Goal: Task Accomplishment & Management: Use online tool/utility

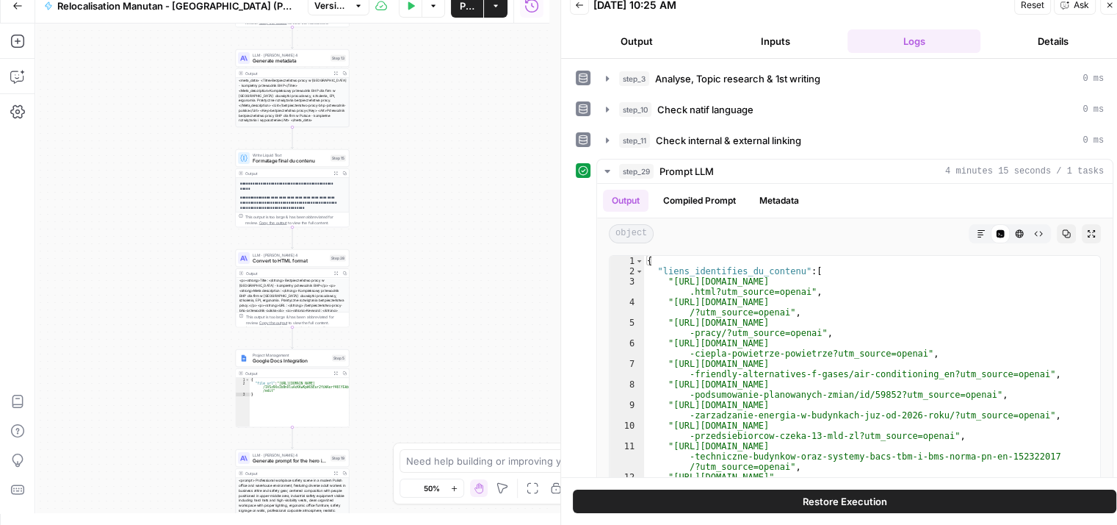
scroll to position [12, 0]
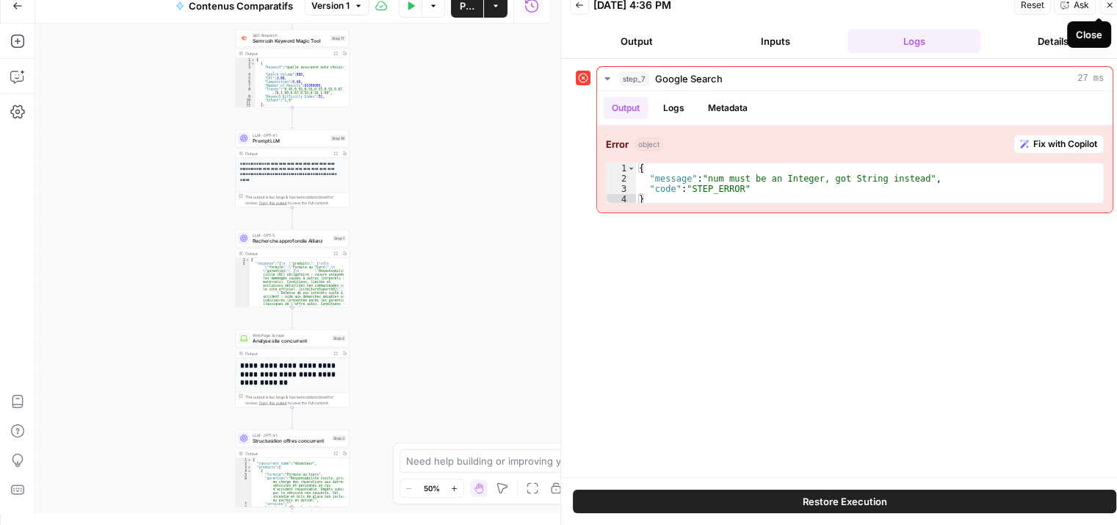
click at [1104, 7] on button "Close" at bounding box center [1110, 5] width 19 height 19
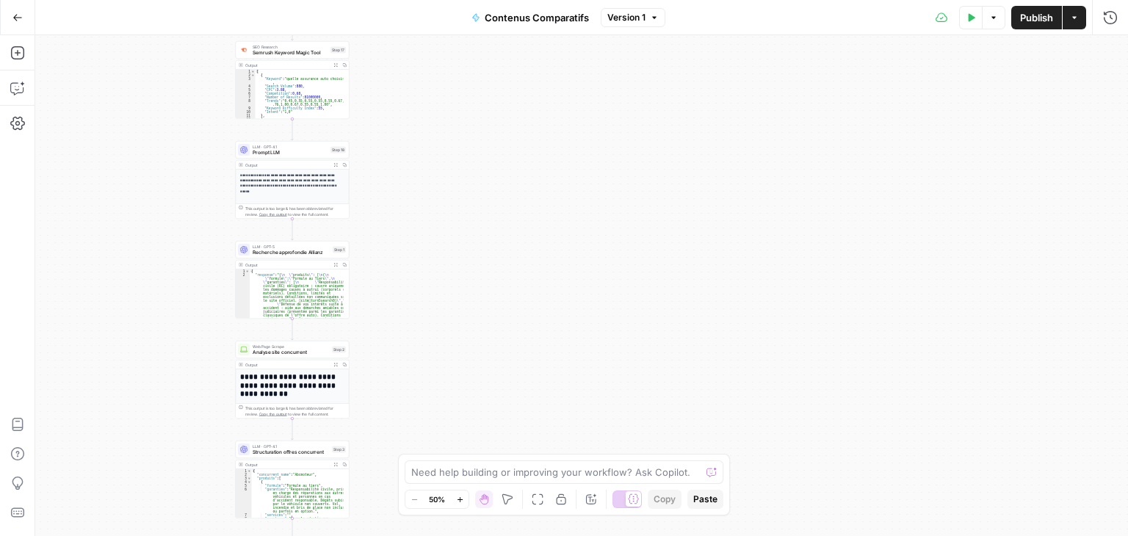
click at [782, 157] on div "Workflow Input Settings Inputs Google Search Google Search Step 19 Output Expan…" at bounding box center [581, 285] width 1093 height 501
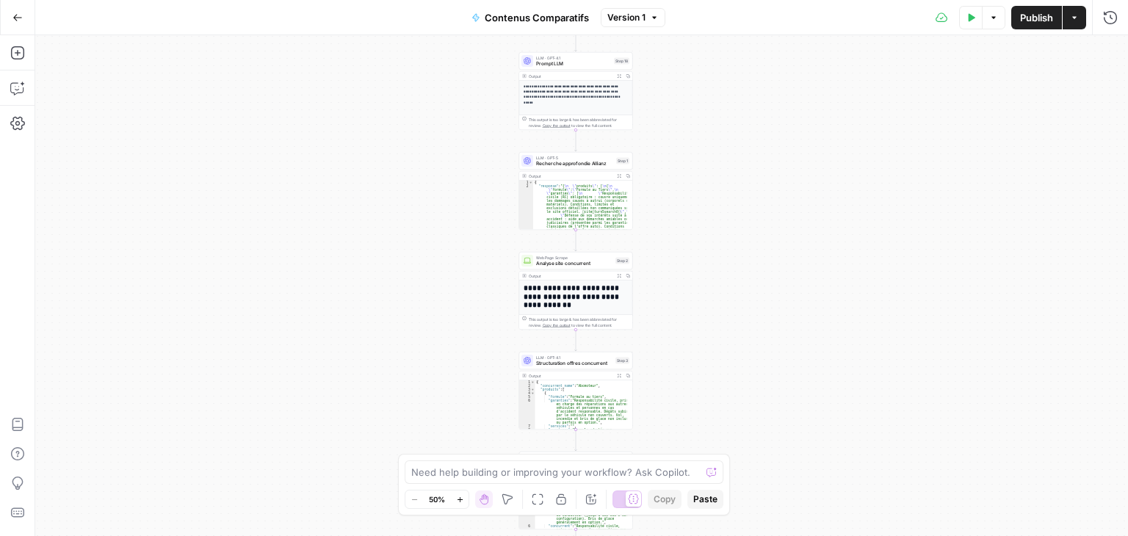
click at [681, 215] on div "Workflow Input Settings Inputs Google Search Google Search Step 19 Output Expan…" at bounding box center [581, 285] width 1093 height 501
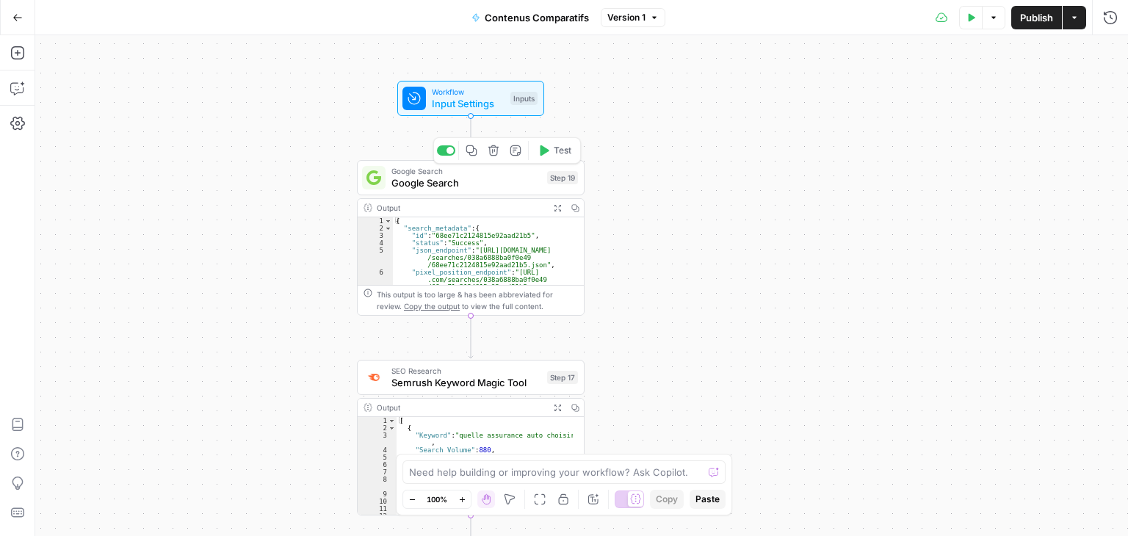
click at [551, 156] on button "Test" at bounding box center [555, 150] width 46 height 19
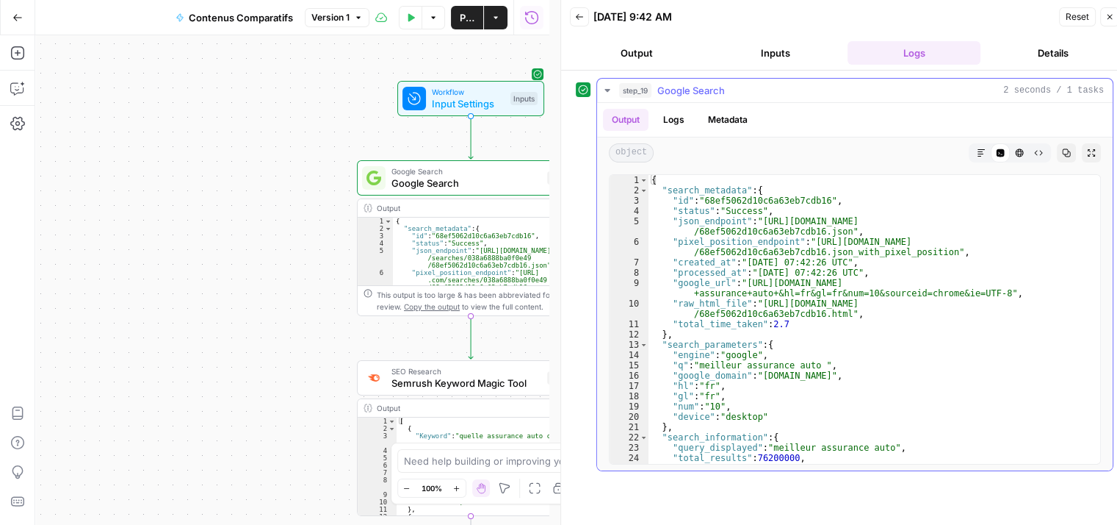
click at [979, 152] on icon "button" at bounding box center [981, 152] width 9 height 9
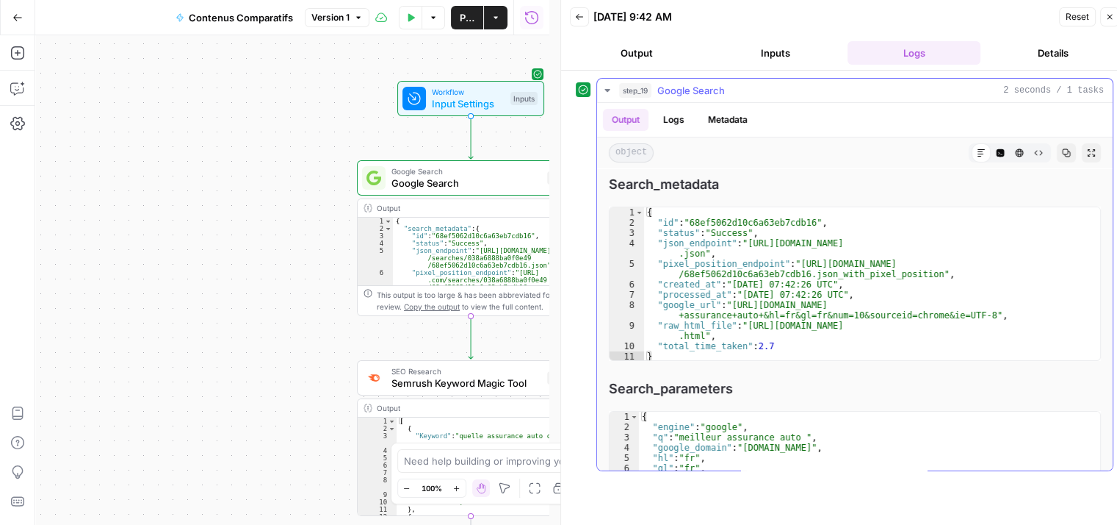
scroll to position [725, 0]
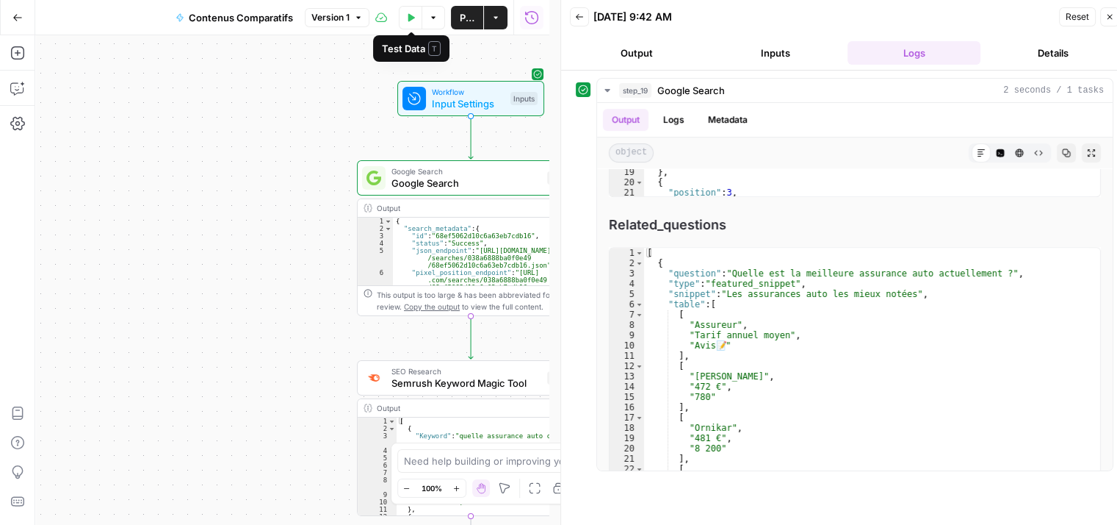
click at [412, 20] on icon "button" at bounding box center [410, 17] width 9 height 9
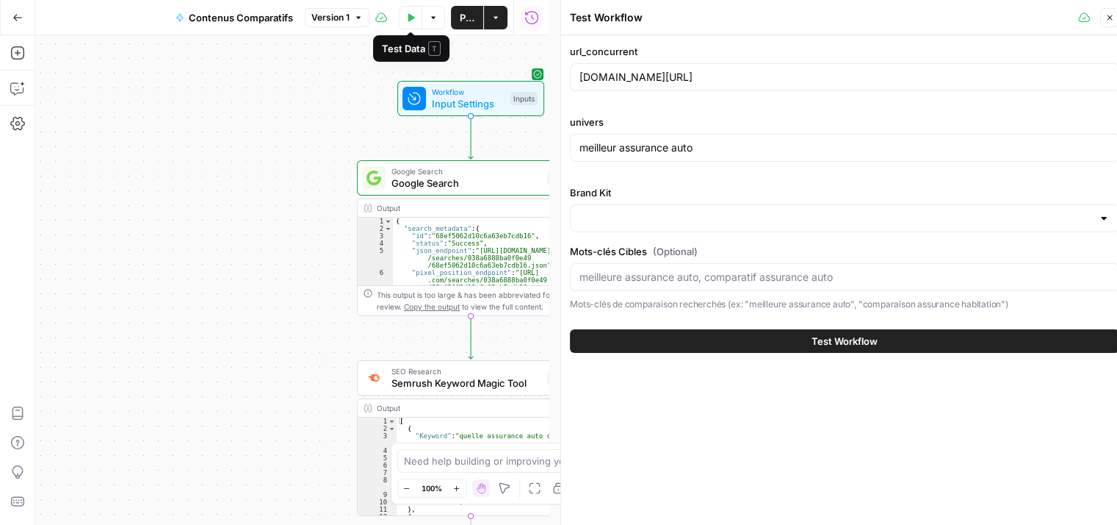
type input "Allianz"
click at [1114, 15] on icon "button" at bounding box center [1110, 17] width 9 height 9
click at [1113, 18] on icon "button" at bounding box center [1110, 17] width 9 height 9
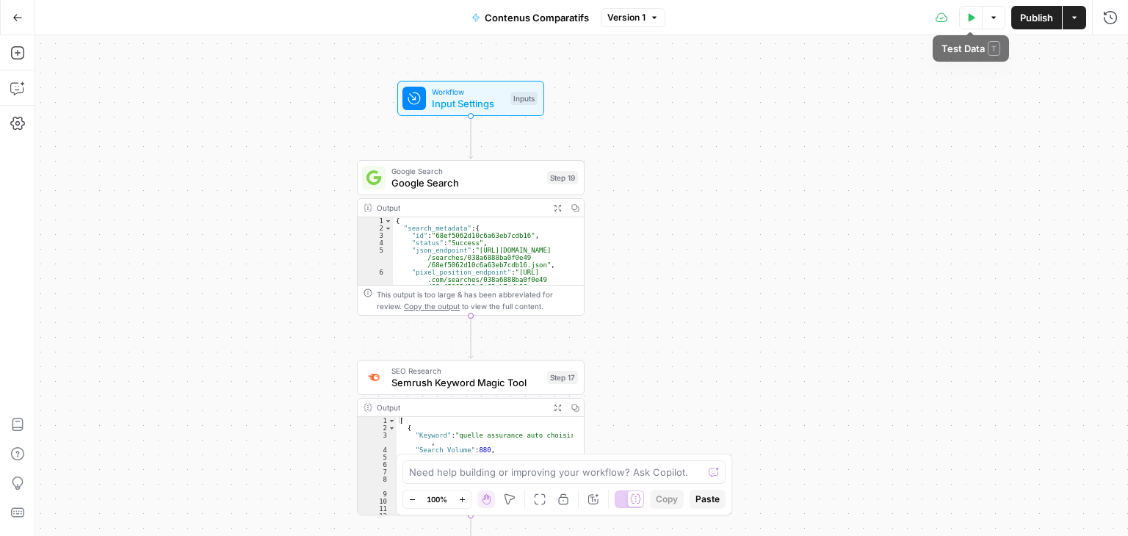
click at [975, 17] on span "Test Data" at bounding box center [975, 17] width 1 height 1
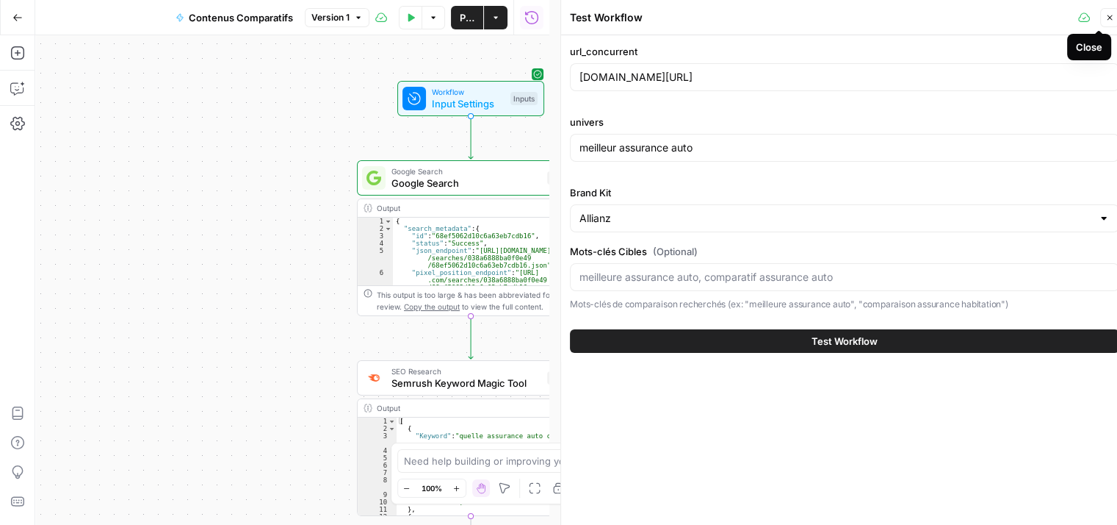
click at [1112, 12] on button "Close" at bounding box center [1110, 17] width 19 height 19
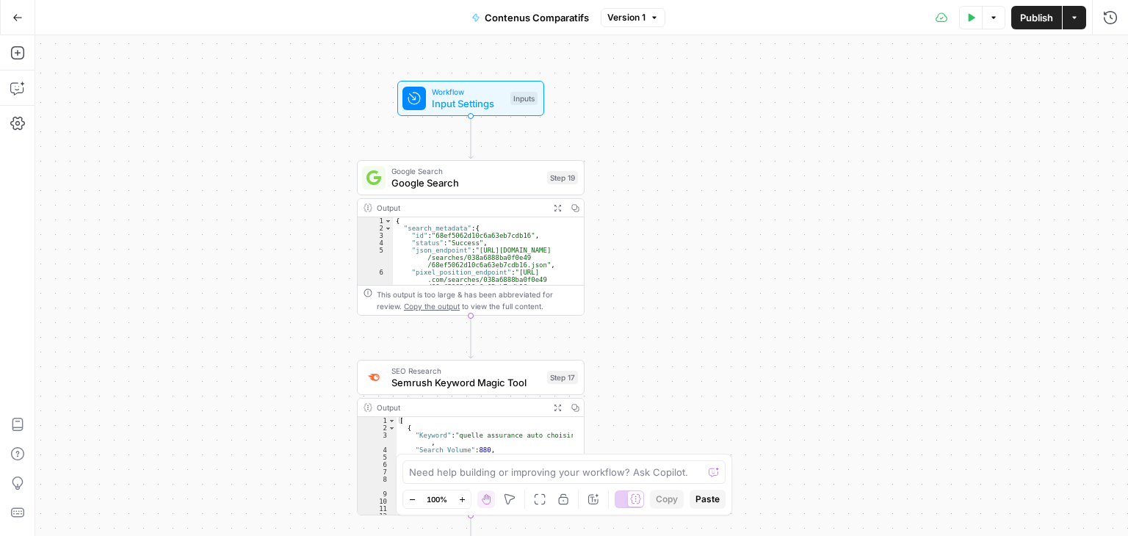
click at [493, 180] on span "Google Search" at bounding box center [467, 183] width 150 height 15
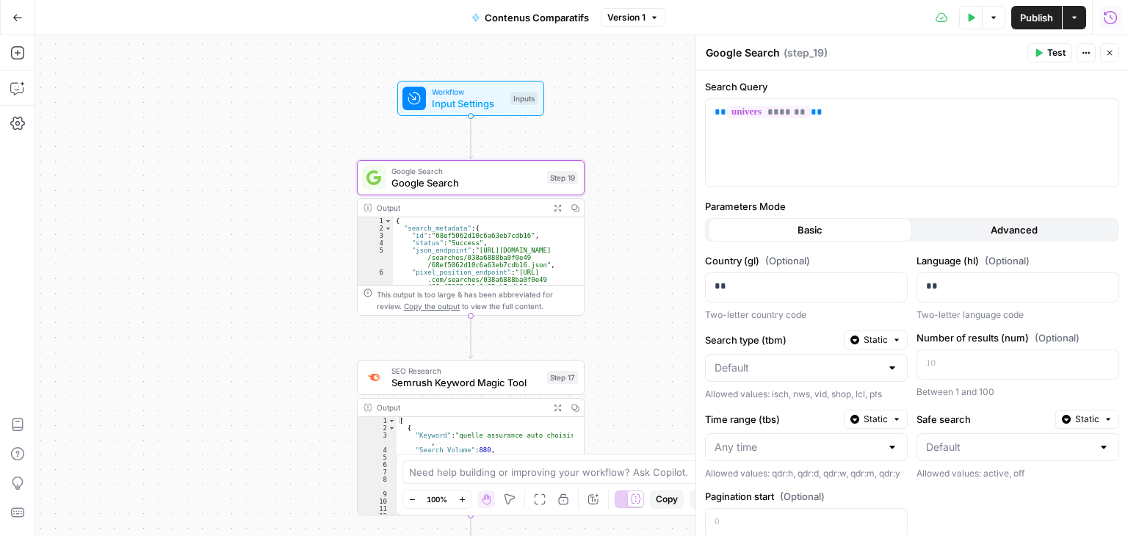
click at [1115, 24] on icon "button" at bounding box center [1110, 17] width 15 height 15
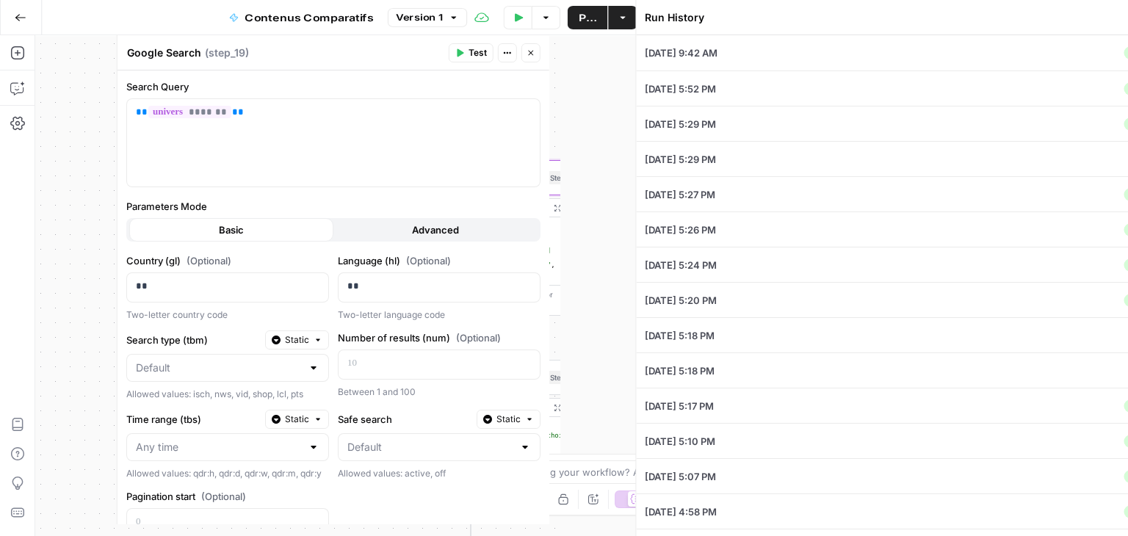
type input "abcmoteur.fr/assurance-auto/comparateur/"
type input "meilleur assurance auto"
type input "Allianz"
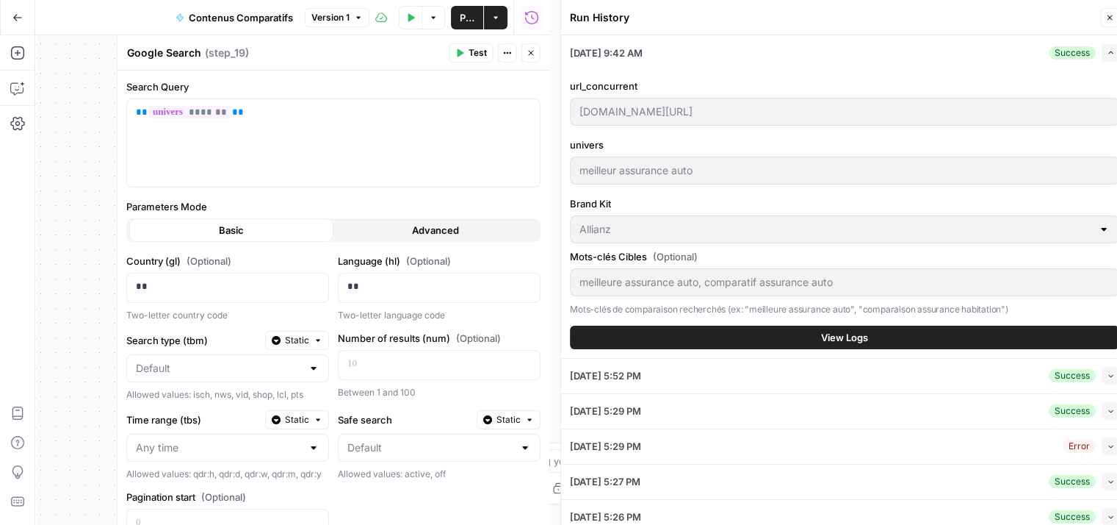
click at [837, 330] on span "View Logs" at bounding box center [844, 337] width 47 height 15
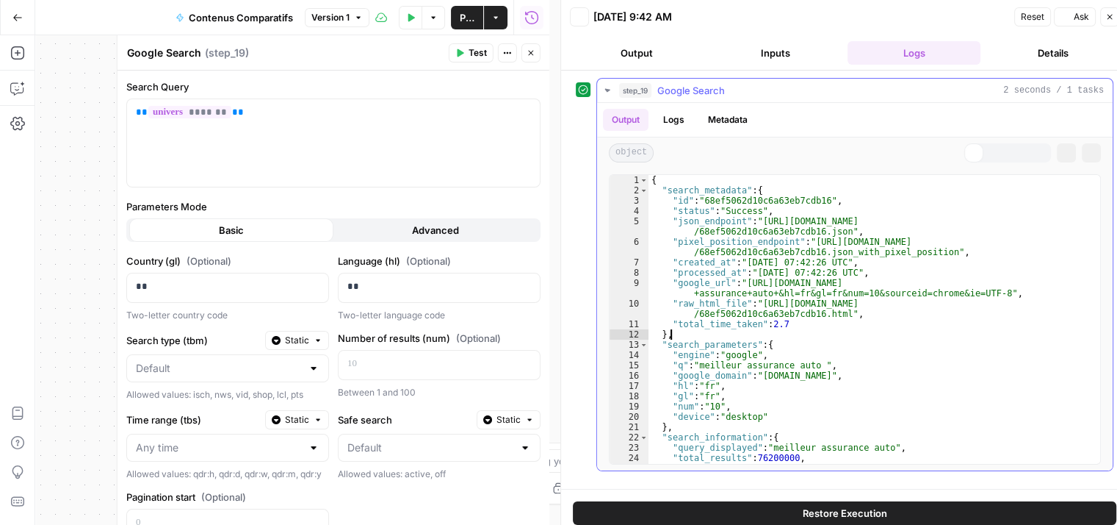
click at [845, 334] on div "{ "search_metadata" : { "id" : "68ef5062d10c6a63eb7cdb16" , "status" : "Success…" at bounding box center [870, 330] width 442 height 310
click at [984, 152] on icon "button" at bounding box center [981, 152] width 9 height 9
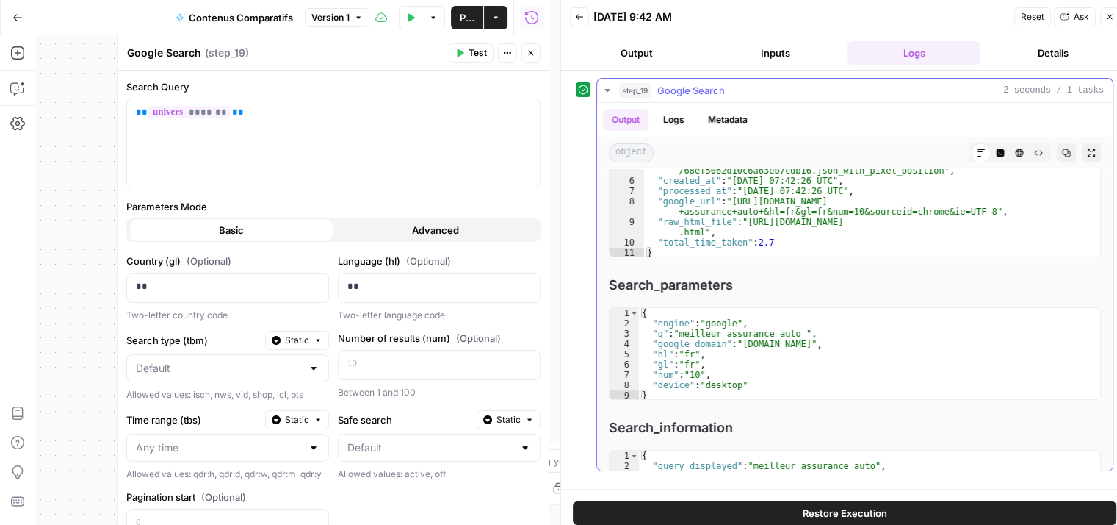
scroll to position [0, 0]
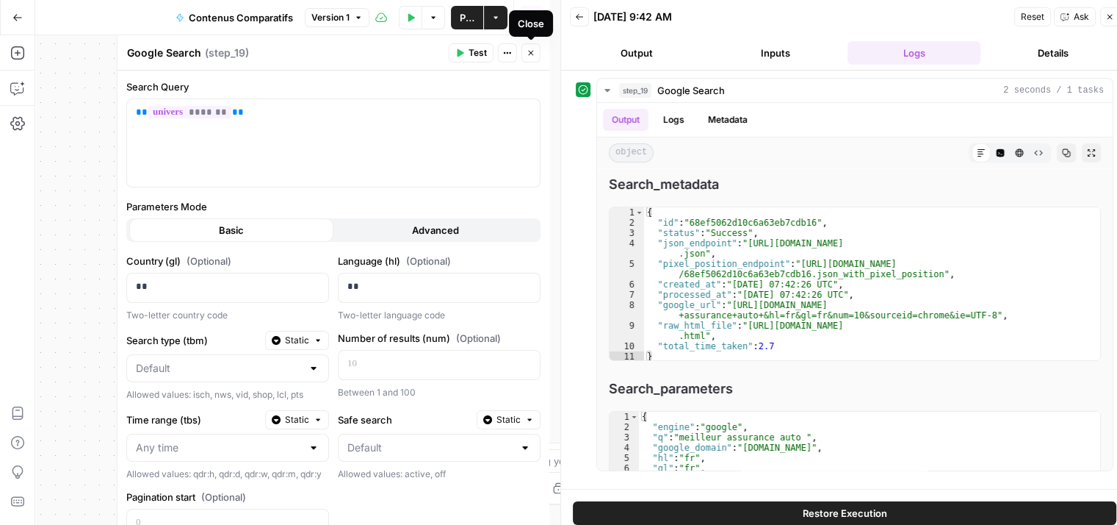
click at [529, 50] on icon "button" at bounding box center [531, 52] width 9 height 9
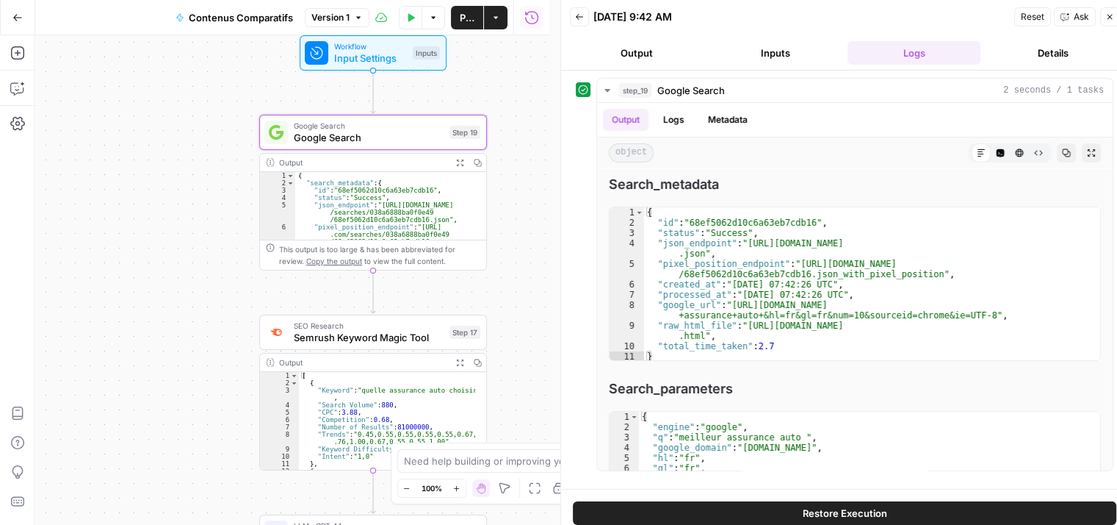
drag, startPoint x: 262, startPoint y: 224, endPoint x: 164, endPoint y: 178, distance: 108.1
click at [164, 178] on div "Workflow Input Settings Inputs Google Search Google Search Step 19 Output Expan…" at bounding box center [292, 279] width 514 height 489
click at [405, 348] on div "SEO Research Semrush Keyword Magic Tool Step 17 Output Expand Output Copy 1 2 3…" at bounding box center [373, 392] width 228 height 156
click at [406, 336] on span "Semrush Keyword Magic Tool" at bounding box center [369, 336] width 150 height 15
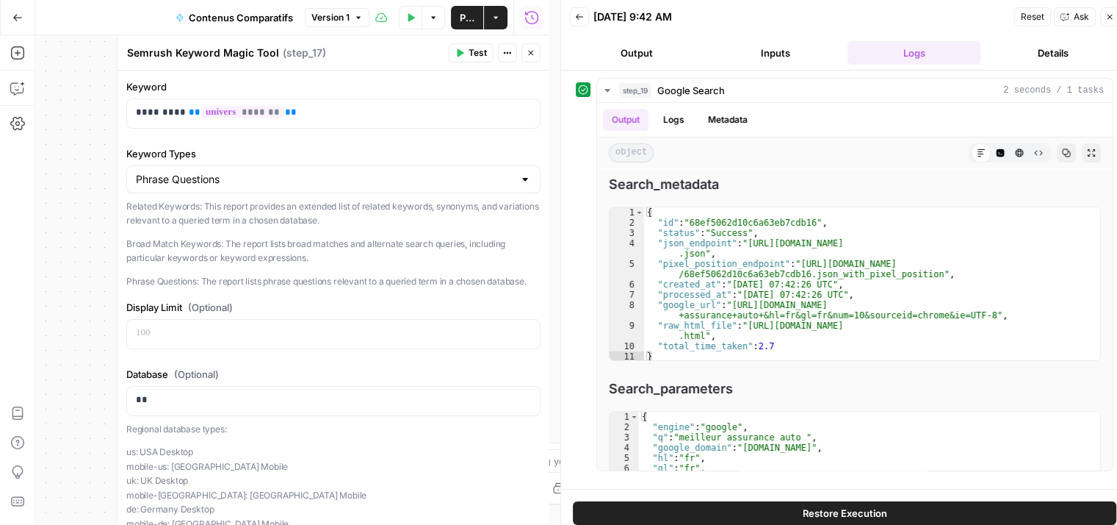
scroll to position [245, 0]
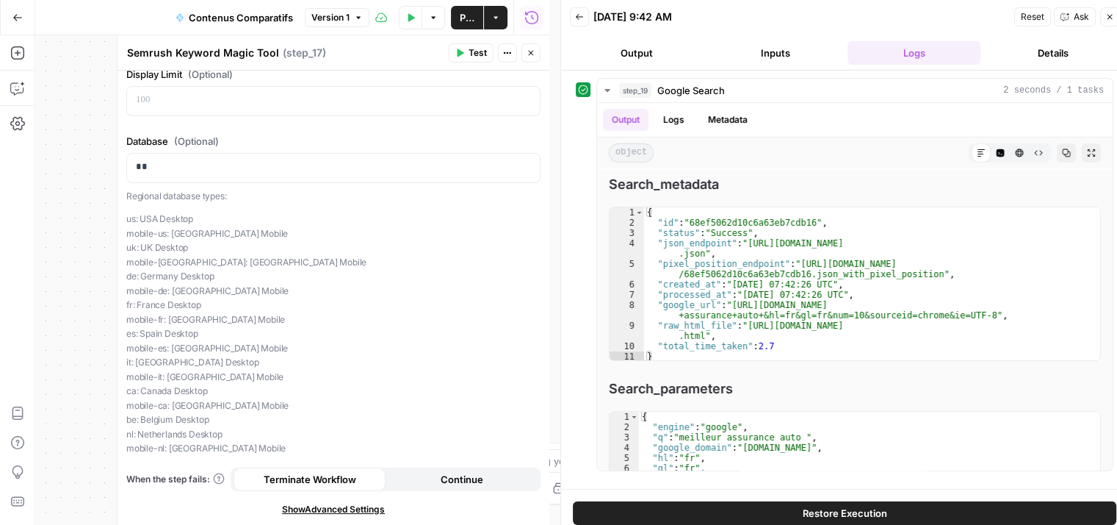
click at [465, 43] on button "Test" at bounding box center [471, 52] width 45 height 19
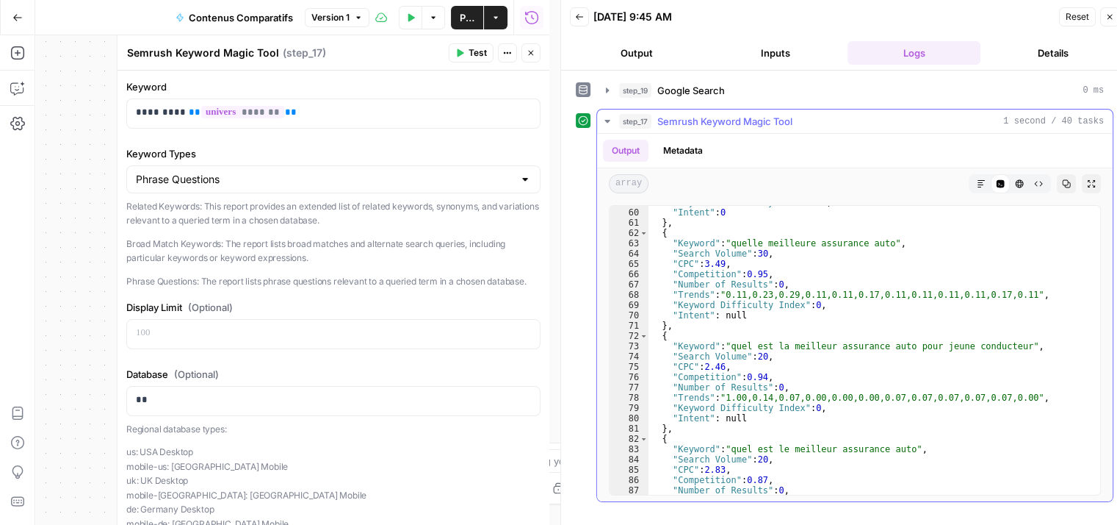
scroll to position [0, 0]
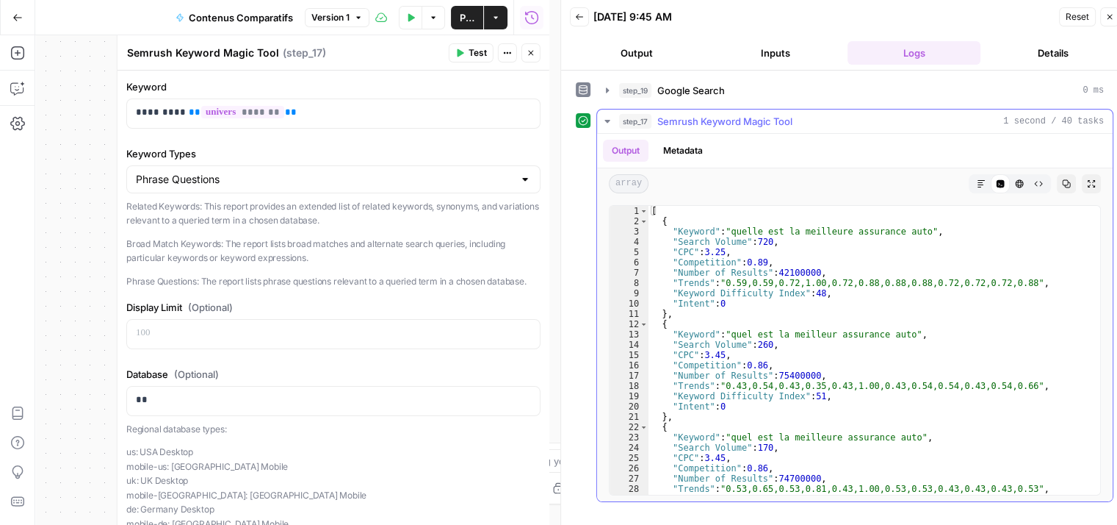
click at [531, 45] on button "Close" at bounding box center [531, 52] width 19 height 19
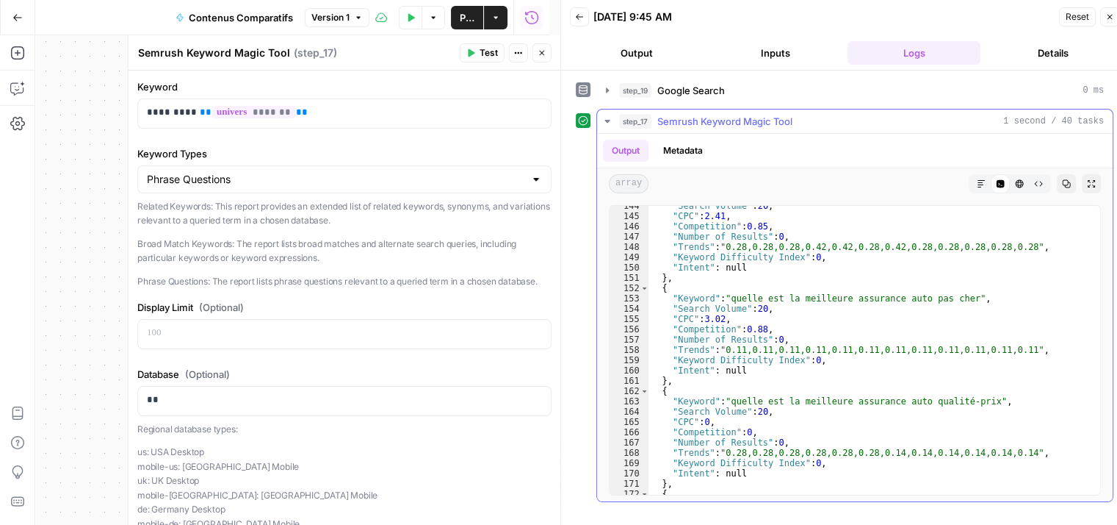
scroll to position [1475, 0]
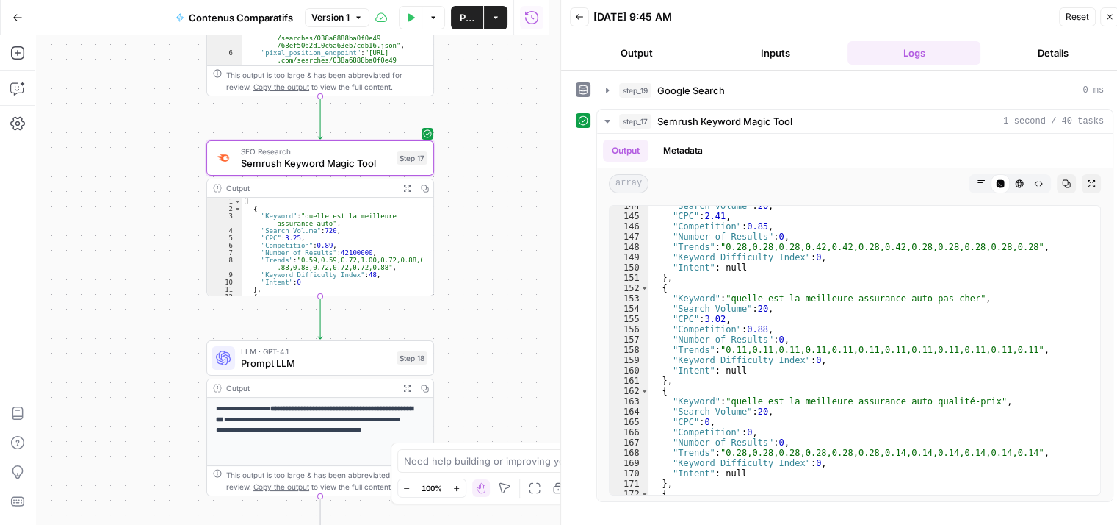
drag, startPoint x: 185, startPoint y: 236, endPoint x: 391, endPoint y: 239, distance: 205.7
click at [150, 33] on div "Go Back Contenus Comparatifs Version 1 Test Data Options Publish Actions Run Hi…" at bounding box center [275, 262] width 550 height 525
click at [162, 170] on div "Workflow Input Settings Inputs Google Search Google Search Step 19 Output Expan…" at bounding box center [292, 279] width 514 height 489
click at [270, 336] on div "Workflow Input Settings Inputs Google Search Google Search Step 19 Output Expan…" at bounding box center [292, 279] width 514 height 489
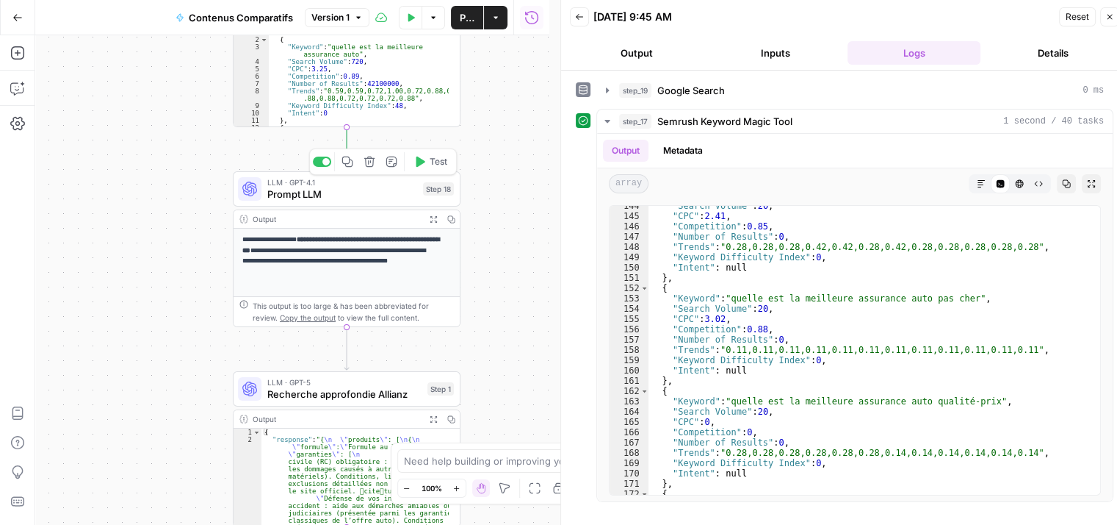
click at [292, 195] on span "Prompt LLM" at bounding box center [342, 194] width 150 height 15
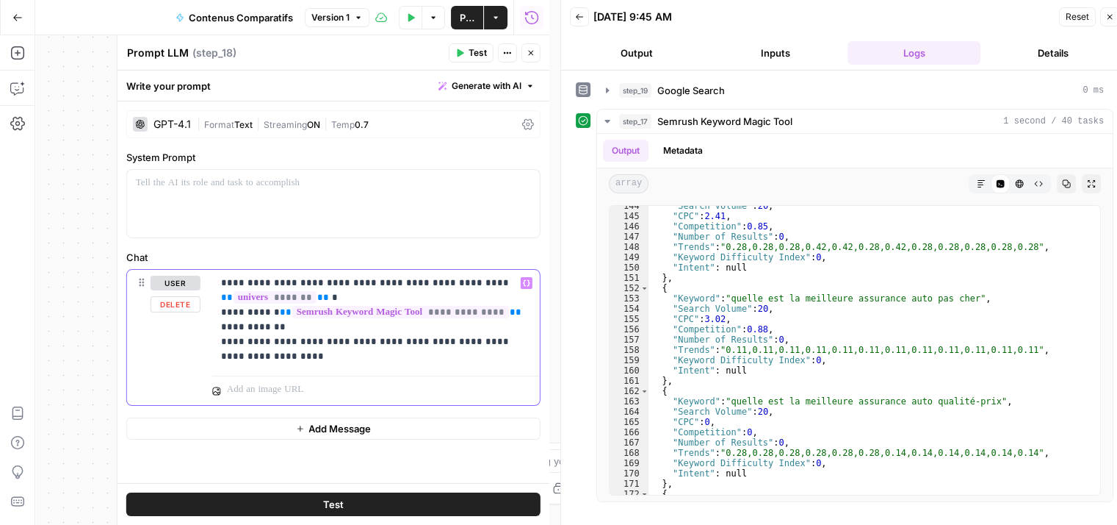
click at [475, 283] on p "**********" at bounding box center [376, 320] width 311 height 88
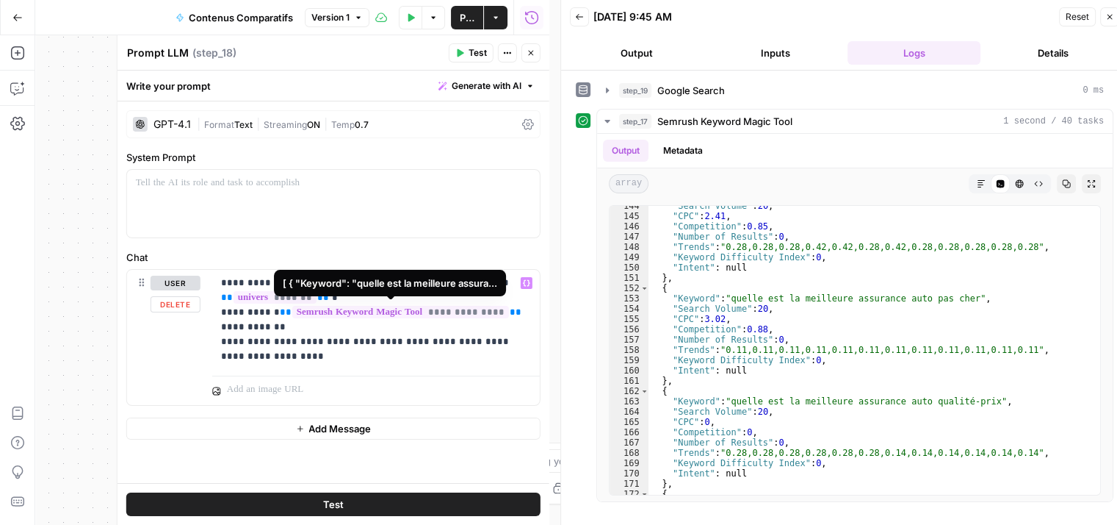
click at [383, 372] on div at bounding box center [376, 387] width 328 height 35
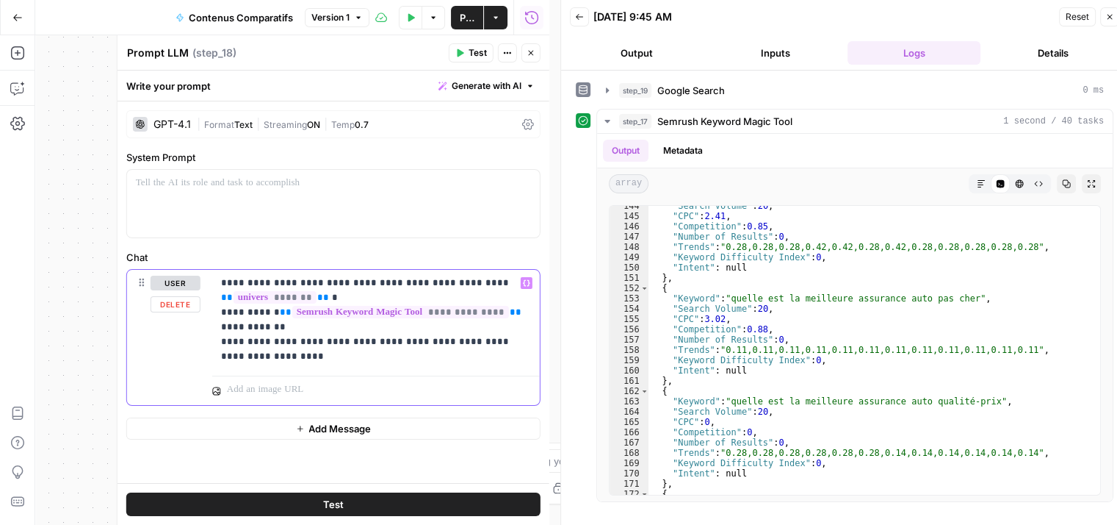
click at [485, 348] on p "**********" at bounding box center [376, 320] width 311 height 88
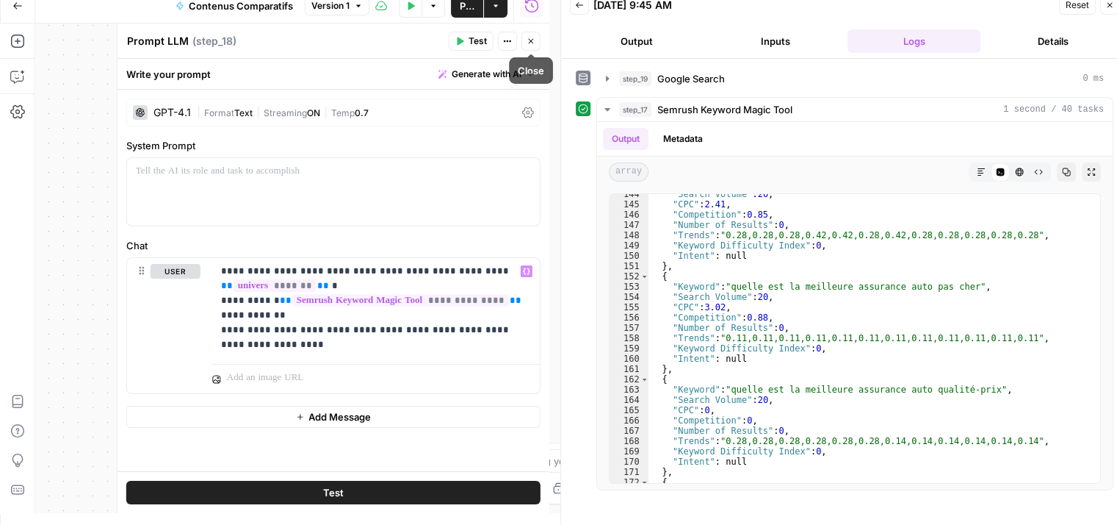
click at [530, 46] on button "Close" at bounding box center [531, 41] width 19 height 19
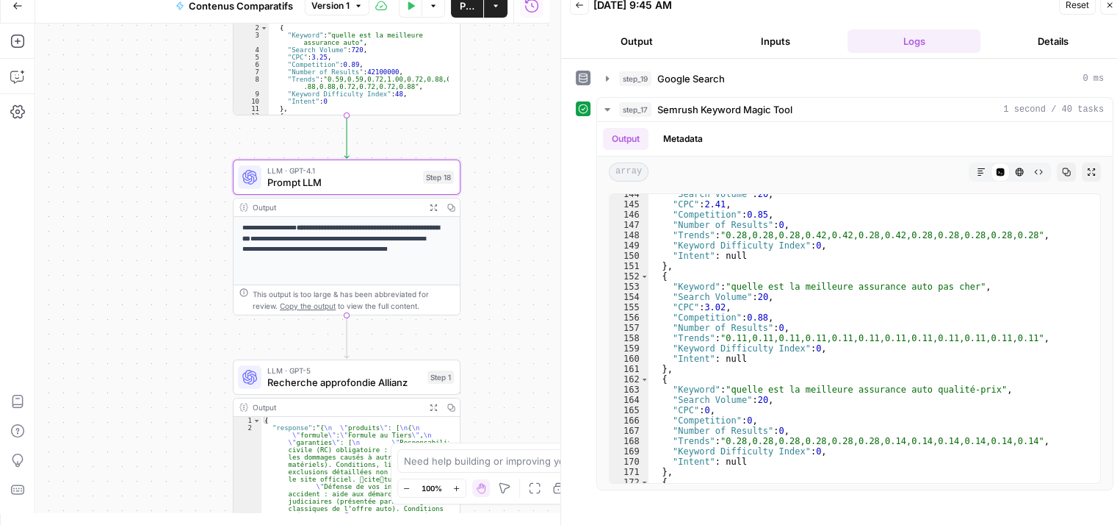
click at [483, 199] on div "Workflow Input Settings Inputs Google Search Google Search Step 19 Output Expan…" at bounding box center [292, 268] width 514 height 489
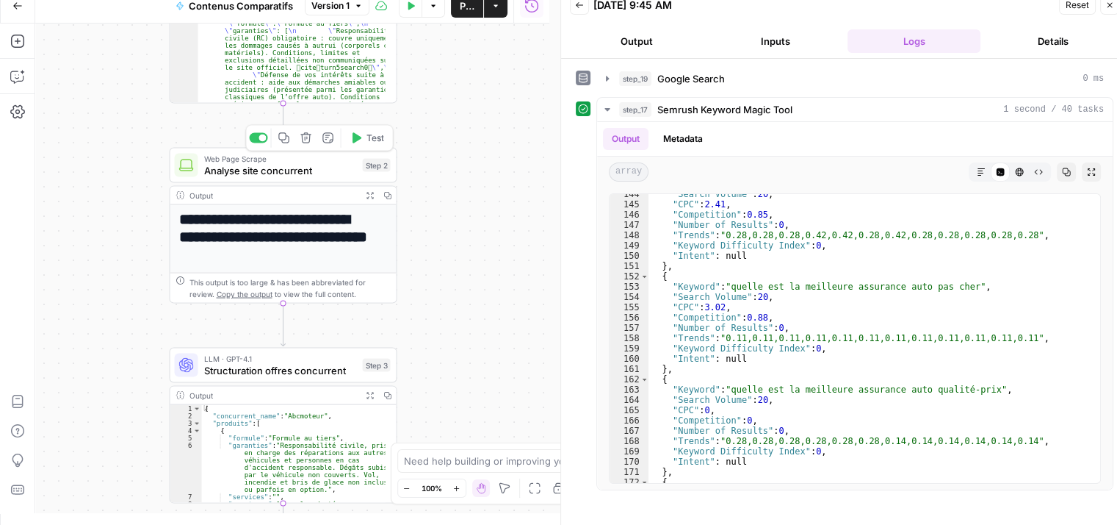
click at [234, 176] on span "Analyse site concurrent" at bounding box center [280, 170] width 153 height 15
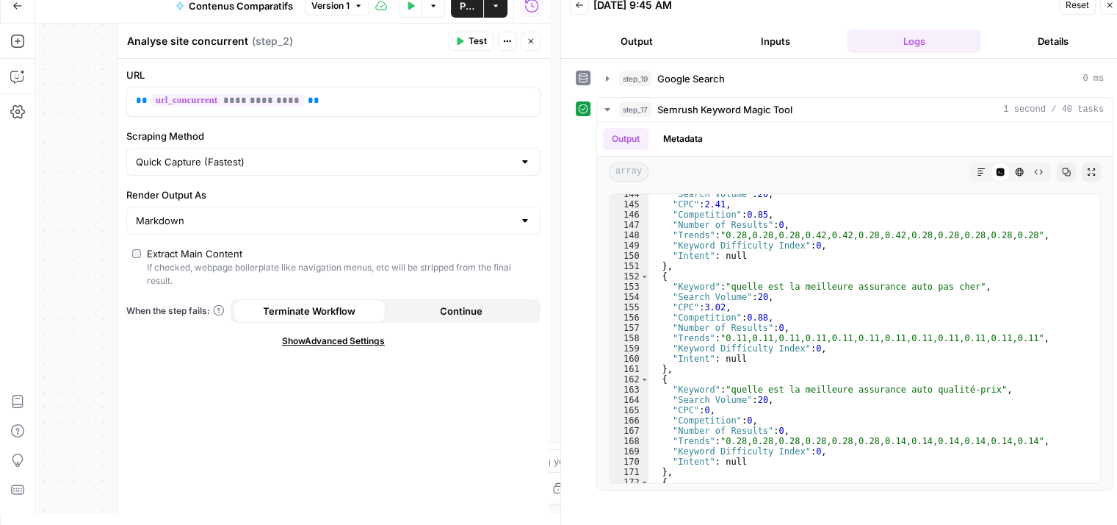
click at [532, 37] on icon "button" at bounding box center [531, 41] width 9 height 9
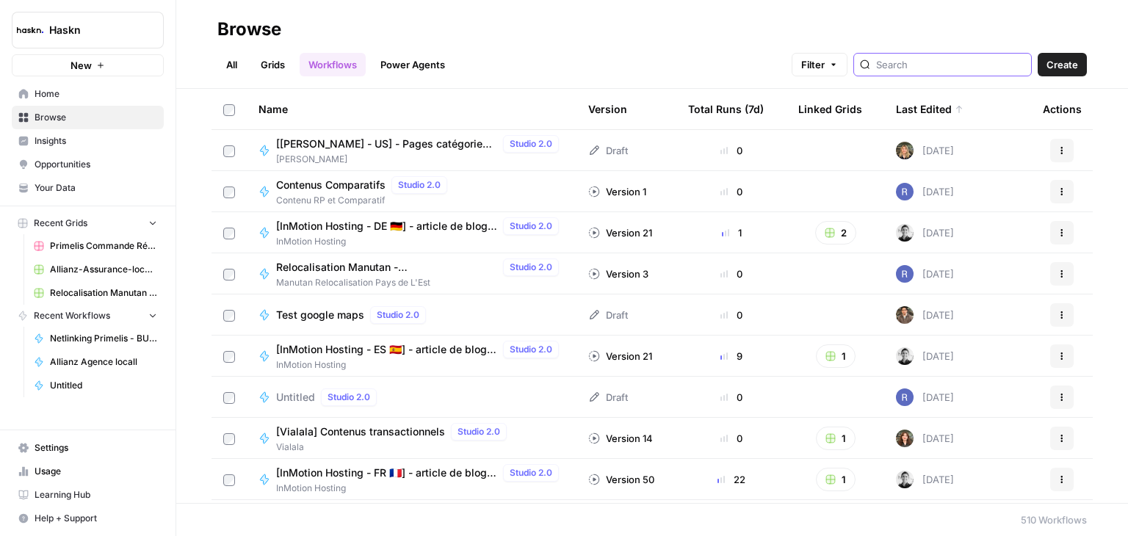
click at [961, 68] on input "search" at bounding box center [950, 64] width 149 height 15
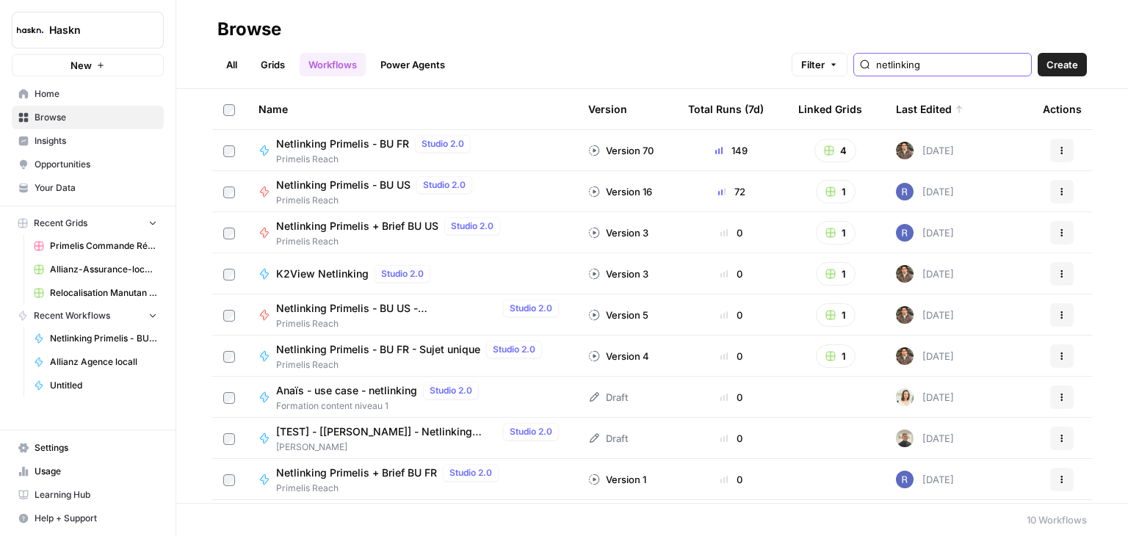
type input "netlinking"
click at [342, 149] on span "Netlinking Primelis - BU FR" at bounding box center [342, 144] width 133 height 15
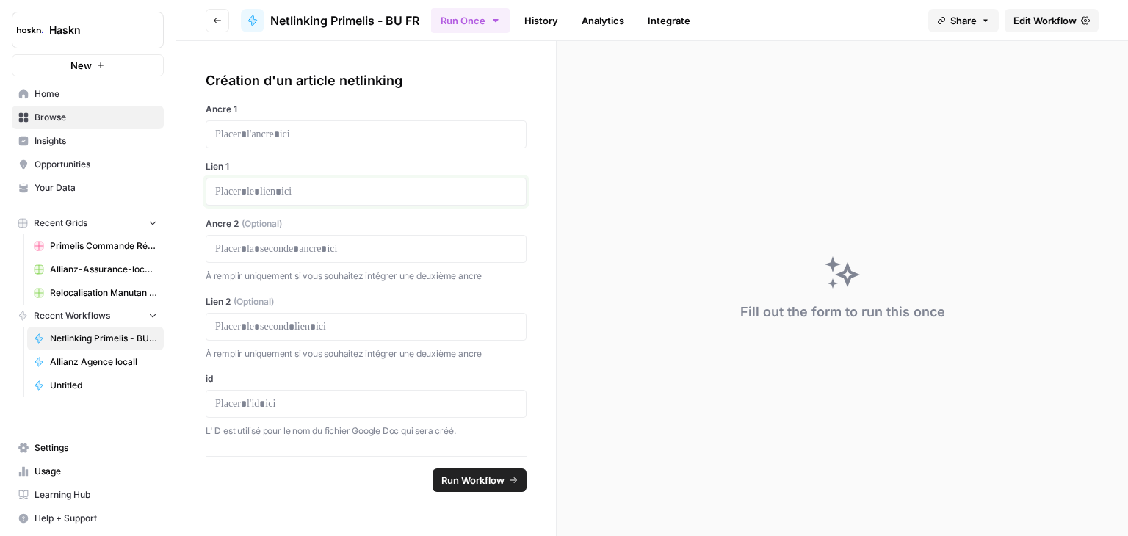
click at [347, 195] on p at bounding box center [366, 191] width 302 height 15
click at [322, 403] on p at bounding box center [366, 404] width 302 height 15
click at [1076, 18] on span "Edit Workflow" at bounding box center [1045, 20] width 63 height 15
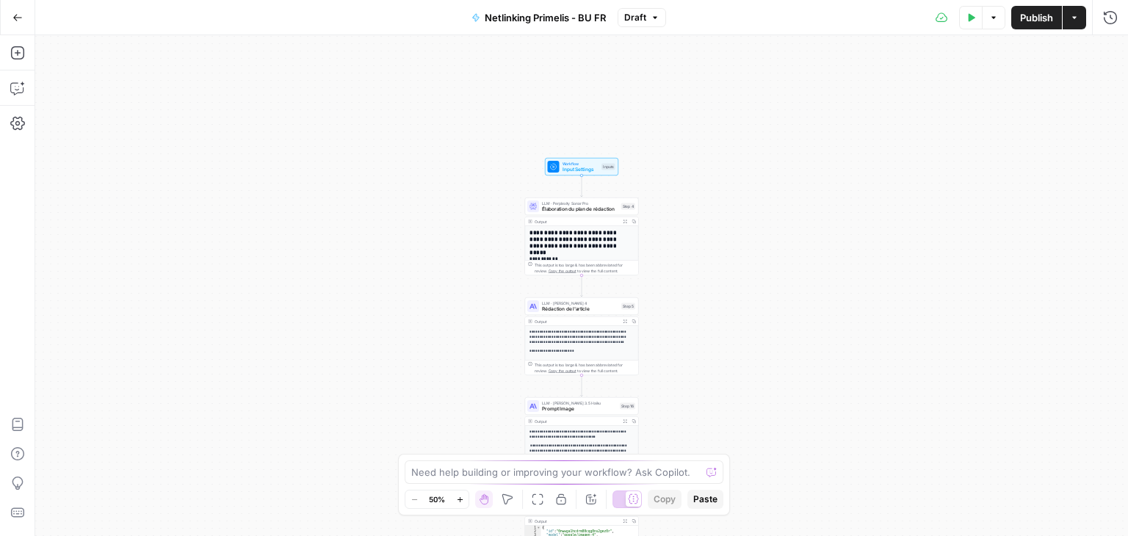
click at [768, 227] on div "**********" at bounding box center [581, 285] width 1093 height 501
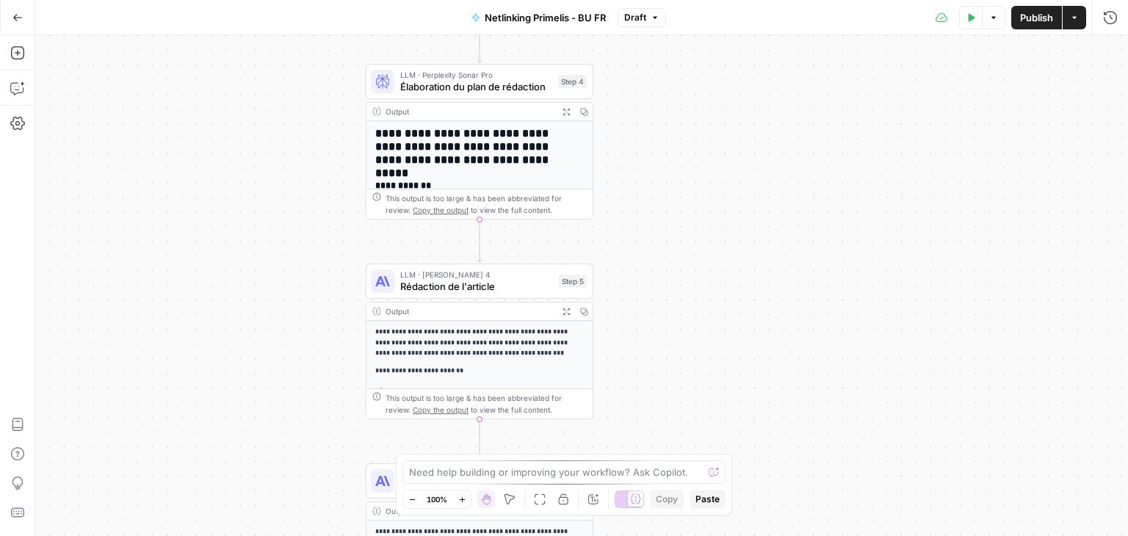
drag, startPoint x: 643, startPoint y: 314, endPoint x: 725, endPoint y: 213, distance: 130.6
click at [725, 213] on div "**********" at bounding box center [581, 285] width 1093 height 501
click at [420, 80] on span "Élaboration du plan de rédaction" at bounding box center [476, 86] width 152 height 15
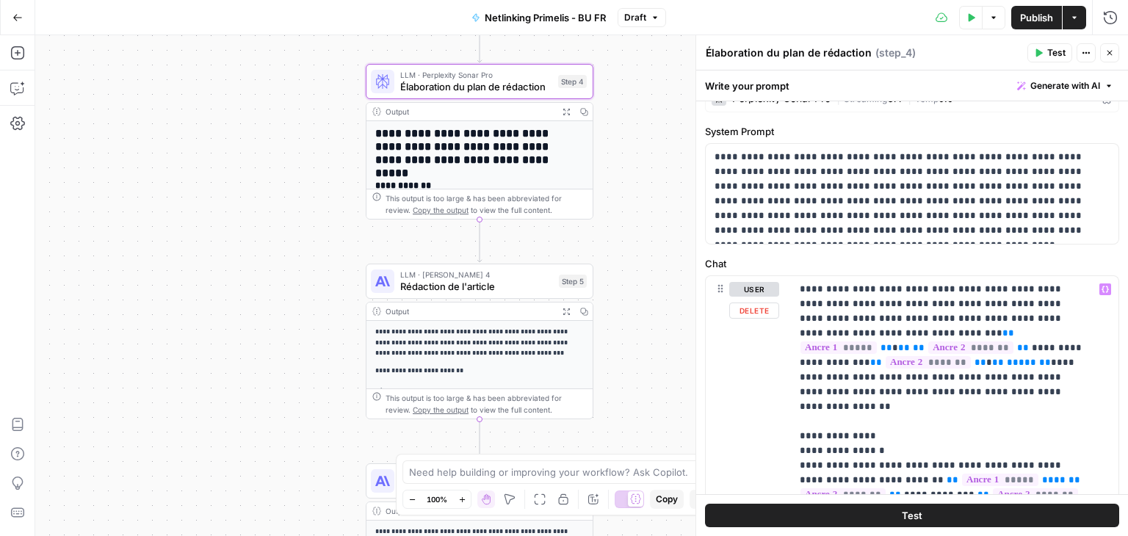
scroll to position [18, 0]
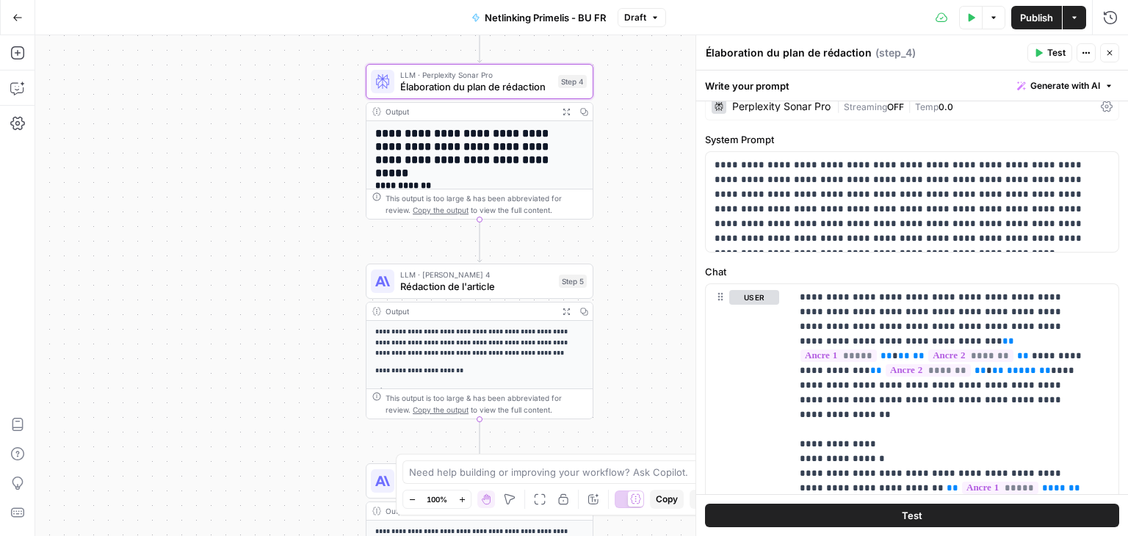
click at [1111, 51] on icon "button" at bounding box center [1110, 52] width 9 height 9
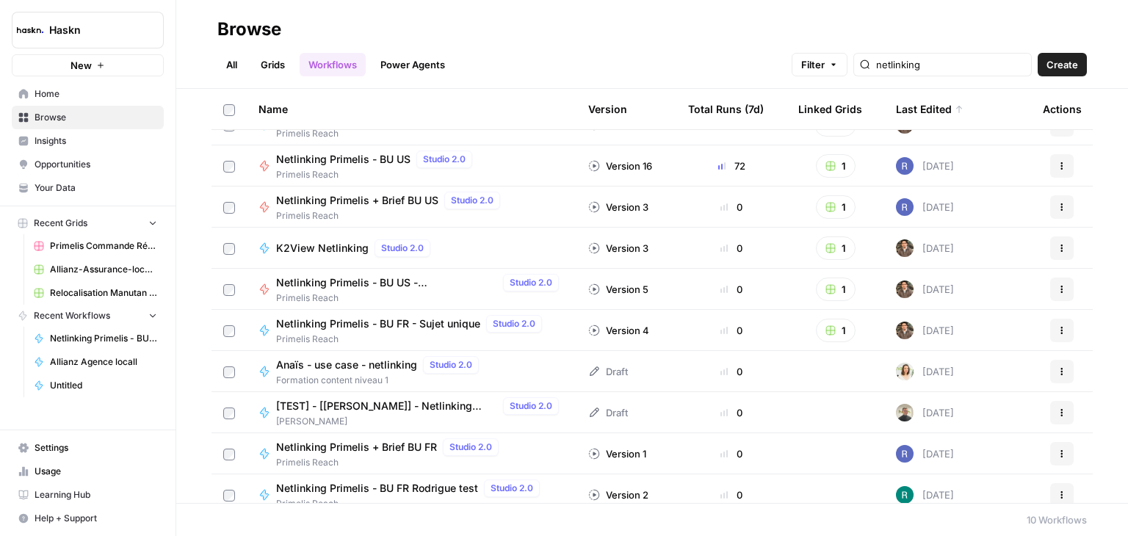
scroll to position [38, 0]
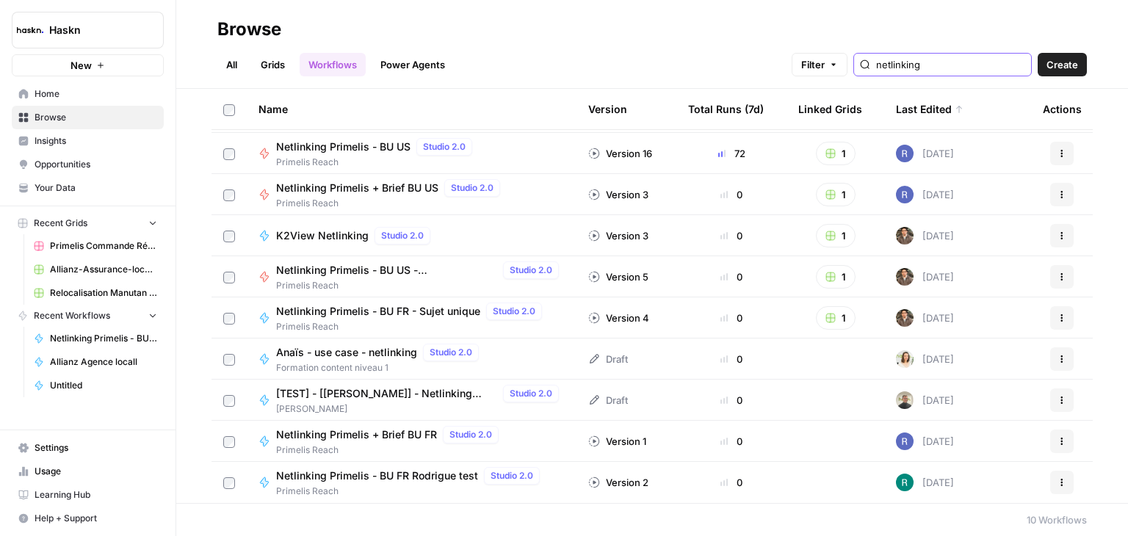
click at [954, 61] on input "netlinking" at bounding box center [950, 64] width 149 height 15
type input "netlinking"
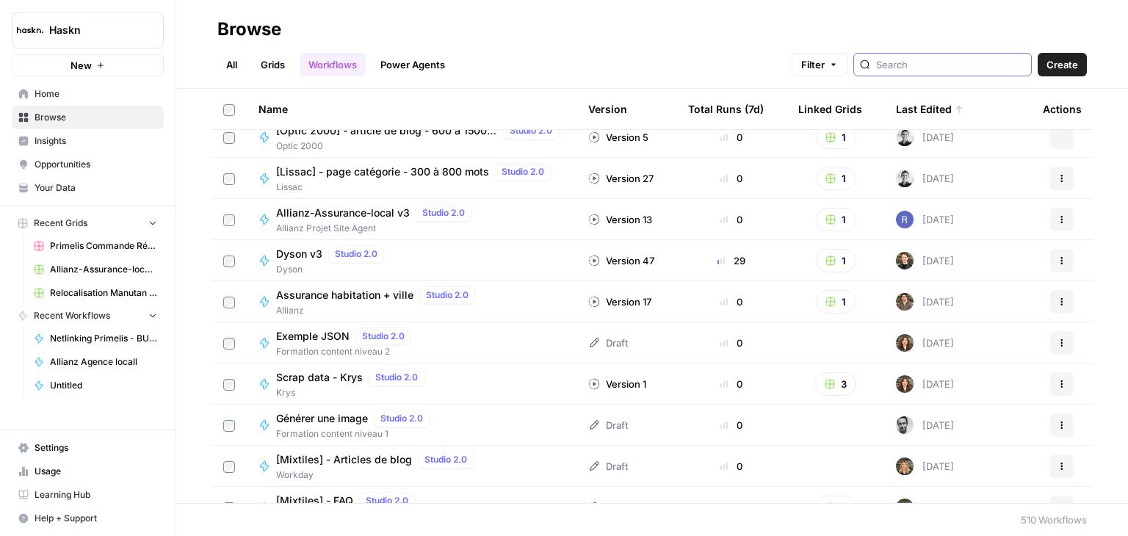
scroll to position [2463, 0]
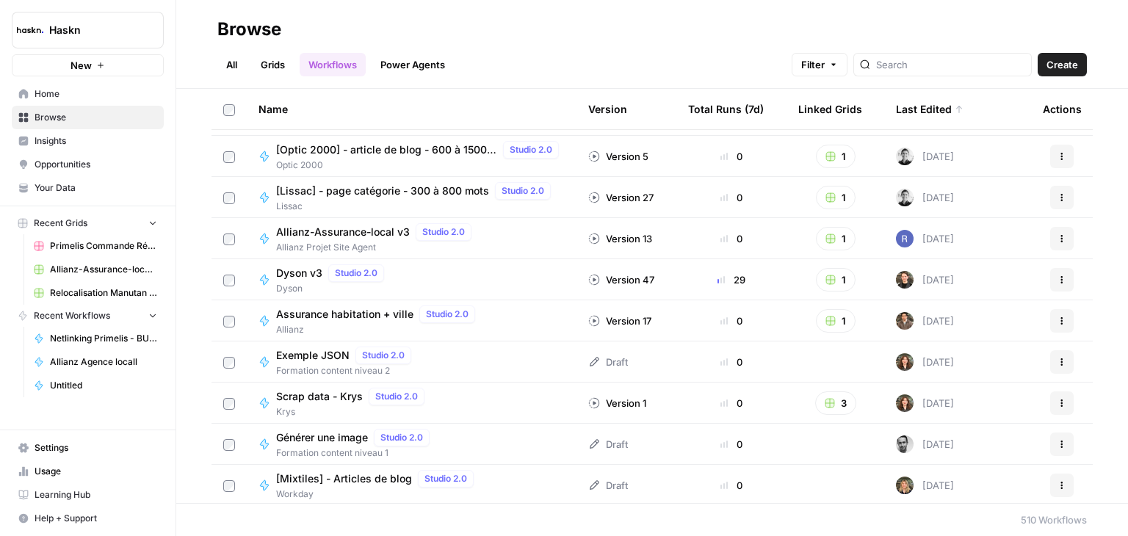
click at [317, 276] on span "Dyson v3" at bounding box center [299, 273] width 46 height 15
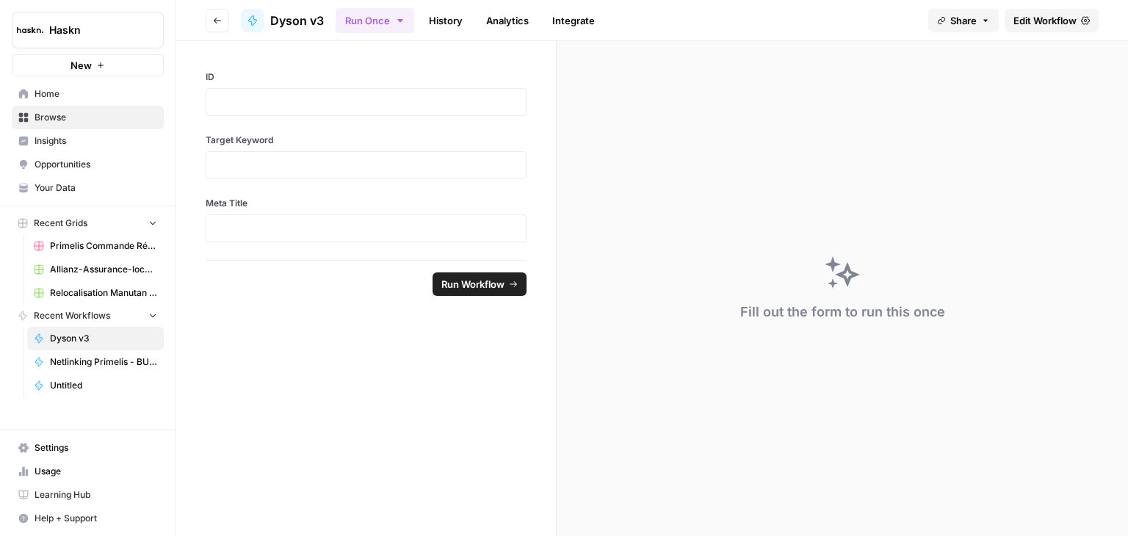
click at [1064, 21] on span "Edit Workflow" at bounding box center [1045, 20] width 63 height 15
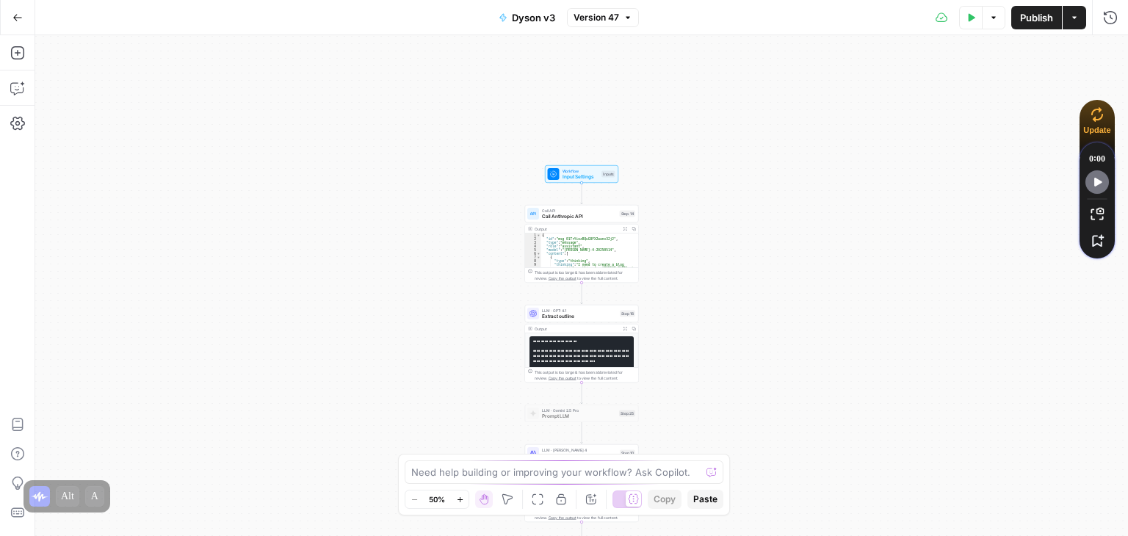
click at [746, 183] on div "Workflow Input Settings Inputs Call API Call Anthropic API Step 14 Output Expan…" at bounding box center [581, 285] width 1093 height 501
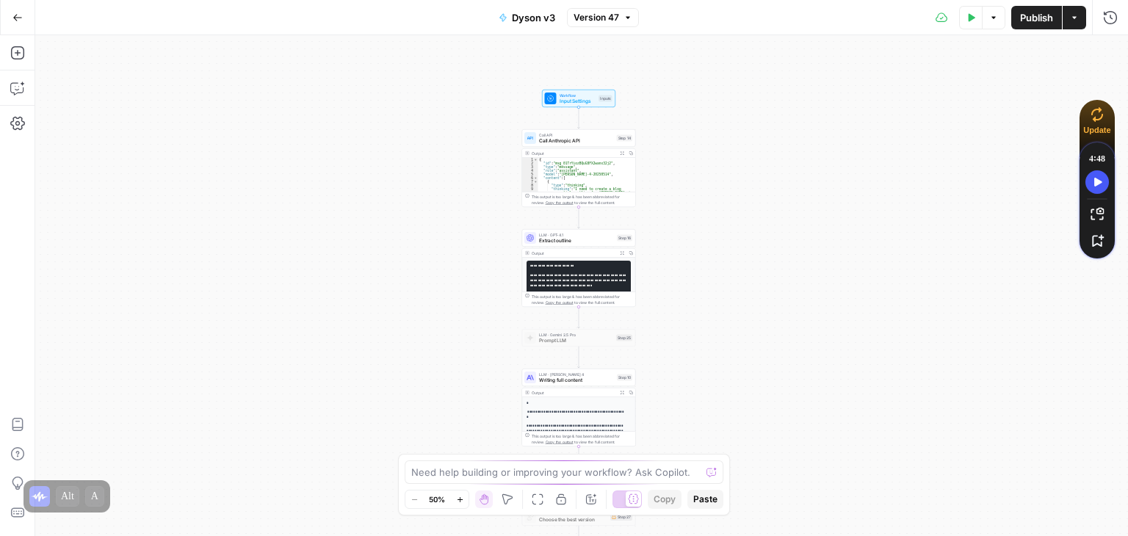
click at [744, 181] on div "Workflow Input Settings Inputs Call API Call Anthropic API Step 14 Output Expan…" at bounding box center [581, 285] width 1093 height 501
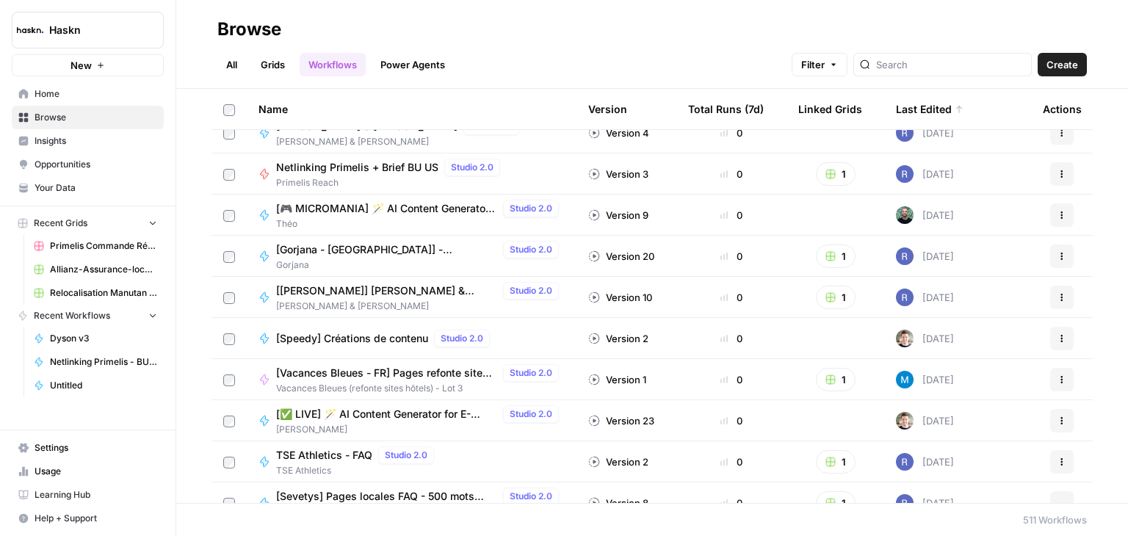
scroll to position [5069, 0]
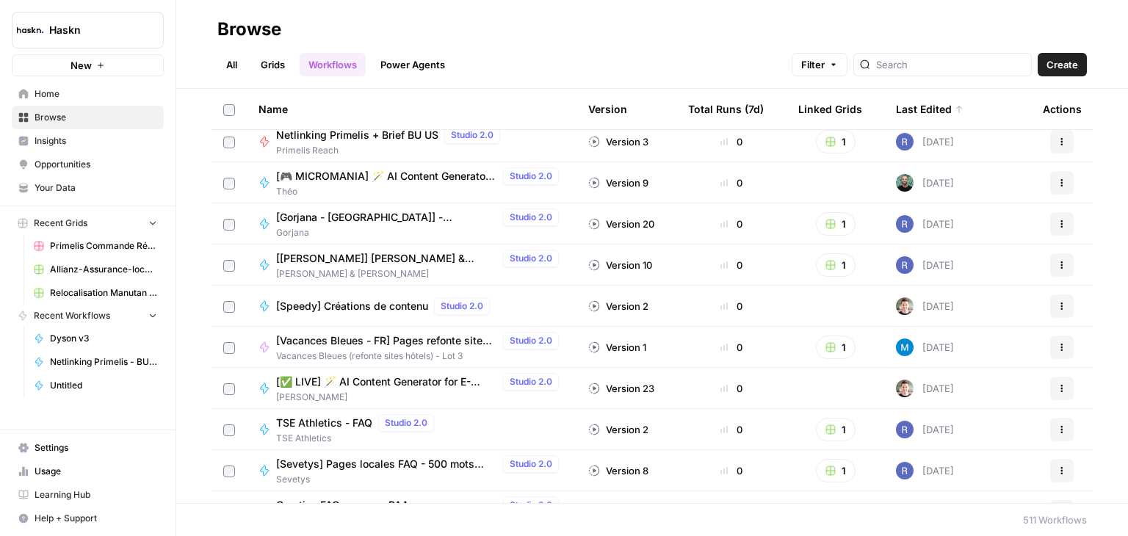
click at [395, 221] on span "[Gorjana - US] - Linkbuilding Articles - 800 - 1000 words + images" at bounding box center [386, 217] width 221 height 15
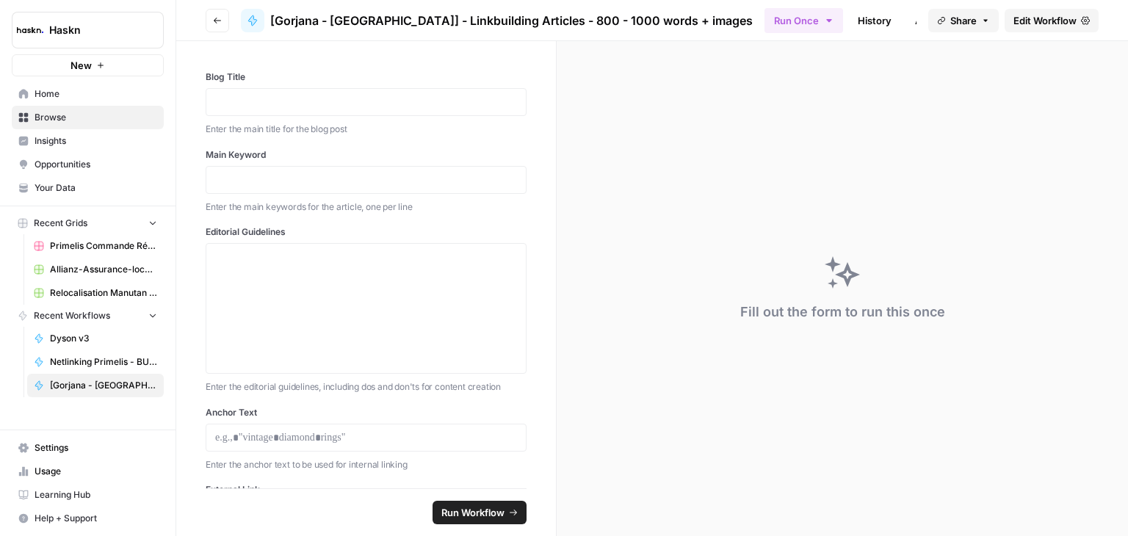
click at [1035, 17] on span "Edit Workflow" at bounding box center [1045, 20] width 63 height 15
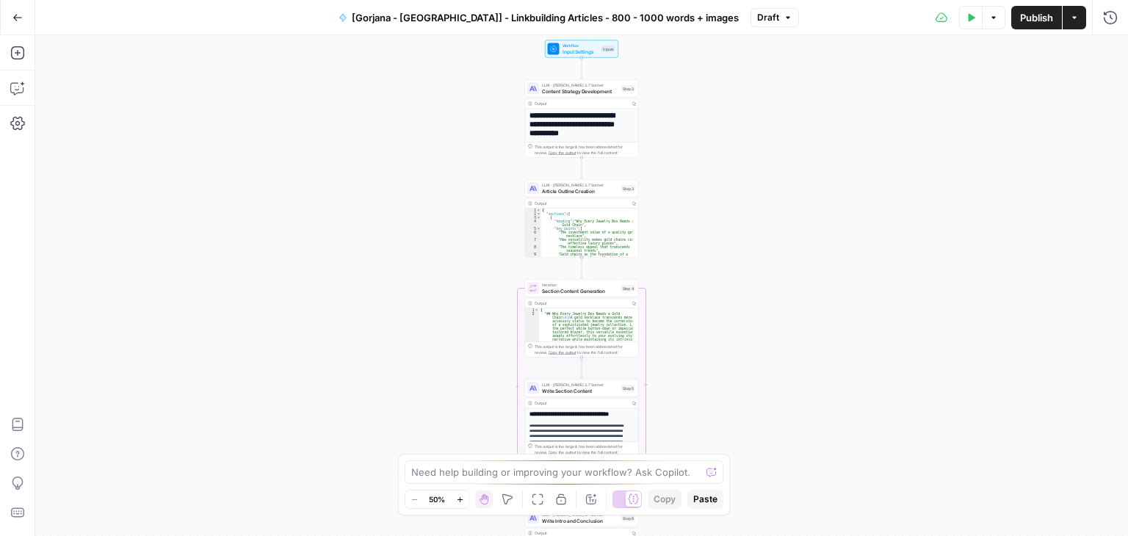
click at [799, 213] on div "**********" at bounding box center [581, 285] width 1093 height 501
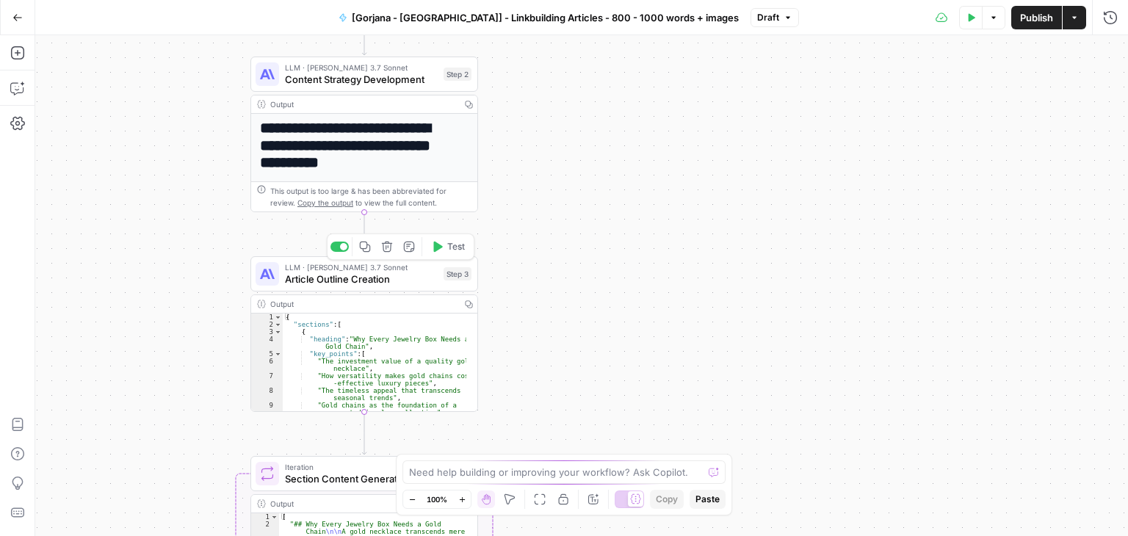
click at [318, 277] on span "Article Outline Creation" at bounding box center [361, 279] width 153 height 15
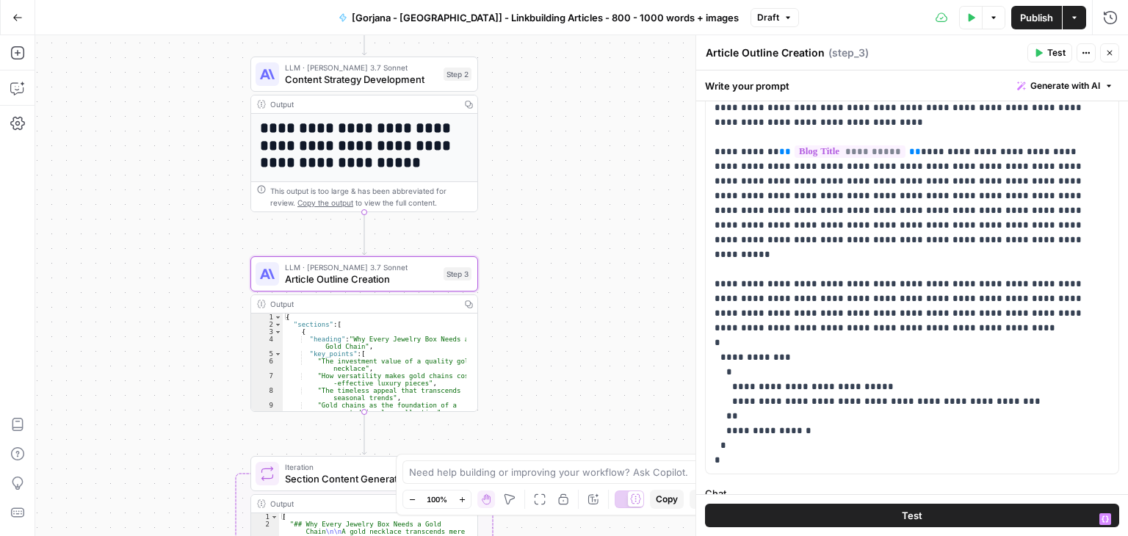
scroll to position [117, 0]
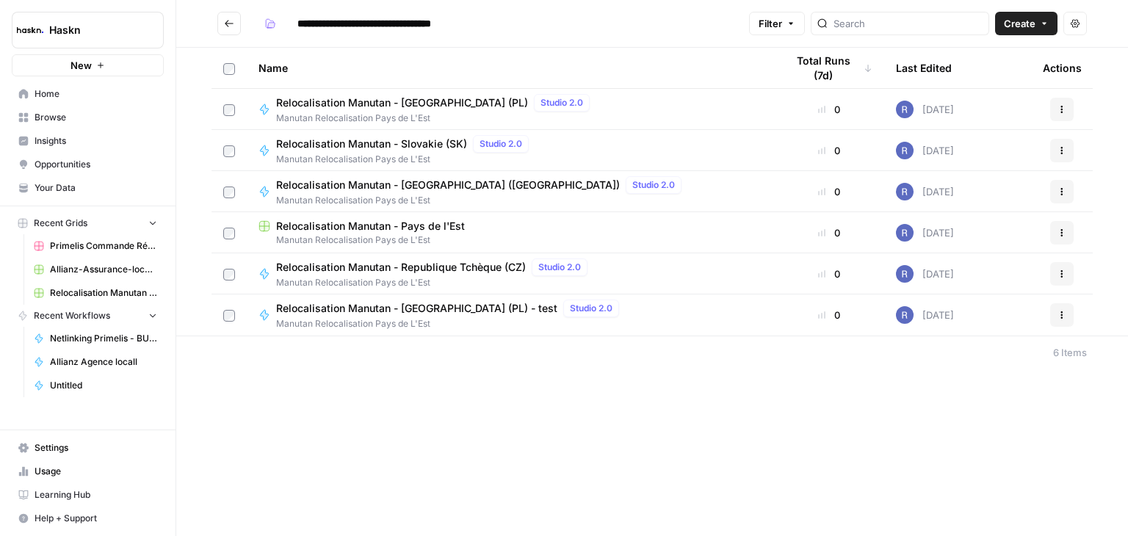
click at [49, 96] on span "Home" at bounding box center [96, 93] width 123 height 13
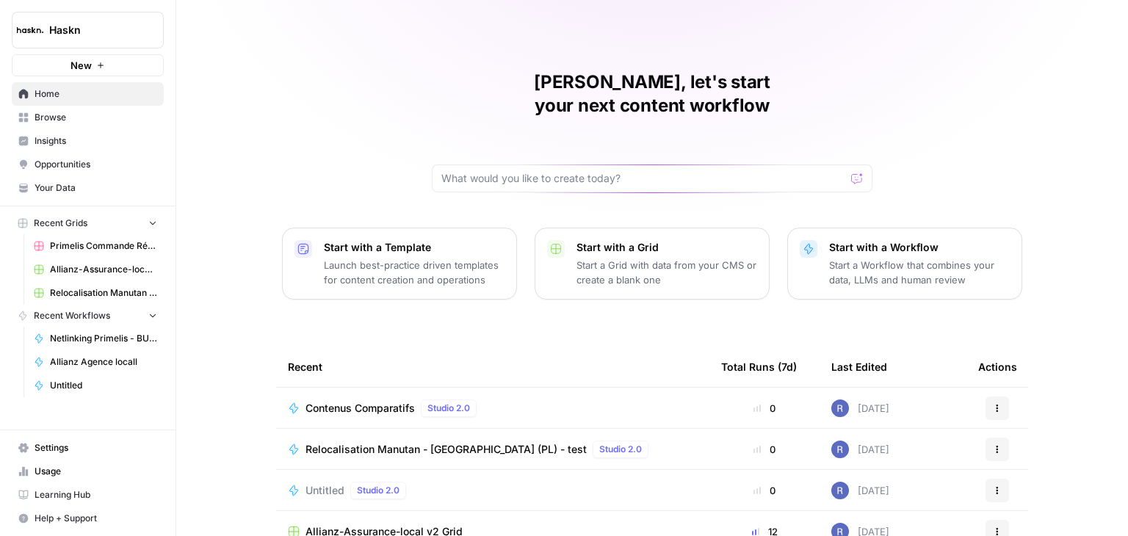
scroll to position [139, 0]
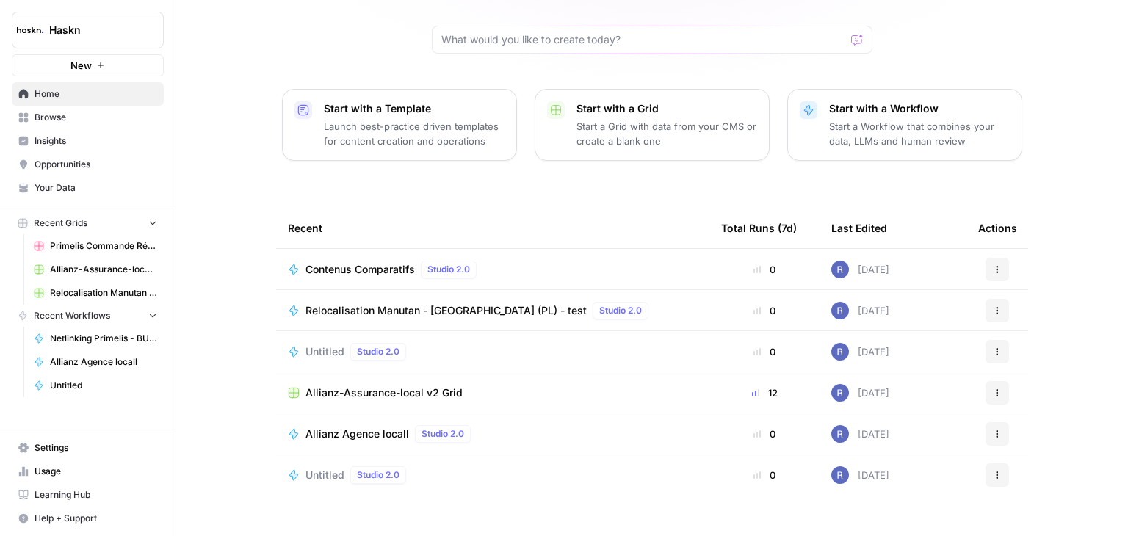
click at [74, 123] on span "Browse" at bounding box center [96, 117] width 123 height 13
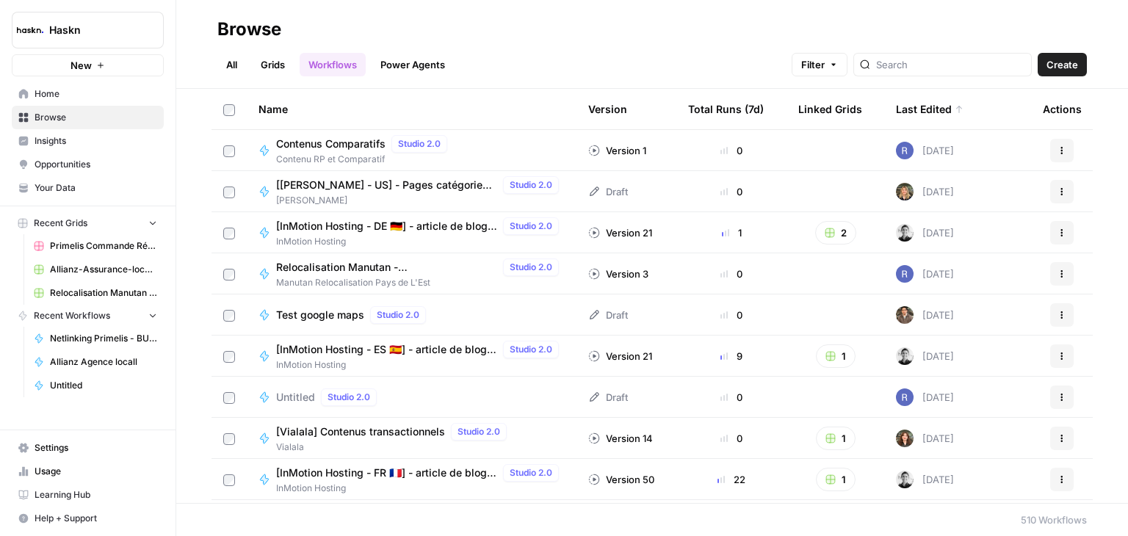
click at [1055, 60] on span "Create" at bounding box center [1063, 64] width 32 height 15
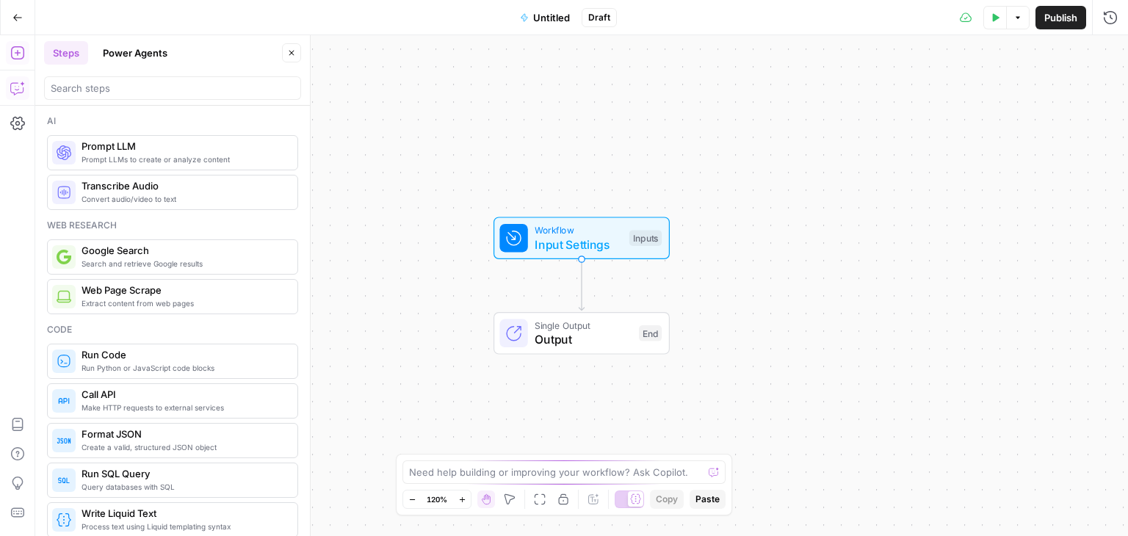
click at [23, 90] on icon "button" at bounding box center [16, 89] width 12 height 12
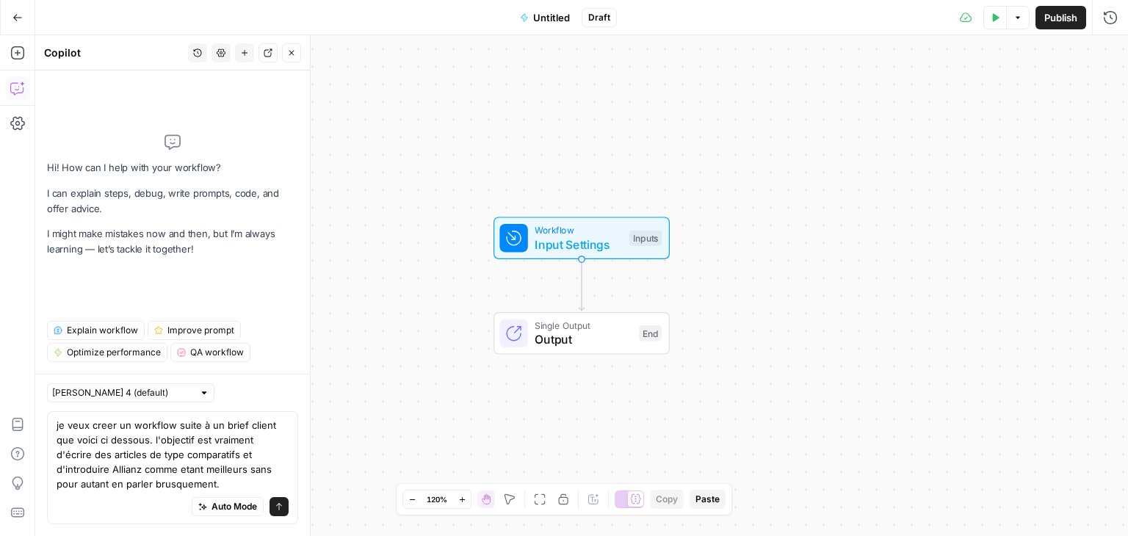
type textarea "je veux creer un workflow suite à un brief client que voici ci dessous. l'objec…"
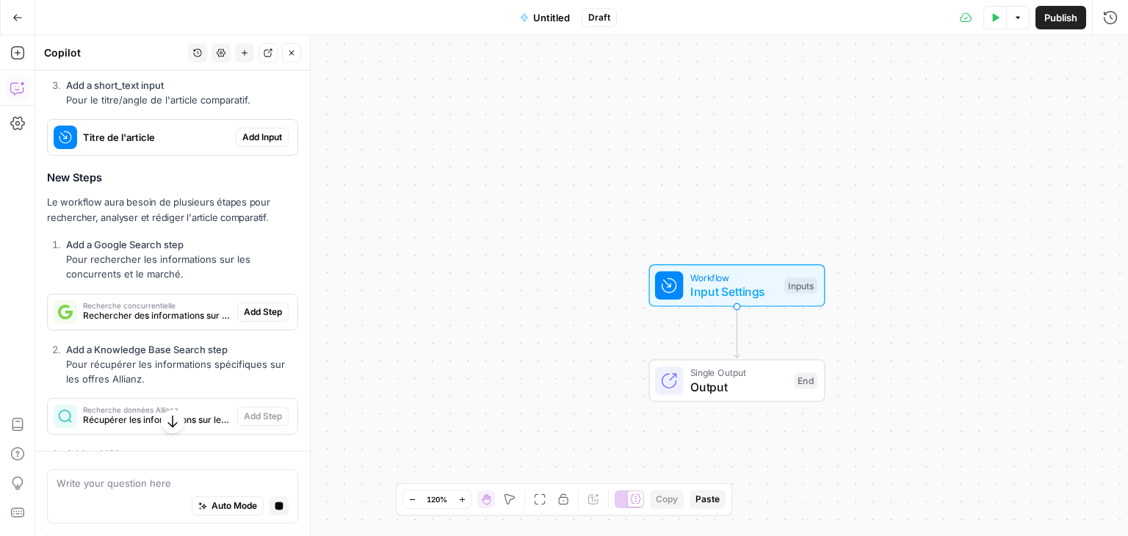
scroll to position [1020, 0]
click at [173, 154] on div "Titre de l'article" at bounding box center [142, 136] width 188 height 35
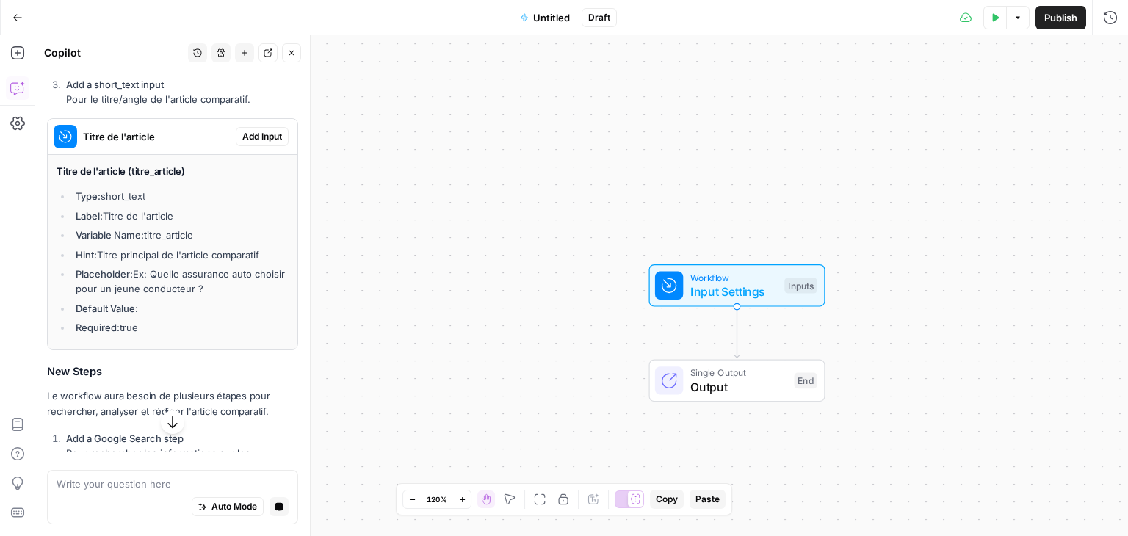
click at [173, 154] on div "Titre de l'article" at bounding box center [142, 136] width 188 height 35
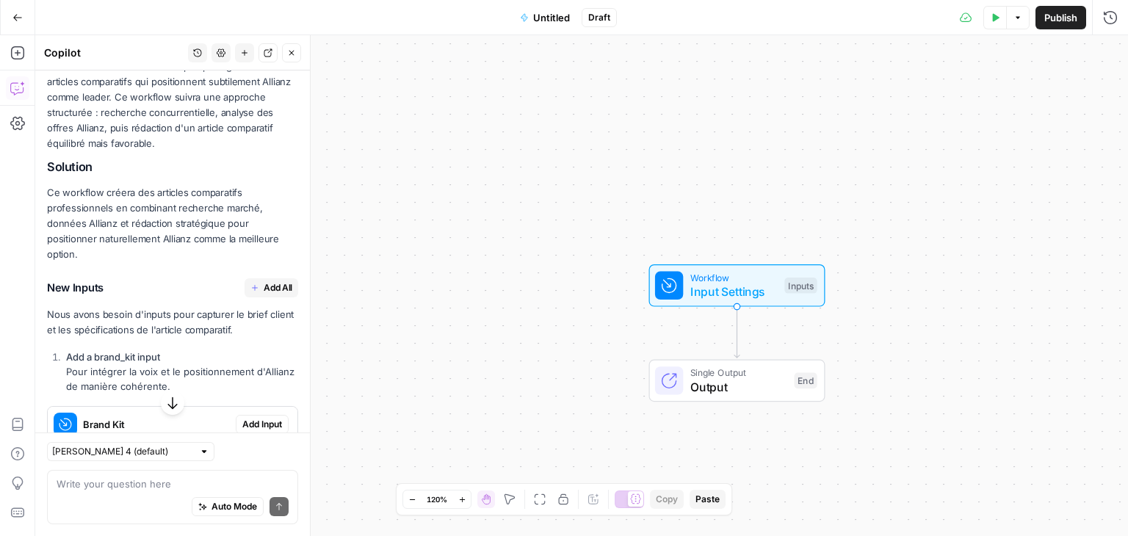
scroll to position [546, 0]
click at [267, 292] on span "Add All" at bounding box center [278, 285] width 29 height 13
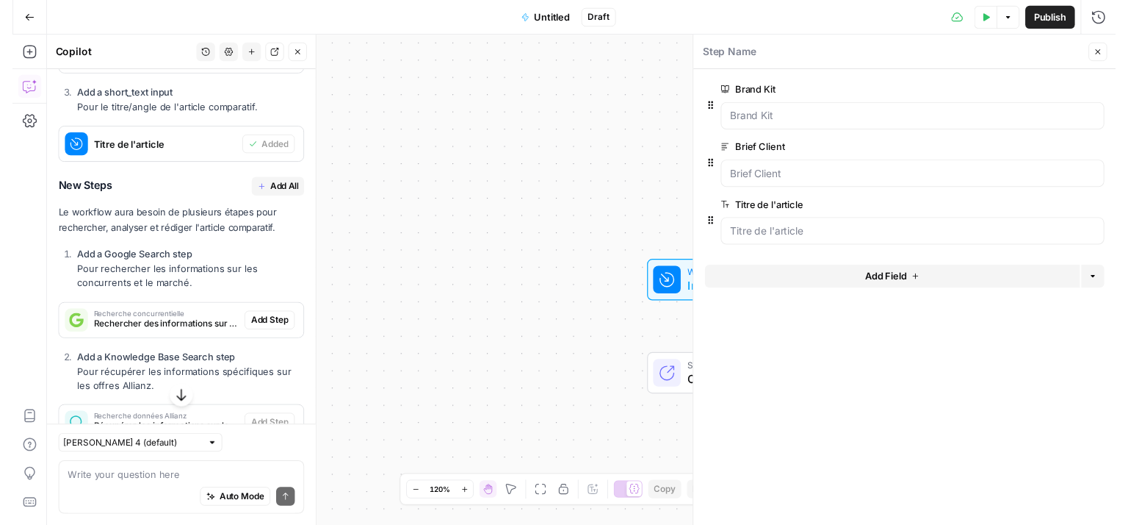
scroll to position [1042, 0]
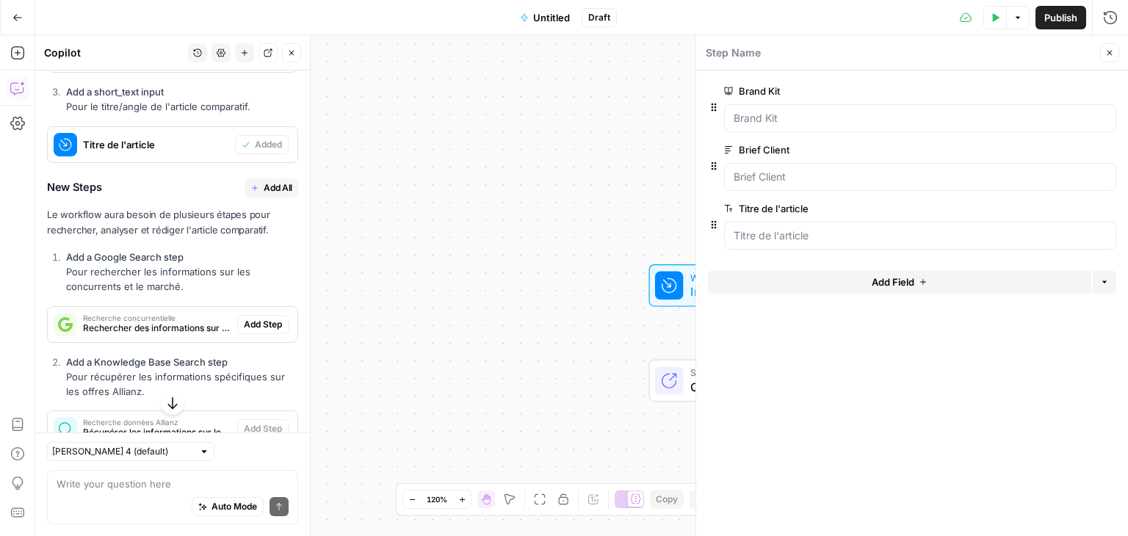
click at [264, 195] on span "Add All" at bounding box center [278, 187] width 29 height 13
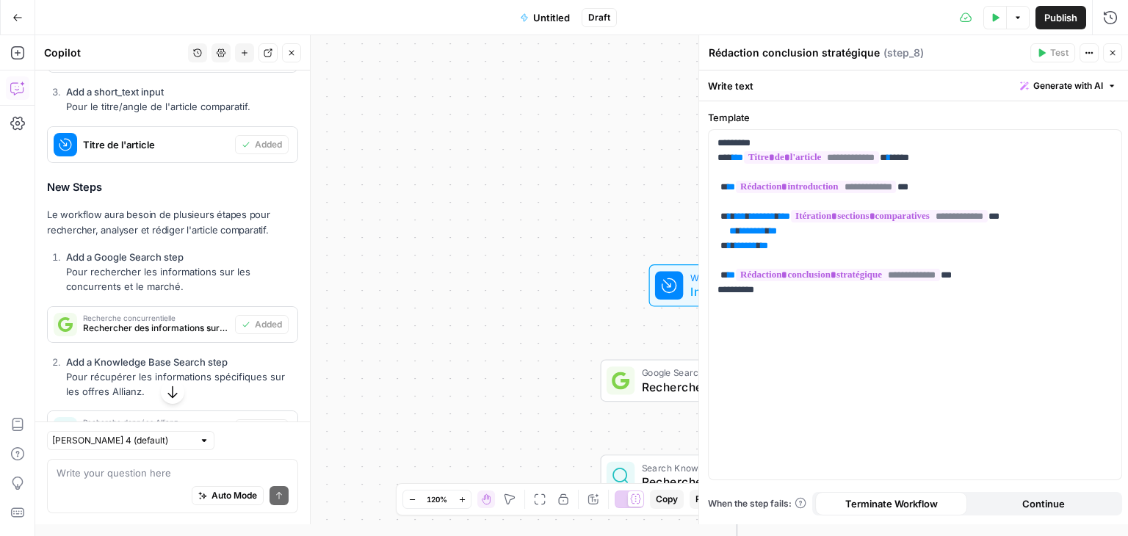
type textarea "Assemblage article final"
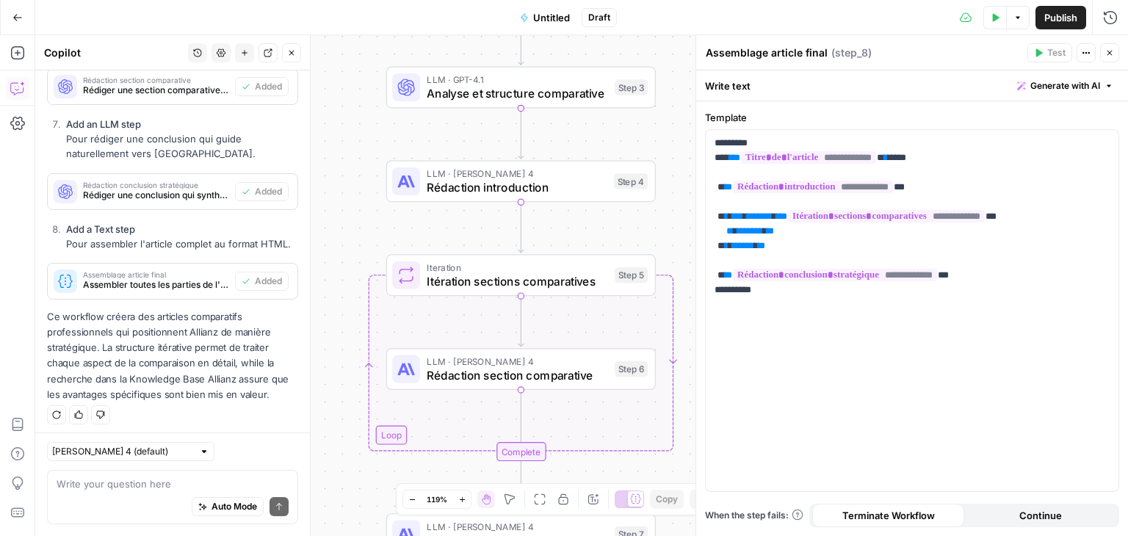
scroll to position [1819, 0]
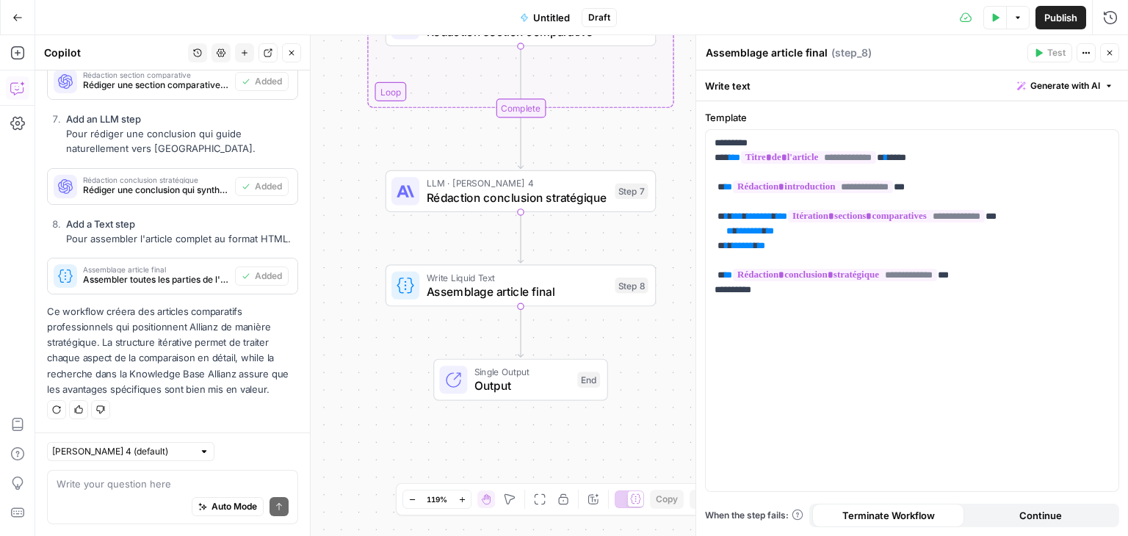
click at [293, 52] on icon "button" at bounding box center [291, 52] width 9 height 9
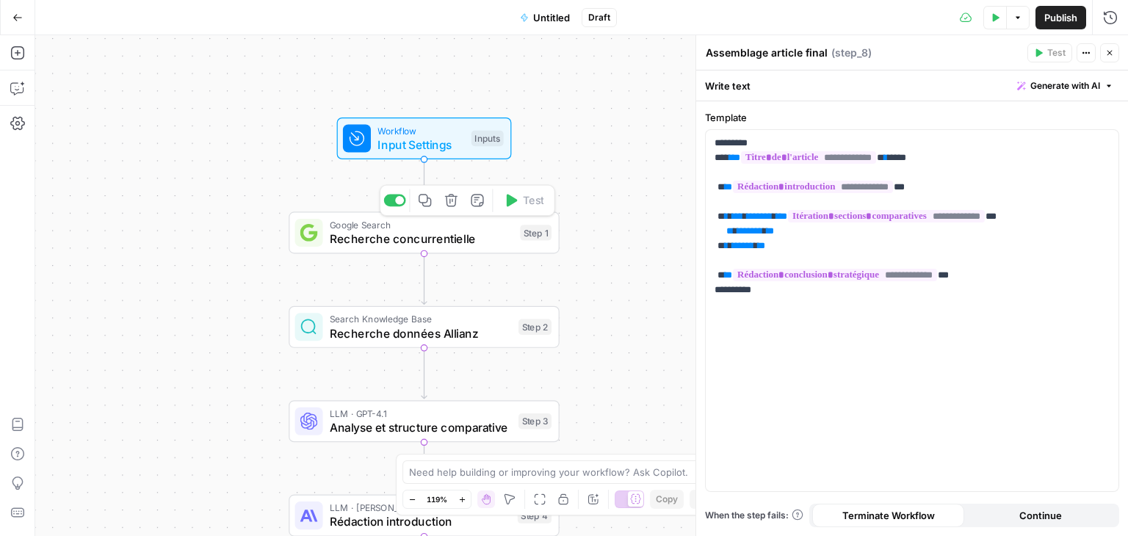
click at [362, 244] on span "Recherche concurrentielle" at bounding box center [422, 239] width 184 height 18
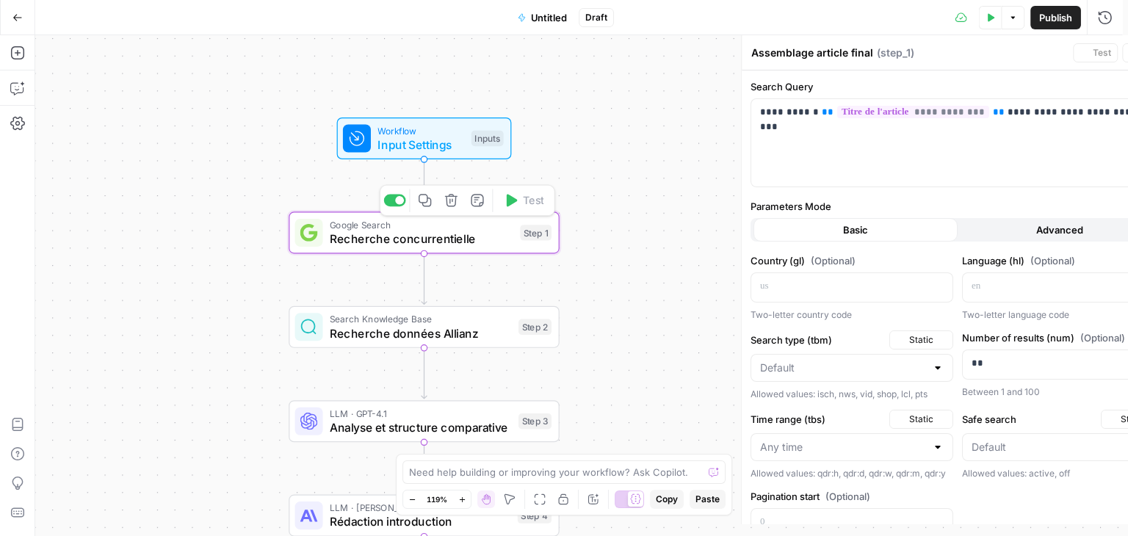
type textarea "Recherche concurrentielle"
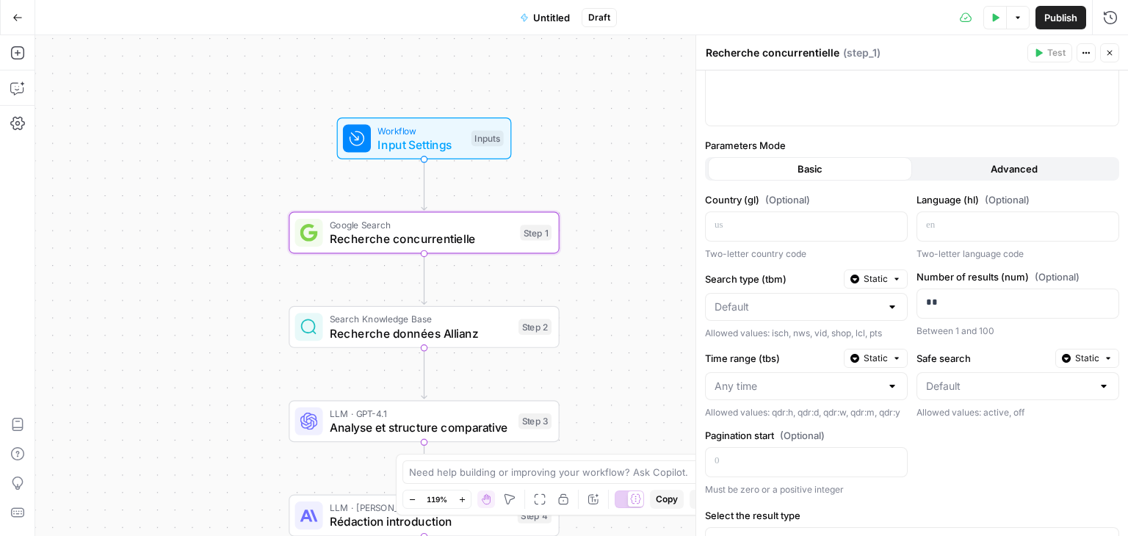
scroll to position [62, 0]
click at [818, 245] on div "Country (gl) (Optional) Two-letter country code" at bounding box center [806, 226] width 203 height 68
click at [784, 225] on p at bounding box center [795, 224] width 160 height 15
click at [1015, 230] on p at bounding box center [1006, 224] width 160 height 15
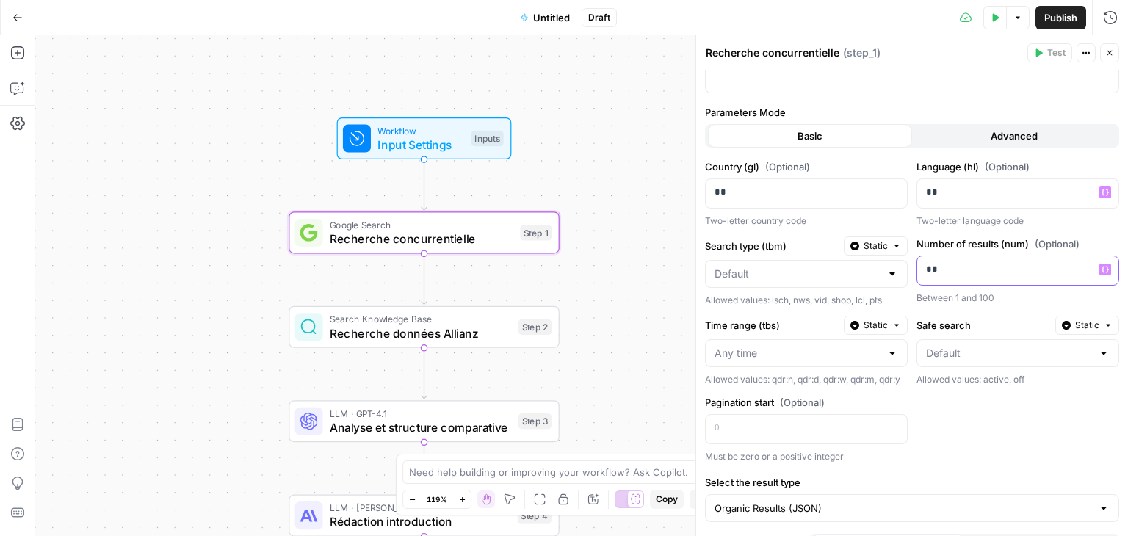
click at [1010, 262] on p "**" at bounding box center [1003, 269] width 155 height 15
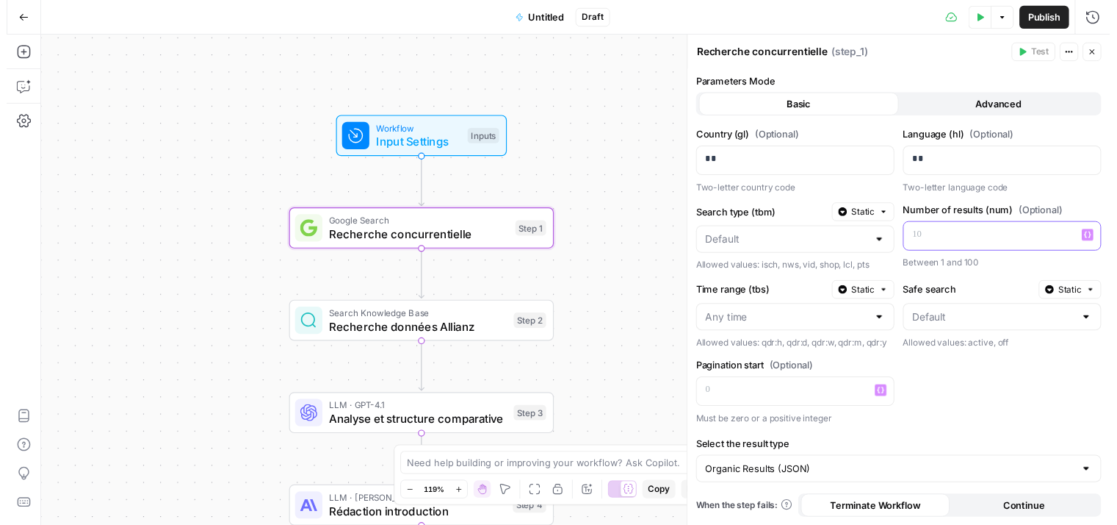
scroll to position [0, 0]
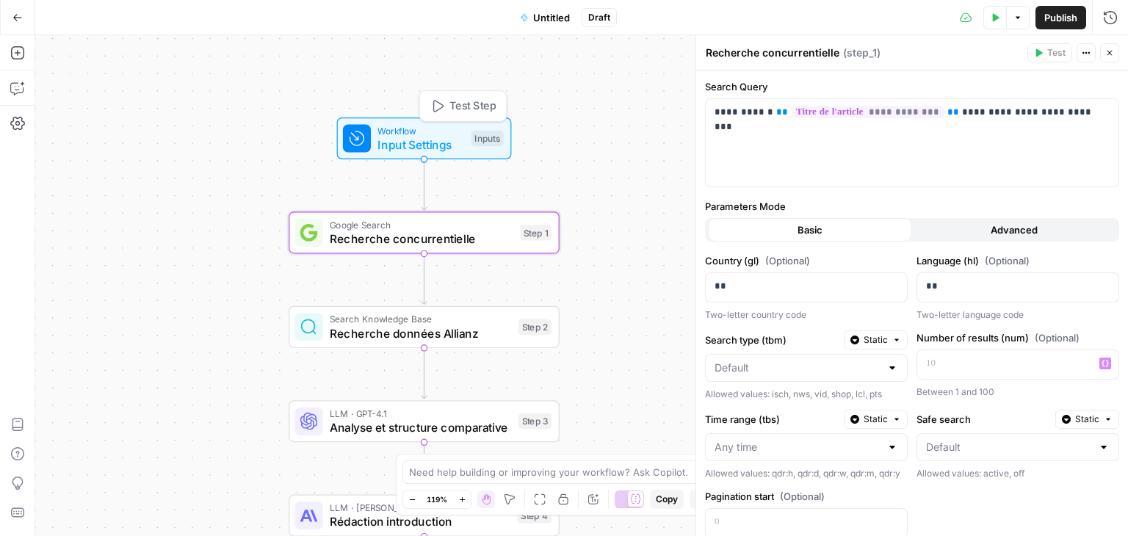
click at [431, 127] on span "Workflow" at bounding box center [421, 130] width 87 height 14
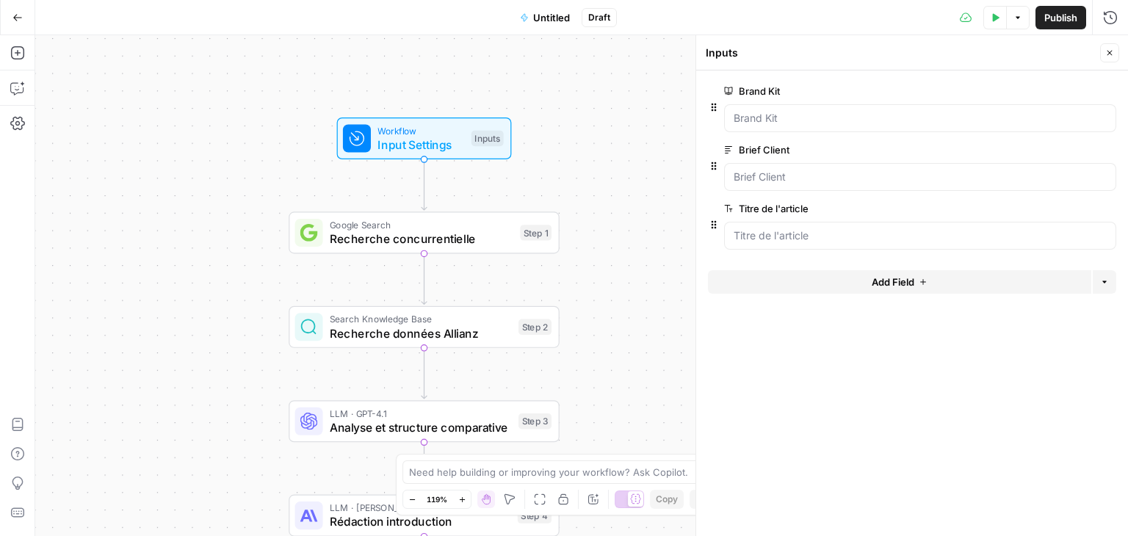
click at [770, 107] on div at bounding box center [920, 118] width 392 height 28
click at [814, 118] on Kit "Brand Kit" at bounding box center [920, 118] width 373 height 15
click at [851, 116] on Kit "Brand Kit" at bounding box center [920, 118] width 373 height 15
click at [993, 18] on icon "button" at bounding box center [996, 17] width 7 height 8
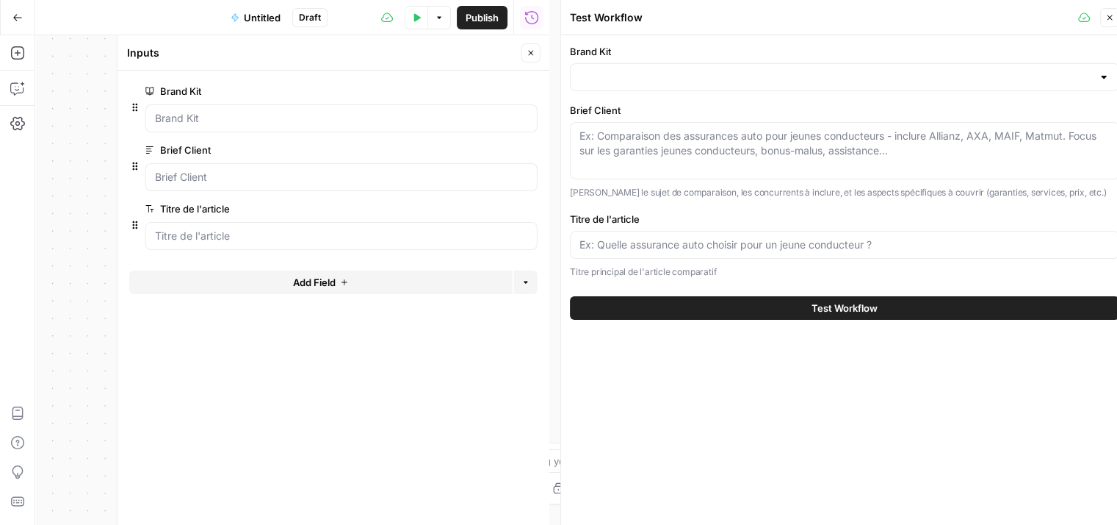
click at [1112, 16] on icon "button" at bounding box center [1110, 17] width 9 height 9
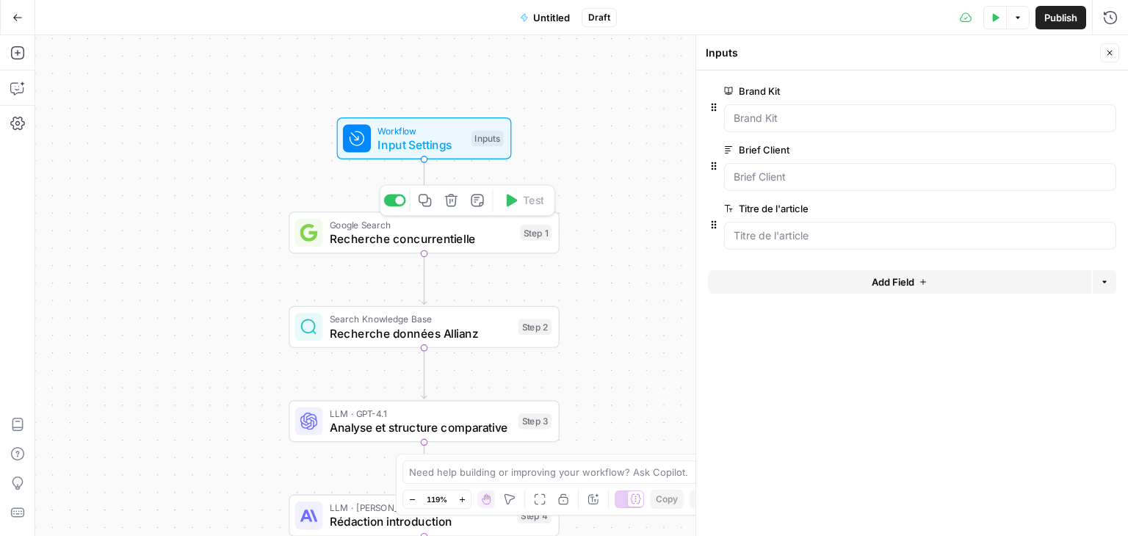
click at [393, 240] on span "Recherche concurrentielle" at bounding box center [422, 239] width 184 height 18
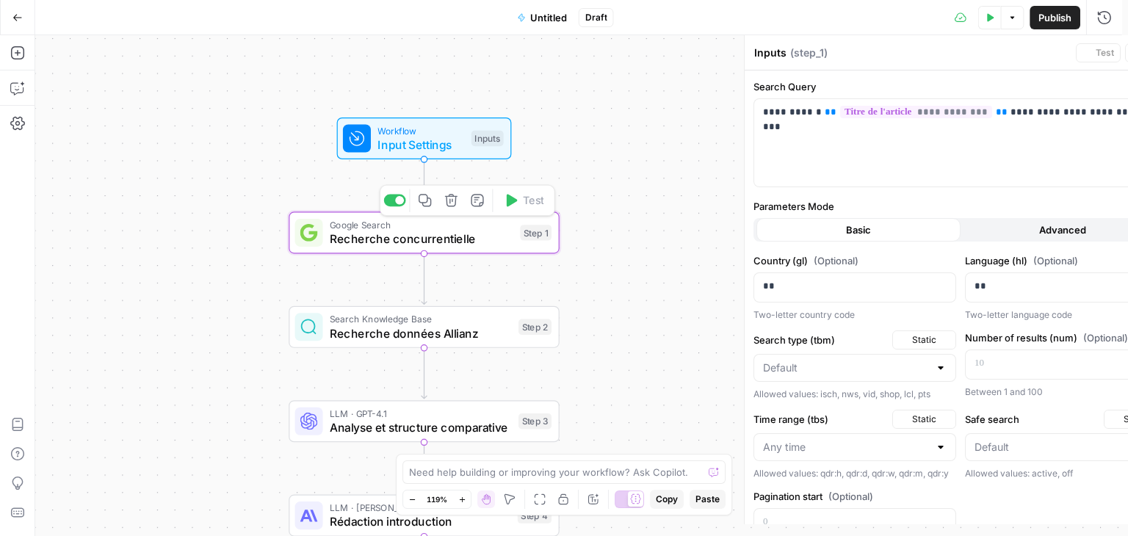
type textarea "Recherche concurrentielle"
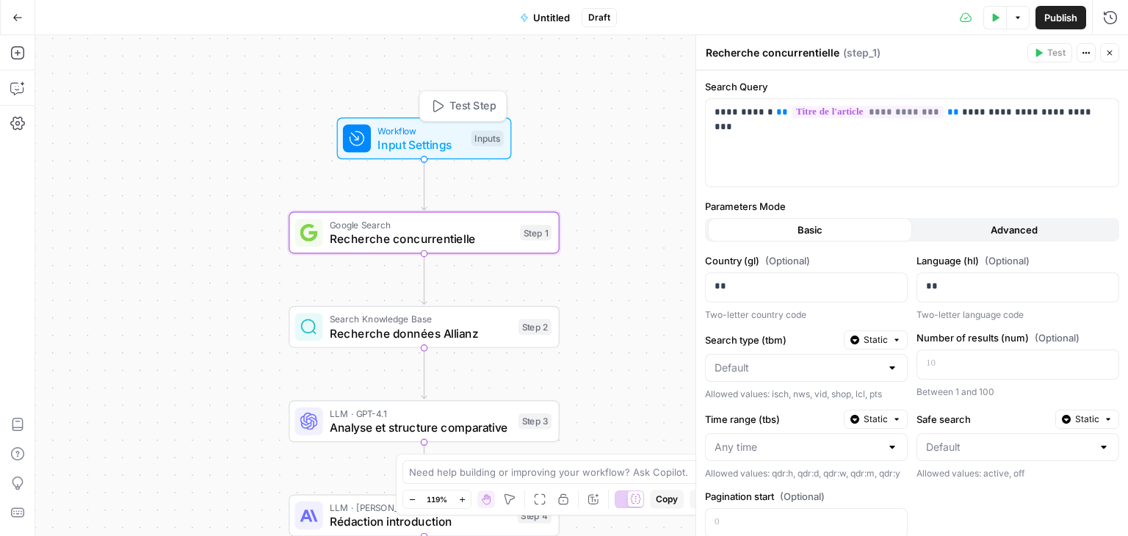
click at [408, 142] on span "Input Settings" at bounding box center [421, 145] width 87 height 18
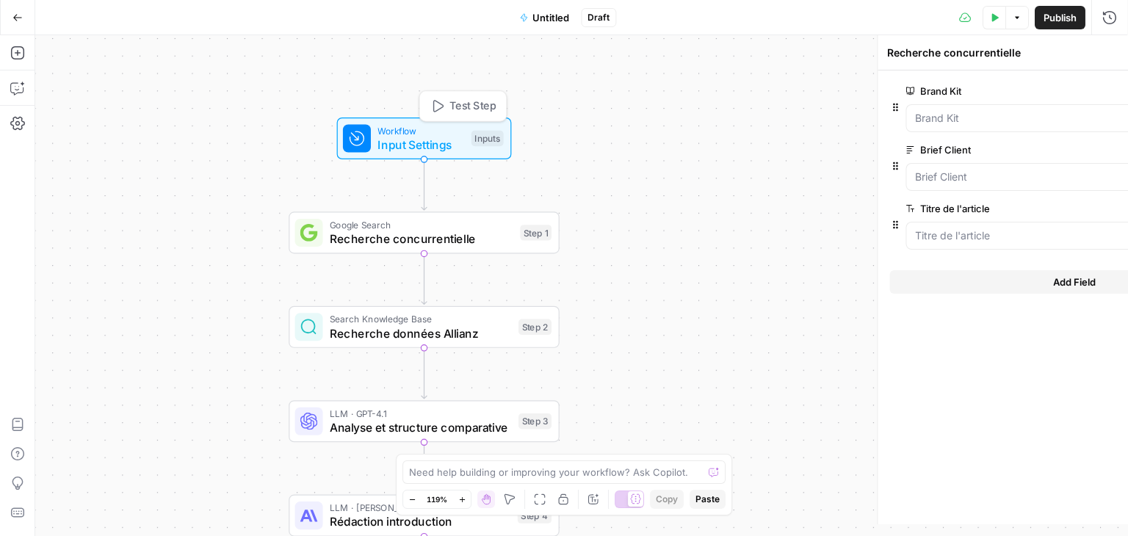
type textarea "Inputs"
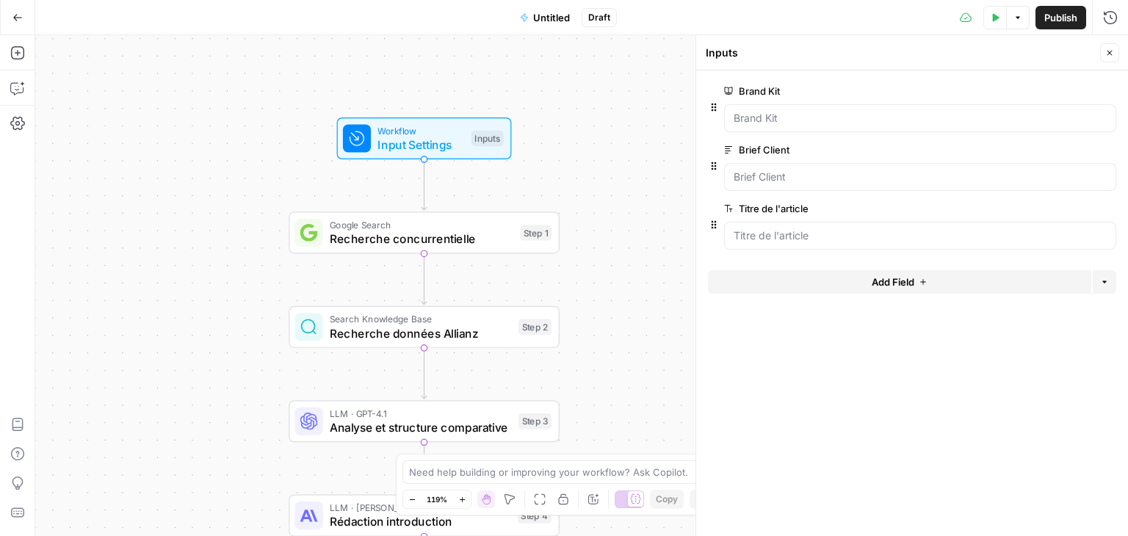
click at [991, 16] on icon "button" at bounding box center [995, 17] width 9 height 9
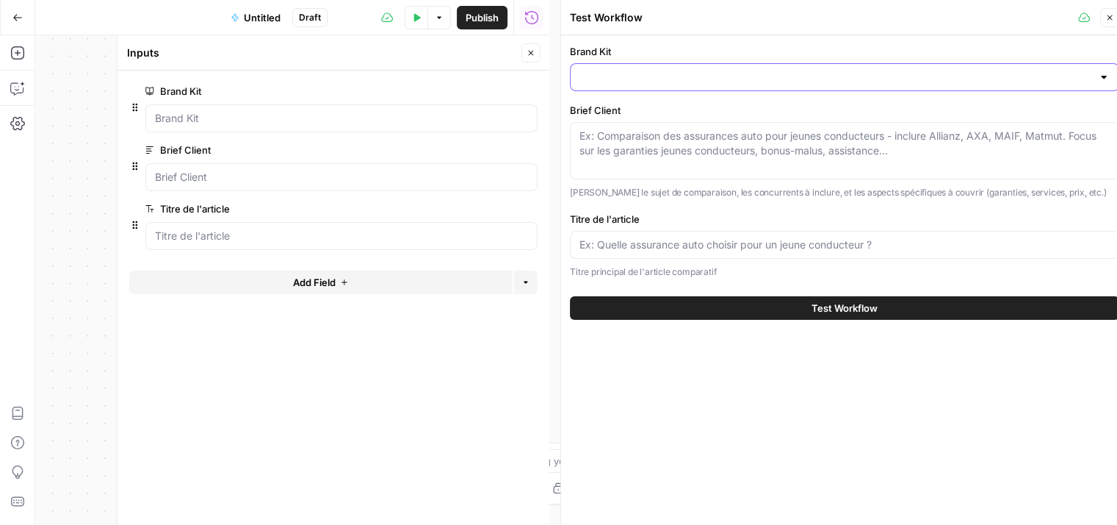
click at [613, 77] on input "Brand Kit" at bounding box center [836, 77] width 513 height 15
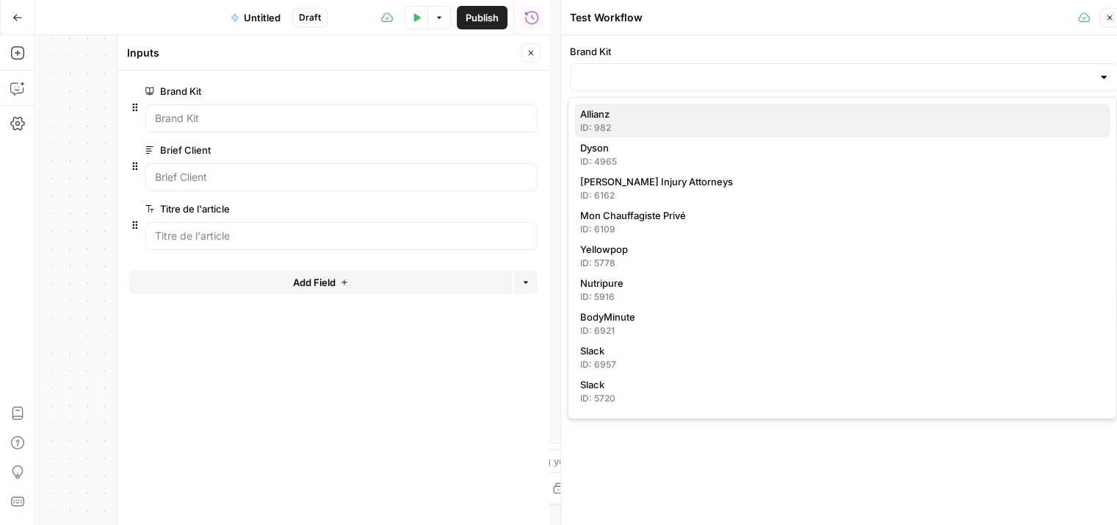
click at [617, 121] on div "ID: 982" at bounding box center [842, 127] width 525 height 13
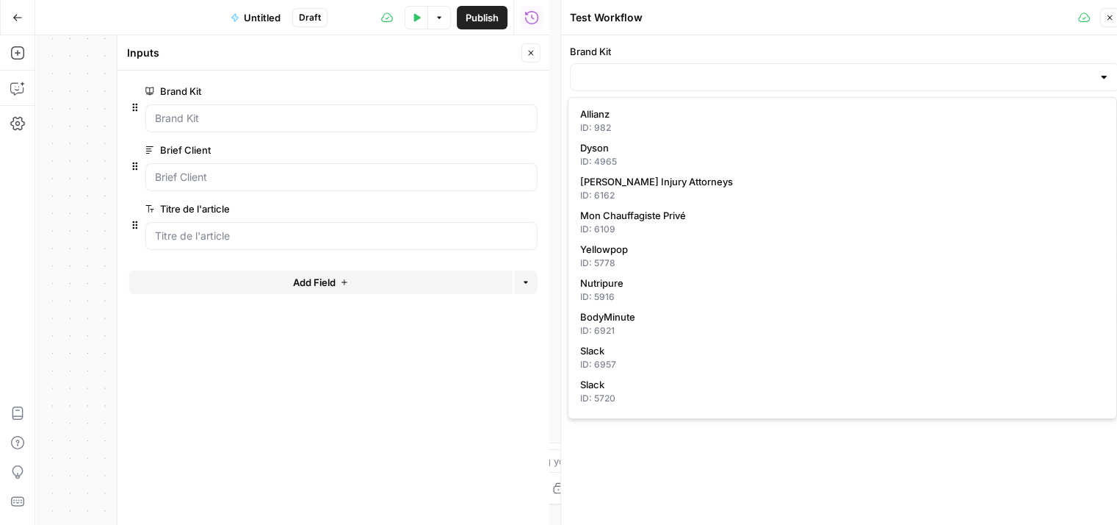
type input "Allianz"
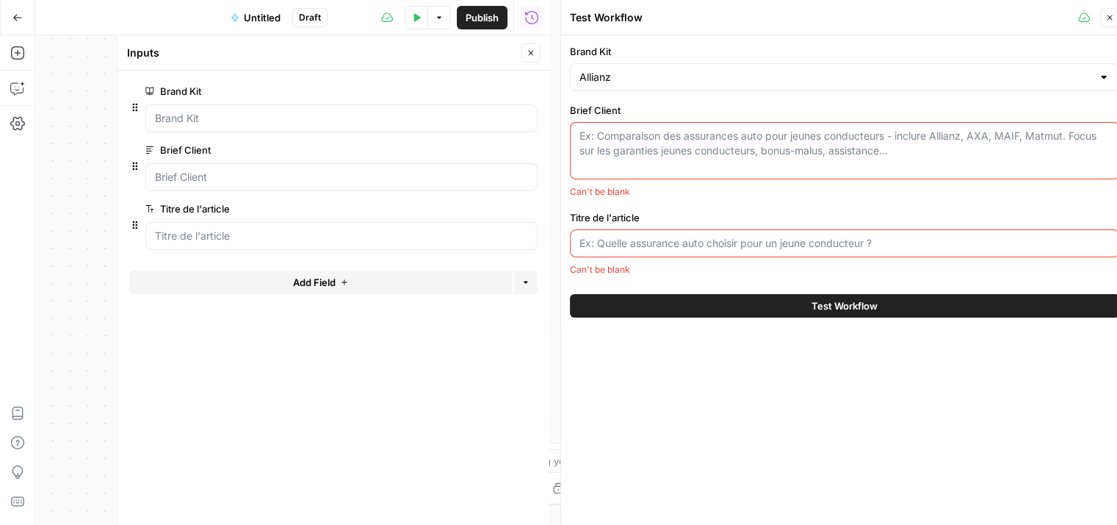
click at [649, 133] on textarea "Brief Client" at bounding box center [845, 143] width 530 height 29
click at [675, 245] on input "Titre de l'article" at bounding box center [845, 243] width 530 height 15
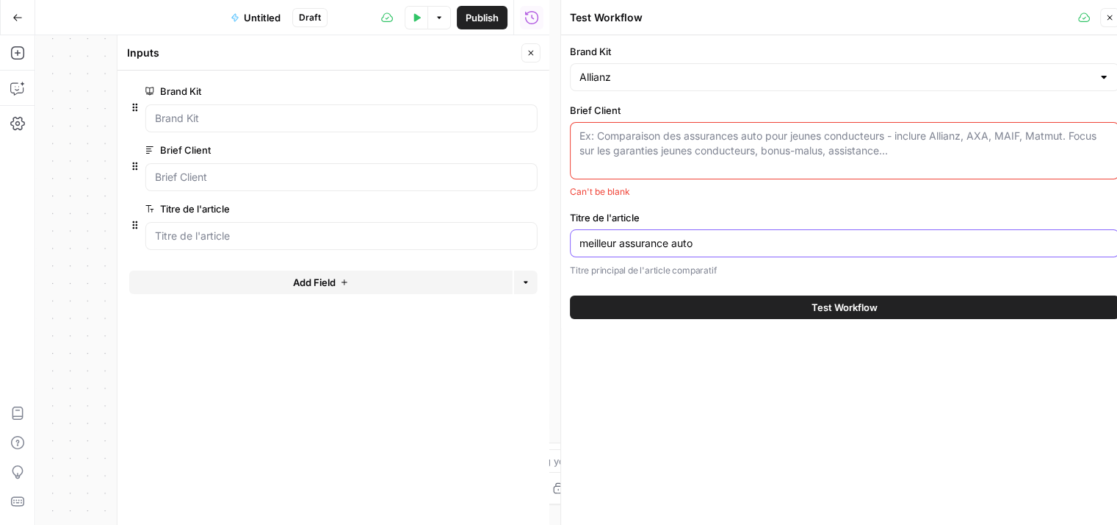
type input "meilleur assurance auto"
click at [646, 134] on textarea "Brief Client" at bounding box center [845, 143] width 530 height 29
paste textarea "Les articles “comparateurs” Objectif : positionner Allianz et ses offres dans d…"
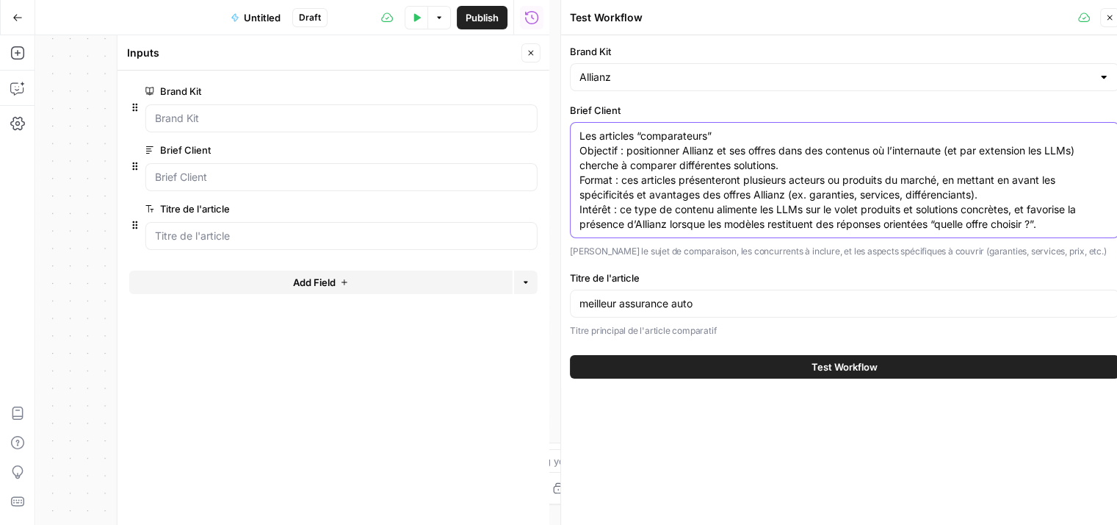
scroll to position [12, 0]
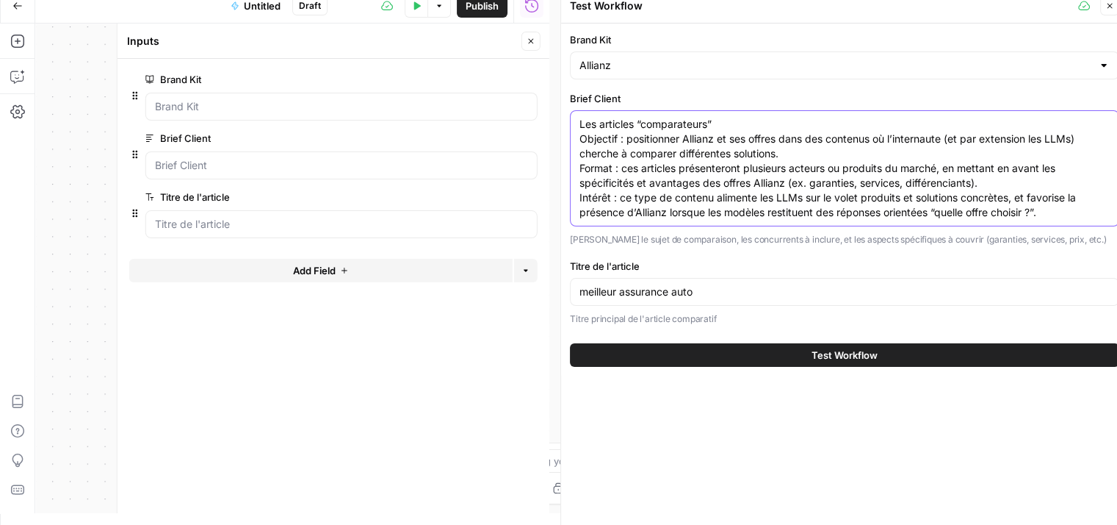
type textarea "Les articles “comparateurs” Objectif : positionner Allianz et ses offres dans d…"
click at [535, 40] on icon "button" at bounding box center [531, 41] width 9 height 9
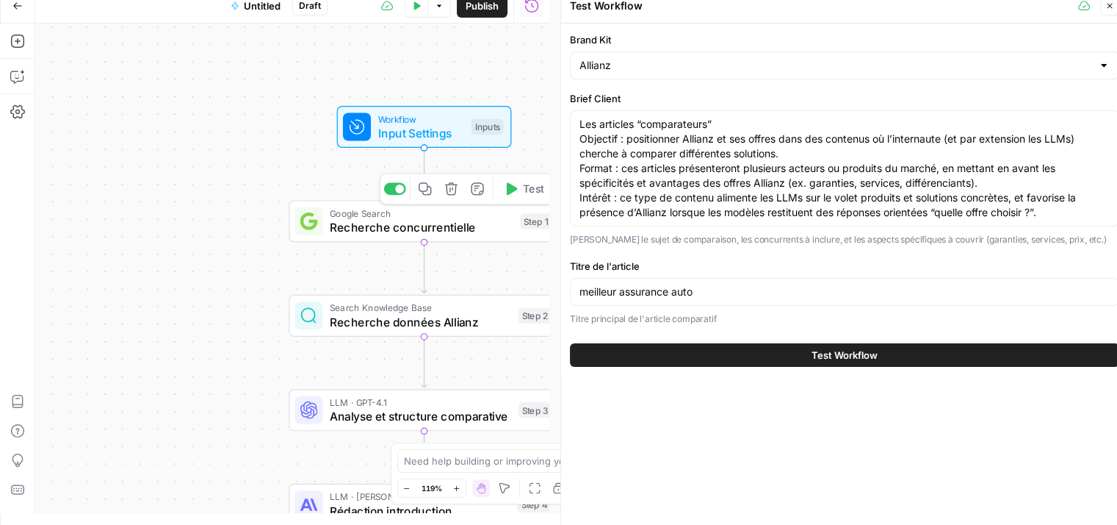
click at [367, 242] on div "Workflow Input Settings Inputs Google Search Recherche concurrentielle Step 1 C…" at bounding box center [292, 268] width 514 height 489
click at [356, 231] on span "Recherche concurrentielle" at bounding box center [422, 227] width 184 height 18
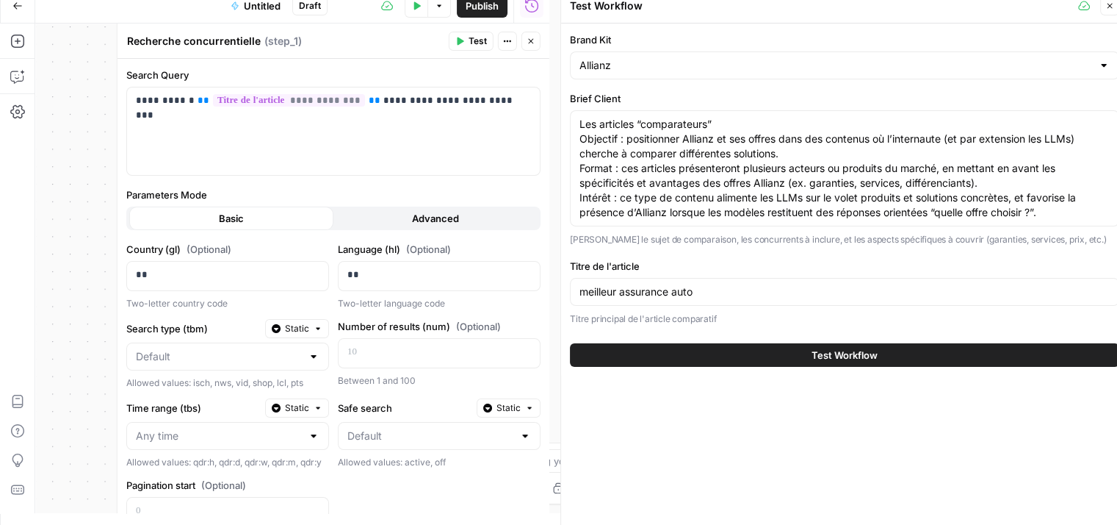
click at [479, 42] on span "Test" at bounding box center [478, 41] width 18 height 13
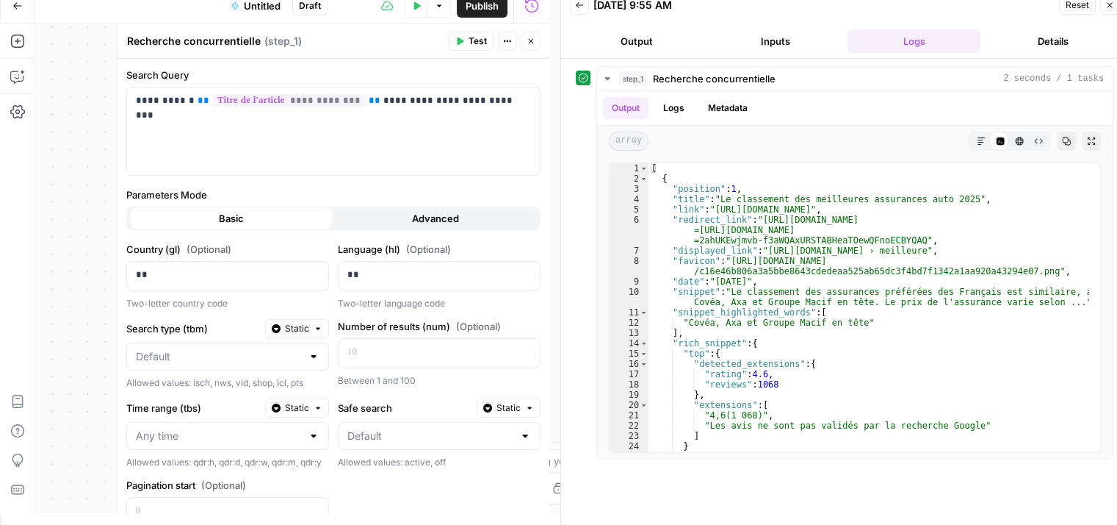
click at [529, 42] on icon "button" at bounding box center [531, 41] width 9 height 9
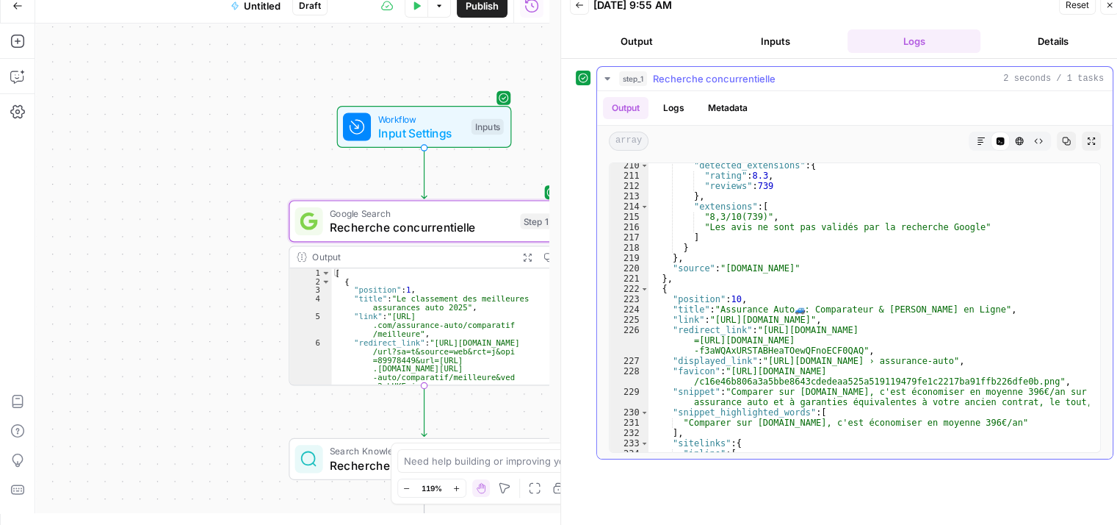
scroll to position [2590, 0]
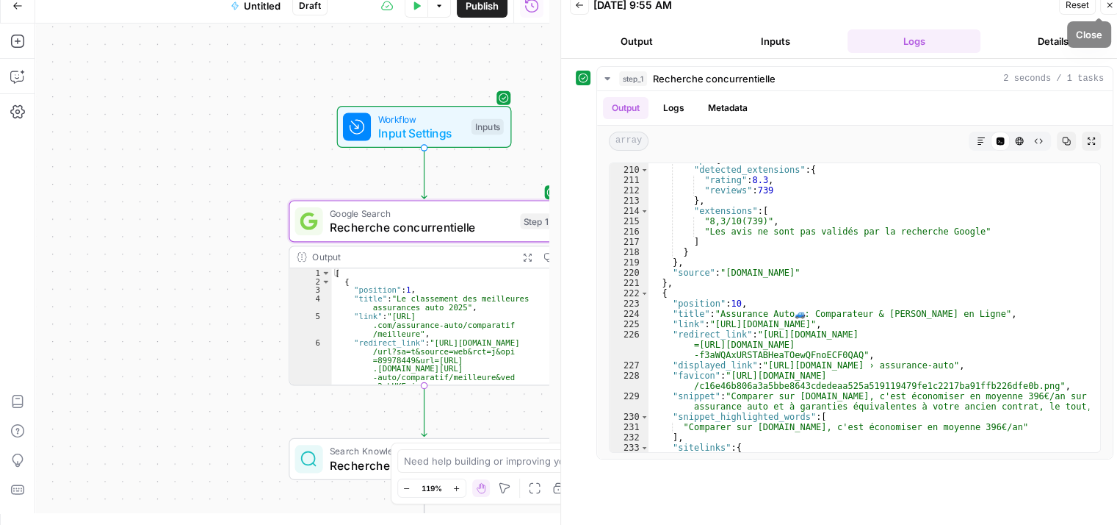
click at [1109, 6] on icon "button" at bounding box center [1110, 5] width 5 height 5
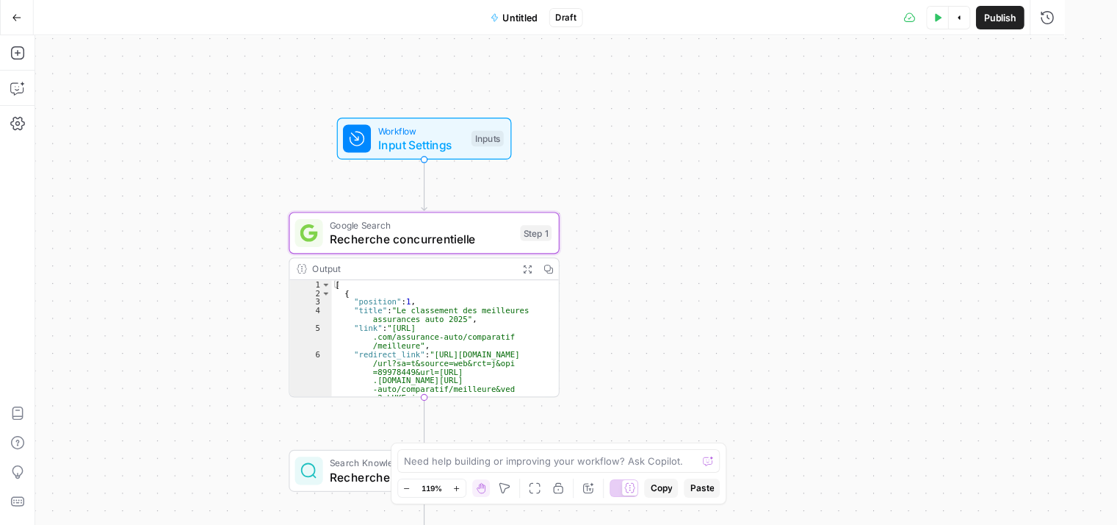
scroll to position [0, 0]
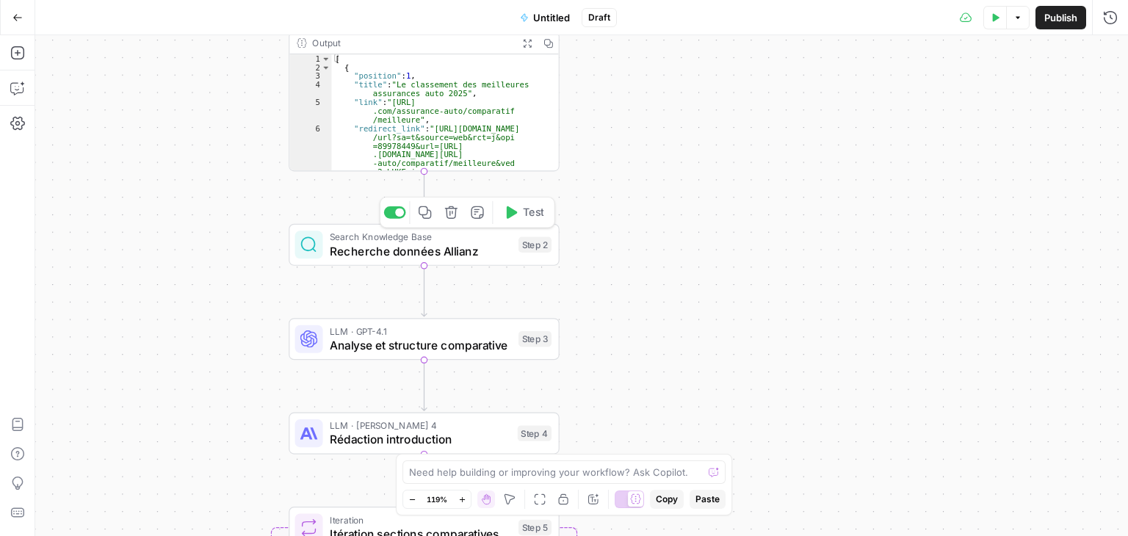
click at [390, 257] on span "Recherche données Allianz" at bounding box center [420, 251] width 181 height 18
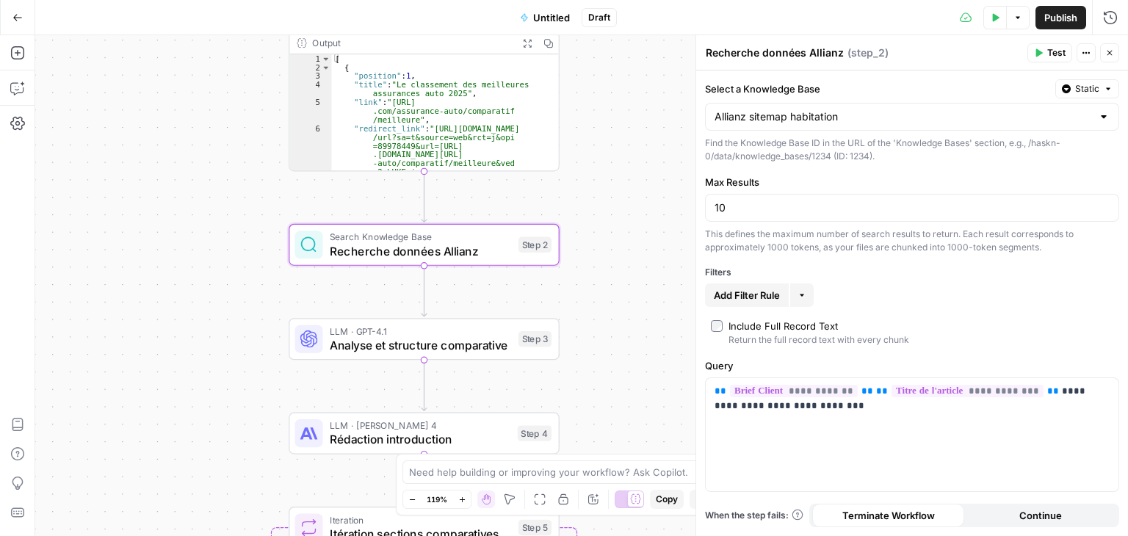
click at [1048, 52] on span "Test" at bounding box center [1057, 52] width 18 height 13
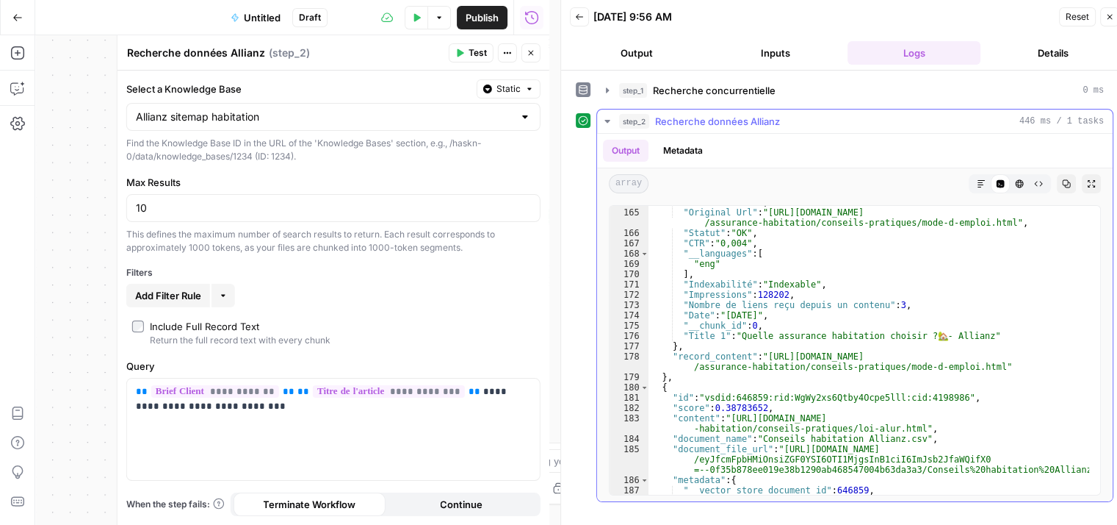
scroll to position [2050, 0]
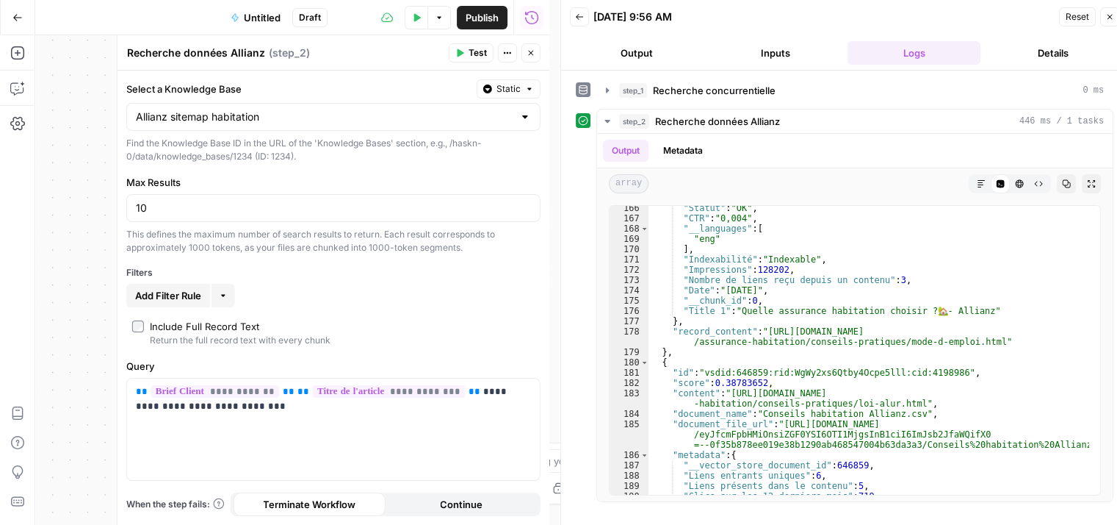
click at [525, 55] on button "Close" at bounding box center [531, 52] width 19 height 19
click at [528, 54] on icon "button" at bounding box center [531, 52] width 9 height 9
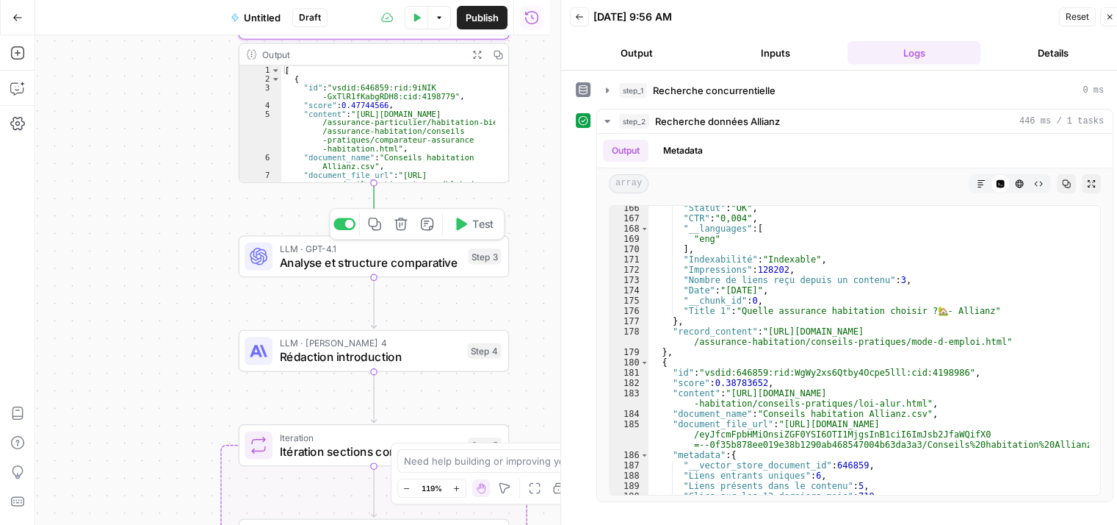
click at [319, 267] on span "Analyse et structure comparative" at bounding box center [370, 262] width 181 height 18
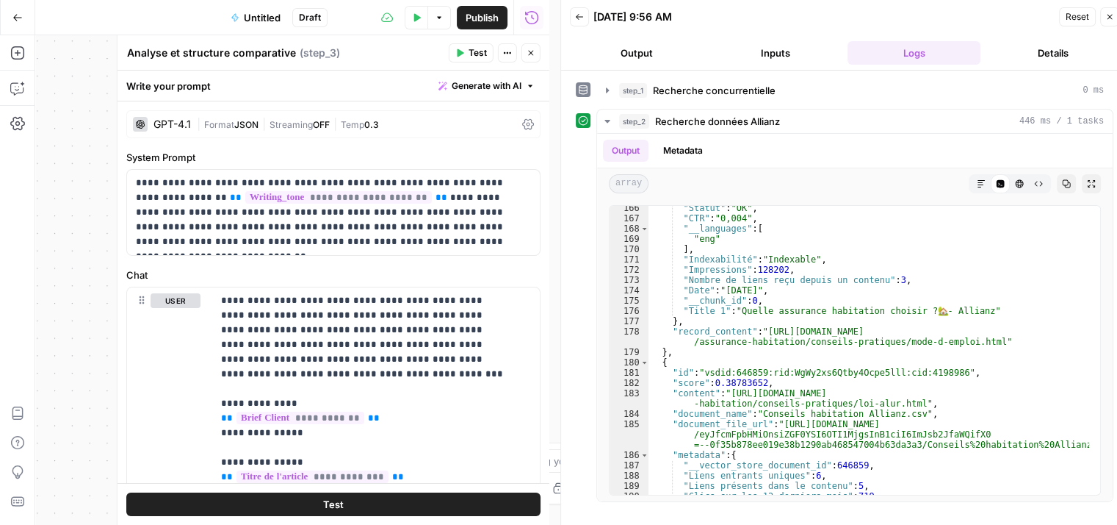
click at [470, 56] on span "Test" at bounding box center [478, 52] width 18 height 13
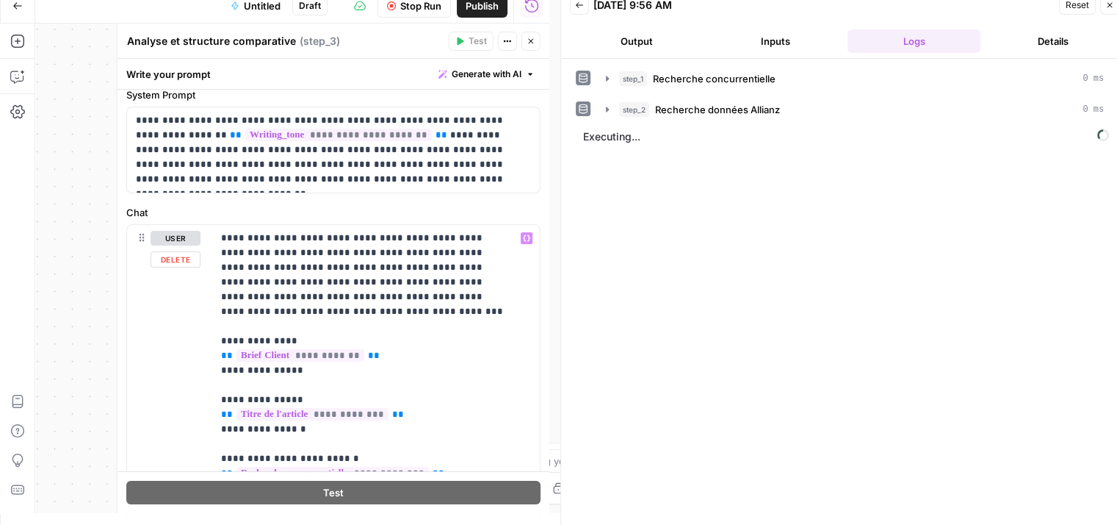
scroll to position [0, 0]
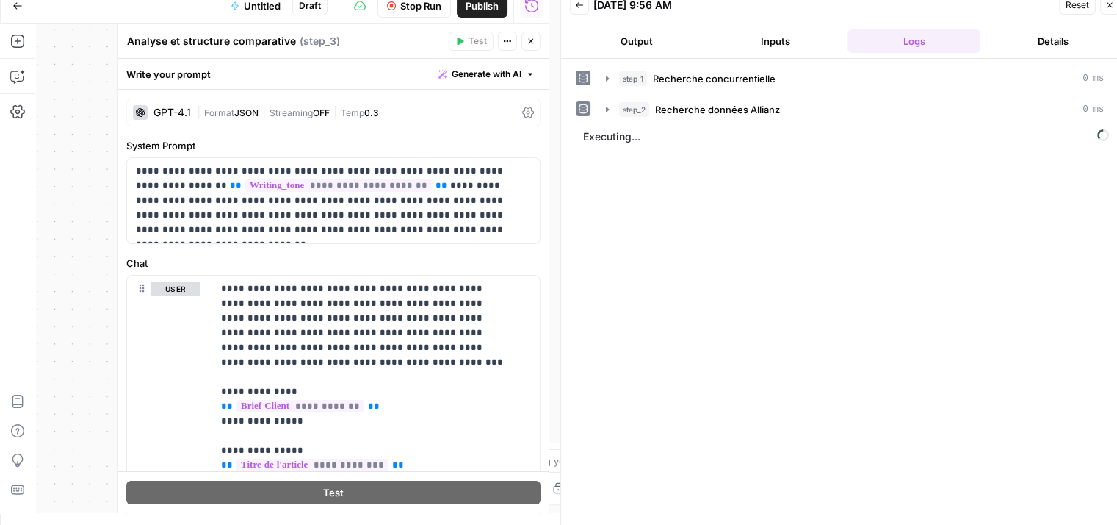
click at [529, 36] on button "Close" at bounding box center [531, 41] width 19 height 19
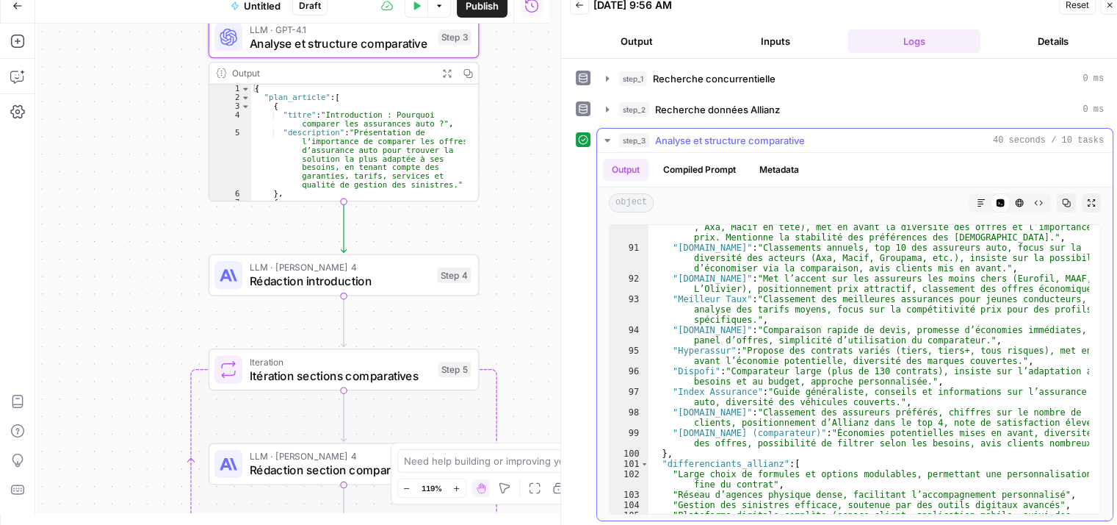
scroll to position [1240, 0]
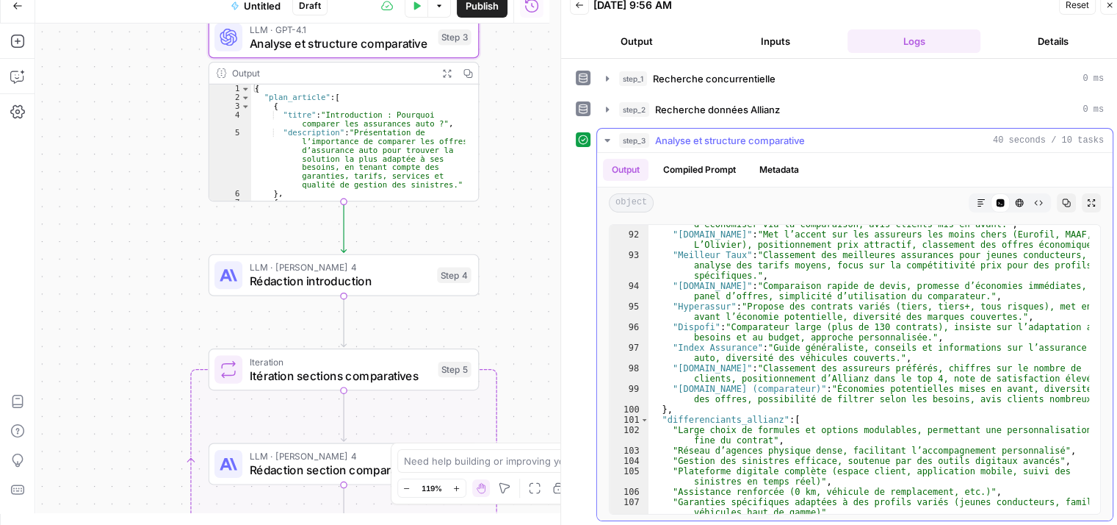
click at [605, 137] on icon "button" at bounding box center [608, 140] width 12 height 12
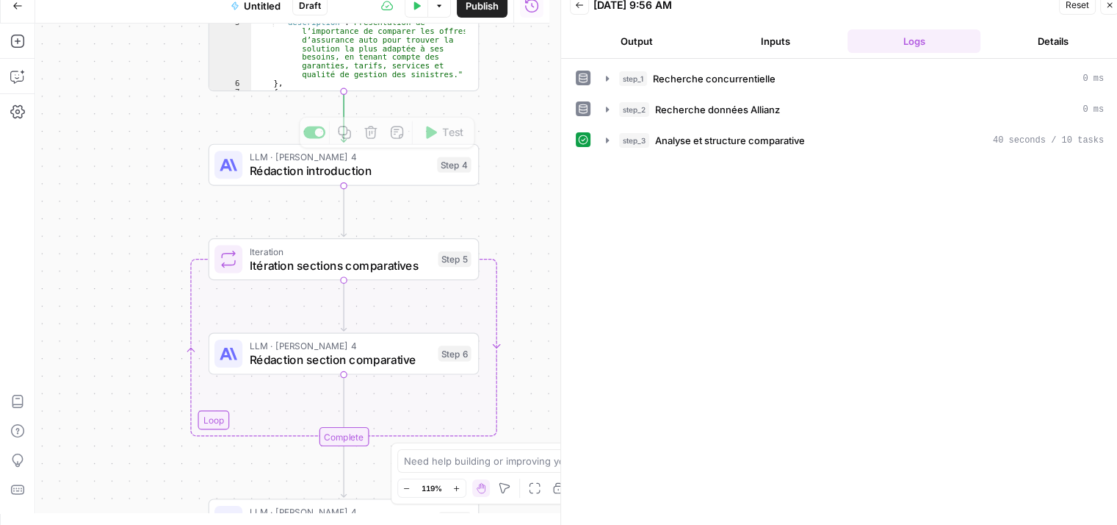
click at [288, 184] on div "LLM · Claude Sonnet 4 Rédaction introduction Step 4 Copy step Delete step Add N…" at bounding box center [344, 165] width 271 height 42
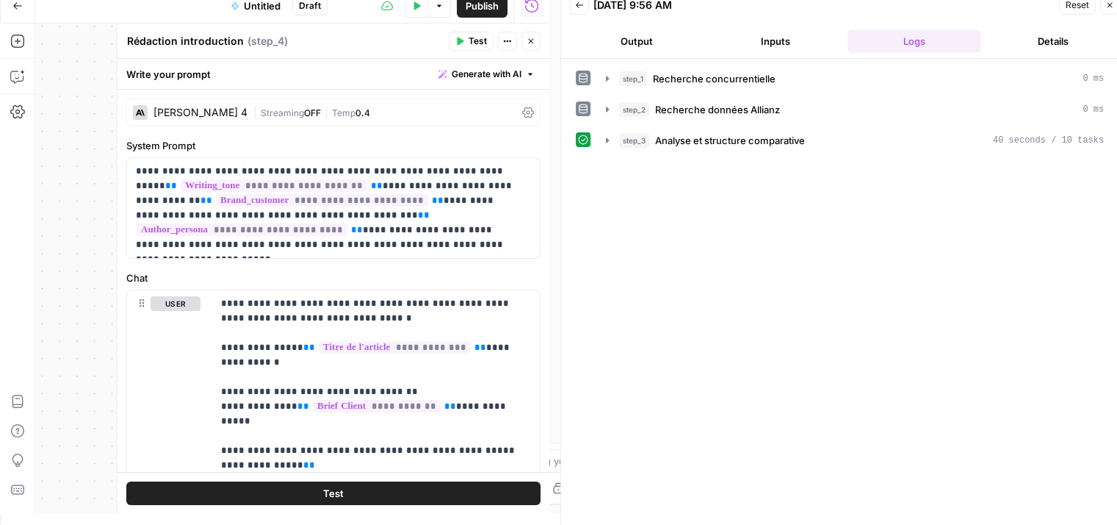
click at [479, 45] on span "Test" at bounding box center [478, 41] width 18 height 13
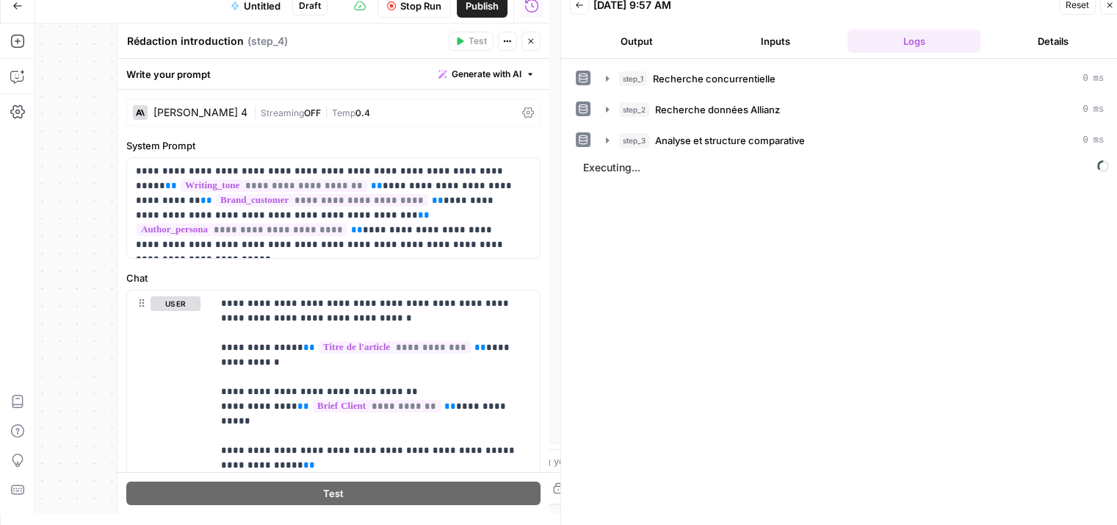
click at [530, 39] on icon "button" at bounding box center [531, 41] width 9 height 9
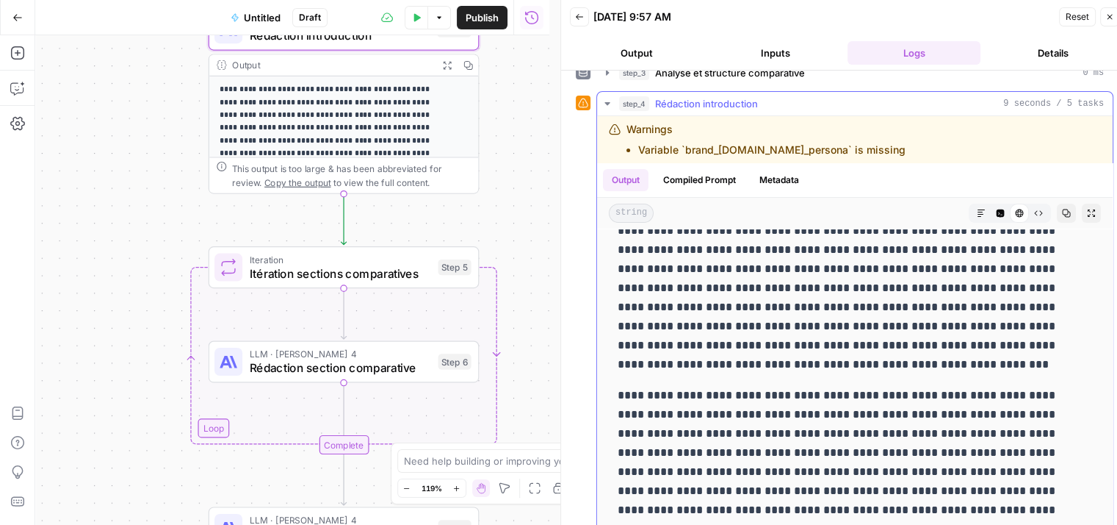
scroll to position [12, 0]
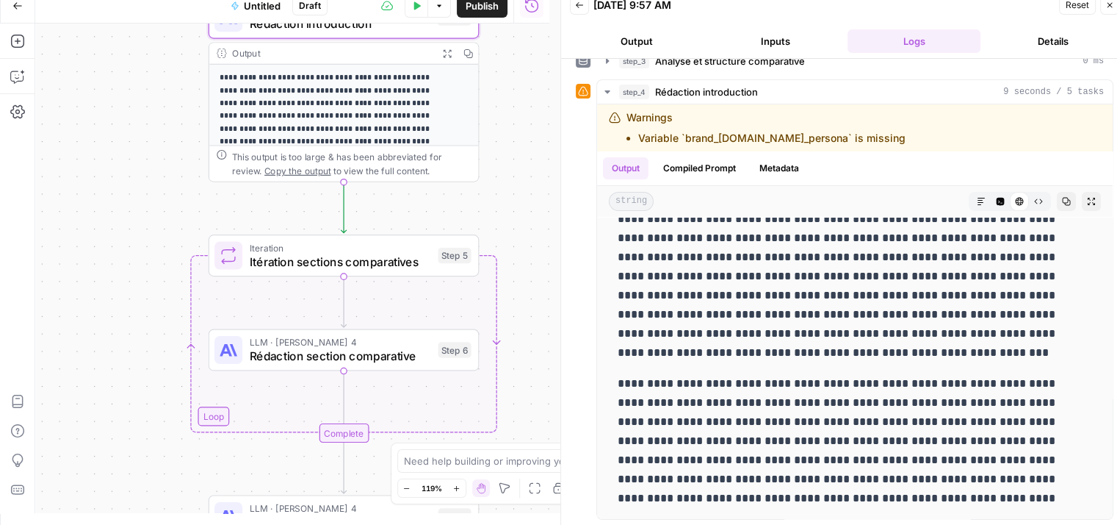
click at [1111, 10] on button "Close" at bounding box center [1110, 5] width 19 height 19
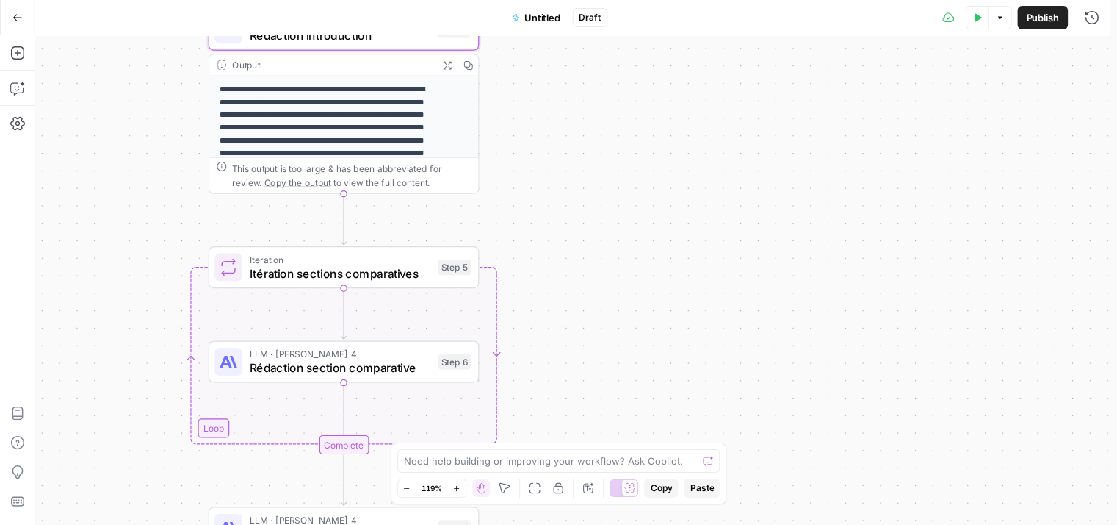
scroll to position [0, 0]
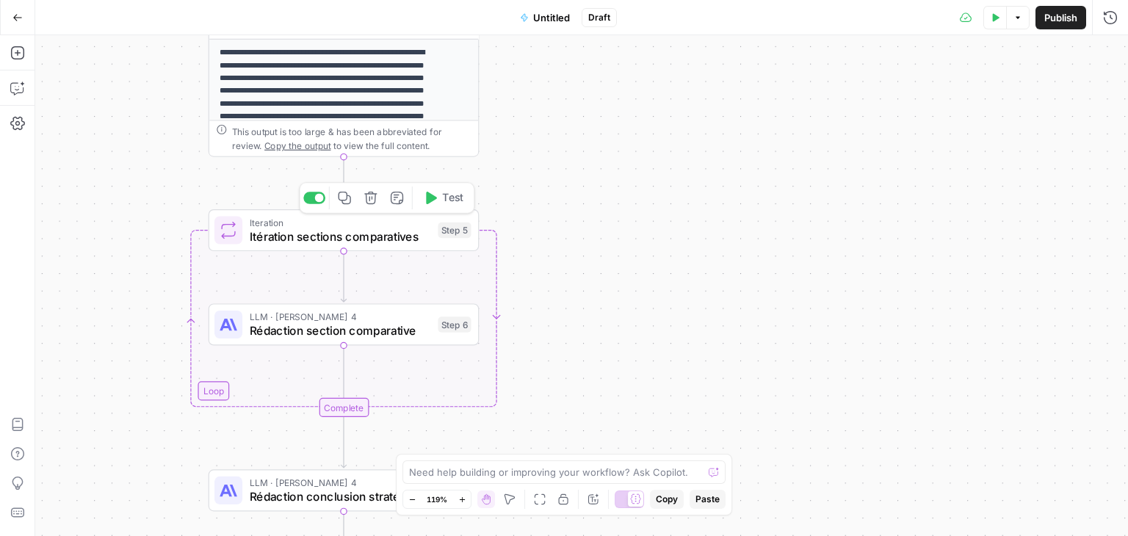
click at [431, 202] on icon "button" at bounding box center [431, 198] width 11 height 12
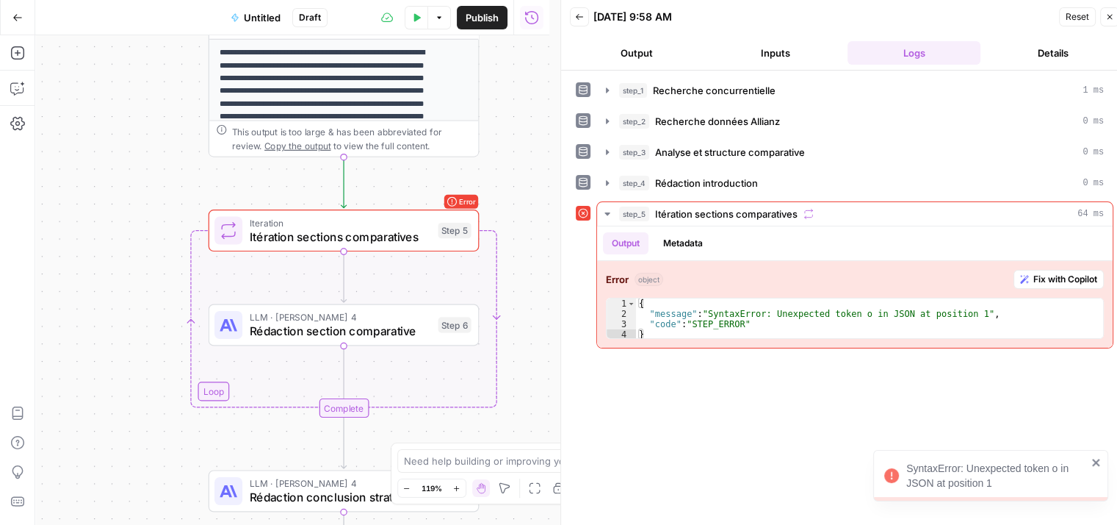
click at [341, 237] on span "Itération sections comparatives" at bounding box center [340, 237] width 181 height 18
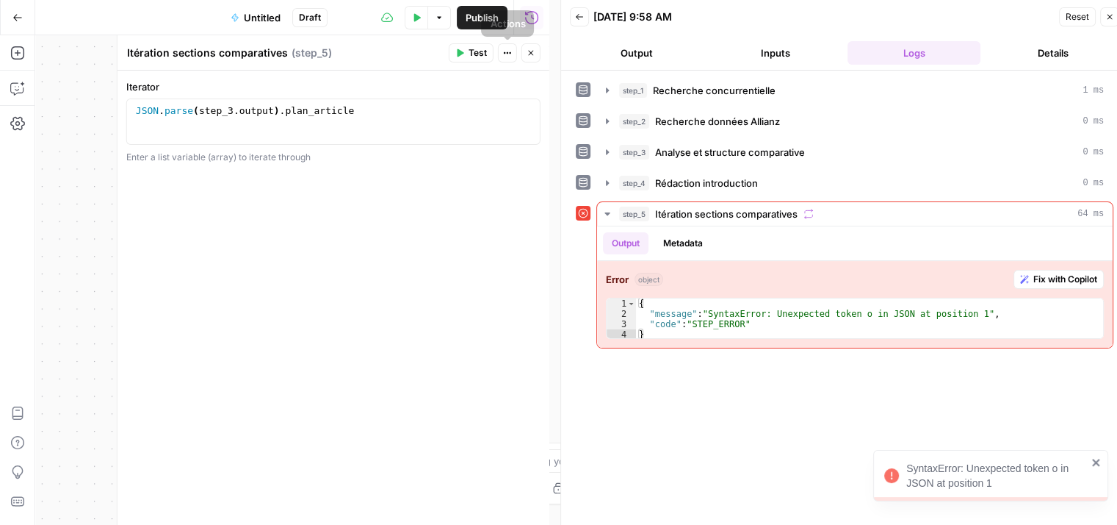
click at [528, 56] on icon "button" at bounding box center [531, 52] width 9 height 9
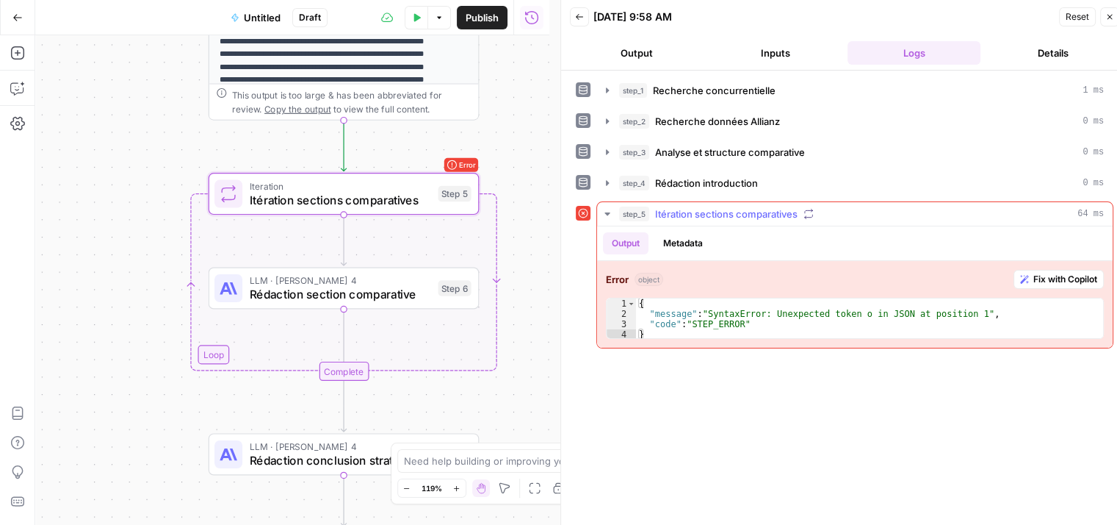
click at [1059, 273] on span "Fix with Copilot" at bounding box center [1066, 279] width 64 height 13
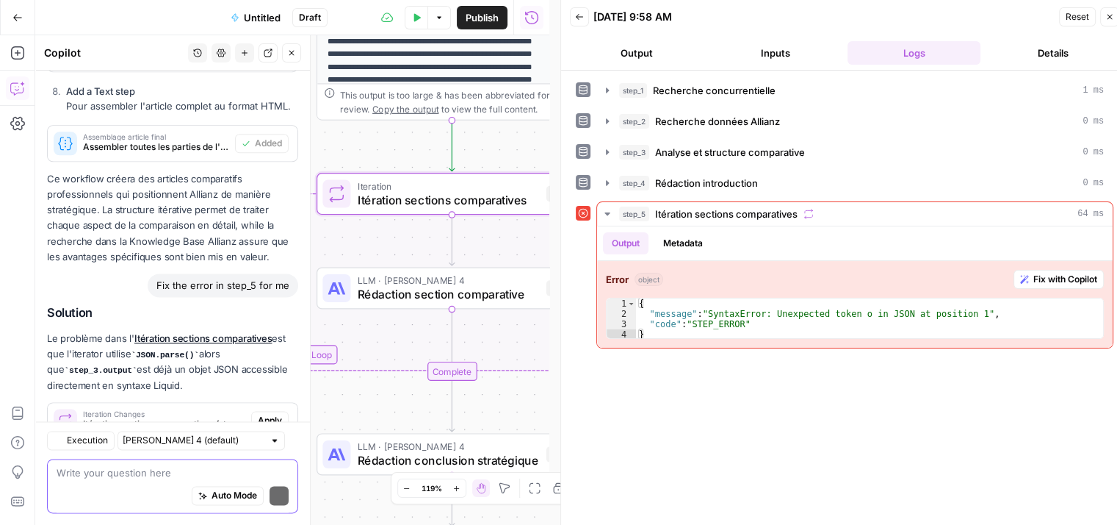
scroll to position [2003, 0]
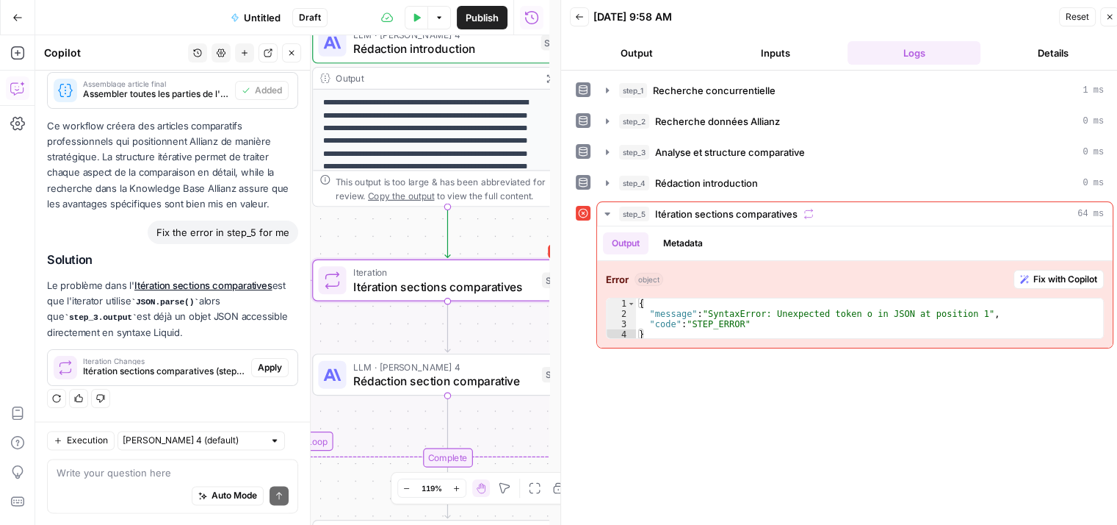
click at [258, 366] on span "Apply" at bounding box center [270, 367] width 24 height 13
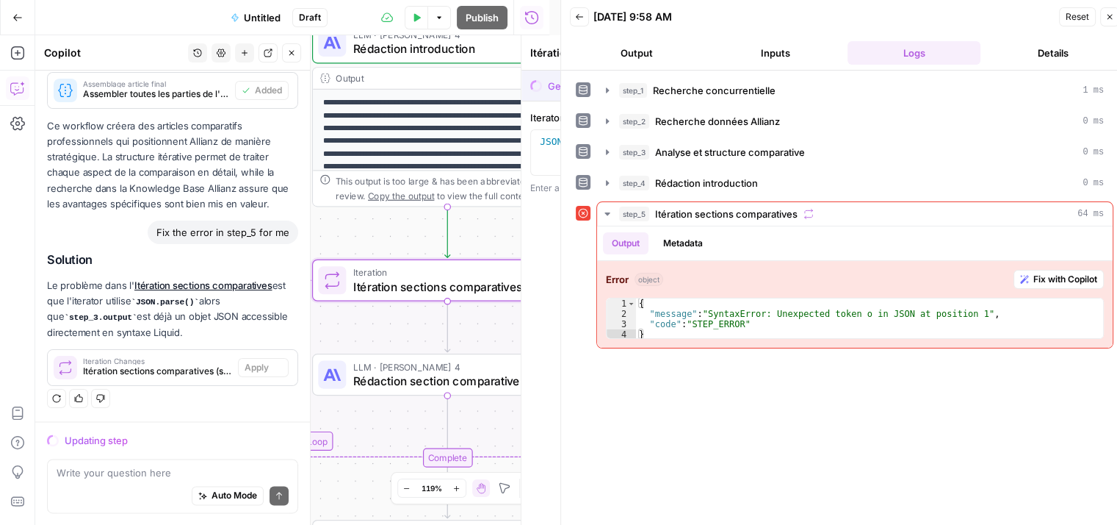
scroll to position [1980, 0]
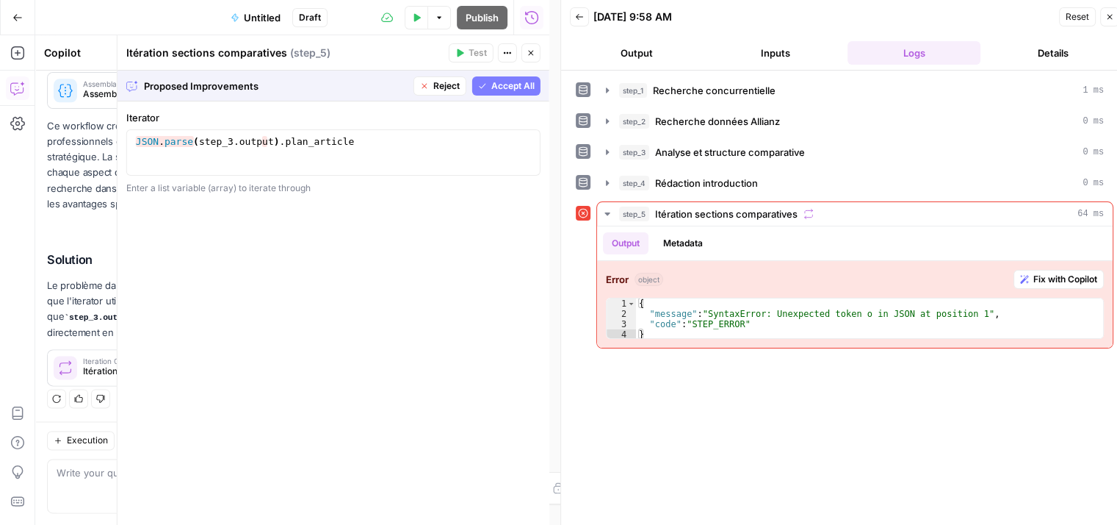
click at [520, 94] on button "Accept All" at bounding box center [506, 85] width 68 height 19
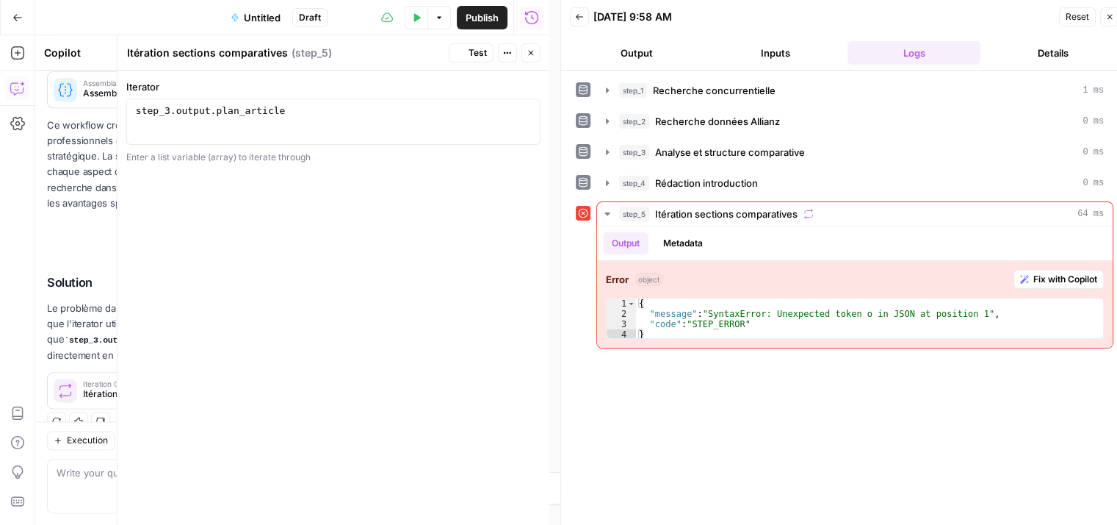
scroll to position [2027, 0]
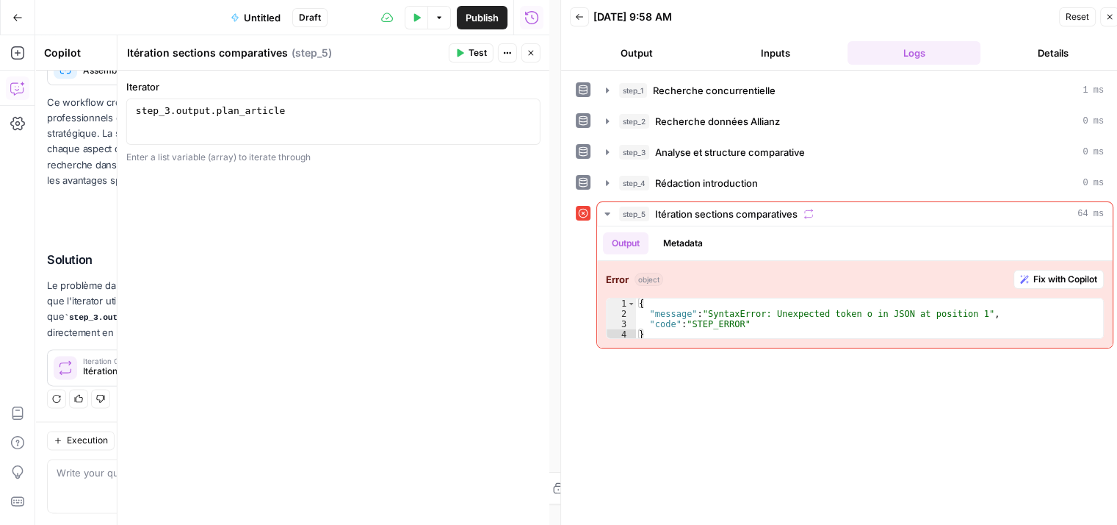
click at [472, 54] on span "Test" at bounding box center [478, 52] width 18 height 13
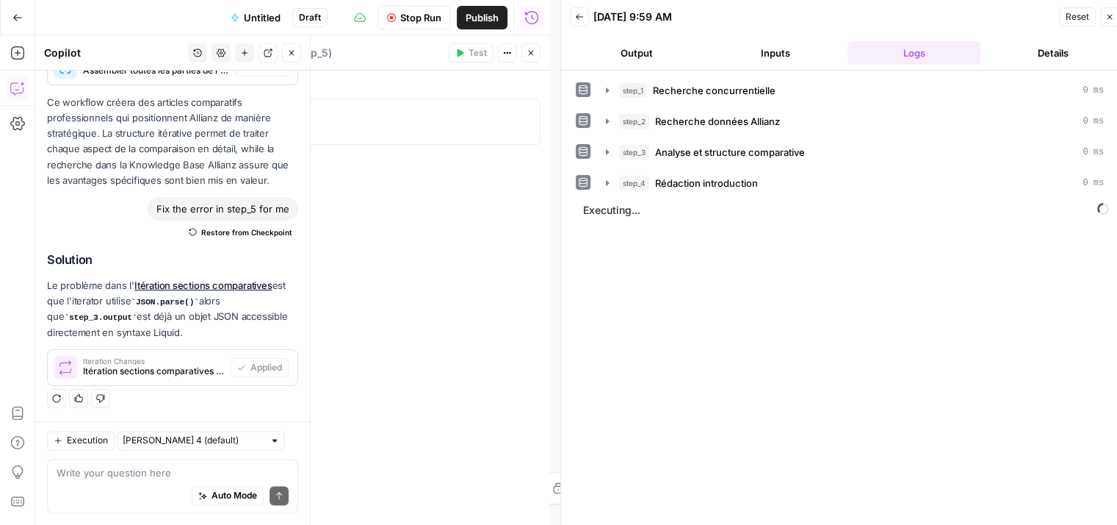
click at [292, 51] on icon "button" at bounding box center [291, 52] width 9 height 9
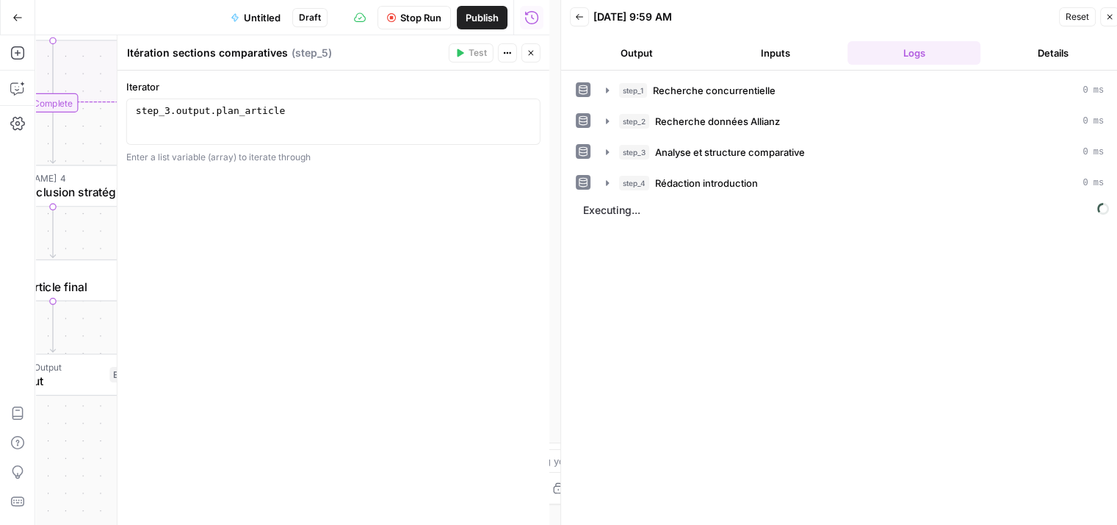
click at [529, 58] on button "Close" at bounding box center [531, 52] width 19 height 19
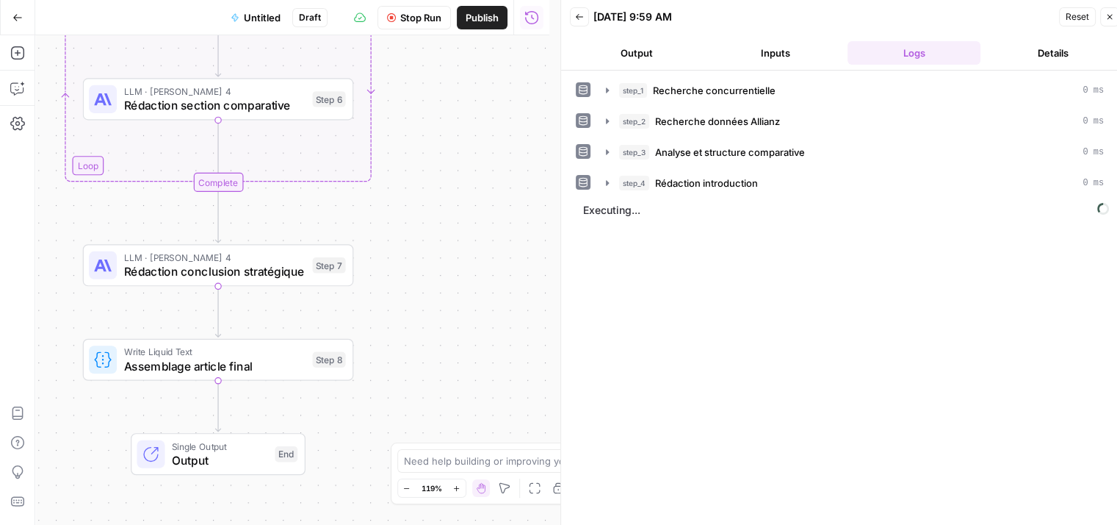
drag, startPoint x: 405, startPoint y: 224, endPoint x: 570, endPoint y: 311, distance: 186.7
click at [570, 311] on body "Haskn New Home Browse Insights Opportunities Your Data Recent Grids Primelis Co…" at bounding box center [558, 262] width 1117 height 525
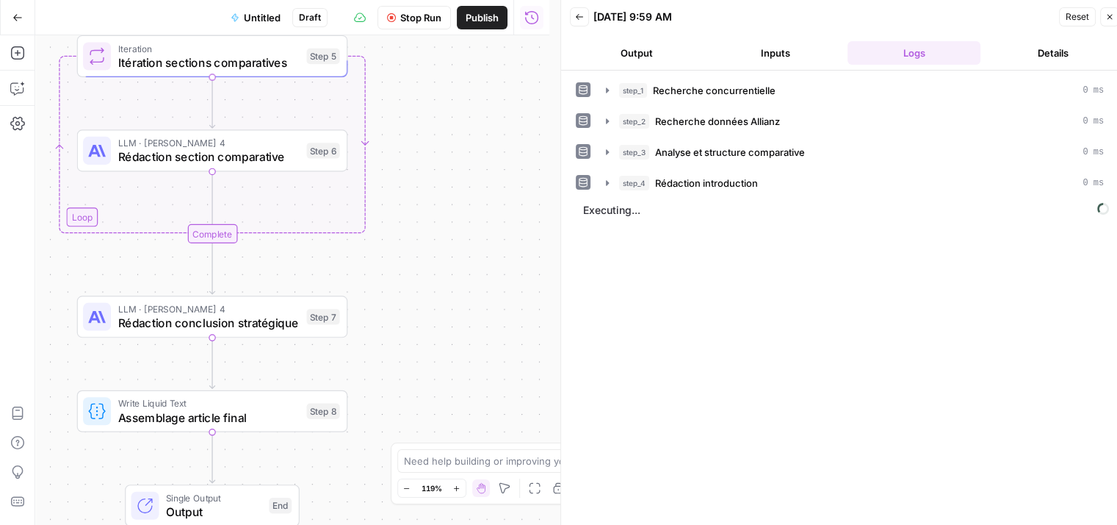
drag, startPoint x: 479, startPoint y: 217, endPoint x: 473, endPoint y: 175, distance: 43.0
click at [473, 175] on div "Workflow Input Settings Inputs Google Search Recherche concurrentielle Step 1 O…" at bounding box center [292, 279] width 514 height 489
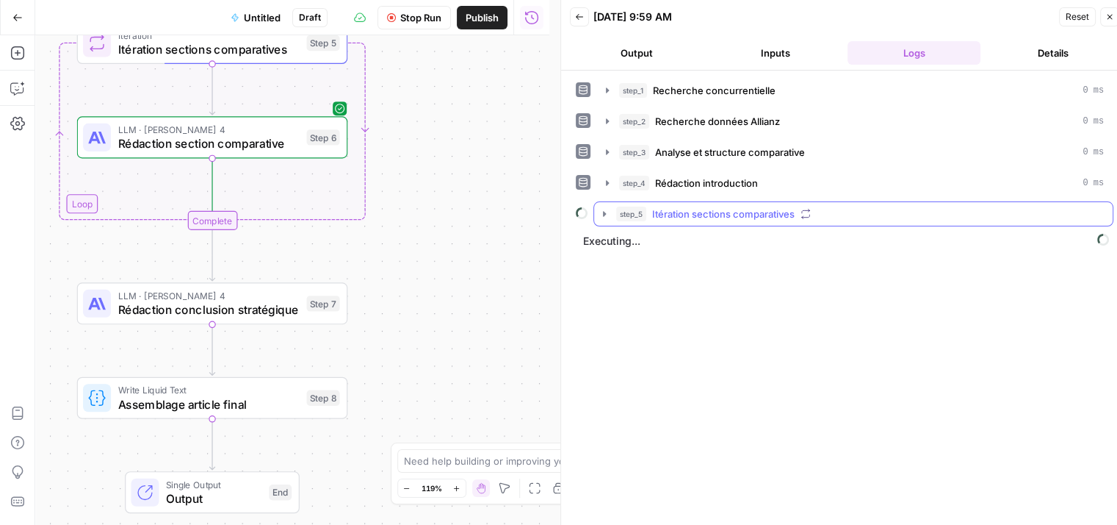
click at [608, 215] on icon "button" at bounding box center [605, 214] width 12 height 12
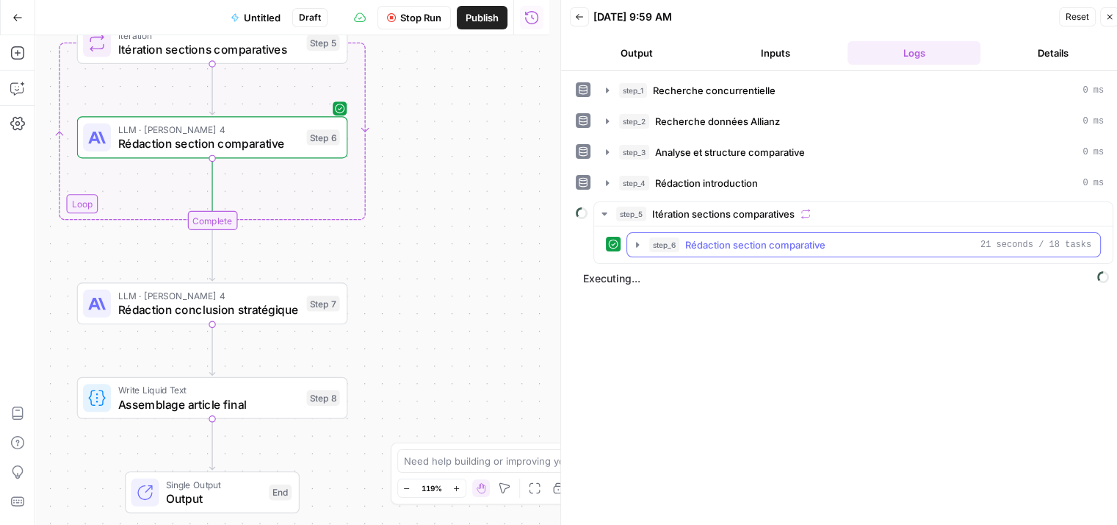
click at [638, 240] on icon "button" at bounding box center [638, 245] width 12 height 12
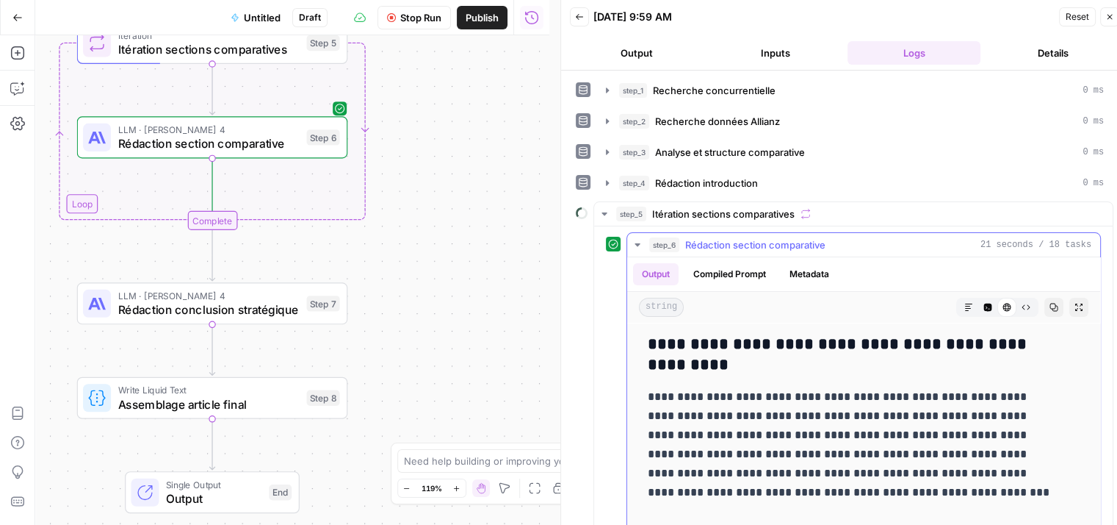
click at [637, 240] on icon "button" at bounding box center [638, 245] width 12 height 12
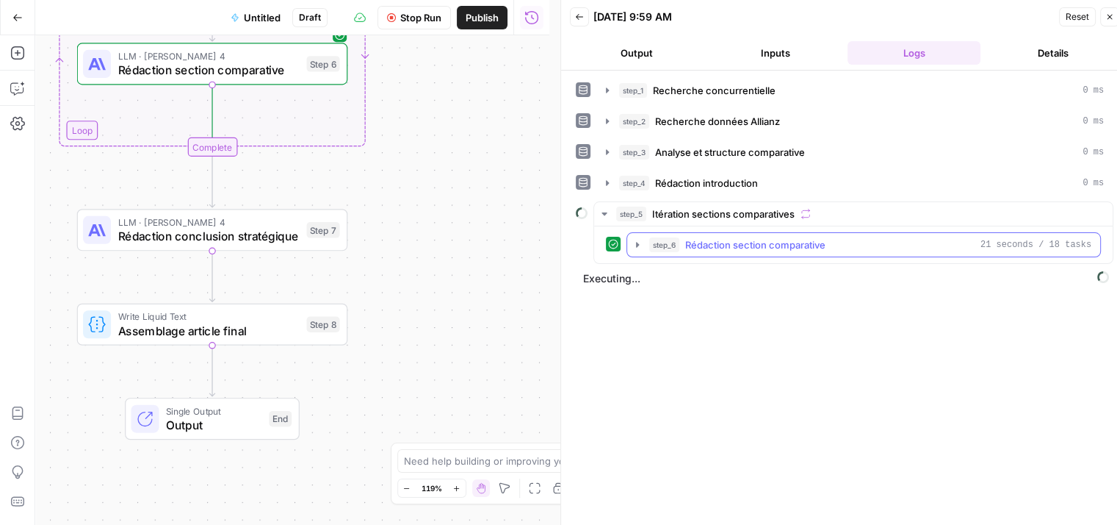
click at [639, 249] on button "step_6 Rédaction section comparative 21 seconds / 18 tasks" at bounding box center [863, 245] width 473 height 24
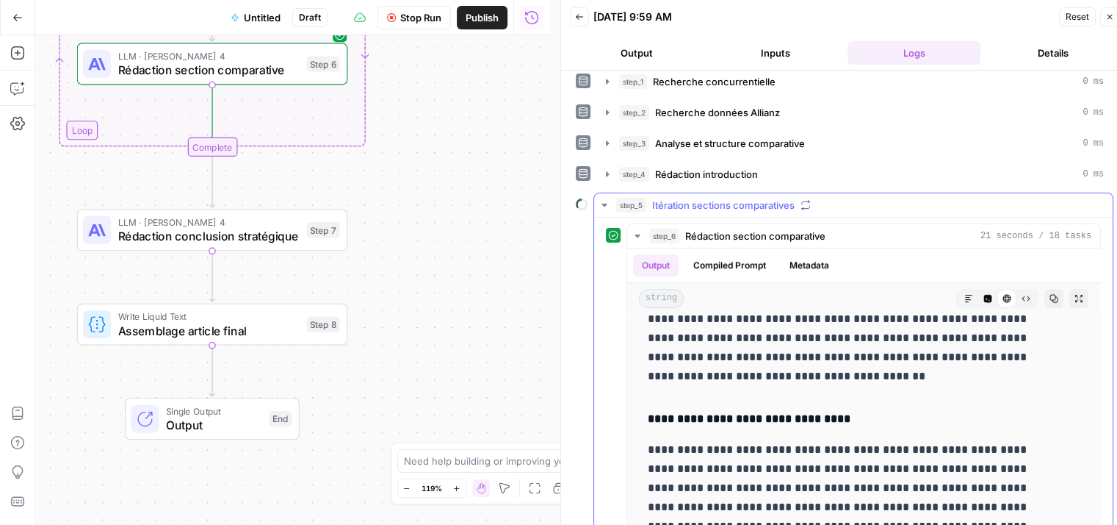
scroll to position [0, 0]
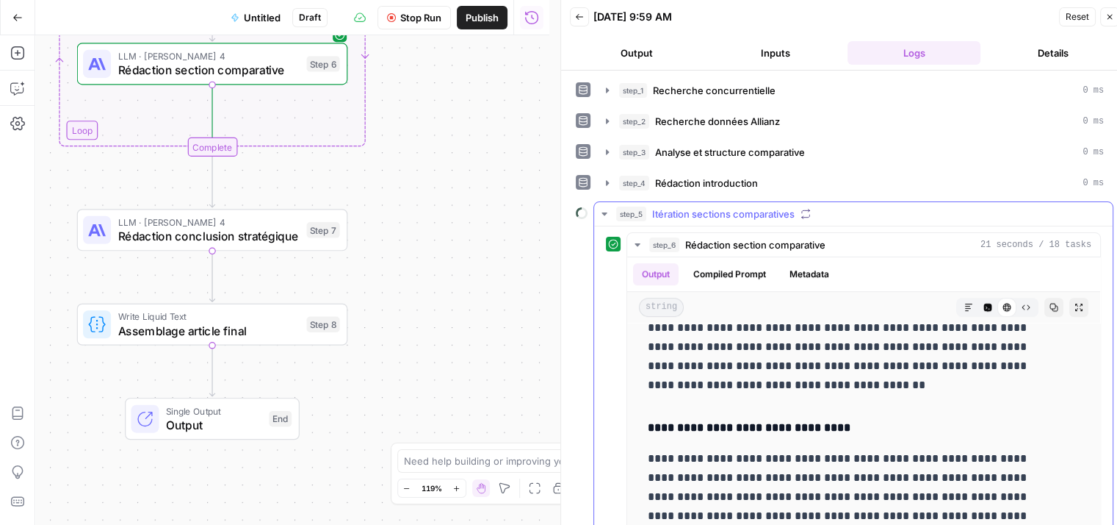
click at [608, 212] on icon "button" at bounding box center [605, 214] width 12 height 12
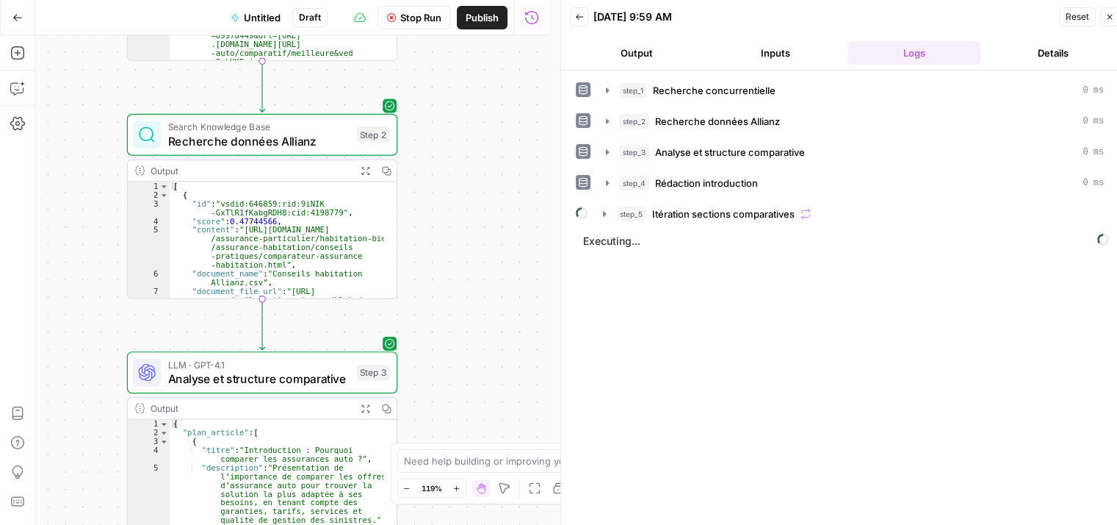
drag, startPoint x: 439, startPoint y: 289, endPoint x: 485, endPoint y: 273, distance: 48.1
click at [485, 273] on div "Workflow Input Settings Inputs Google Search Recherche concurrentielle Step 1 O…" at bounding box center [292, 279] width 514 height 489
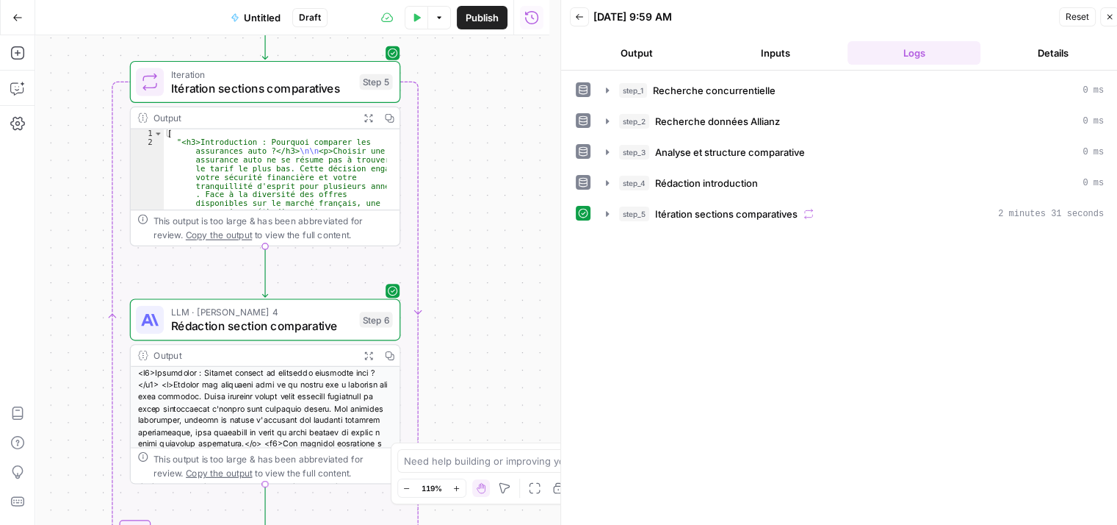
click at [610, 218] on button "step_5 Itération sections comparatives 2 minutes 31 seconds" at bounding box center [855, 214] width 516 height 24
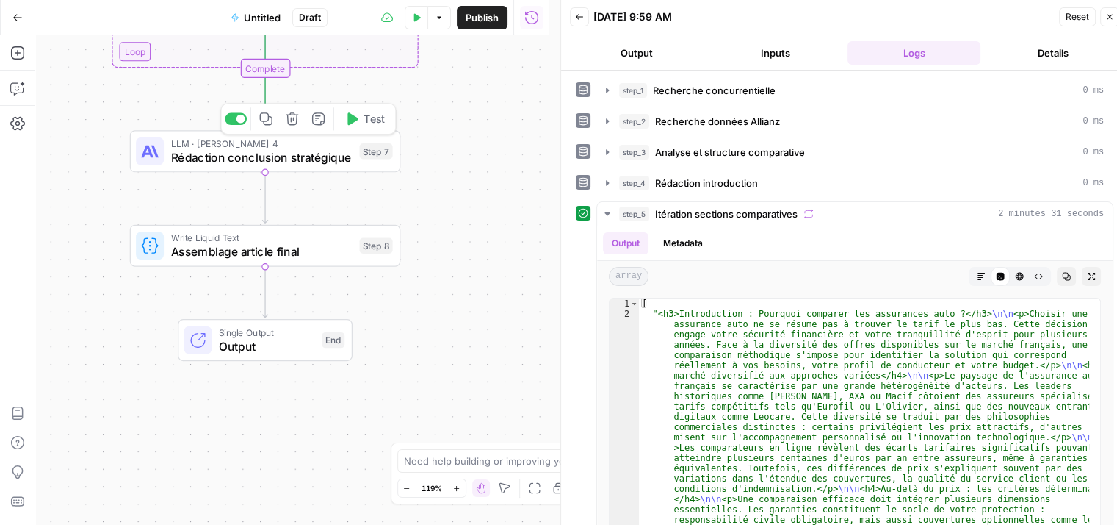
click at [353, 121] on icon "button" at bounding box center [353, 118] width 11 height 12
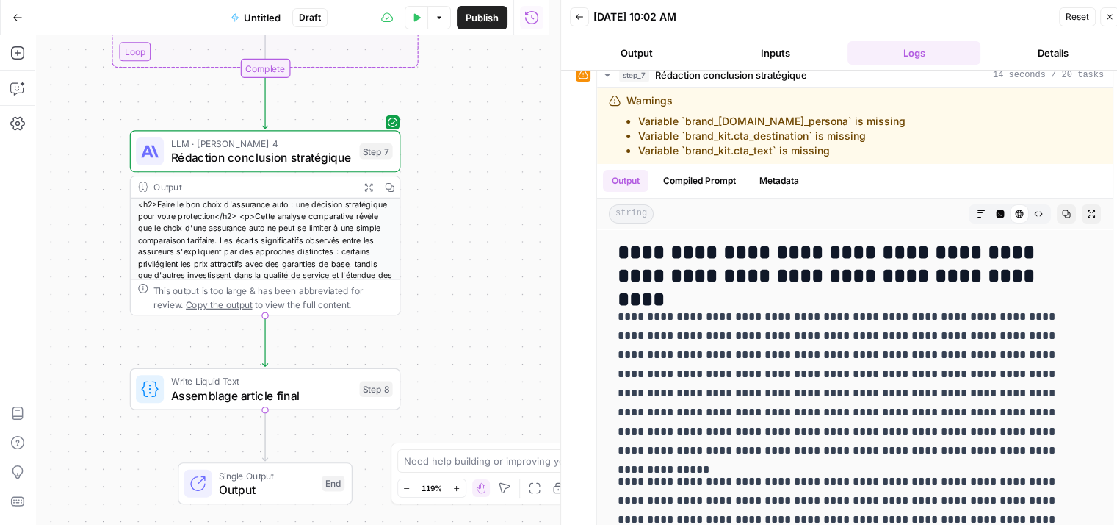
click at [413, 24] on button "Test Data" at bounding box center [417, 18] width 24 height 24
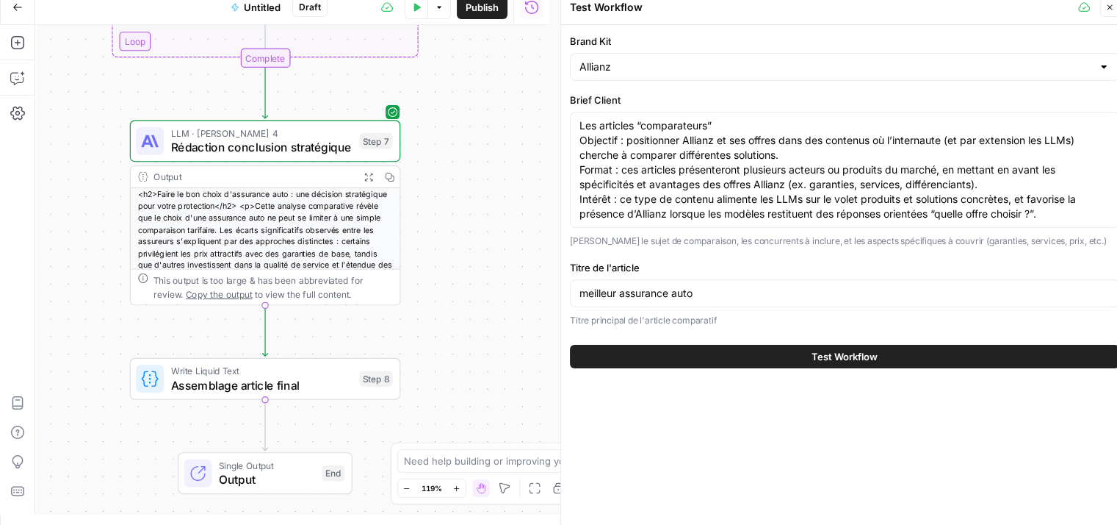
scroll to position [12, 0]
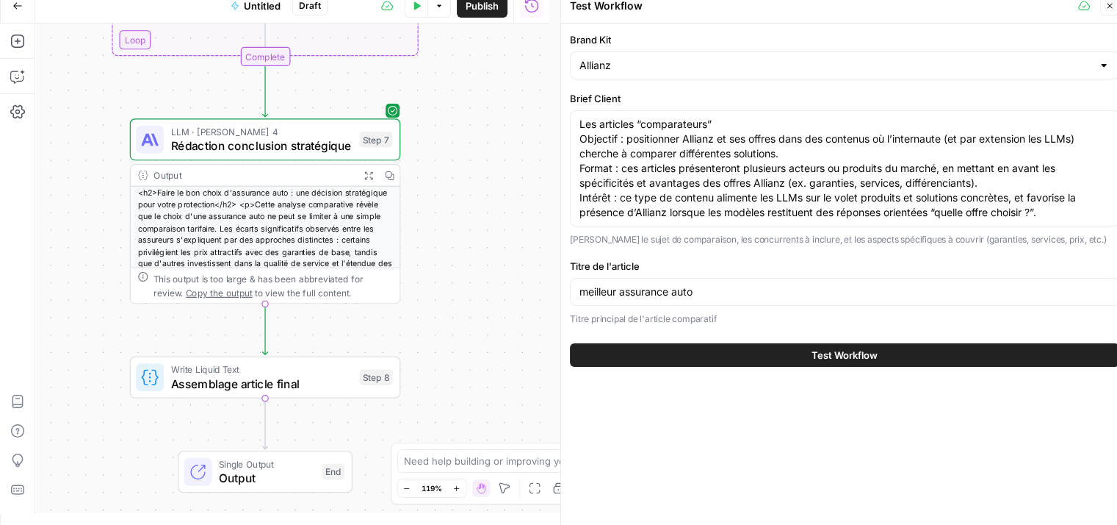
click at [1114, 4] on icon "button" at bounding box center [1110, 5] width 9 height 9
click at [1111, 8] on icon "button" at bounding box center [1110, 5] width 9 height 9
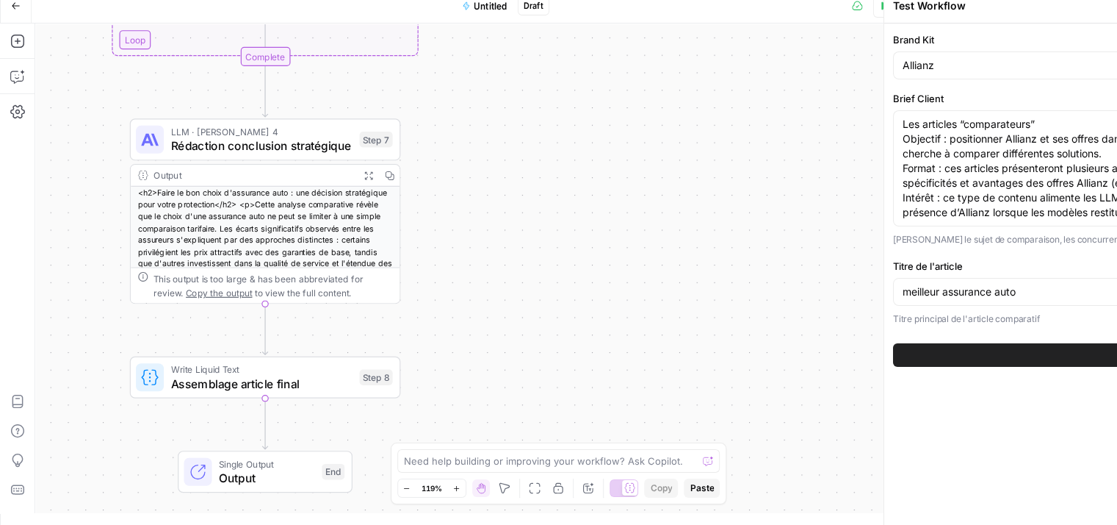
scroll to position [0, 0]
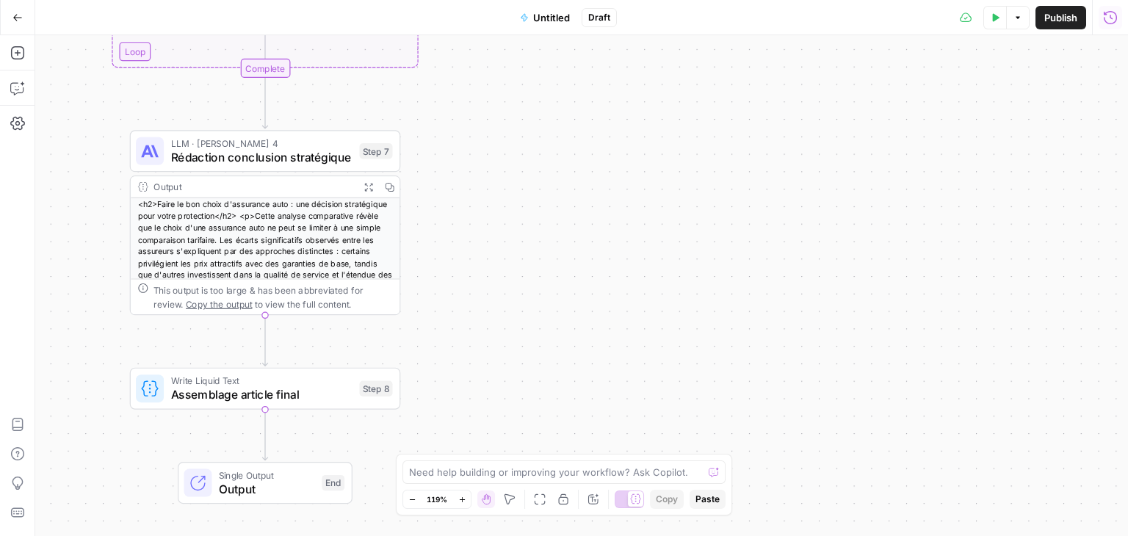
click at [1115, 18] on icon "button" at bounding box center [1110, 17] width 15 height 15
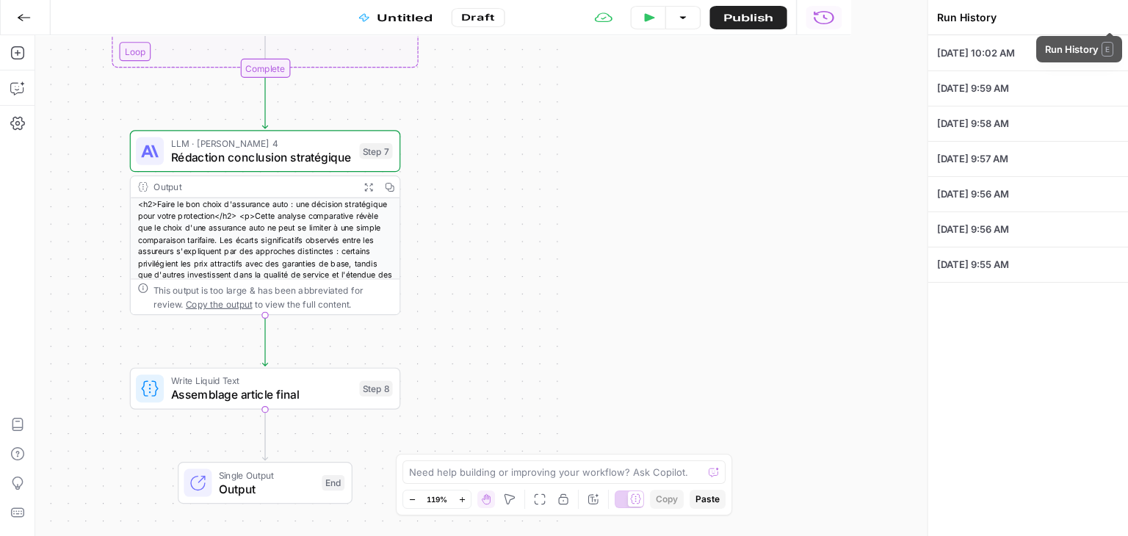
type input "Allianz"
type input "meilleur assurance auto"
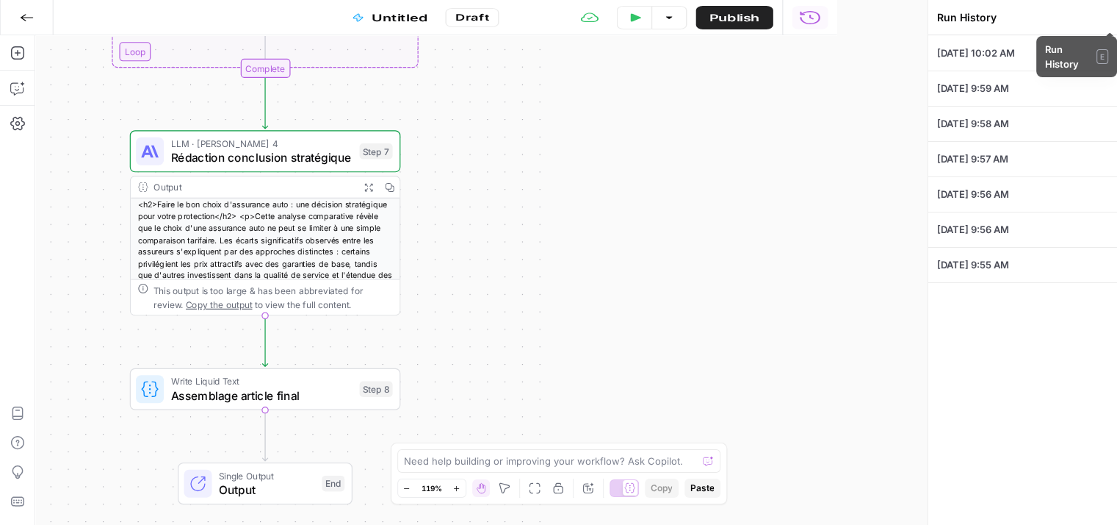
type textarea "Les articles “comparateurs” Objectif : positionner Allianz et ses offres dans d…"
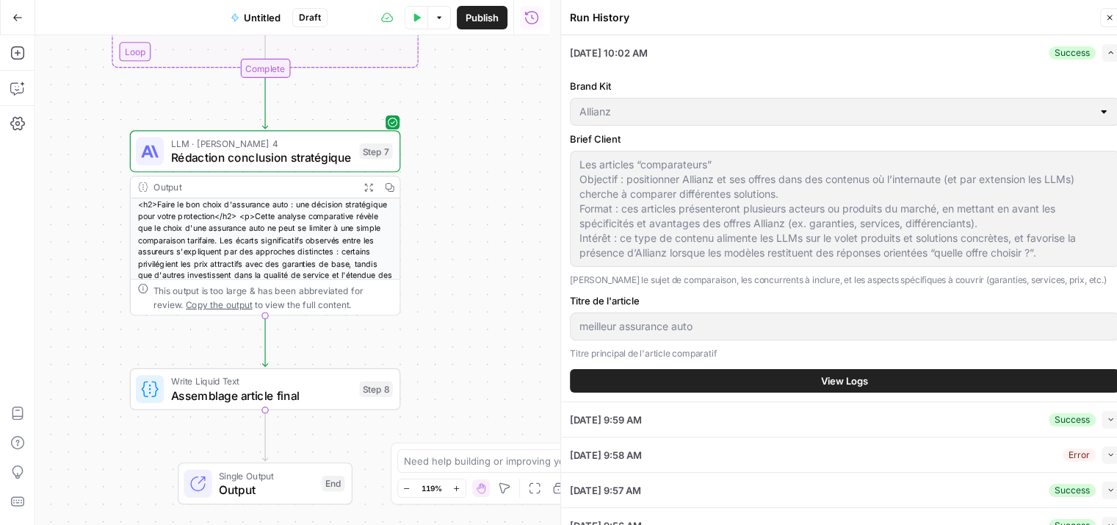
click at [825, 376] on span "View Logs" at bounding box center [844, 380] width 47 height 15
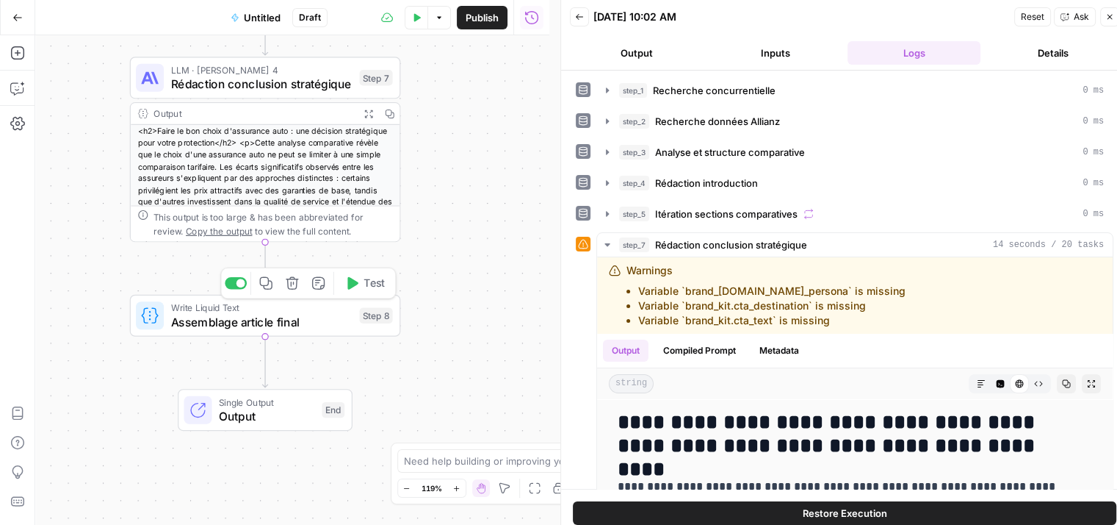
click at [363, 279] on button "Test" at bounding box center [365, 283] width 54 height 23
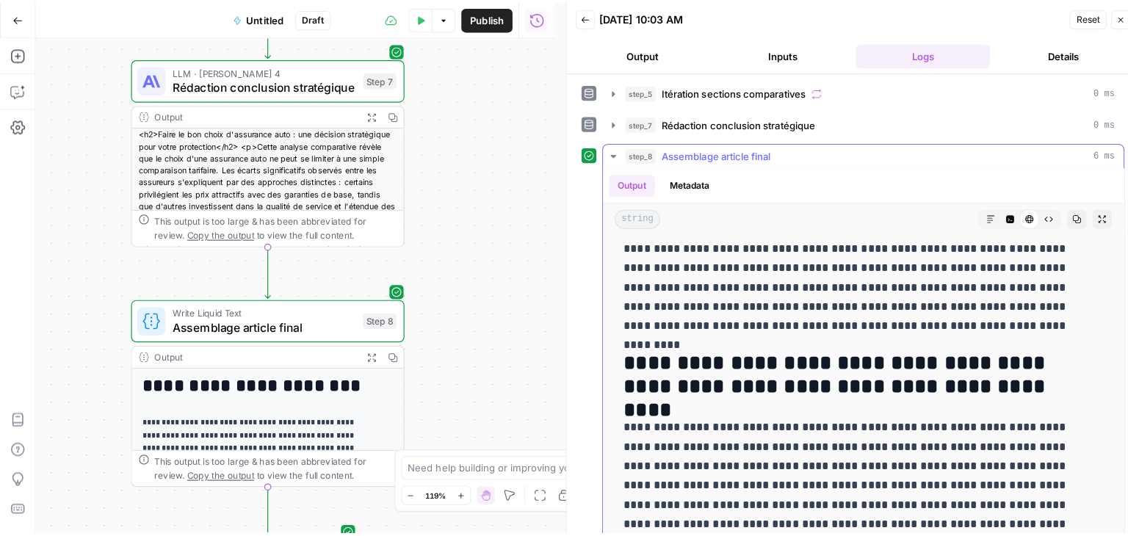
scroll to position [9330, 0]
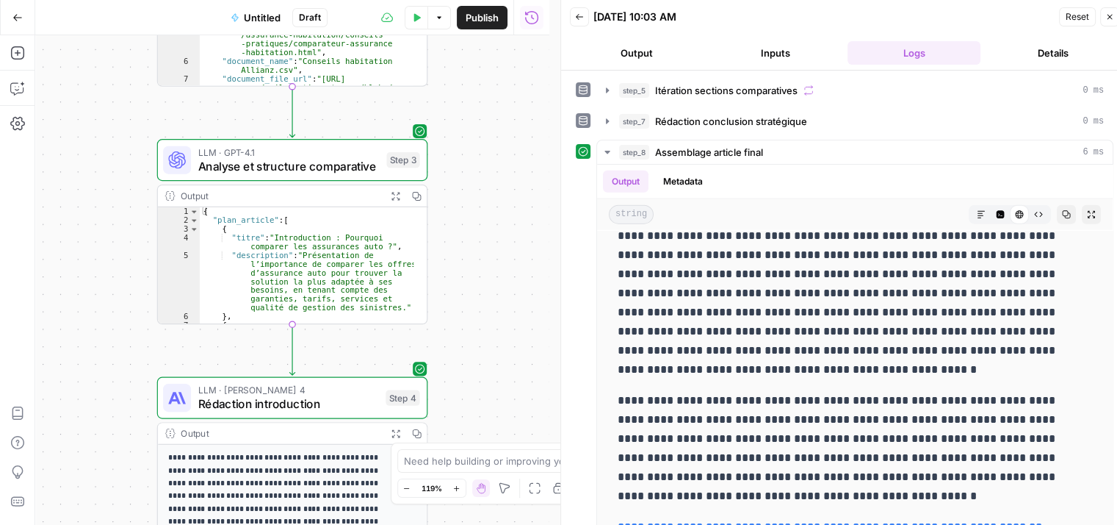
drag, startPoint x: 502, startPoint y: 231, endPoint x: 529, endPoint y: 270, distance: 47.5
click at [529, 270] on div "Workflow Input Settings Inputs Google Search Recherche concurrentielle Step 1 O…" at bounding box center [292, 279] width 514 height 489
drag, startPoint x: 1111, startPoint y: 21, endPoint x: 1085, endPoint y: 40, distance: 31.6
click at [1111, 21] on button "Close" at bounding box center [1110, 16] width 19 height 19
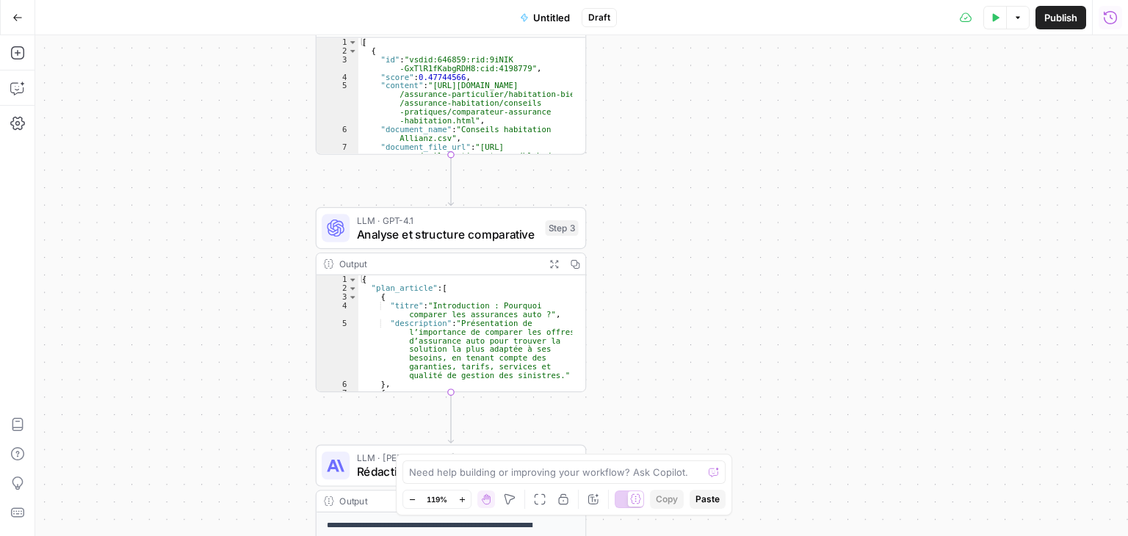
drag, startPoint x: 732, startPoint y: 193, endPoint x: 902, endPoint y: 314, distance: 208.6
click at [901, 313] on div "Workflow Input Settings Inputs Google Search Recherche concurrentielle Step 1 O…" at bounding box center [581, 285] width 1093 height 501
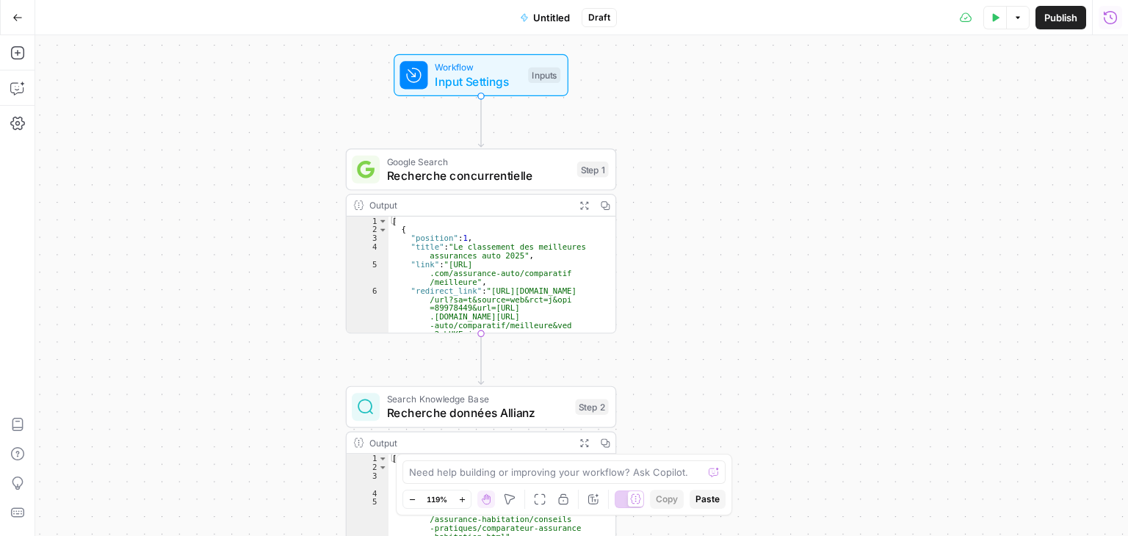
click at [785, 195] on div "Workflow Input Settings Inputs Google Search Recherche concurrentielle Step 1 O…" at bounding box center [581, 285] width 1093 height 501
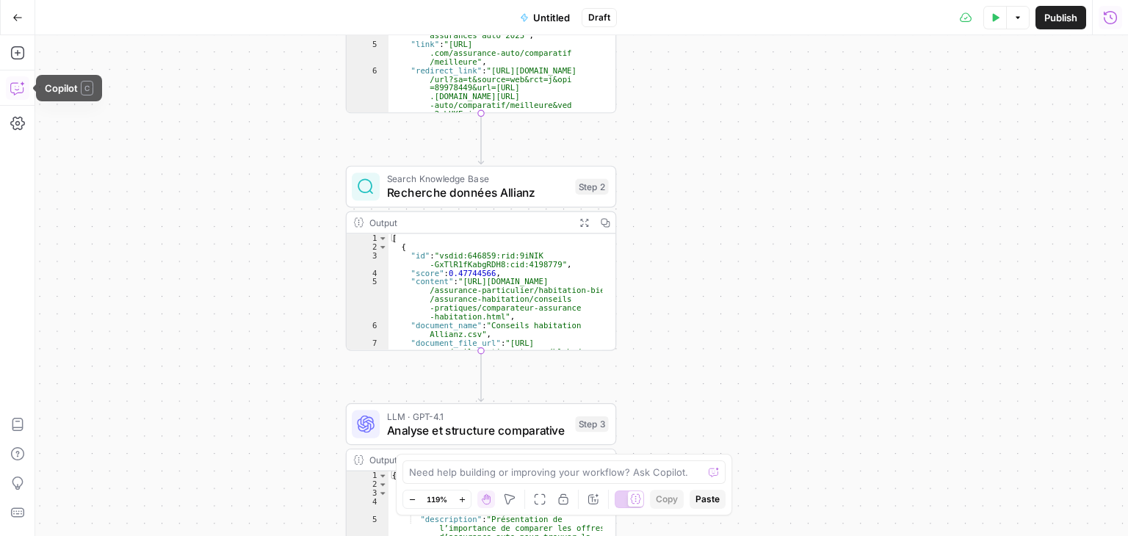
click at [19, 88] on icon "button" at bounding box center [17, 88] width 15 height 15
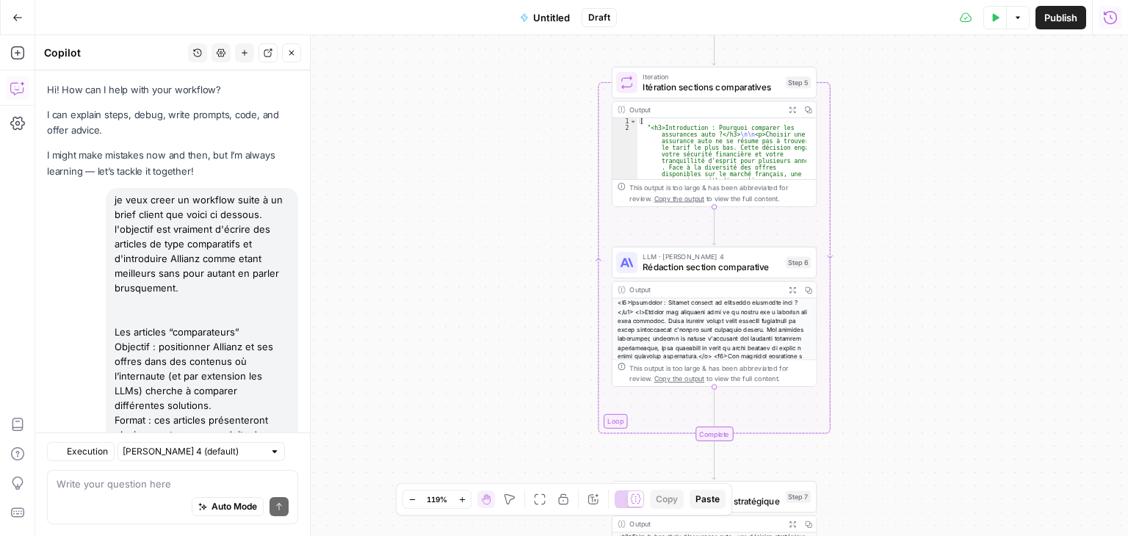
scroll to position [2016, 0]
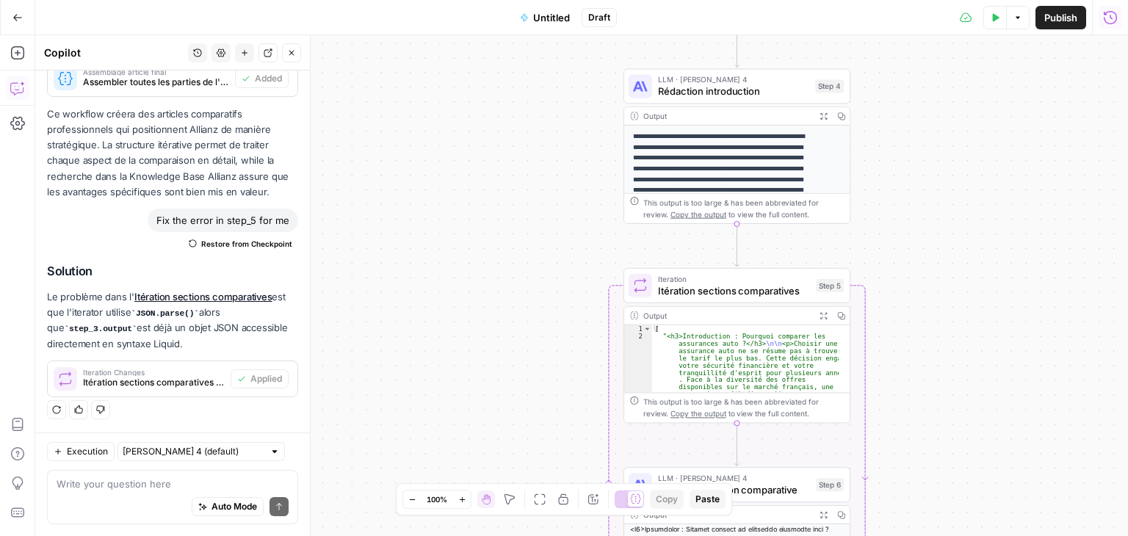
click at [103, 489] on textarea at bounding box center [173, 484] width 232 height 15
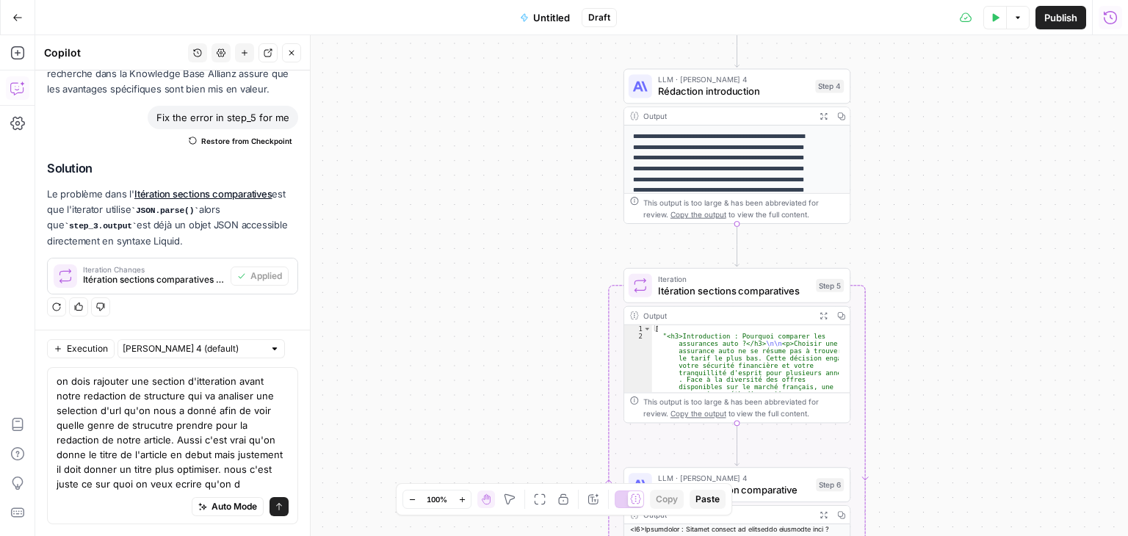
scroll to position [2134, 0]
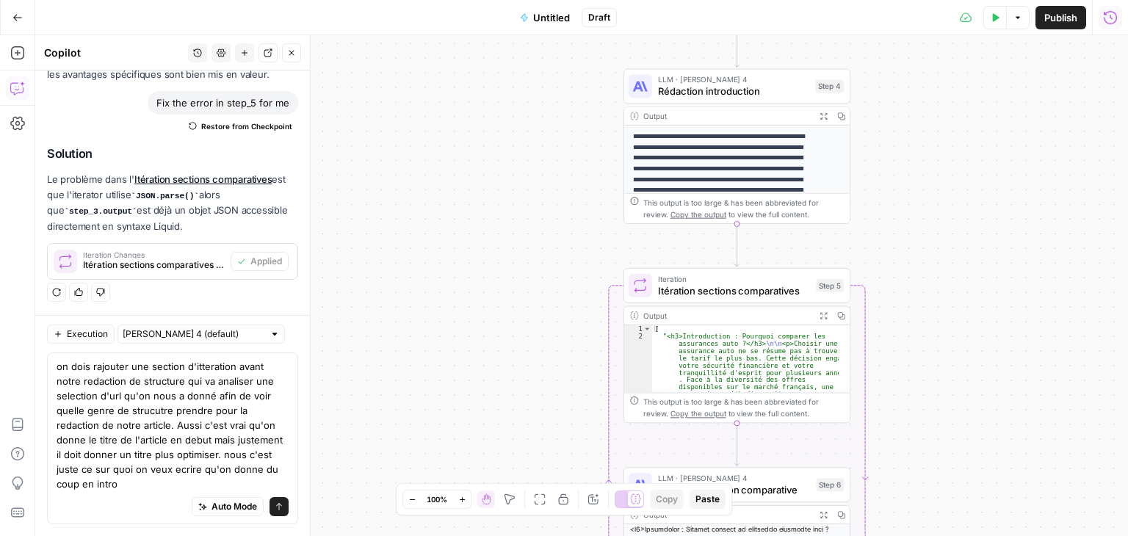
type textarea "on dois rajouter une section d'itteration avant notre redaction de structure qu…"
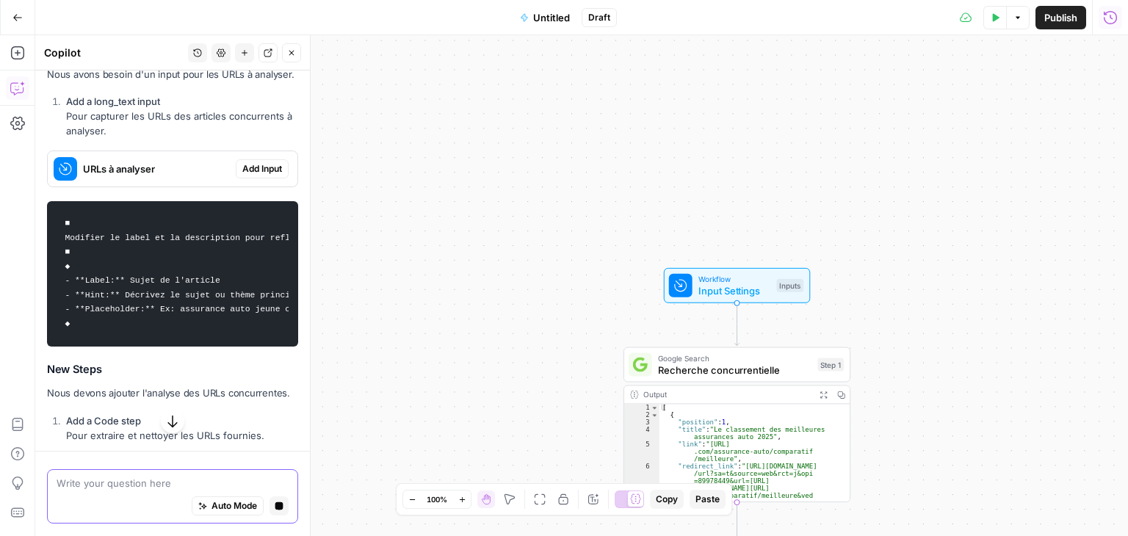
scroll to position [2599, 0]
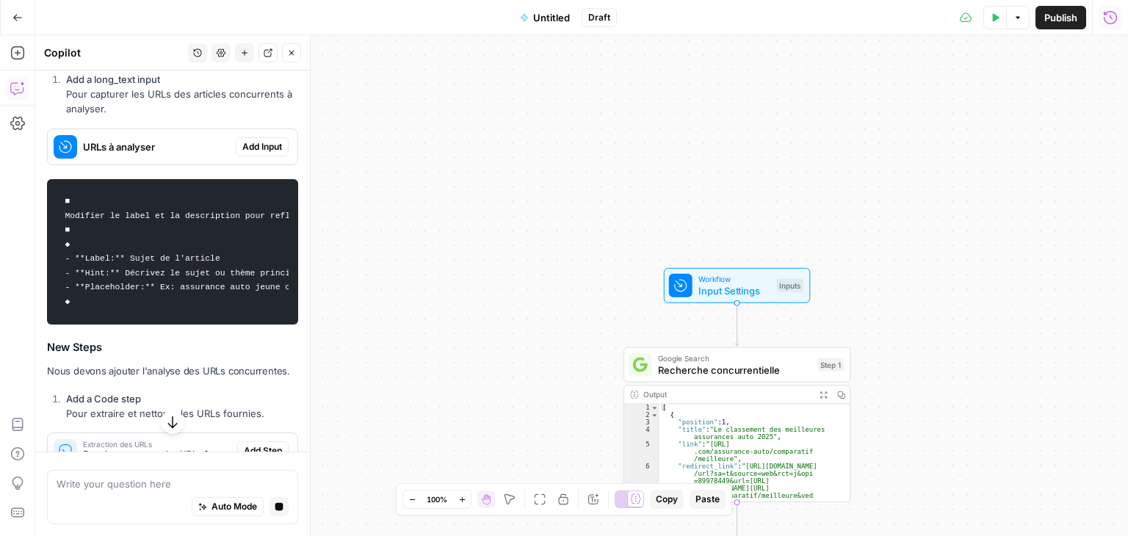
click at [242, 154] on span "Add Input" at bounding box center [262, 146] width 40 height 13
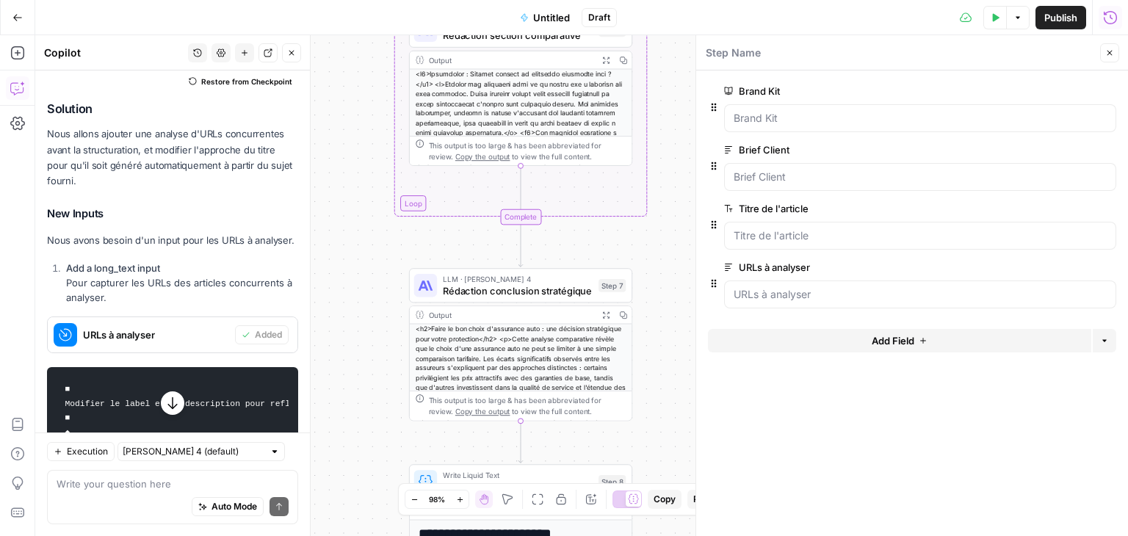
scroll to position [2579, 0]
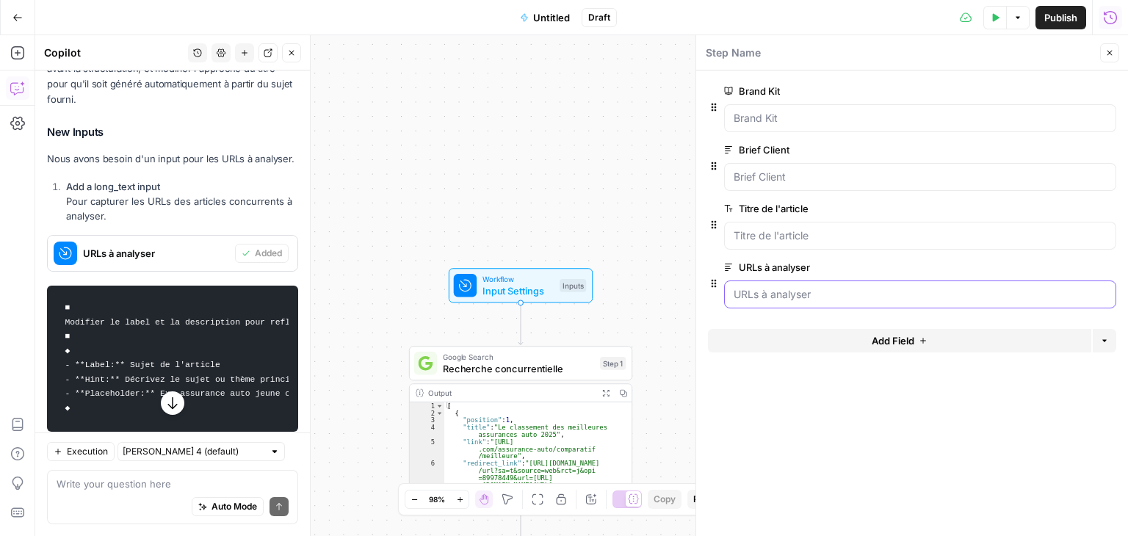
click at [773, 297] on analyser "URLs à analyser" at bounding box center [920, 294] width 373 height 15
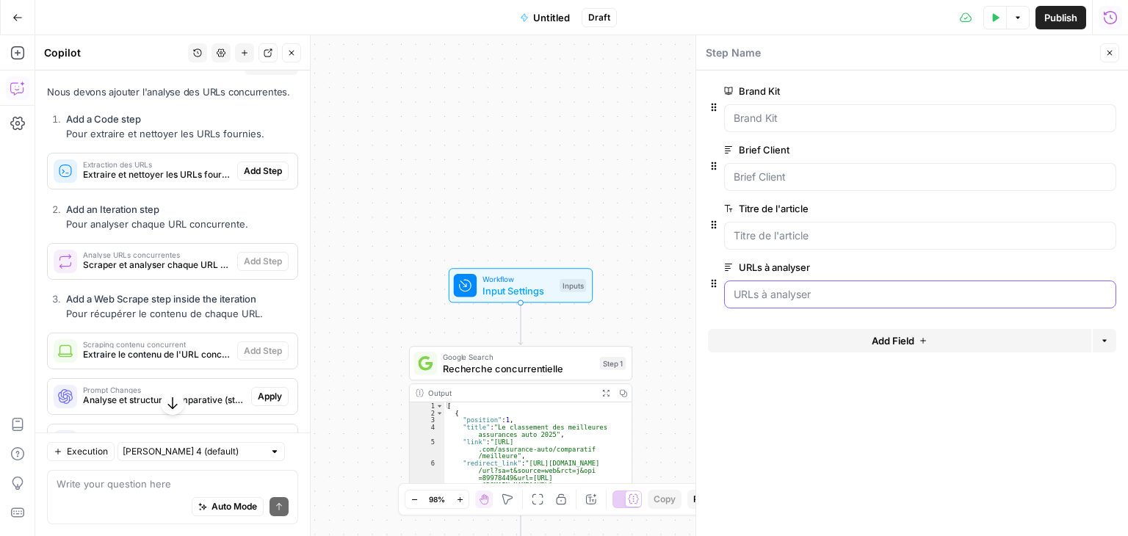
scroll to position [2947, 0]
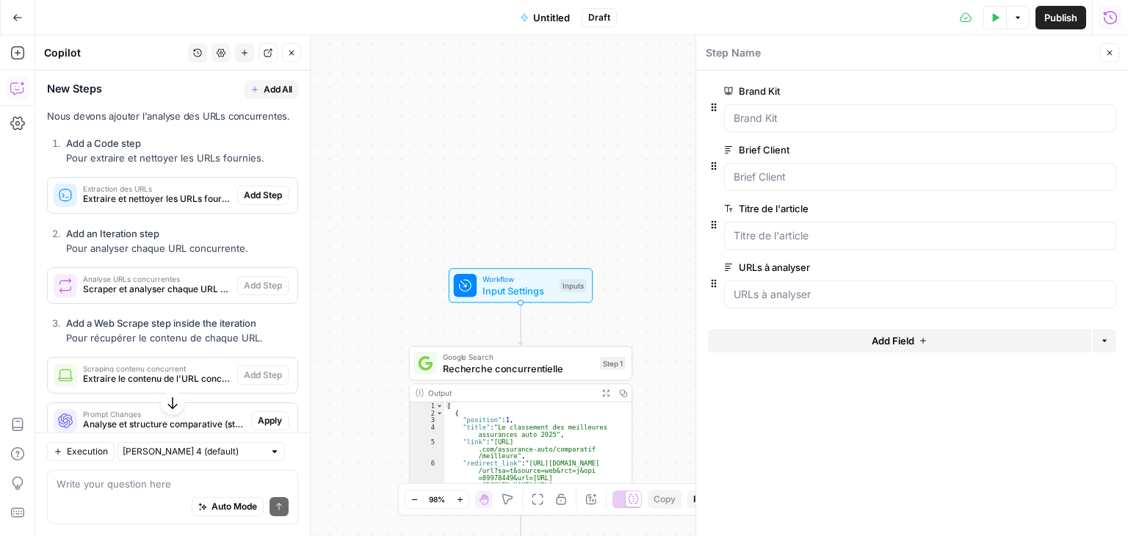
click at [266, 96] on span "Add All" at bounding box center [278, 89] width 29 height 13
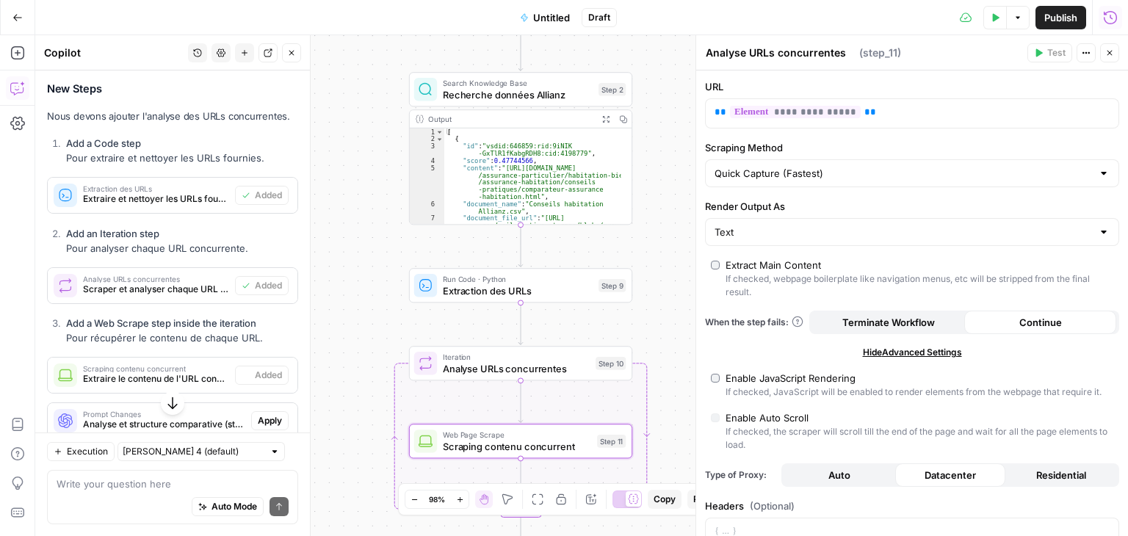
type textarea "Scraping contenu concurrent"
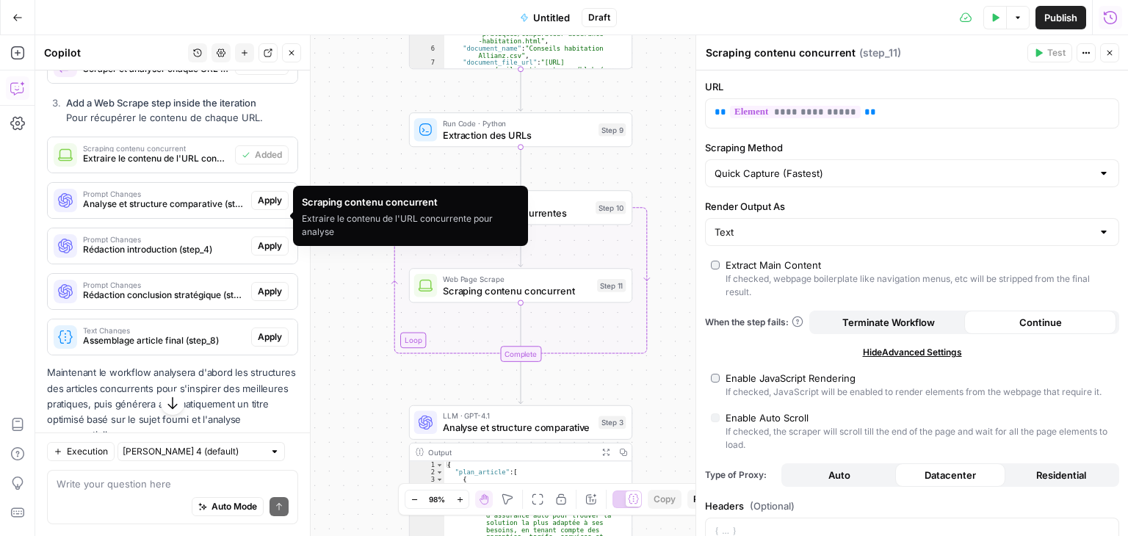
scroll to position [3241, 0]
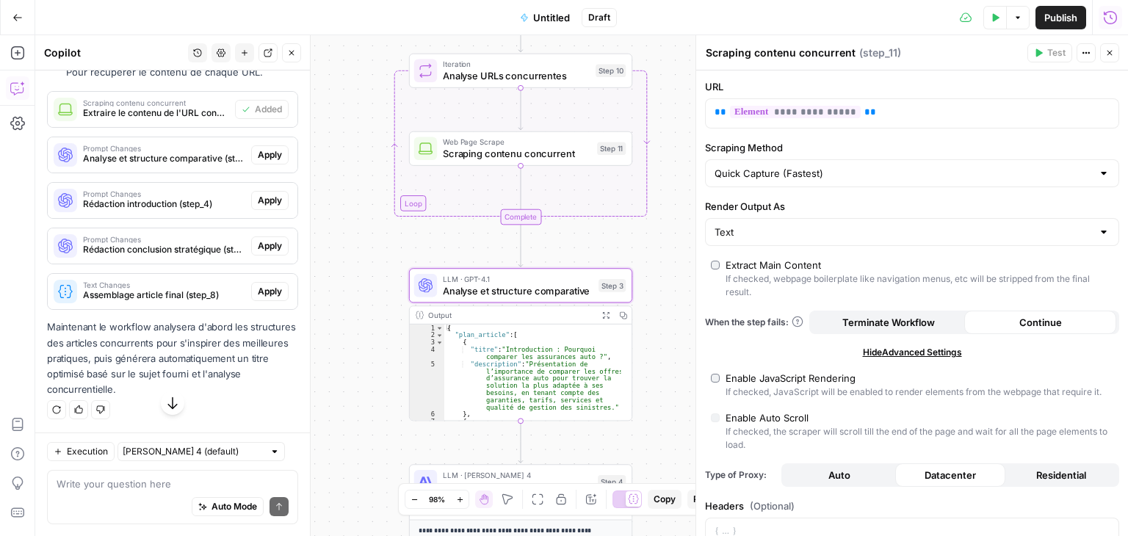
click at [259, 162] on span "Apply" at bounding box center [270, 154] width 24 height 13
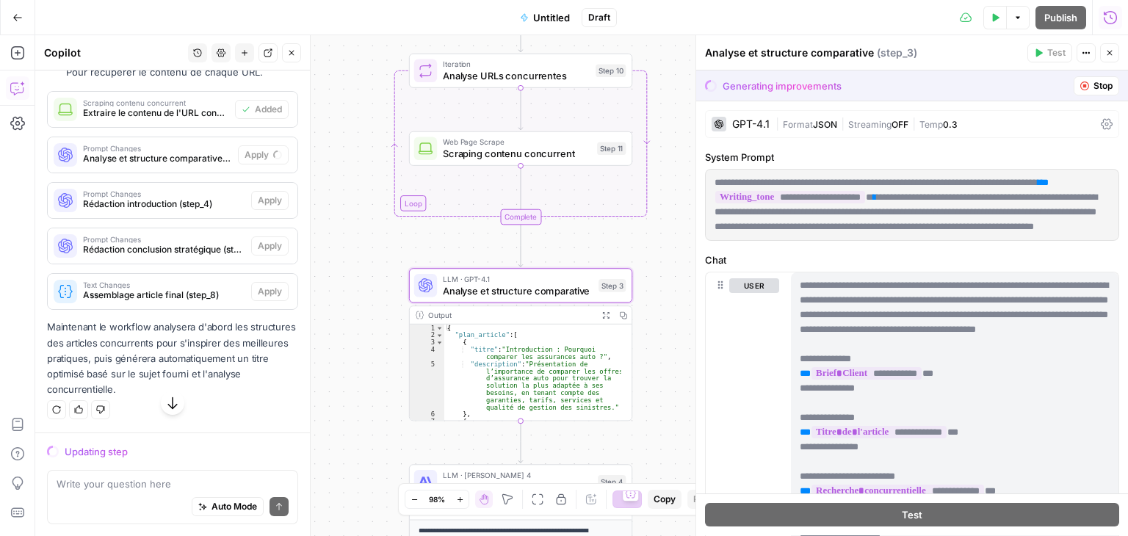
scroll to position [3170, 0]
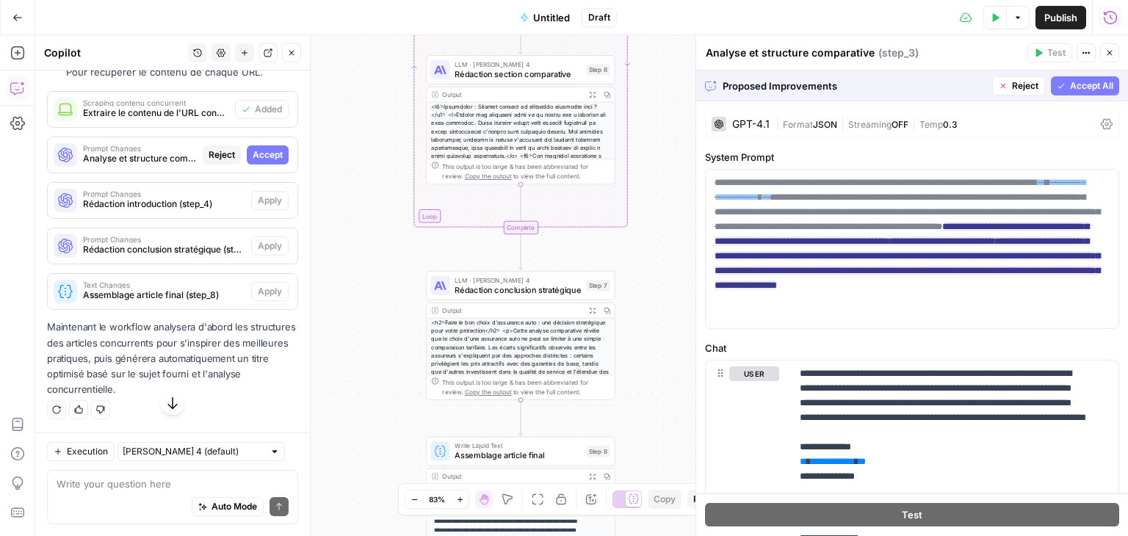
click at [1073, 86] on span "Accept All" at bounding box center [1091, 85] width 43 height 13
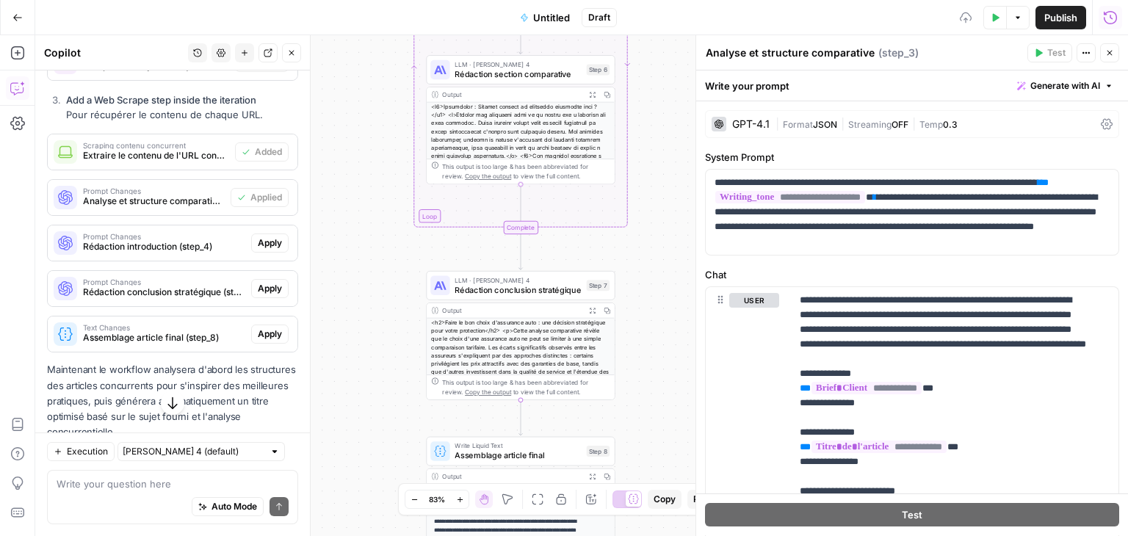
scroll to position [3241, 0]
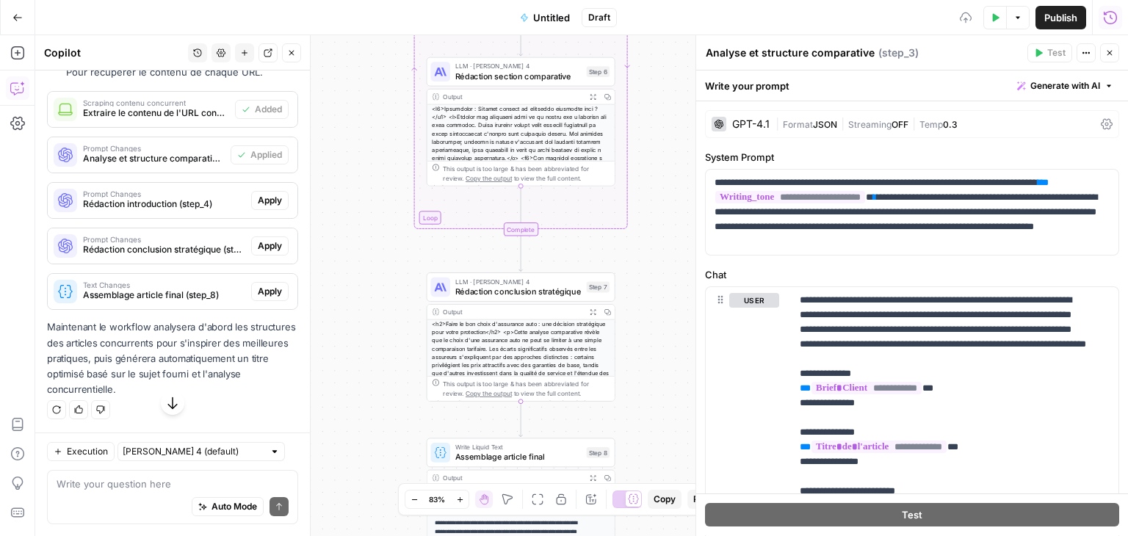
click at [258, 207] on span "Apply" at bounding box center [270, 200] width 24 height 13
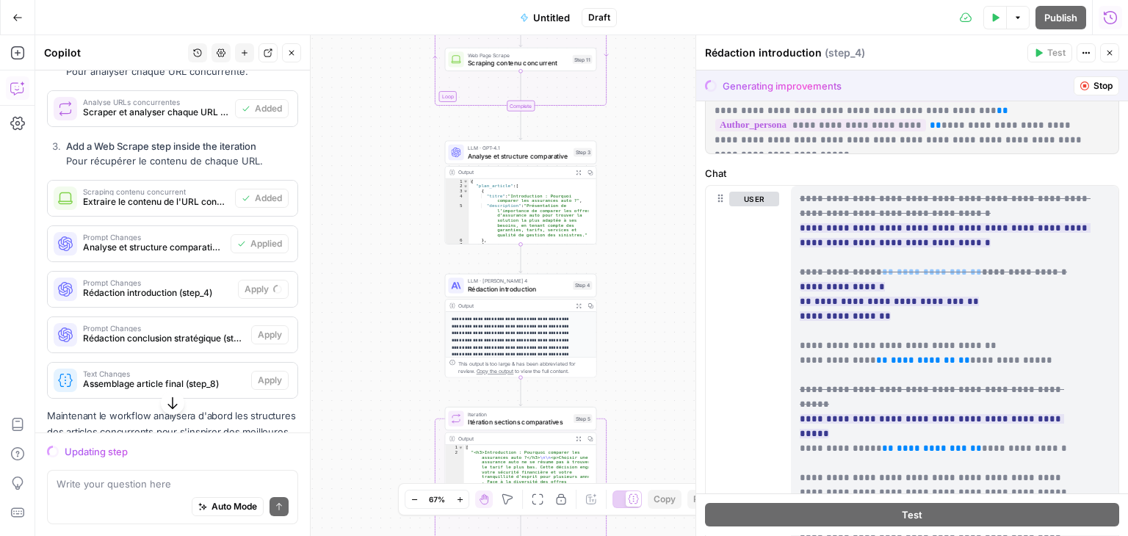
scroll to position [3206, 0]
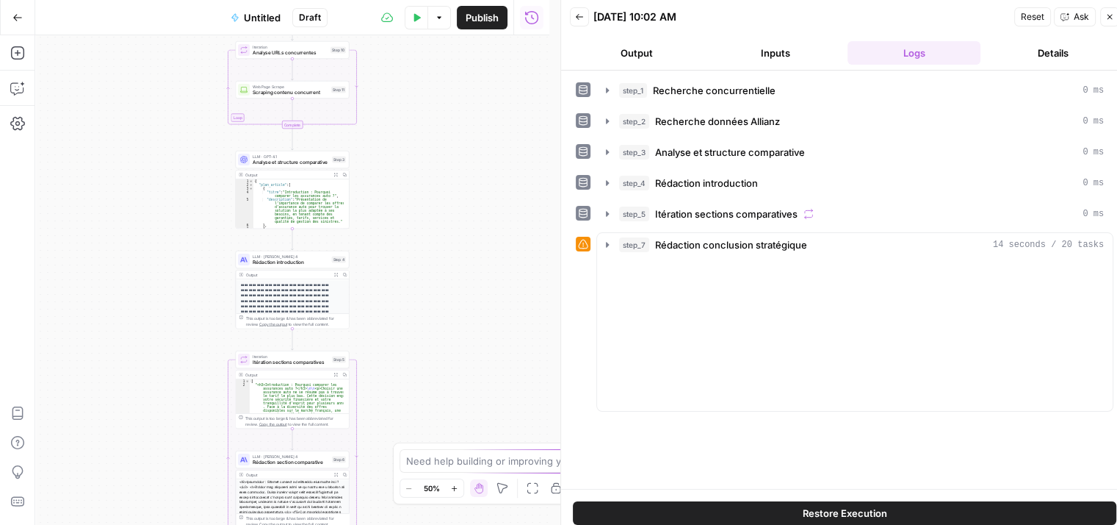
click at [11, 82] on icon "button" at bounding box center [17, 88] width 15 height 15
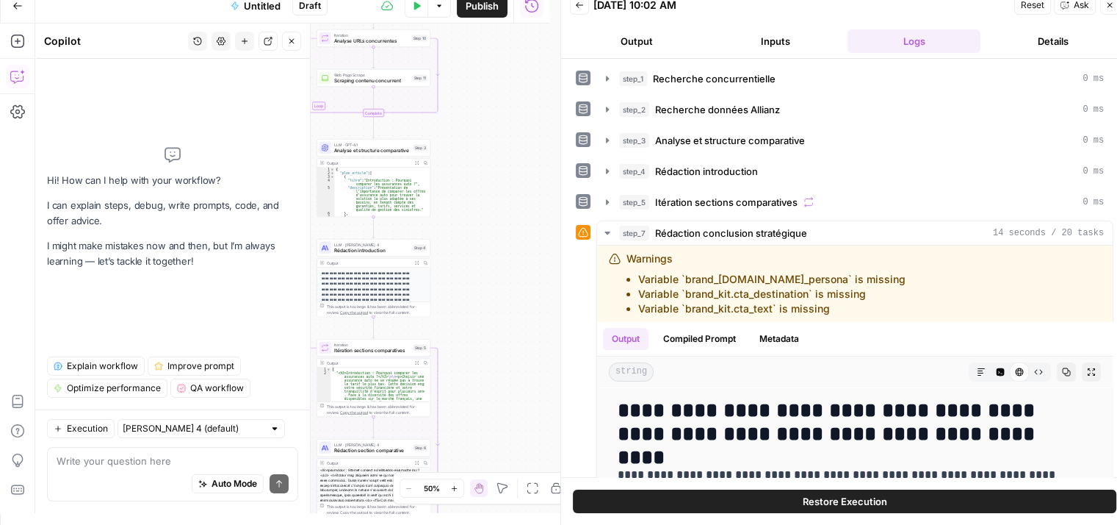
scroll to position [1, 0]
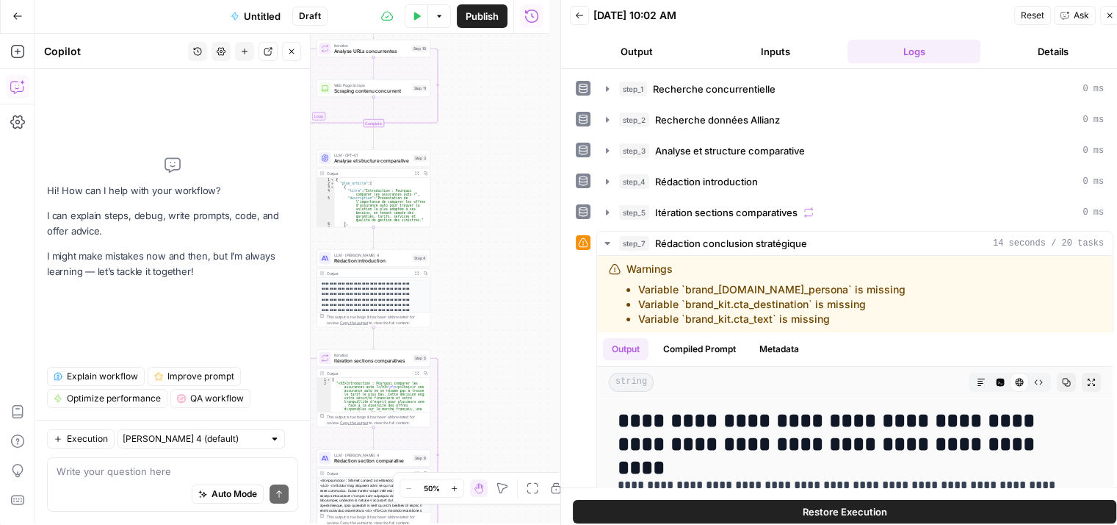
click at [194, 43] on button "History" at bounding box center [197, 51] width 19 height 19
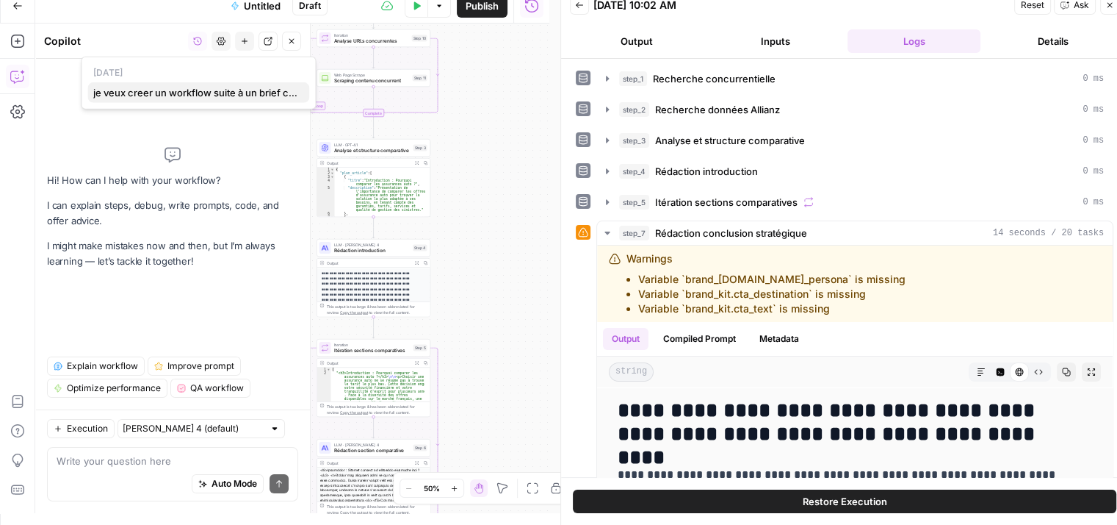
click at [188, 95] on span "je veux creer un workflow suite à un brief client que voici ci dessous. l'objec…" at bounding box center [195, 92] width 204 height 15
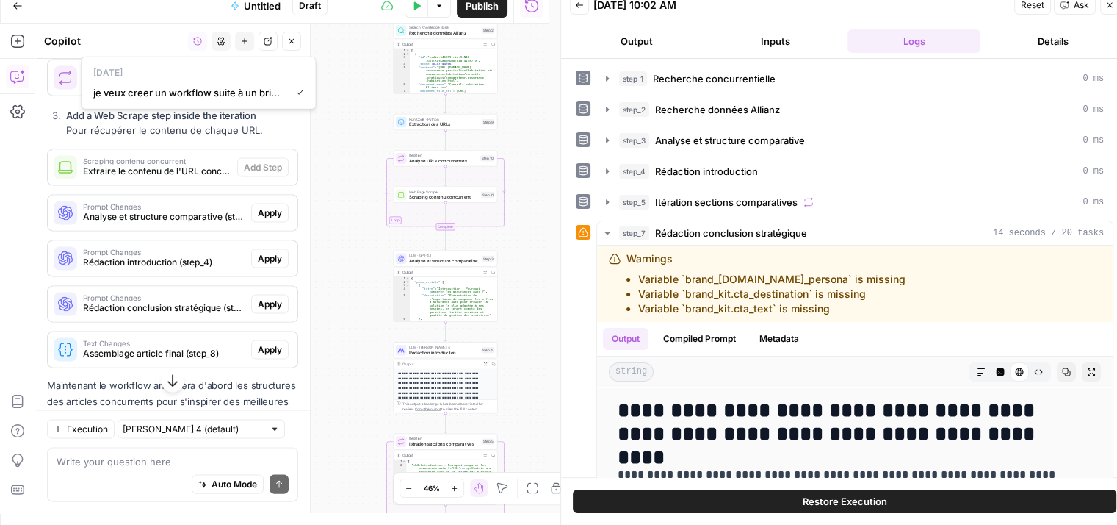
scroll to position [3144, 0]
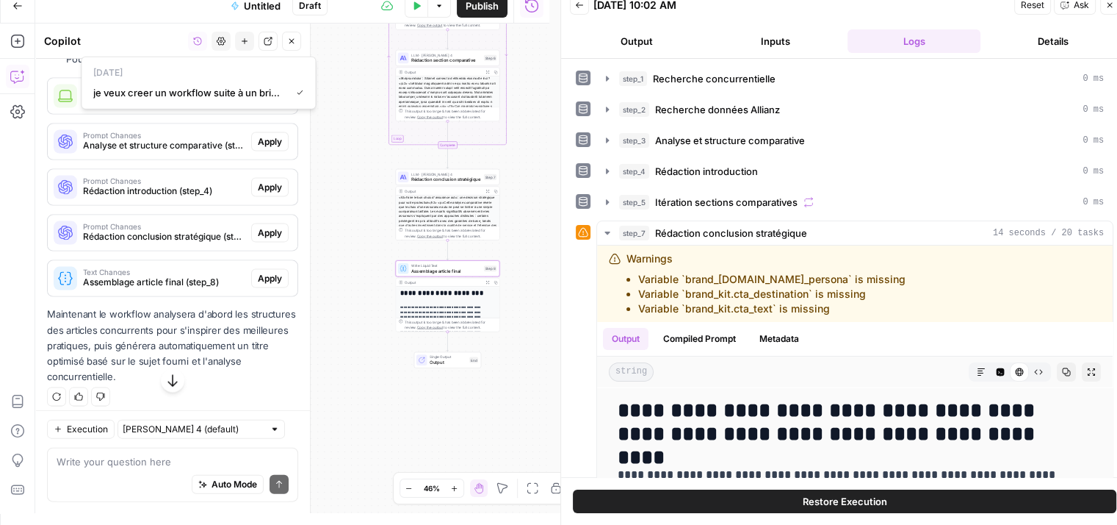
click at [270, 285] on span "Apply" at bounding box center [270, 278] width 24 height 13
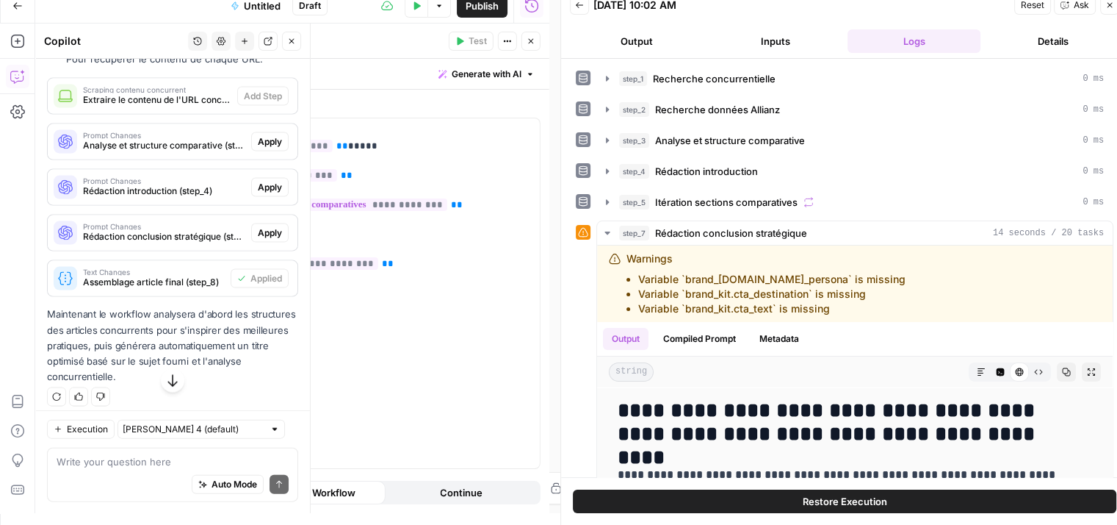
click at [258, 240] on span "Apply" at bounding box center [270, 232] width 24 height 13
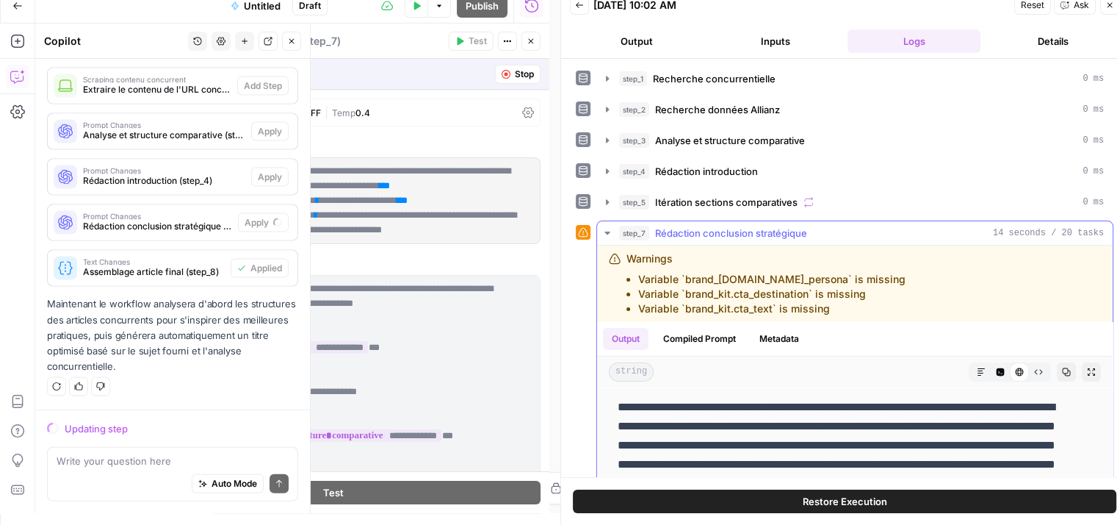
scroll to position [0, 0]
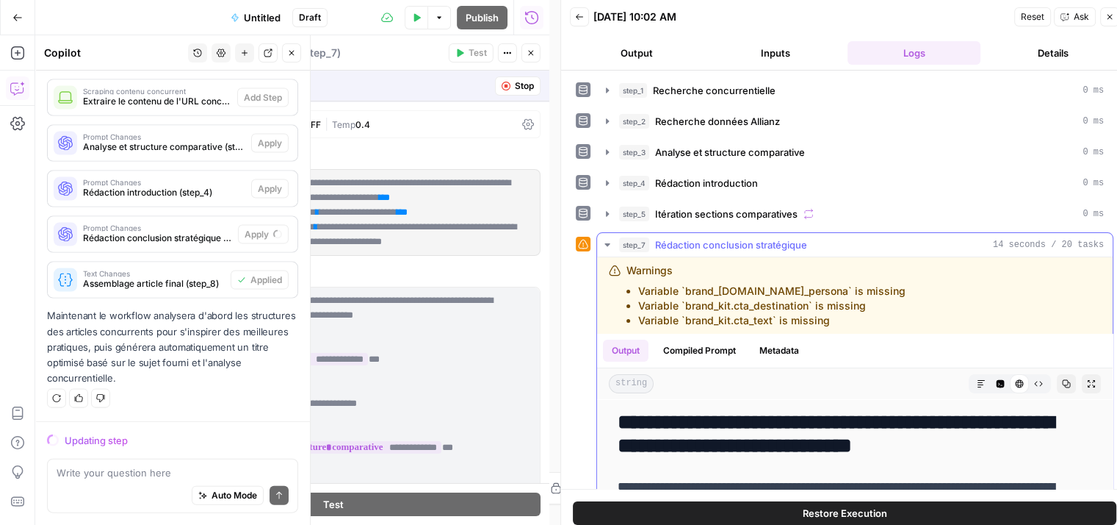
click at [614, 245] on button "step_7 Rédaction conclusion stratégique 14 seconds / 20 tasks" at bounding box center [855, 245] width 516 height 24
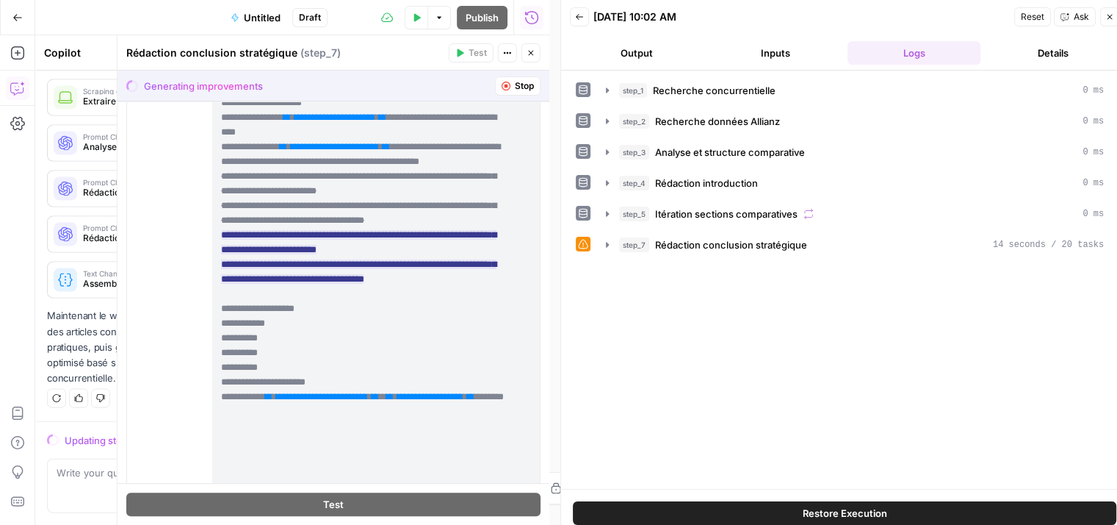
scroll to position [447, 0]
click at [500, 84] on button "Stop" at bounding box center [518, 85] width 46 height 19
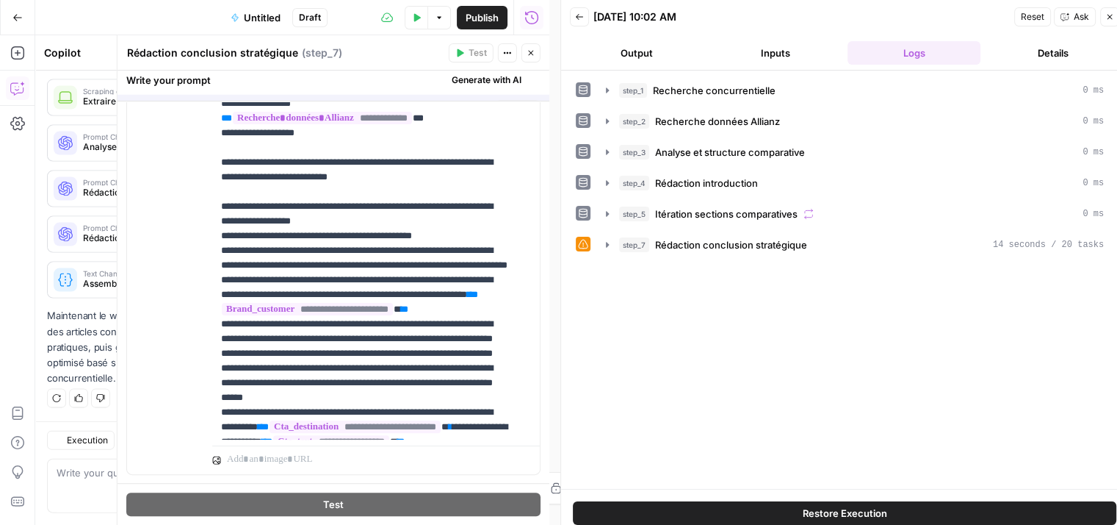
scroll to position [0, 0]
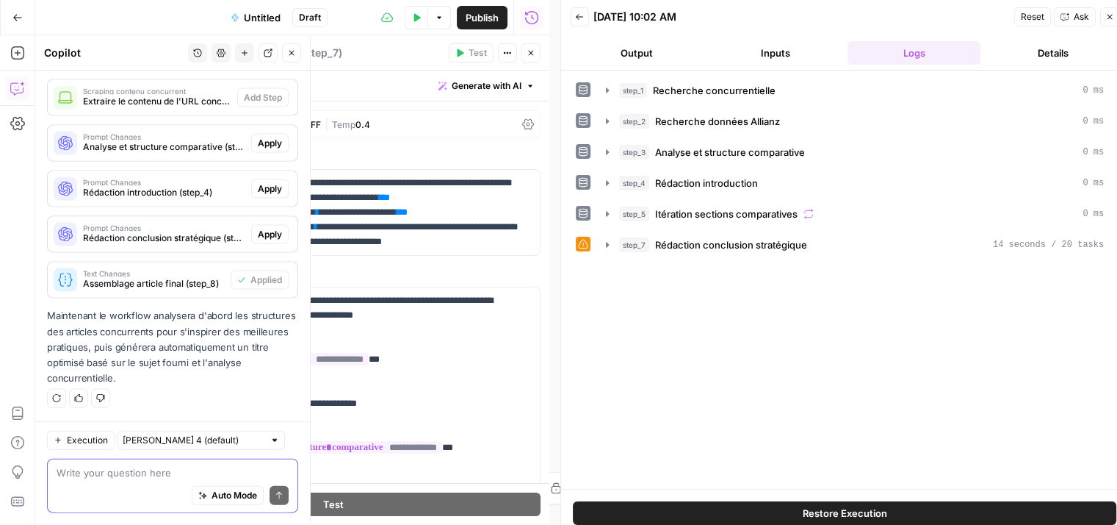
click at [102, 472] on textarea at bounding box center [173, 472] width 232 height 15
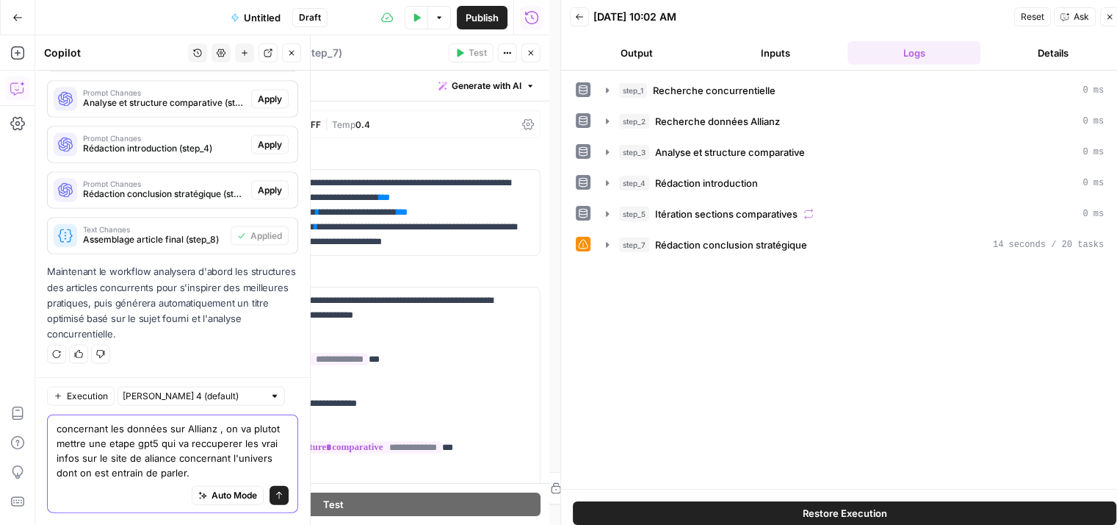
scroll to position [3139, 0]
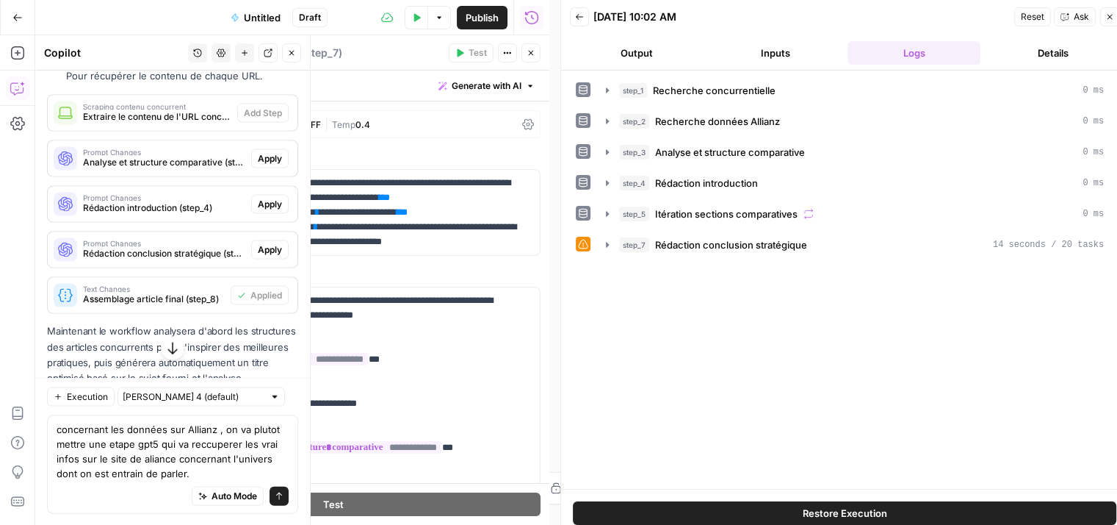
click at [270, 165] on span "Apply" at bounding box center [270, 158] width 24 height 13
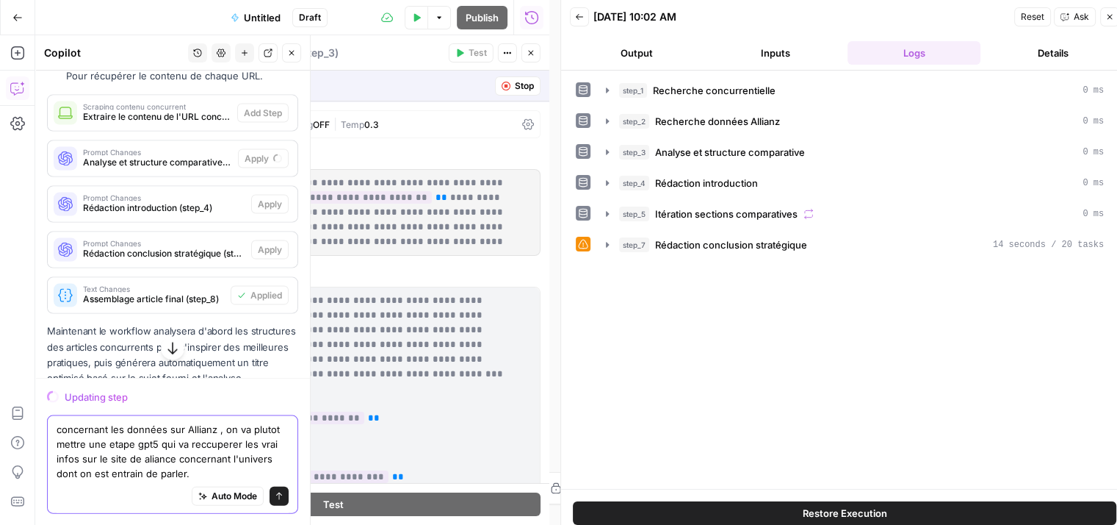
click at [173, 449] on textarea "concernant les données sur Allianz , on va plutot mettre une etape gpt5 qui va …" at bounding box center [173, 450] width 232 height 59
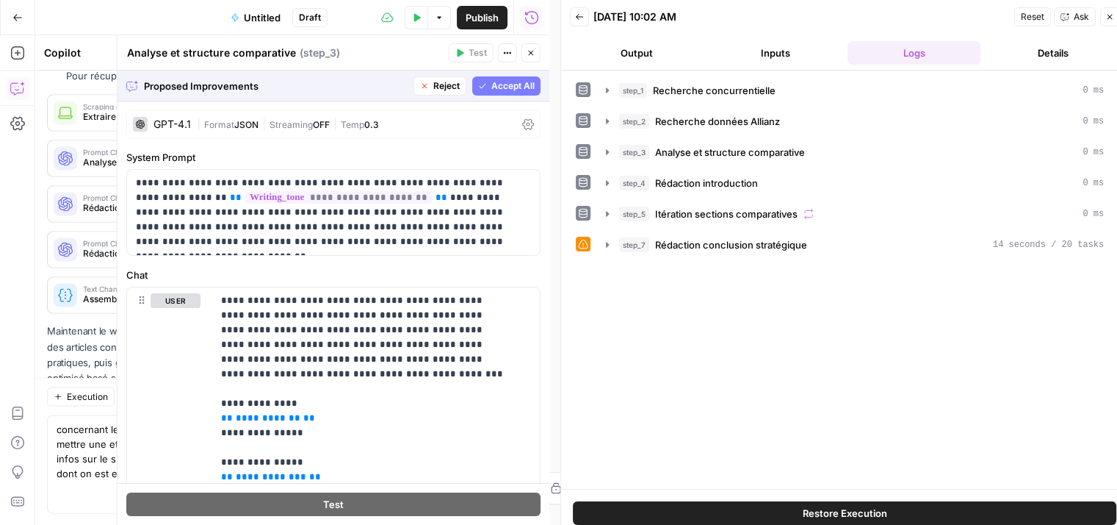
click at [491, 78] on button "Accept All" at bounding box center [506, 85] width 68 height 19
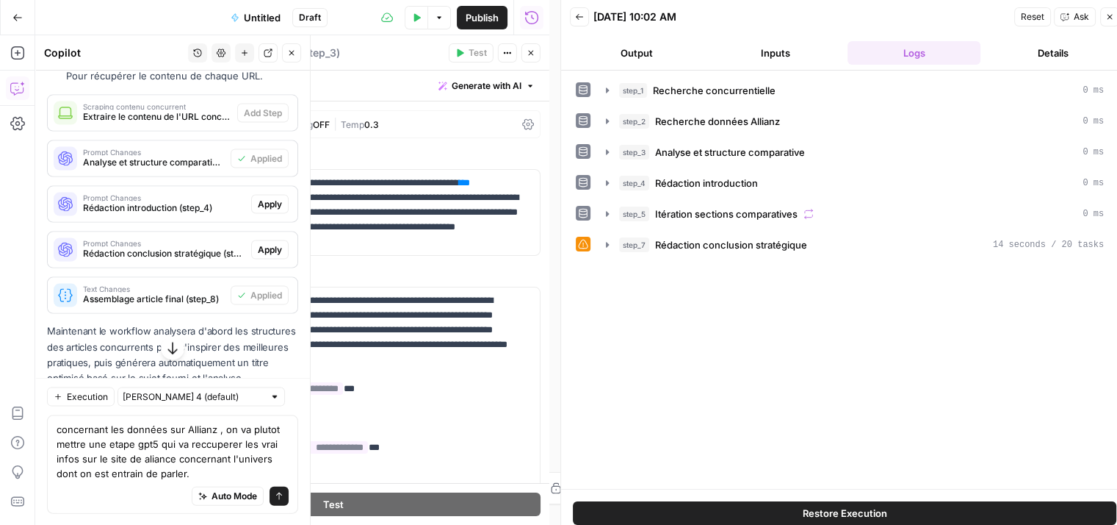
click at [262, 211] on span "Apply" at bounding box center [270, 204] width 24 height 13
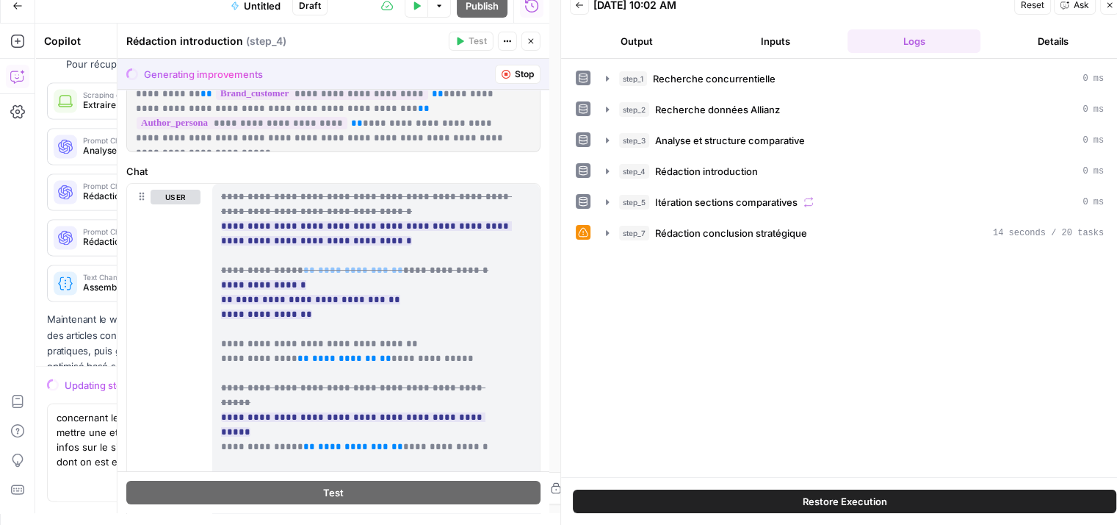
scroll to position [54, 0]
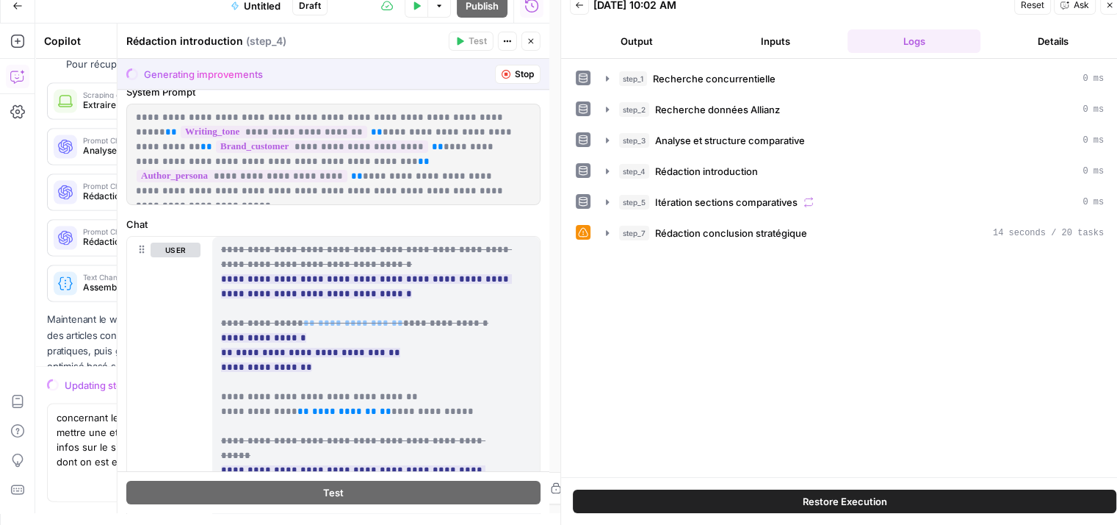
click at [515, 78] on span "Stop" at bounding box center [524, 74] width 19 height 13
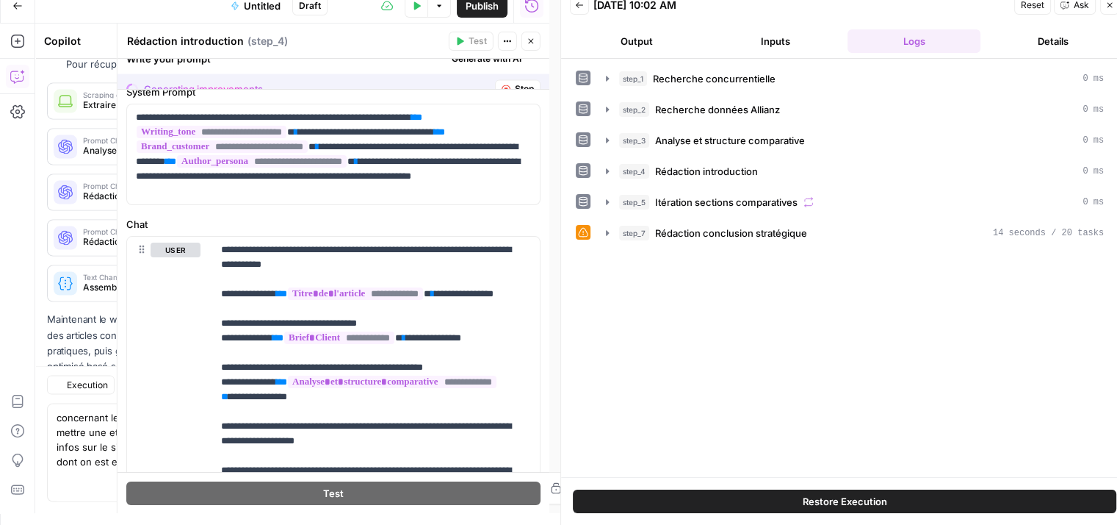
scroll to position [0, 0]
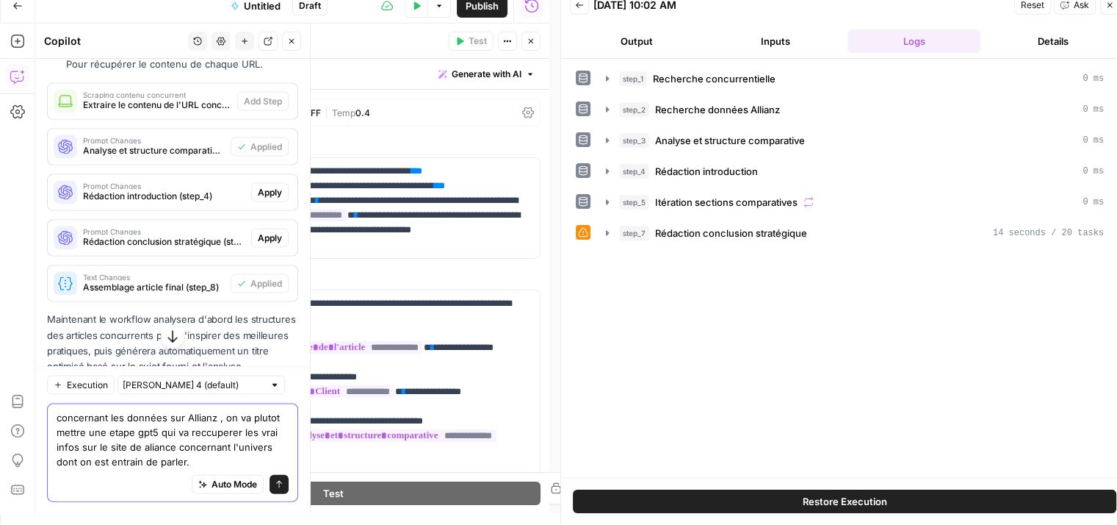
click at [57, 420] on textarea "concernant les données sur Allianz , on va plutot mettre une etape gpt5 qui va …" at bounding box center [173, 438] width 232 height 59
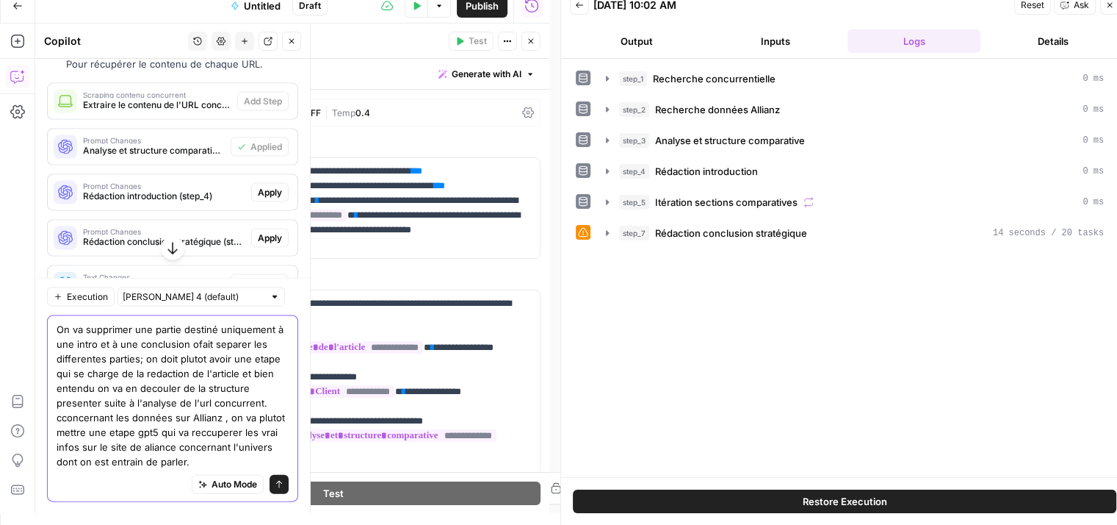
type textarea "On va supprimer une partie destiné uniquement à une intro et à une conclusion o…"
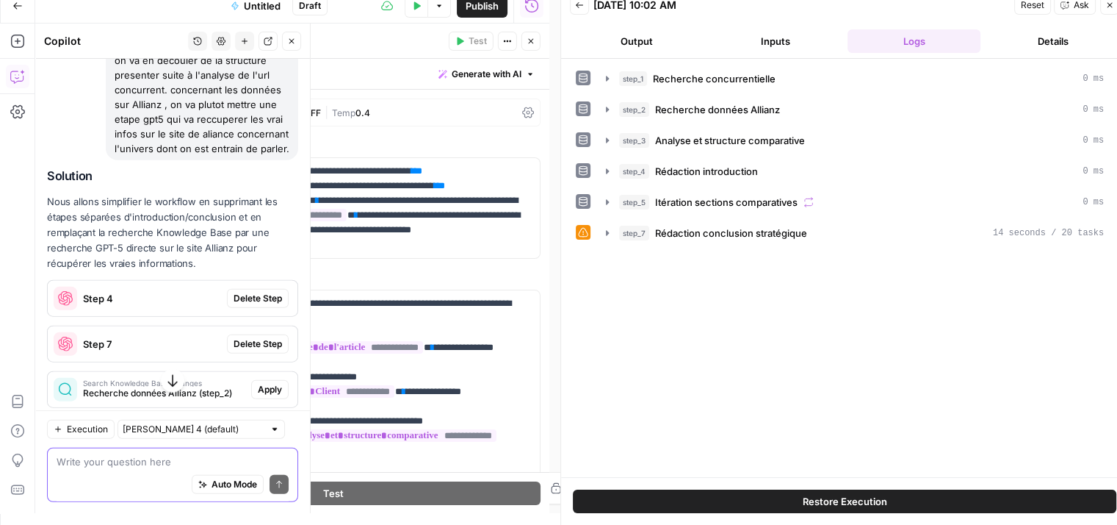
scroll to position [3723, 0]
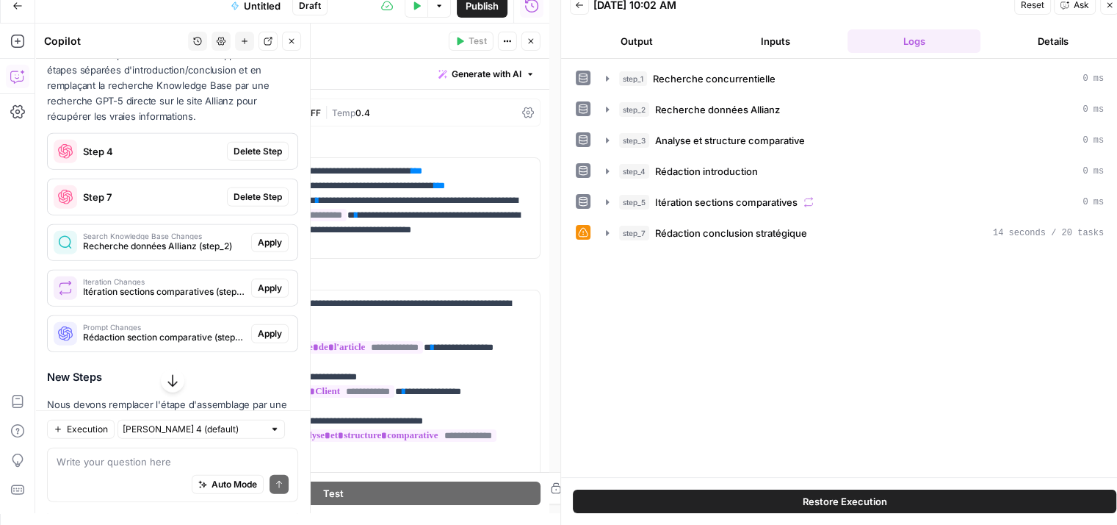
click at [247, 158] on span "Delete Step" at bounding box center [258, 151] width 48 height 13
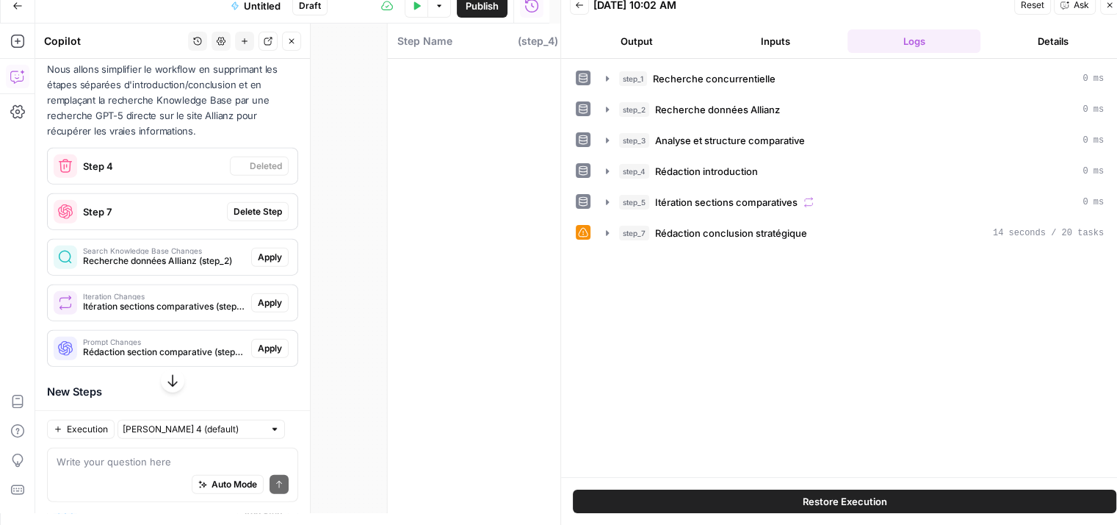
scroll to position [3715, 0]
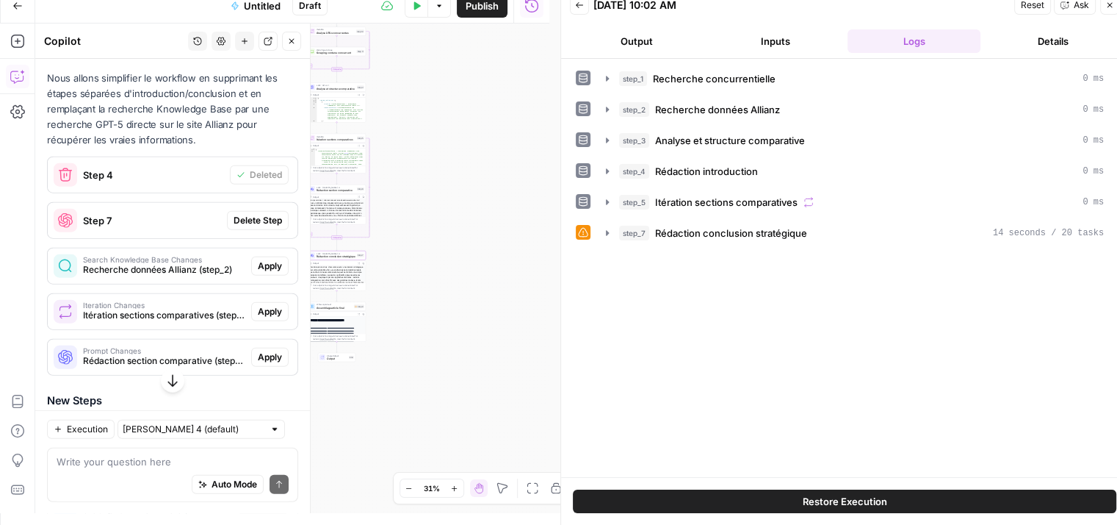
click at [253, 227] on span "Delete Step" at bounding box center [258, 220] width 48 height 13
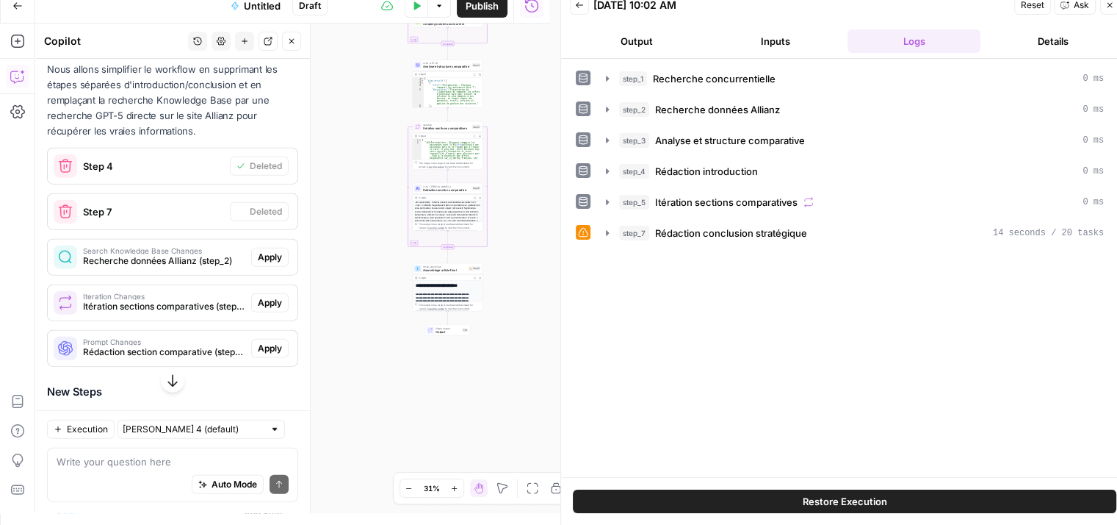
scroll to position [3706, 0]
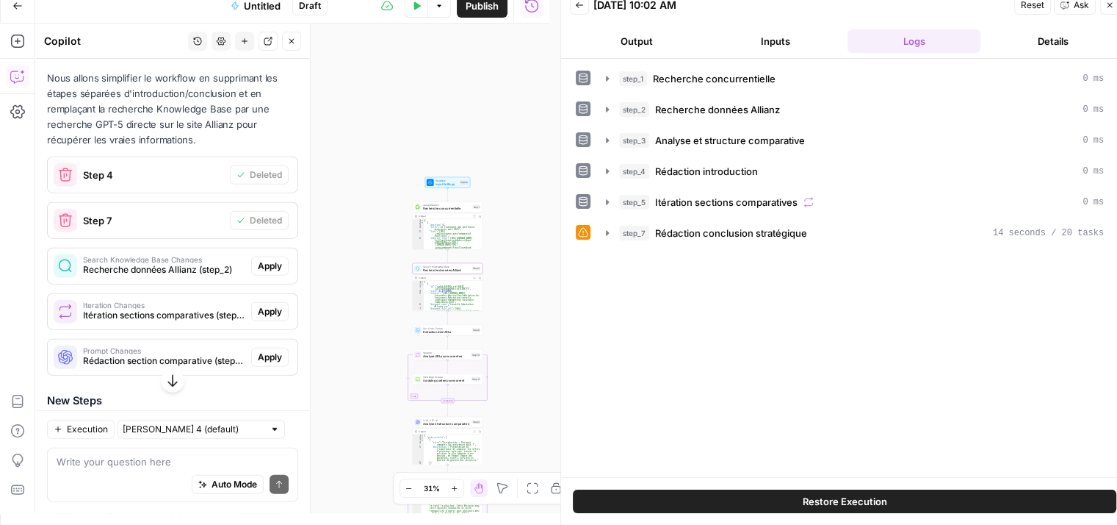
click at [276, 276] on button "Apply" at bounding box center [269, 265] width 37 height 19
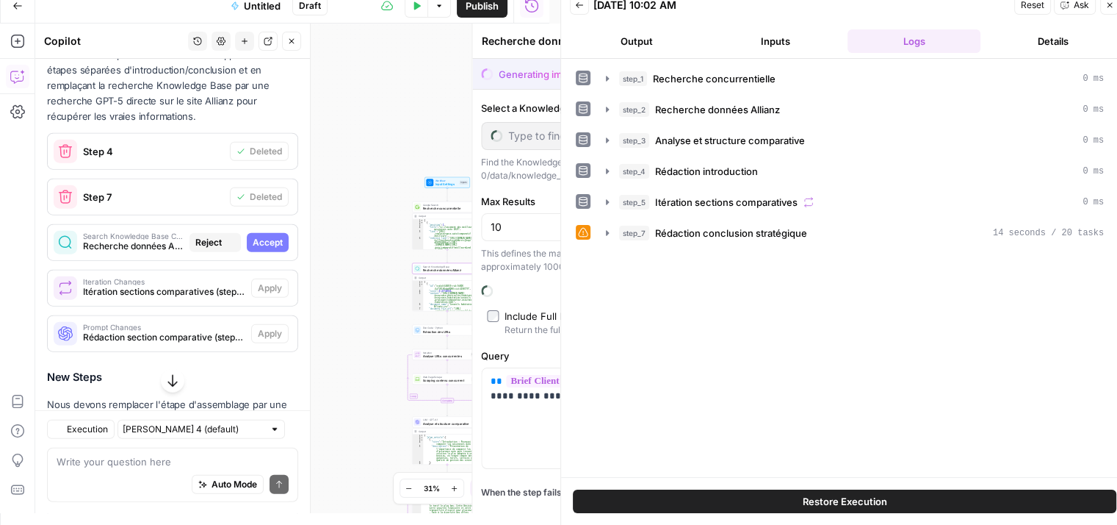
type input "Allianz sitemap habitation"
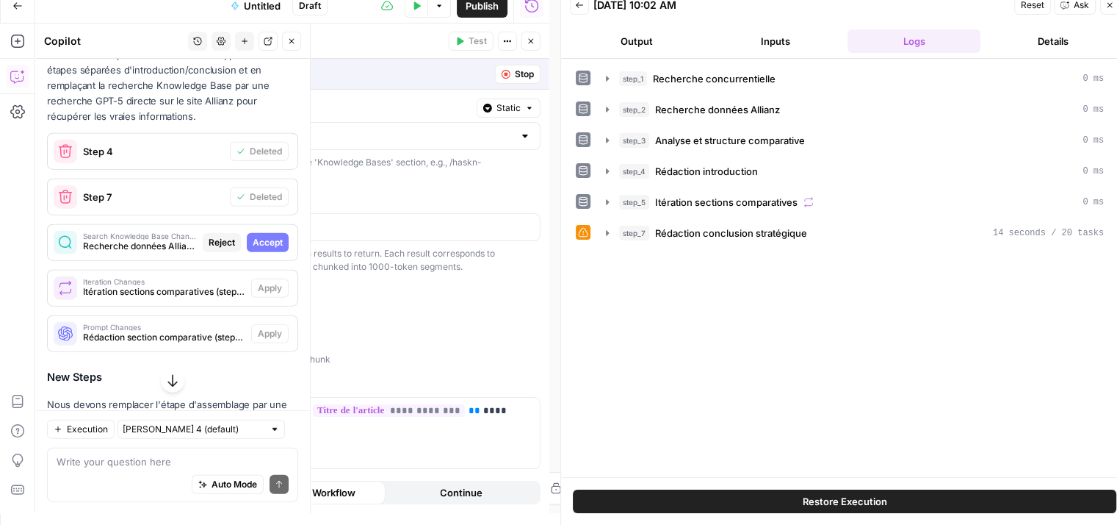
click at [247, 252] on button "Accept" at bounding box center [268, 242] width 42 height 19
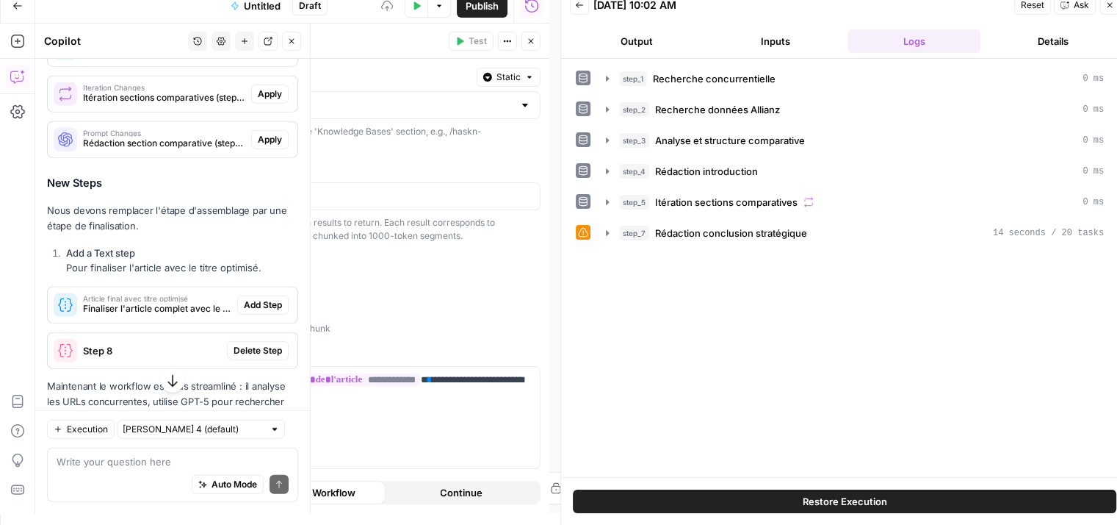
scroll to position [3926, 0]
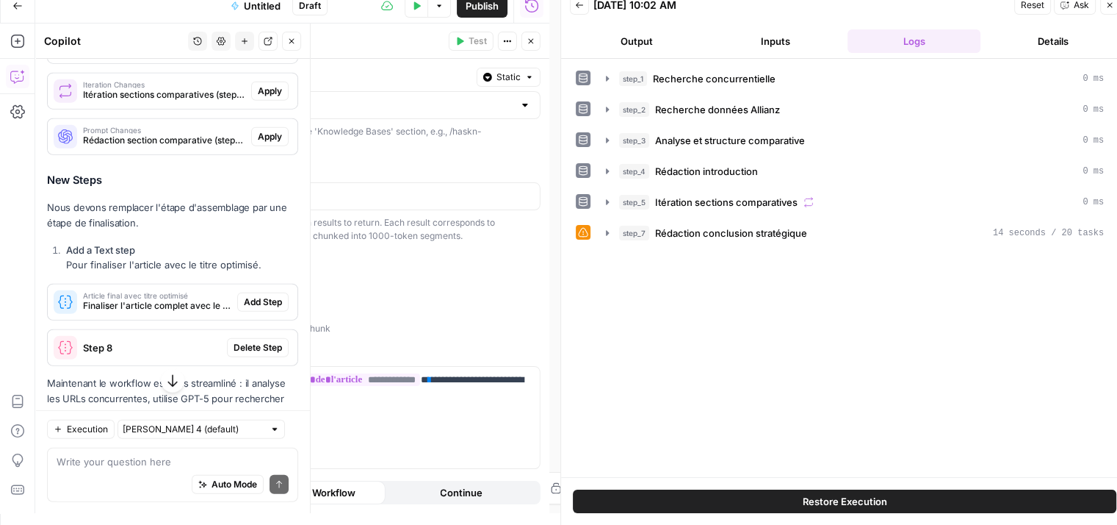
click at [258, 98] on span "Apply" at bounding box center [270, 90] width 24 height 13
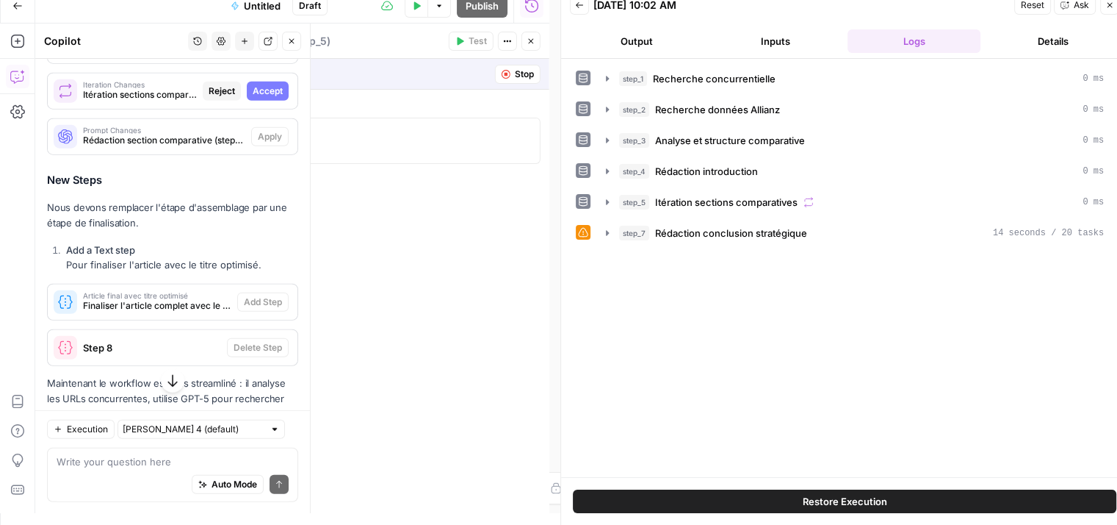
click at [253, 98] on span "Accept" at bounding box center [268, 90] width 30 height 13
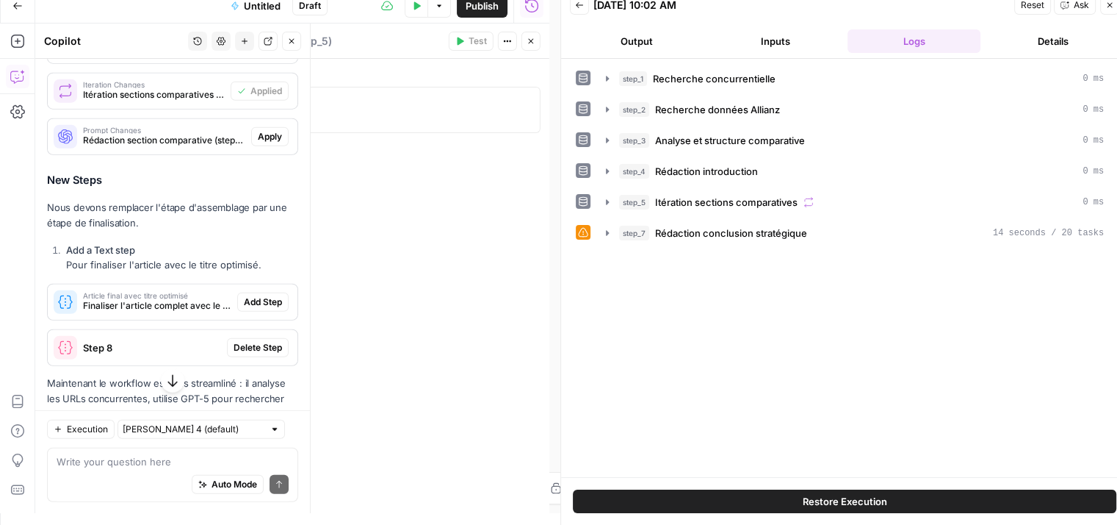
click at [262, 143] on span "Apply" at bounding box center [270, 136] width 24 height 13
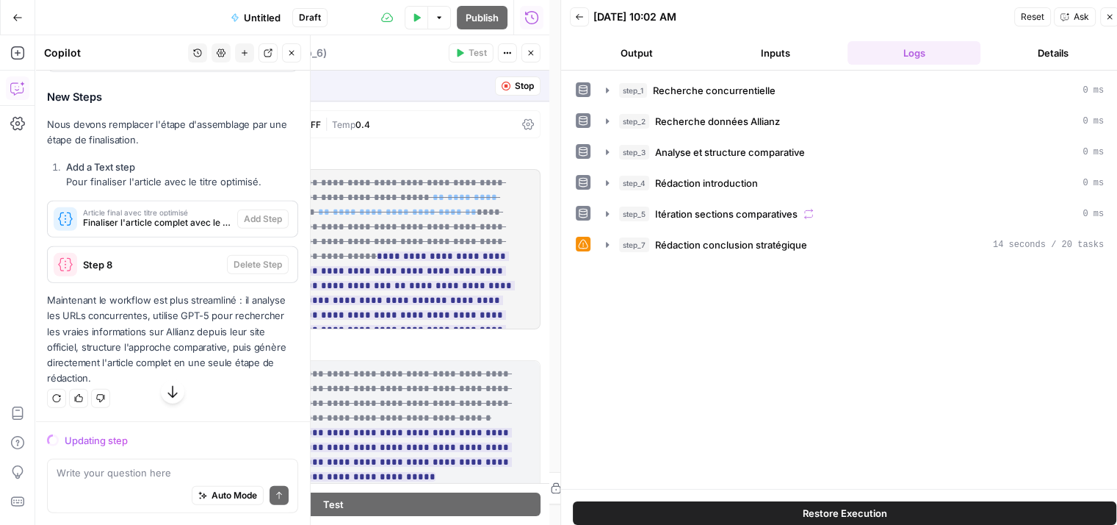
scroll to position [4073, 0]
click at [115, 262] on span "Step 8" at bounding box center [152, 264] width 138 height 15
click at [146, 224] on span "Finaliser l'article complet avec le titre optimisé généré" at bounding box center [157, 222] width 148 height 13
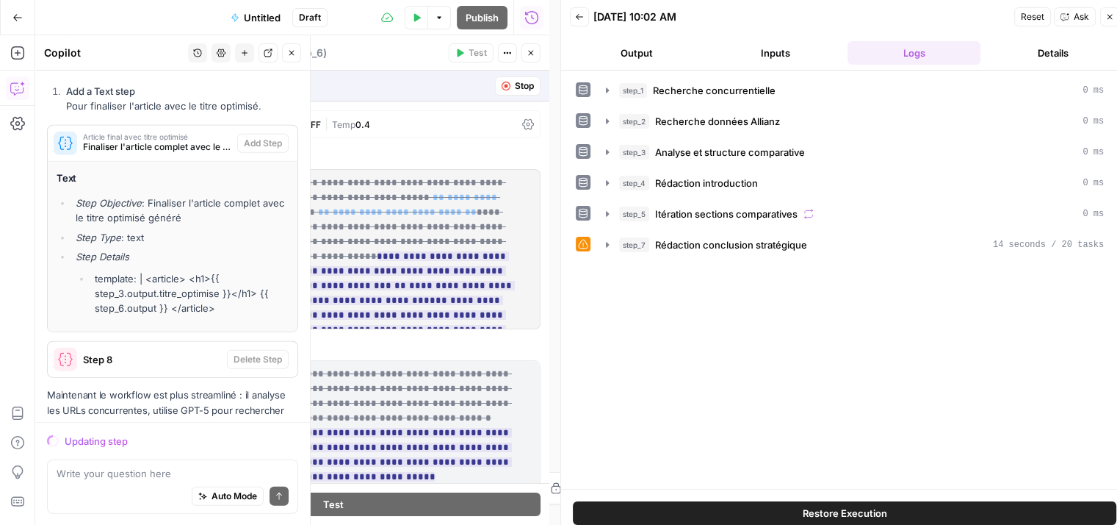
click at [146, 154] on span "Finaliser l'article complet avec le titre optimisé généré" at bounding box center [157, 146] width 148 height 13
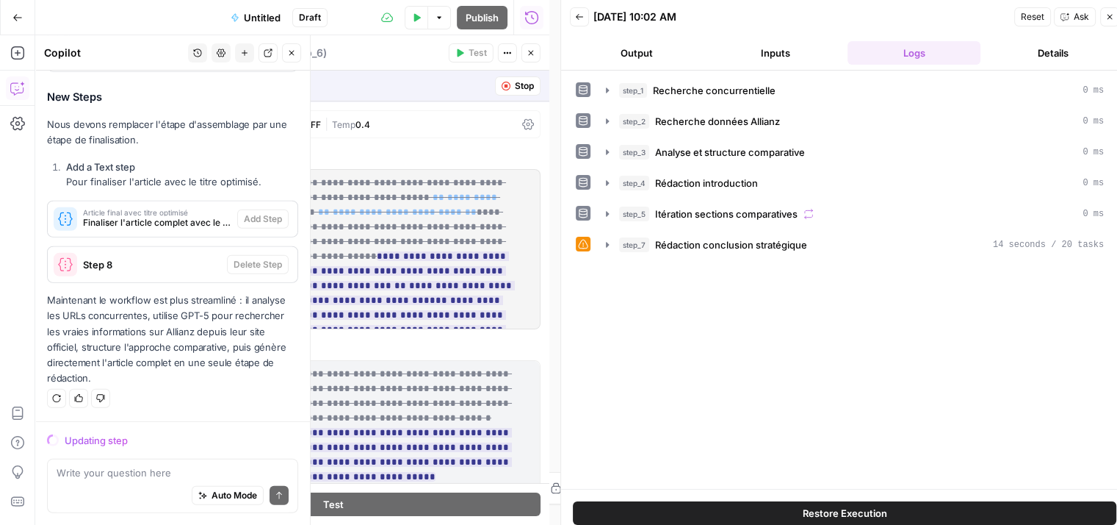
click at [165, 214] on span "Article final avec titre optimisé" at bounding box center [157, 212] width 148 height 7
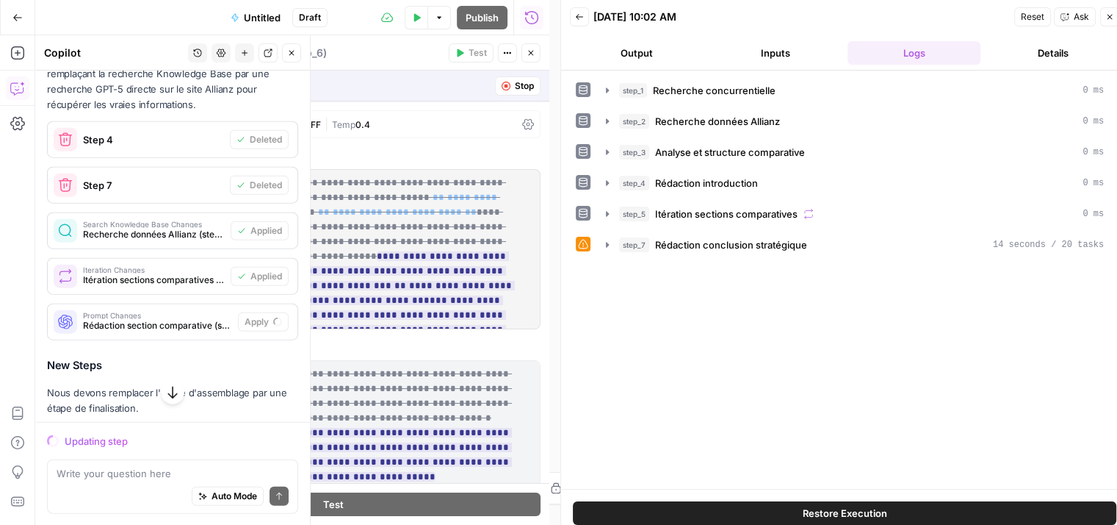
scroll to position [4097, 0]
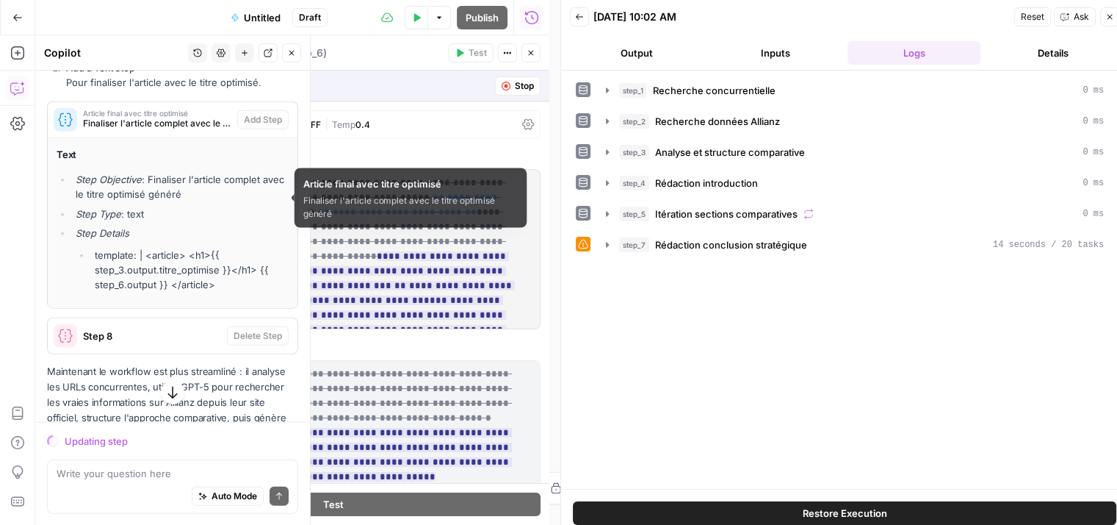
click at [181, 137] on div "Article final avec titre optimisé Finaliser l'article complet avec le titre opt…" at bounding box center [143, 119] width 190 height 35
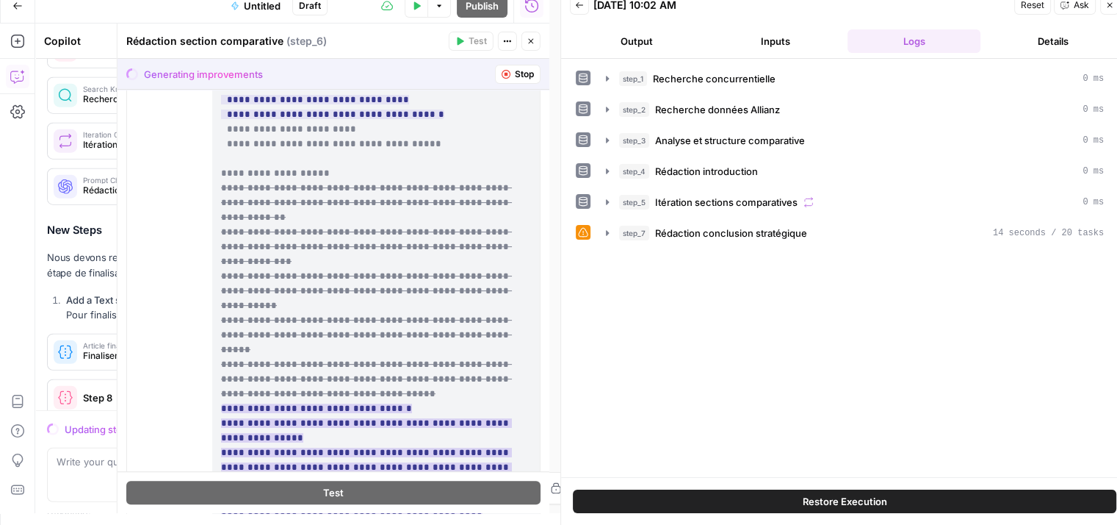
scroll to position [750, 0]
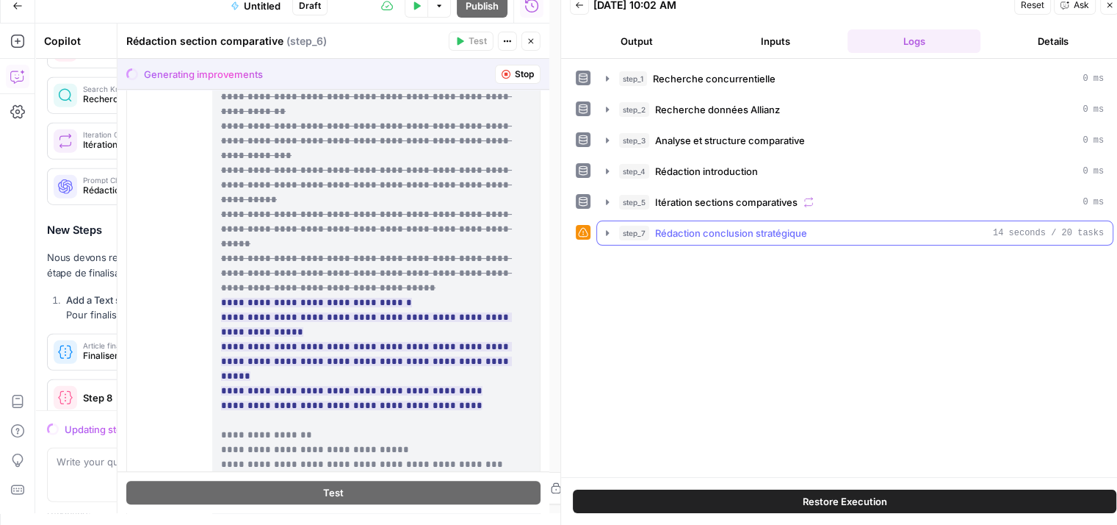
click at [611, 236] on icon "button" at bounding box center [608, 233] width 12 height 12
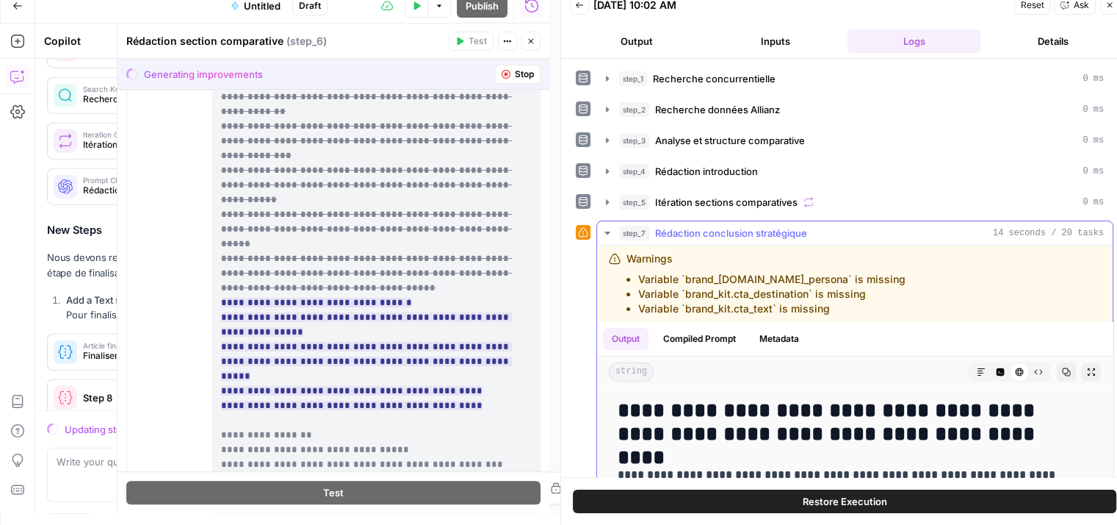
click at [611, 236] on icon "button" at bounding box center [608, 233] width 12 height 12
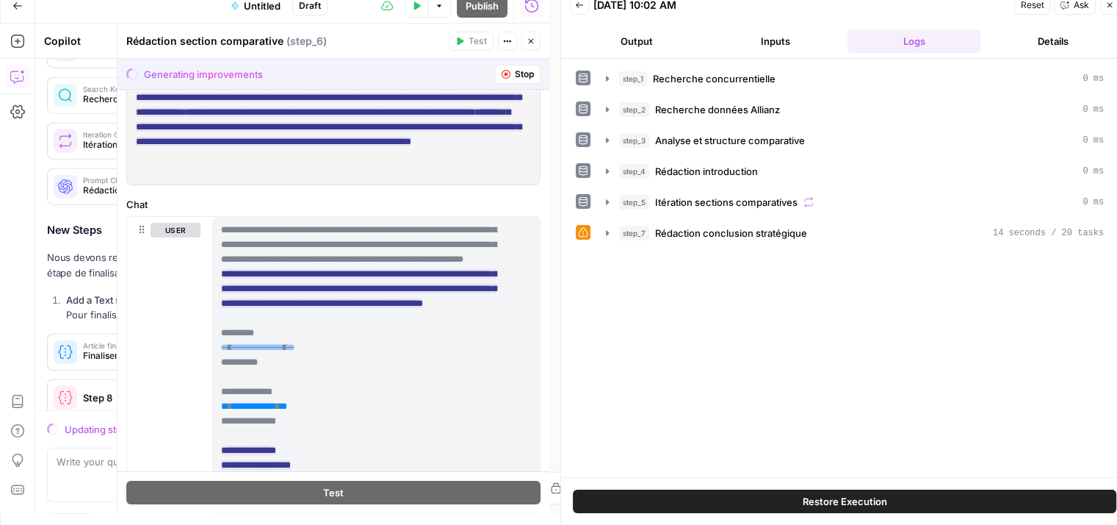
scroll to position [0, 0]
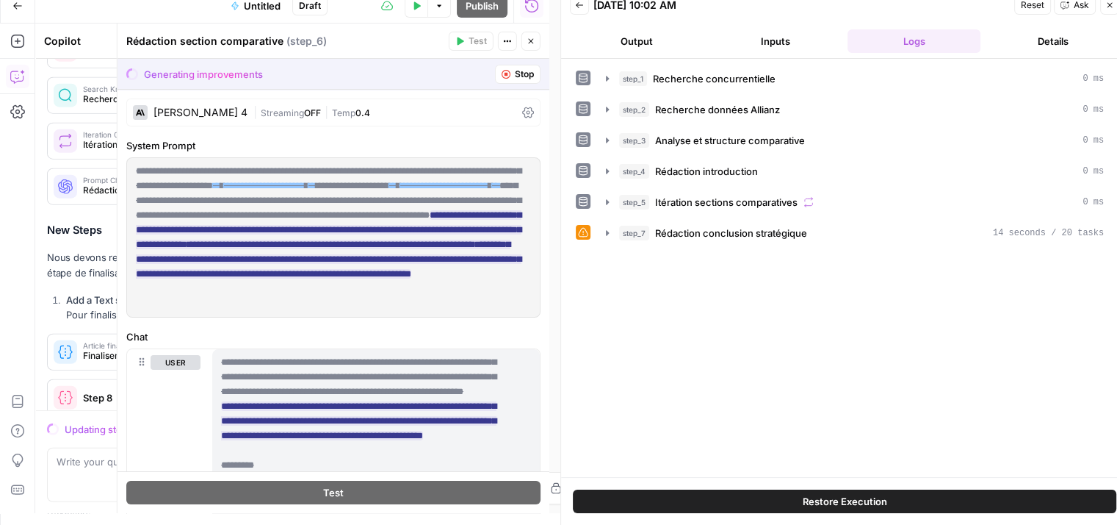
click at [532, 34] on button "Close" at bounding box center [531, 41] width 19 height 19
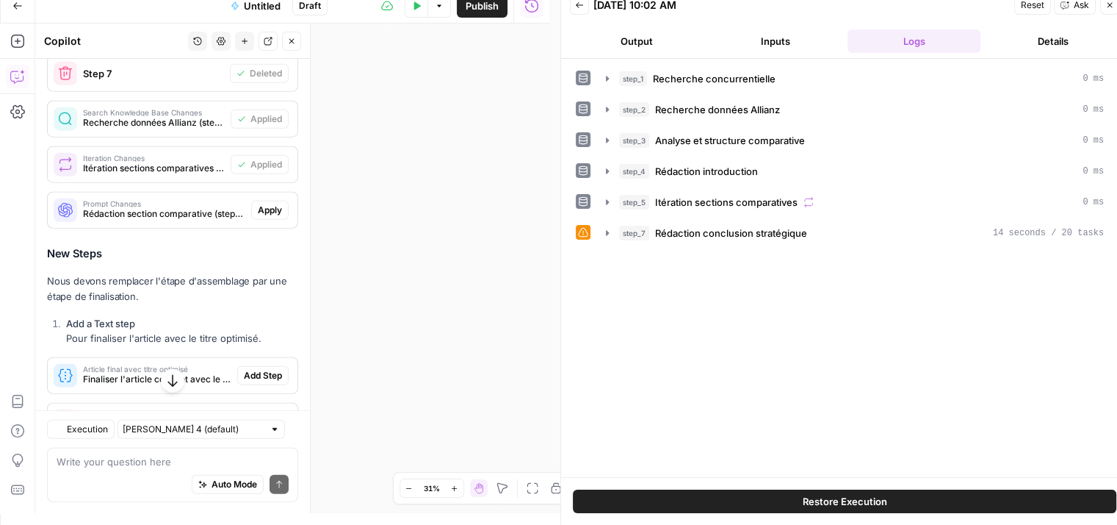
scroll to position [3876, 0]
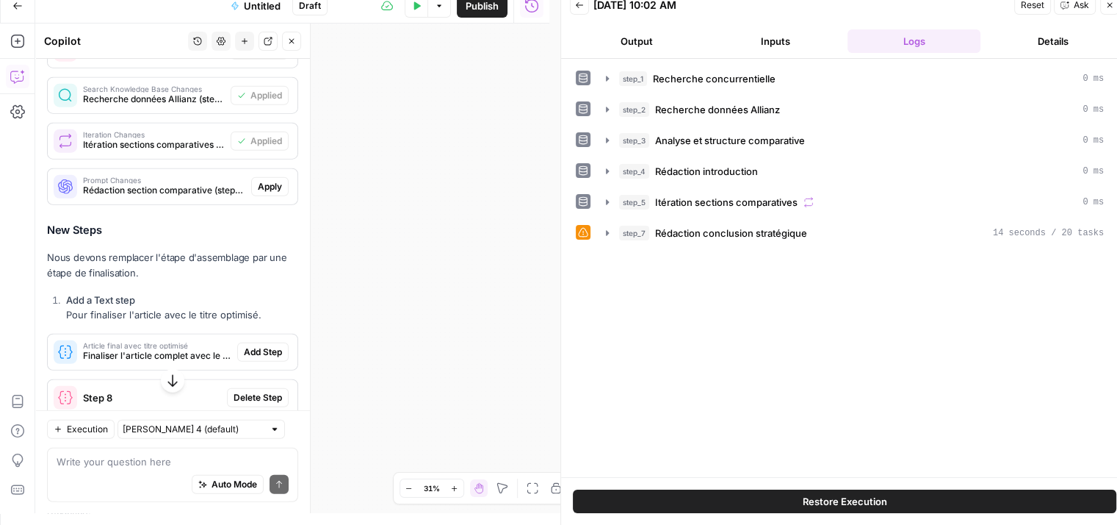
click at [266, 193] on span "Apply" at bounding box center [270, 186] width 24 height 13
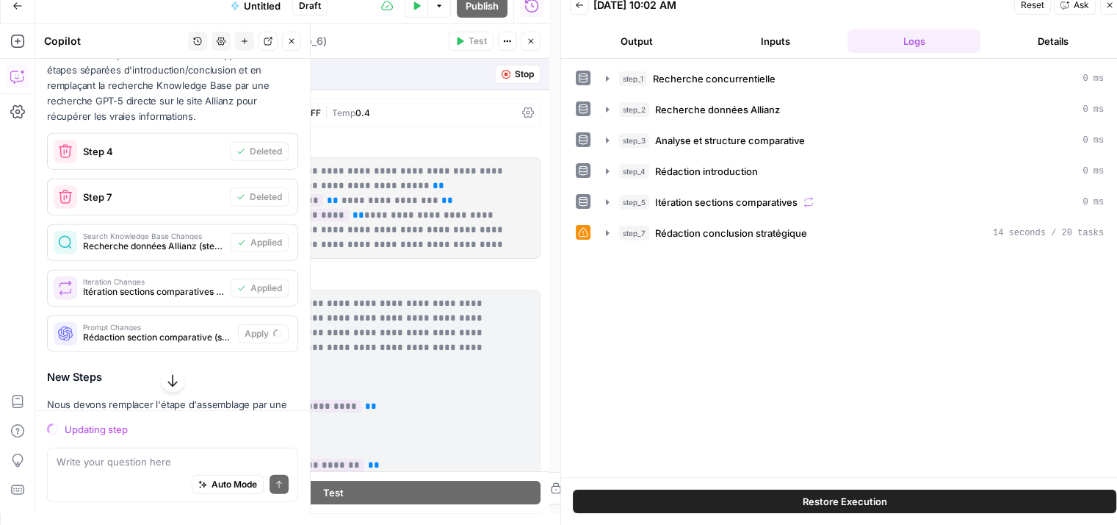
scroll to position [4073, 0]
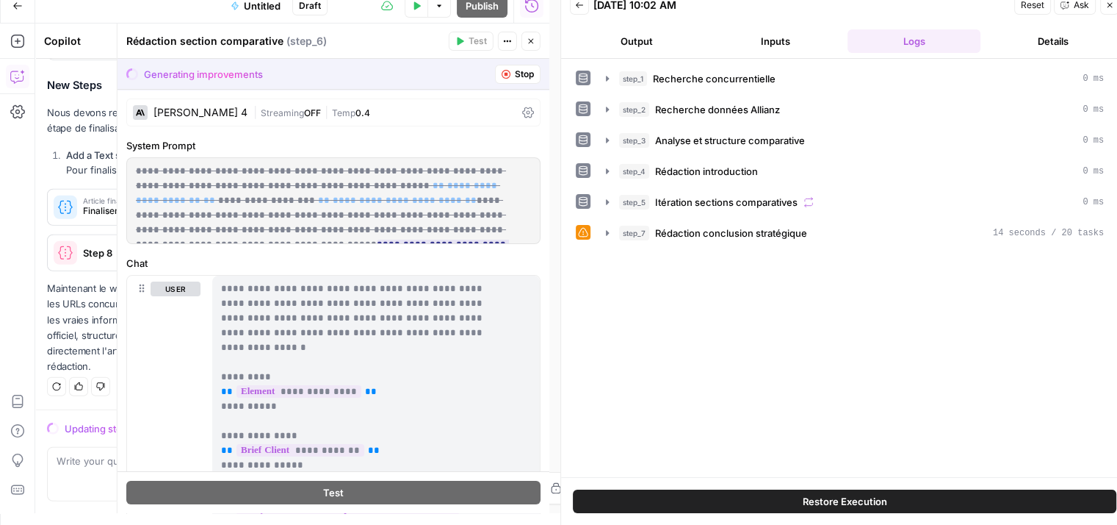
click at [532, 42] on icon "button" at bounding box center [530, 41] width 5 height 5
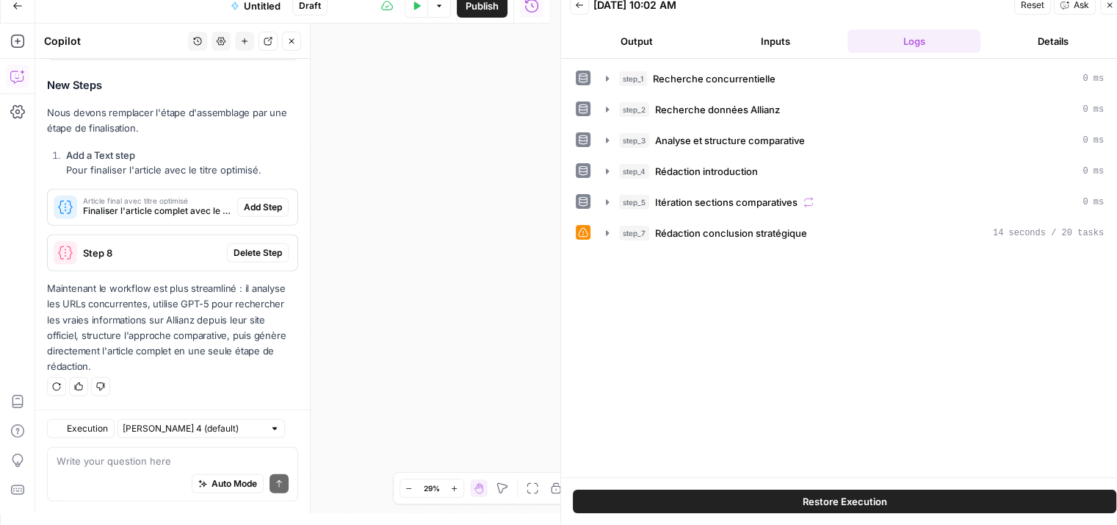
scroll to position [4097, 0]
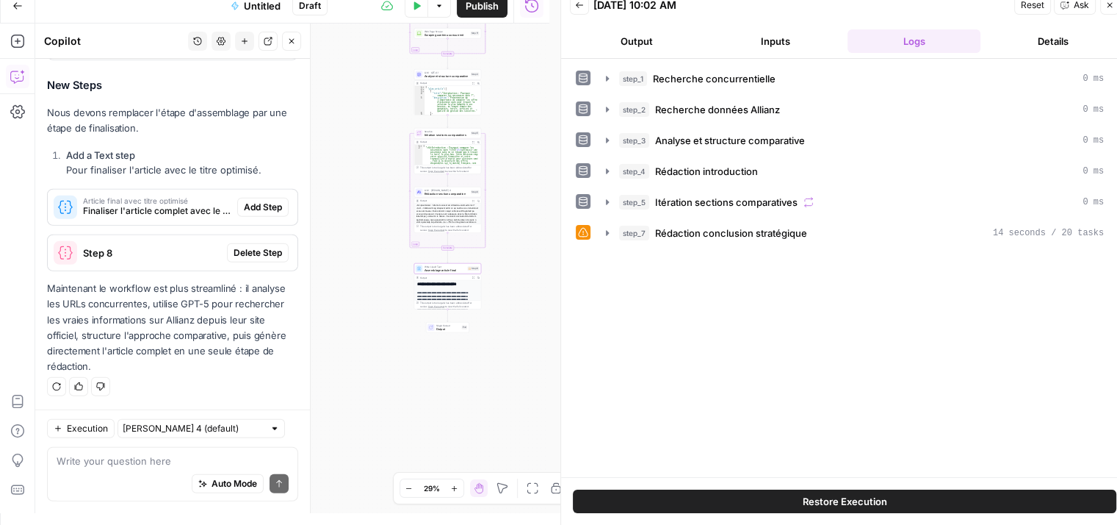
click at [242, 249] on span "Delete Step" at bounding box center [258, 252] width 48 height 13
click at [250, 213] on span "Add Step" at bounding box center [263, 207] width 38 height 13
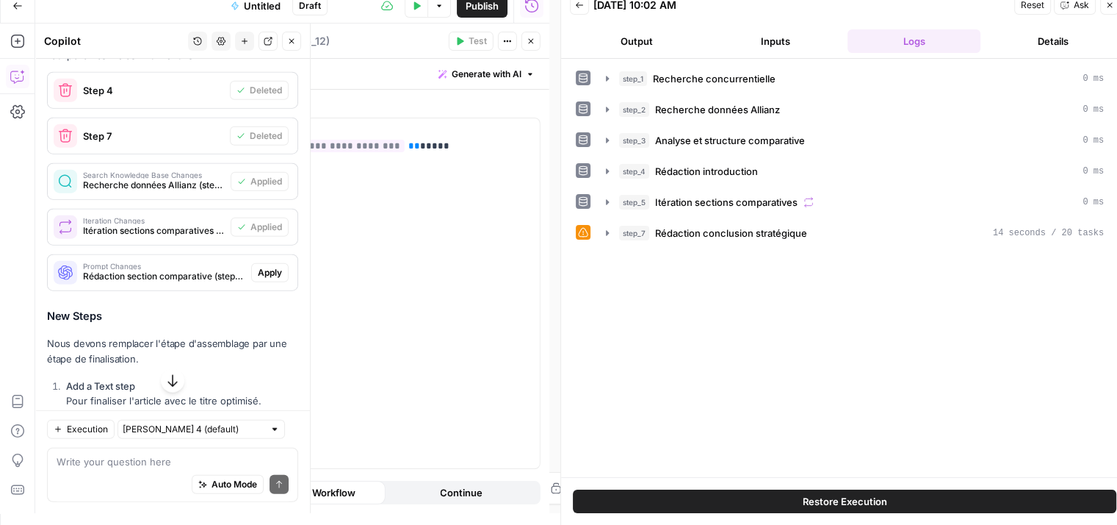
scroll to position [3794, 0]
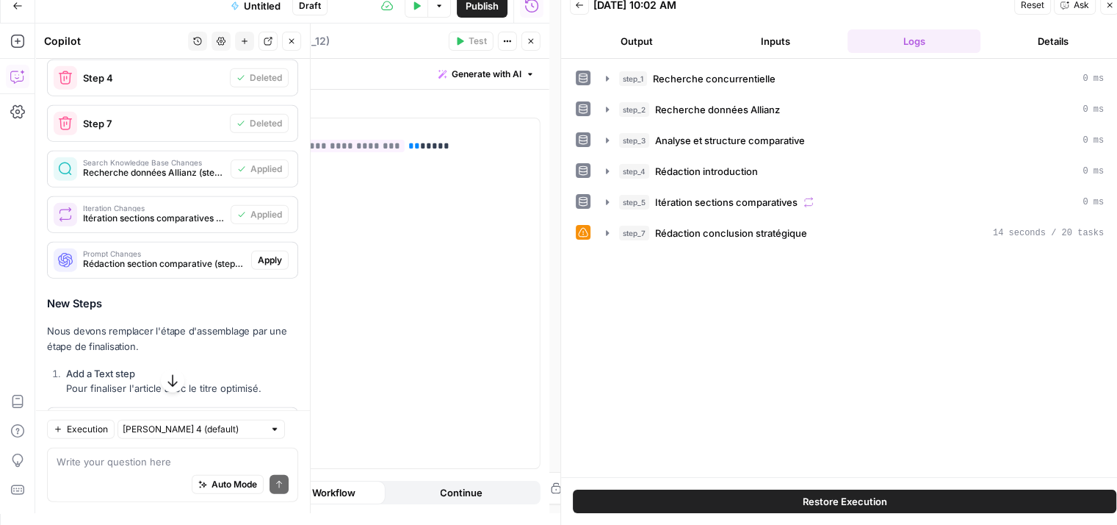
click at [261, 267] on span "Apply" at bounding box center [270, 259] width 24 height 13
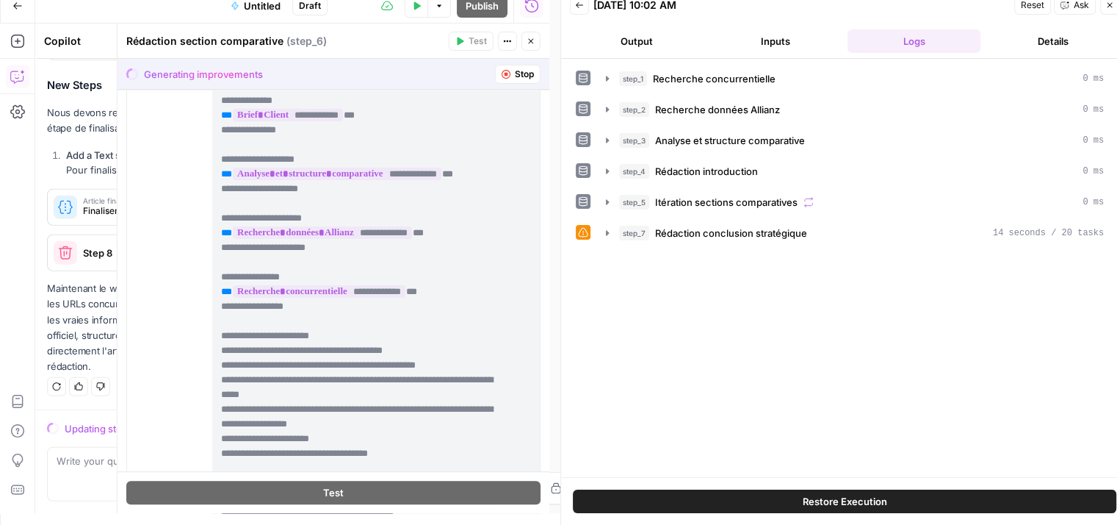
scroll to position [54, 0]
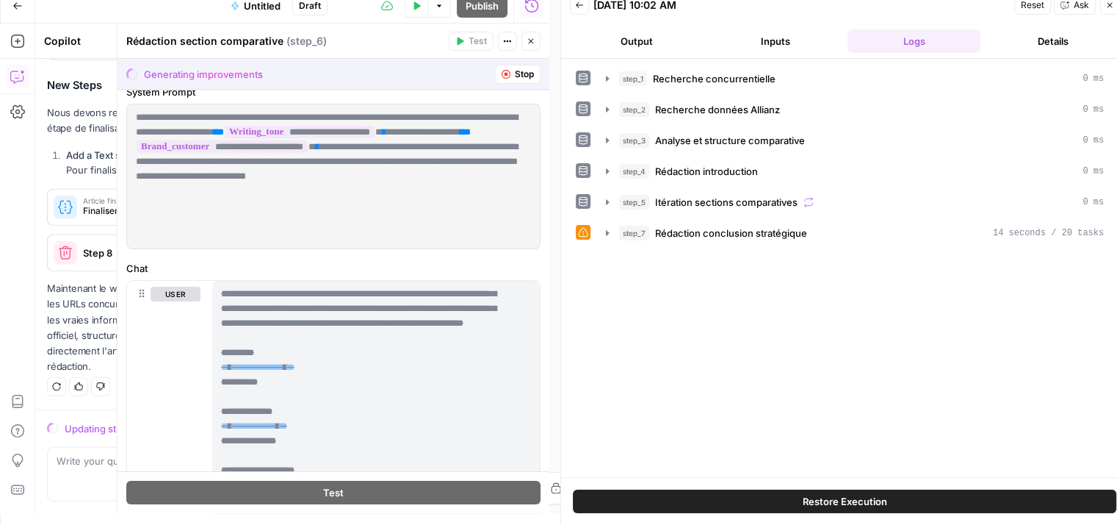
click at [1115, 4] on button "Close" at bounding box center [1110, 5] width 19 height 19
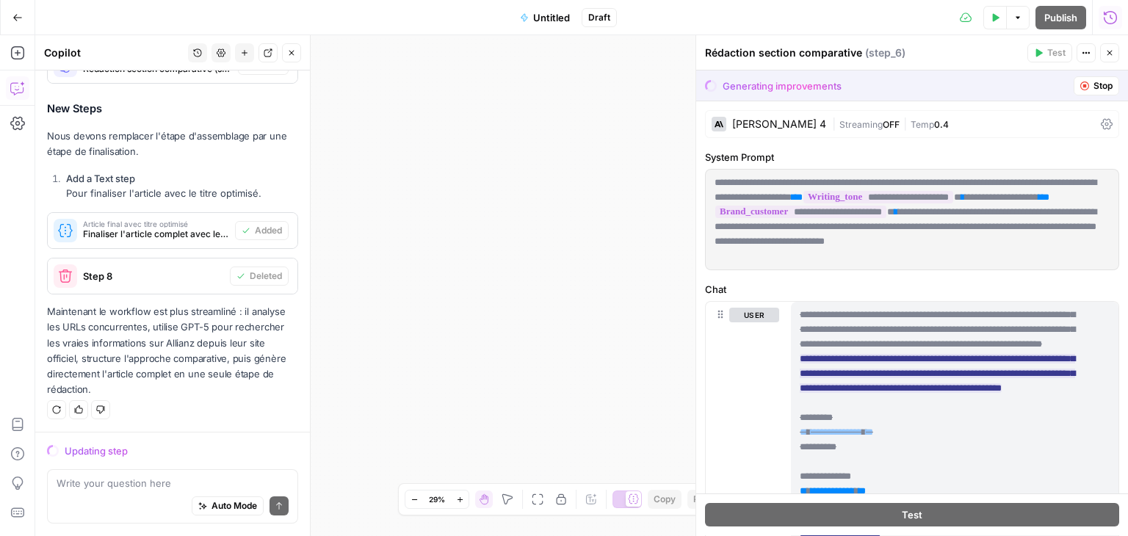
scroll to position [4053, 0]
drag, startPoint x: 605, startPoint y: 259, endPoint x: 690, endPoint y: 243, distance: 85.9
click at [691, 243] on body "Haskn New Home Browse Insights Opportunities Your Data Recent Grids Primelis Co…" at bounding box center [564, 268] width 1128 height 536
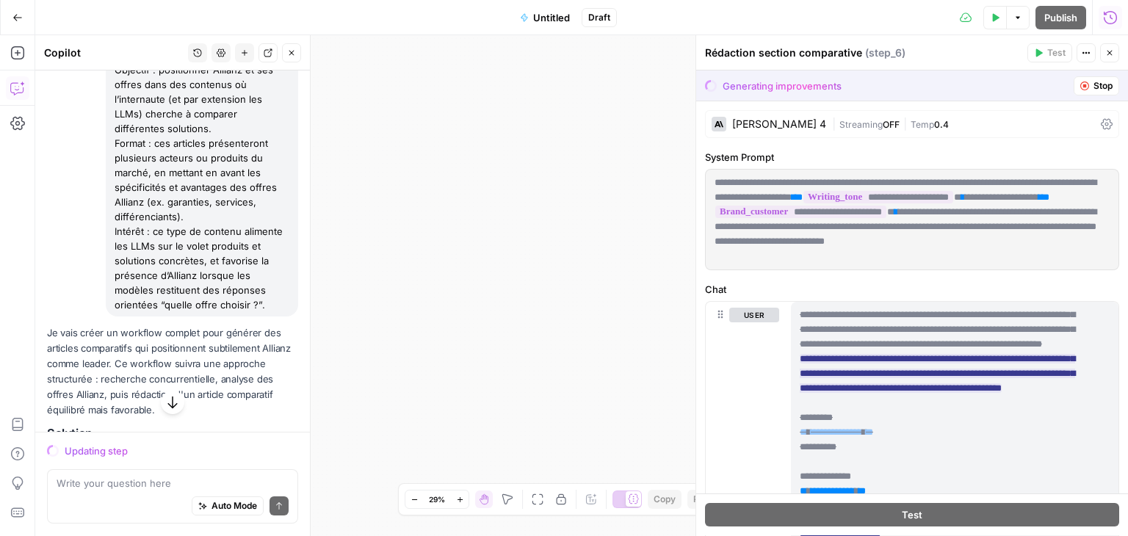
scroll to position [323, 0]
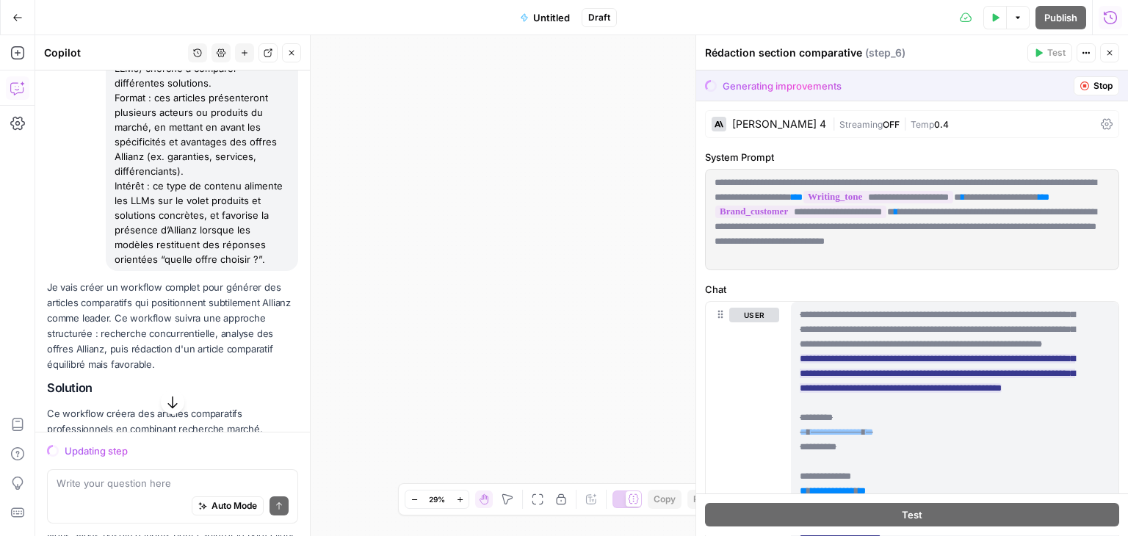
drag, startPoint x: 114, startPoint y: 198, endPoint x: 188, endPoint y: 271, distance: 103.9
click at [188, 271] on div "je veux creer un workflow suite à un brief client que voici ci dessous. l'objec…" at bounding box center [202, 69] width 192 height 406
copy div "je veux creer un workflow suite à un brief client que voici ci dessous. l'objec…"
click at [18, 23] on button "Go Back" at bounding box center [17, 17] width 26 height 26
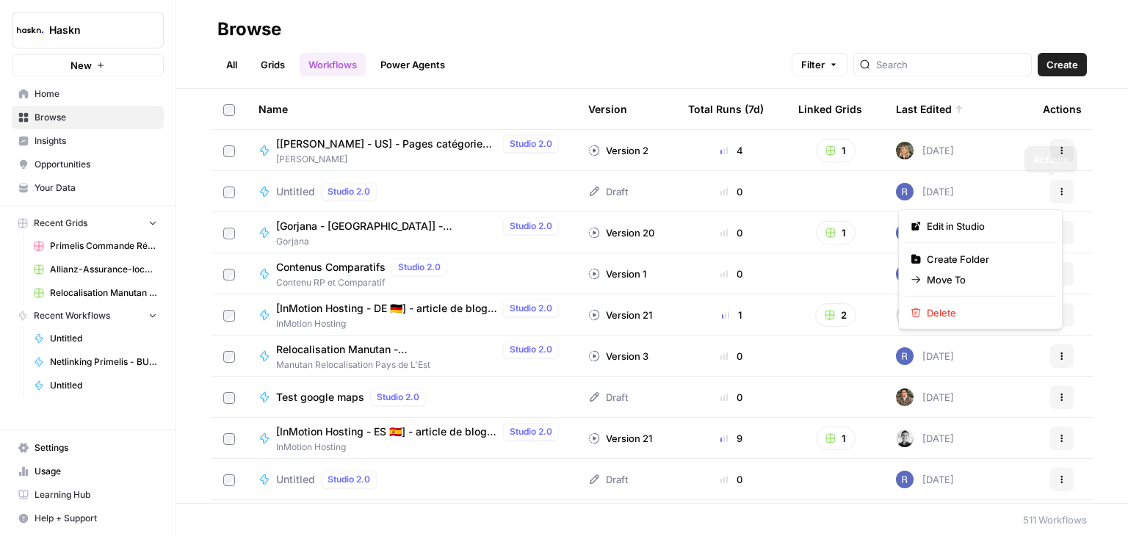
click at [1058, 193] on icon "button" at bounding box center [1062, 191] width 9 height 9
click at [956, 315] on span "Delete" at bounding box center [986, 313] width 118 height 15
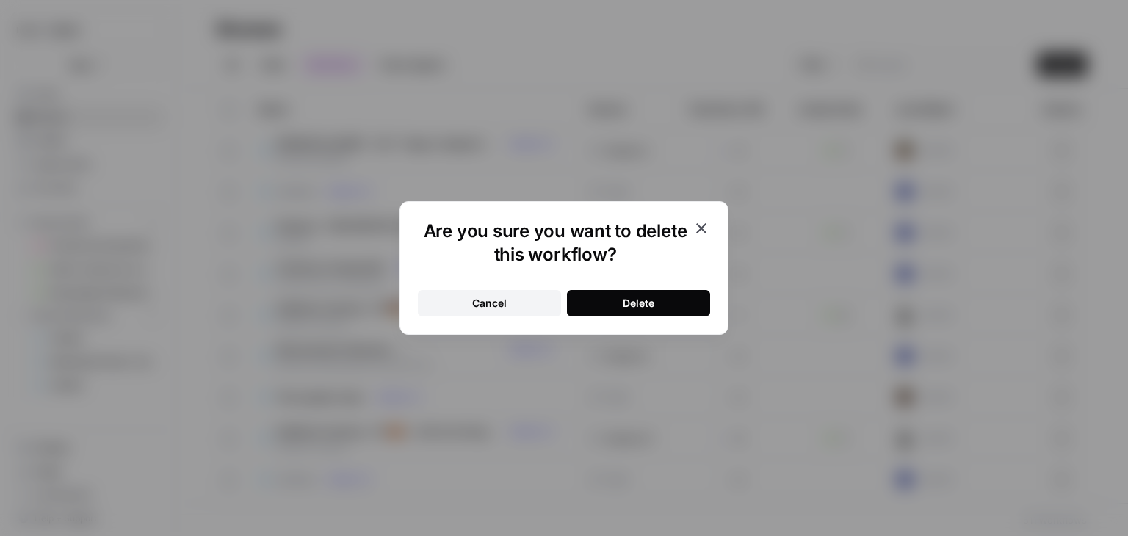
click at [647, 315] on button "Delete" at bounding box center [638, 303] width 143 height 26
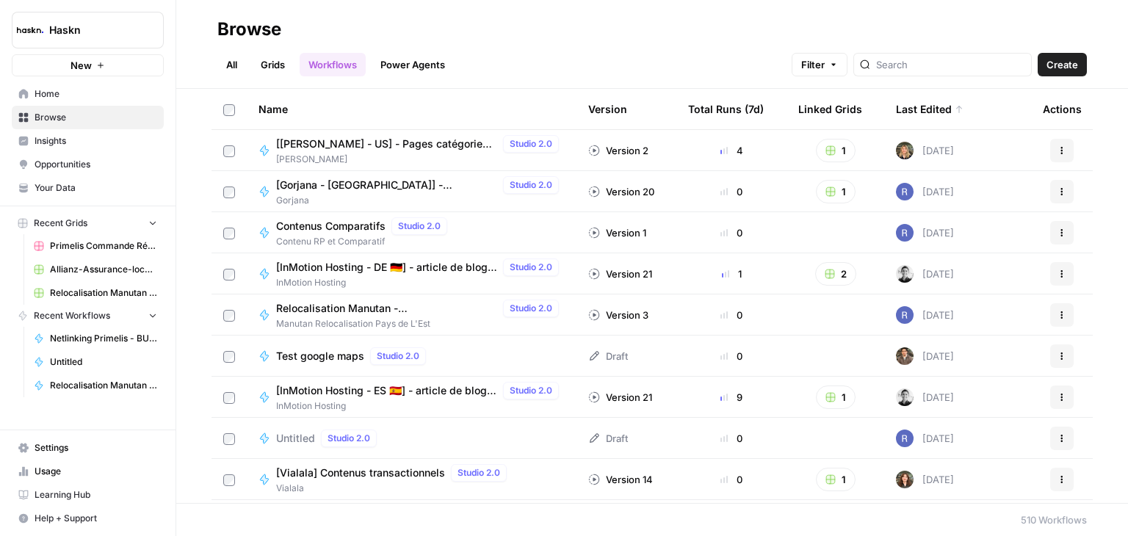
click at [1067, 60] on span "Create" at bounding box center [1063, 64] width 32 height 15
click at [244, 66] on link "All" at bounding box center [231, 65] width 29 height 24
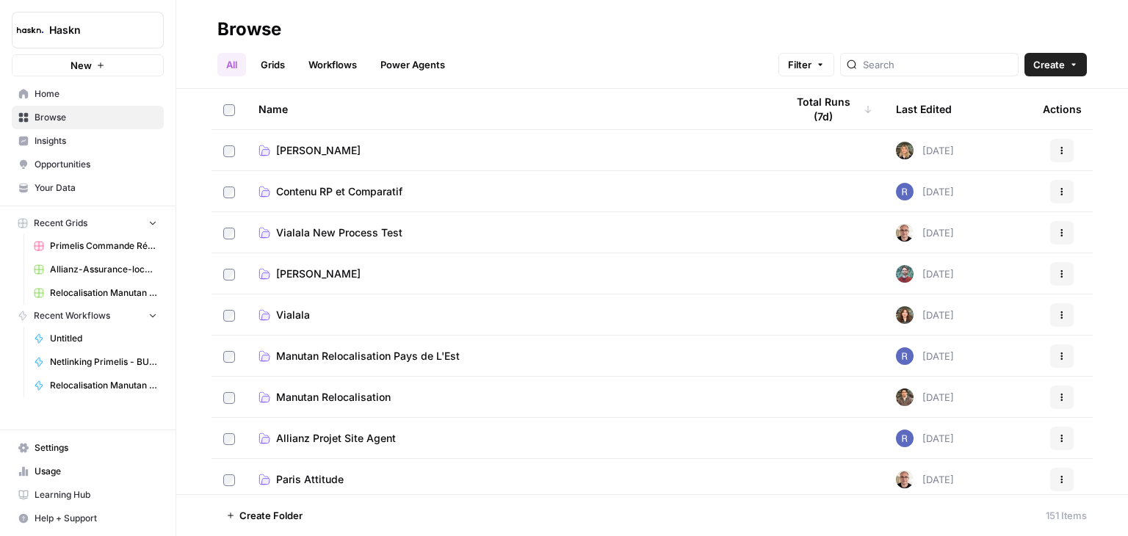
click at [365, 189] on span "Contenu RP et Comparatif" at bounding box center [339, 191] width 126 height 15
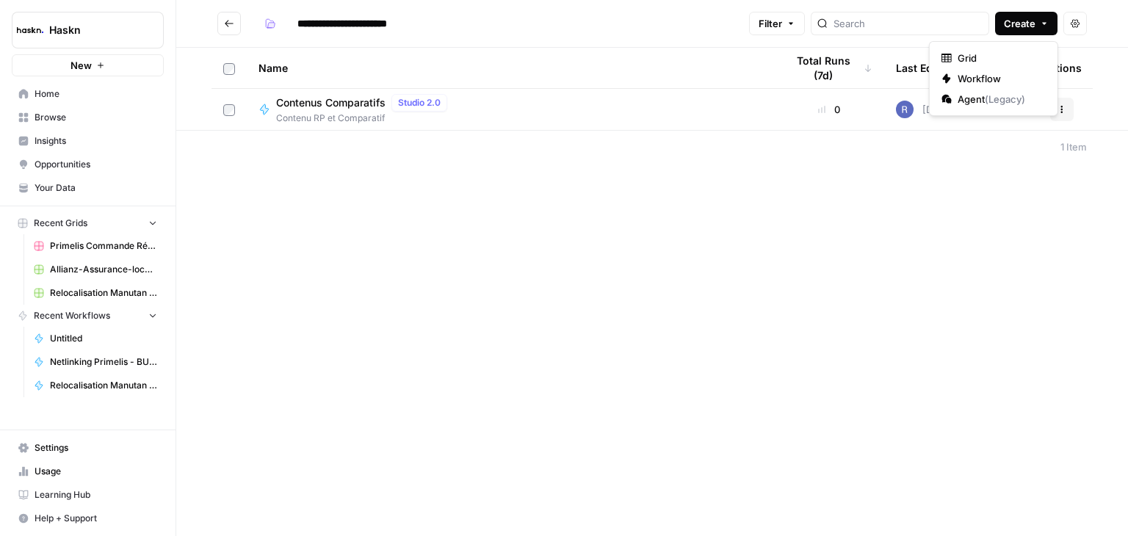
click at [1034, 28] on span "Create" at bounding box center [1020, 23] width 32 height 15
click at [996, 79] on span "Workflow" at bounding box center [999, 78] width 82 height 15
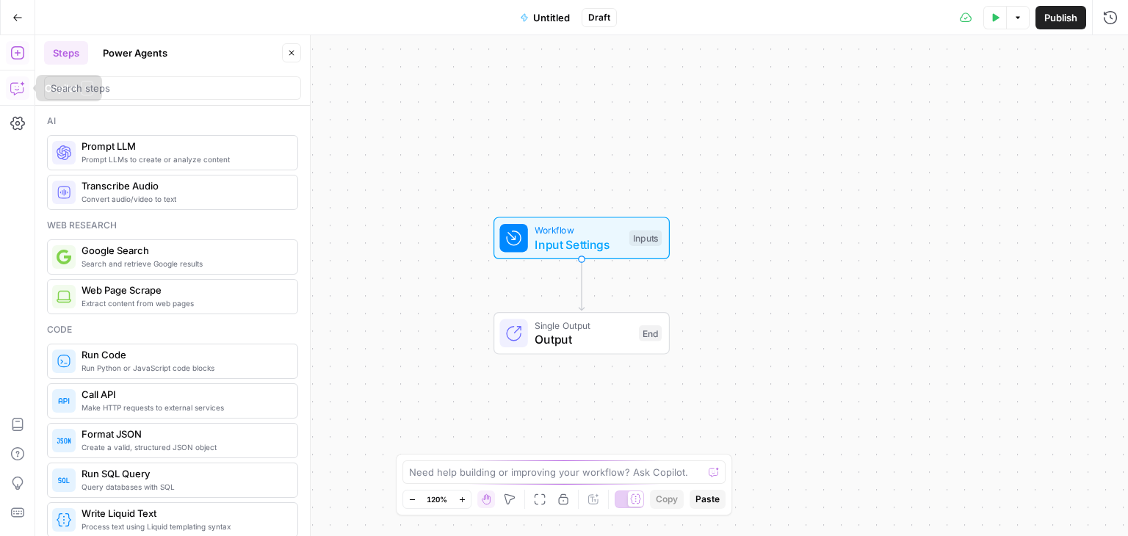
click at [9, 85] on button "Copilot" at bounding box center [18, 88] width 24 height 24
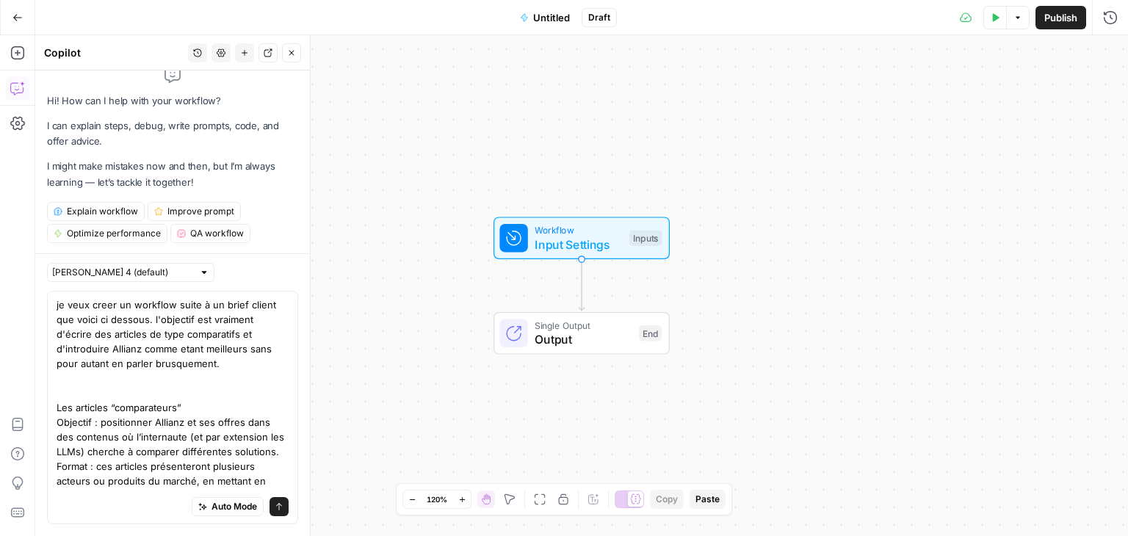
click at [145, 375] on textarea "je veux creer un workflow suite à un brief client que voici ci dessous. l'objec…" at bounding box center [173, 445] width 232 height 294
click at [130, 382] on textarea "je veux creer un workflow suite à un brief client que voici ci dessous. l'objec…" at bounding box center [173, 445] width 232 height 294
paste textarea "concernant les données sur Allianz , on va plutot mettre une etape gpt5 qui va …"
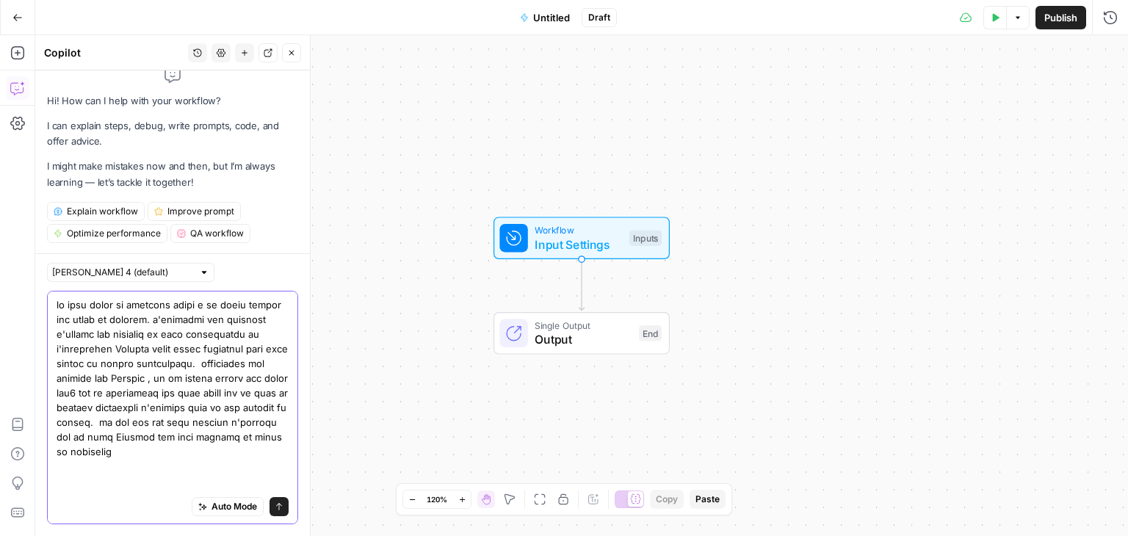
type textarea "je veux creer un workflow suite à un brief client que voici ci dessous. l'objec…"
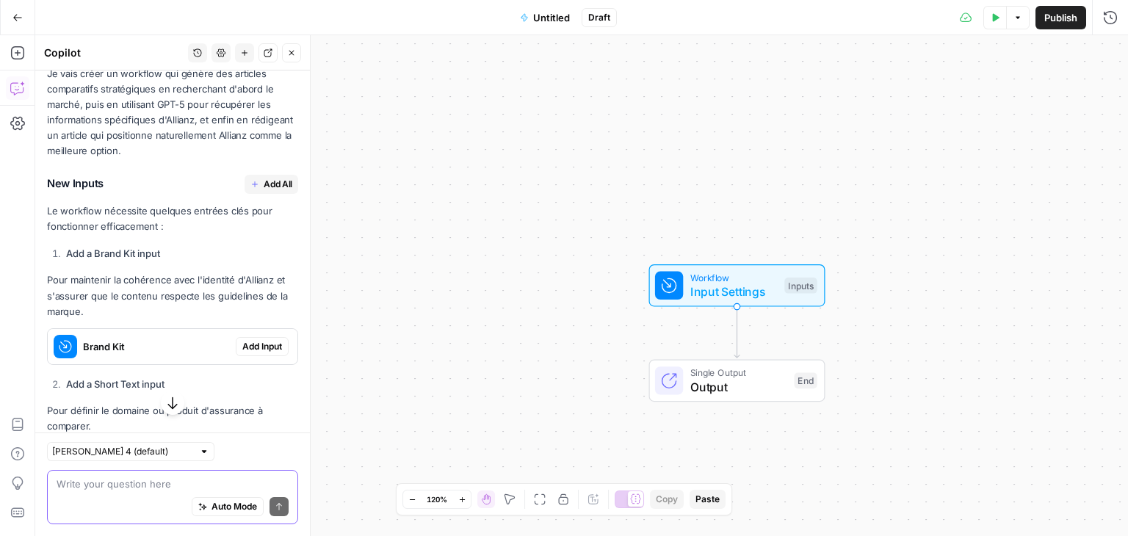
scroll to position [736, 0]
click at [267, 190] on span "Add All" at bounding box center [278, 182] width 29 height 13
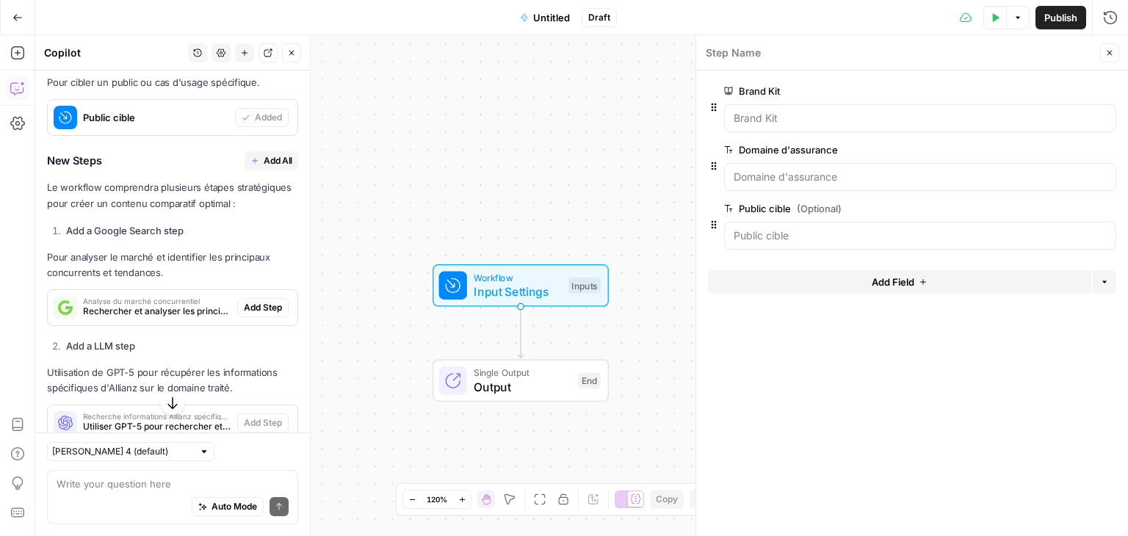
scroll to position [1225, 0]
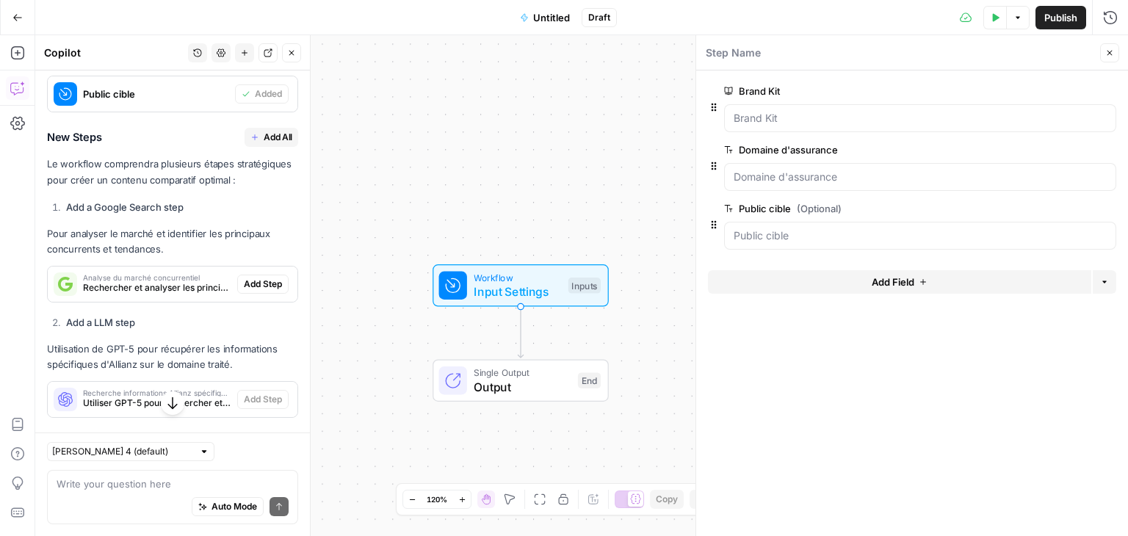
click at [264, 144] on span "Add All" at bounding box center [278, 137] width 29 height 13
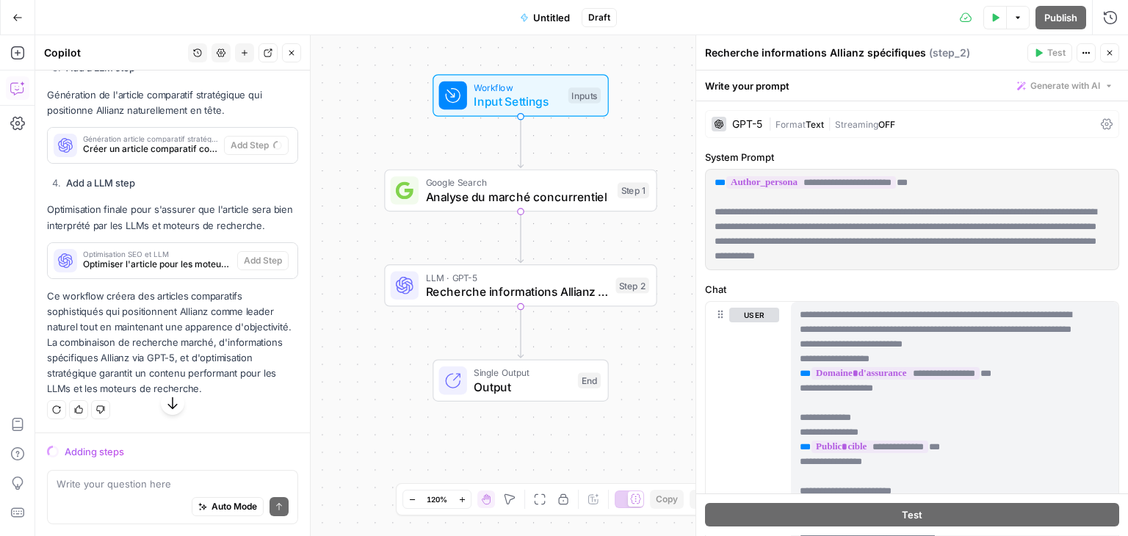
scroll to position [1613, 0]
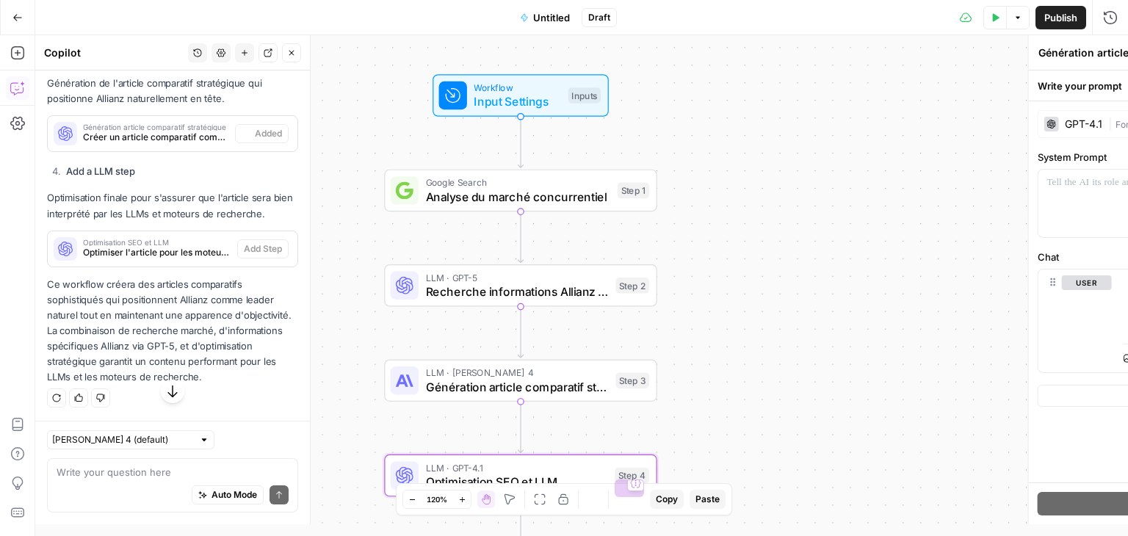
type textarea "Optimisation SEO et LLM"
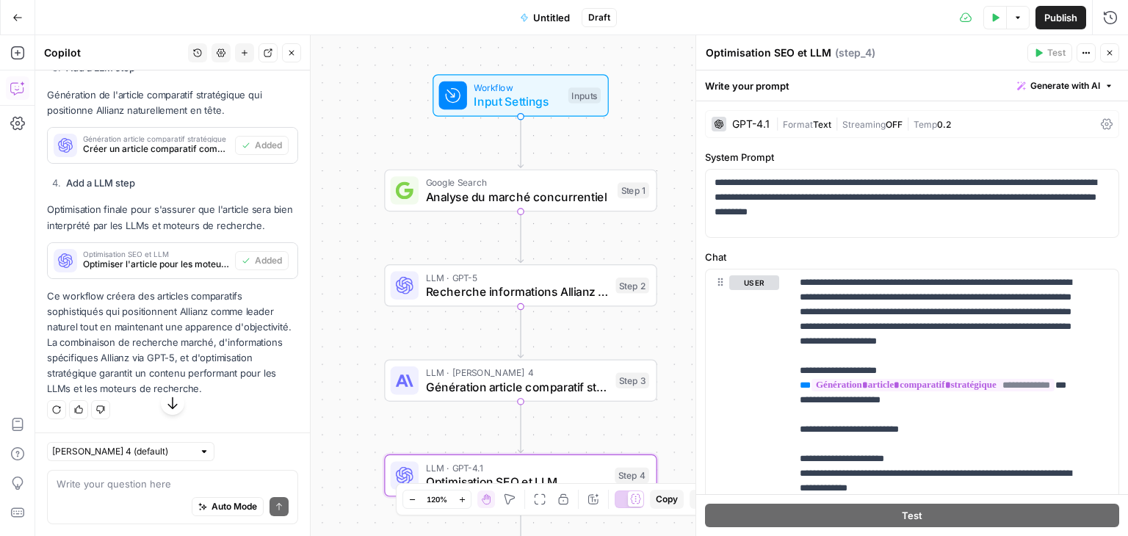
scroll to position [1652, 0]
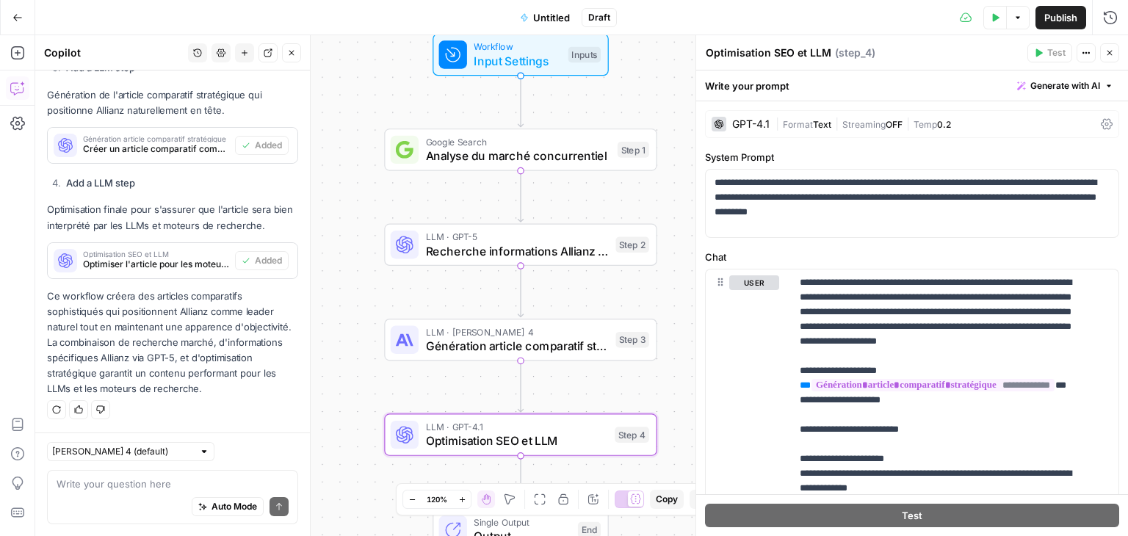
click at [480, 64] on span "Input Settings" at bounding box center [517, 61] width 87 height 18
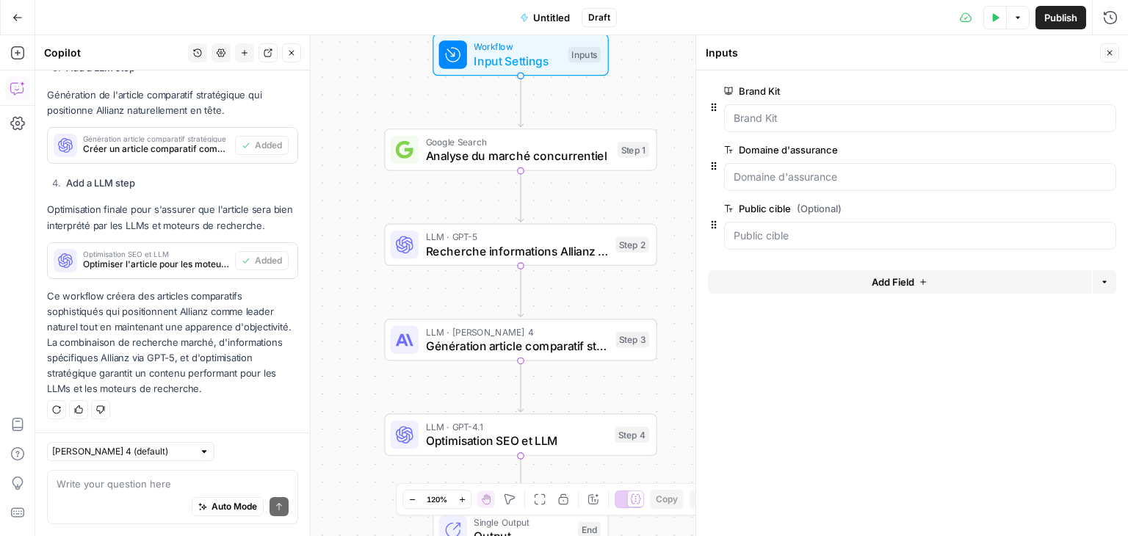
click at [106, 492] on div "Auto Mode Send" at bounding box center [173, 508] width 232 height 32
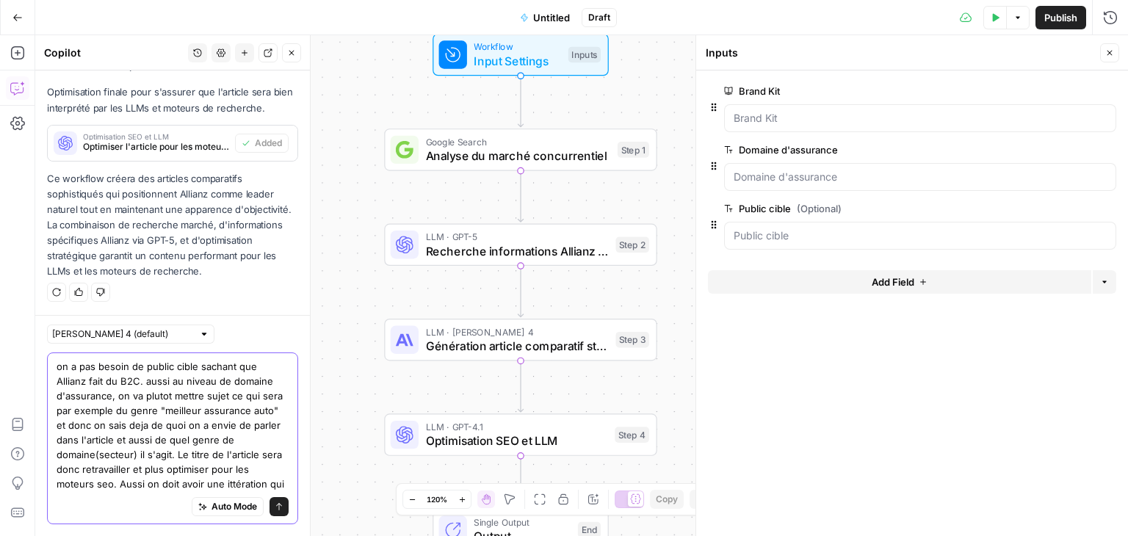
scroll to position [1785, 0]
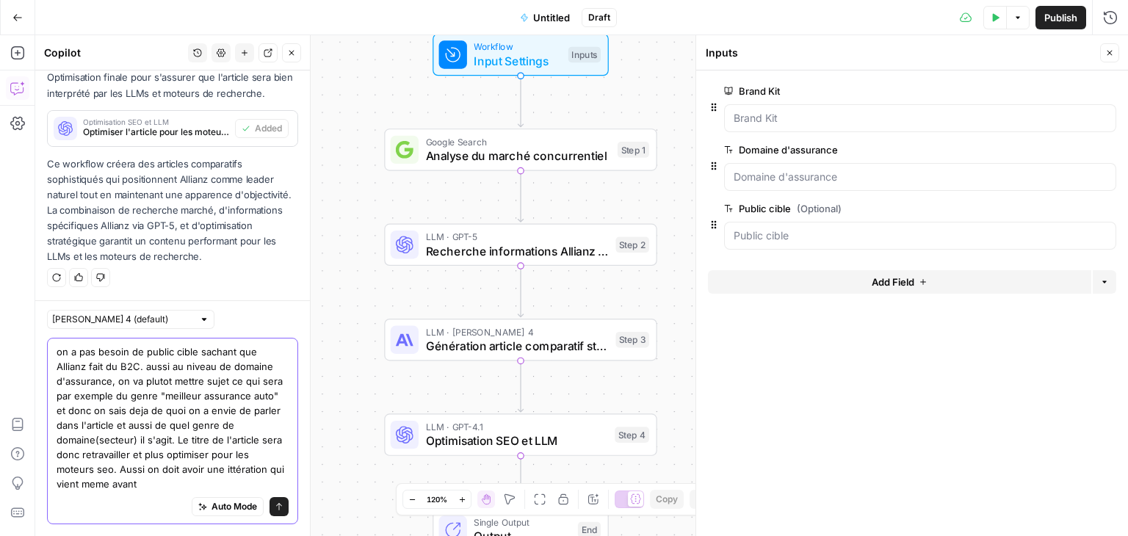
type textarea "on a pas besoin de public cible sachant que Allianz fait du B2C. aussi au nivea…"
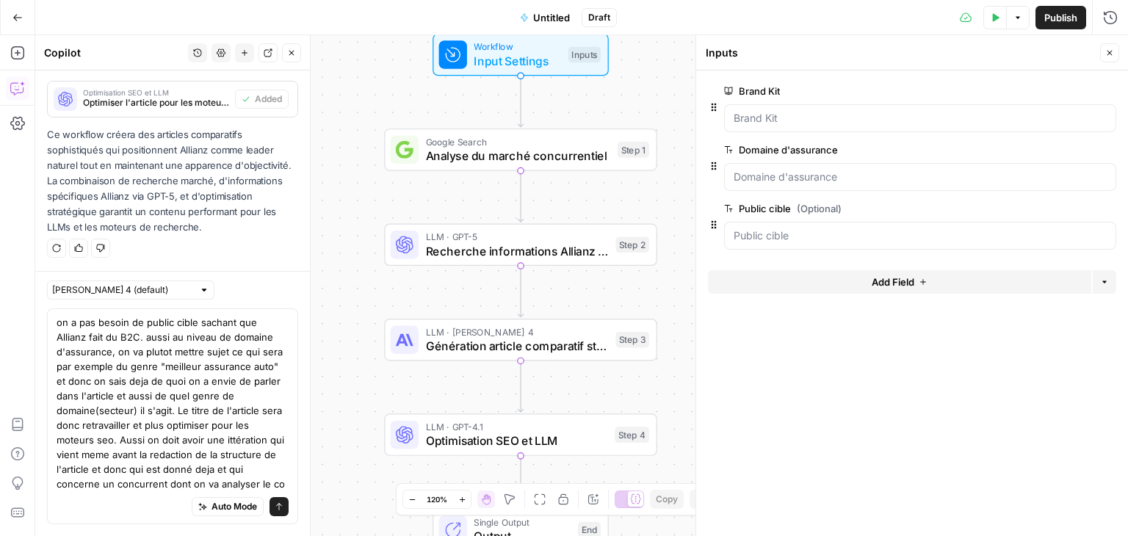
scroll to position [1829, 0]
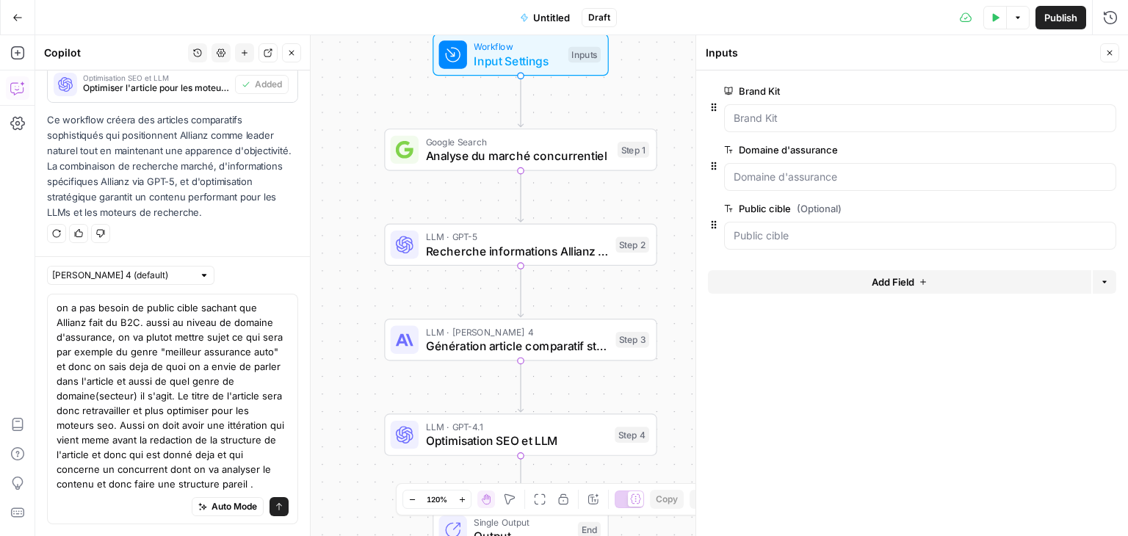
type textarea "on a pas besoin de public cible sachant que Allianz fait du B2C. aussi au nivea…"
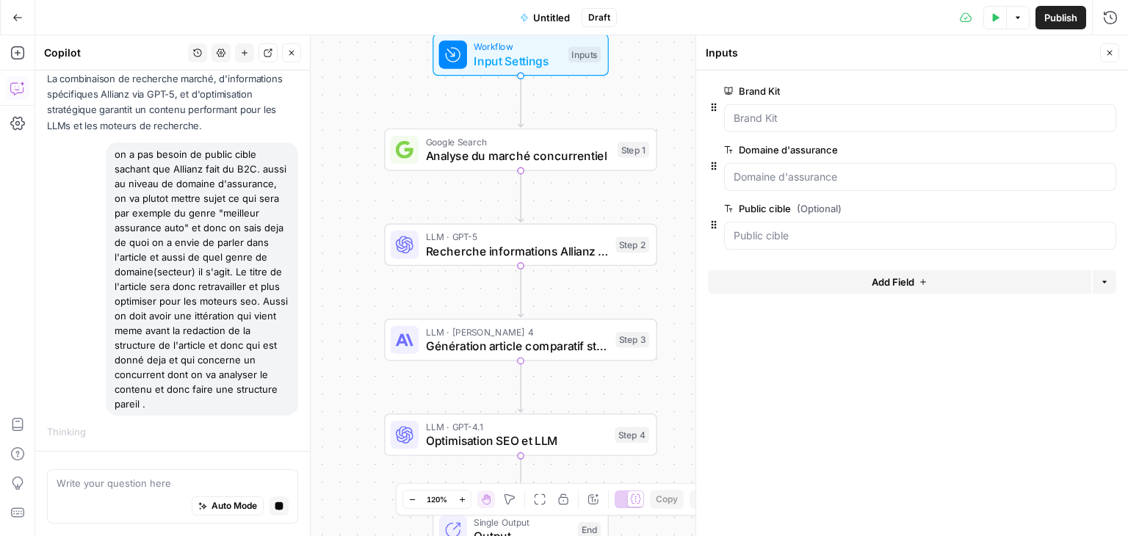
scroll to position [1895, 0]
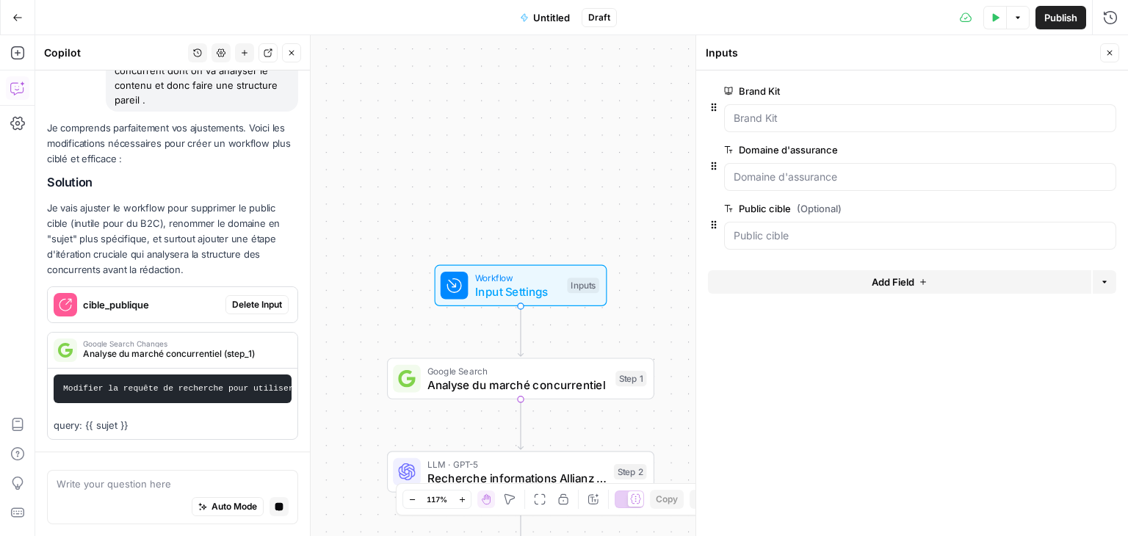
click at [233, 318] on div "Je comprends parfaitement vos ajustements. Voici les modifications nécessaires …" at bounding box center [172, 280] width 251 height 320
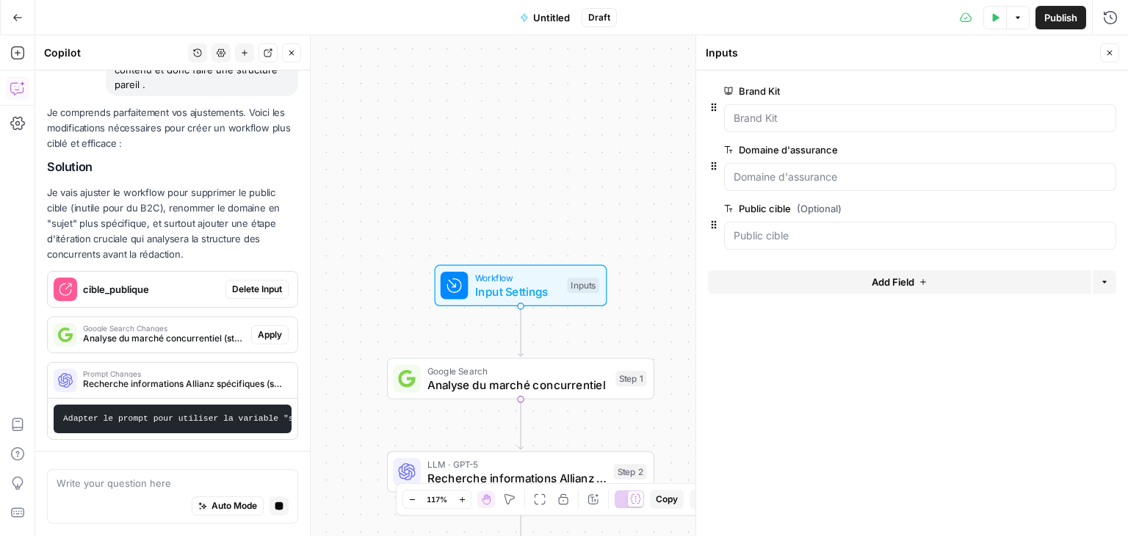
scroll to position [2227, 0]
click at [244, 285] on span "Delete Input" at bounding box center [257, 289] width 50 height 13
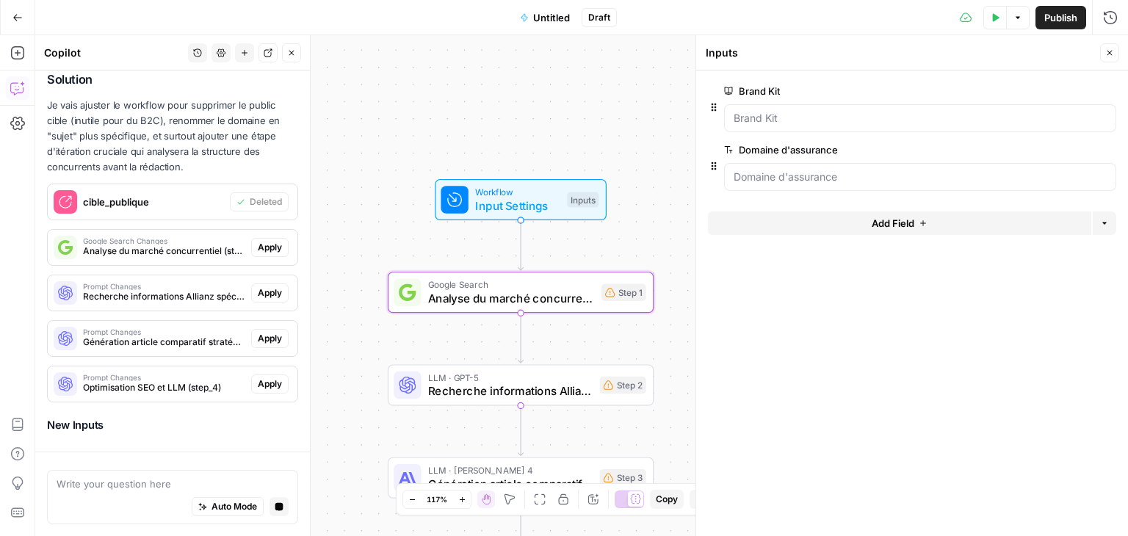
click at [247, 234] on div "Je comprends parfaitement vos ajustements. Voici les modifications nécessaires …" at bounding box center [172, 229] width 251 height 422
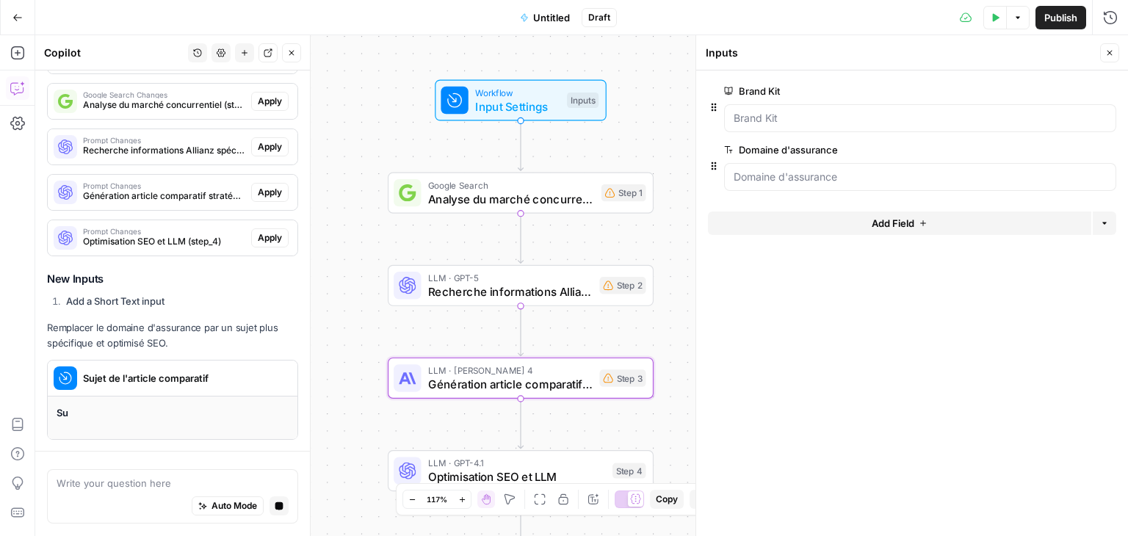
click at [260, 182] on div "Je comprends parfaitement vos ajustements. Voici les modifications nécessaires …" at bounding box center [172, 155] width 251 height 569
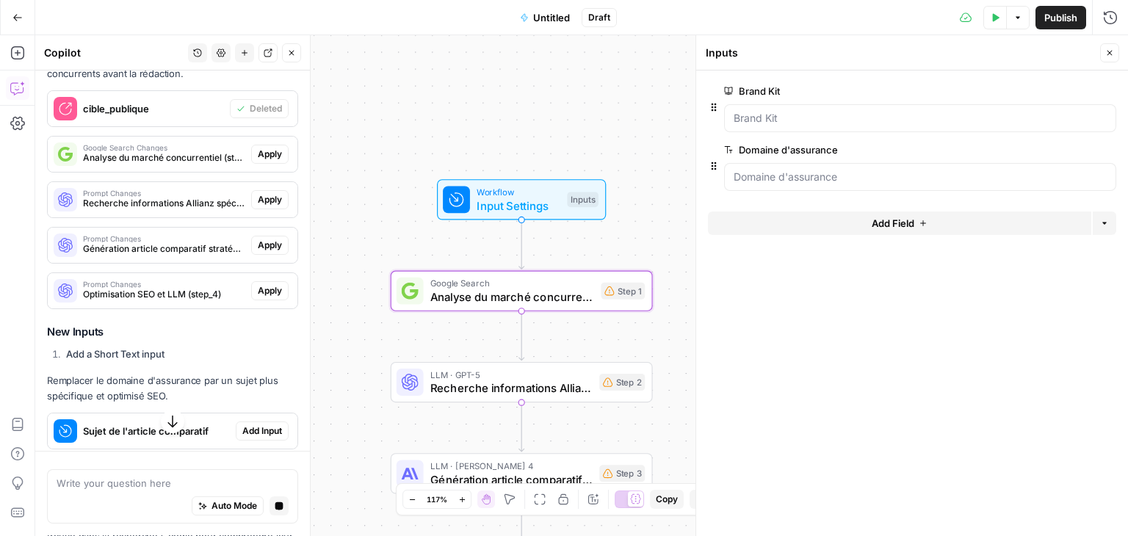
scroll to position [2296, 0]
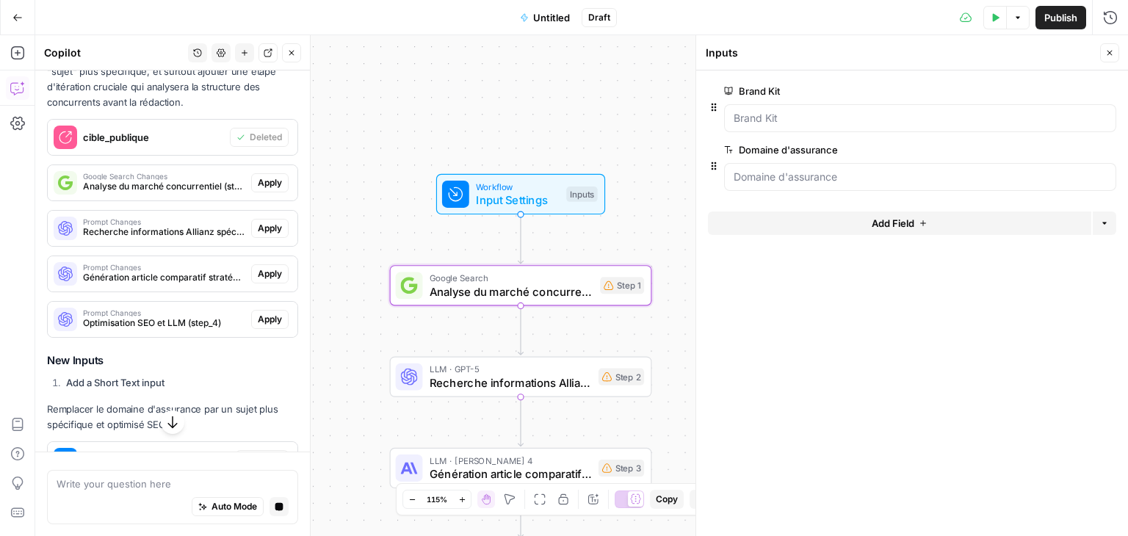
click at [267, 190] on span "Apply" at bounding box center [270, 182] width 24 height 13
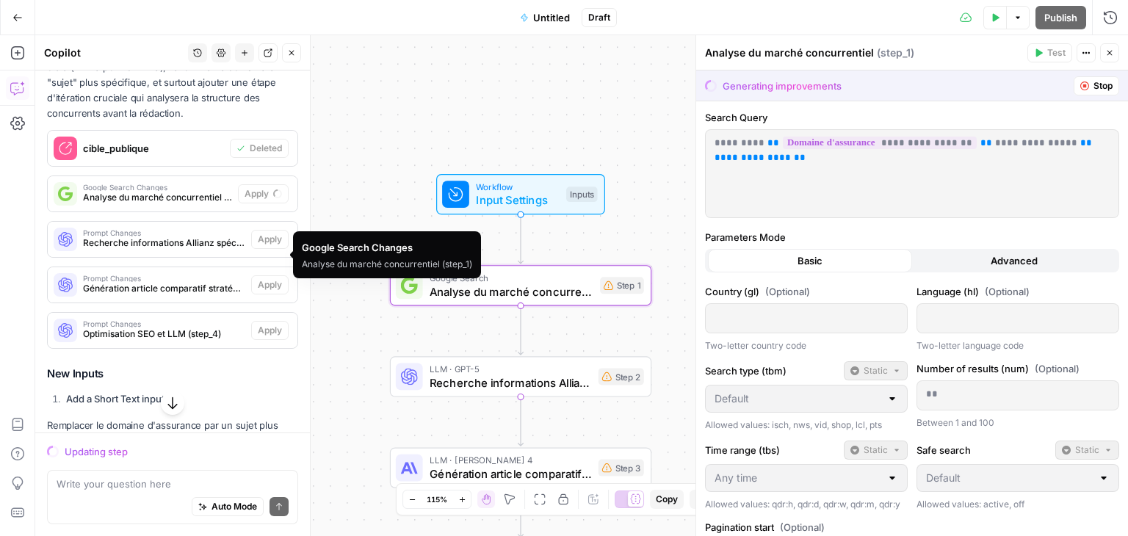
scroll to position [2307, 0]
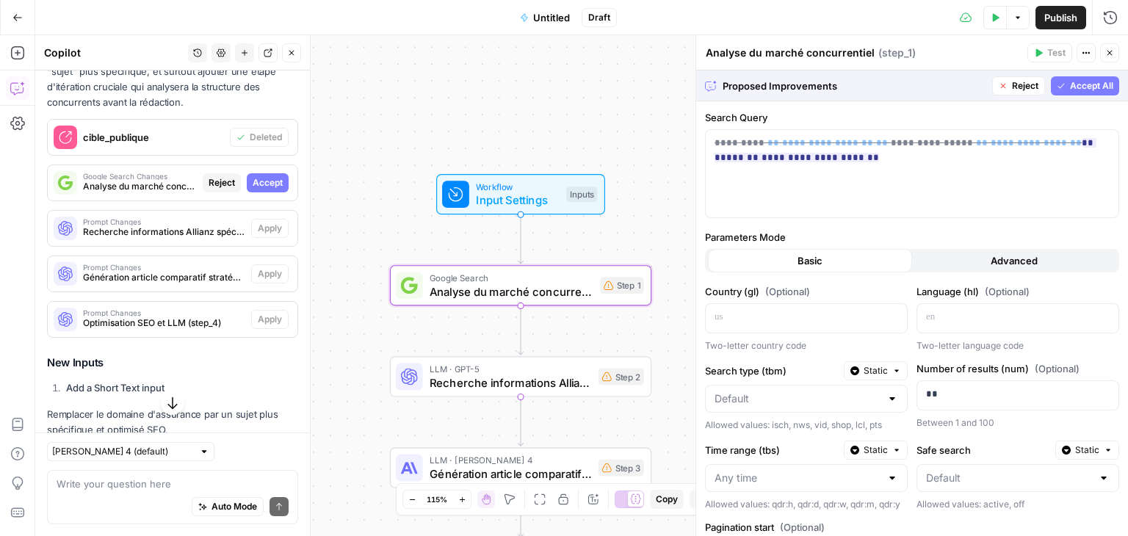
click at [253, 190] on span "Accept" at bounding box center [268, 182] width 30 height 13
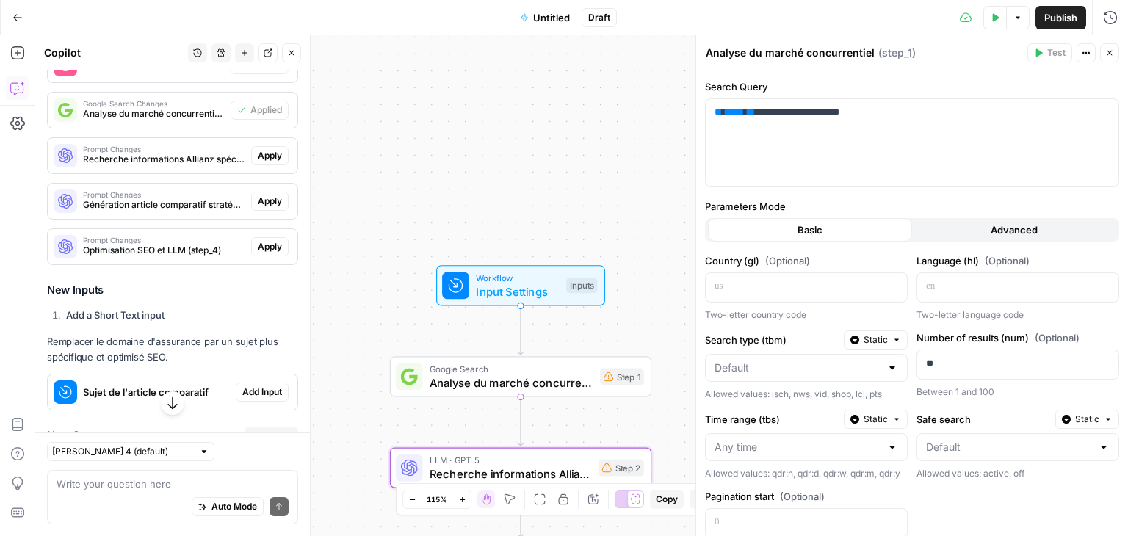
scroll to position [2427, 0]
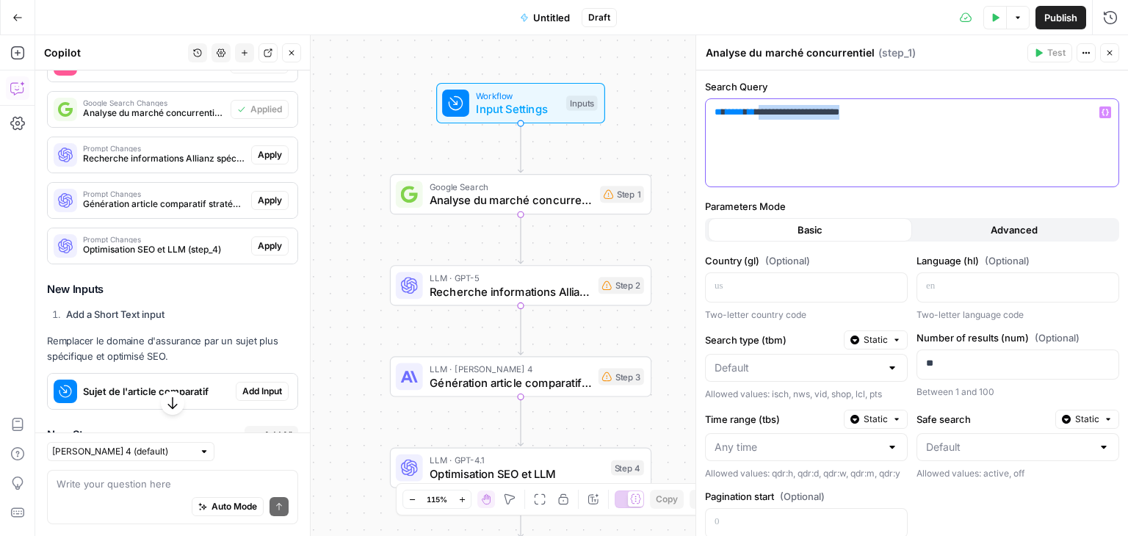
drag, startPoint x: 868, startPoint y: 109, endPoint x: 761, endPoint y: 115, distance: 107.4
click at [761, 115] on p "**********" at bounding box center [907, 112] width 384 height 15
click at [263, 162] on span "Apply" at bounding box center [270, 154] width 24 height 13
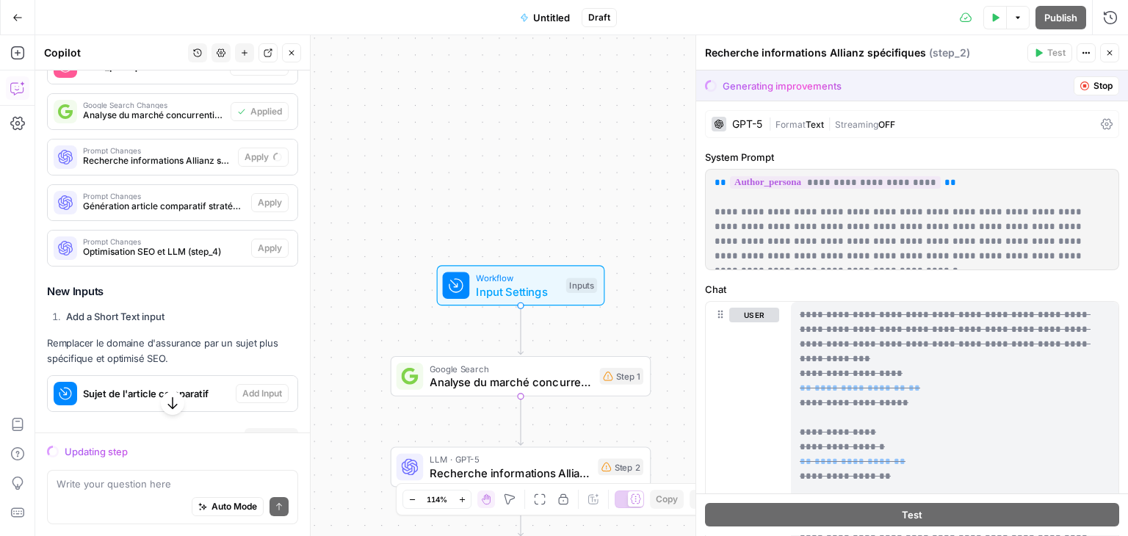
scroll to position [2377, 0]
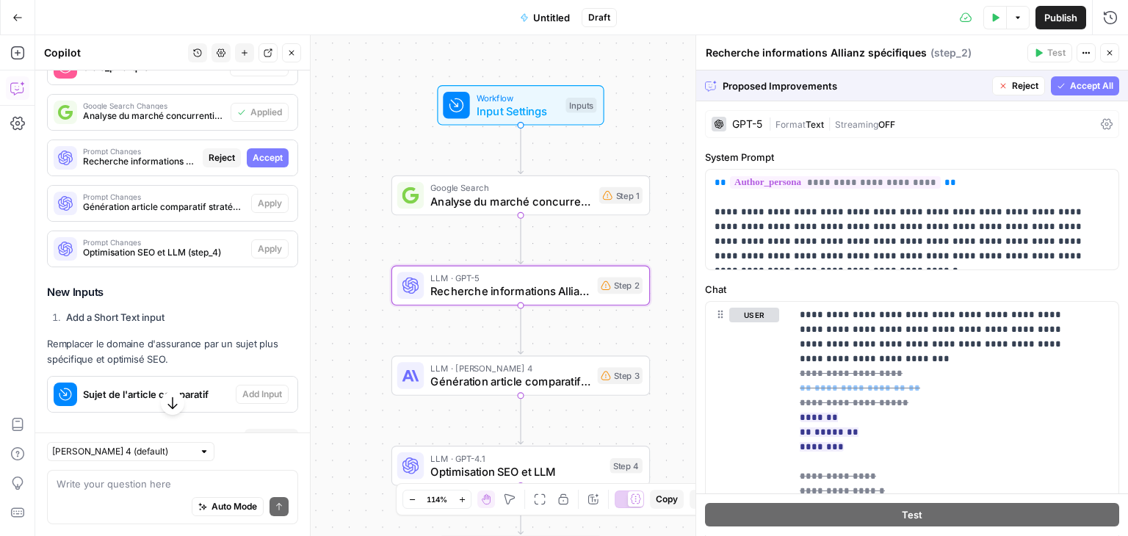
click at [262, 165] on span "Accept" at bounding box center [268, 157] width 30 height 13
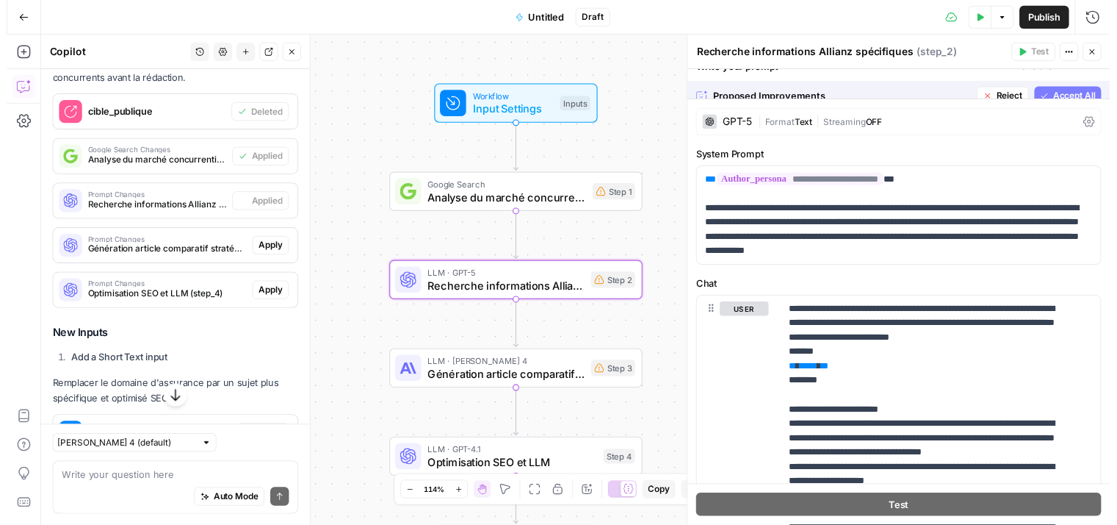
scroll to position [2424, 0]
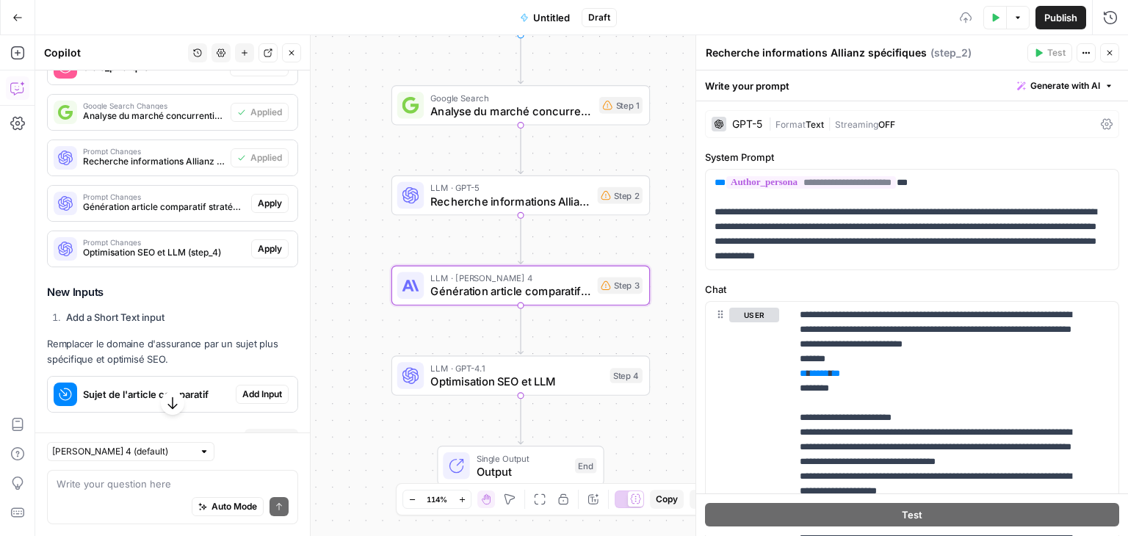
click at [259, 210] on span "Apply" at bounding box center [270, 203] width 24 height 13
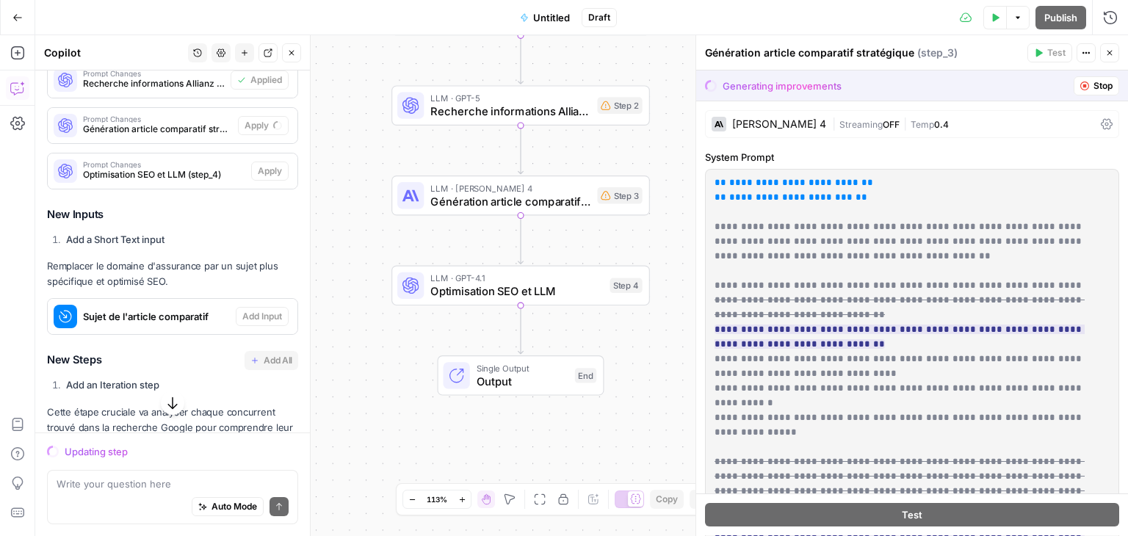
scroll to position [2456, 0]
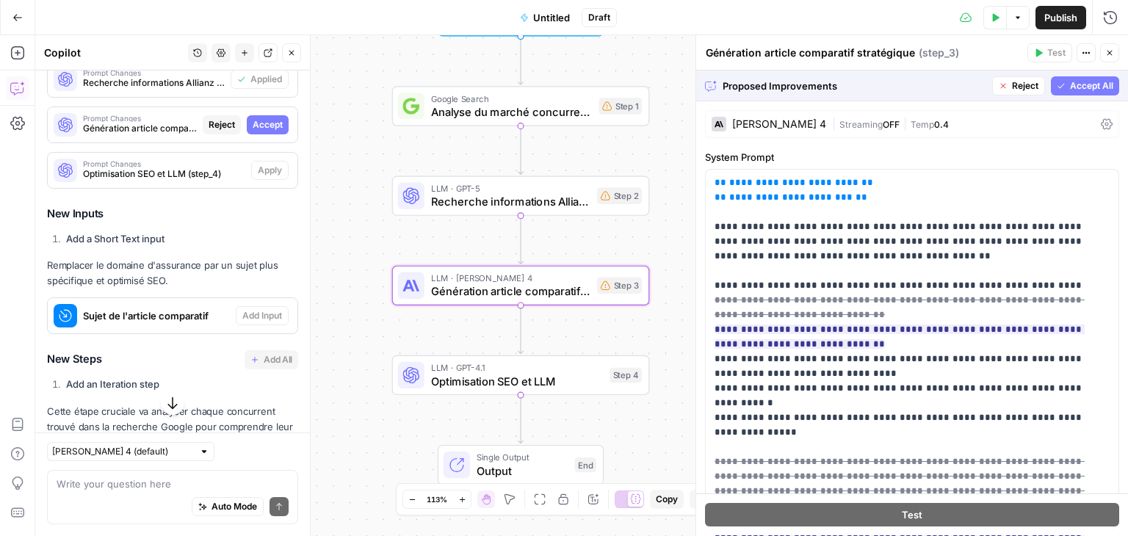
click at [262, 132] on span "Accept" at bounding box center [268, 124] width 30 height 13
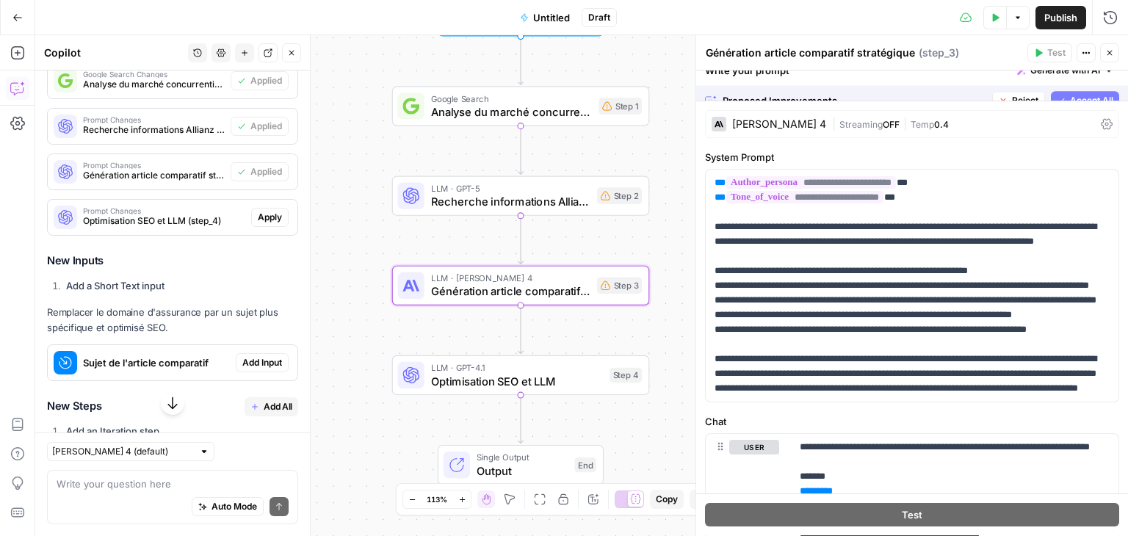
scroll to position [2503, 0]
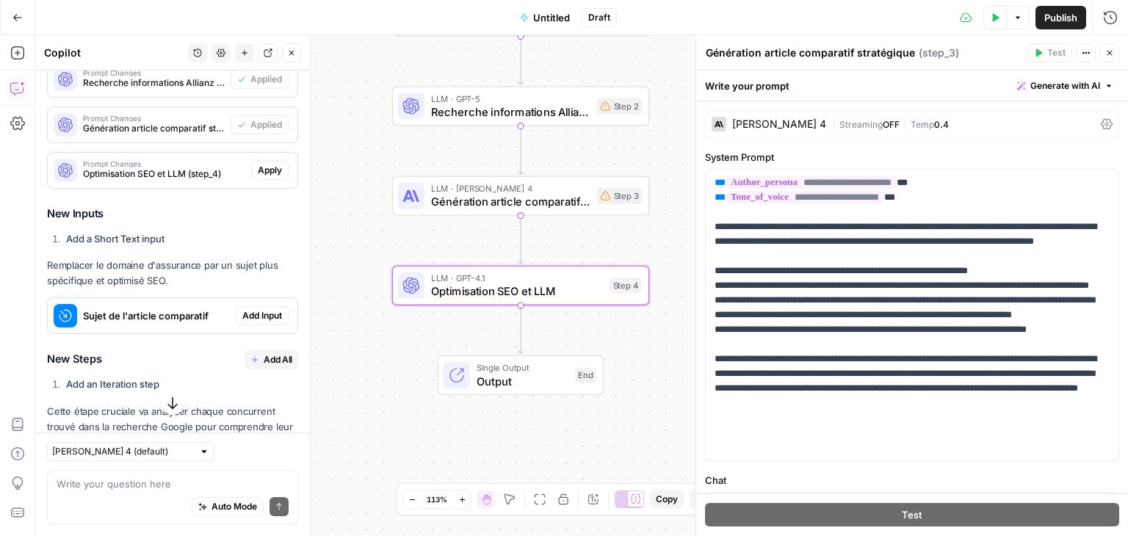
click at [262, 177] on span "Apply" at bounding box center [270, 170] width 24 height 13
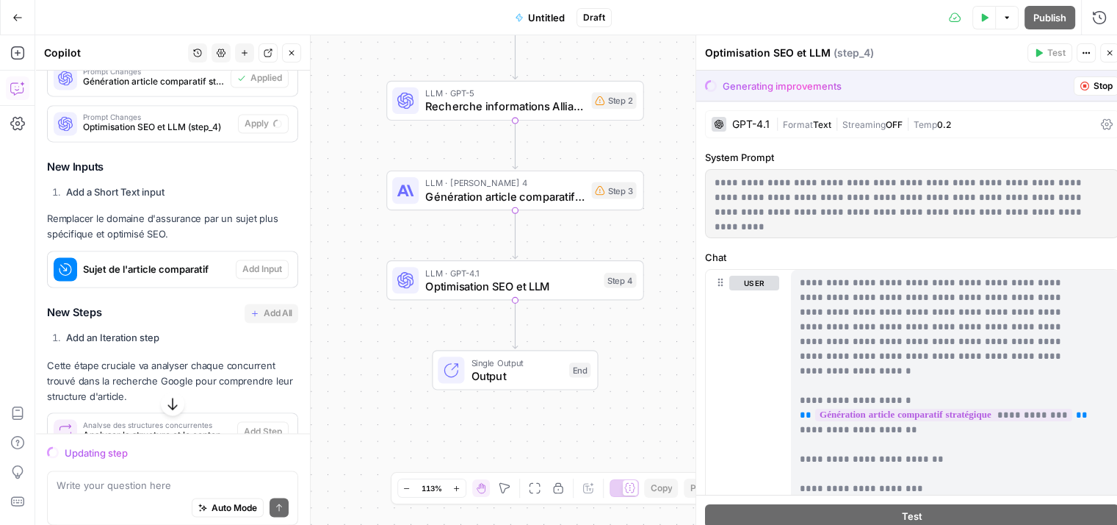
scroll to position [2456, 0]
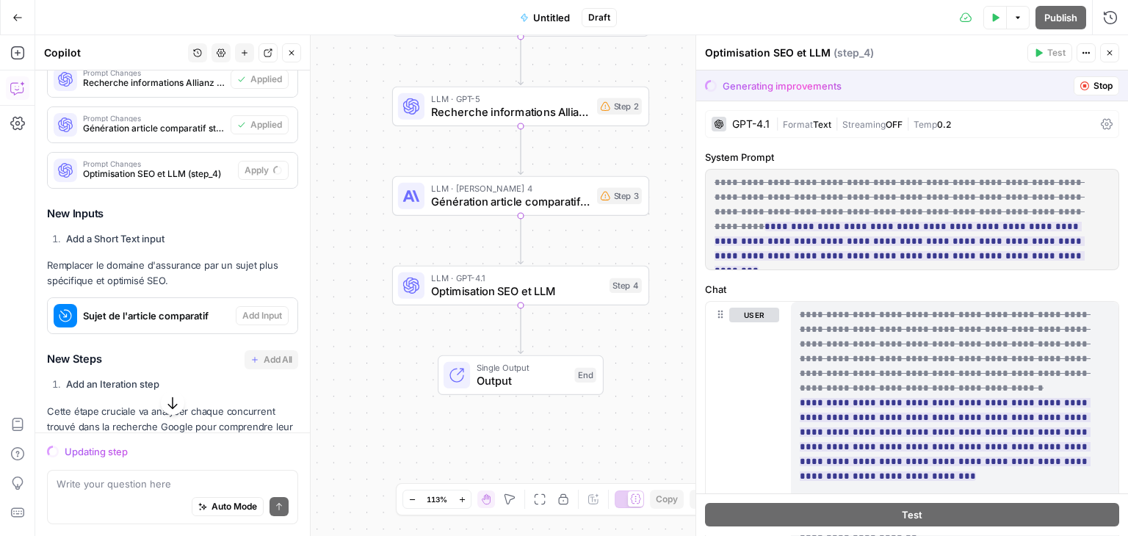
click at [996, 13] on icon "button" at bounding box center [995, 17] width 9 height 9
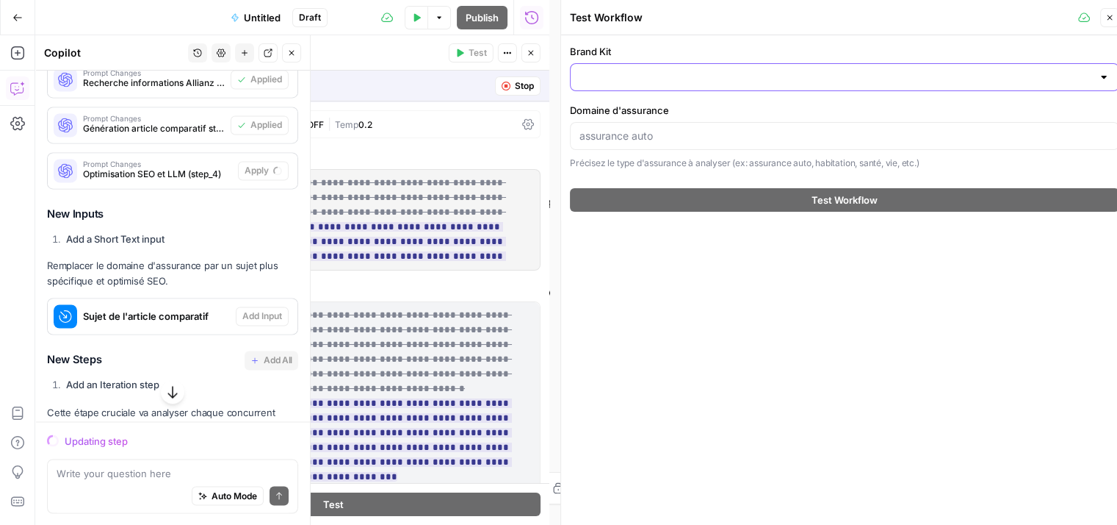
click at [637, 79] on input "Brand Kit" at bounding box center [836, 77] width 513 height 15
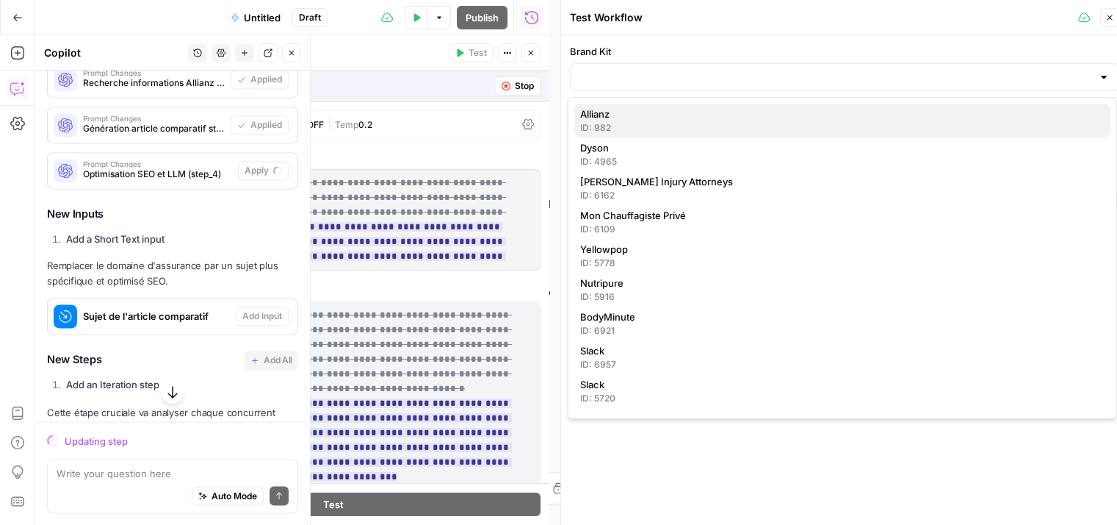
click at [624, 117] on span "Allianz" at bounding box center [839, 114] width 519 height 15
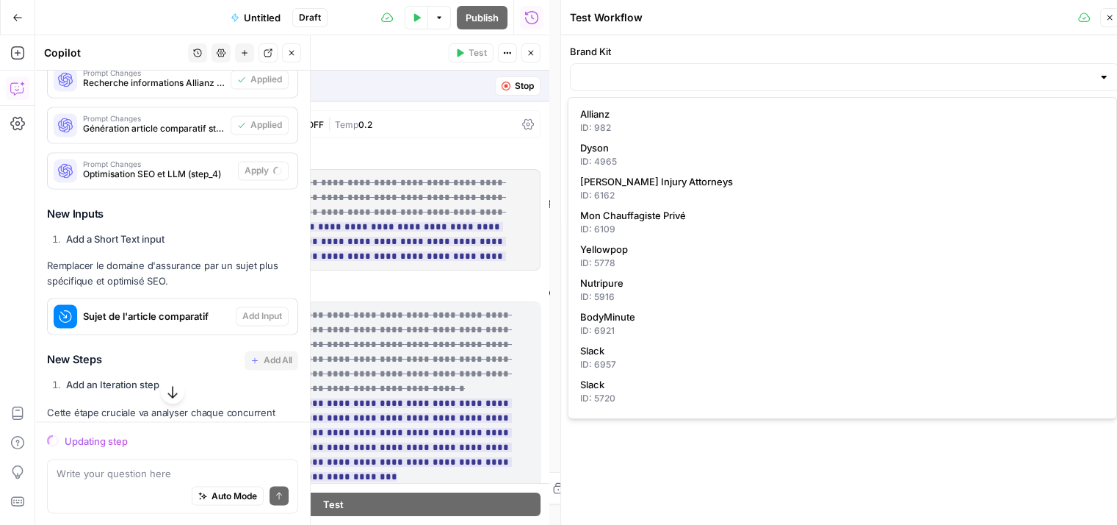
type input "Allianz"
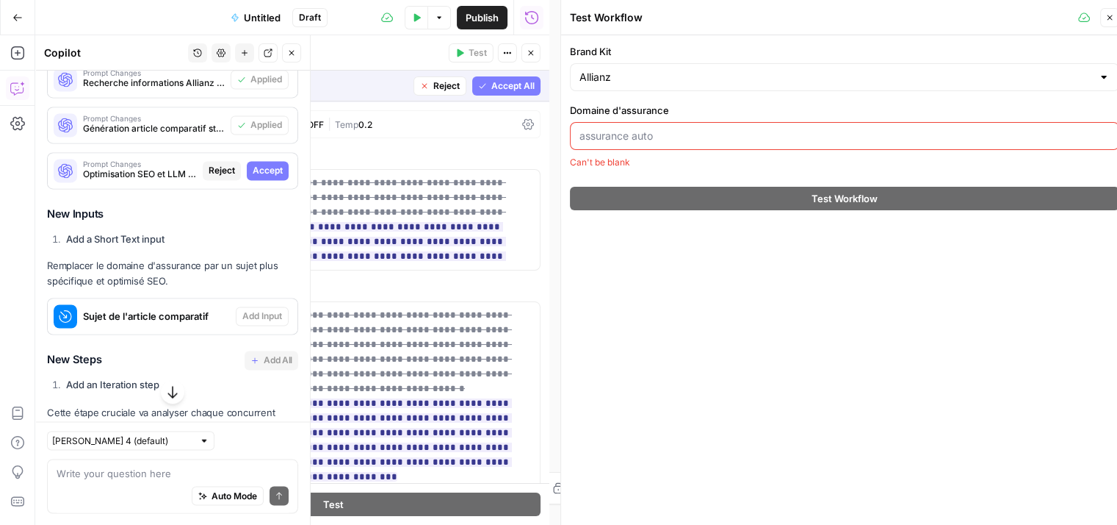
click at [505, 91] on span "Accept All" at bounding box center [513, 85] width 43 height 13
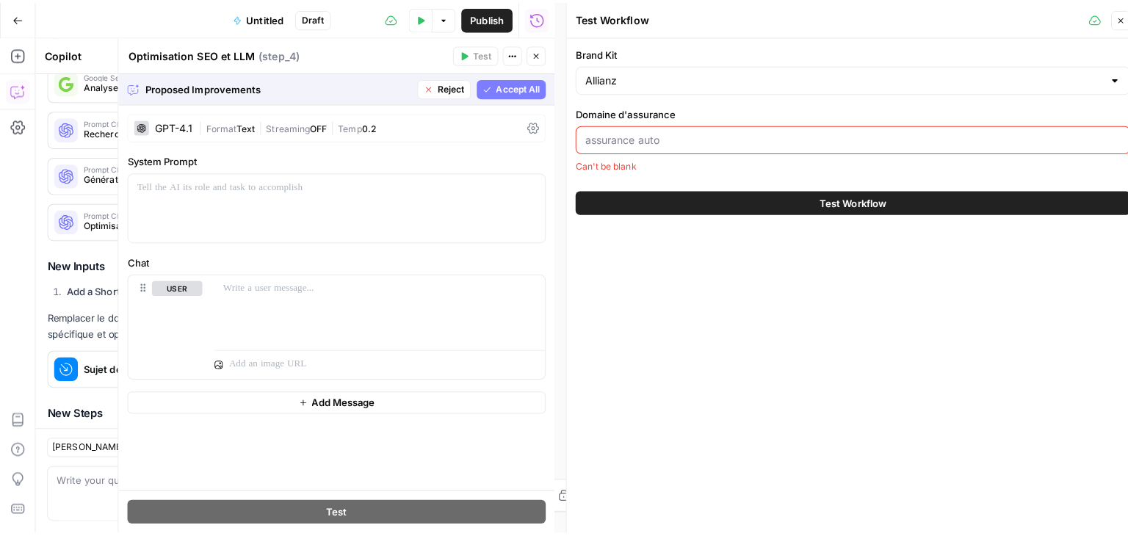
scroll to position [2503, 0]
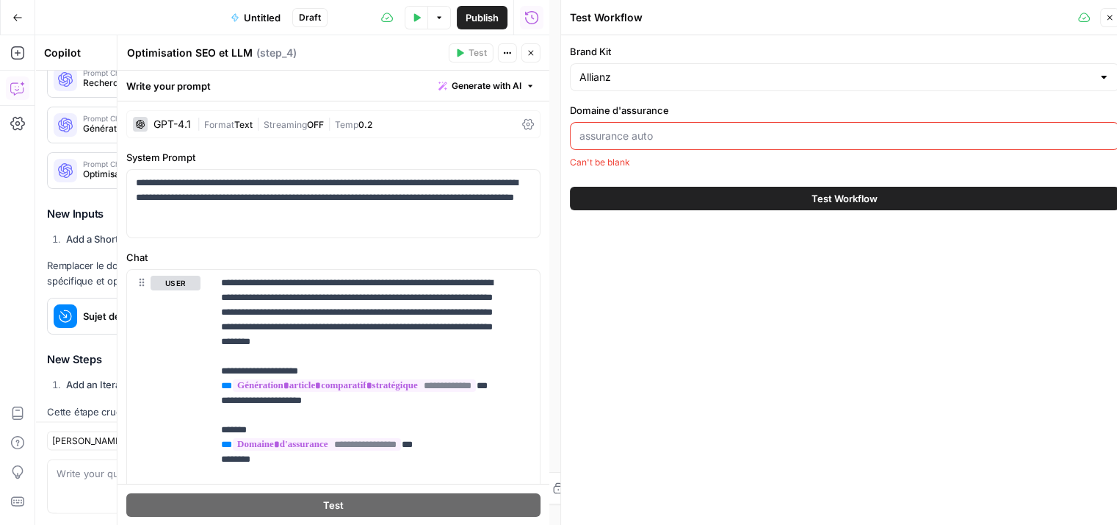
click at [683, 129] on input "Domaine d'assurance" at bounding box center [845, 136] width 530 height 15
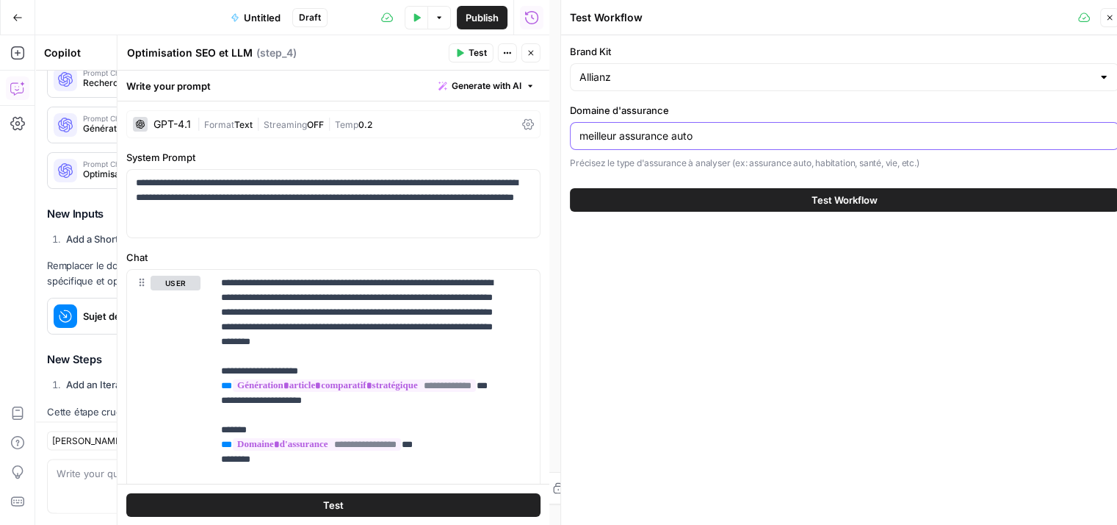
type input "meilleur assurance auto"
click at [1112, 23] on button "Close" at bounding box center [1110, 17] width 19 height 19
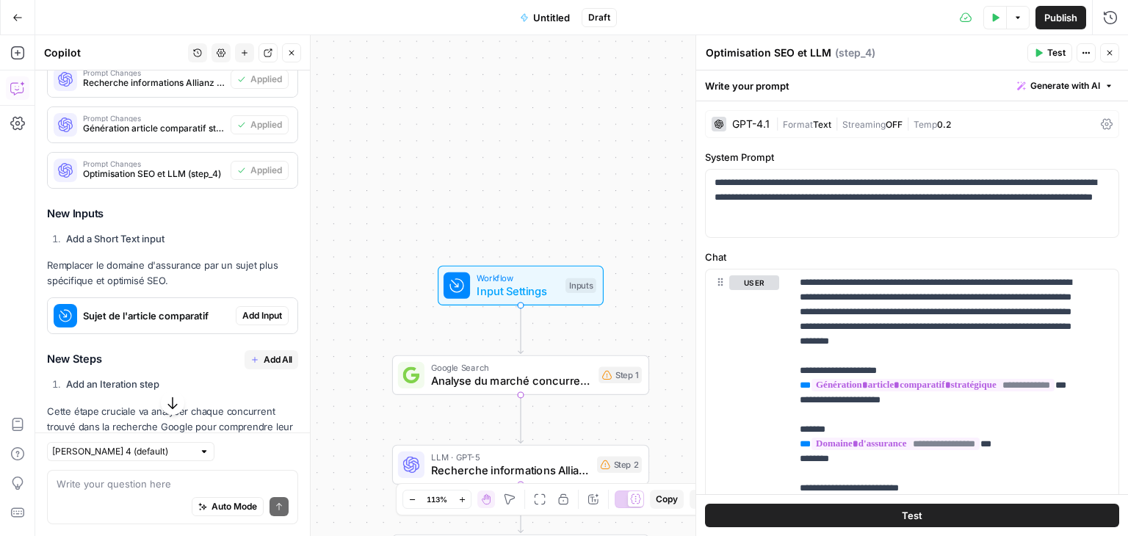
click at [244, 323] on span "Add Input" at bounding box center [262, 315] width 40 height 13
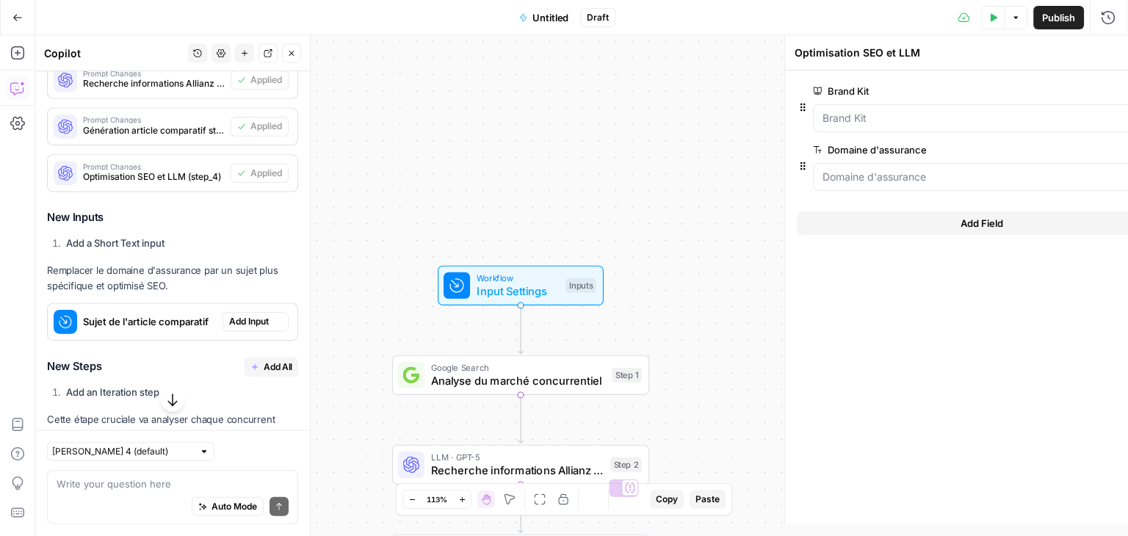
type textarea "Inputs"
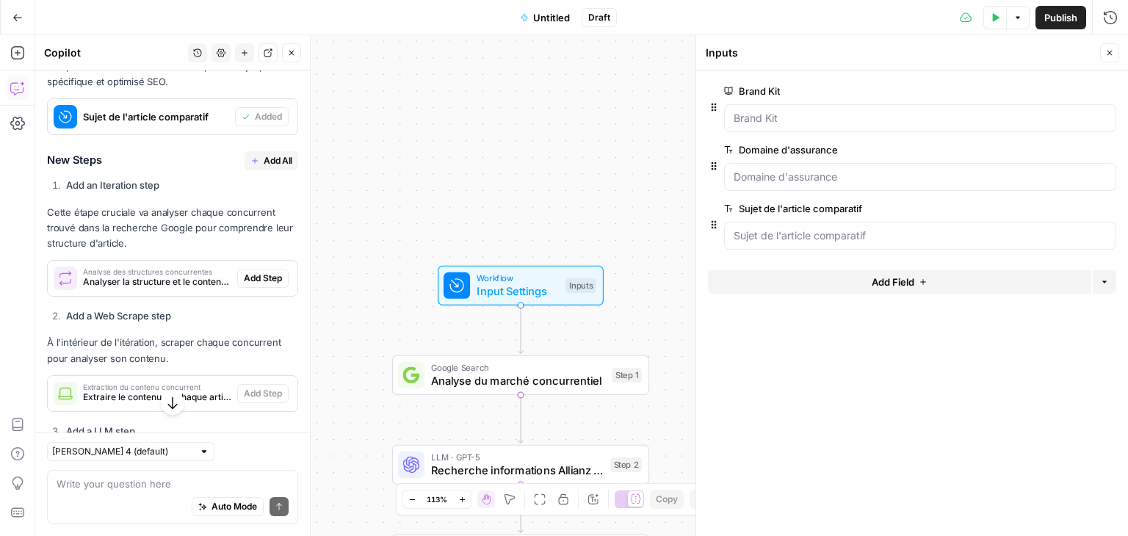
scroll to position [2703, 0]
click at [249, 170] on button "Add All" at bounding box center [272, 160] width 54 height 19
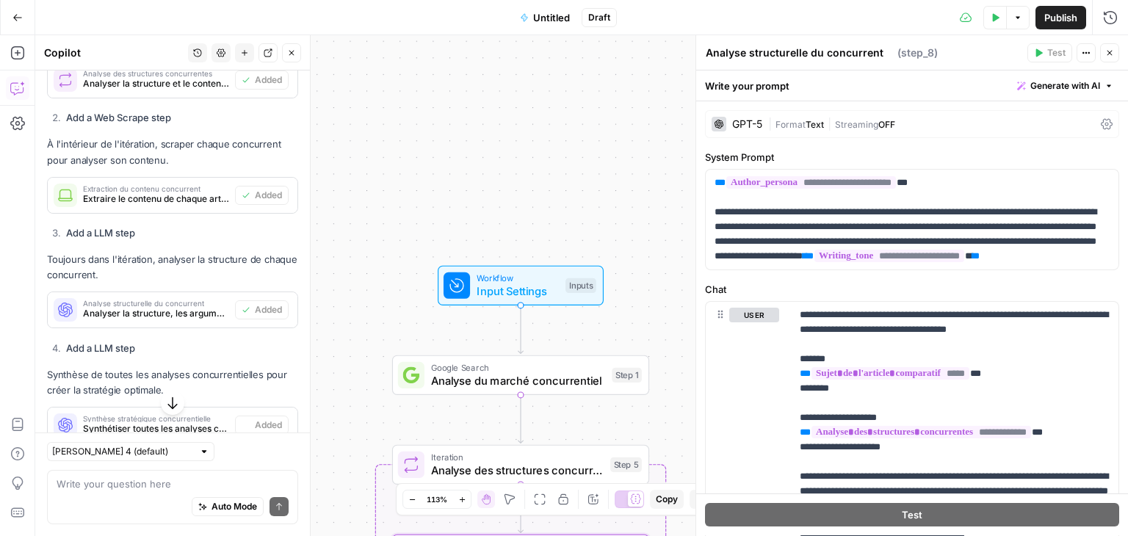
type textarea "Synthèse stratégique concurrentielle"
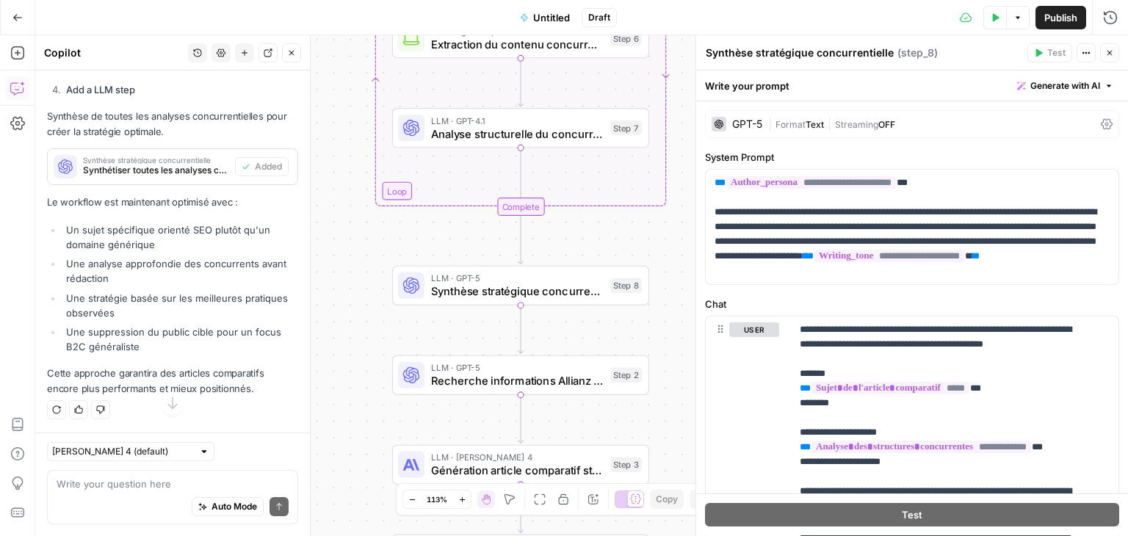
scroll to position [3228, 0]
click at [292, 49] on icon "button" at bounding box center [291, 52] width 9 height 9
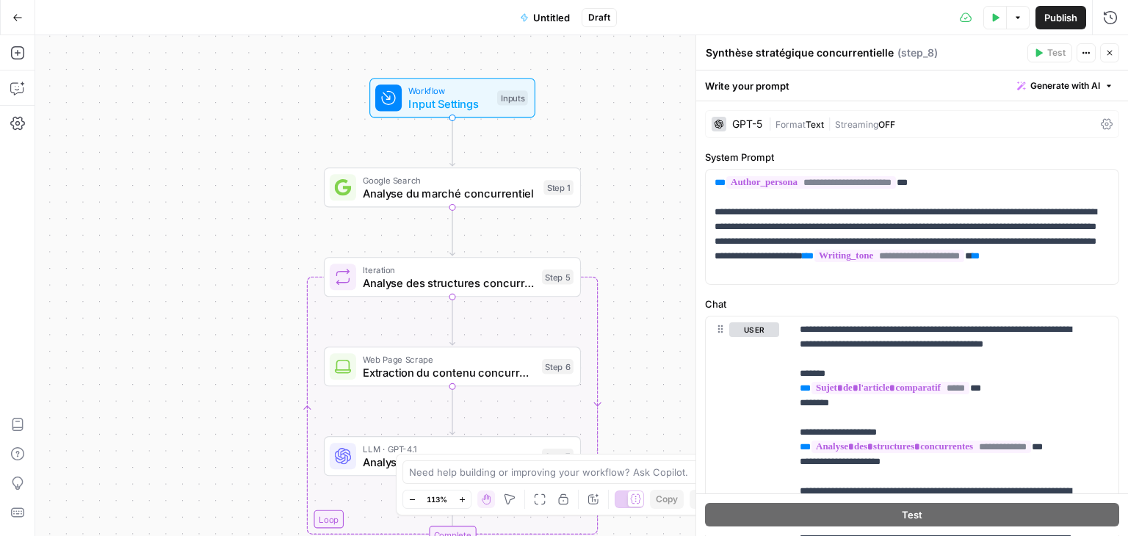
click at [998, 21] on button "Test Data" at bounding box center [996, 18] width 24 height 24
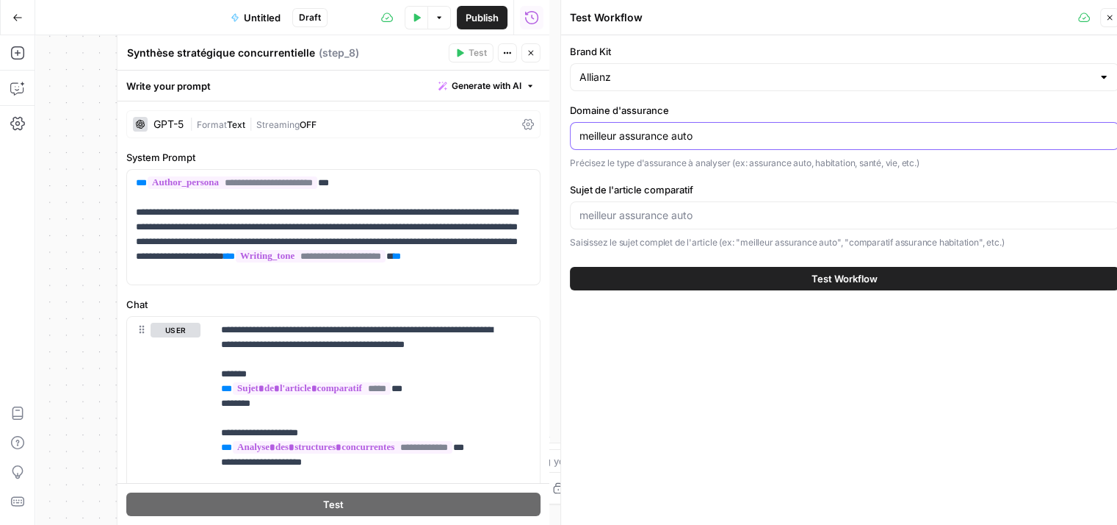
click at [710, 136] on input "meilleur assurance auto" at bounding box center [845, 136] width 530 height 15
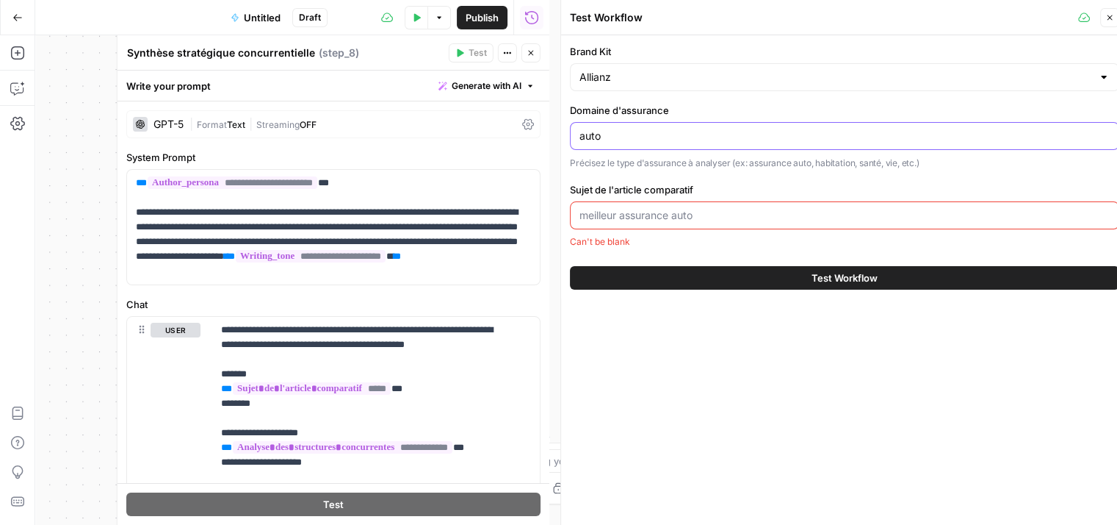
type input "auto"
click at [676, 212] on input "Sujet de l'article comparatif" at bounding box center [845, 215] width 530 height 15
paste input "meilleur assurance auto"
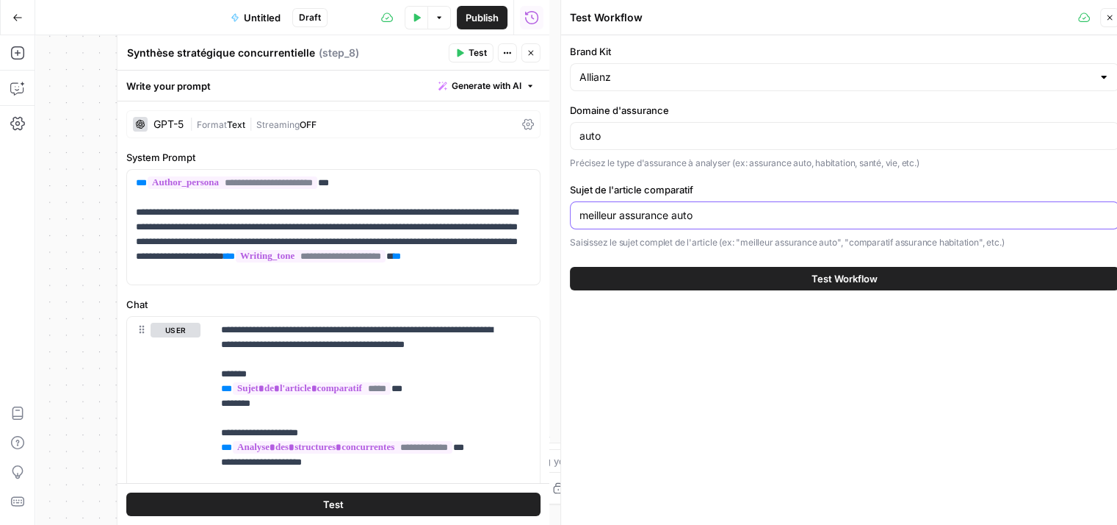
type input "meilleur assurance auto"
click at [1112, 18] on icon "button" at bounding box center [1110, 17] width 9 height 9
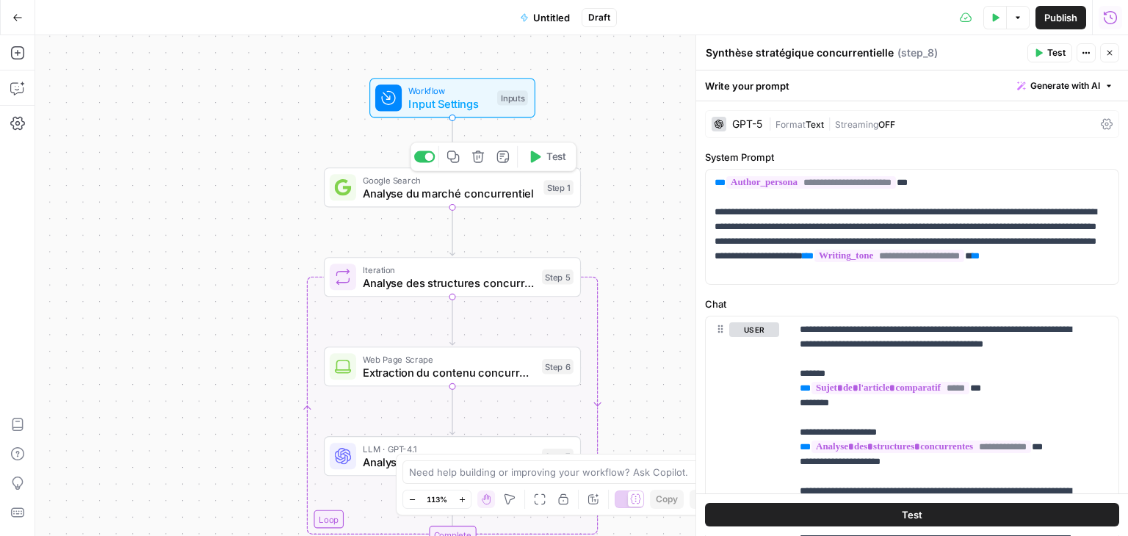
click at [411, 195] on span "Analyse du marché concurrentiel" at bounding box center [450, 193] width 174 height 17
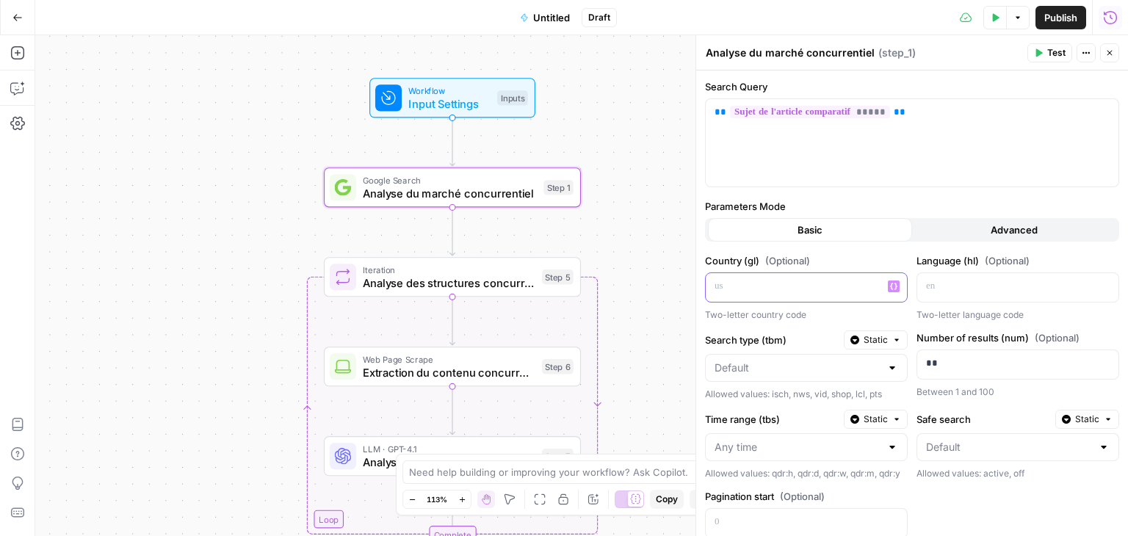
click at [779, 290] on p at bounding box center [795, 286] width 160 height 15
click at [957, 295] on div at bounding box center [1007, 287] width 178 height 29
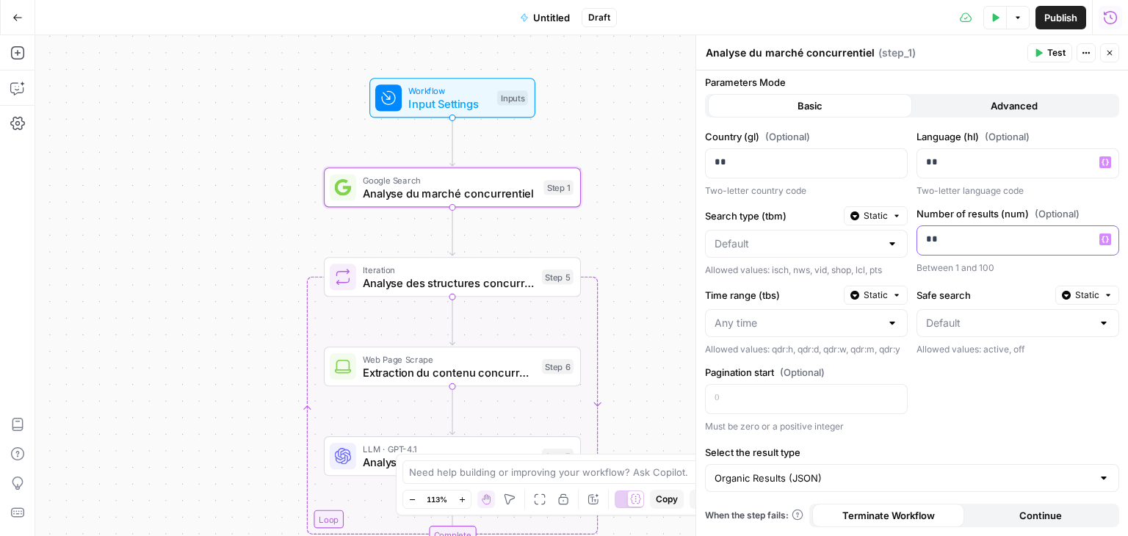
click at [963, 232] on p "**" at bounding box center [1015, 239] width 179 height 15
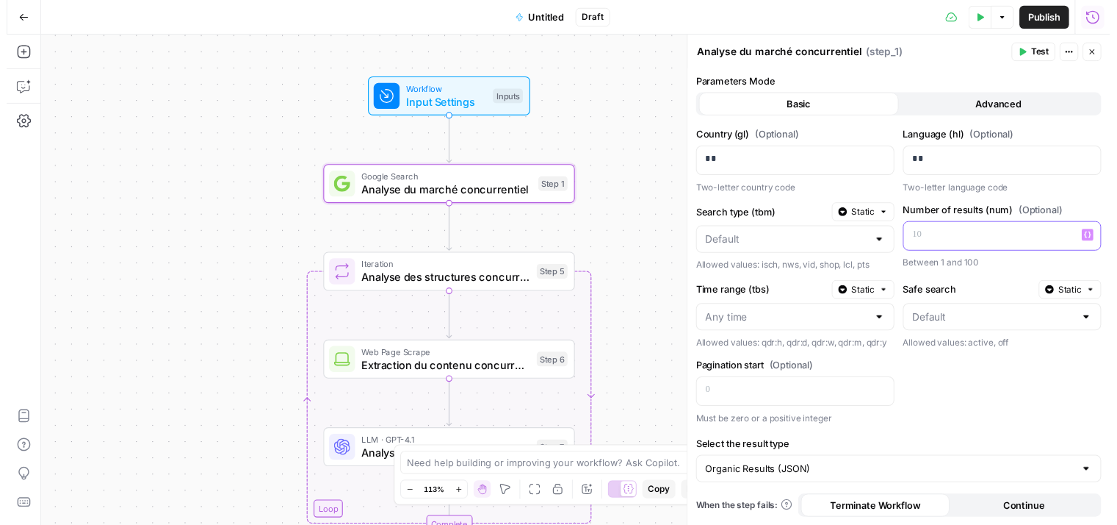
scroll to position [0, 0]
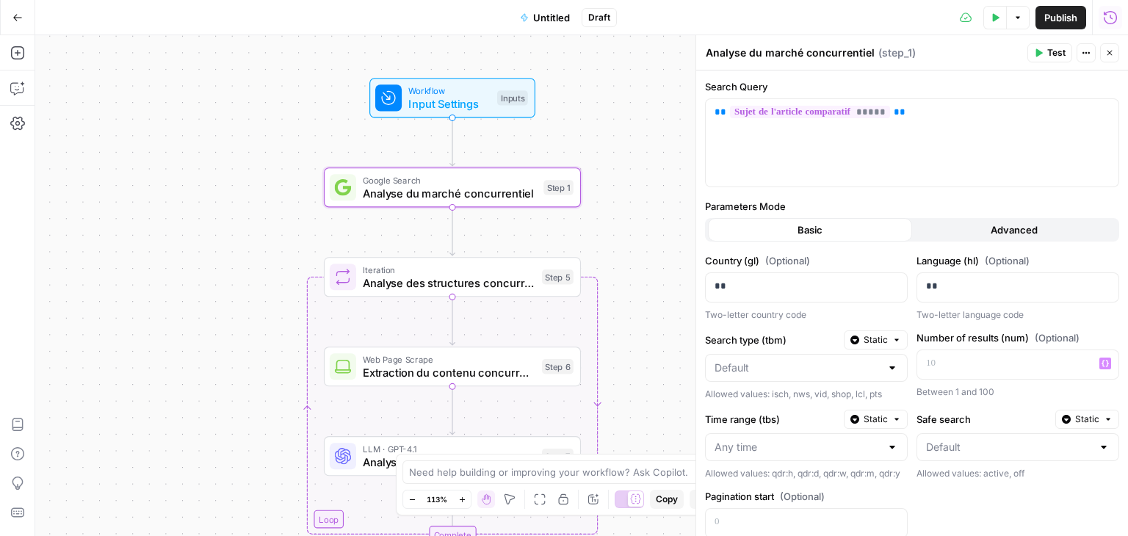
click at [1111, 60] on button "Close" at bounding box center [1110, 52] width 19 height 19
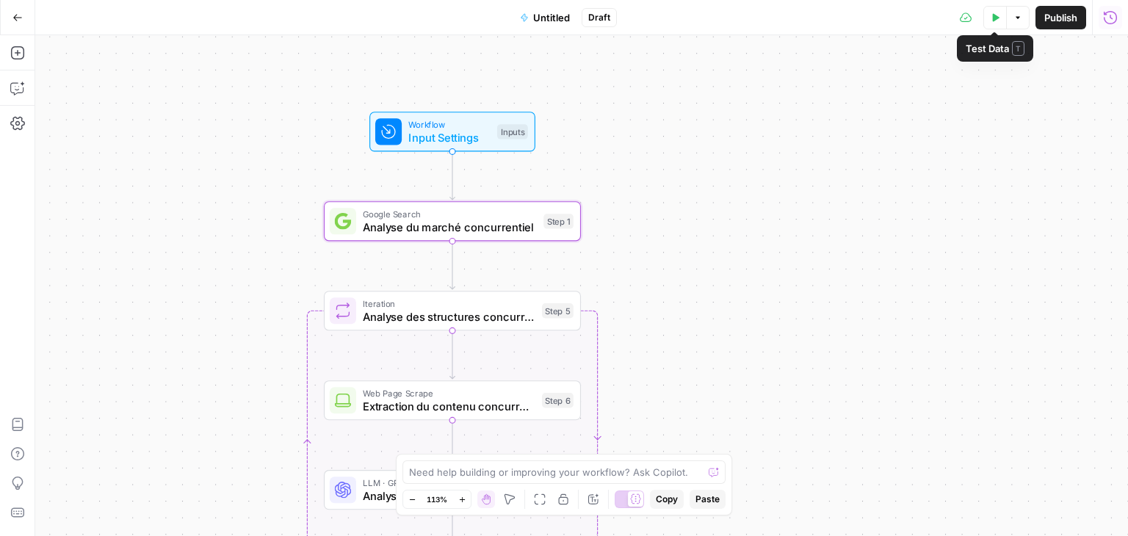
click at [993, 12] on button "Test Data" at bounding box center [996, 18] width 24 height 24
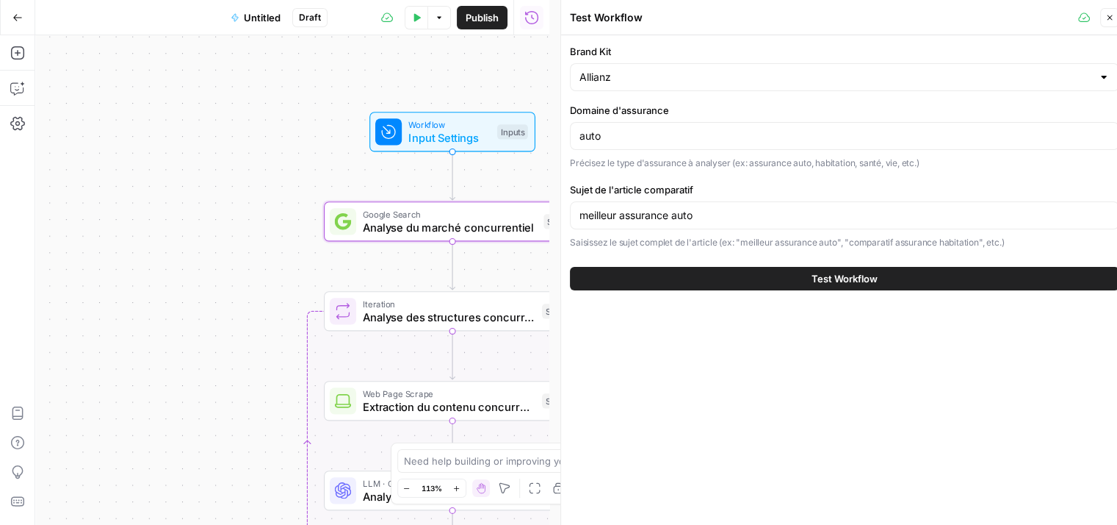
click at [263, 268] on div "Workflow Input Settings Inputs Google Search Analyse du marché concurrentiel St…" at bounding box center [292, 279] width 514 height 489
click at [439, 221] on span "Analyse du marché concurrentiel" at bounding box center [450, 227] width 174 height 17
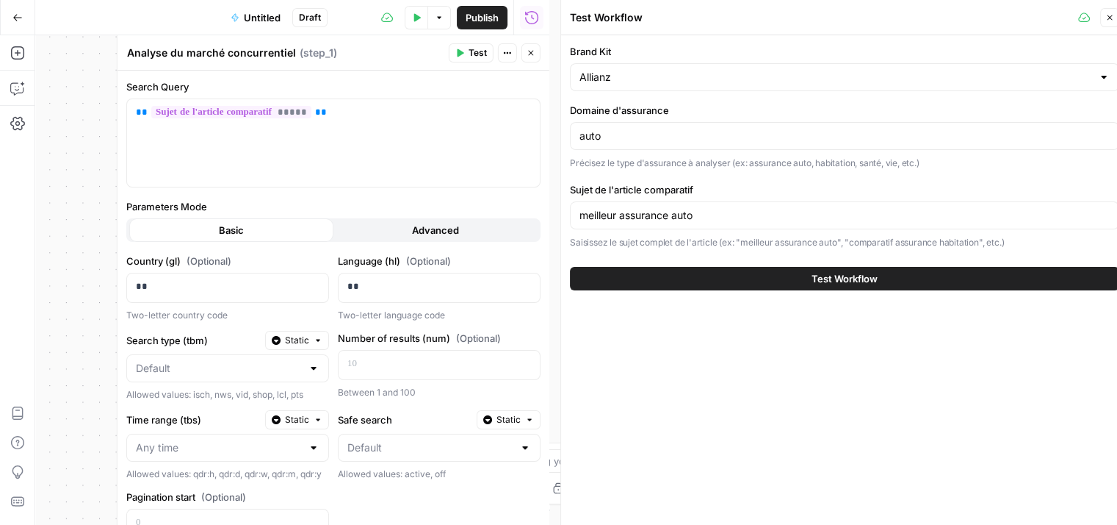
click at [470, 51] on span "Test" at bounding box center [478, 52] width 18 height 13
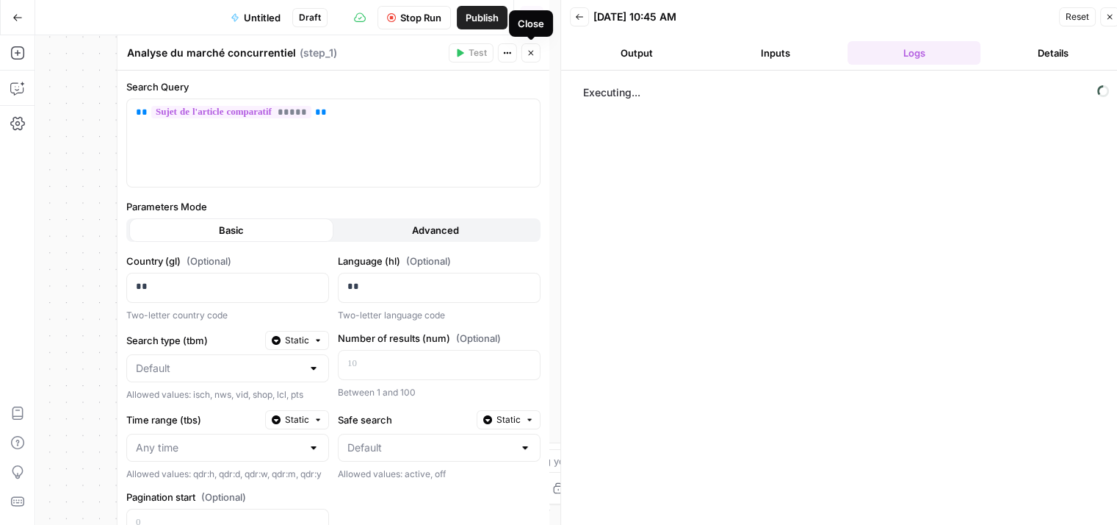
click at [530, 54] on icon "button" at bounding box center [530, 53] width 5 height 5
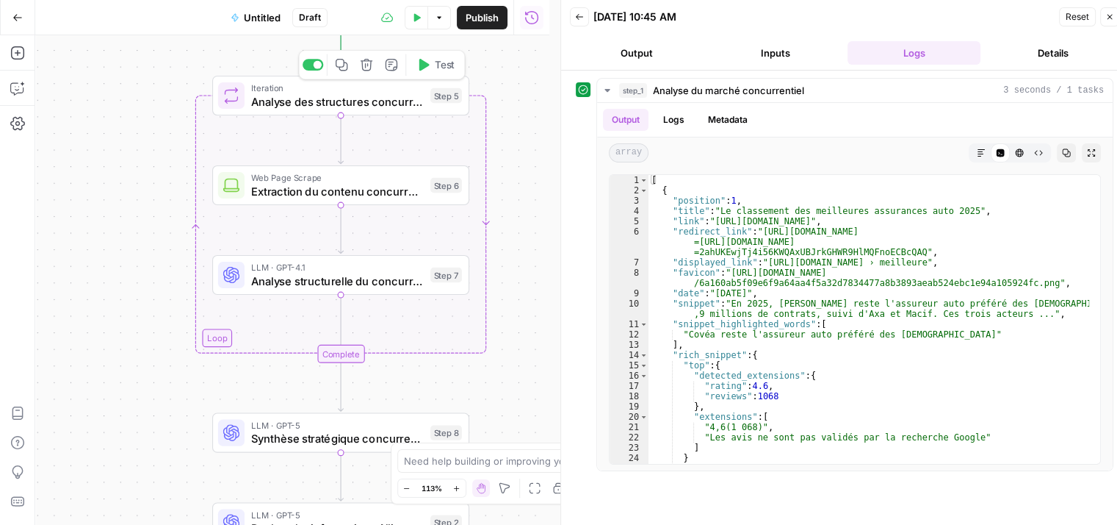
click at [427, 68] on icon "button" at bounding box center [423, 64] width 13 height 13
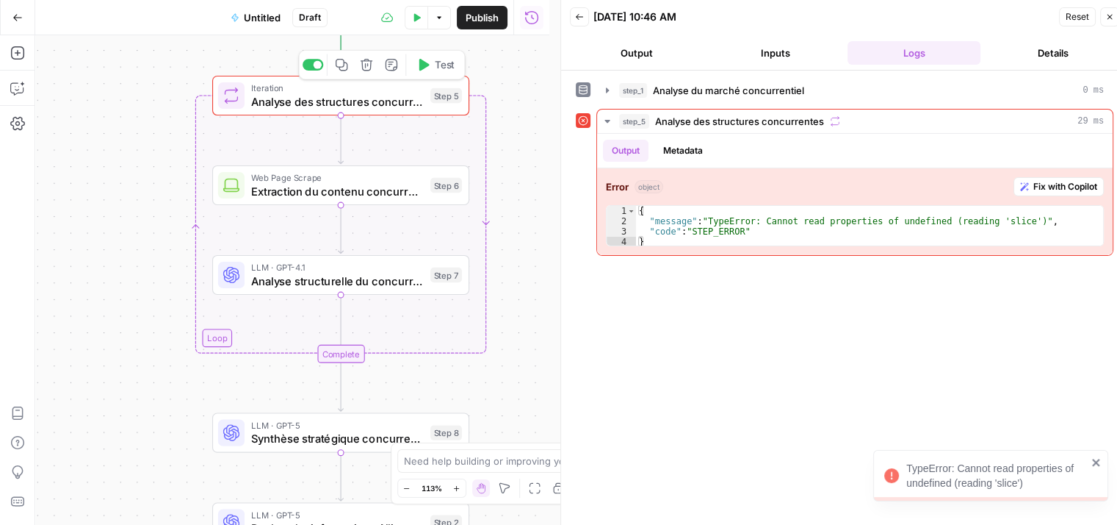
click at [374, 109] on span "Analyse des structures concurrentes" at bounding box center [337, 101] width 173 height 17
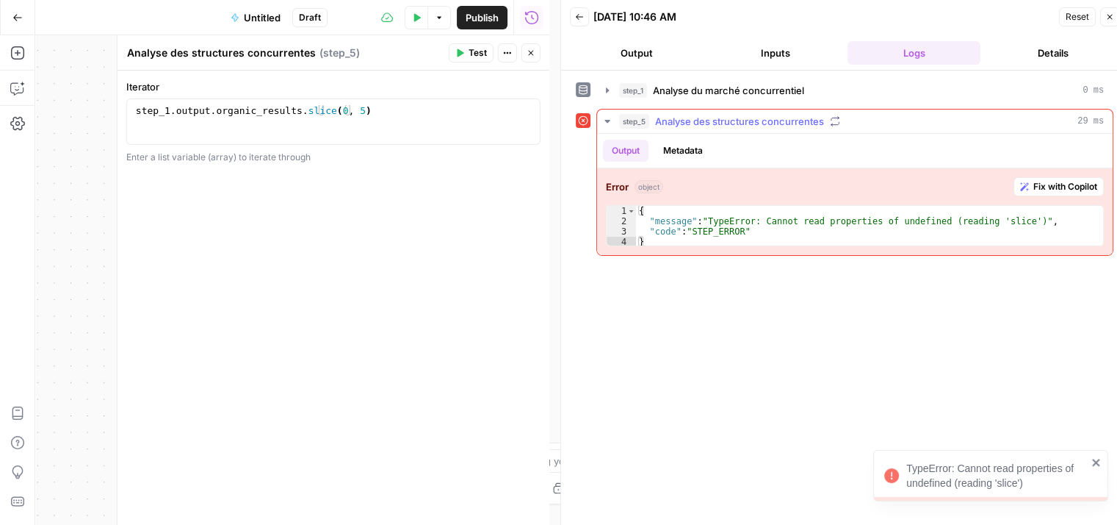
click at [1055, 180] on span "Fix with Copilot" at bounding box center [1066, 186] width 64 height 13
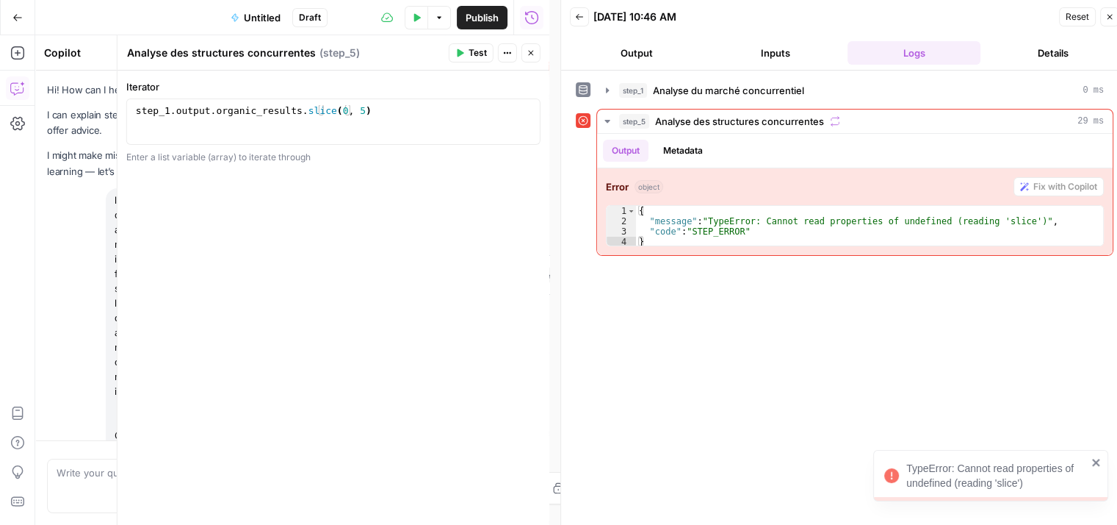
scroll to position [3184, 0]
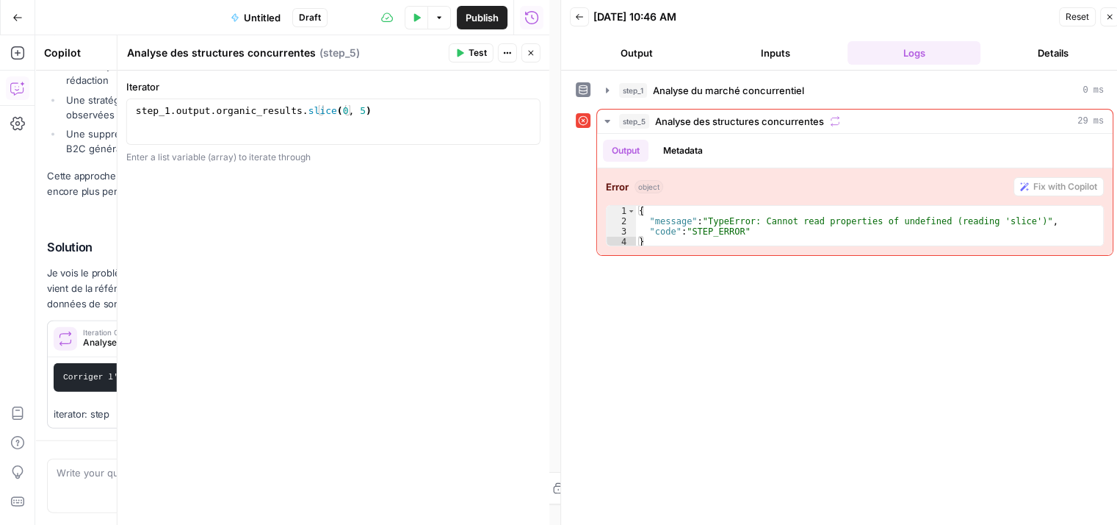
click at [532, 55] on icon "button" at bounding box center [531, 52] width 9 height 9
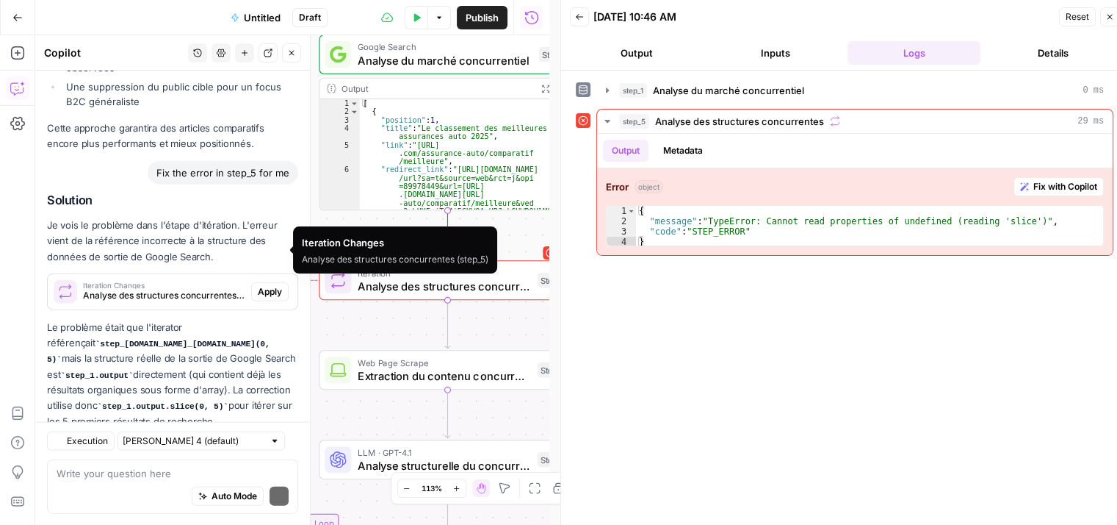
scroll to position [3515, 0]
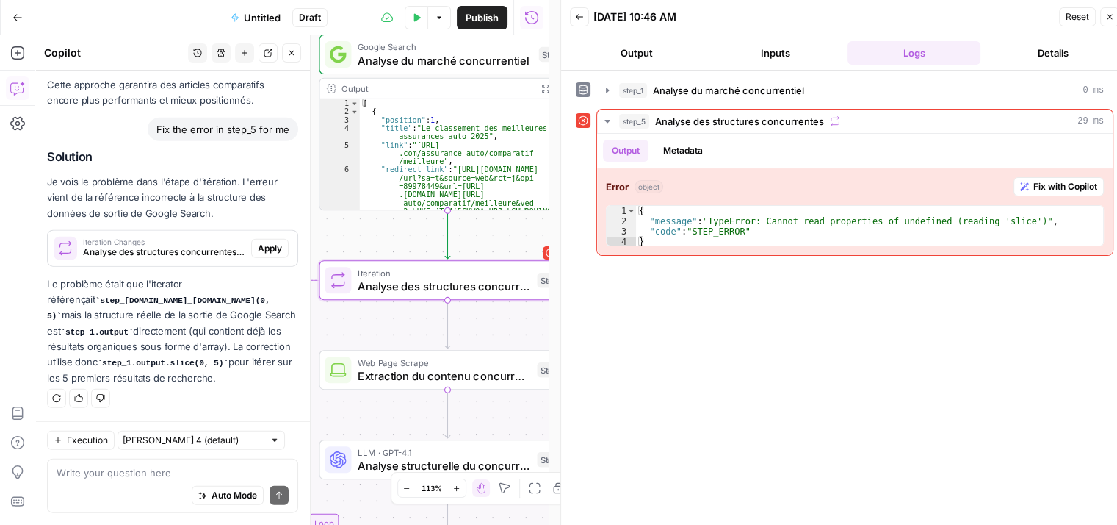
click at [258, 242] on span "Apply" at bounding box center [270, 248] width 24 height 13
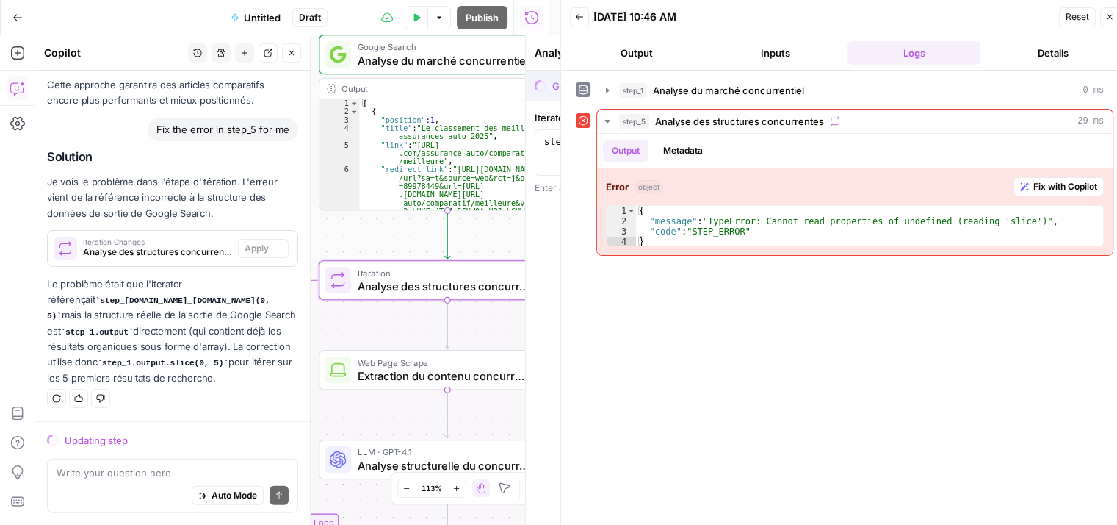
scroll to position [3468, 0]
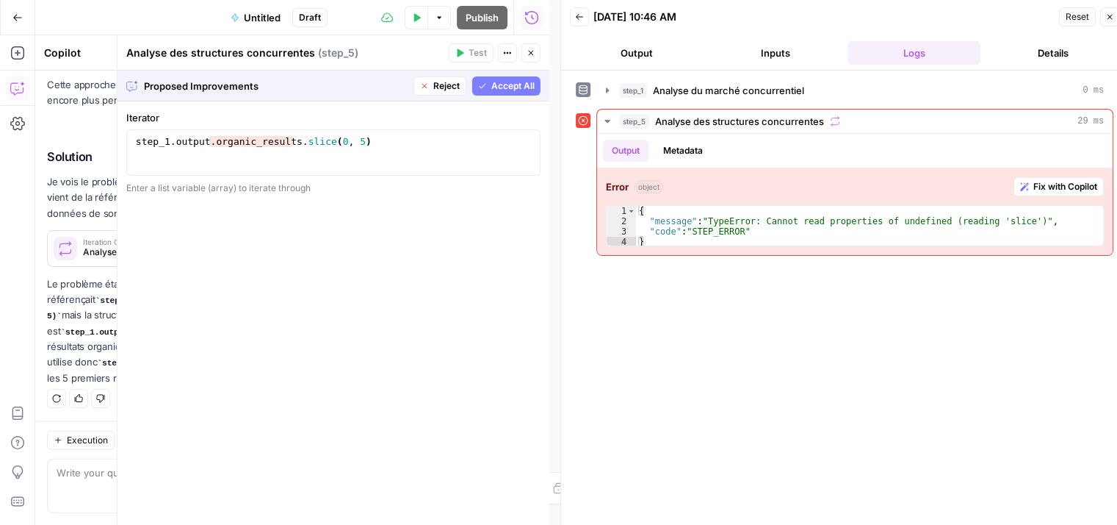
click at [515, 81] on span "Accept All" at bounding box center [513, 85] width 43 height 13
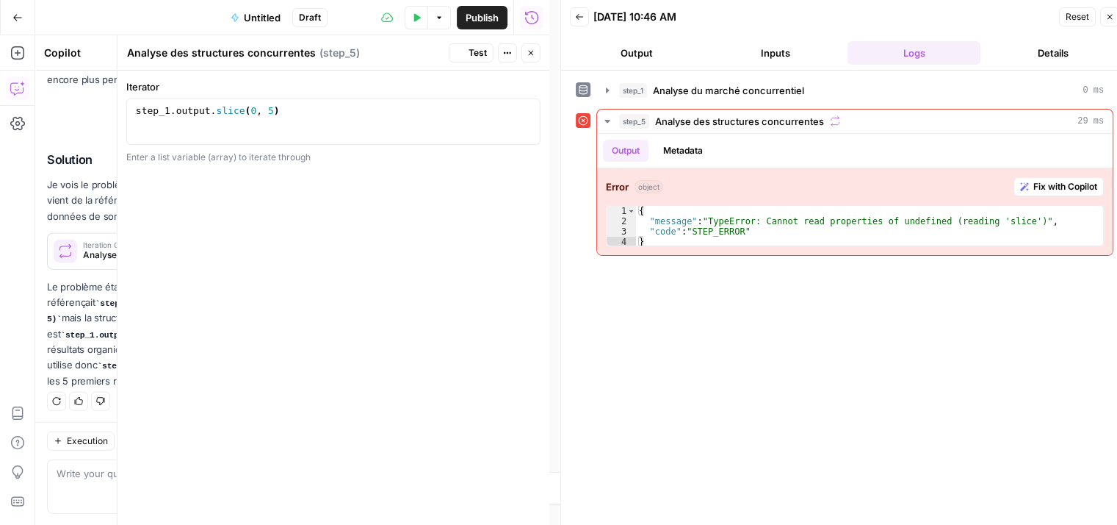
scroll to position [3539, 0]
type textarea "**********"
click at [302, 123] on div "step_1 . output . slice ( 0 , 5 )" at bounding box center [334, 132] width 402 height 55
click at [294, 49] on icon "button" at bounding box center [291, 52] width 9 height 9
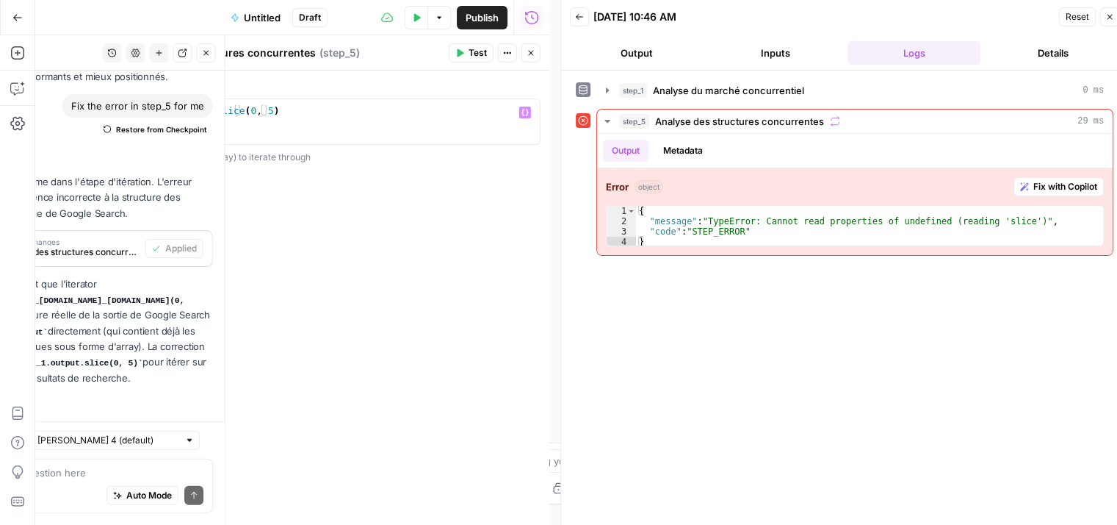
scroll to position [12, 0]
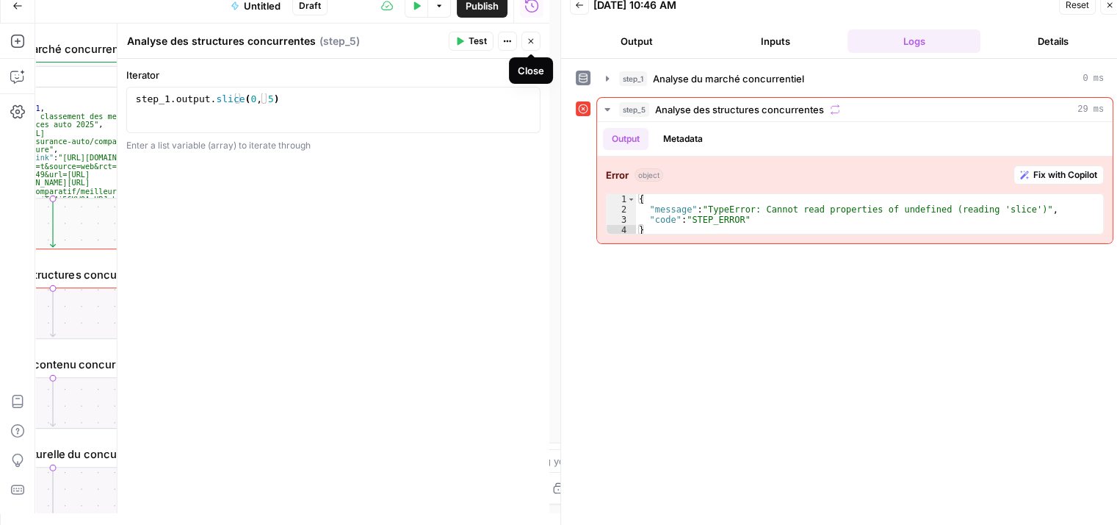
click at [533, 43] on icon "button" at bounding box center [531, 41] width 9 height 9
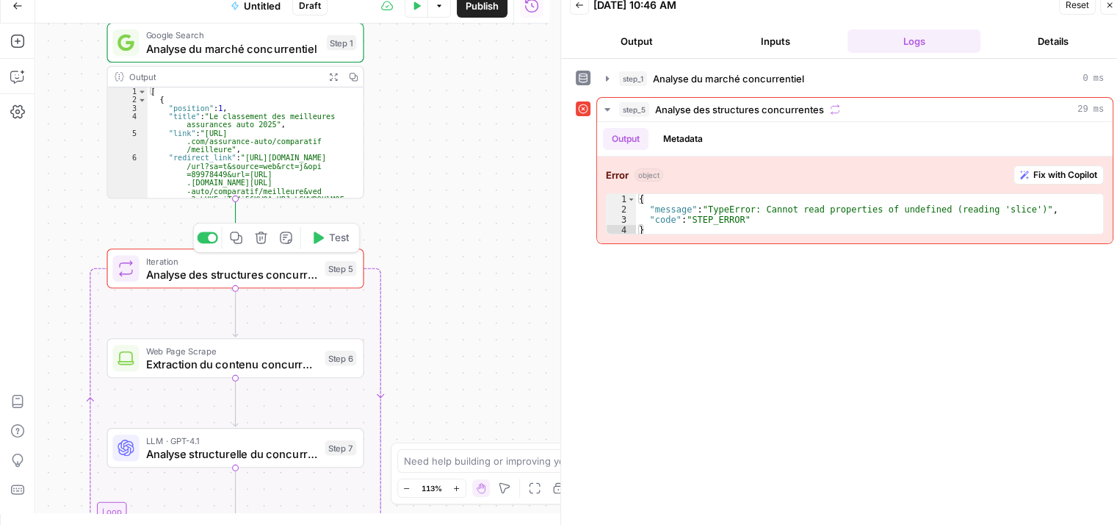
click at [320, 231] on icon "button" at bounding box center [317, 237] width 13 height 13
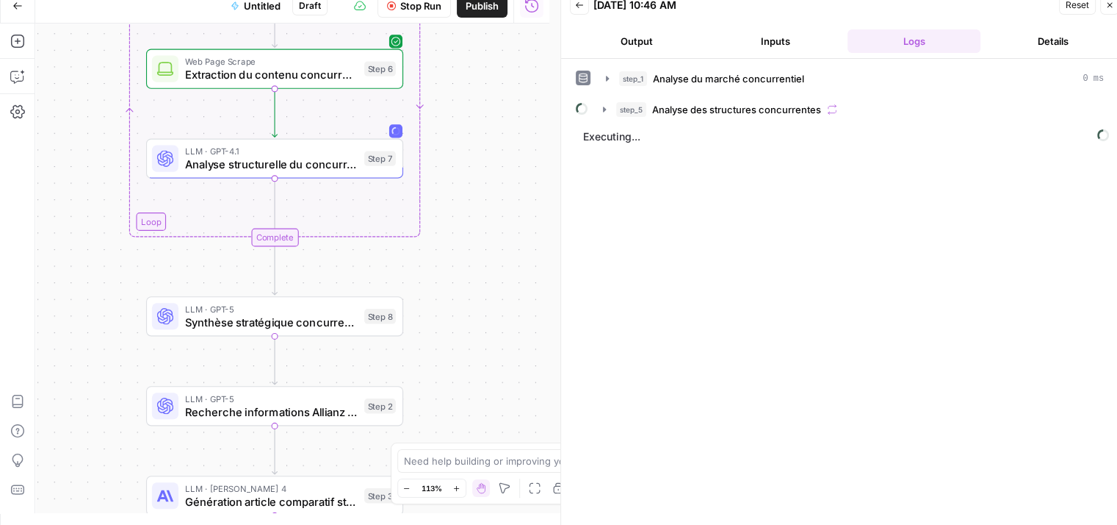
click at [226, 89] on div "Workflow Input Settings Inputs Google Search Analyse du marché concurrentiel St…" at bounding box center [292, 268] width 514 height 489
click at [602, 111] on icon "button" at bounding box center [605, 110] width 12 height 12
click at [635, 137] on icon "button" at bounding box center [638, 140] width 12 height 12
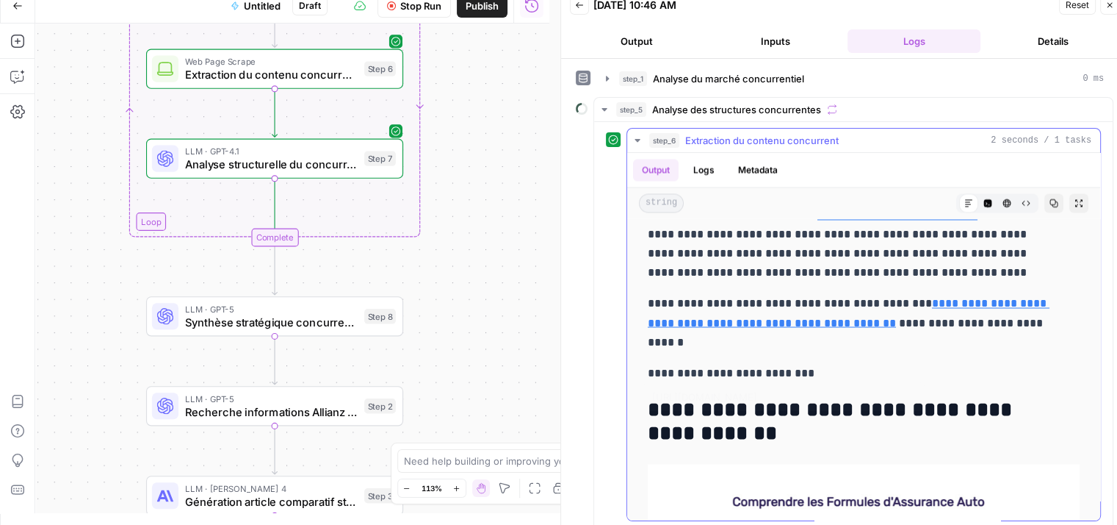
scroll to position [2595, 0]
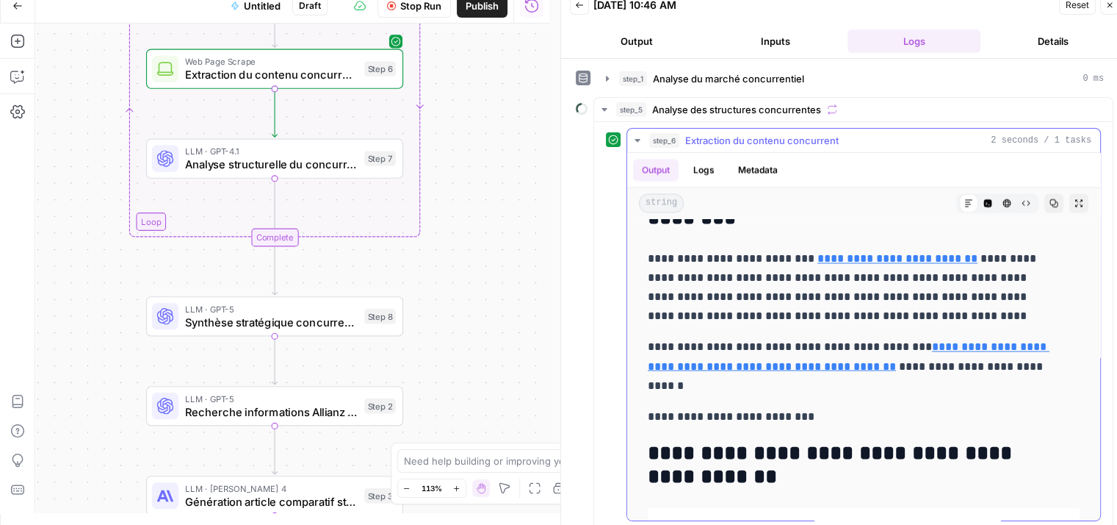
click at [633, 139] on icon "button" at bounding box center [638, 140] width 12 height 12
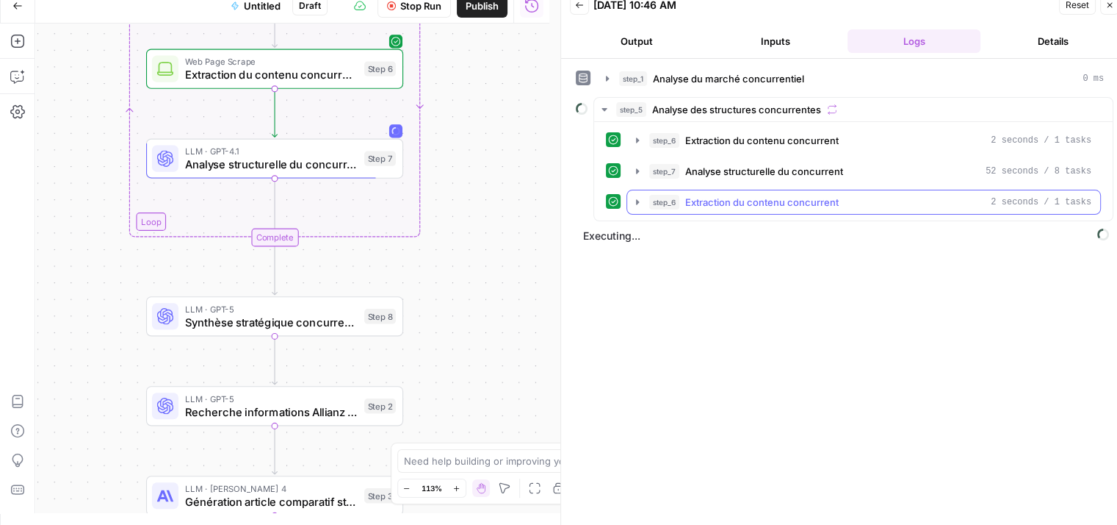
click at [638, 203] on icon "button" at bounding box center [638, 202] width 12 height 12
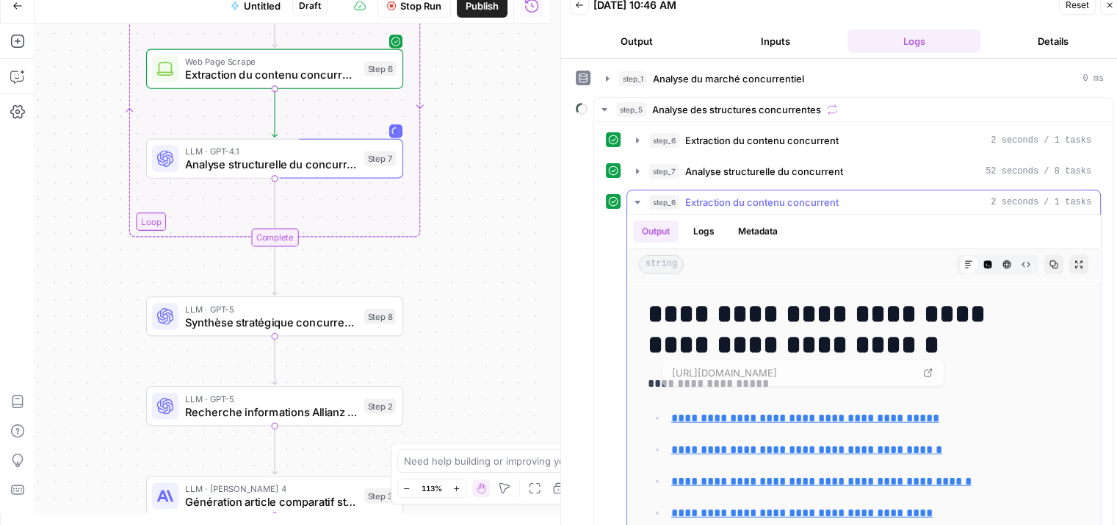
scroll to position [3678, 0]
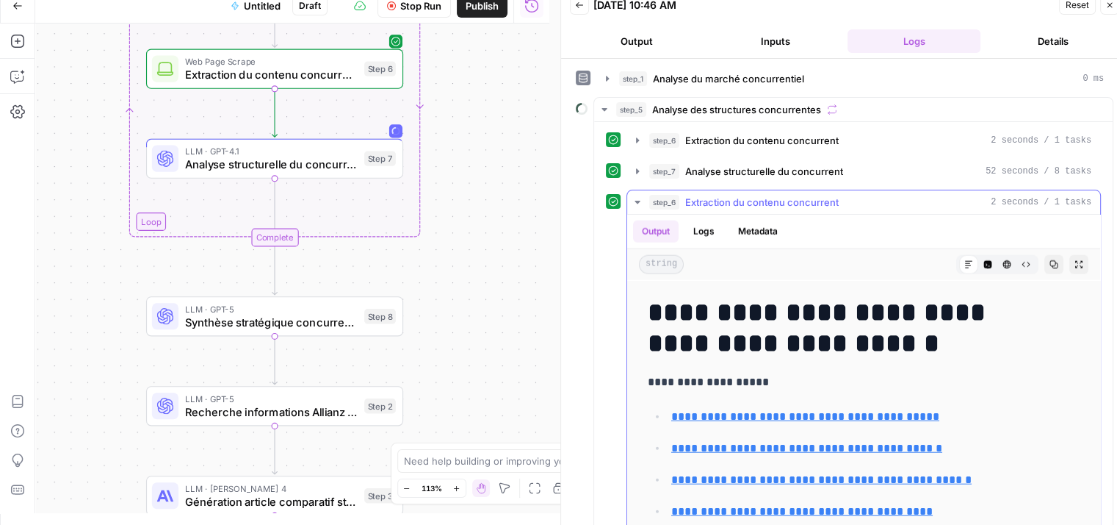
click at [641, 196] on icon "button" at bounding box center [638, 202] width 12 height 12
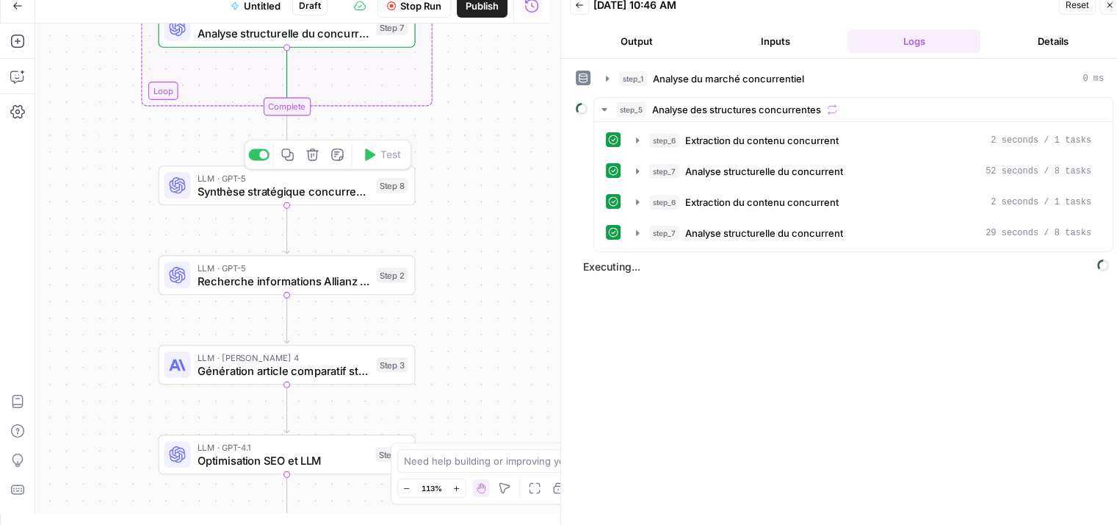
click at [215, 195] on span "Synthèse stratégique concurrentielle" at bounding box center [284, 191] width 173 height 17
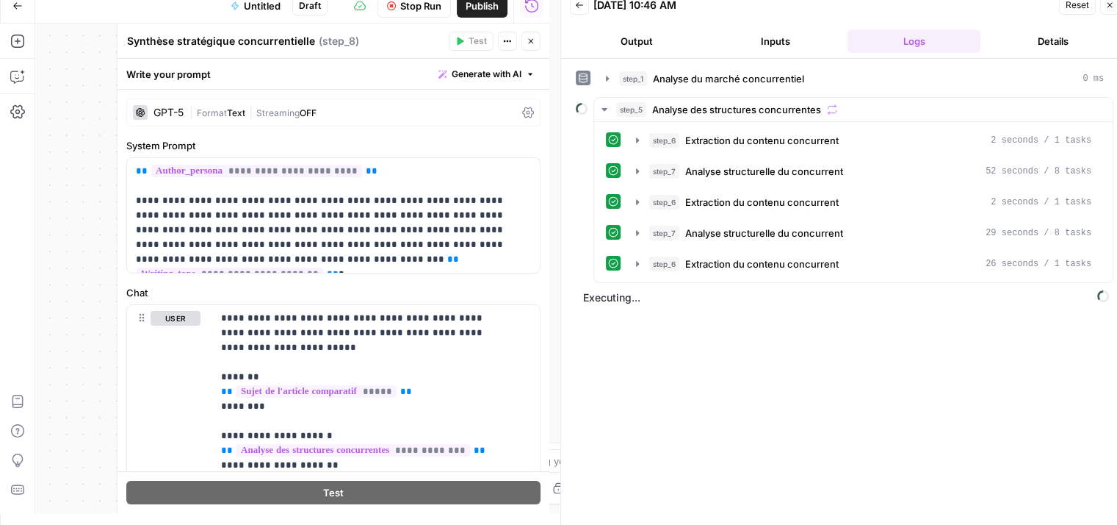
click at [522, 108] on icon at bounding box center [528, 113] width 12 height 12
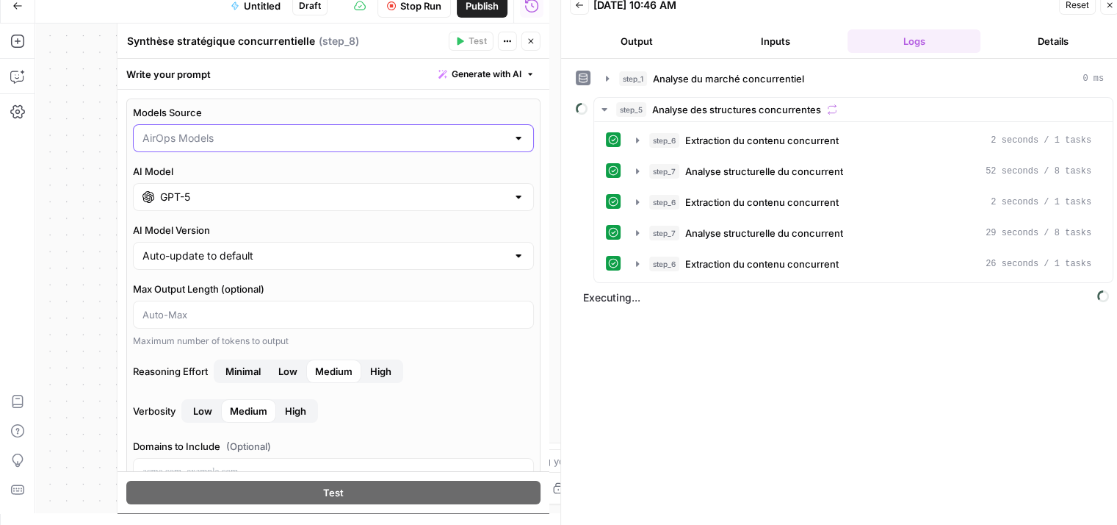
click at [389, 145] on input "Models Source" at bounding box center [325, 138] width 364 height 15
click at [179, 192] on span "My Models" at bounding box center [324, 194] width 359 height 15
type input "My Models"
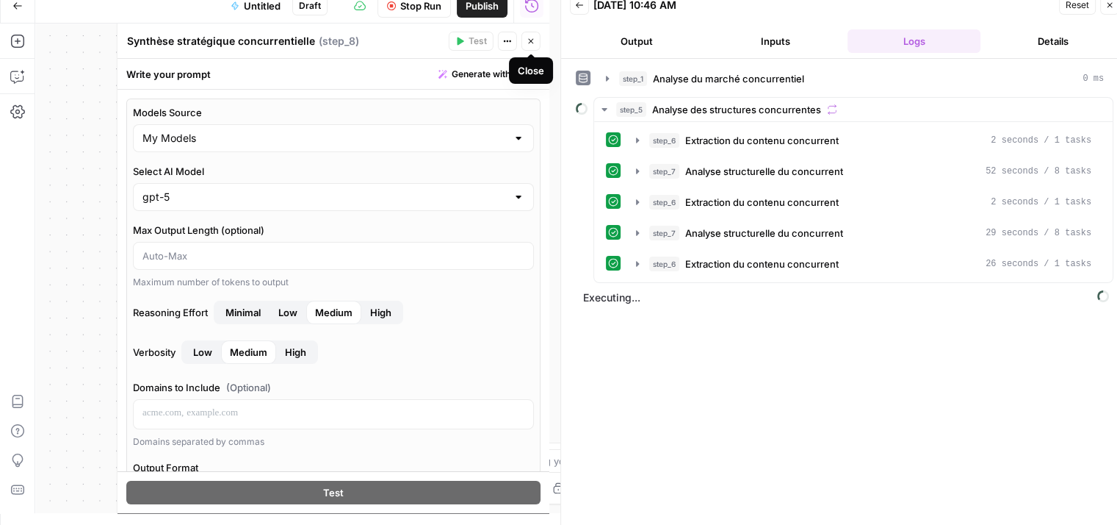
click at [533, 44] on icon "button" at bounding box center [531, 41] width 9 height 9
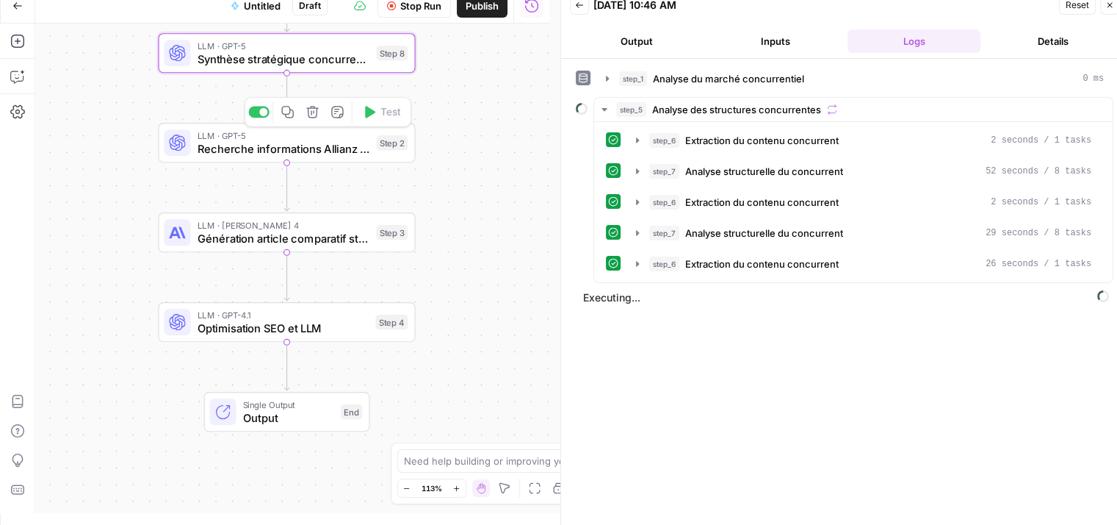
click at [276, 148] on span "Recherche informations Allianz spécifiques" at bounding box center [284, 148] width 173 height 17
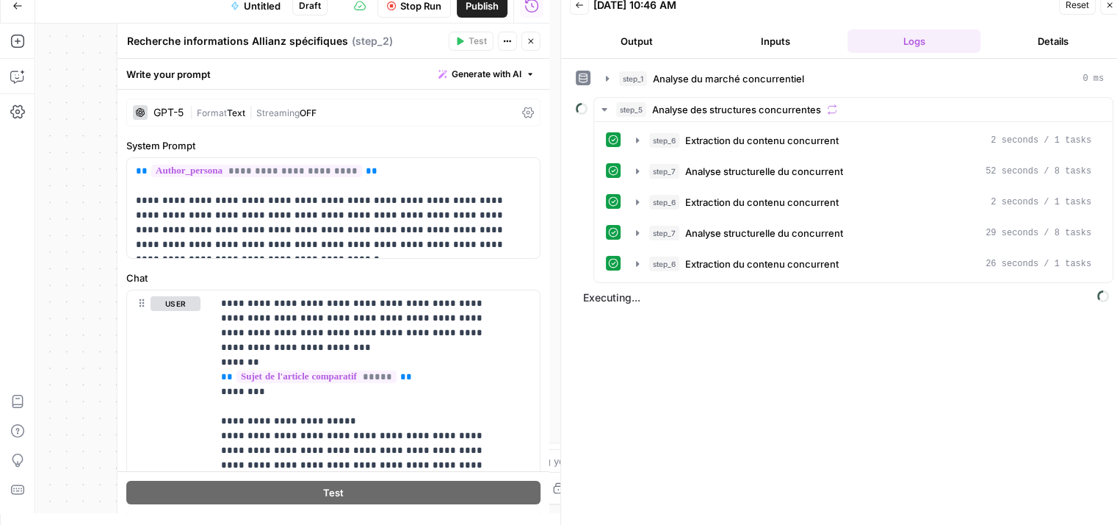
click at [522, 109] on icon at bounding box center [528, 113] width 12 height 12
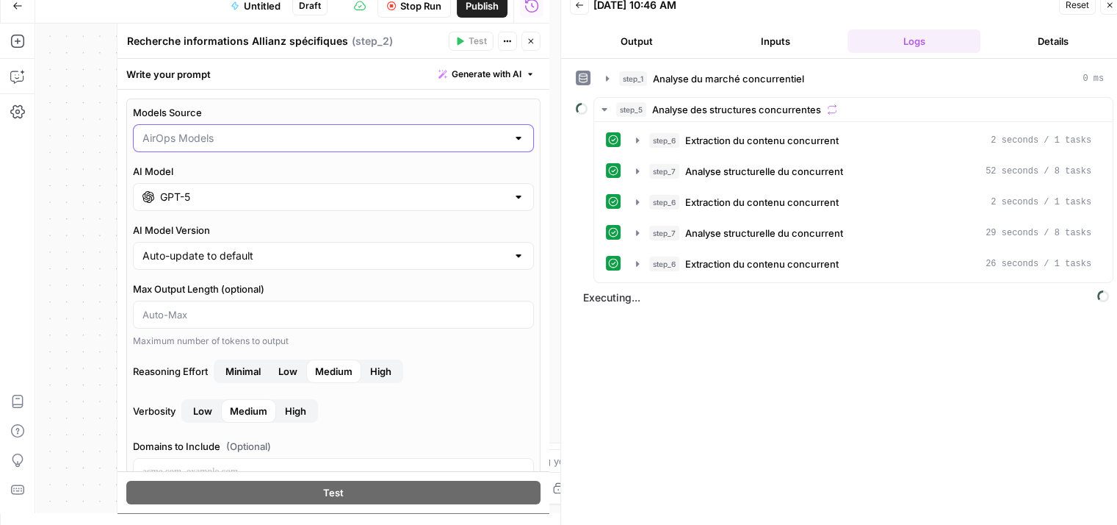
click at [364, 136] on input "Models Source" at bounding box center [325, 138] width 364 height 15
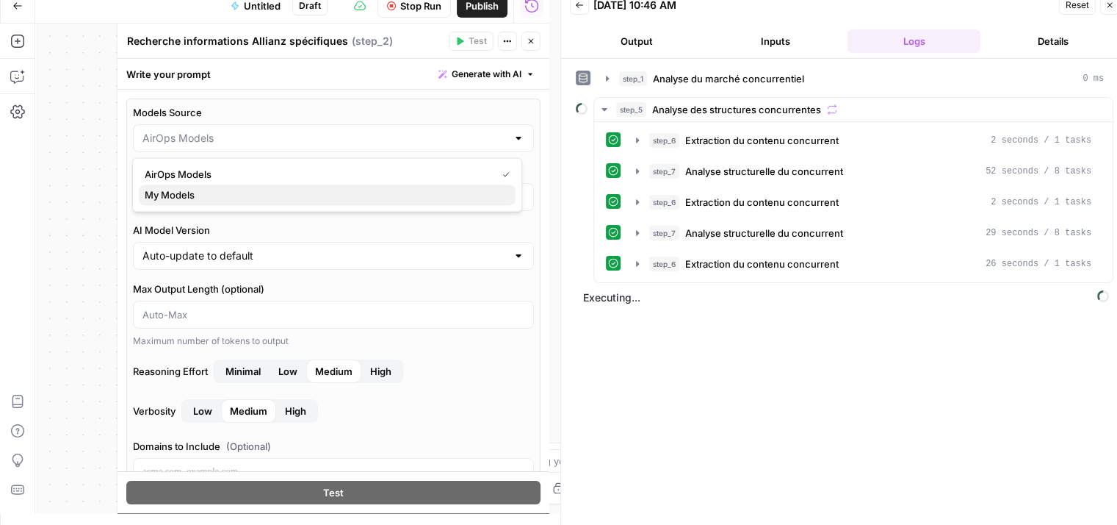
click at [192, 195] on span "My Models" at bounding box center [324, 194] width 359 height 15
type input "My Models"
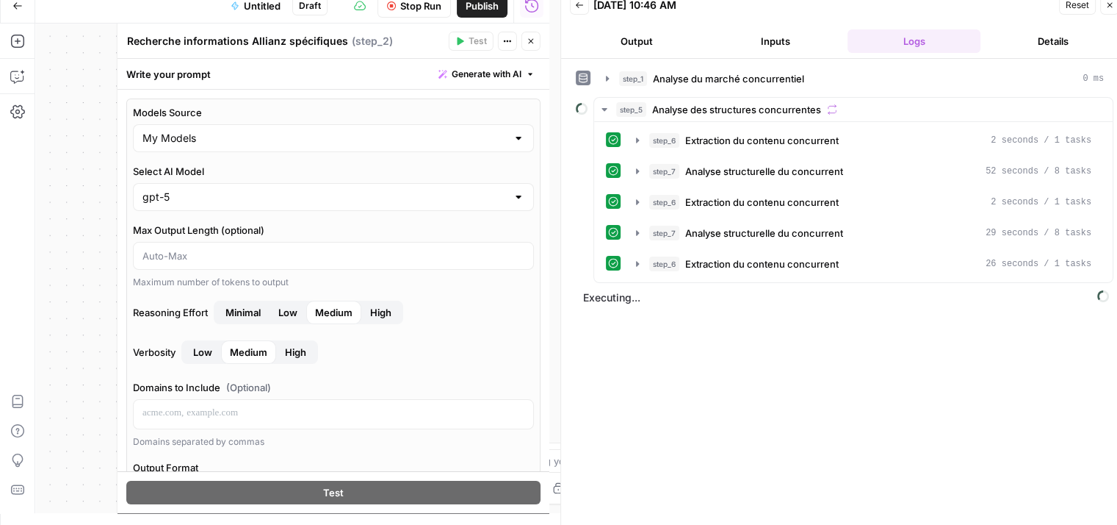
click at [530, 38] on icon "button" at bounding box center [531, 41] width 9 height 9
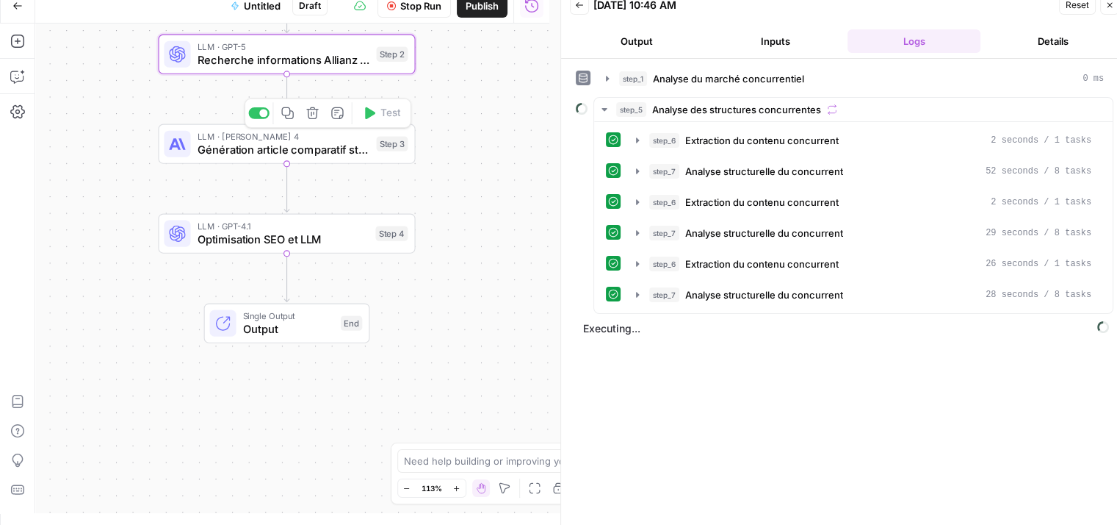
click at [212, 143] on span "Génération article comparatif stratégique" at bounding box center [284, 149] width 173 height 17
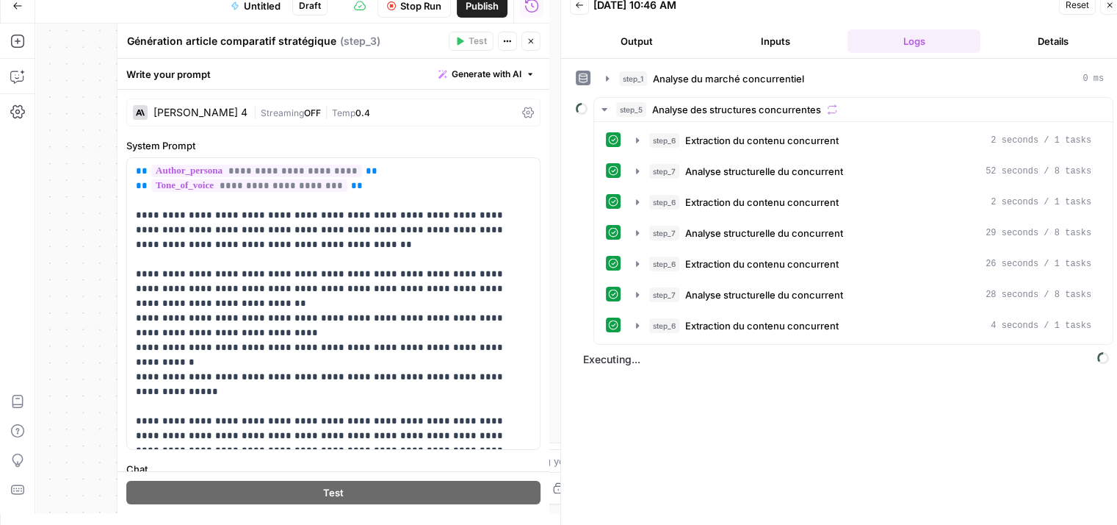
click at [522, 110] on icon at bounding box center [528, 113] width 12 height 12
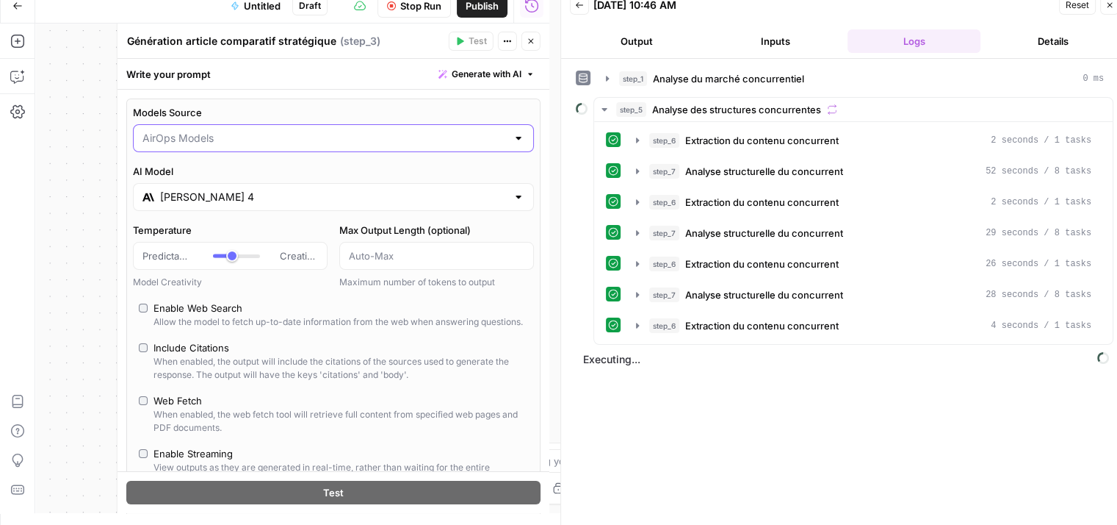
click at [372, 137] on input "Models Source" at bounding box center [325, 138] width 364 height 15
drag, startPoint x: 165, startPoint y: 190, endPoint x: 259, endPoint y: 201, distance: 94.0
click at [259, 201] on span "My Models" at bounding box center [324, 194] width 359 height 15
type input "My Models"
click at [532, 45] on icon "button" at bounding box center [531, 41] width 9 height 9
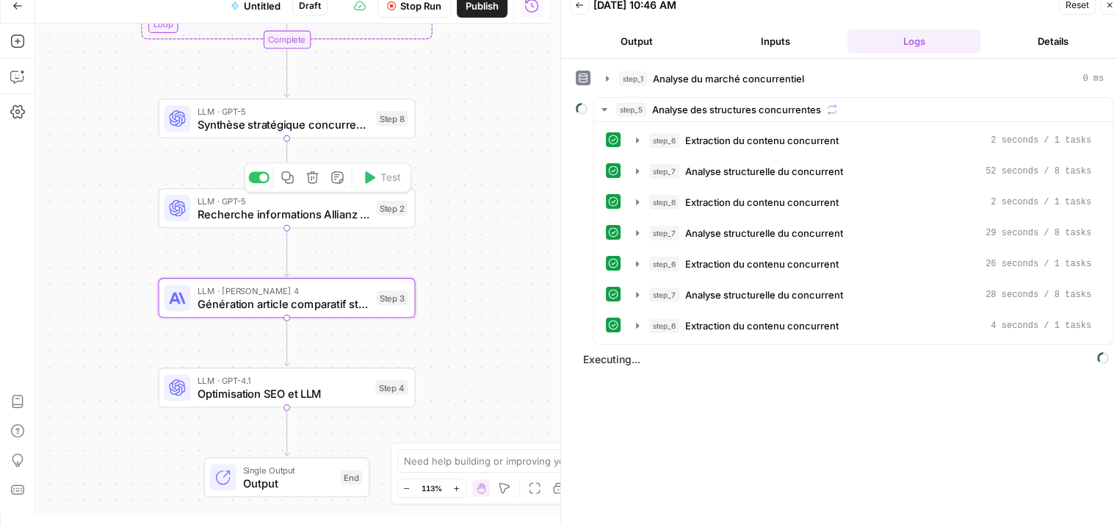
click at [217, 212] on span "Recherche informations Allianz spécifiques" at bounding box center [284, 214] width 173 height 17
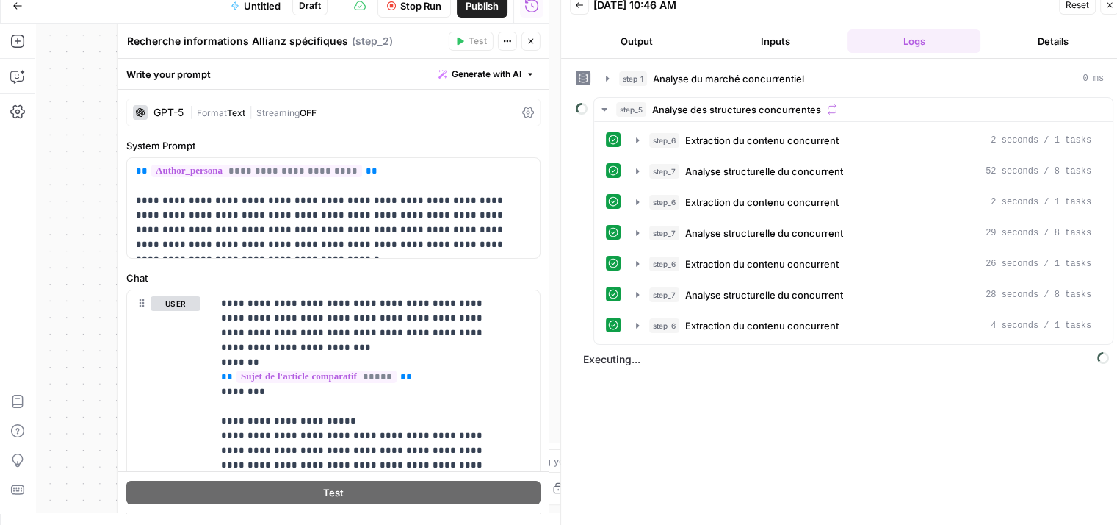
click at [522, 114] on icon at bounding box center [528, 113] width 12 height 12
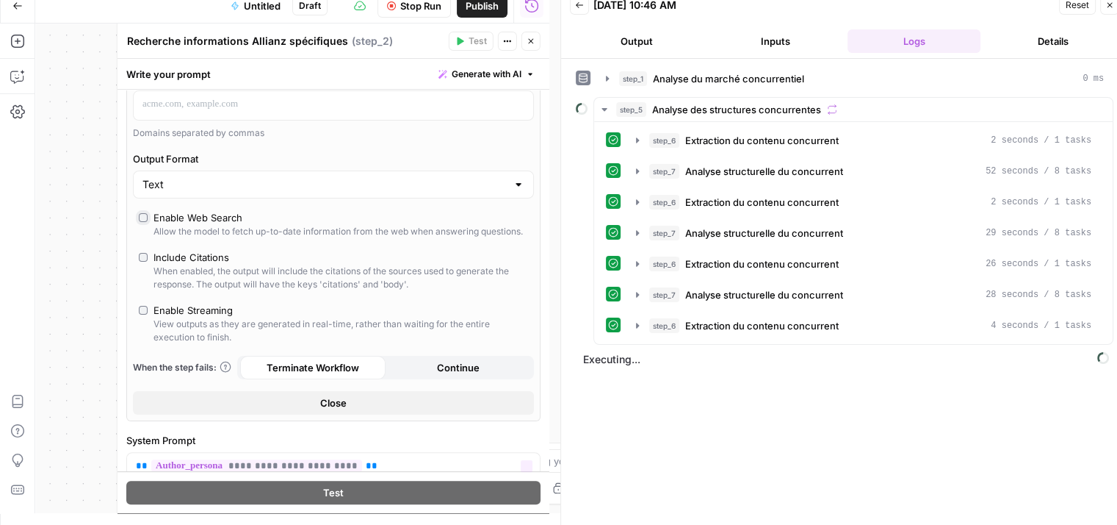
scroll to position [0, 0]
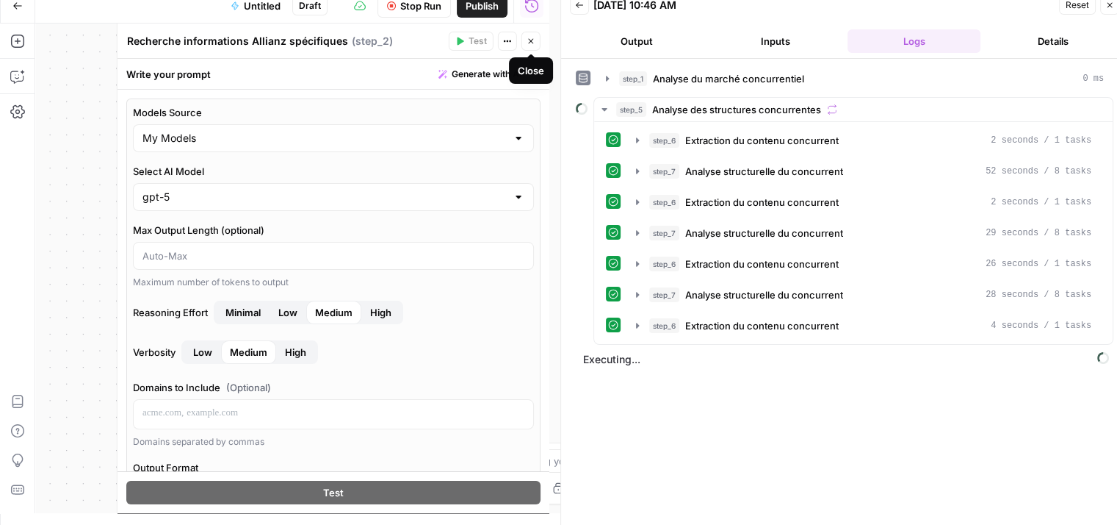
click at [530, 42] on icon "button" at bounding box center [531, 41] width 9 height 9
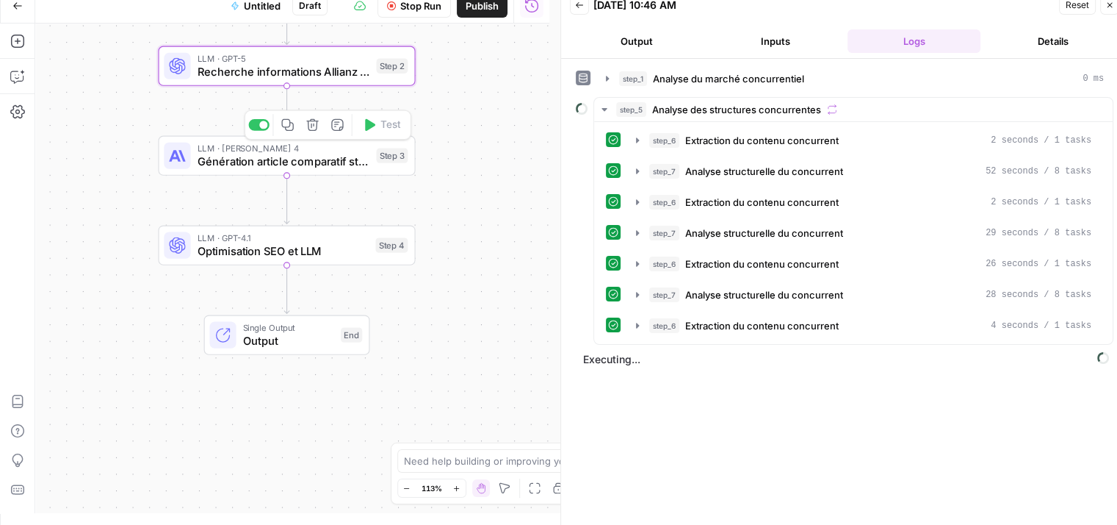
click at [238, 168] on span "Génération article comparatif stratégique" at bounding box center [284, 161] width 173 height 17
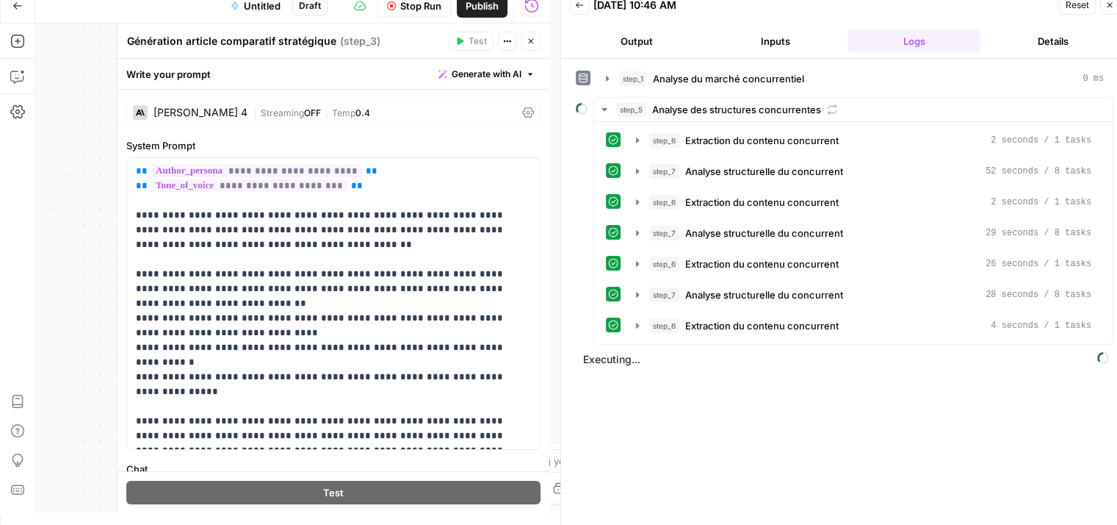
click at [522, 112] on icon at bounding box center [528, 113] width 12 height 12
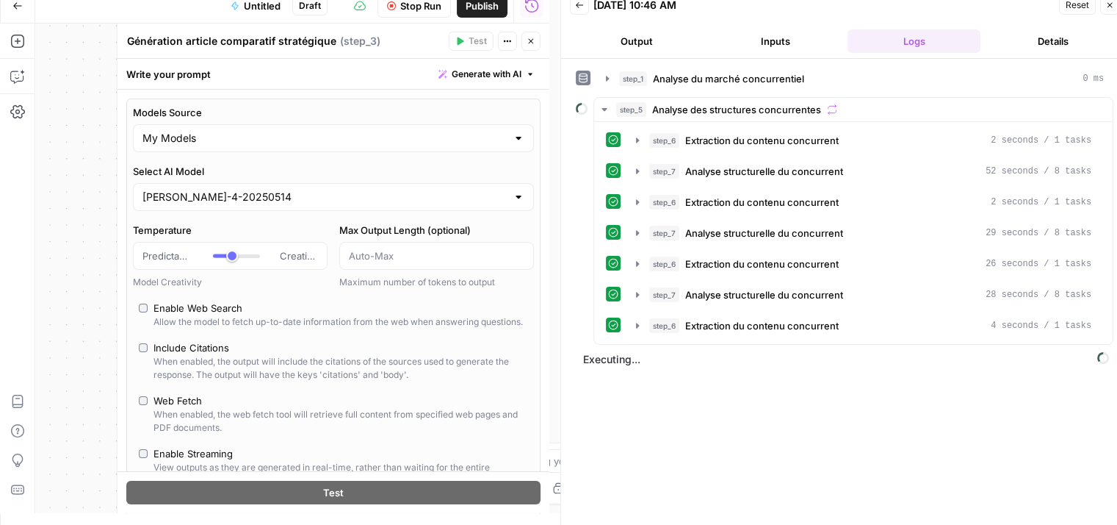
click at [526, 46] on button "Close" at bounding box center [531, 41] width 19 height 19
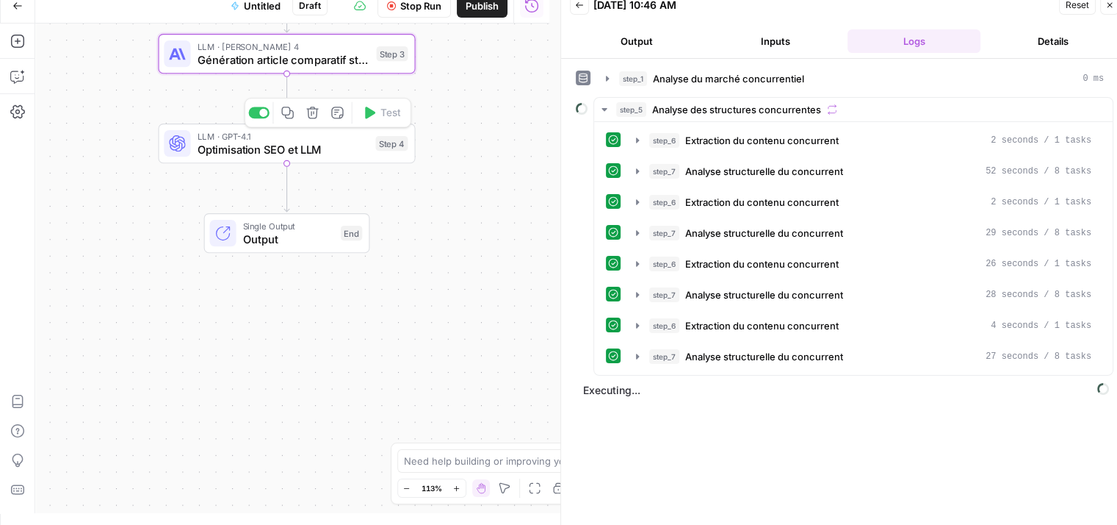
click at [226, 148] on span "Optimisation SEO et LLM" at bounding box center [284, 149] width 172 height 17
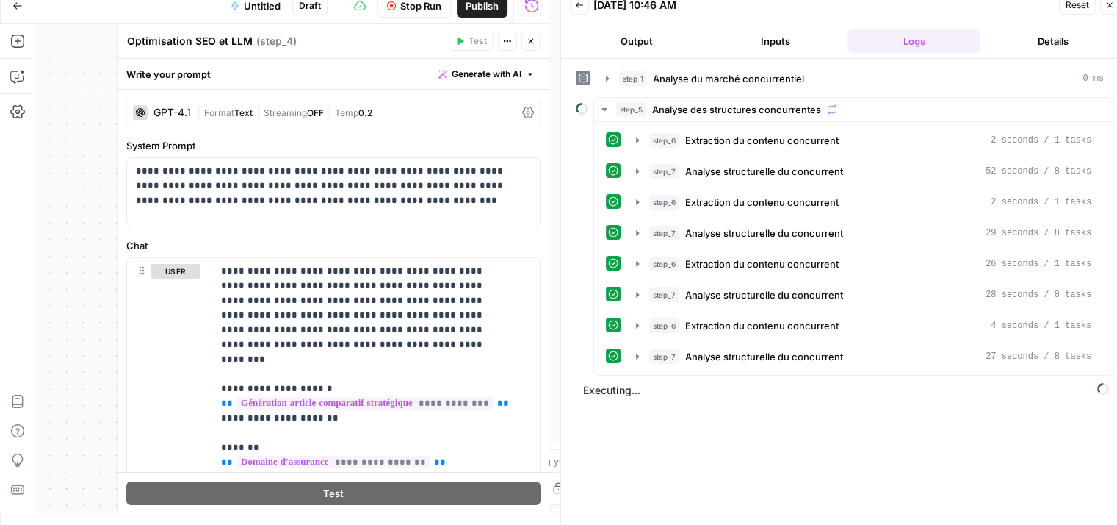
click at [510, 109] on div "GPT-4.1 | Format Text | Streaming OFF | Temp 0.2" at bounding box center [333, 112] width 414 height 28
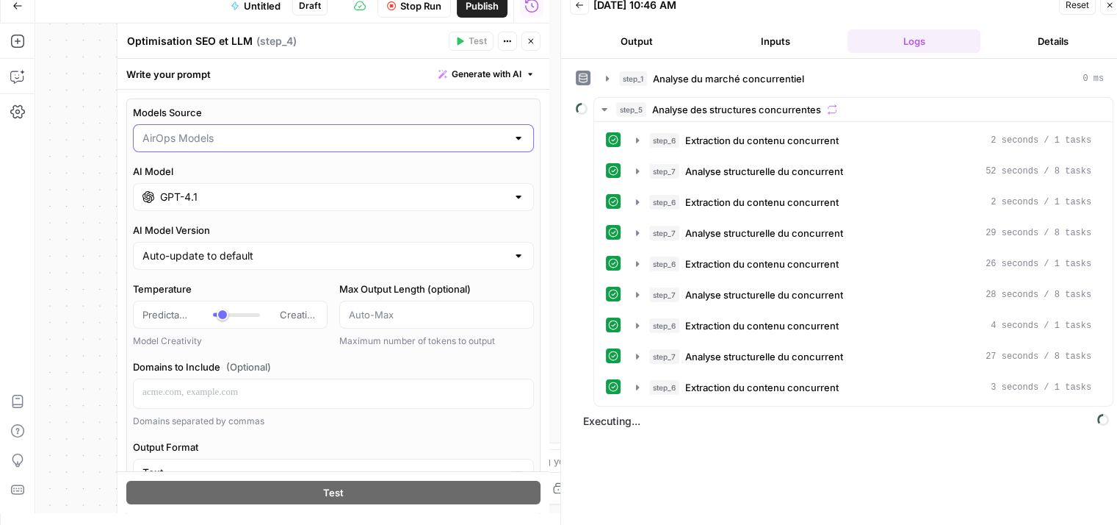
click at [284, 139] on input "Models Source" at bounding box center [325, 138] width 364 height 15
click at [228, 201] on span "My Models" at bounding box center [324, 194] width 359 height 15
type input "My Models"
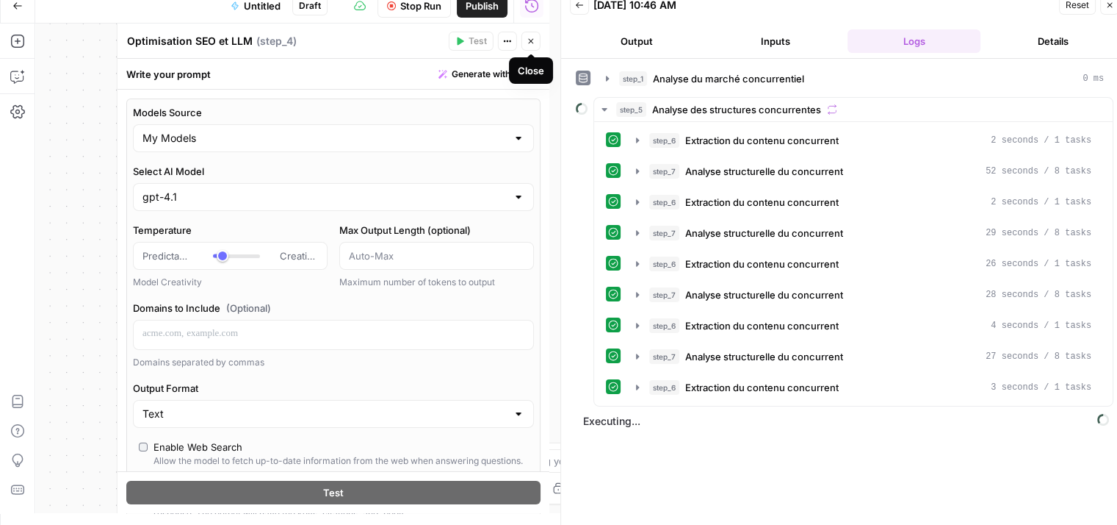
click at [534, 43] on icon "button" at bounding box center [531, 41] width 9 height 9
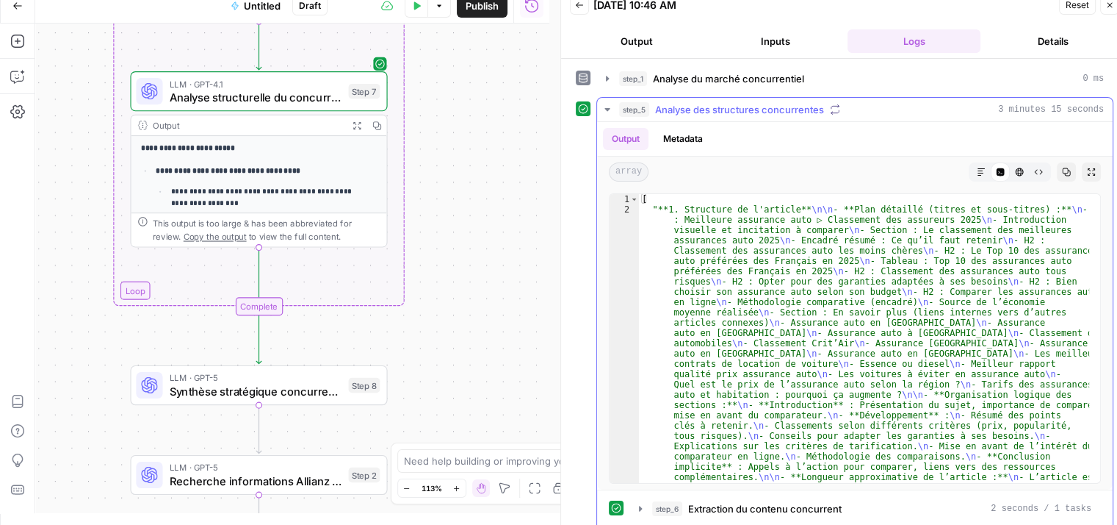
click at [978, 171] on icon "button" at bounding box center [981, 171] width 7 height 7
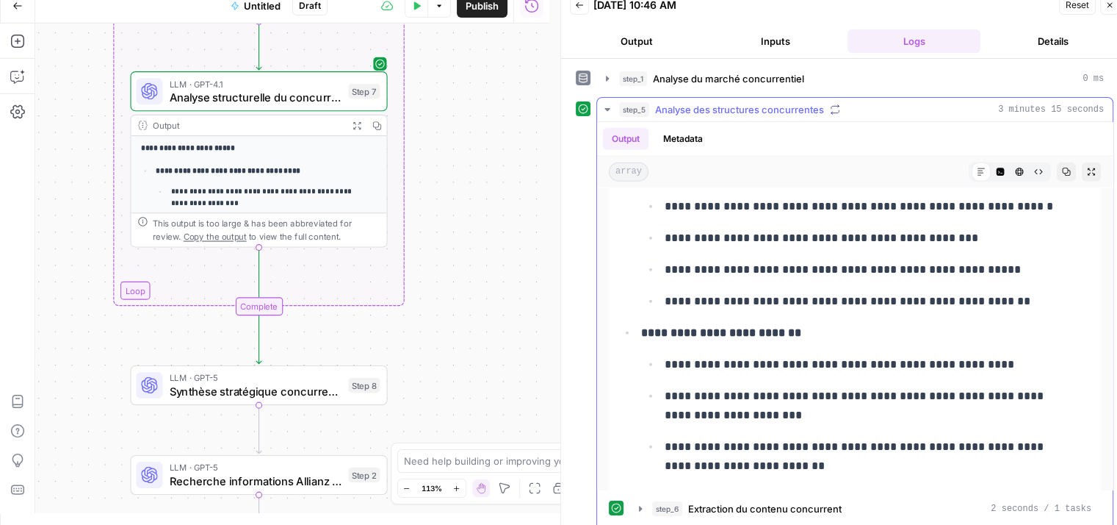
scroll to position [3623, 0]
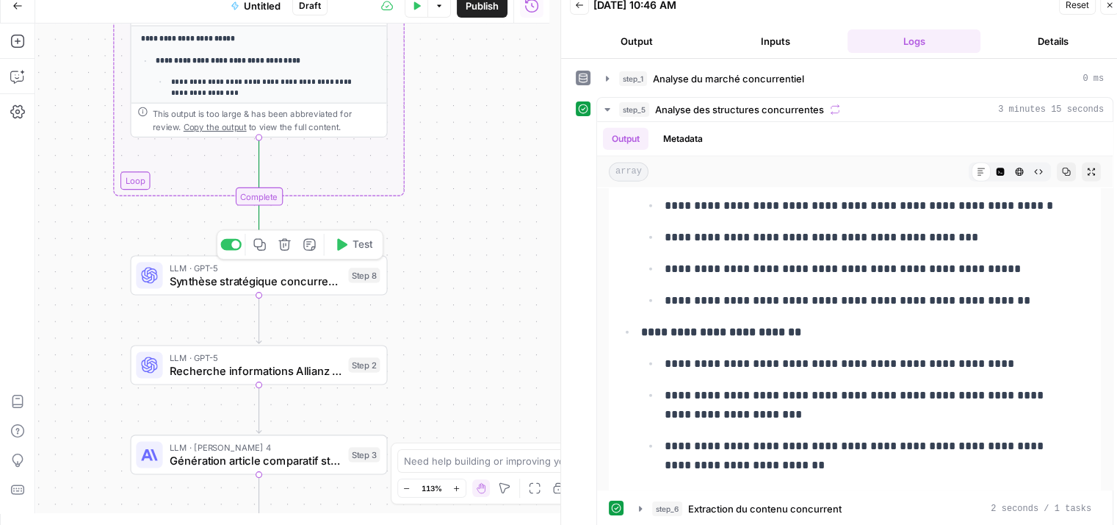
click at [343, 242] on icon "button" at bounding box center [342, 245] width 10 height 12
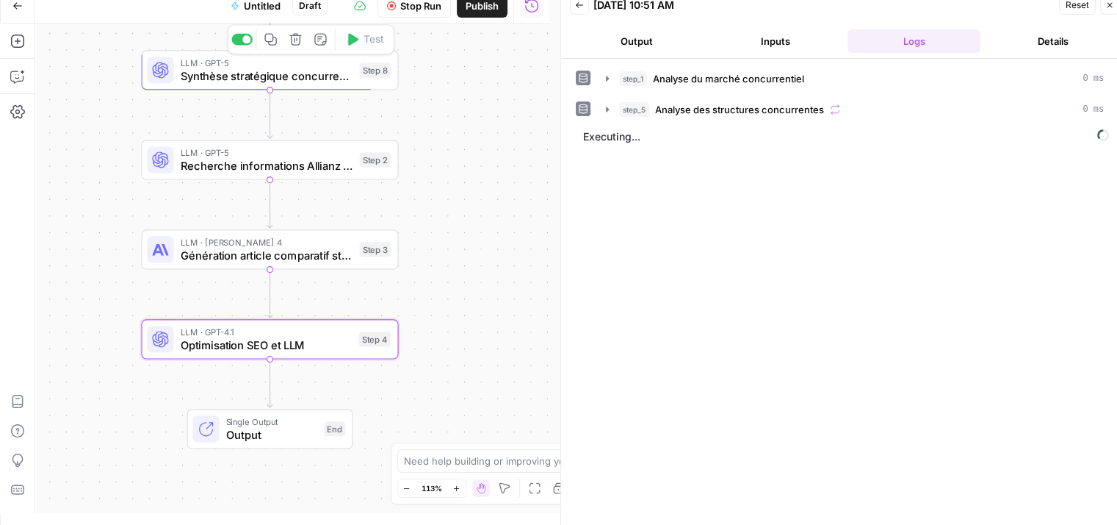
click at [210, 80] on span "Synthèse stratégique concurrentielle" at bounding box center [267, 76] width 173 height 17
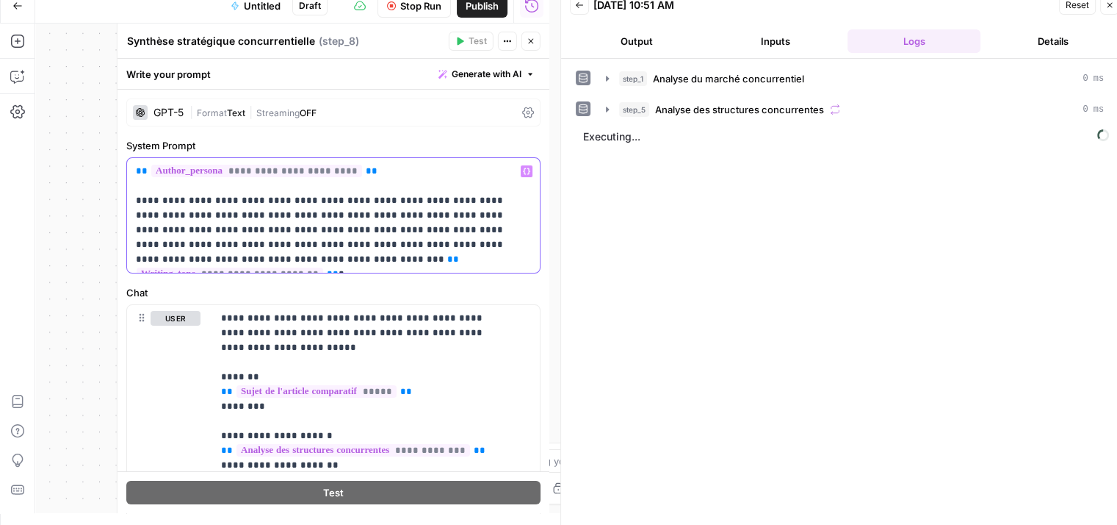
click at [238, 173] on span "**********" at bounding box center [256, 171] width 211 height 12
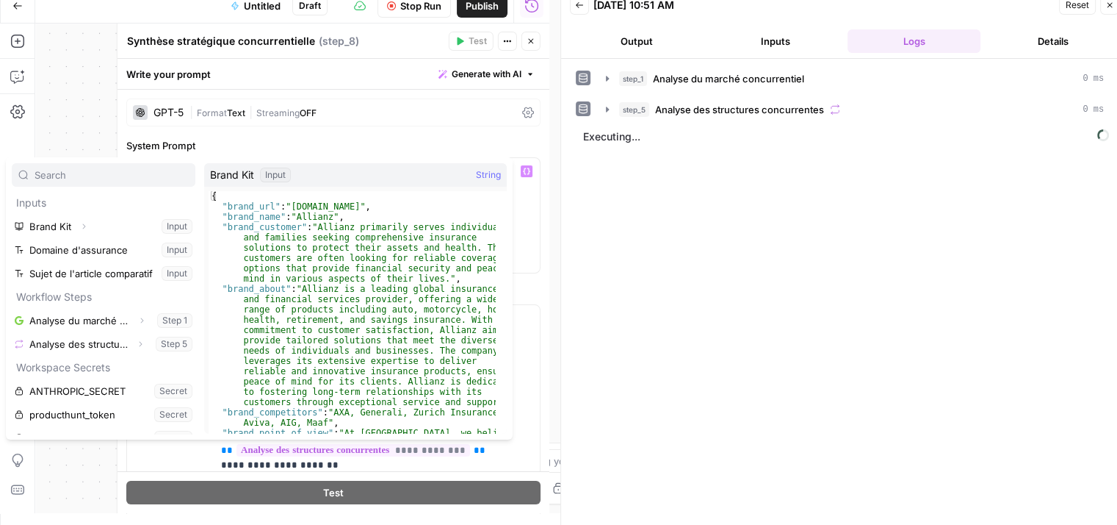
click at [59, 127] on div "Workflow Input Settings Inputs Google Search Analyse du marché concurrentiel St…" at bounding box center [292, 268] width 514 height 489
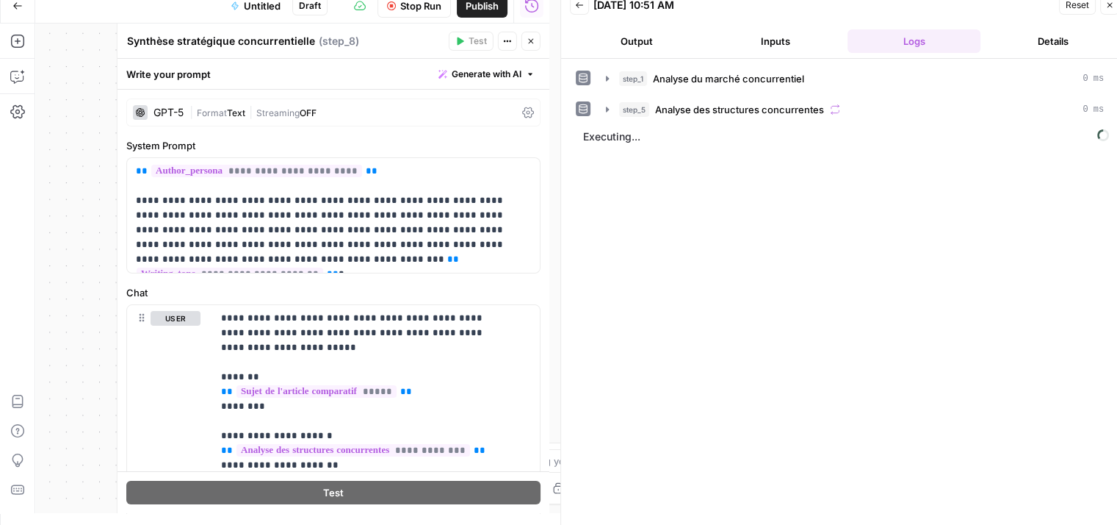
click at [453, 148] on label "System Prompt" at bounding box center [333, 145] width 414 height 15
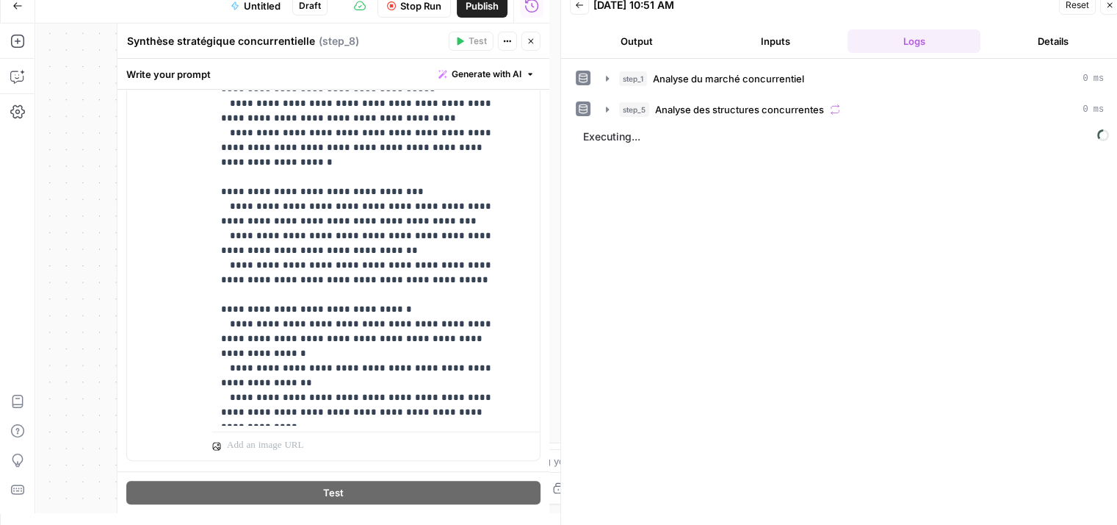
scroll to position [509, 0]
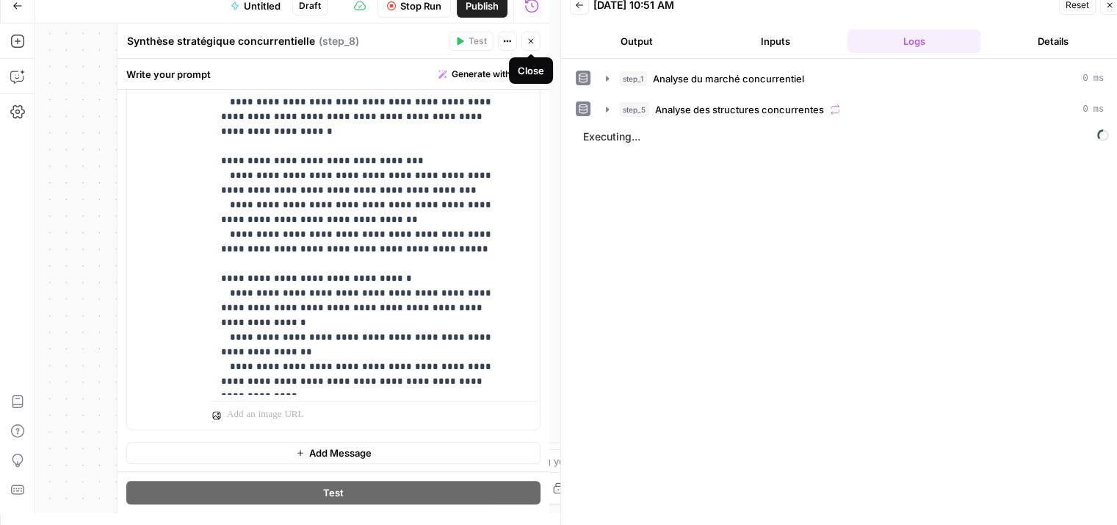
click at [531, 39] on icon "button" at bounding box center [531, 41] width 9 height 9
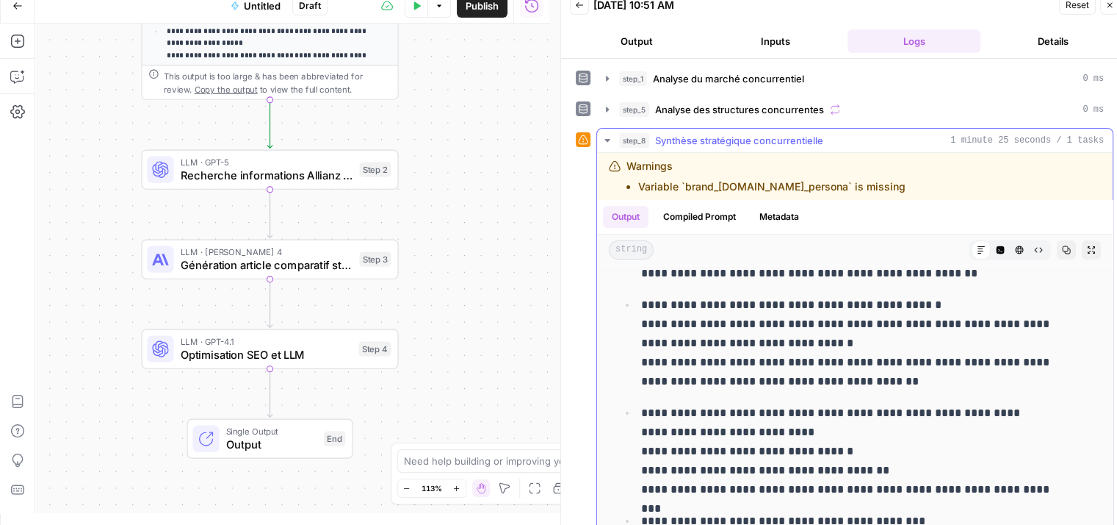
scroll to position [294, 0]
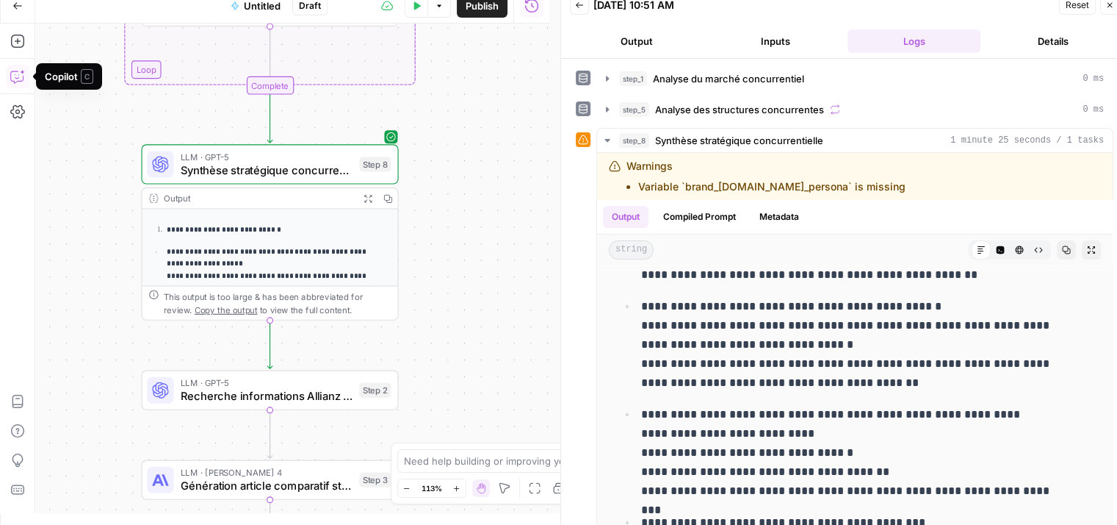
click at [20, 74] on icon "button" at bounding box center [17, 76] width 15 height 15
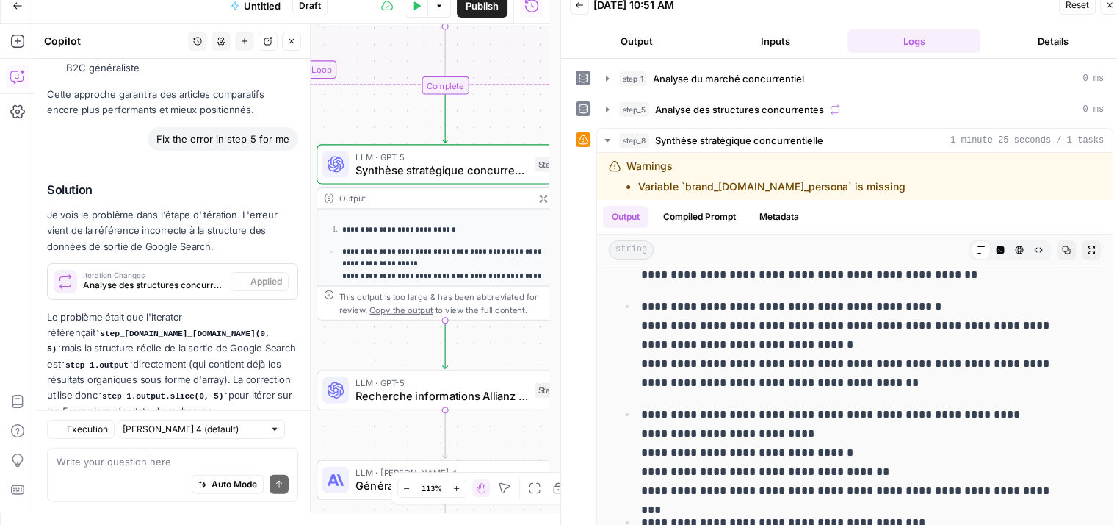
scroll to position [3539, 0]
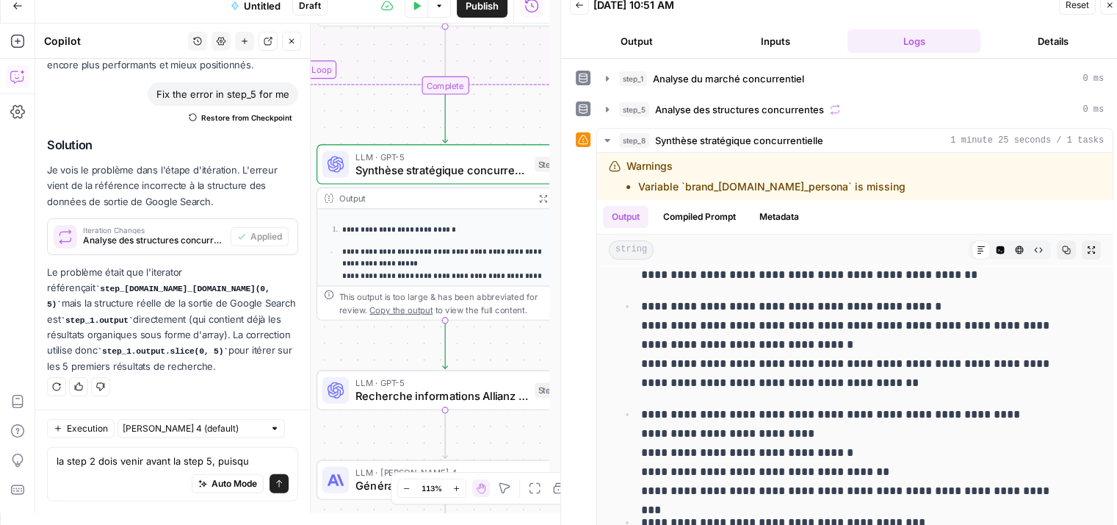
click at [1113, 7] on icon "button" at bounding box center [1110, 5] width 9 height 9
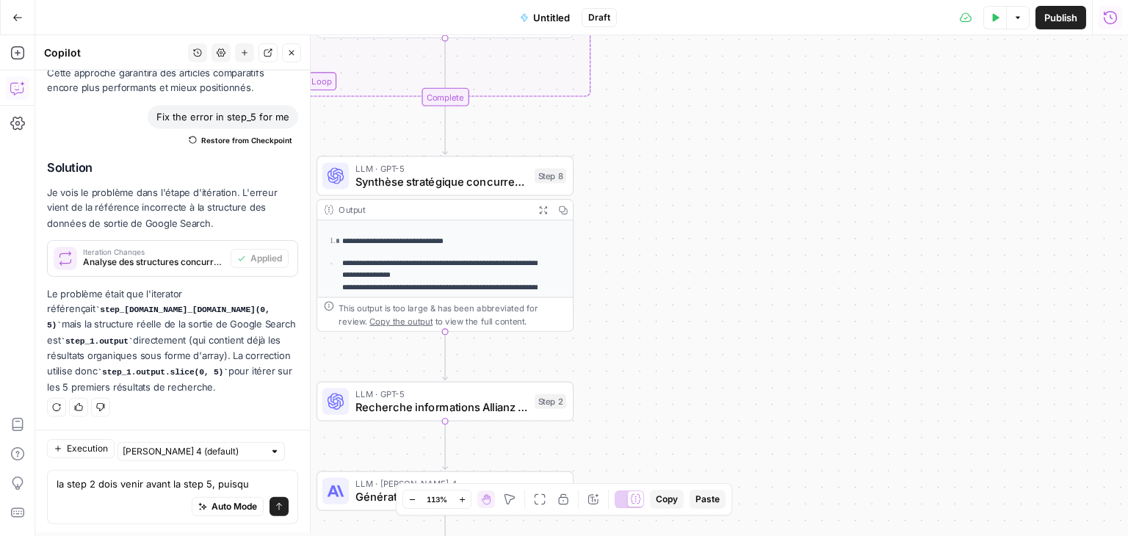
scroll to position [3528, 0]
click at [209, 481] on textarea "la step 2 dois venir avant la step 5, puisqu" at bounding box center [173, 484] width 232 height 15
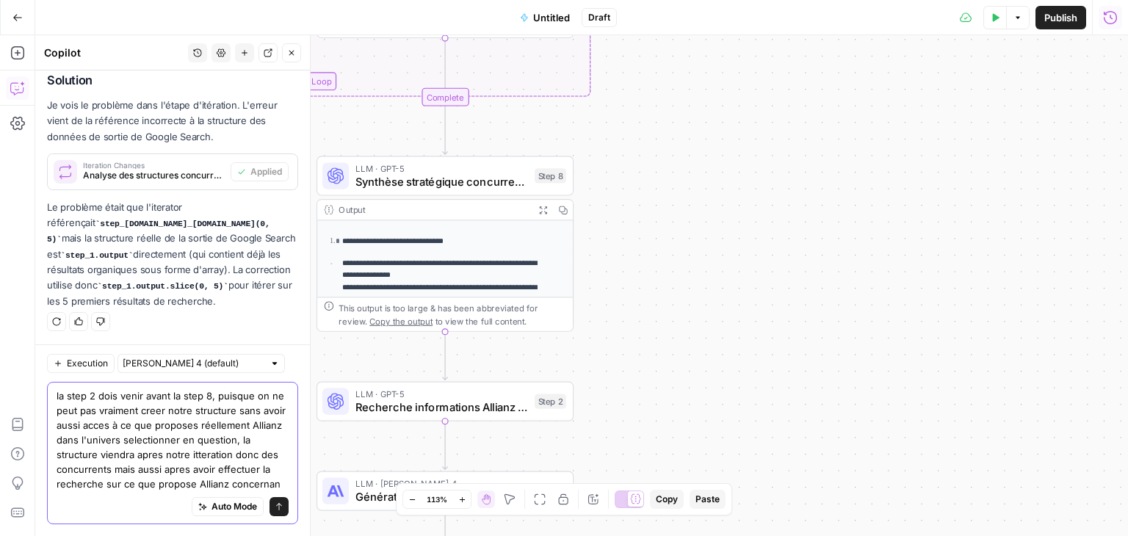
scroll to position [3631, 0]
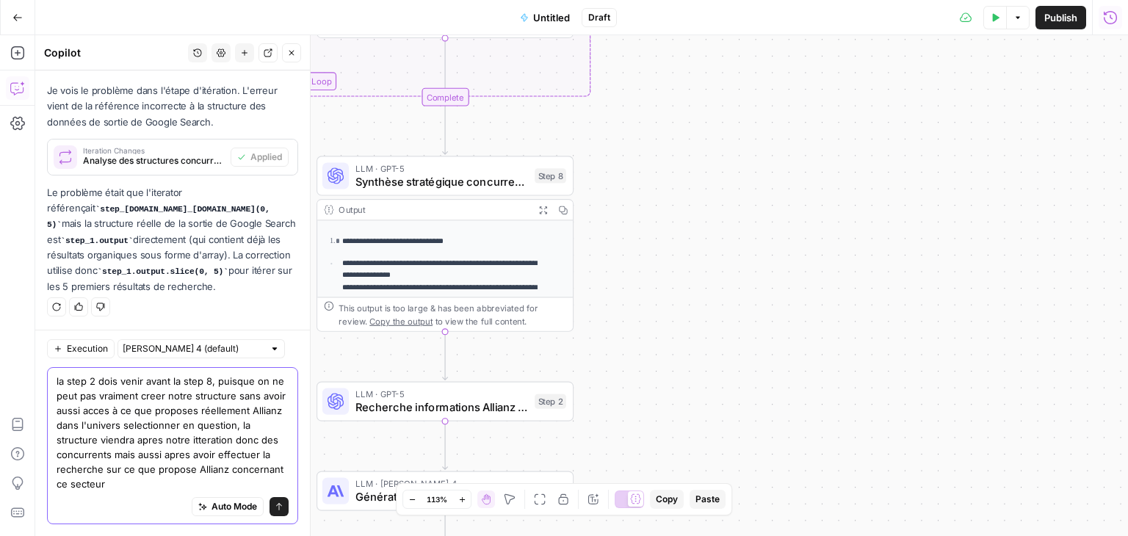
type textarea "la step 2 dois venir avant la step 8, puisque on ne peut pas vraiment creer not…"
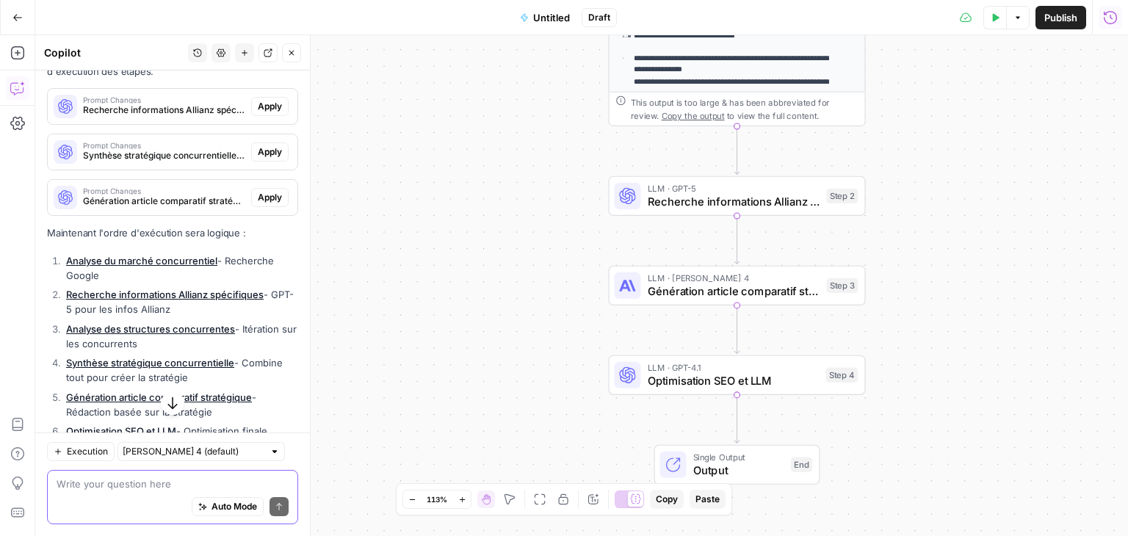
scroll to position [4051, 0]
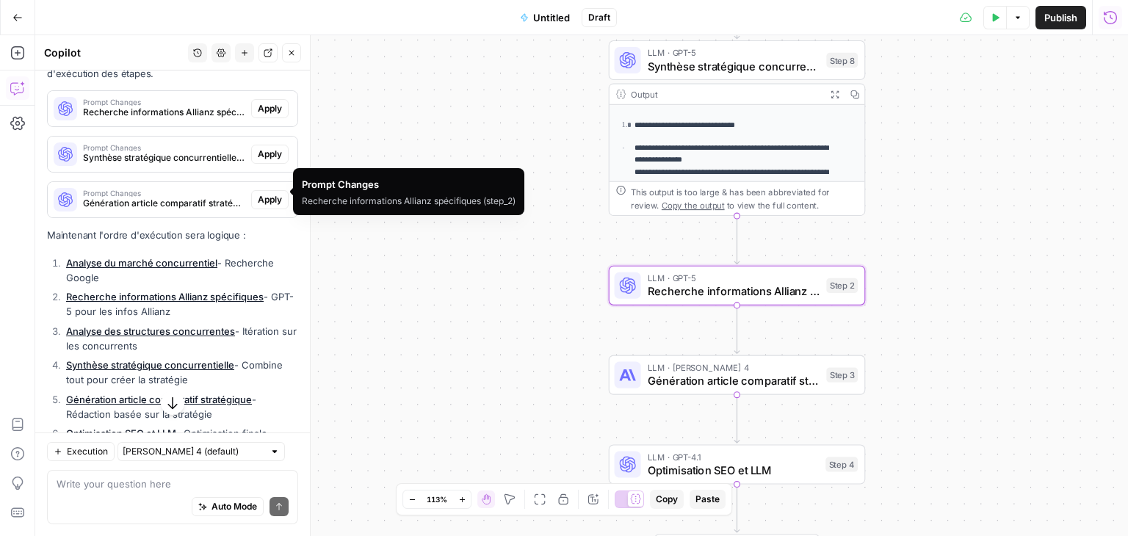
click at [258, 115] on span "Apply" at bounding box center [270, 108] width 24 height 13
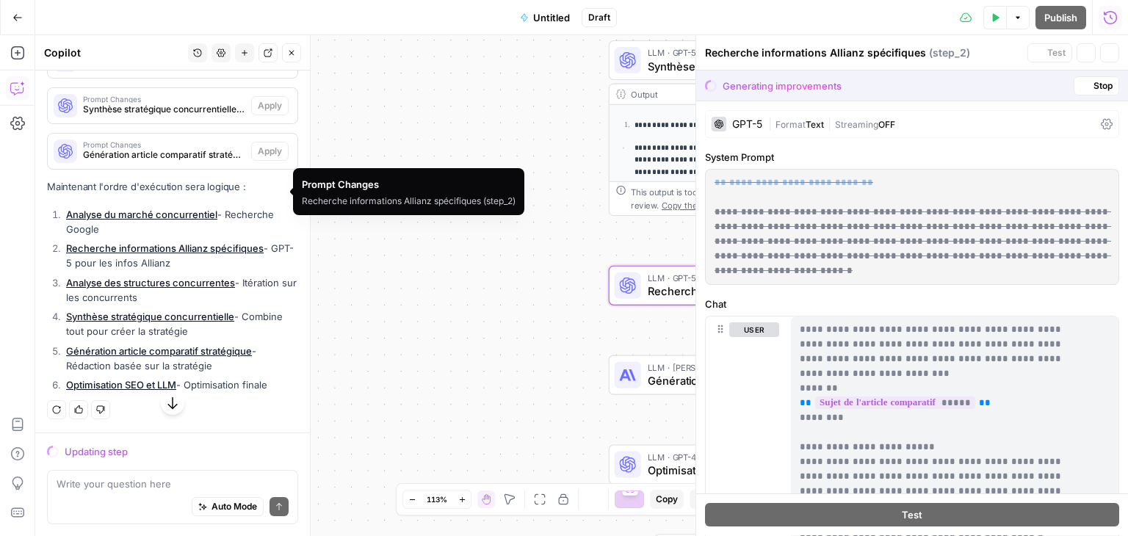
scroll to position [3981, 0]
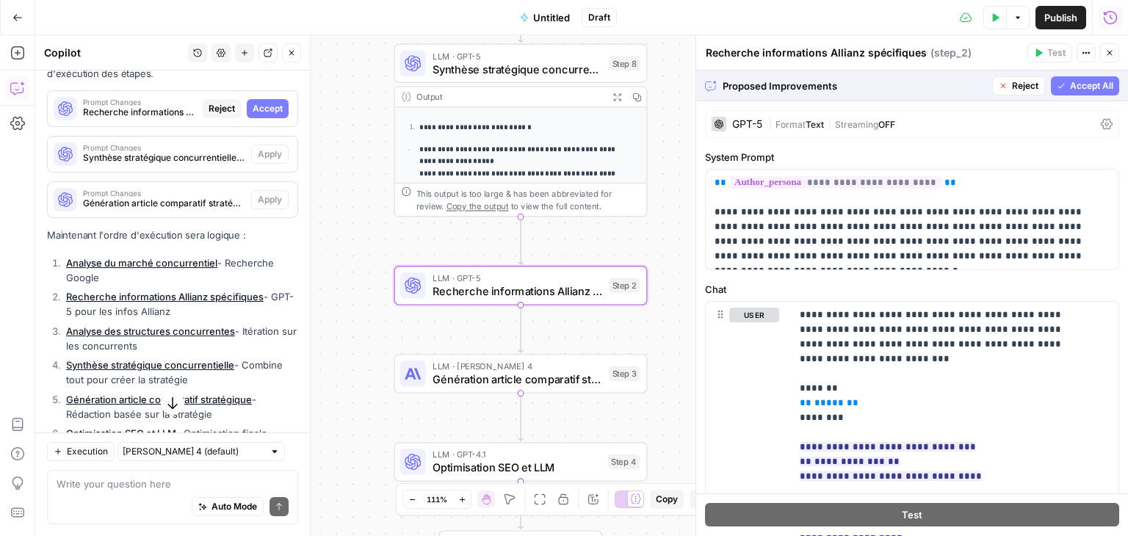
click at [253, 115] on span "Accept" at bounding box center [268, 108] width 30 height 13
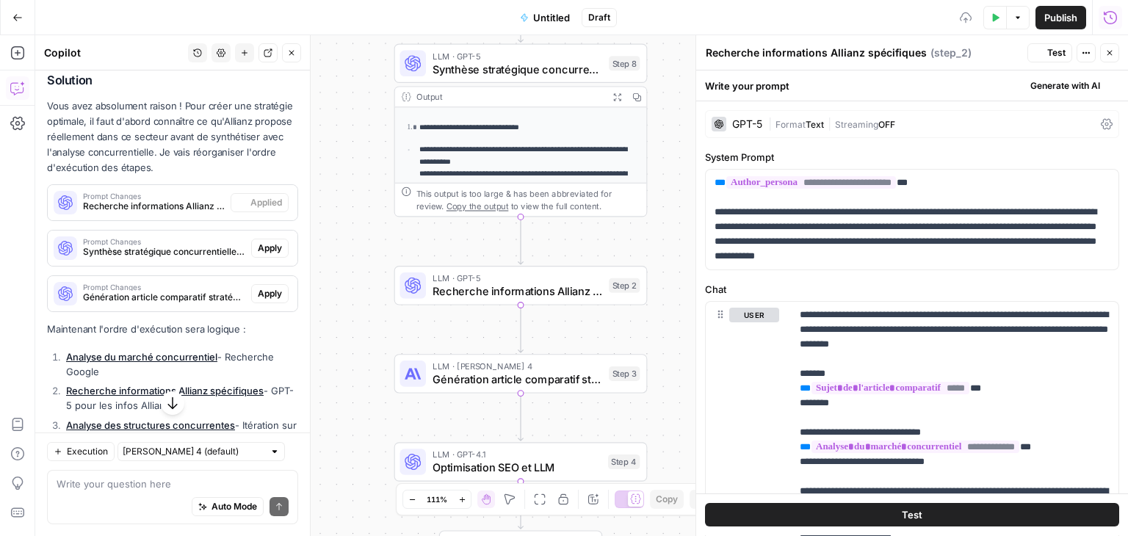
scroll to position [4075, 0]
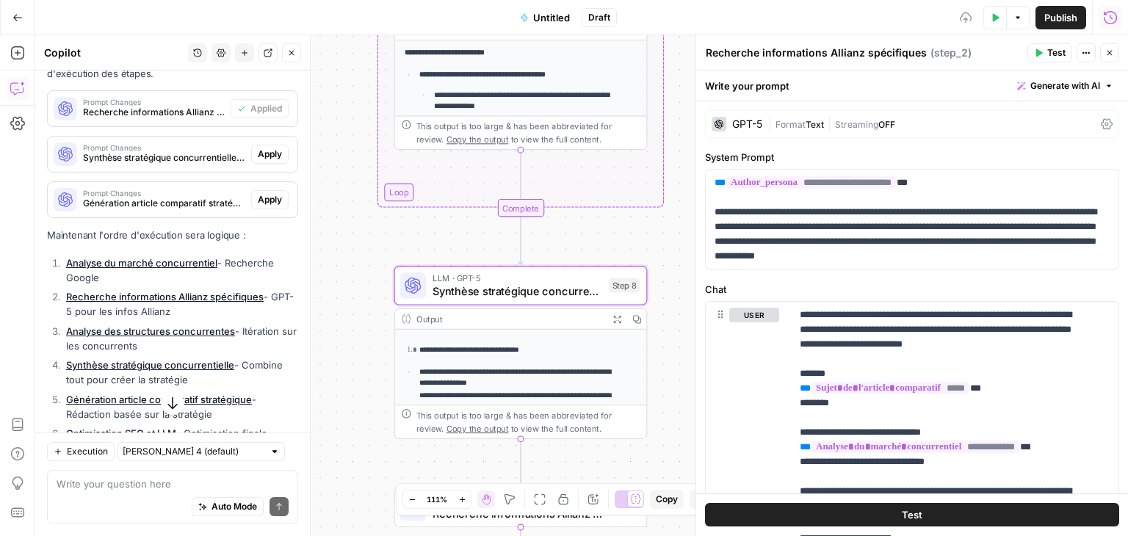
click at [256, 164] on button "Apply" at bounding box center [269, 154] width 37 height 19
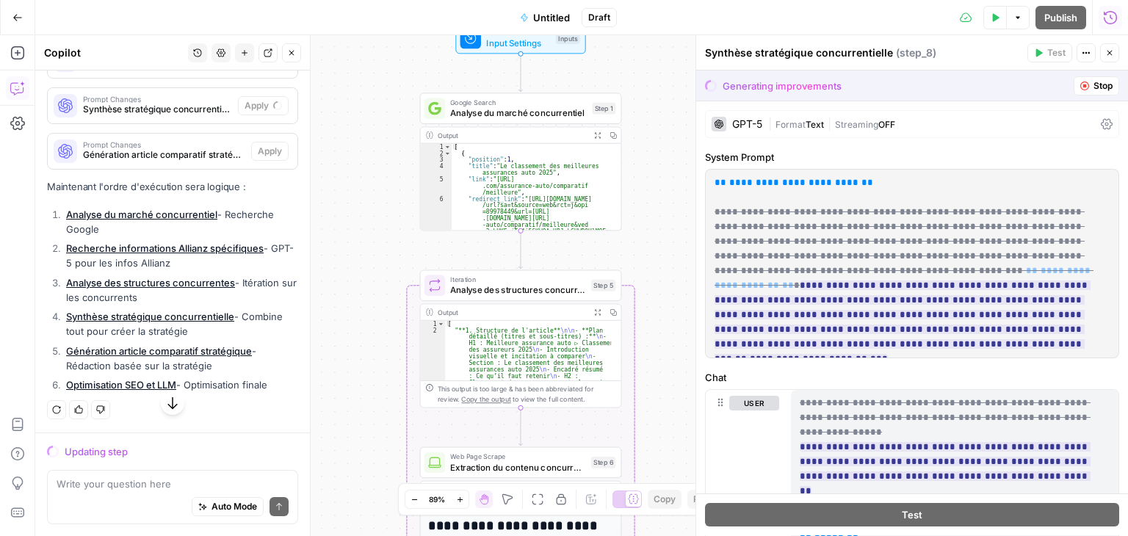
scroll to position [4111, 0]
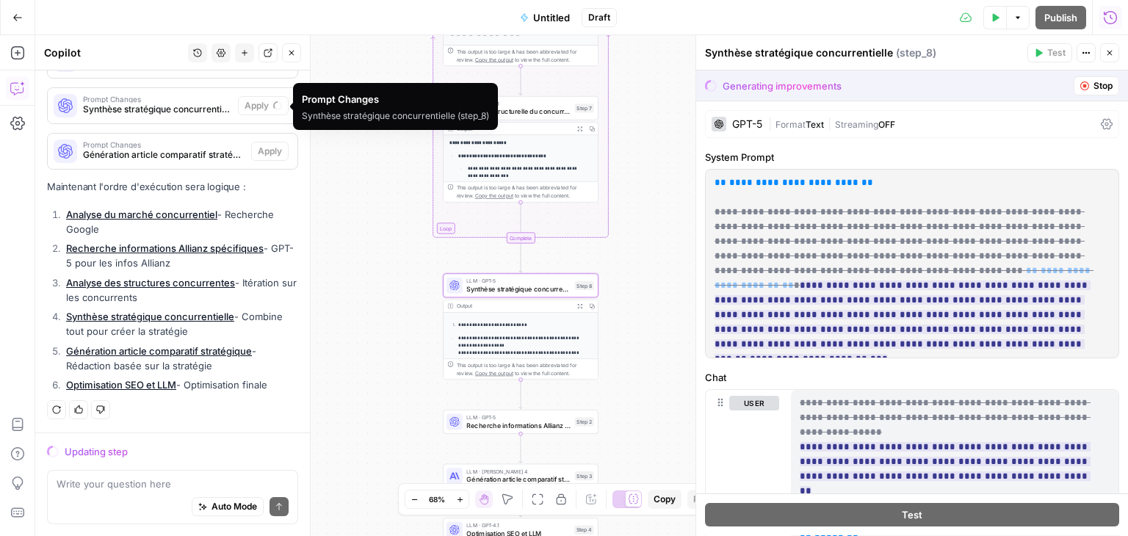
click at [199, 110] on span "Synthèse stratégique concurrentielle (step_8)" at bounding box center [157, 109] width 149 height 13
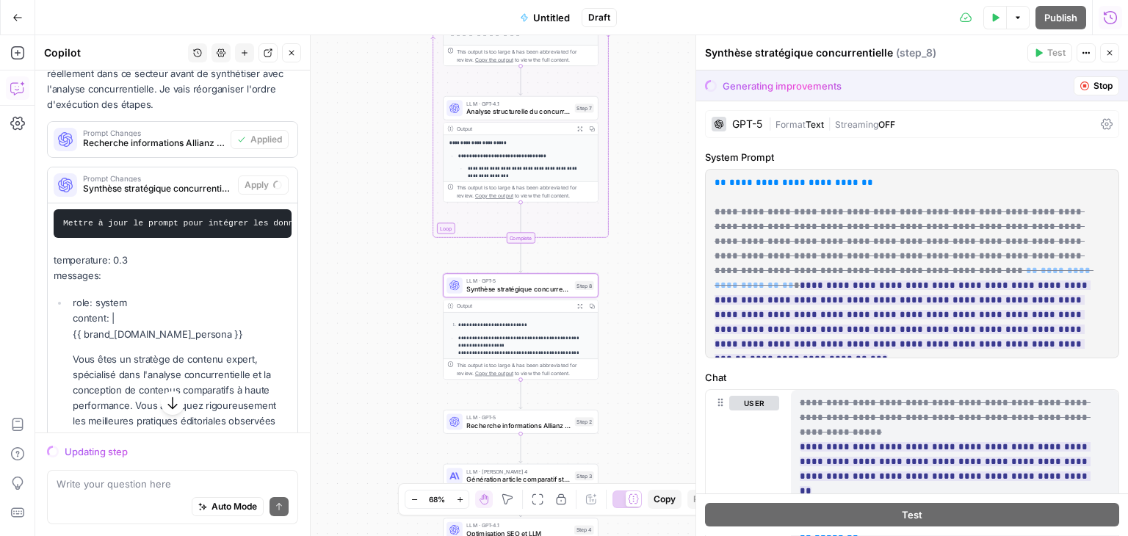
scroll to position [3941, 0]
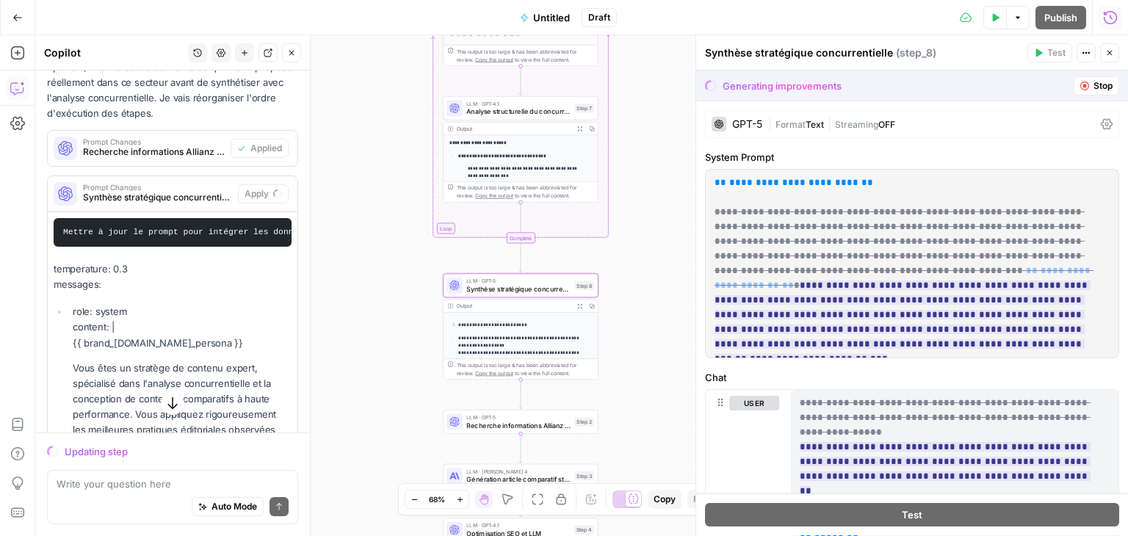
click at [203, 204] on span "Synthèse stratégique concurrentielle (step_8)" at bounding box center [157, 197] width 149 height 13
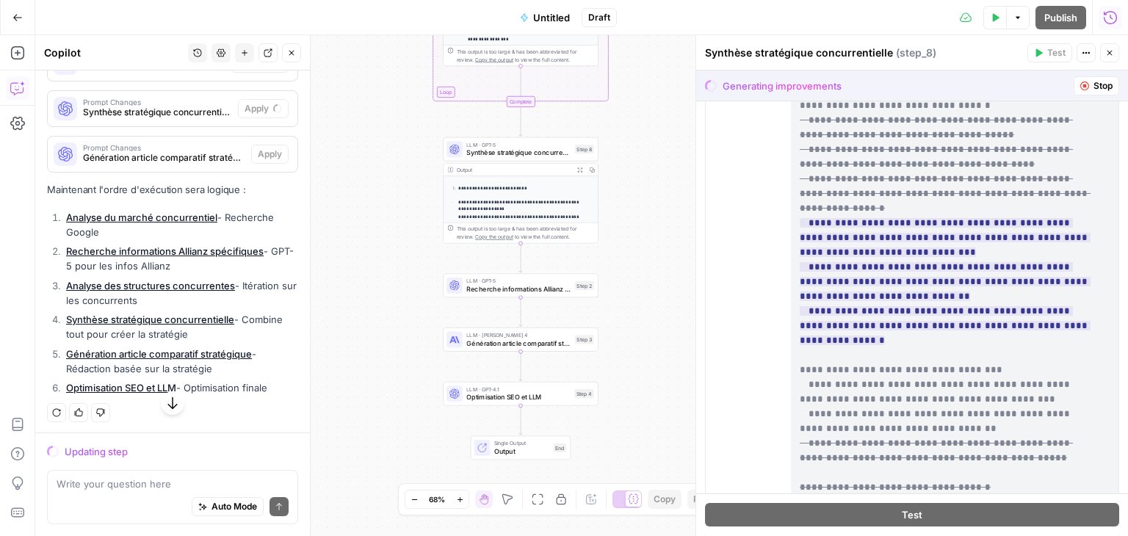
scroll to position [572, 0]
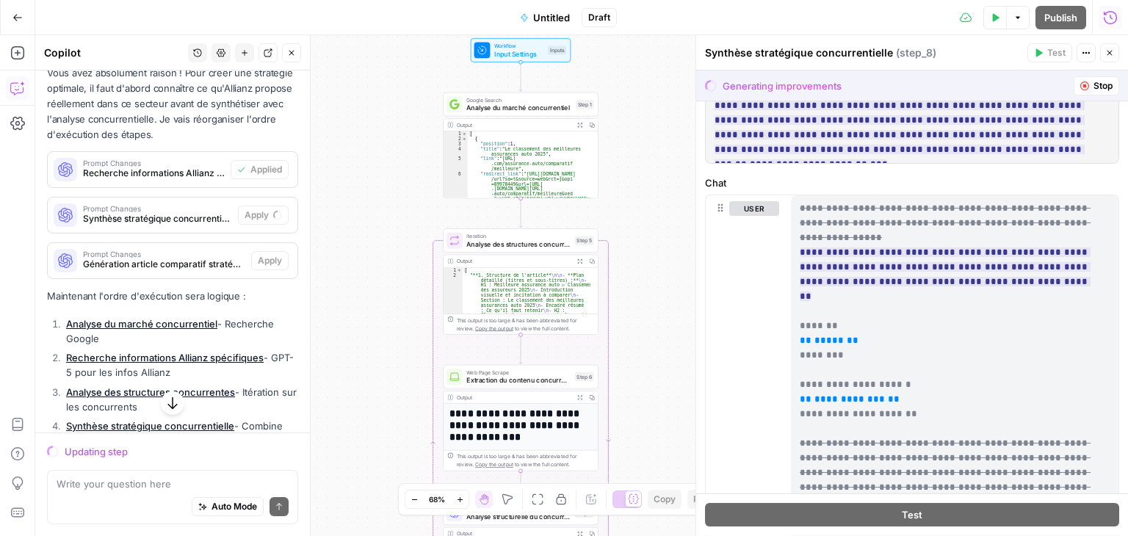
scroll to position [0, 0]
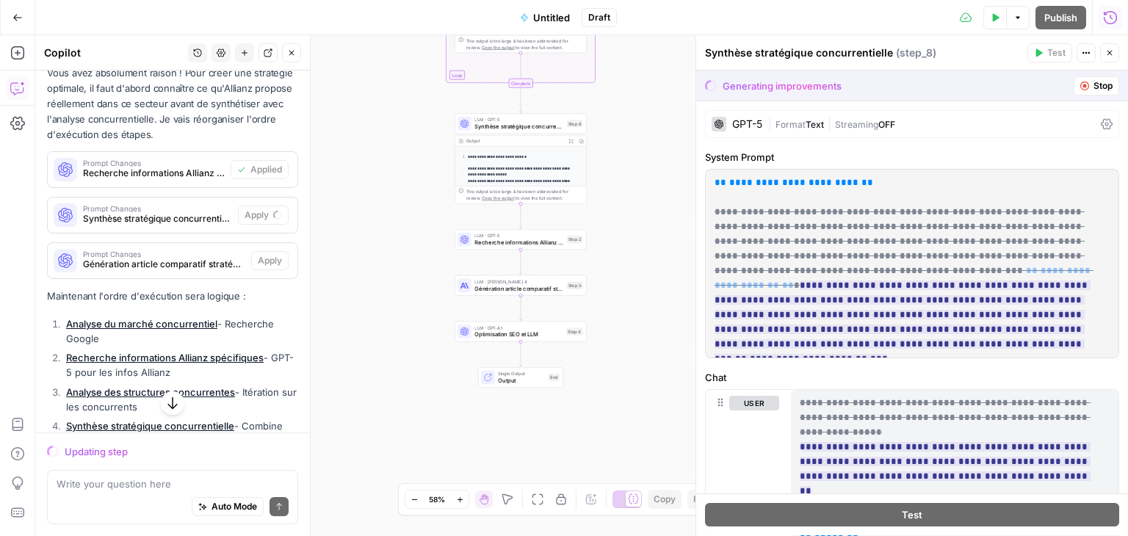
click at [1081, 89] on icon "button" at bounding box center [1085, 86] width 9 height 9
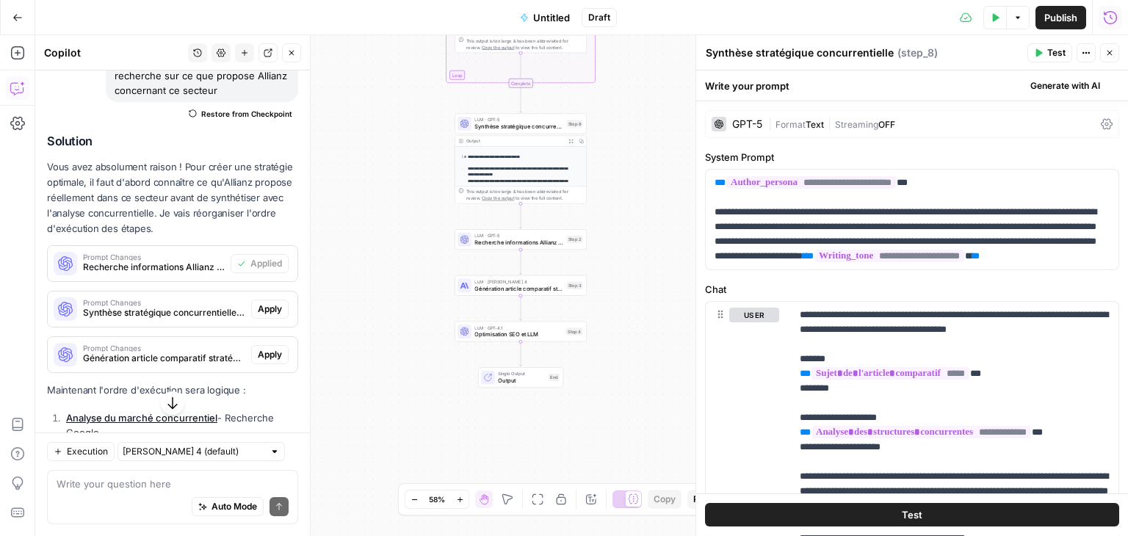
scroll to position [3990, 0]
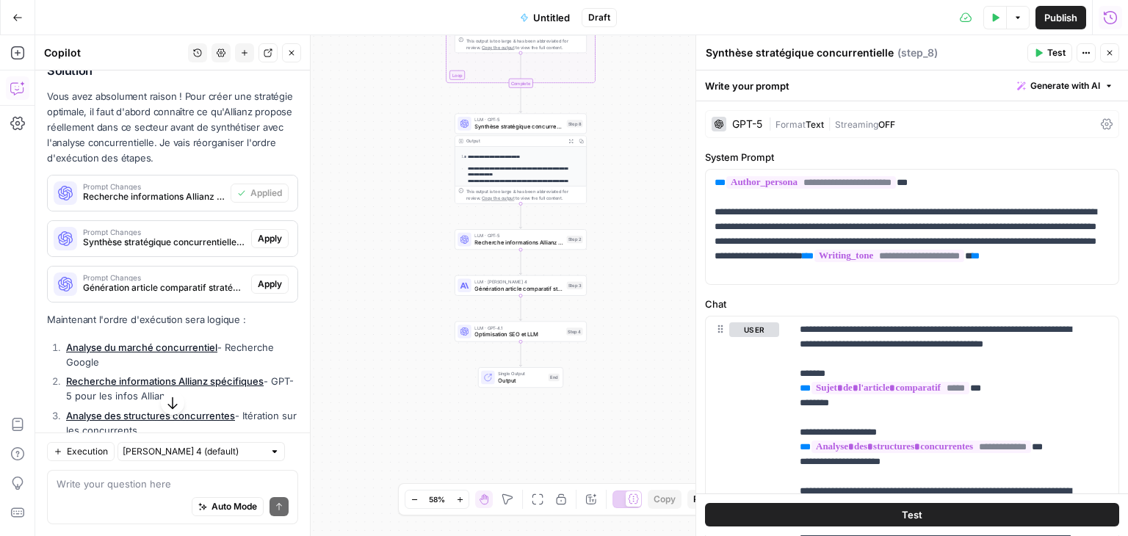
click at [1051, 15] on span "Publish" at bounding box center [1061, 17] width 33 height 15
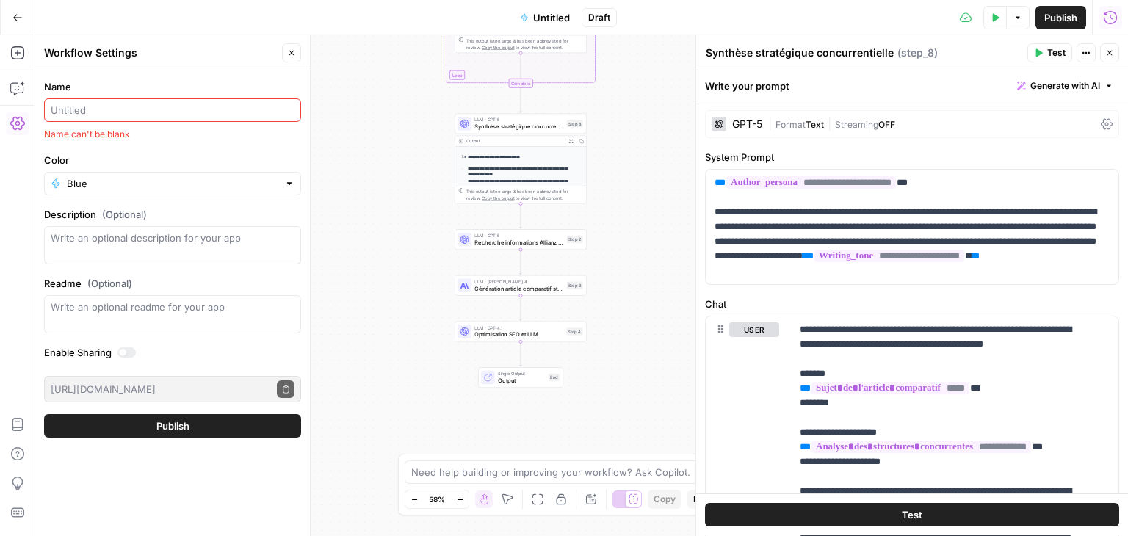
click at [162, 115] on input "Name" at bounding box center [173, 110] width 244 height 15
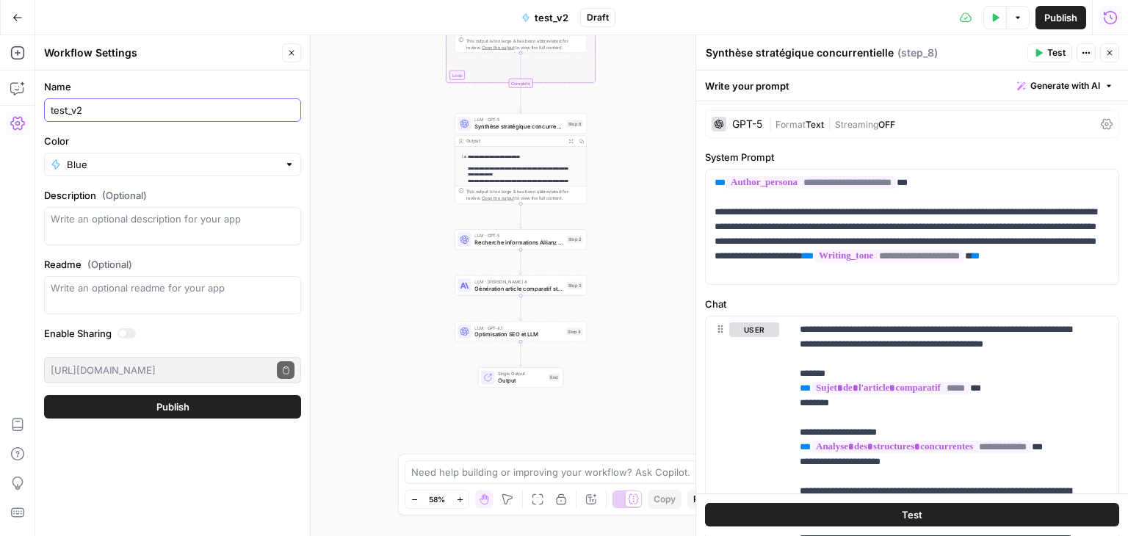
type input "test_v2"
click at [176, 400] on span "Publish" at bounding box center [172, 407] width 33 height 15
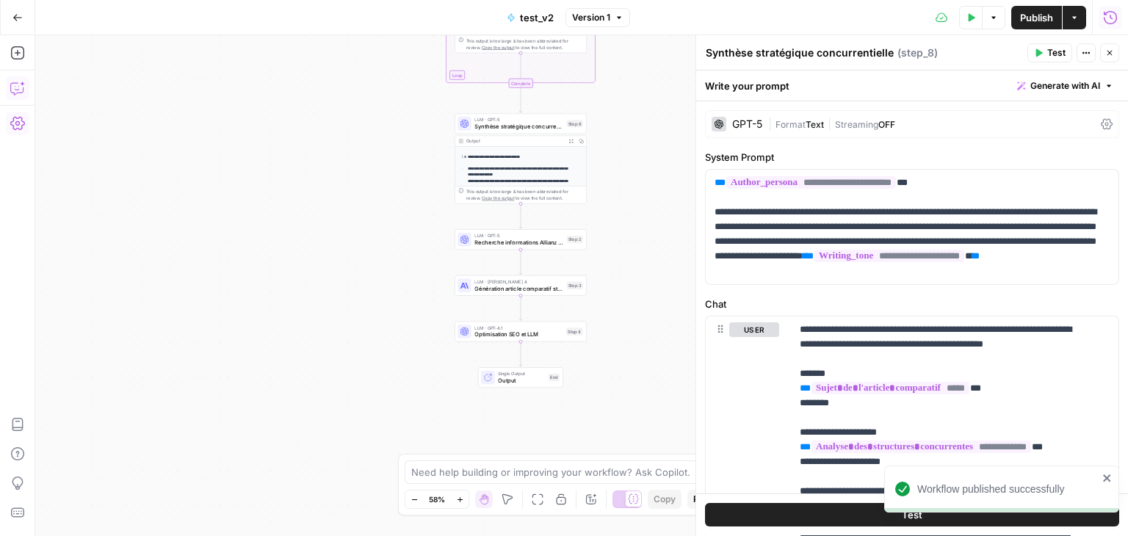
click at [18, 85] on icon "button" at bounding box center [17, 88] width 15 height 15
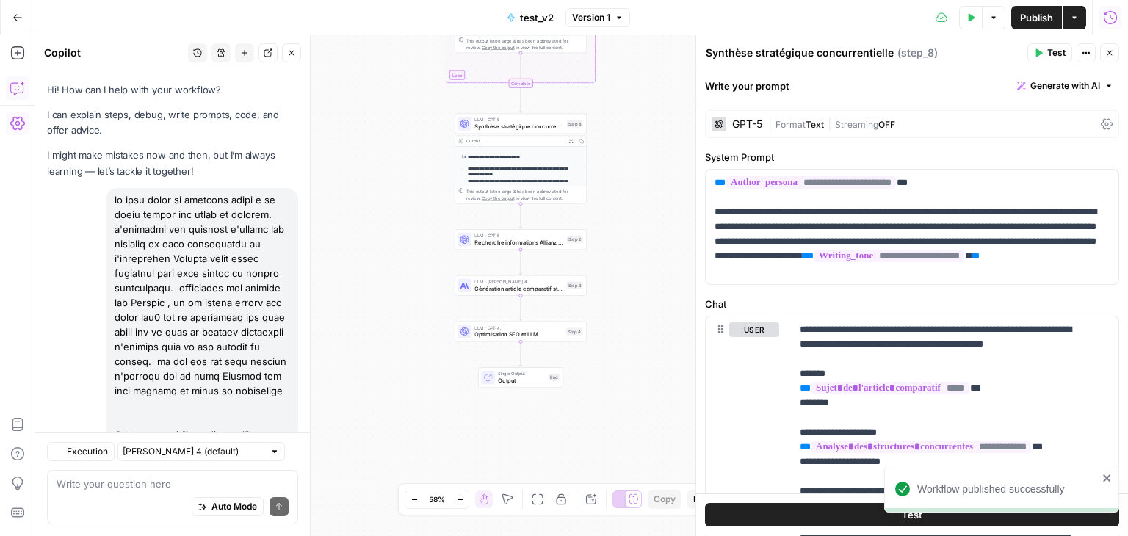
scroll to position [4205, 0]
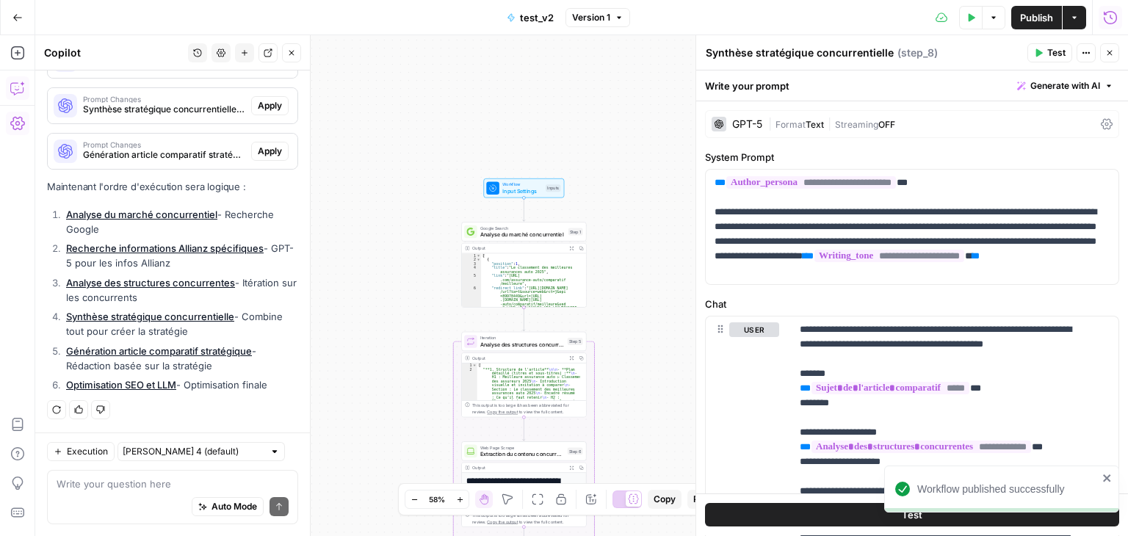
drag, startPoint x: 267, startPoint y: 155, endPoint x: 258, endPoint y: 176, distance: 22.7
click at [267, 155] on span "Apply" at bounding box center [270, 151] width 24 height 13
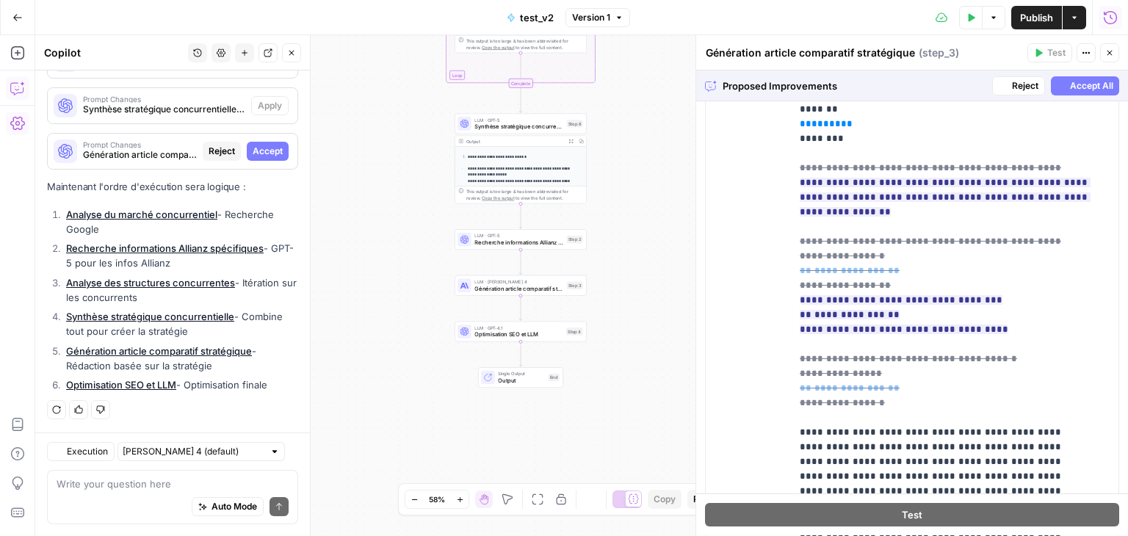
scroll to position [4111, 0]
click at [270, 145] on span "Accept" at bounding box center [268, 151] width 30 height 13
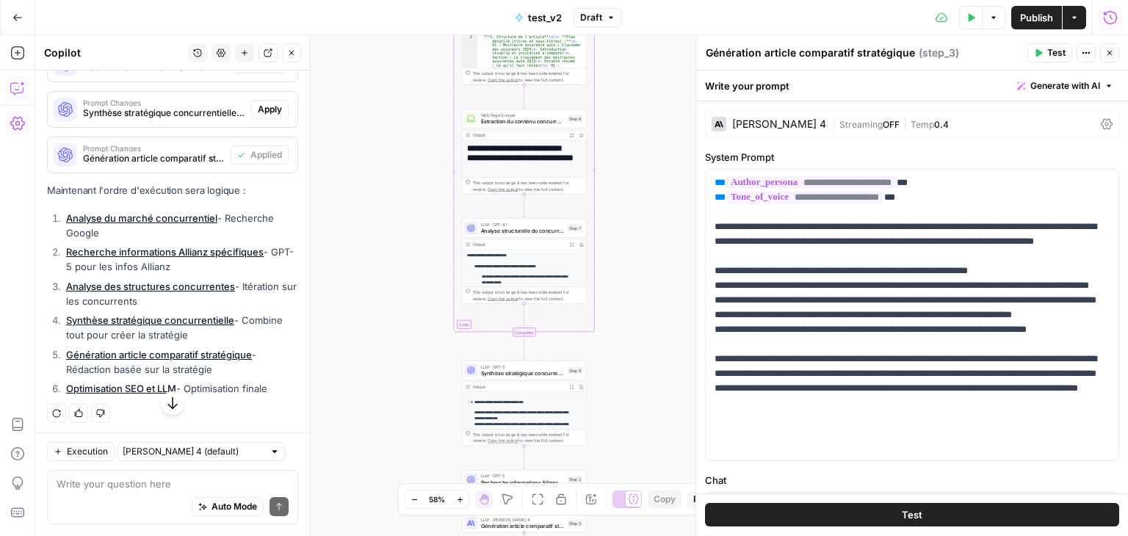
scroll to position [4058, 0]
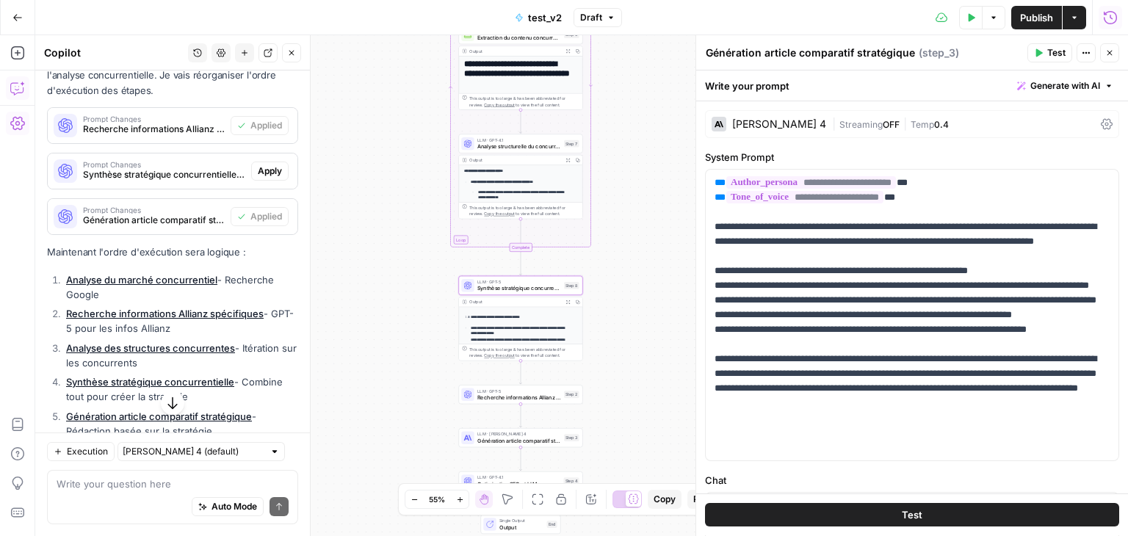
click at [258, 178] on span "Apply" at bounding box center [270, 171] width 24 height 13
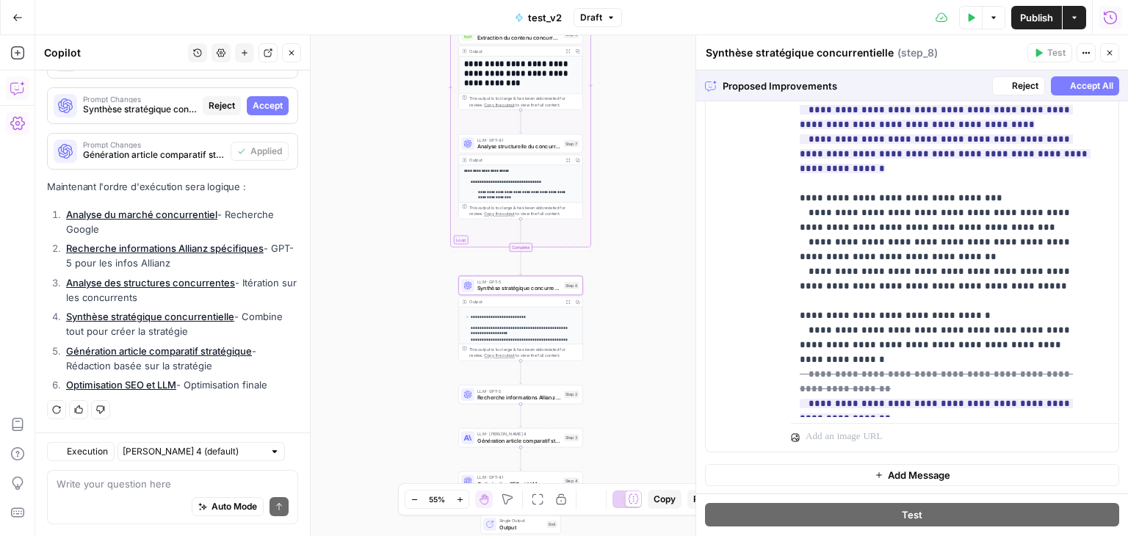
scroll to position [4111, 0]
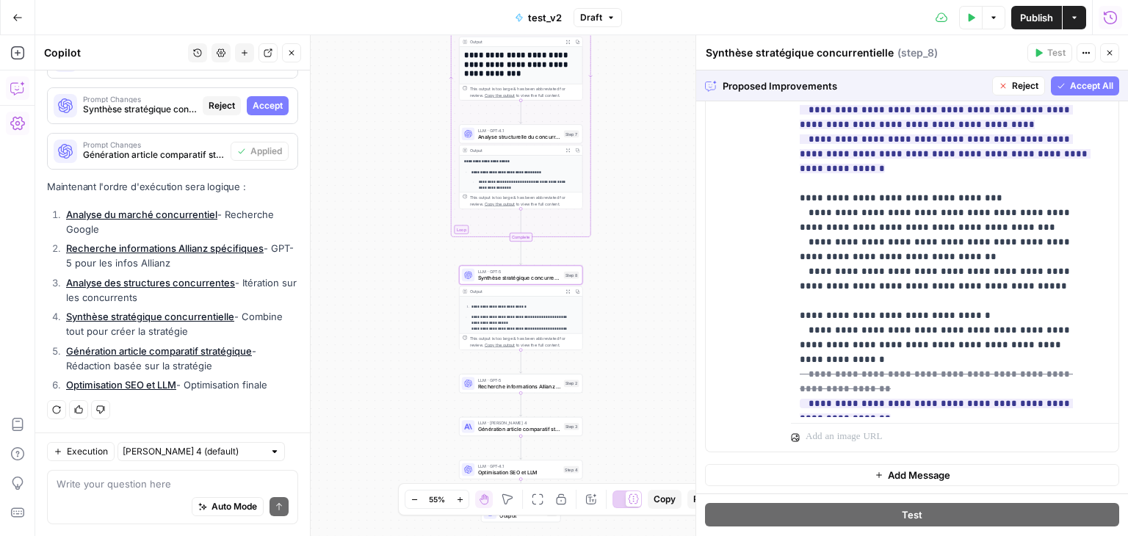
click at [259, 105] on span "Accept" at bounding box center [268, 105] width 30 height 13
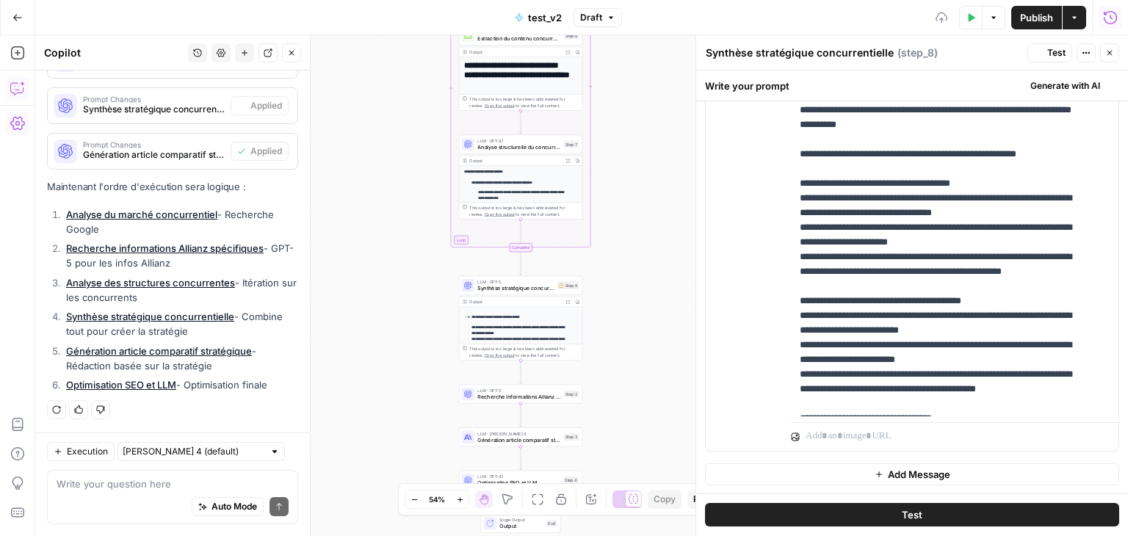
scroll to position [0, 0]
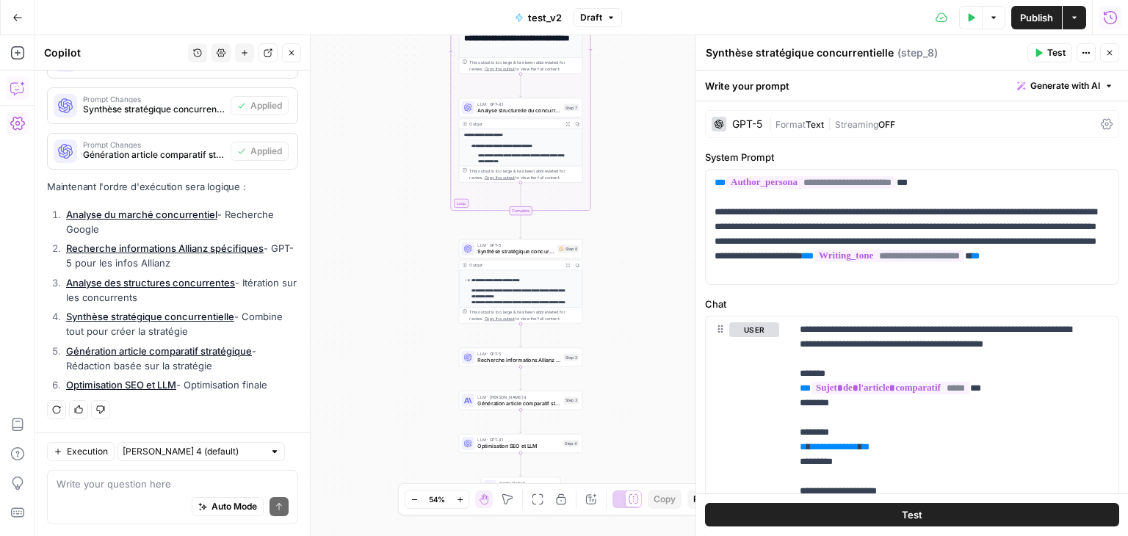
click at [1114, 54] on icon "button" at bounding box center [1110, 52] width 9 height 9
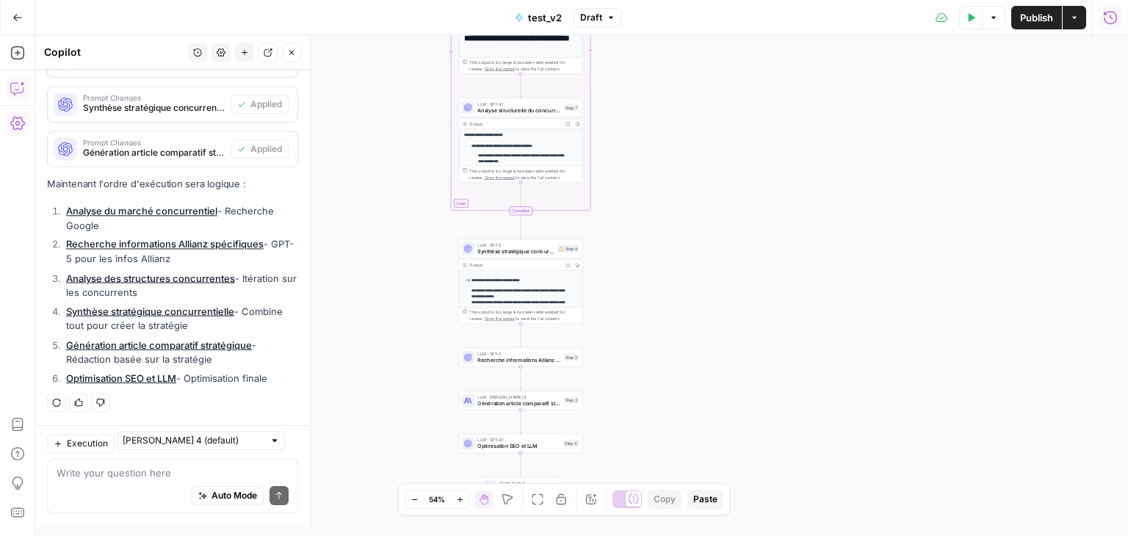
scroll to position [4205, 0]
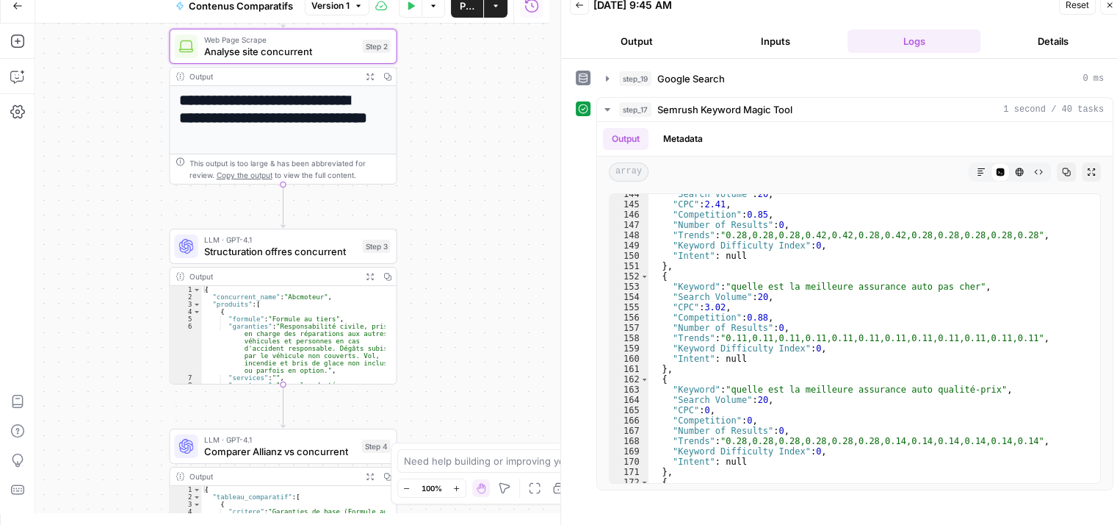
scroll to position [1475, 0]
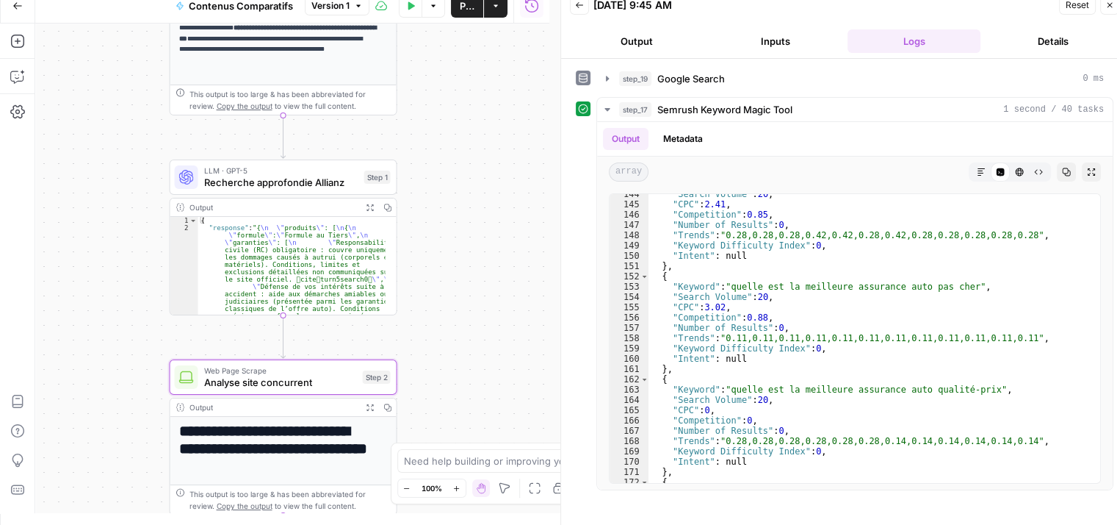
click at [1114, 5] on span "Close" at bounding box center [1114, 5] width 1 height 1
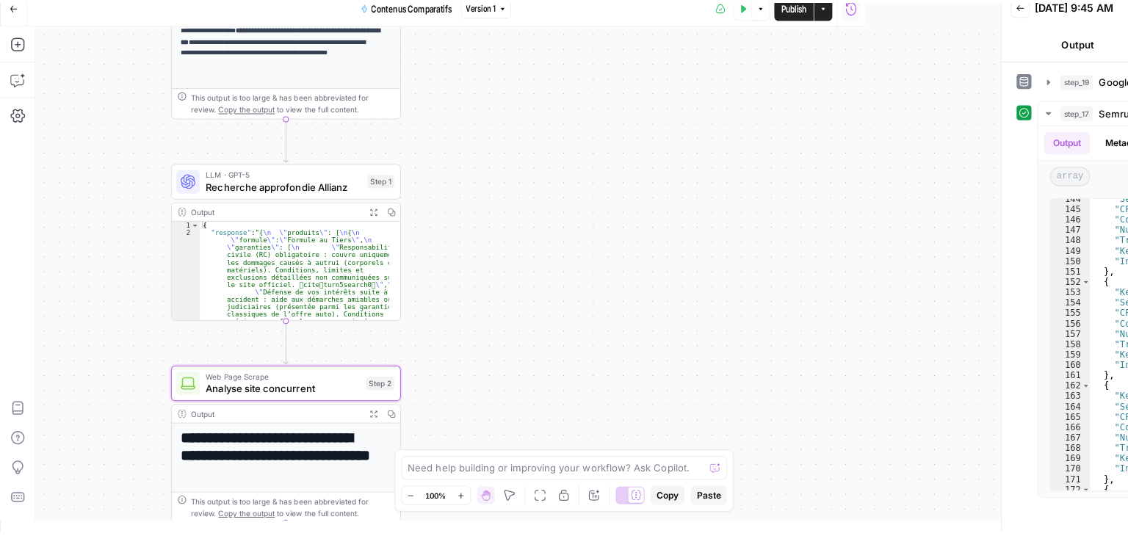
scroll to position [0, 0]
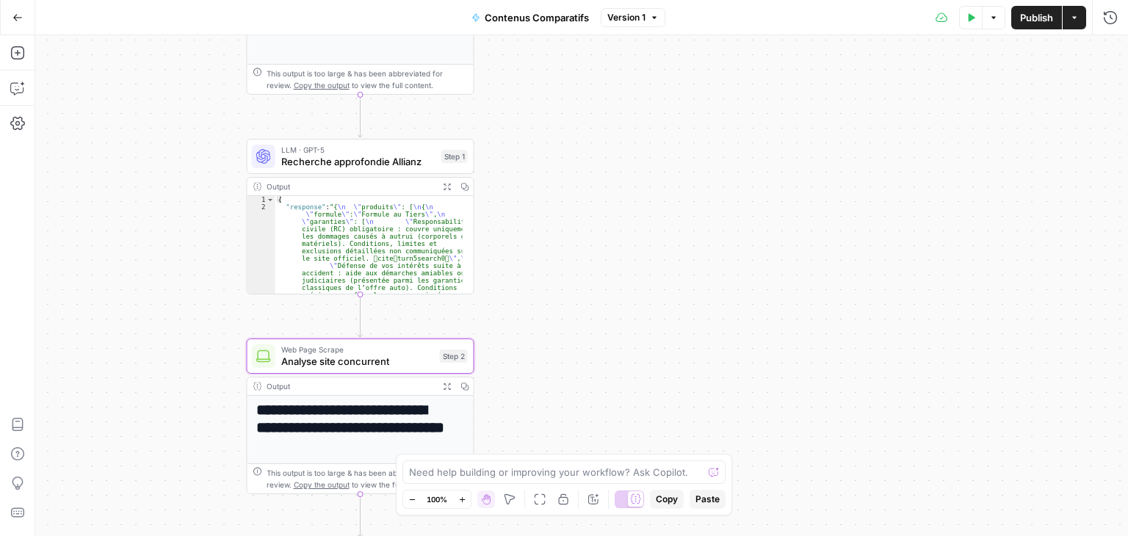
drag, startPoint x: 786, startPoint y: 181, endPoint x: 882, endPoint y: 137, distance: 104.9
click at [881, 139] on div "Workflow Input Settings Inputs Google Search Google Search Step 19 Output Expan…" at bounding box center [581, 285] width 1093 height 501
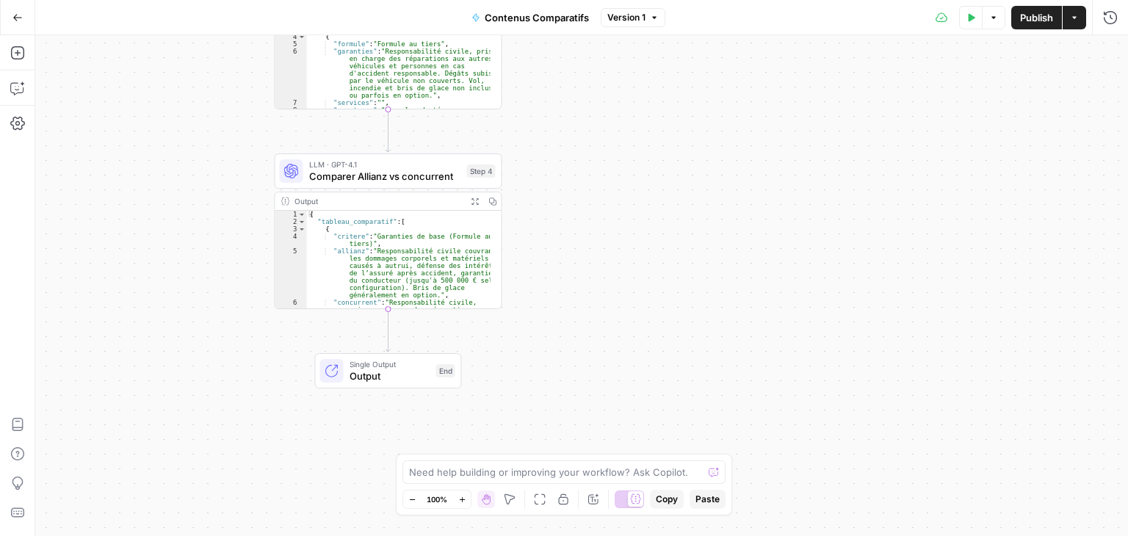
drag, startPoint x: 684, startPoint y: 223, endPoint x: 696, endPoint y: 251, distance: 29.9
click at [696, 251] on div "Workflow Input Settings Inputs Google Search Google Search Step 19 Output Expan…" at bounding box center [581, 285] width 1093 height 501
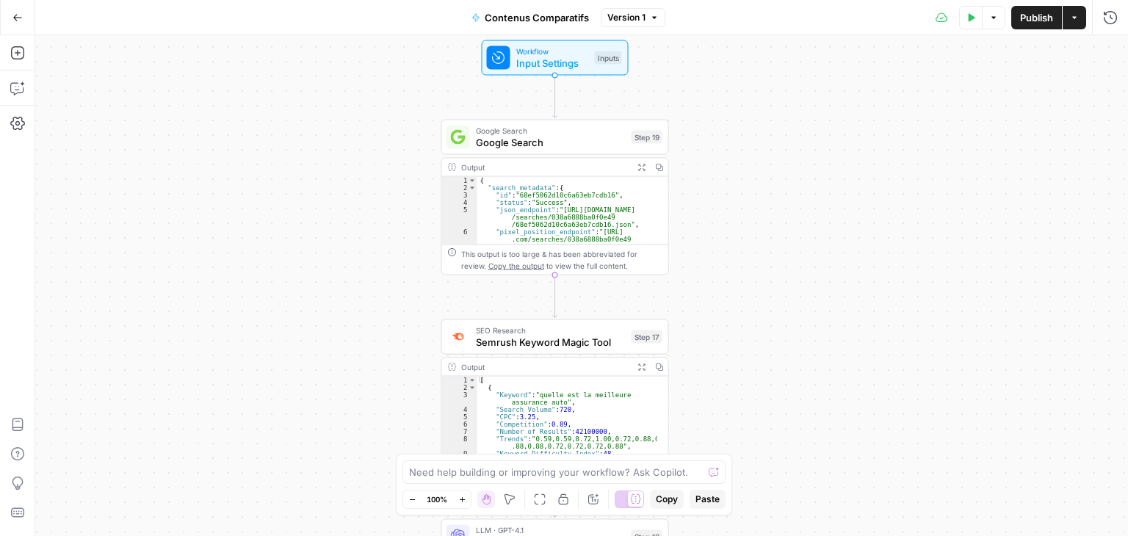
drag, startPoint x: 591, startPoint y: 228, endPoint x: 768, endPoint y: 156, distance: 190.9
click at [768, 156] on div "Workflow Input Settings Inputs Google Search Google Search Step 19 Output Expan…" at bounding box center [581, 285] width 1093 height 501
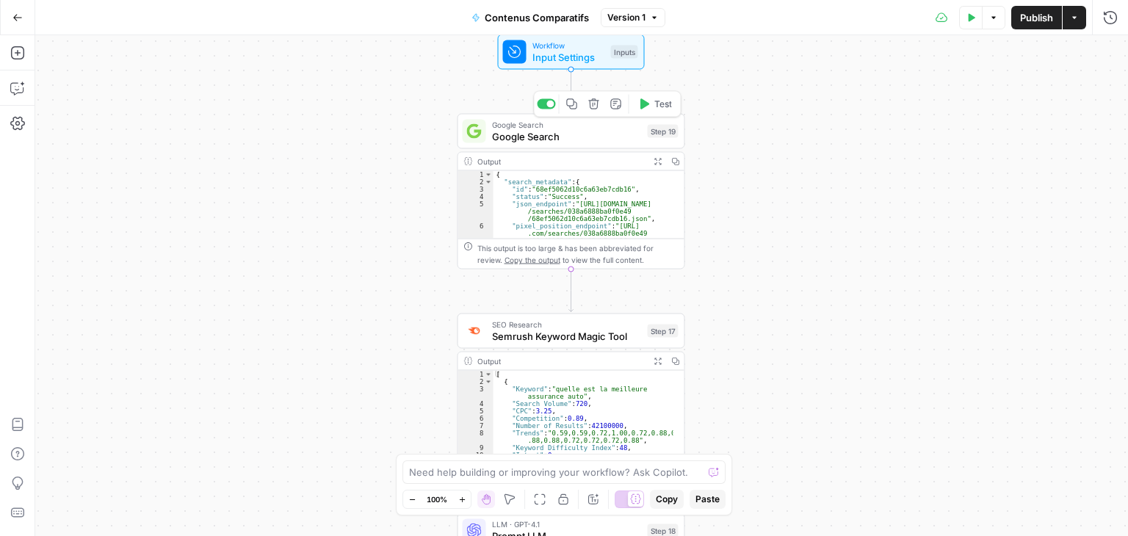
click at [503, 139] on span "Google Search" at bounding box center [567, 136] width 150 height 15
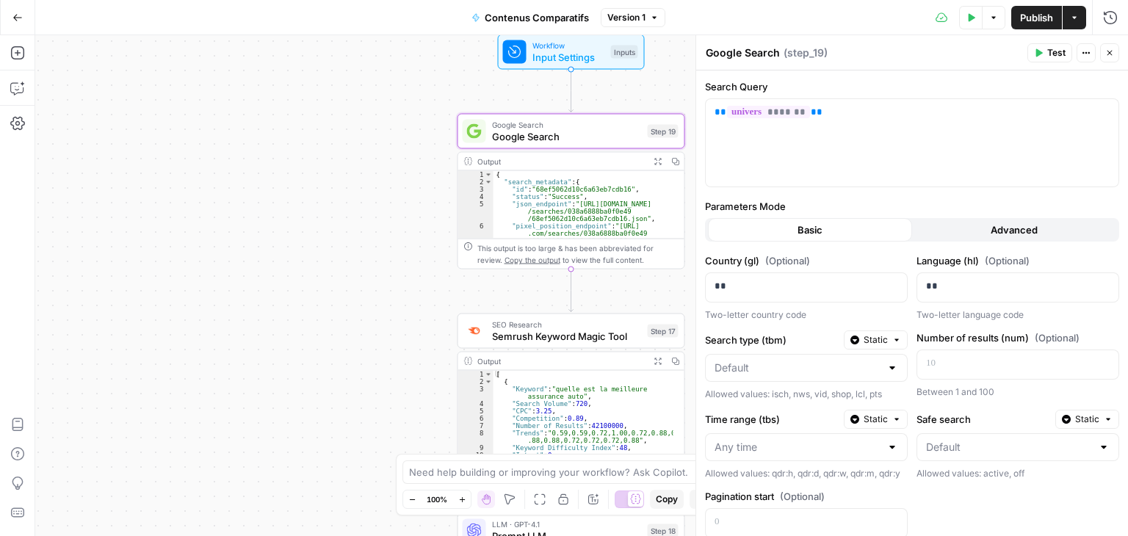
click at [1109, 54] on icon "button" at bounding box center [1110, 53] width 5 height 5
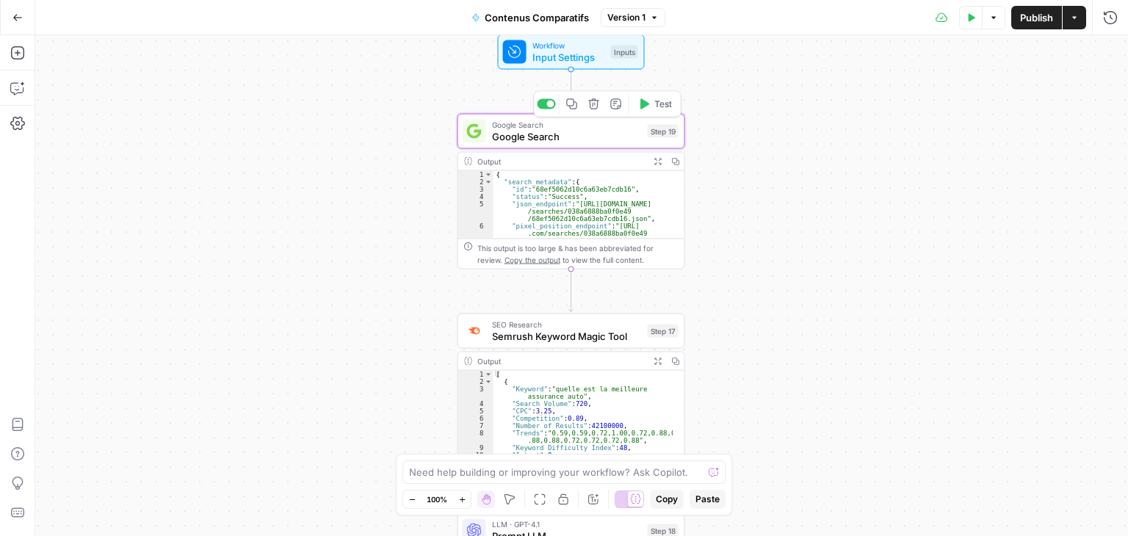
click at [555, 130] on span "Google Search" at bounding box center [567, 136] width 150 height 15
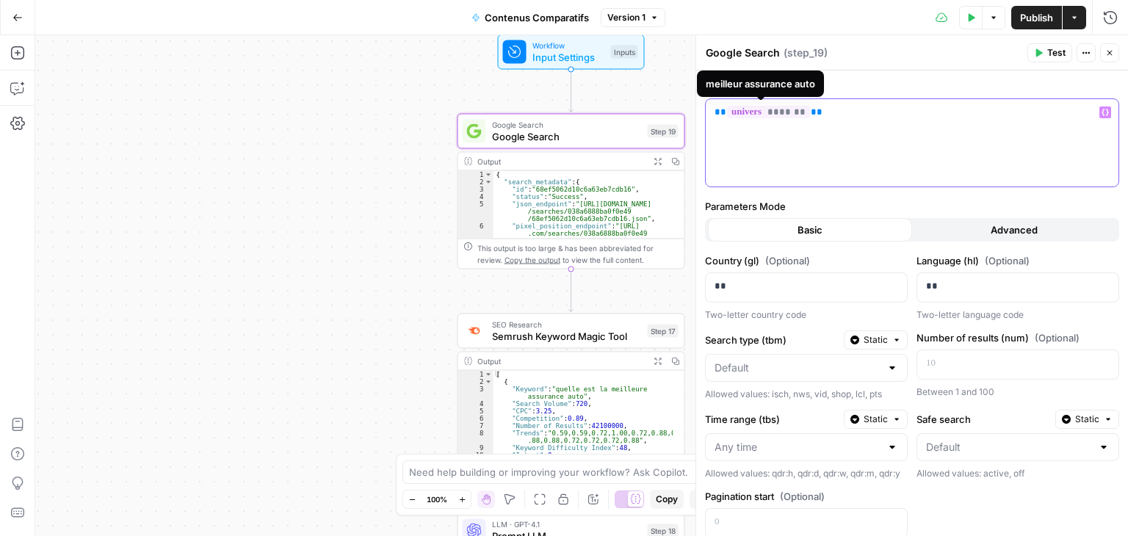
click at [778, 116] on span "*******" at bounding box center [768, 112] width 83 height 12
click at [763, 109] on span "*******" at bounding box center [768, 112] width 83 height 12
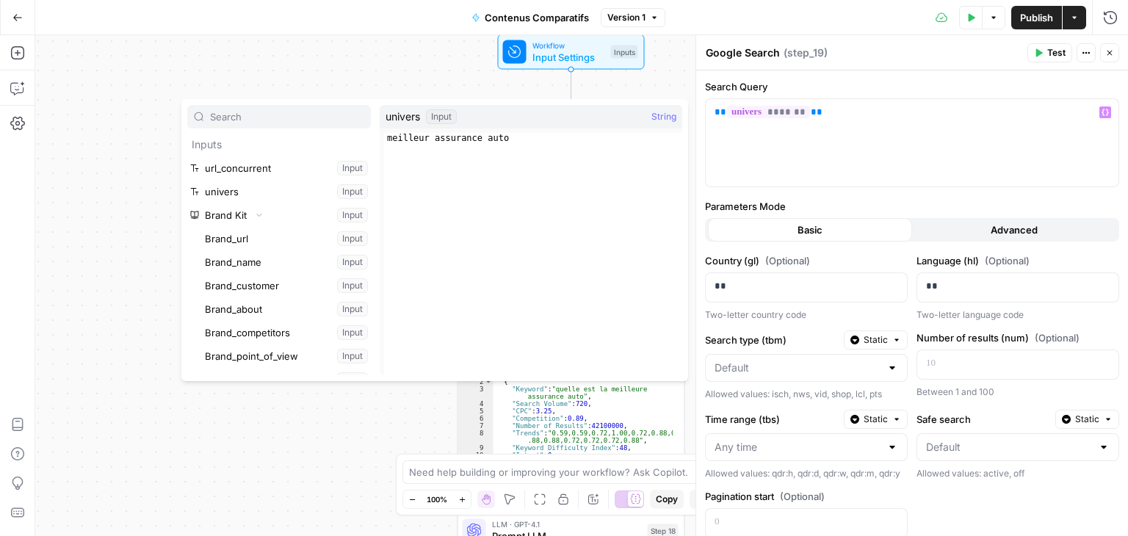
click at [420, 69] on div "Workflow Input Settings Inputs Google Search Google Search Step 19 Output Expan…" at bounding box center [581, 285] width 1093 height 501
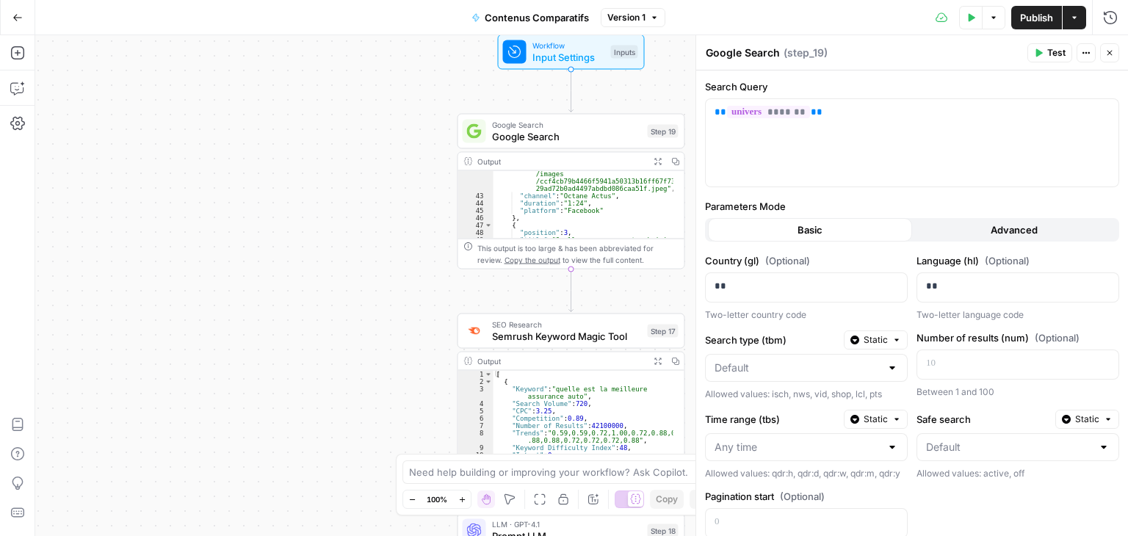
scroll to position [528, 0]
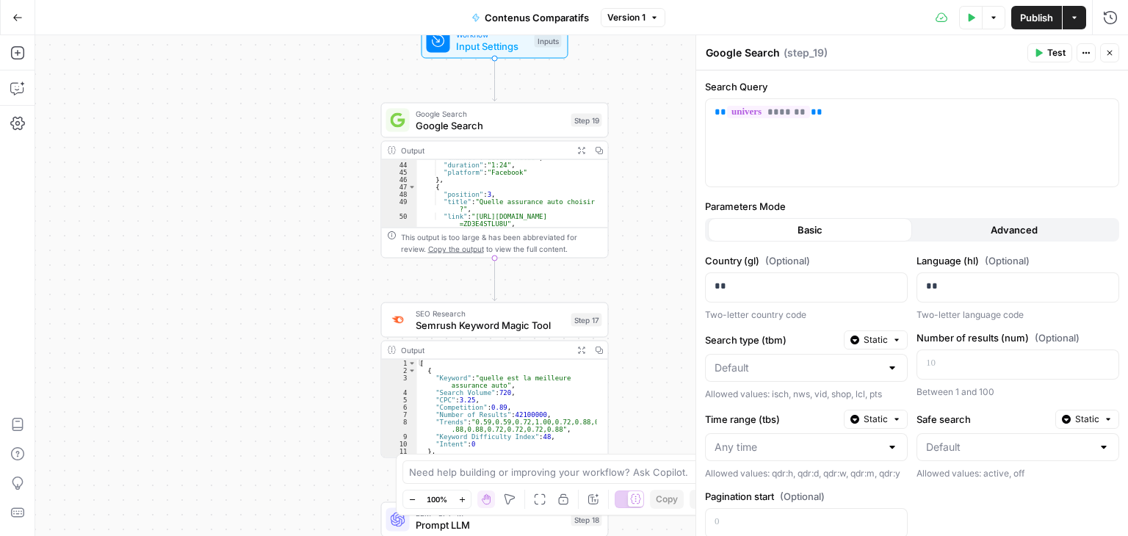
drag, startPoint x: 414, startPoint y: 185, endPoint x: 325, endPoint y: 174, distance: 90.3
click at [334, 174] on div "Workflow Input Settings Inputs Google Search Google Search Step 19 Output Expan…" at bounding box center [581, 285] width 1093 height 501
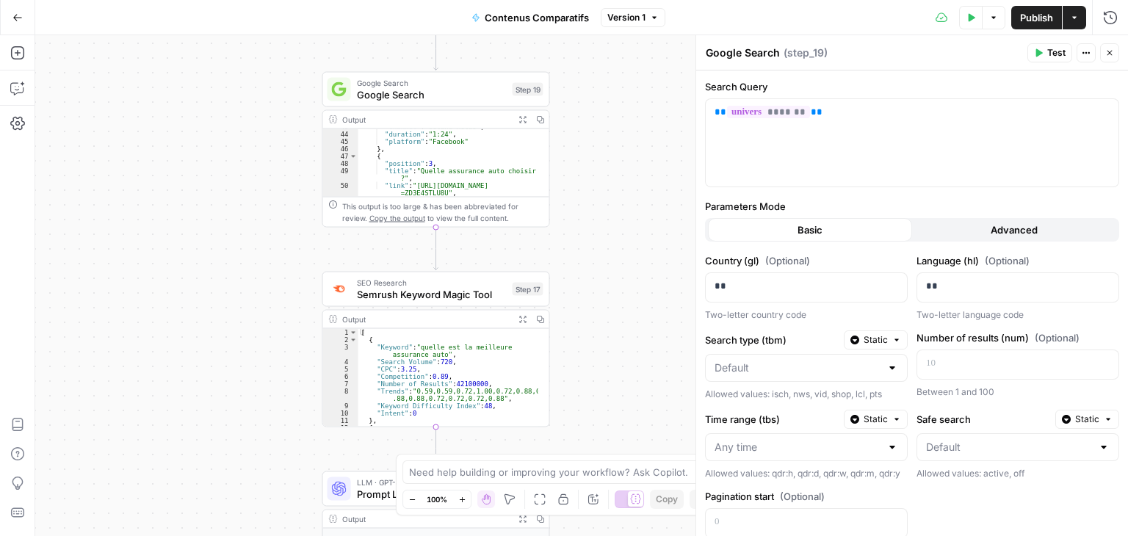
drag, startPoint x: 288, startPoint y: 209, endPoint x: 248, endPoint y: 180, distance: 49.5
click at [248, 180] on div "Workflow Input Settings Inputs Google Search Google Search Step 19 Output Expan…" at bounding box center [581, 285] width 1093 height 501
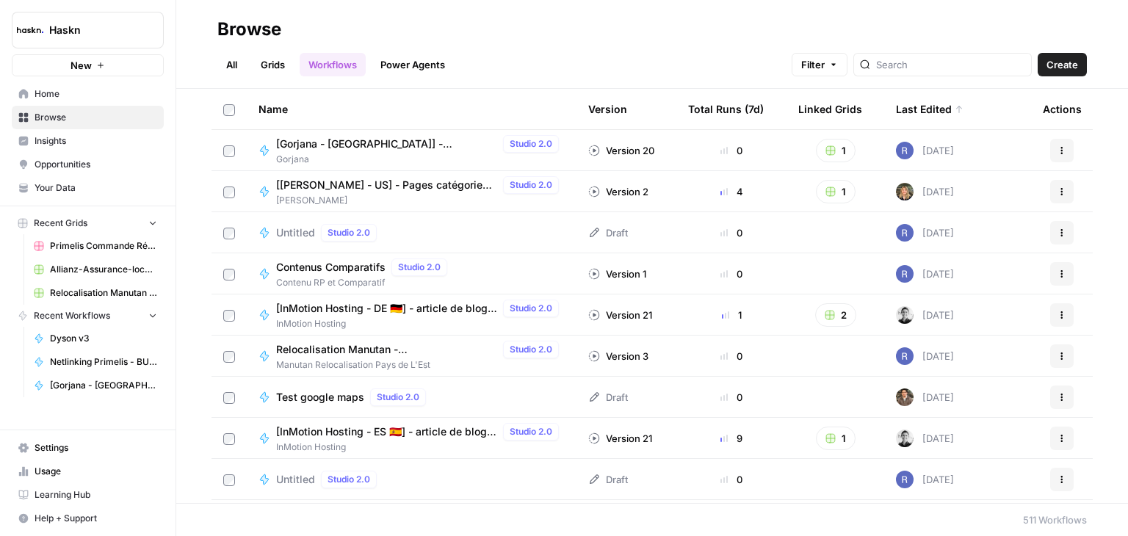
click at [227, 68] on link "All" at bounding box center [231, 65] width 29 height 24
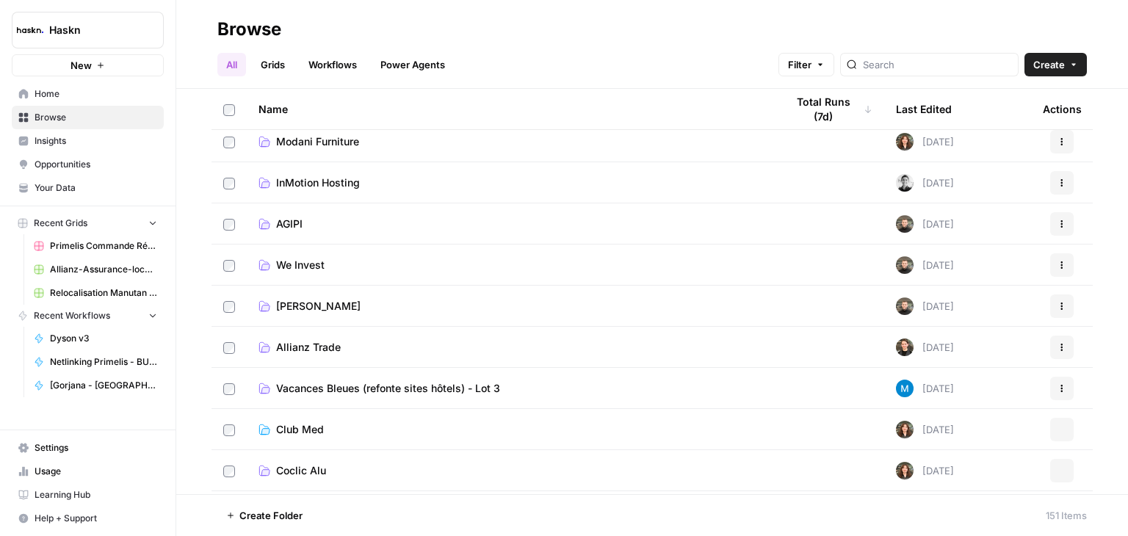
scroll to position [441, 0]
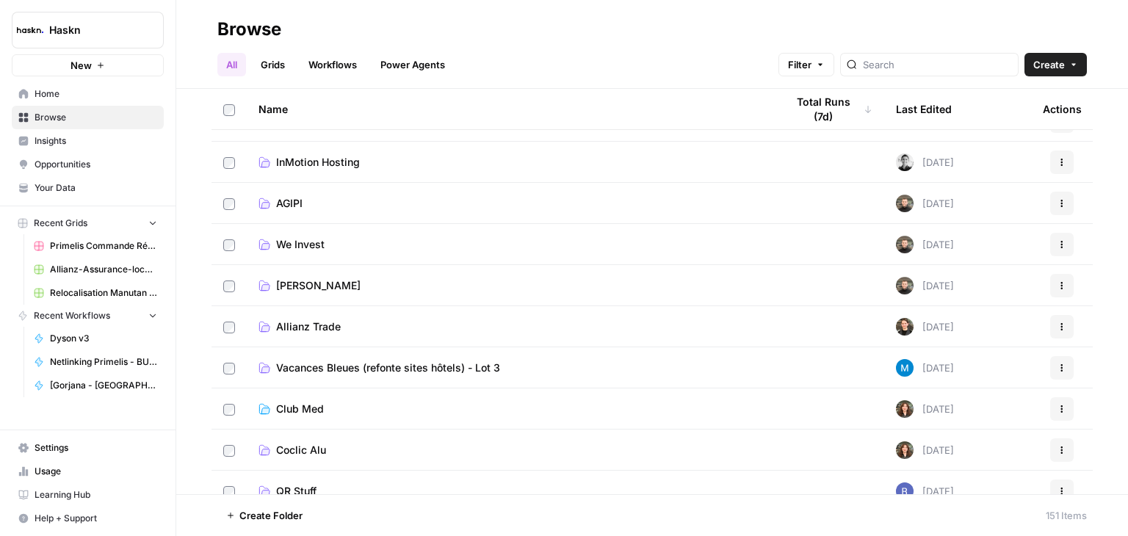
click at [276, 70] on link "Grids" at bounding box center [273, 65] width 42 height 24
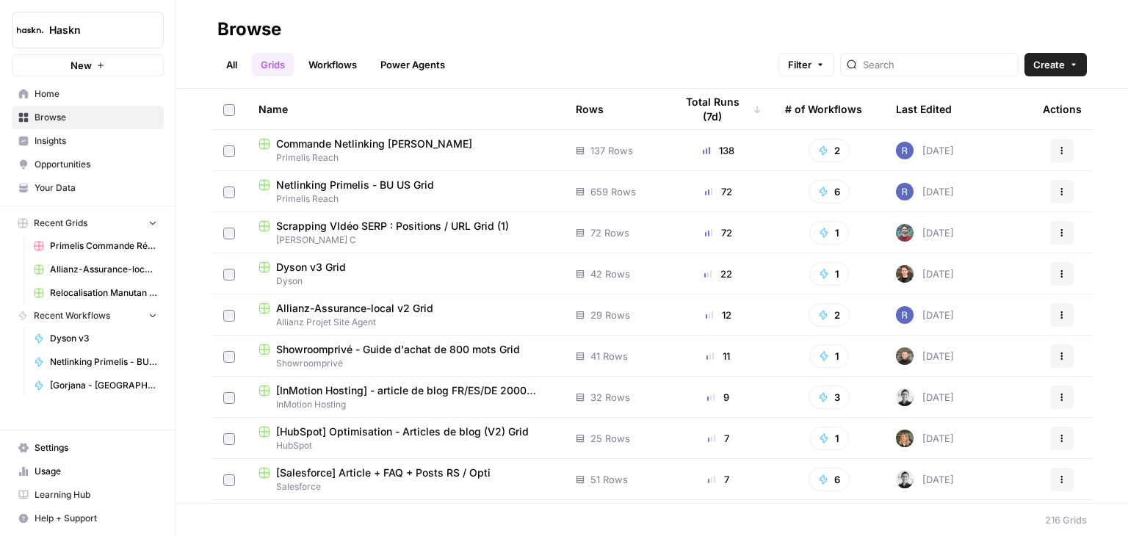
click at [321, 74] on link "Workflows" at bounding box center [333, 65] width 66 height 24
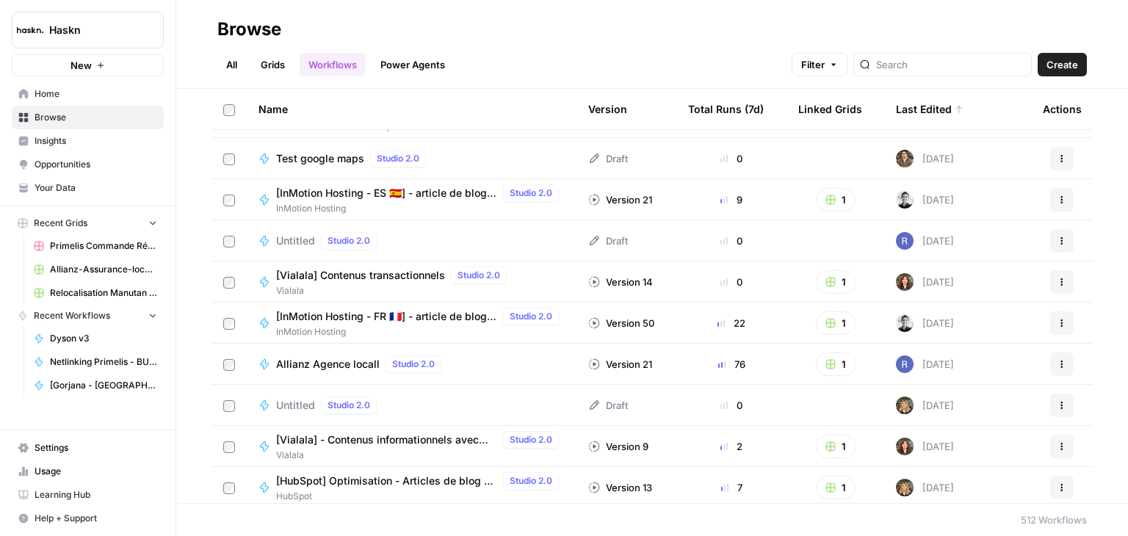
scroll to position [294, 0]
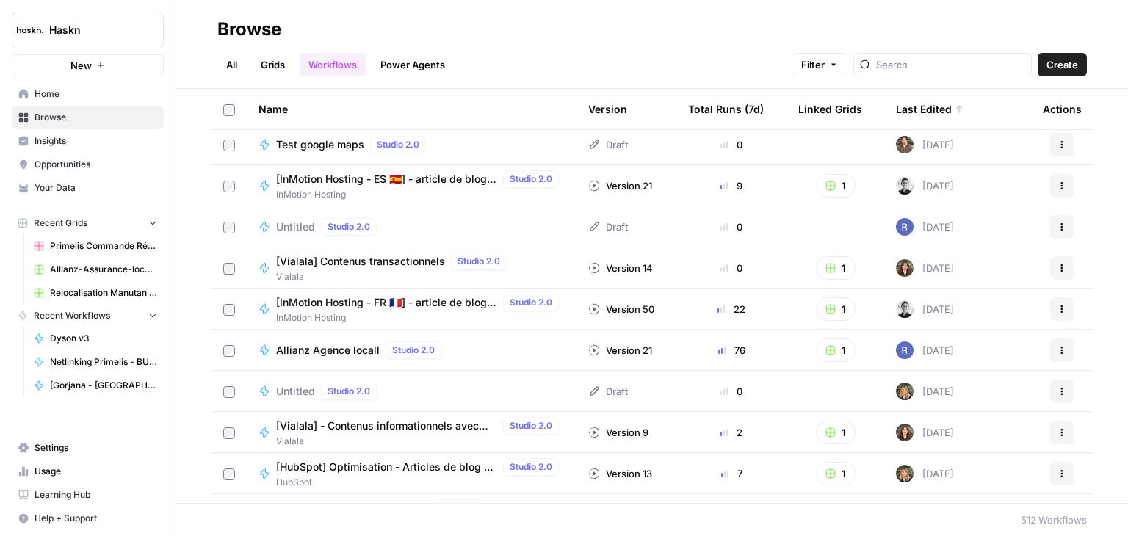
click at [335, 353] on span "Allianz Agence locall" at bounding box center [328, 350] width 104 height 15
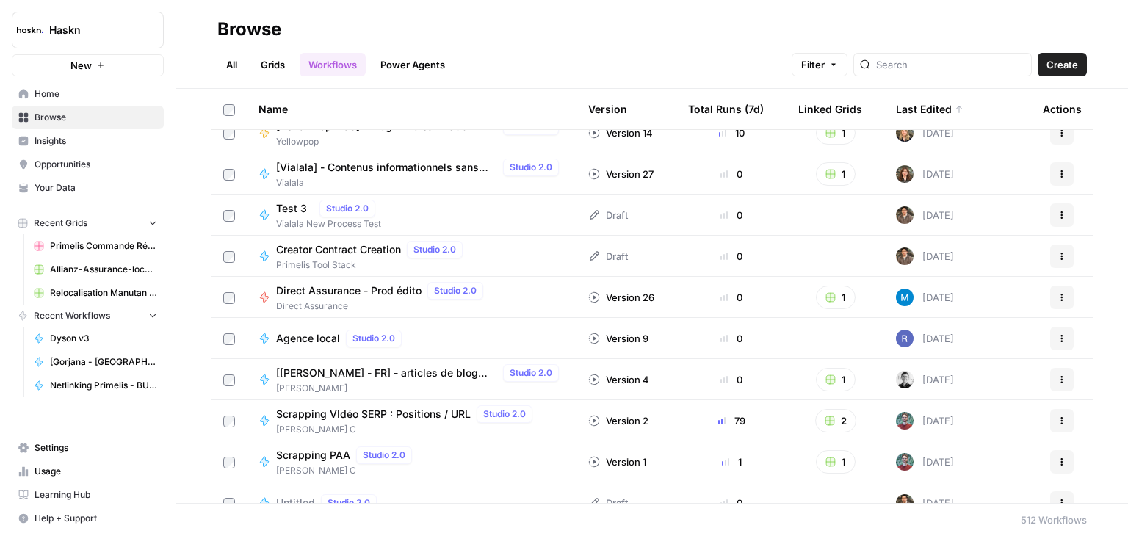
scroll to position [2057, 0]
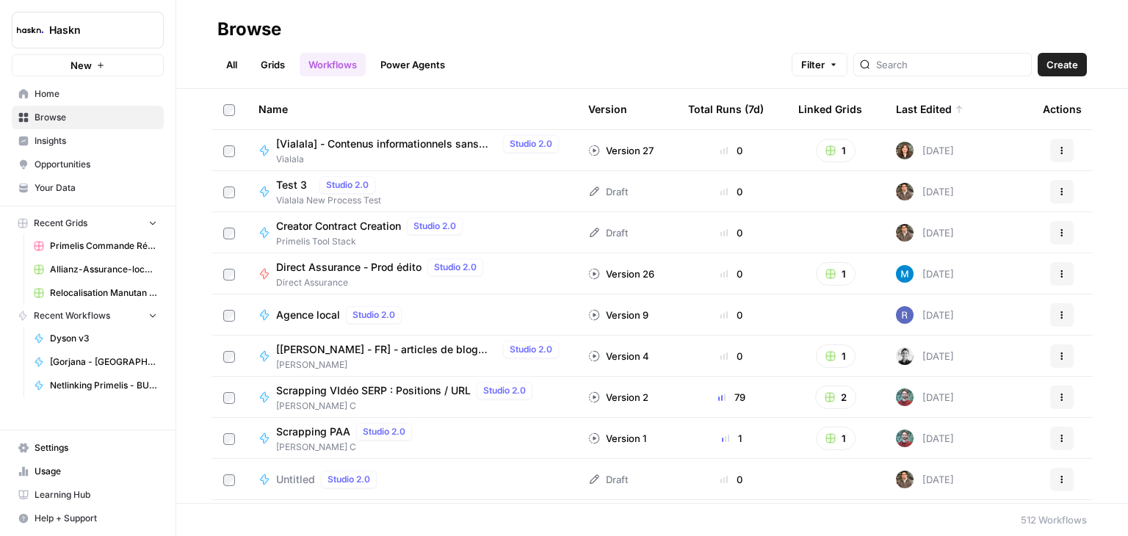
click at [323, 313] on span "Agence local" at bounding box center [308, 315] width 64 height 15
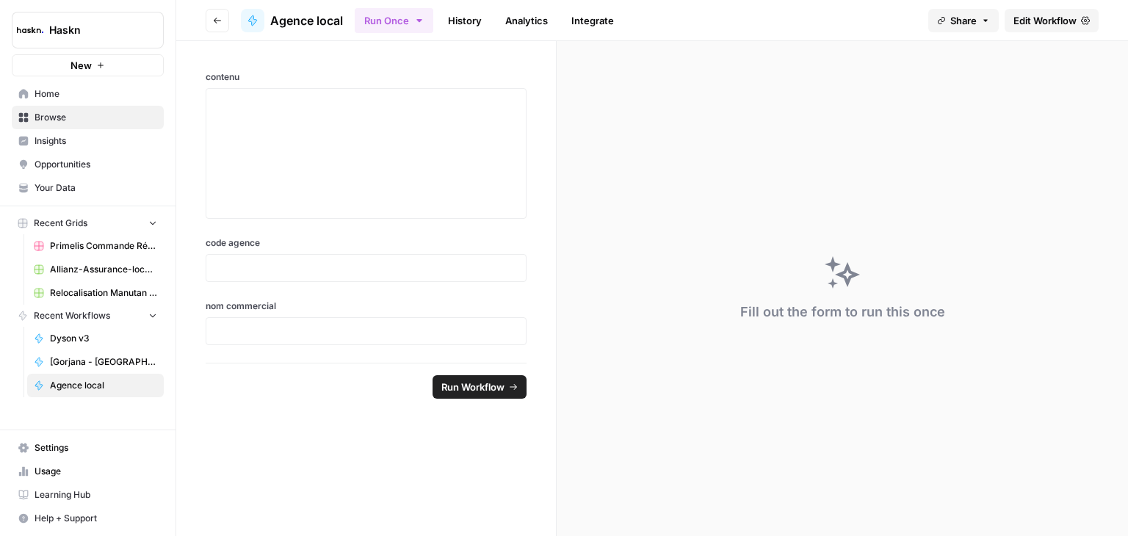
click at [1053, 24] on span "Edit Workflow" at bounding box center [1045, 20] width 63 height 15
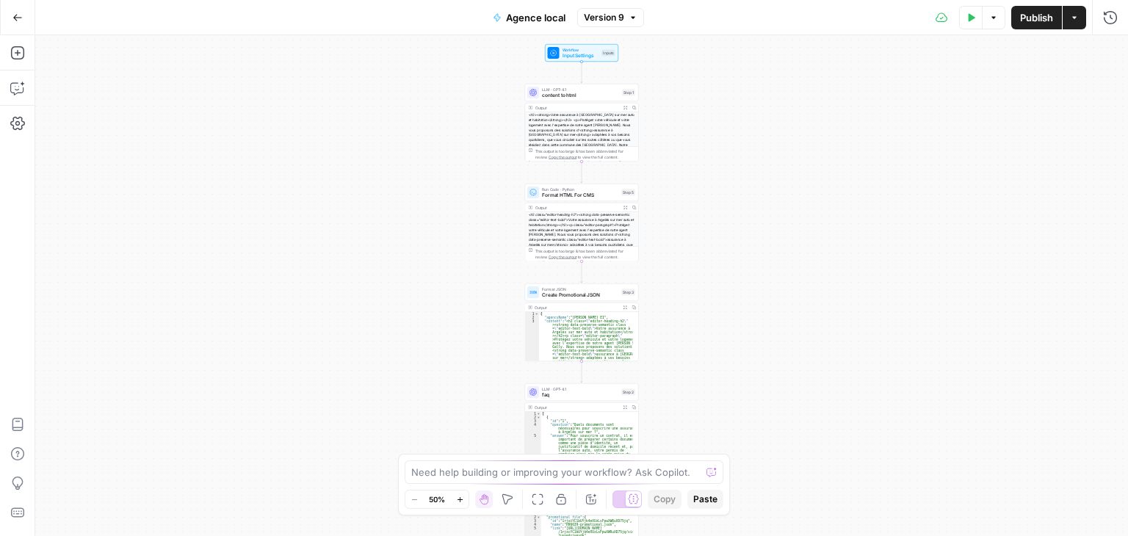
click at [804, 294] on div "Workflow Input Settings Inputs LLM · GPT-4.1 content to html Step 1 Output Expa…" at bounding box center [581, 285] width 1093 height 501
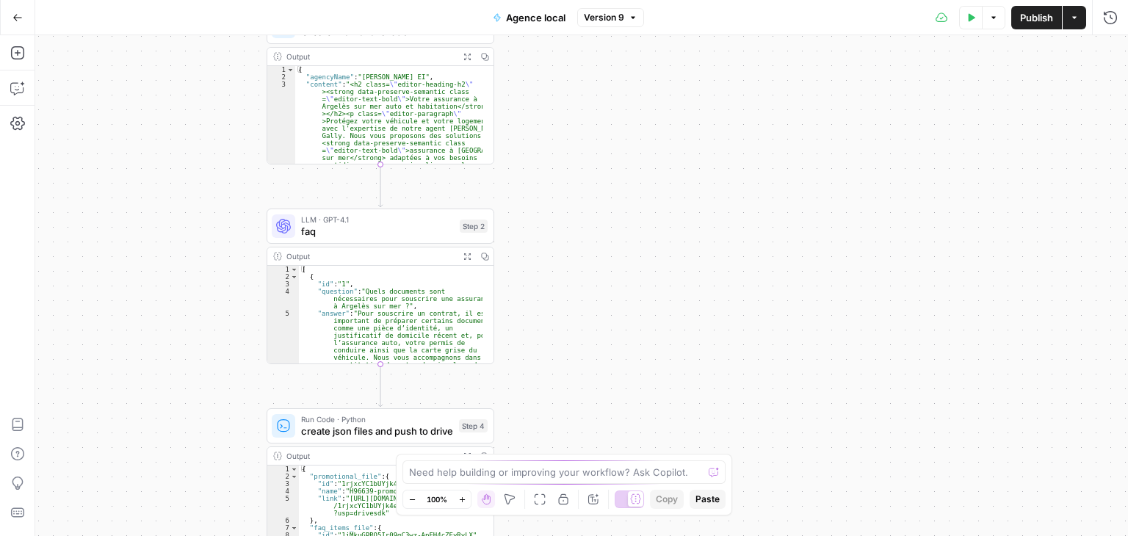
drag, startPoint x: 716, startPoint y: 308, endPoint x: 737, endPoint y: 179, distance: 130.3
click at [737, 179] on div "Workflow Input Settings Inputs LLM · GPT-4.1 content to html Step 1 Output Expa…" at bounding box center [581, 285] width 1093 height 501
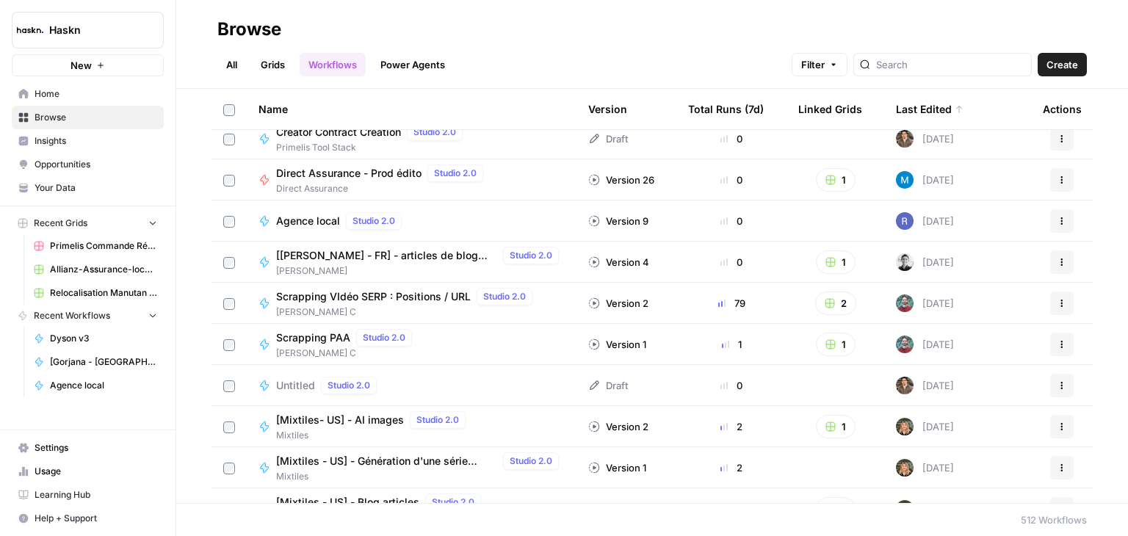
scroll to position [2150, 0]
click at [1058, 217] on icon "button" at bounding box center [1062, 221] width 9 height 9
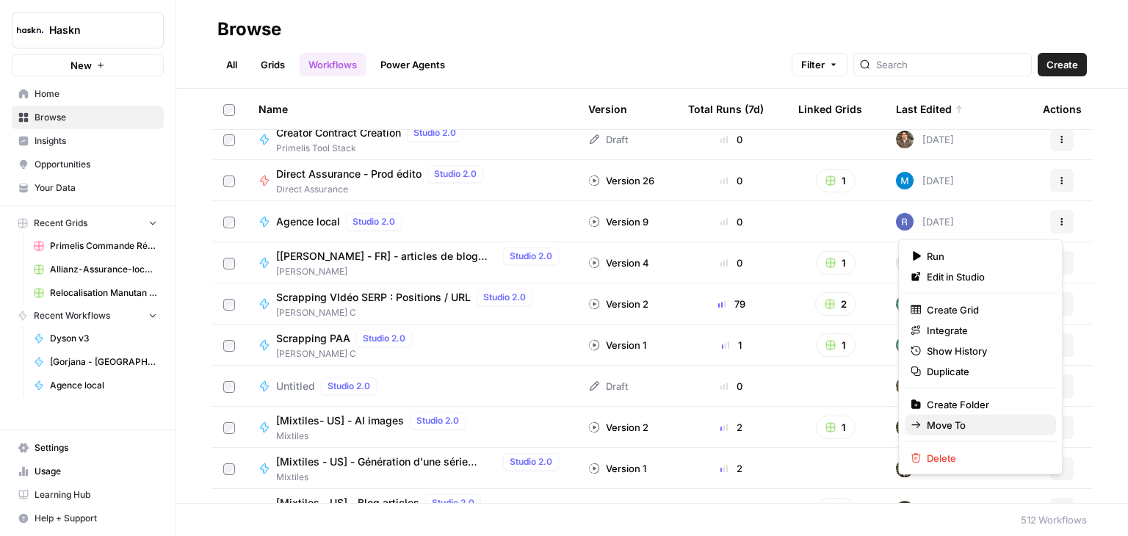
click at [944, 419] on span "Move To" at bounding box center [986, 425] width 118 height 15
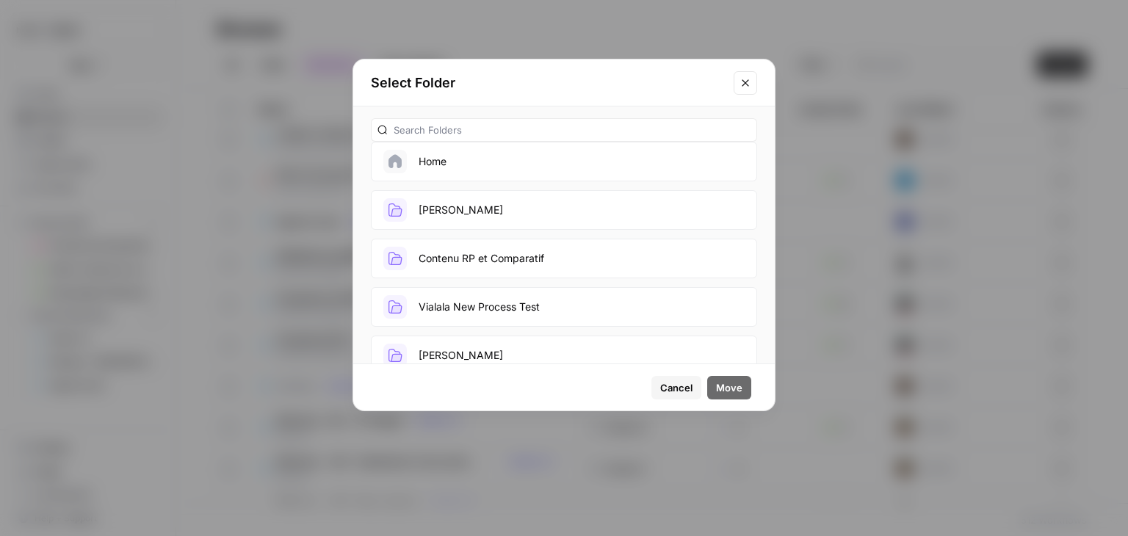
scroll to position [0, 0]
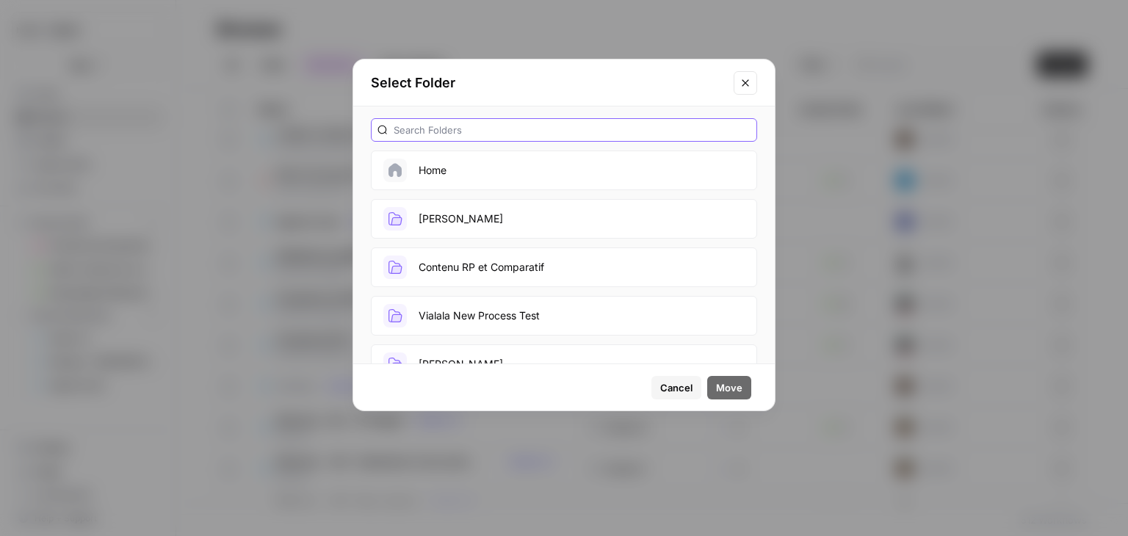
click at [472, 134] on input "text" at bounding box center [572, 130] width 357 height 15
type input "allianz"
click at [488, 217] on button "Allianz Projet Site Agent" at bounding box center [564, 219] width 386 height 40
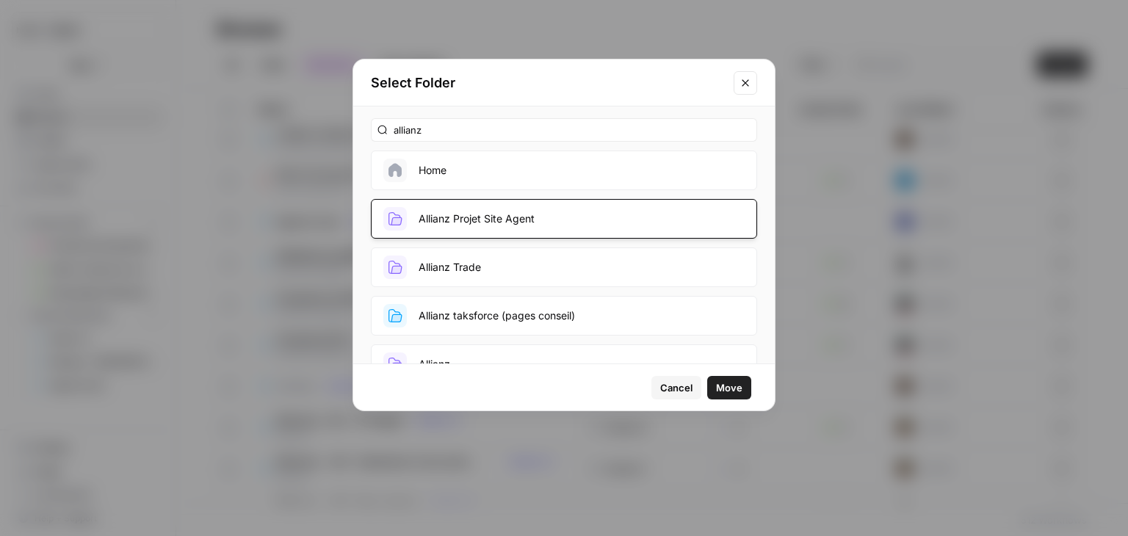
click at [735, 386] on span "Move" at bounding box center [729, 388] width 26 height 15
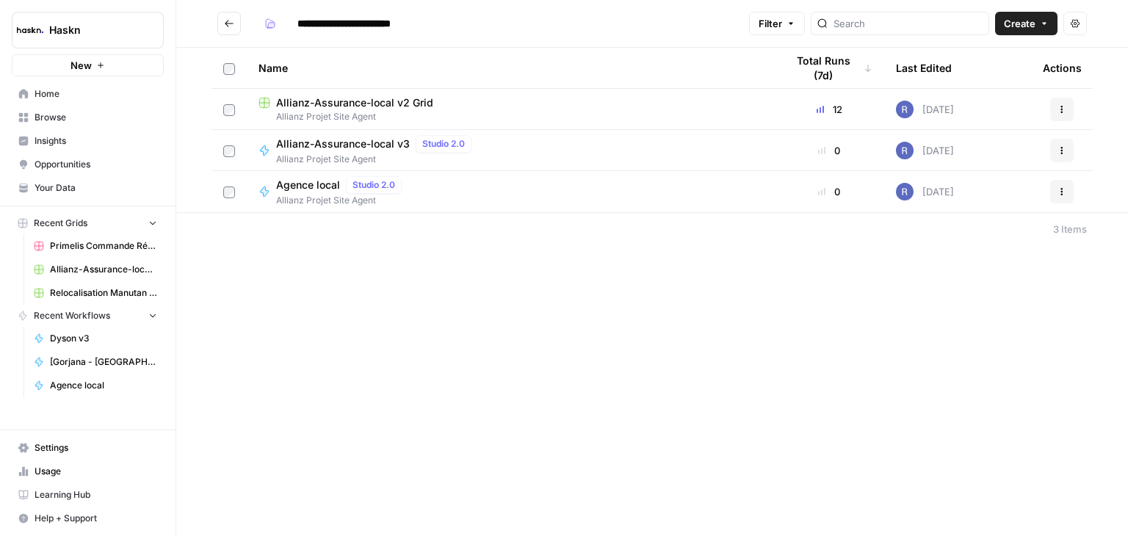
click at [231, 22] on icon "Go back" at bounding box center [229, 23] width 10 height 10
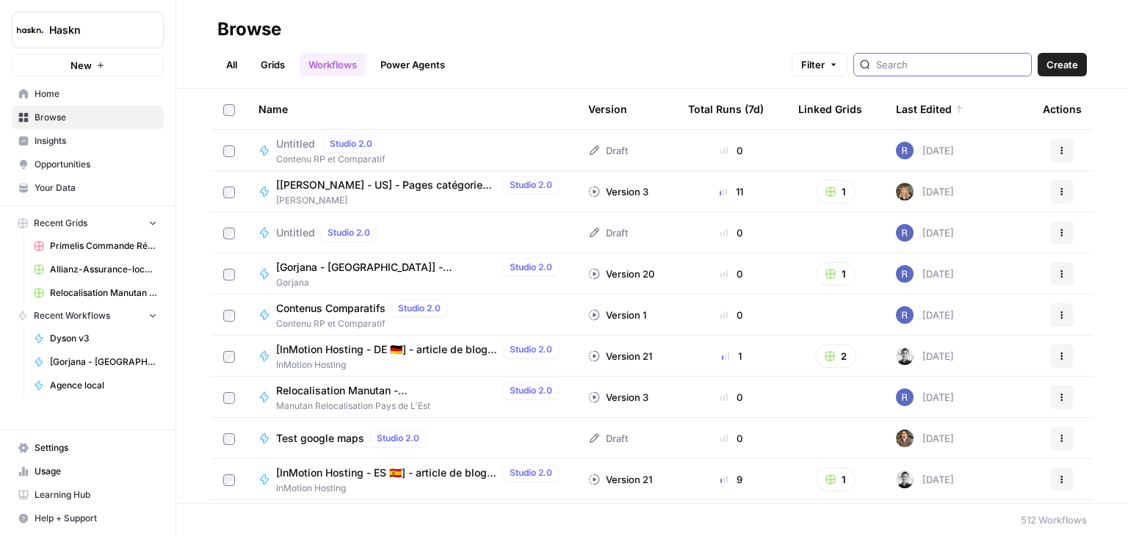
click at [943, 70] on input "search" at bounding box center [950, 64] width 149 height 15
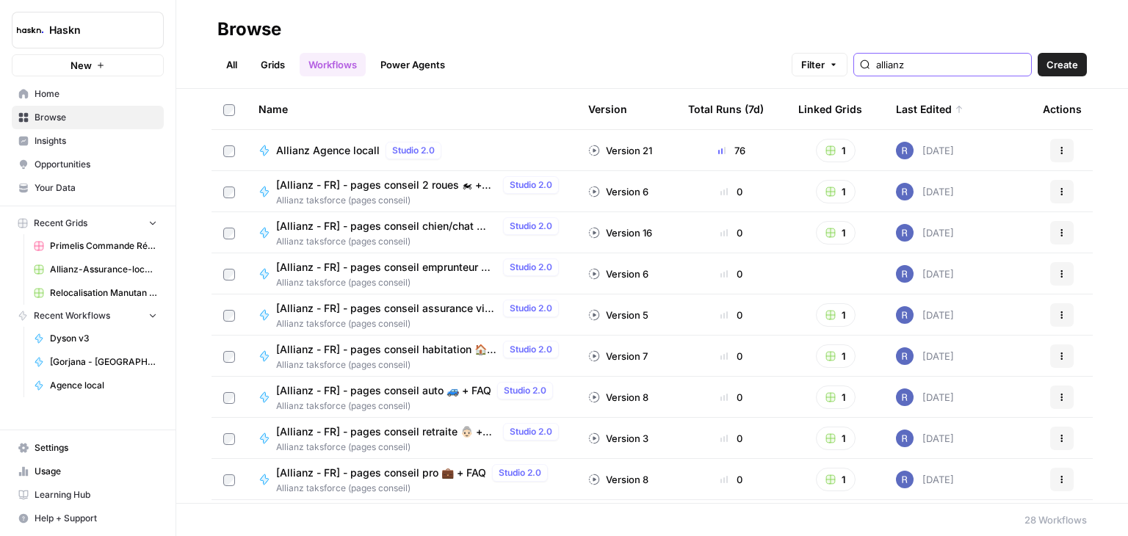
click at [908, 60] on input "allianz" at bounding box center [950, 64] width 149 height 15
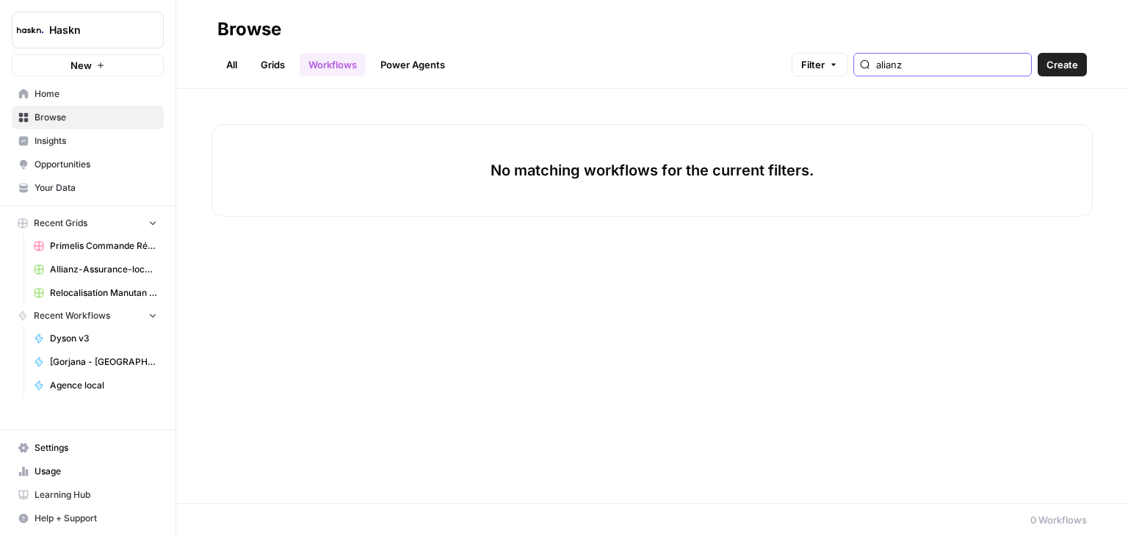
drag, startPoint x: 942, startPoint y: 60, endPoint x: 881, endPoint y: 62, distance: 61.0
click at [881, 62] on div "alianz" at bounding box center [943, 65] width 179 height 24
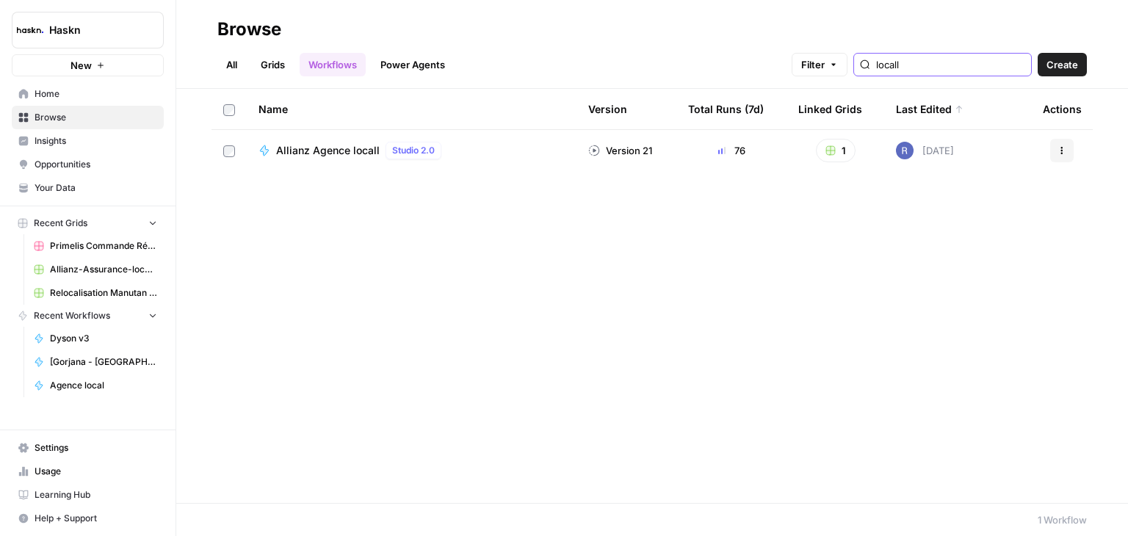
type input "locall"
click at [1062, 147] on icon "button" at bounding box center [1063, 148] width 2 height 2
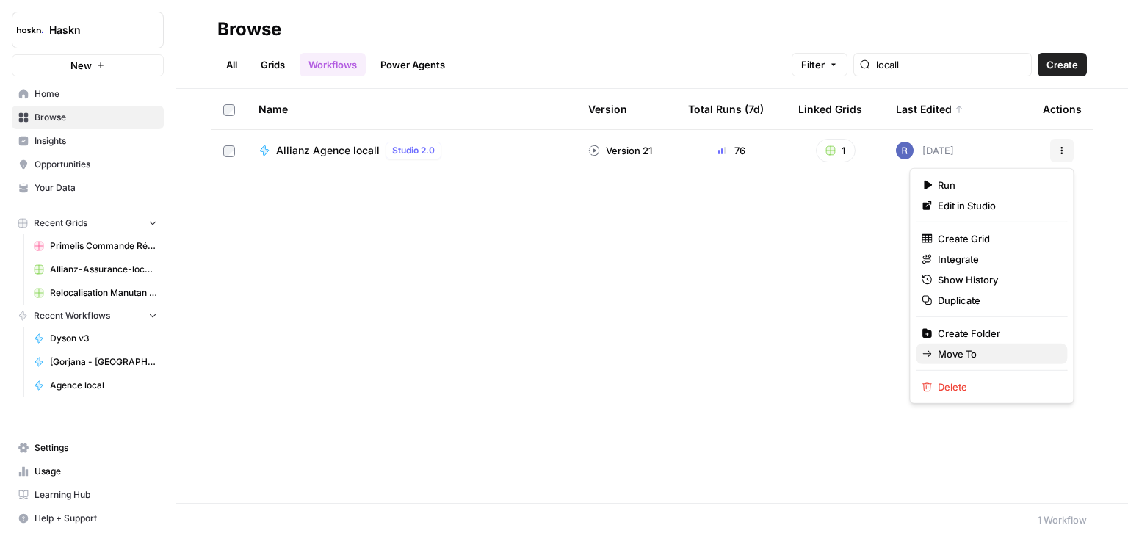
click at [984, 350] on span "Move To" at bounding box center [997, 354] width 118 height 15
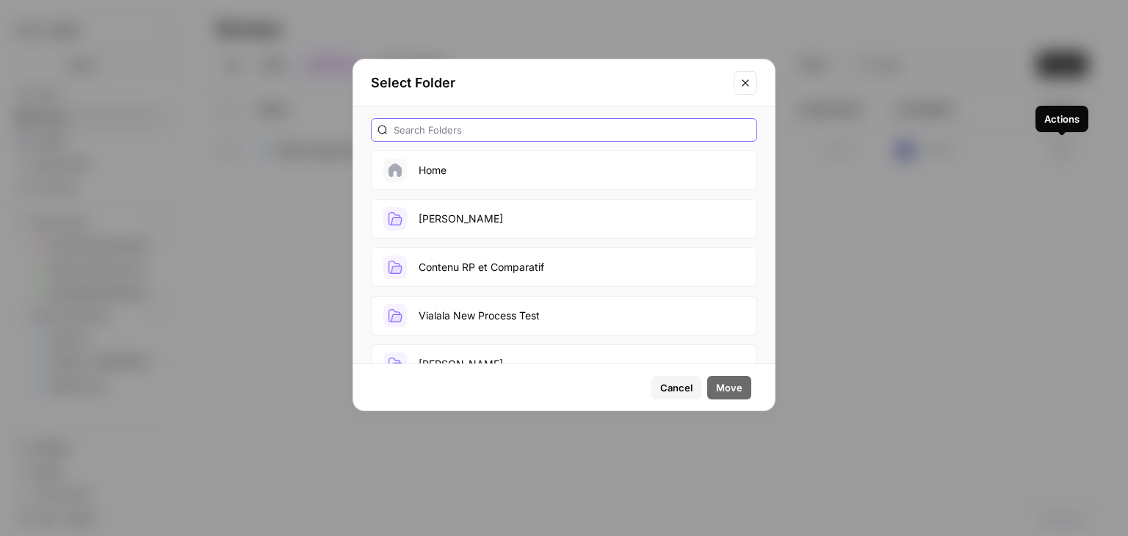
click at [519, 131] on input "text" at bounding box center [572, 130] width 357 height 15
type input "allianz"
click at [481, 223] on button "Allianz Projet Site Agent" at bounding box center [564, 219] width 386 height 40
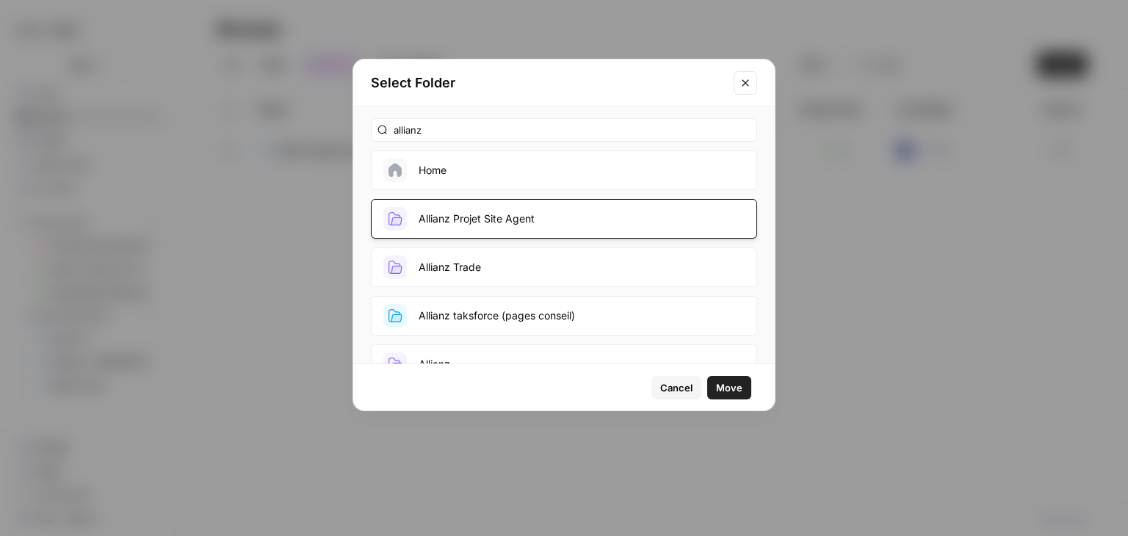
scroll to position [30, 0]
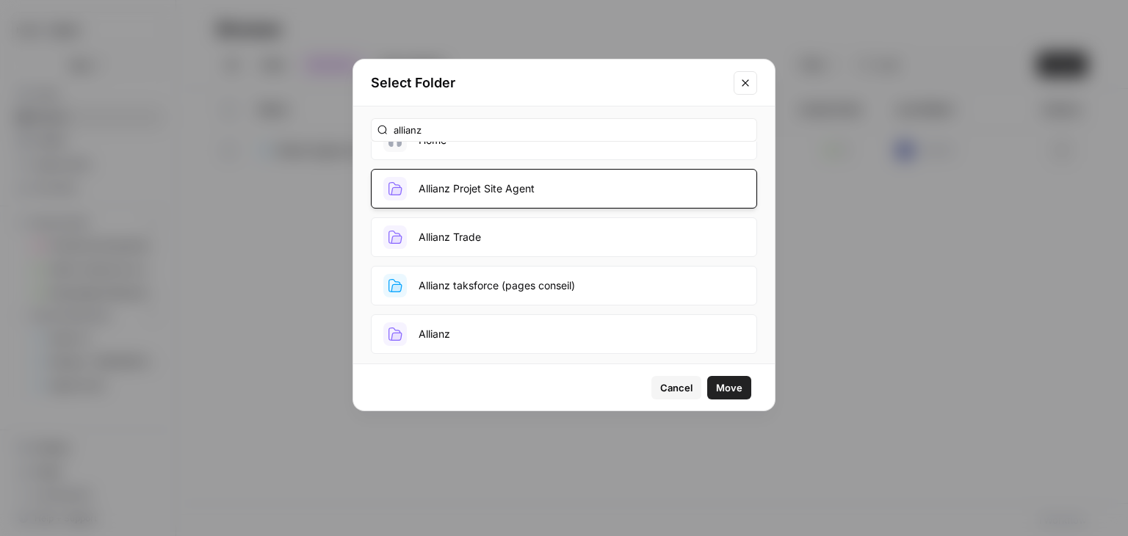
click at [736, 386] on span "Move" at bounding box center [729, 388] width 26 height 15
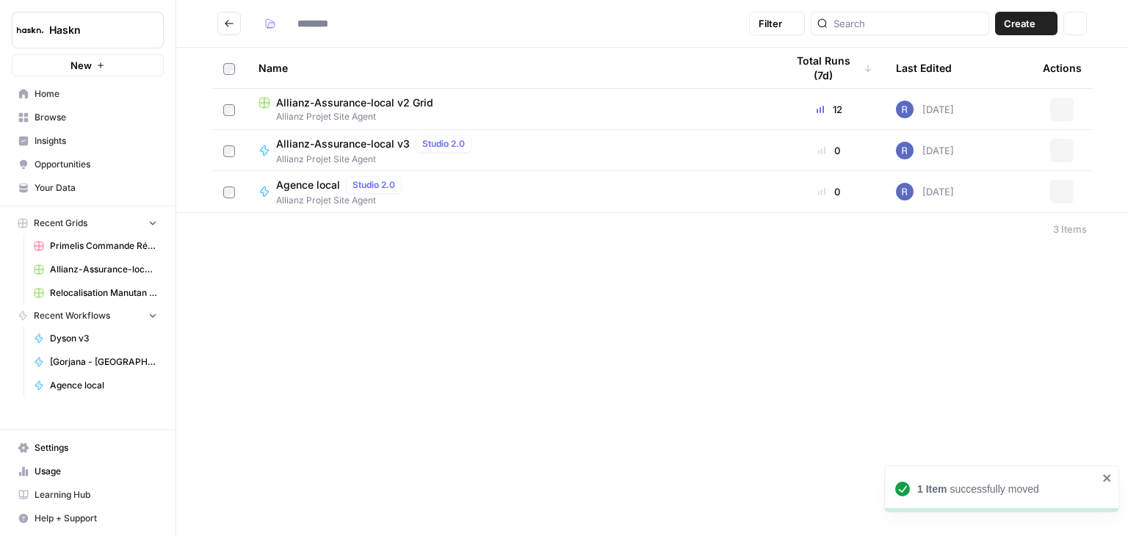
type input "**********"
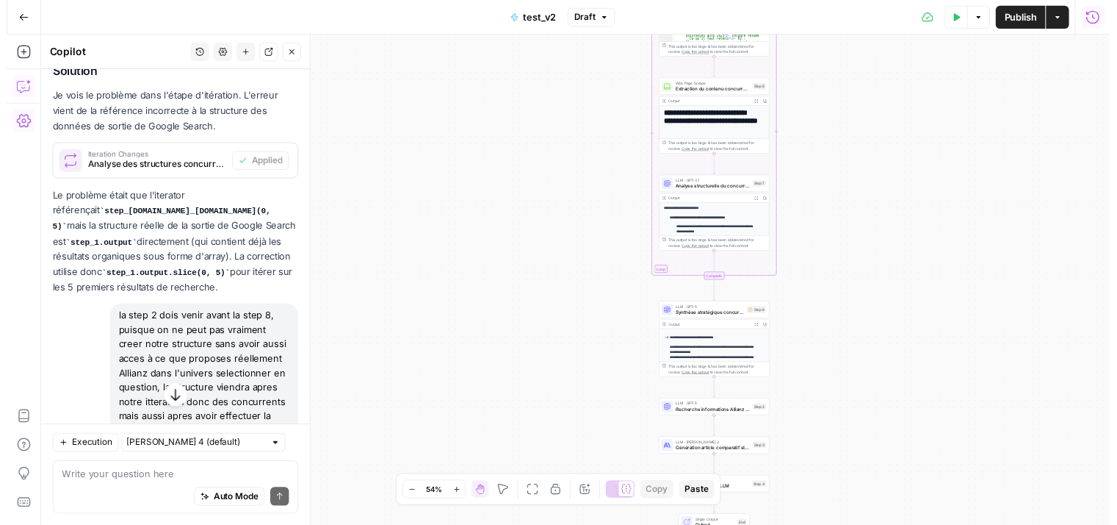
scroll to position [3543, 0]
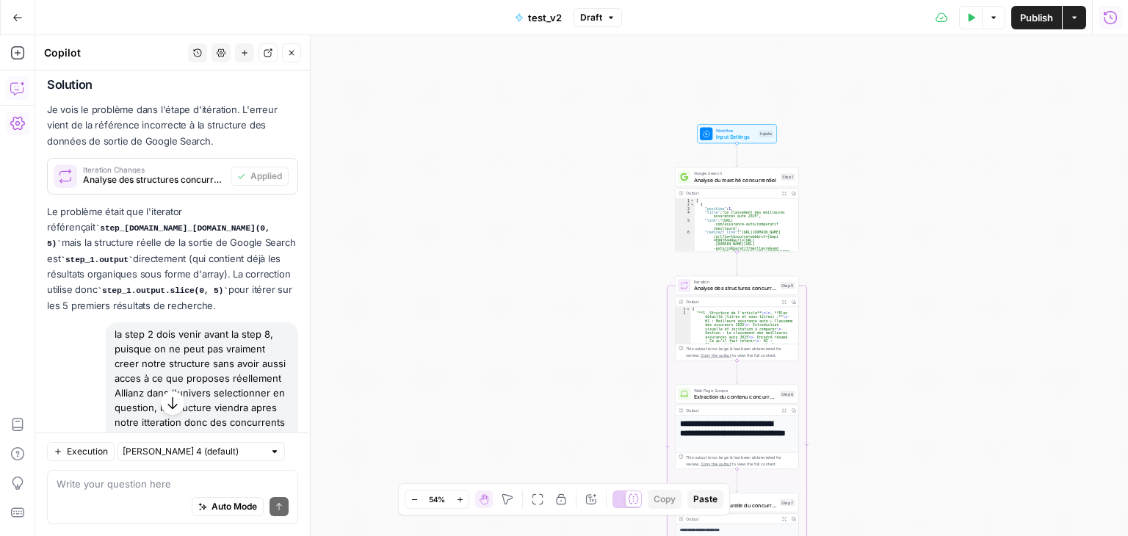
click at [289, 55] on icon "button" at bounding box center [291, 53] width 5 height 5
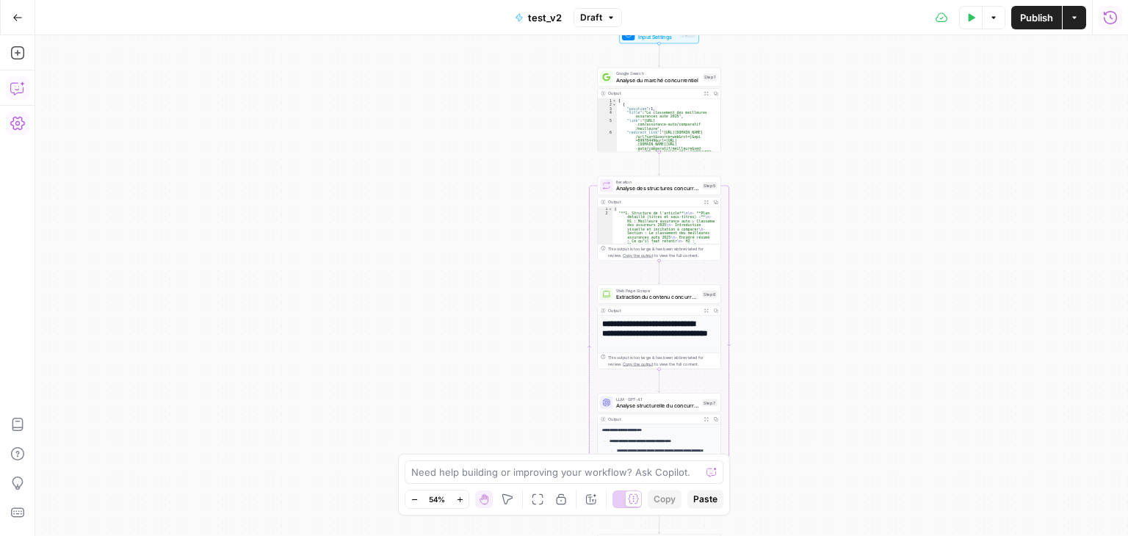
drag, startPoint x: 463, startPoint y: 406, endPoint x: 376, endPoint y: 306, distance: 132.3
click at [378, 303] on div "Workflow Input Settings Inputs Google Search Analyse du marché concurrentiel St…" at bounding box center [581, 285] width 1093 height 501
click at [776, 156] on div "Workflow Input Settings Inputs Google Search Analyse du marché concurrentiel St…" at bounding box center [581, 285] width 1093 height 501
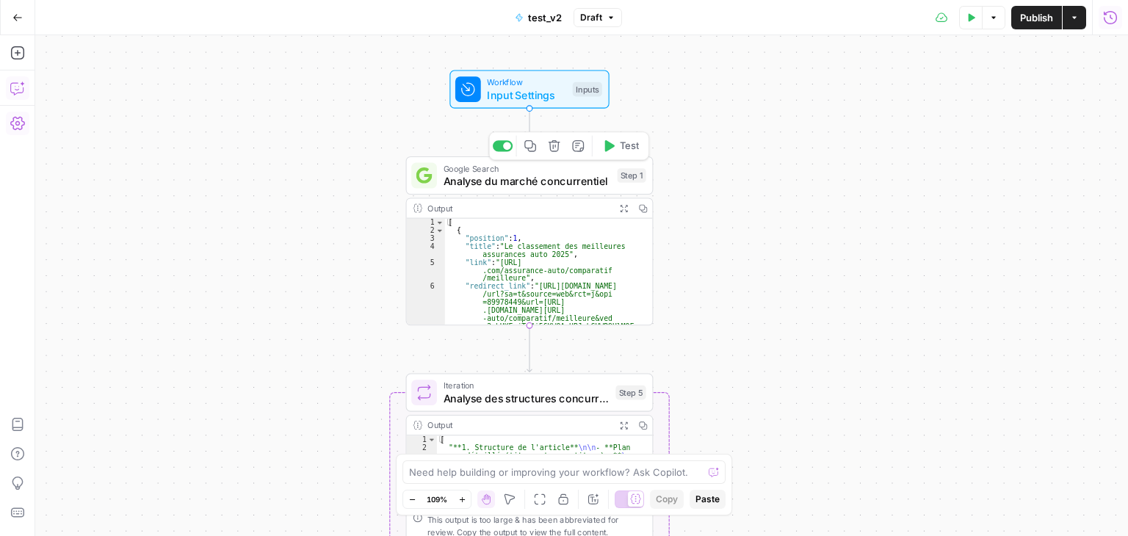
click at [618, 148] on button "Test" at bounding box center [620, 146] width 49 height 21
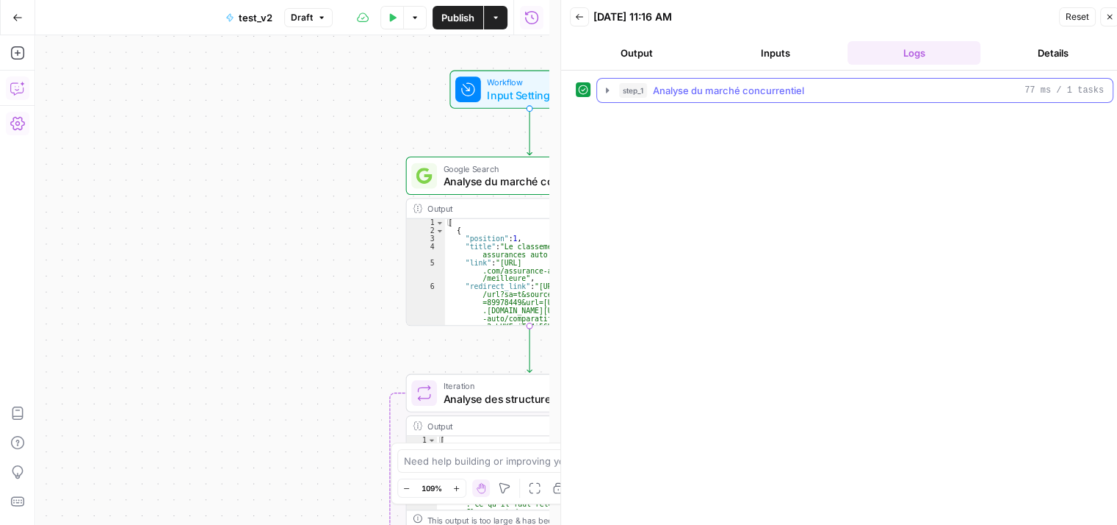
click at [602, 91] on icon "button" at bounding box center [608, 90] width 12 height 12
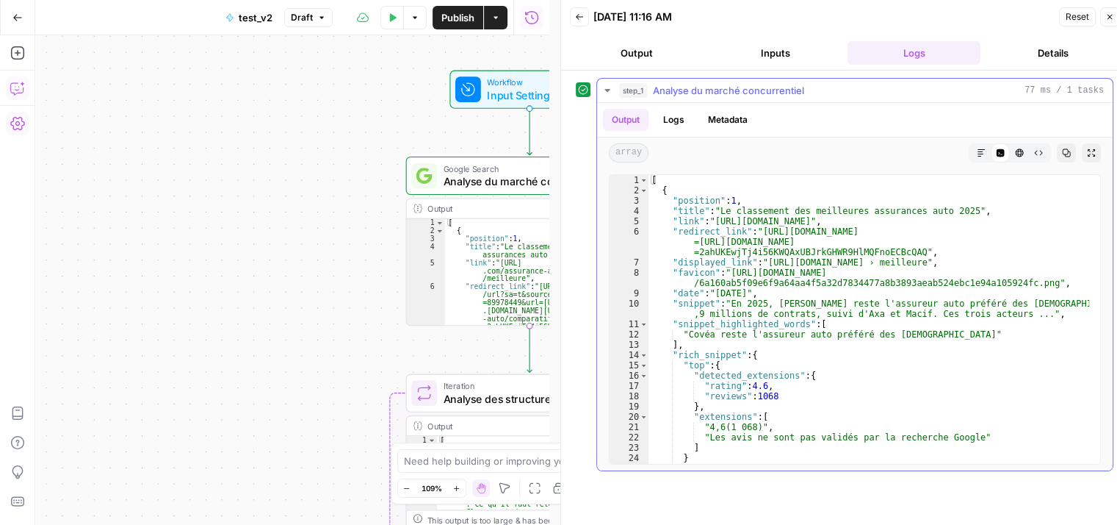
click at [602, 91] on icon "button" at bounding box center [608, 90] width 12 height 12
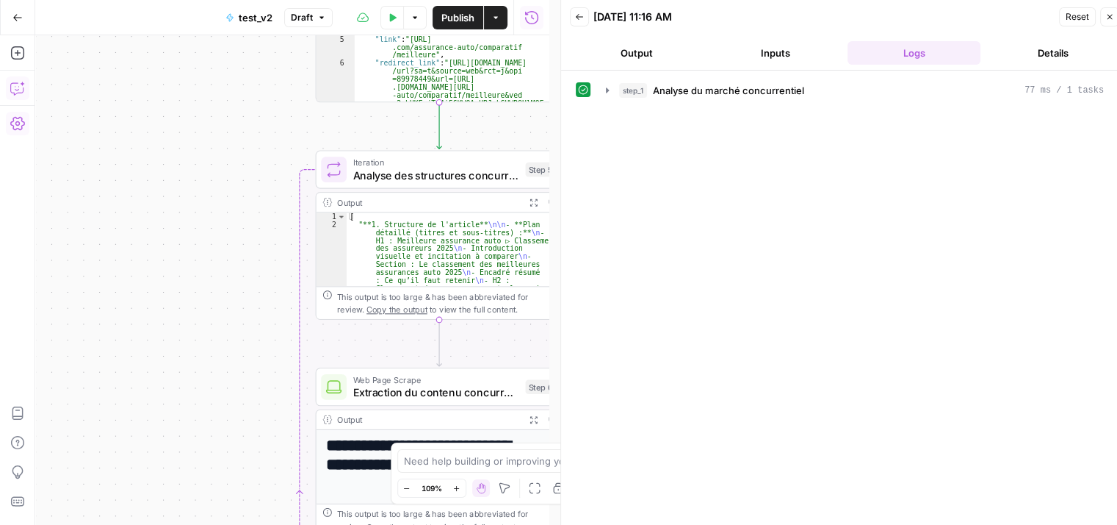
drag, startPoint x: 310, startPoint y: 218, endPoint x: 214, endPoint y: 177, distance: 104.7
click at [215, 177] on div "Workflow Input Settings Inputs Google Search Analyse du marché concurrentiel St…" at bounding box center [292, 279] width 514 height 489
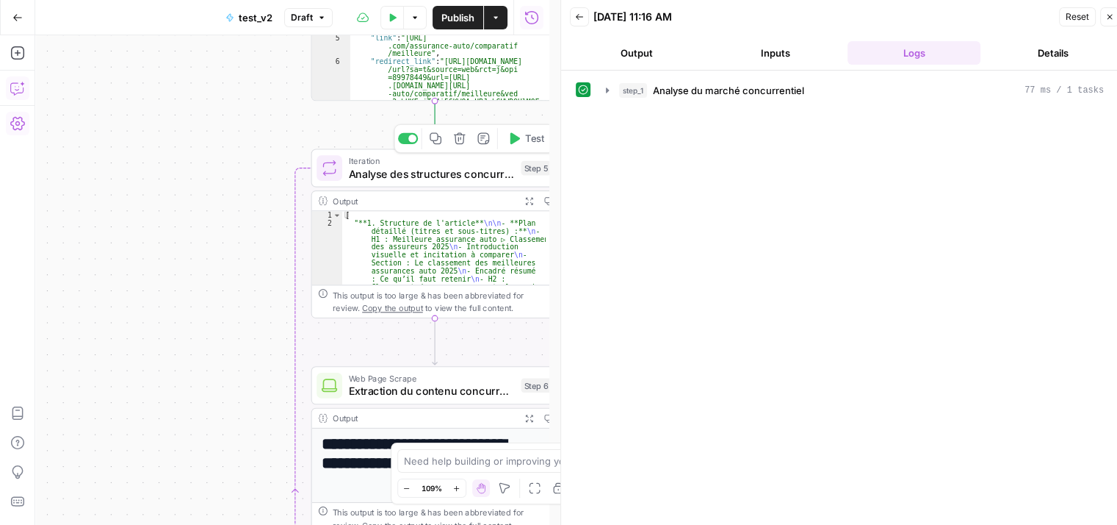
click at [517, 142] on icon "button" at bounding box center [514, 138] width 12 height 12
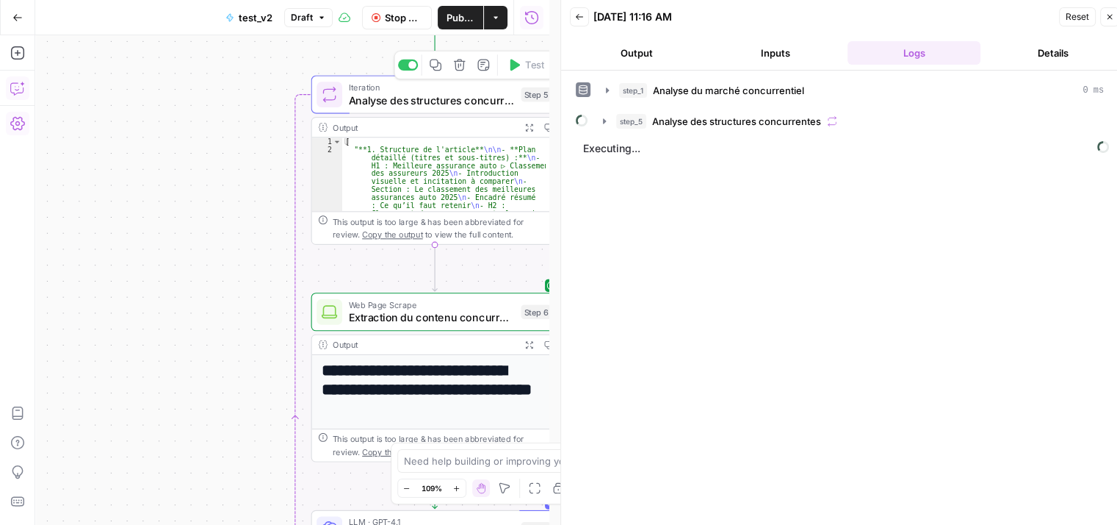
click at [426, 107] on span "Analyse des structures concurrentes" at bounding box center [432, 100] width 166 height 16
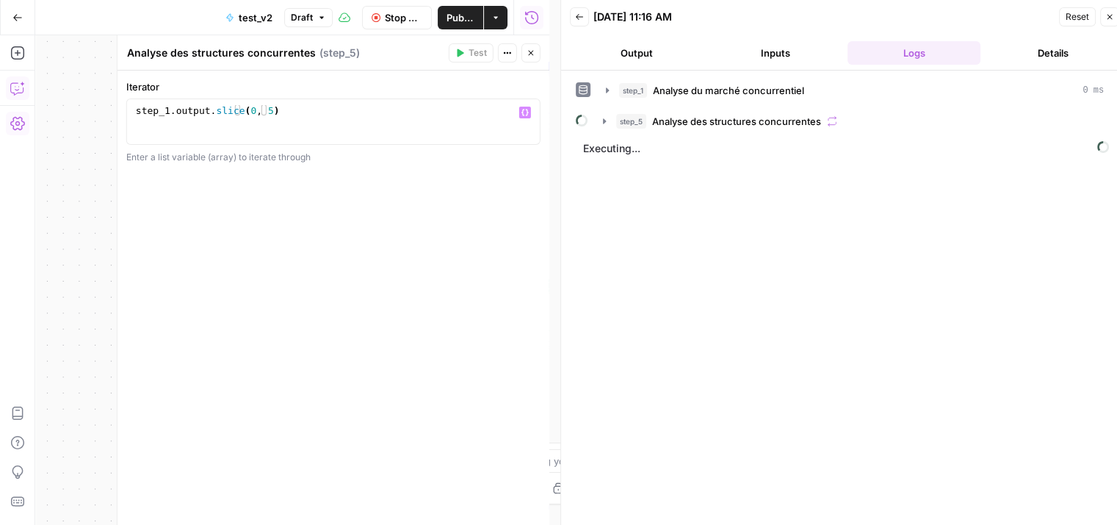
type textarea "**********"
click at [229, 110] on div "step_1 . output . slice ( 0 , 5 )" at bounding box center [334, 132] width 402 height 55
click at [210, 112] on div "step_1 . output . slice ( 0 , 5 )" at bounding box center [334, 132] width 402 height 55
click at [530, 58] on button "Close" at bounding box center [531, 52] width 19 height 19
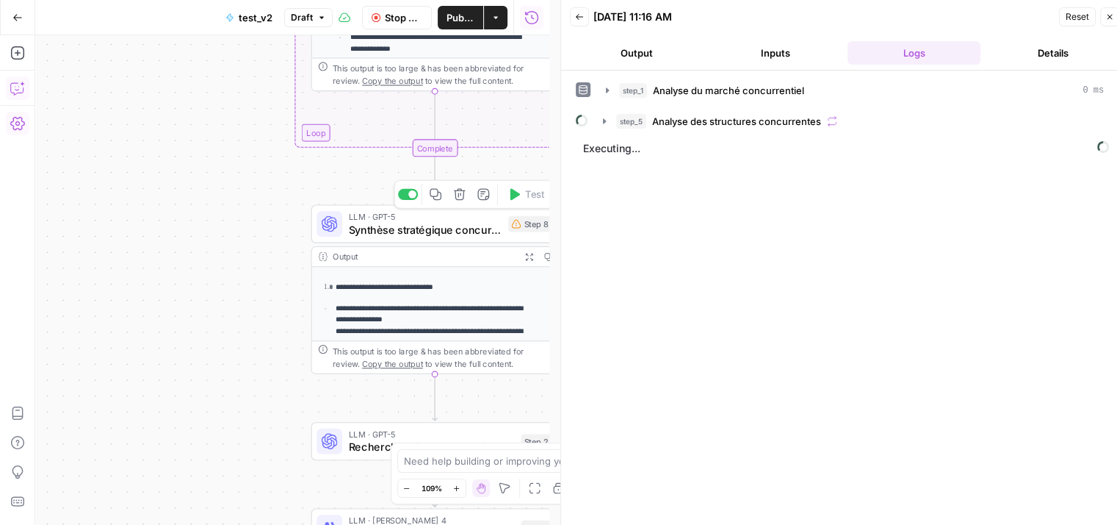
click at [381, 230] on span "Synthèse stratégique concurrentielle" at bounding box center [426, 229] width 154 height 16
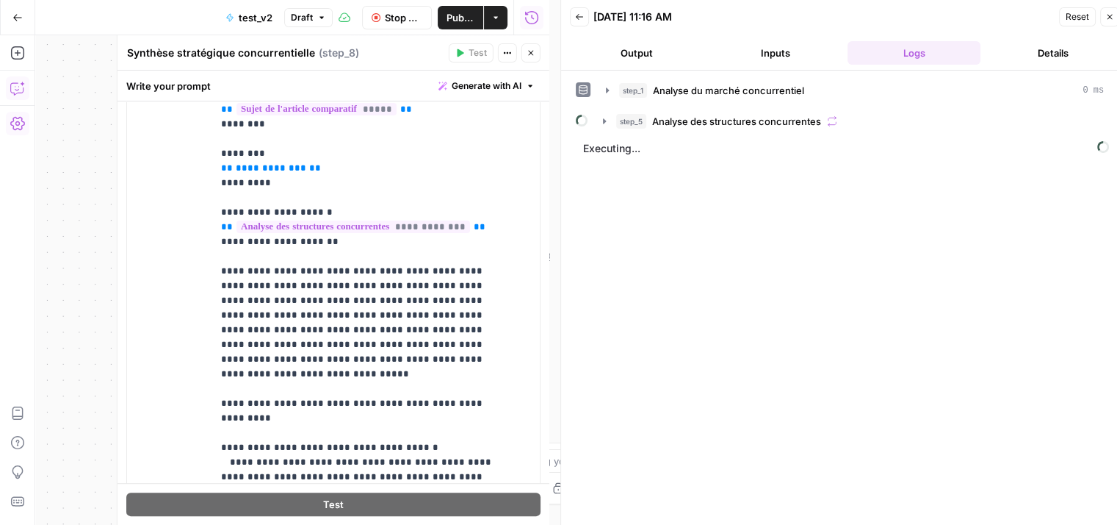
scroll to position [147, 0]
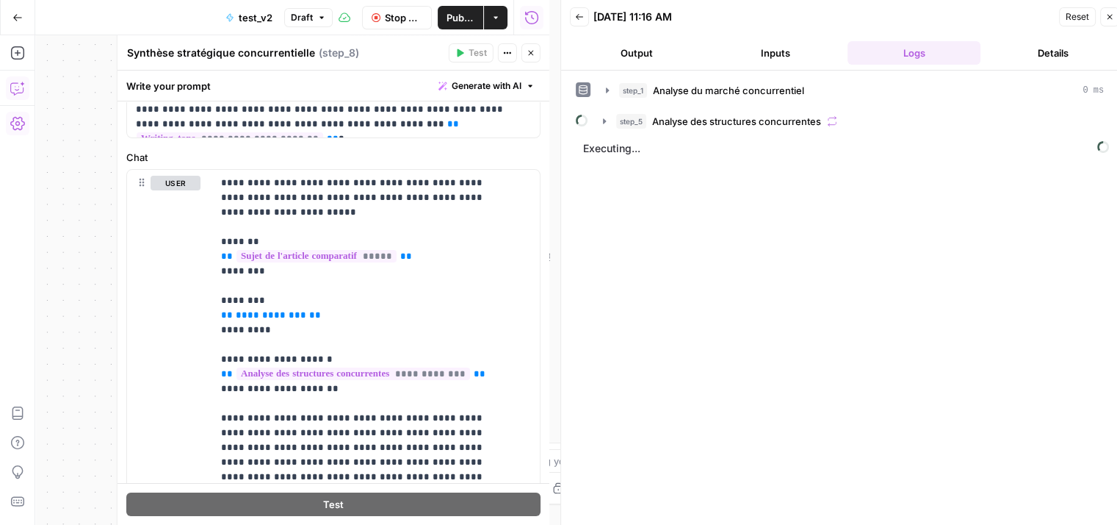
click at [525, 54] on button "Close" at bounding box center [531, 52] width 19 height 19
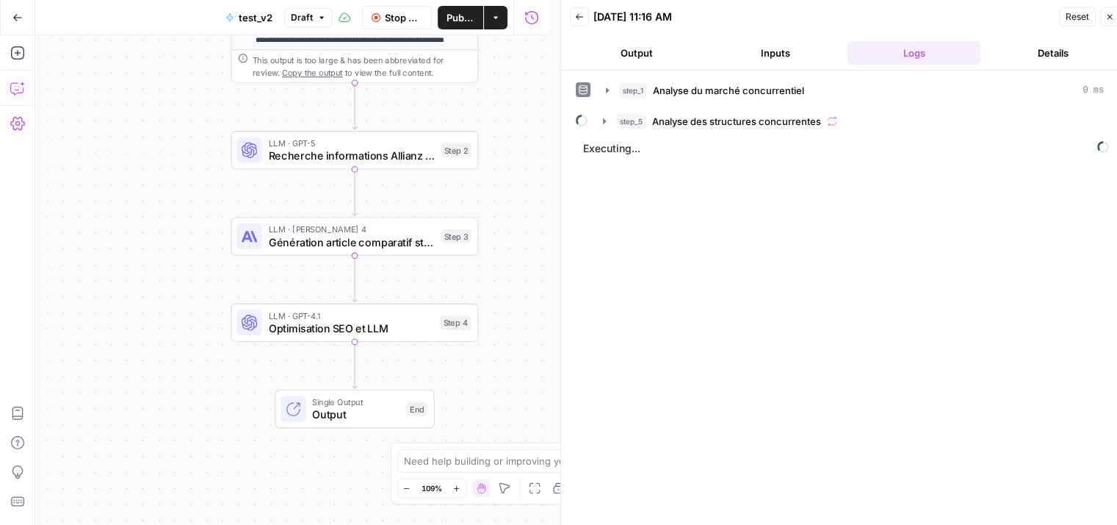
drag, startPoint x: 204, startPoint y: 379, endPoint x: 130, endPoint y: 315, distance: 97.9
click at [130, 315] on div "Workflow Input Settings Inputs Google Search Analyse du marché concurrentiel St…" at bounding box center [292, 279] width 514 height 489
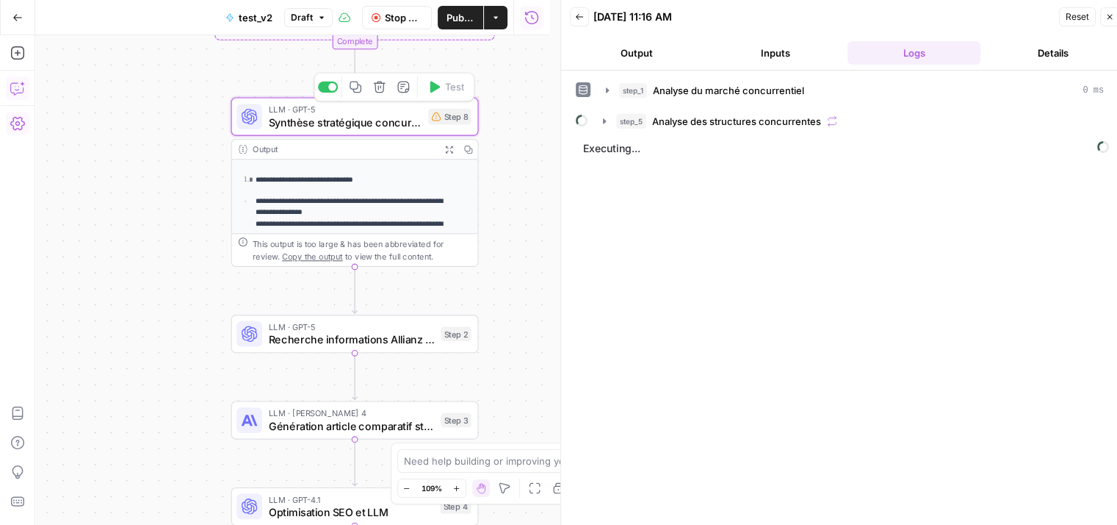
click at [333, 121] on span "Synthèse stratégique concurrentielle" at bounding box center [346, 122] width 154 height 16
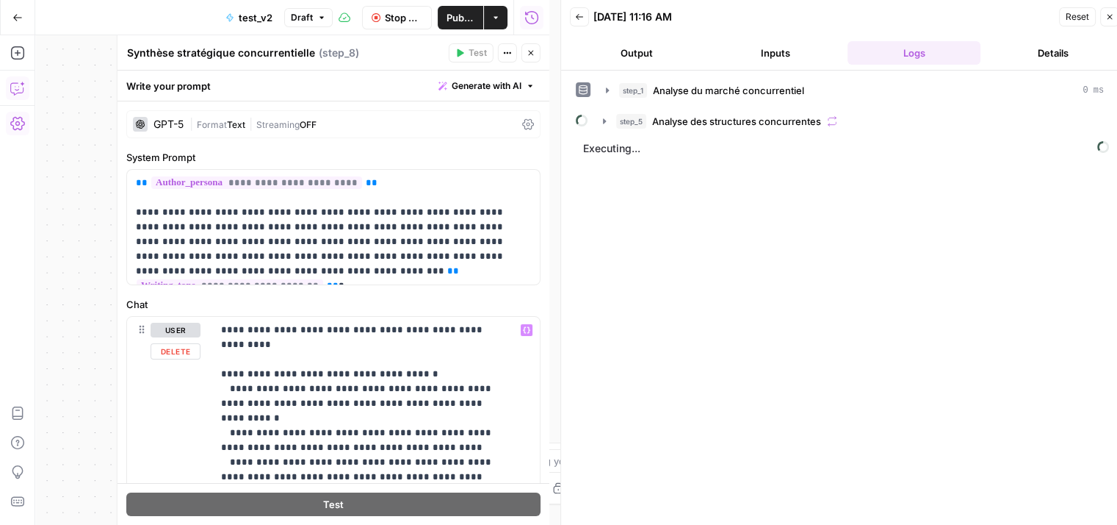
scroll to position [471, 0]
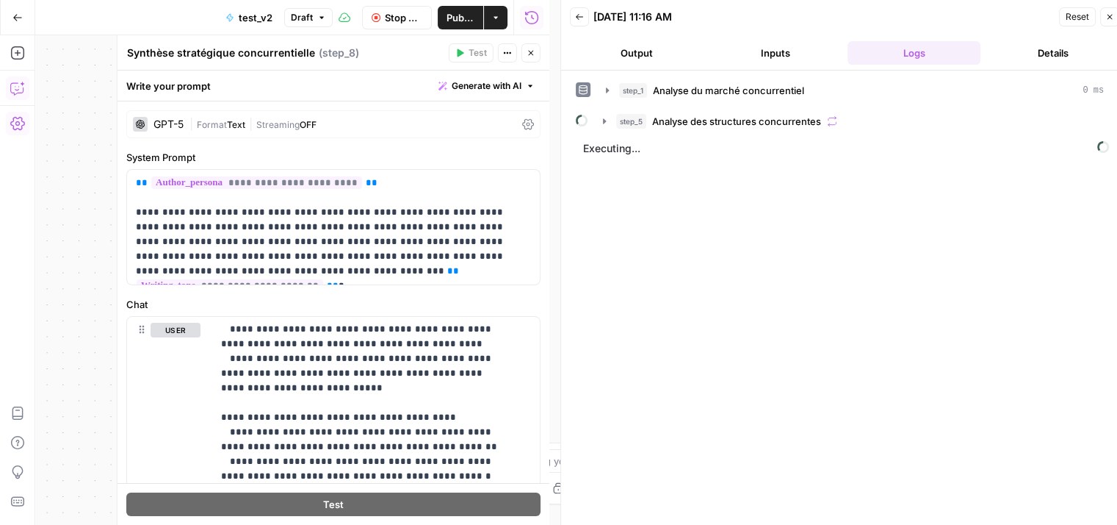
click at [536, 54] on button "Close" at bounding box center [531, 52] width 19 height 19
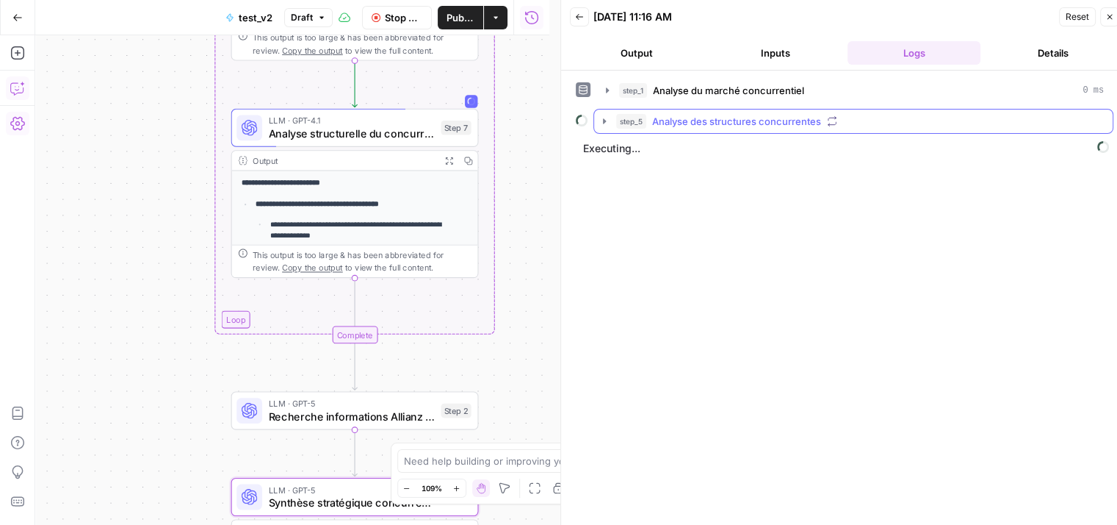
click at [599, 121] on icon "button" at bounding box center [605, 121] width 12 height 12
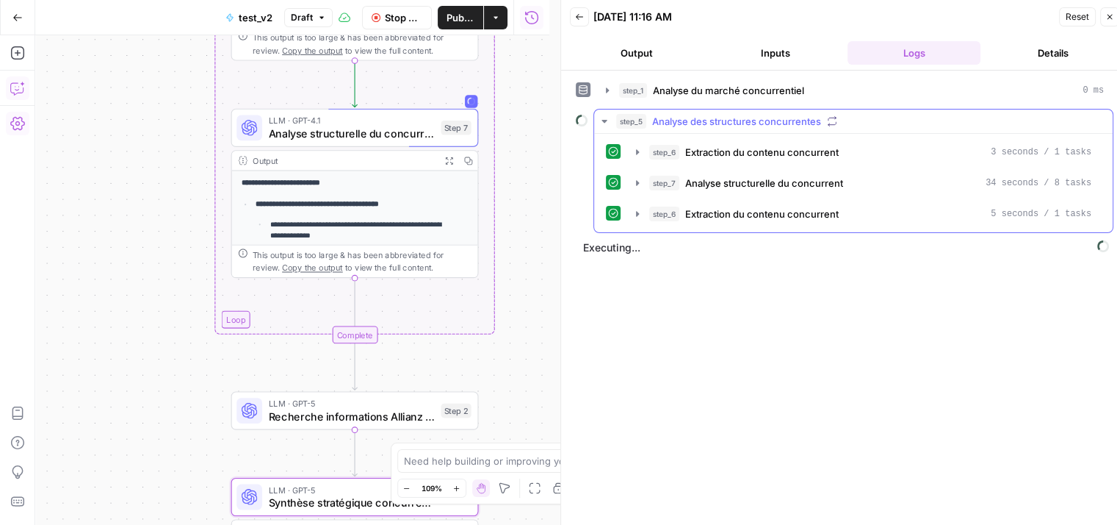
click at [599, 121] on icon "button" at bounding box center [605, 121] width 12 height 12
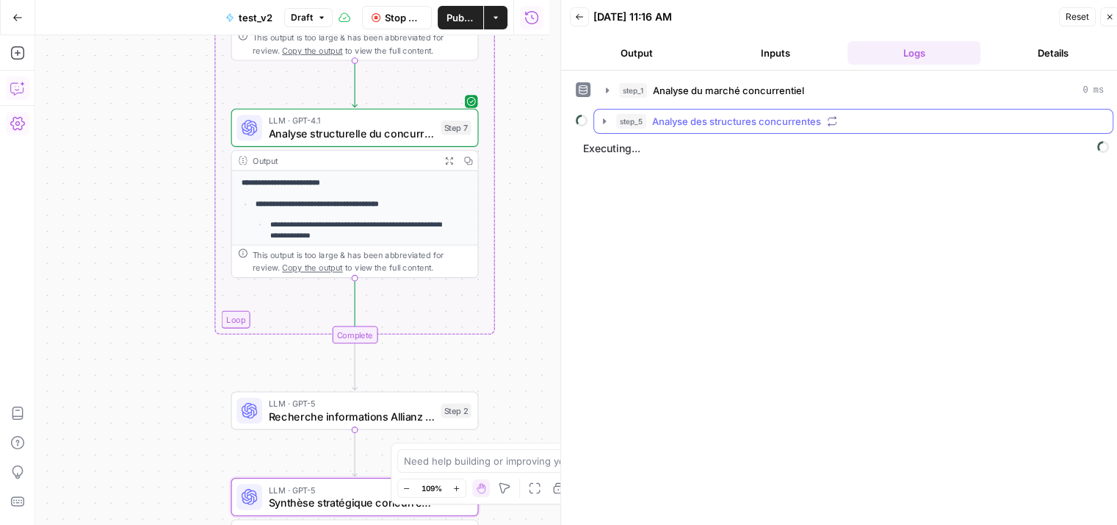
click at [604, 123] on icon "button" at bounding box center [605, 121] width 12 height 12
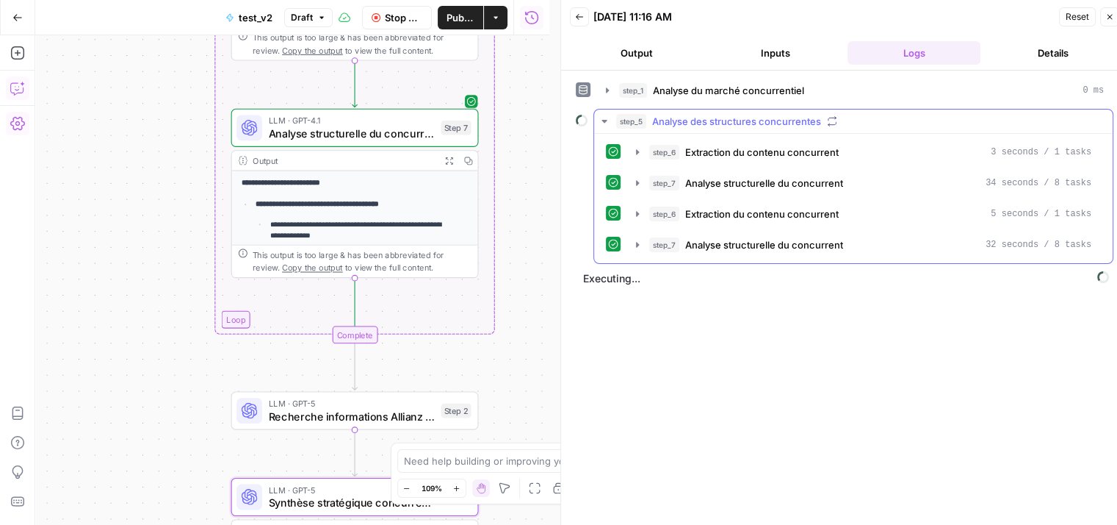
click at [604, 123] on icon "button" at bounding box center [605, 121] width 12 height 12
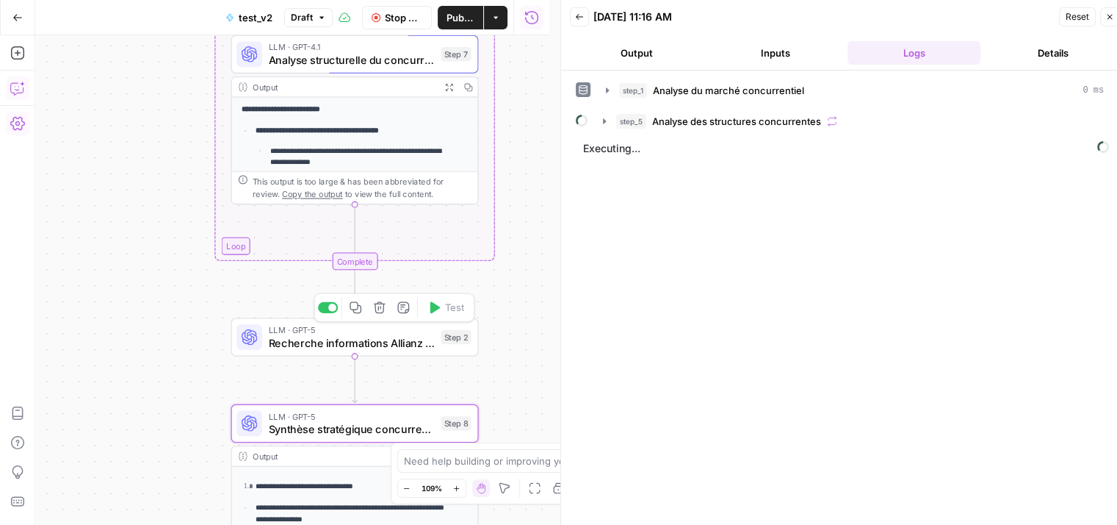
click at [269, 345] on span "Recherche informations Allianz spécifiques" at bounding box center [352, 342] width 166 height 16
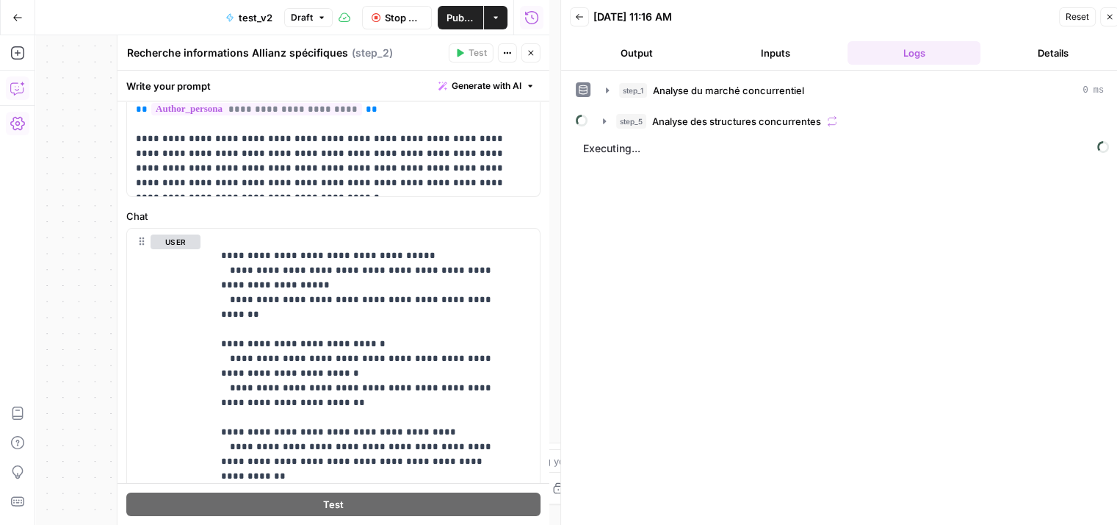
scroll to position [470, 0]
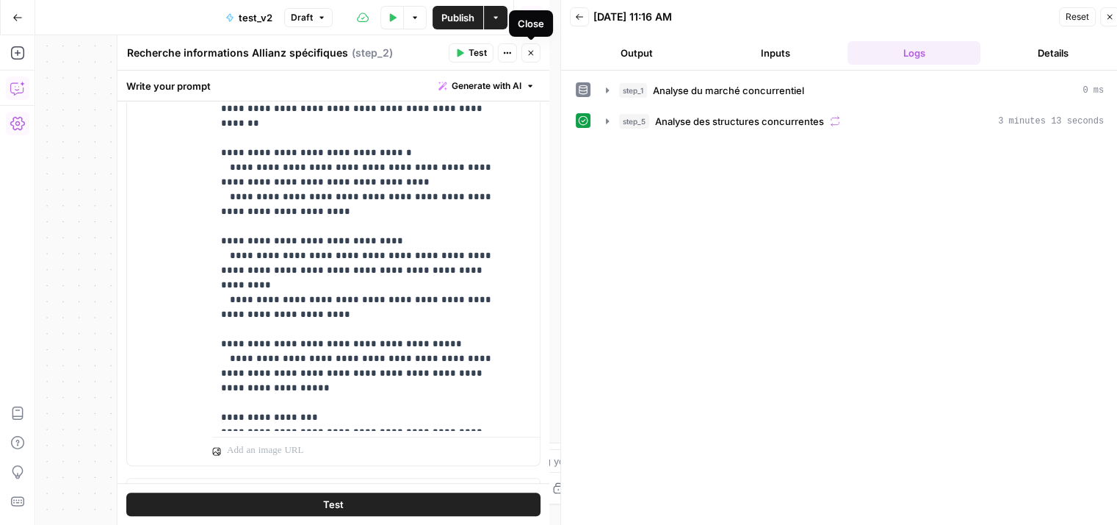
click at [535, 54] on icon "button" at bounding box center [531, 52] width 9 height 9
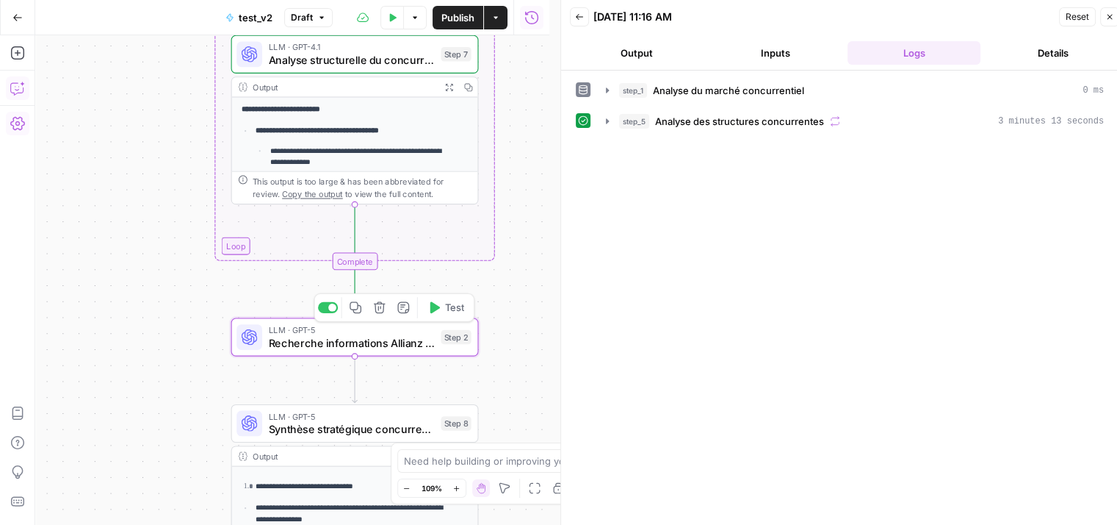
click at [444, 312] on button "Test" at bounding box center [445, 307] width 49 height 21
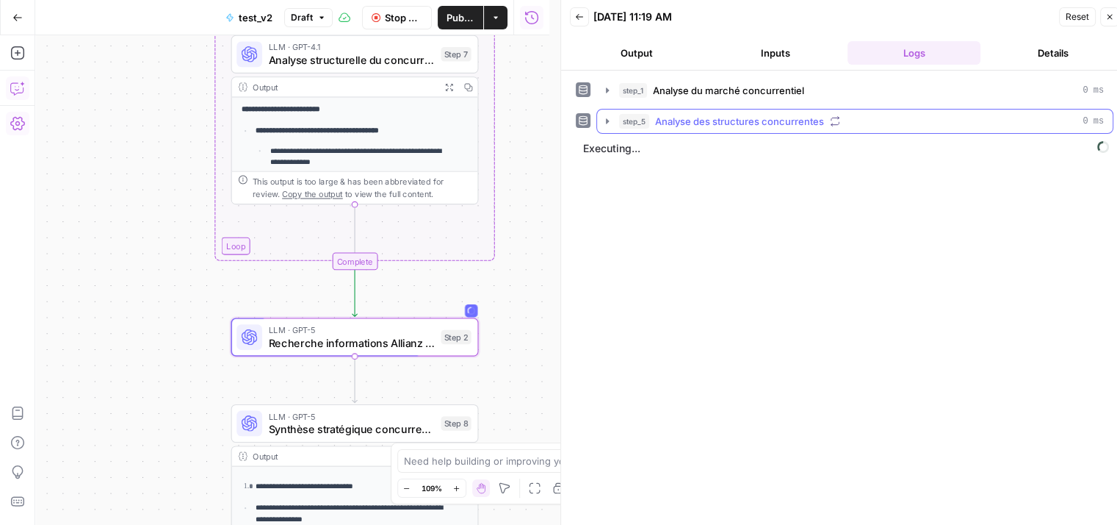
click at [603, 121] on icon "button" at bounding box center [608, 121] width 12 height 12
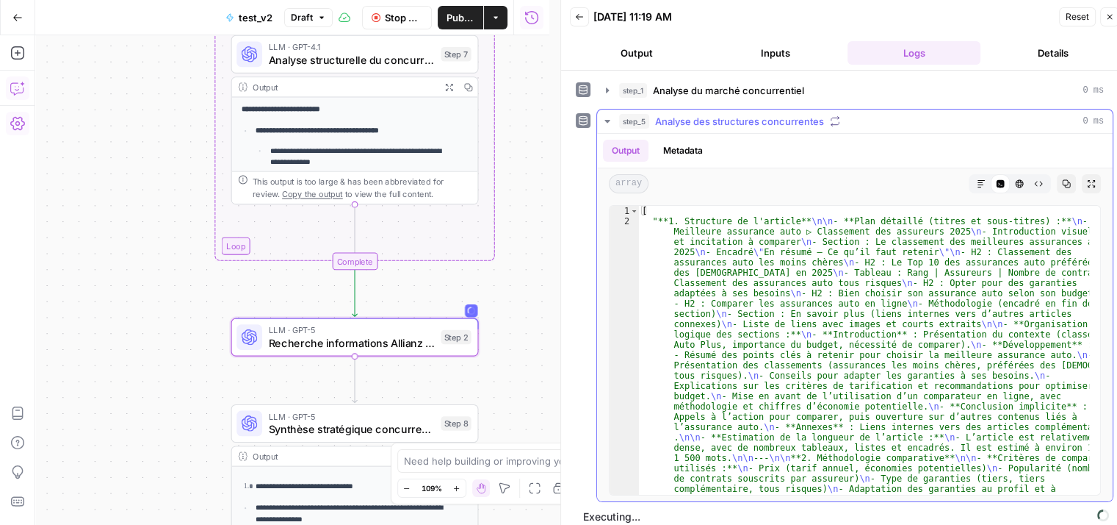
click at [603, 121] on icon "button" at bounding box center [608, 121] width 12 height 12
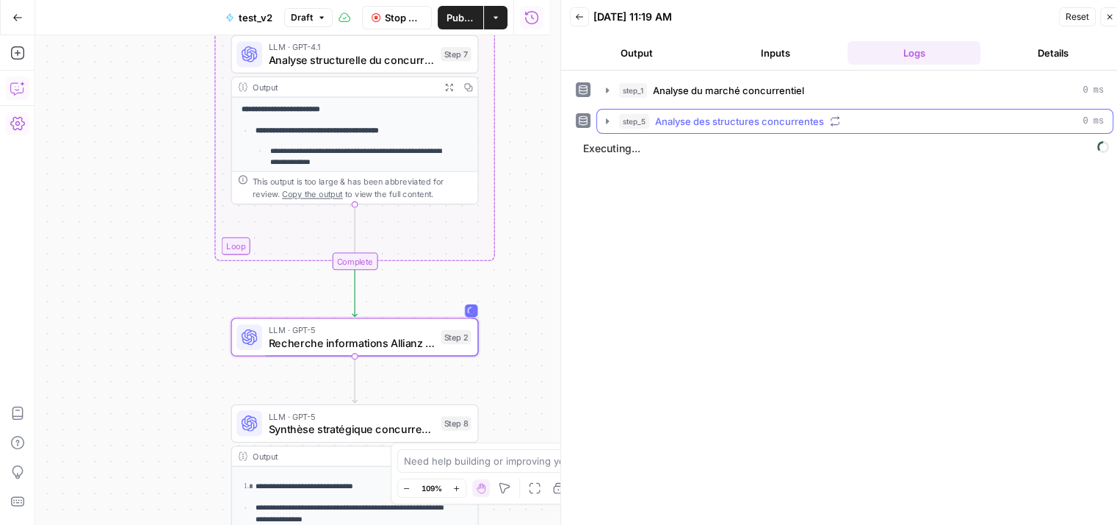
click at [603, 121] on icon "button" at bounding box center [608, 121] width 12 height 12
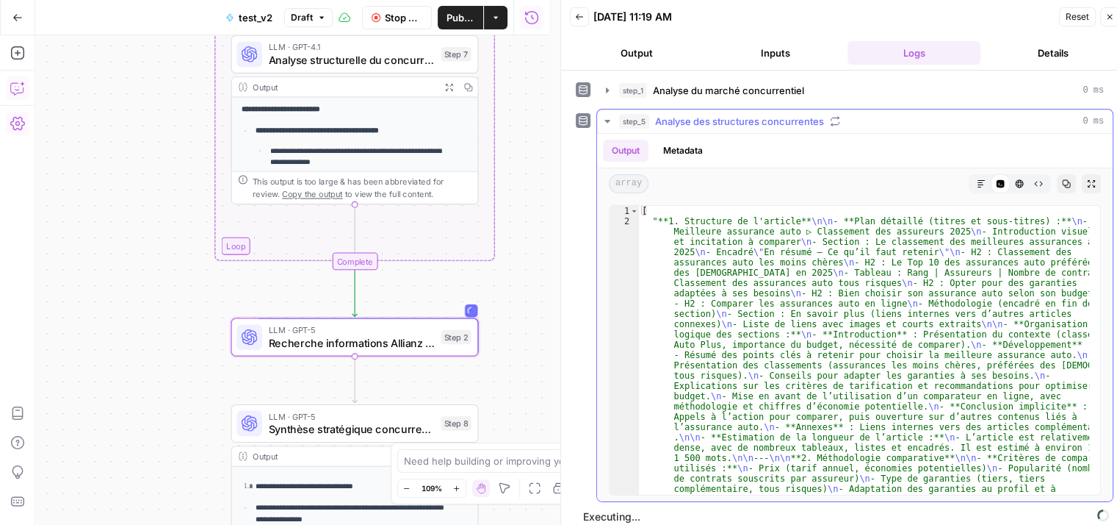
click at [982, 181] on icon "button" at bounding box center [981, 183] width 7 height 7
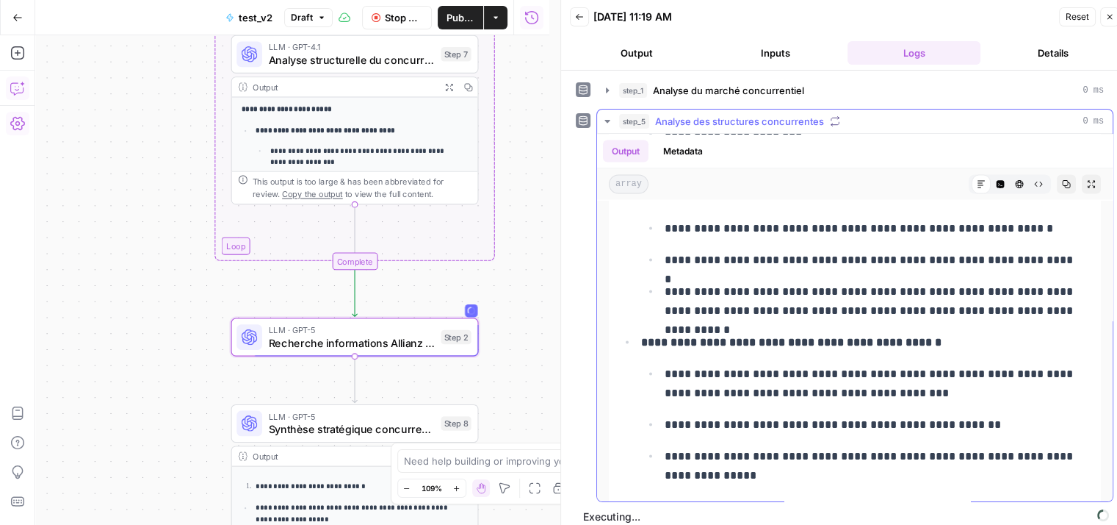
scroll to position [2718, 0]
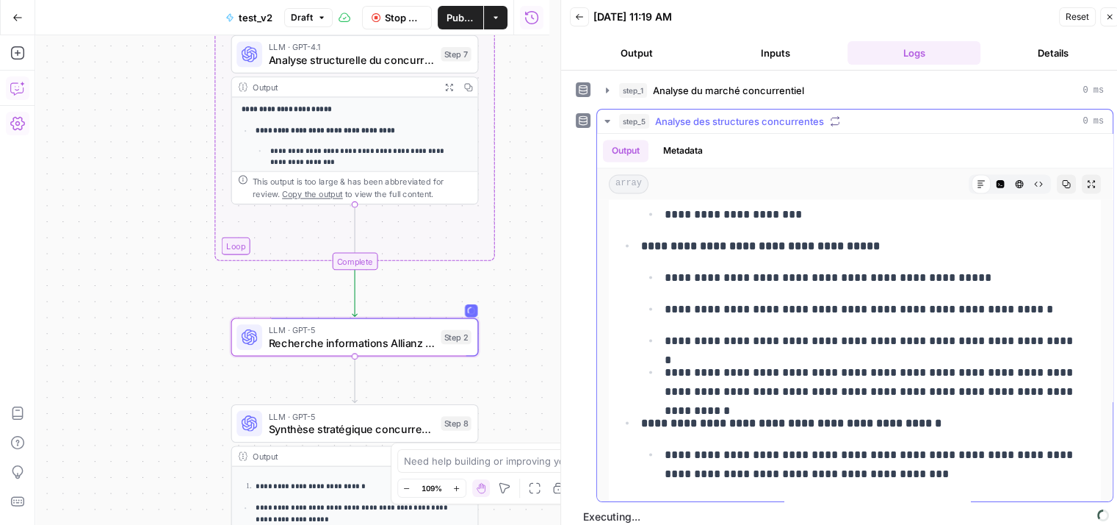
click at [605, 120] on icon "button" at bounding box center [607, 121] width 5 height 3
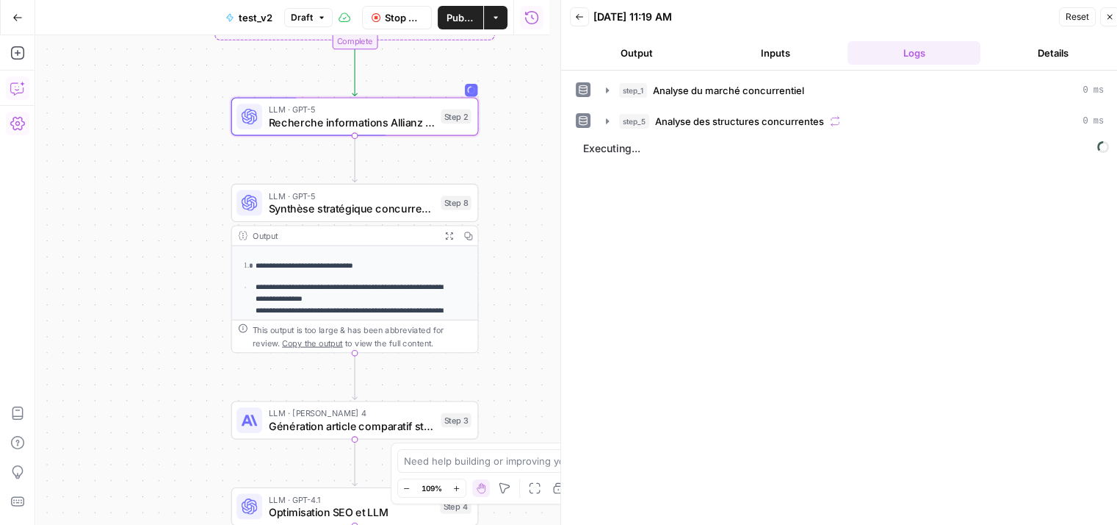
click at [279, 115] on span "Recherche informations Allianz spécifiques" at bounding box center [352, 122] width 166 height 16
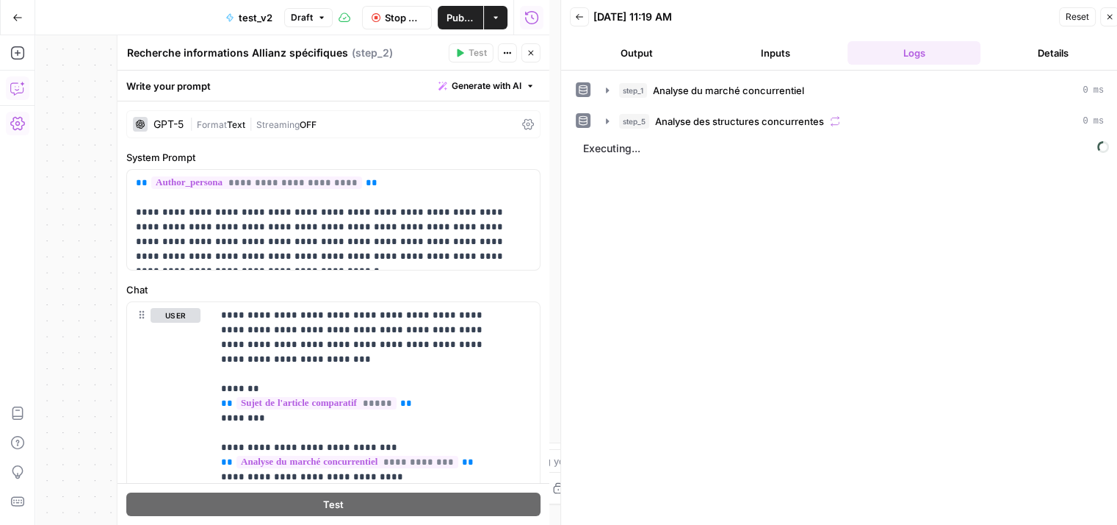
click at [522, 127] on icon at bounding box center [528, 124] width 12 height 12
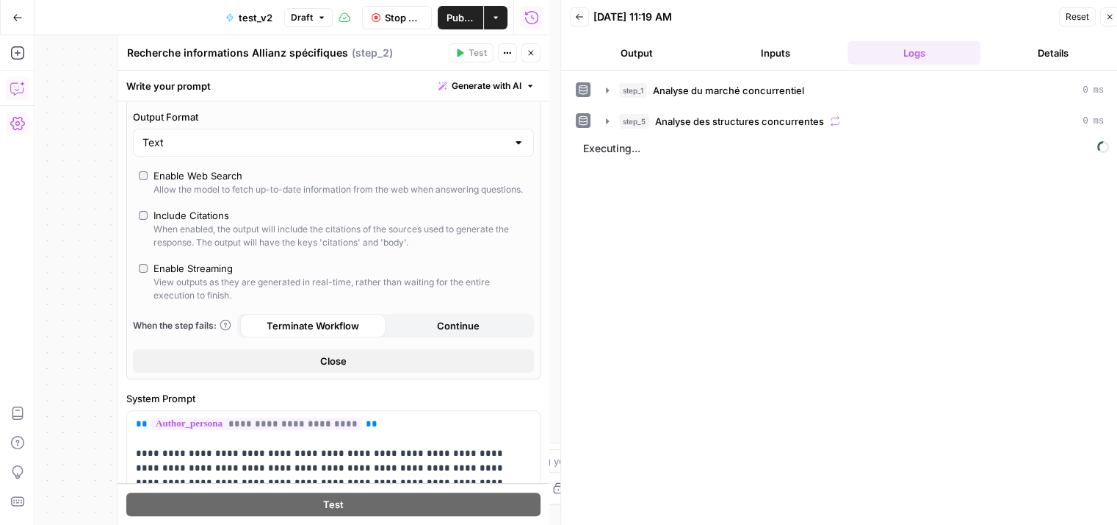
scroll to position [294, 0]
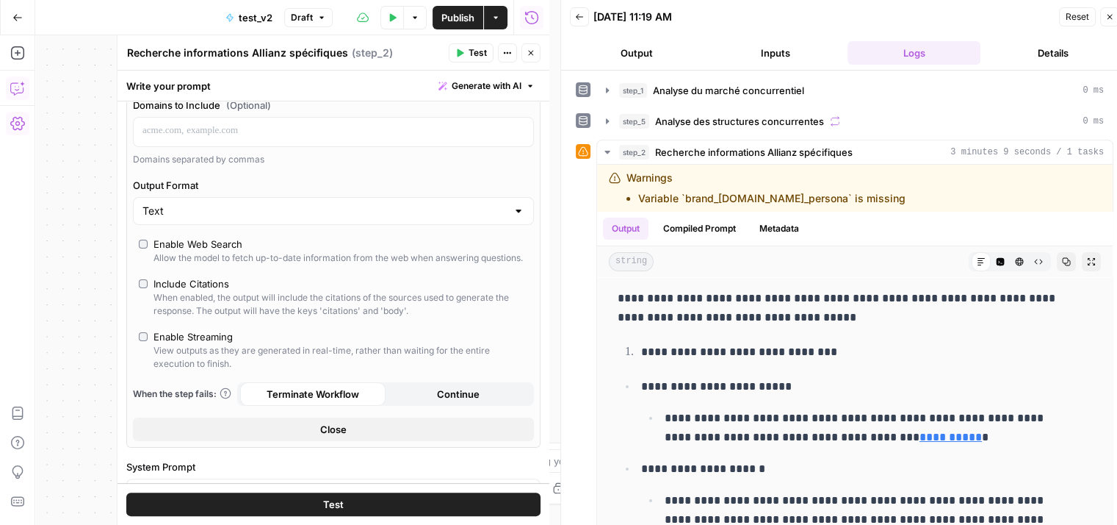
click at [534, 54] on icon "button" at bounding box center [531, 52] width 9 height 9
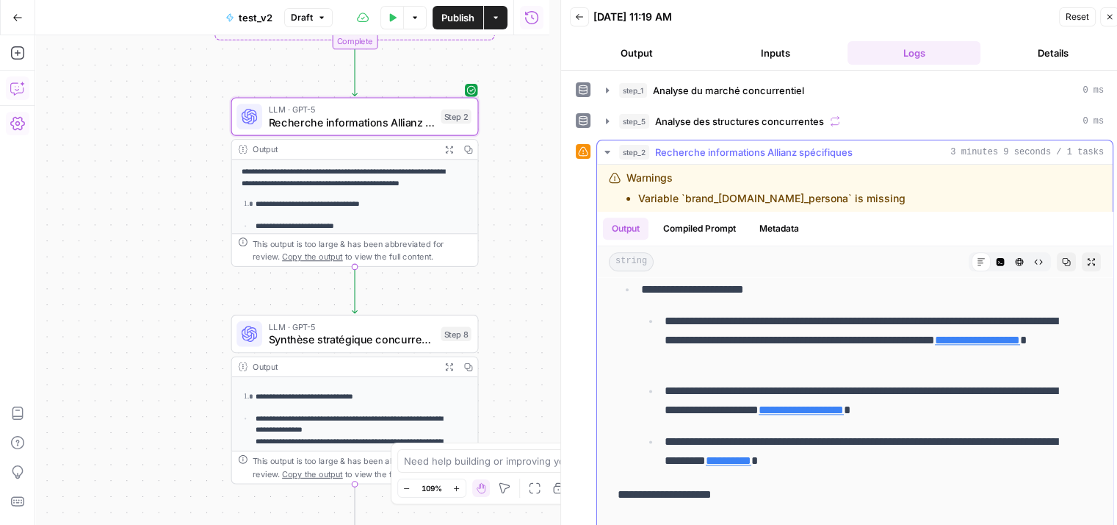
scroll to position [1910, 0]
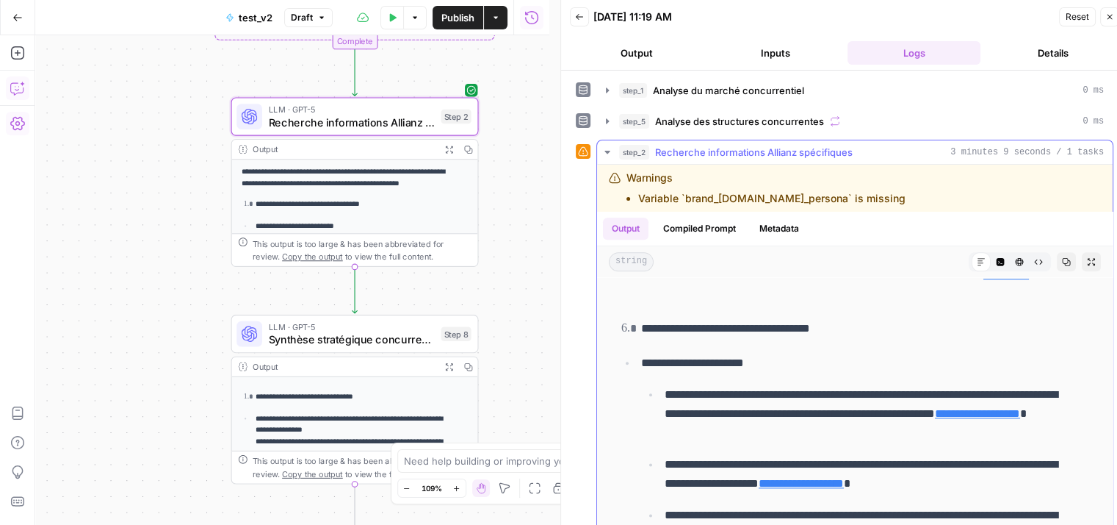
click at [604, 152] on icon "button" at bounding box center [608, 152] width 12 height 12
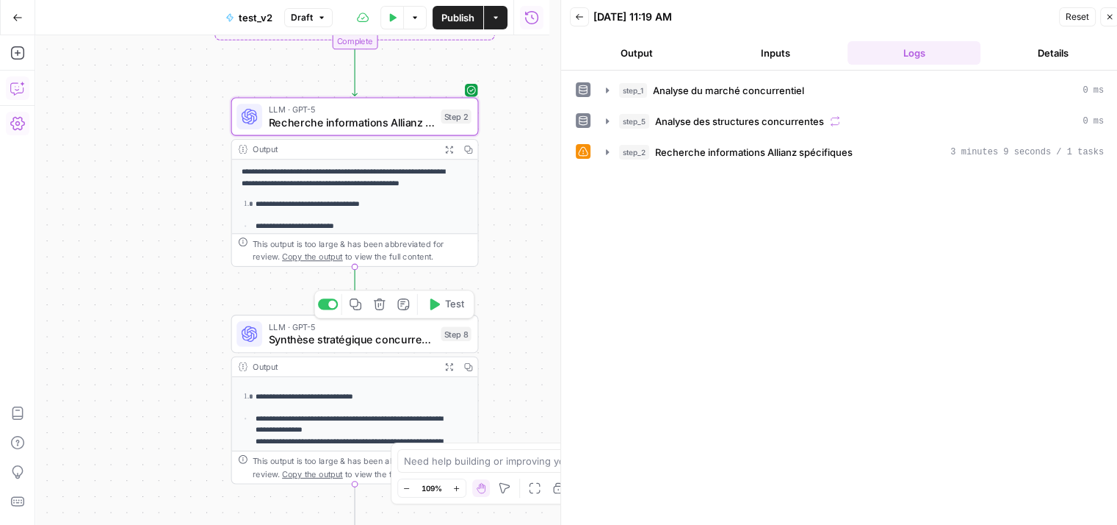
click at [444, 304] on button "Test" at bounding box center [445, 304] width 49 height 21
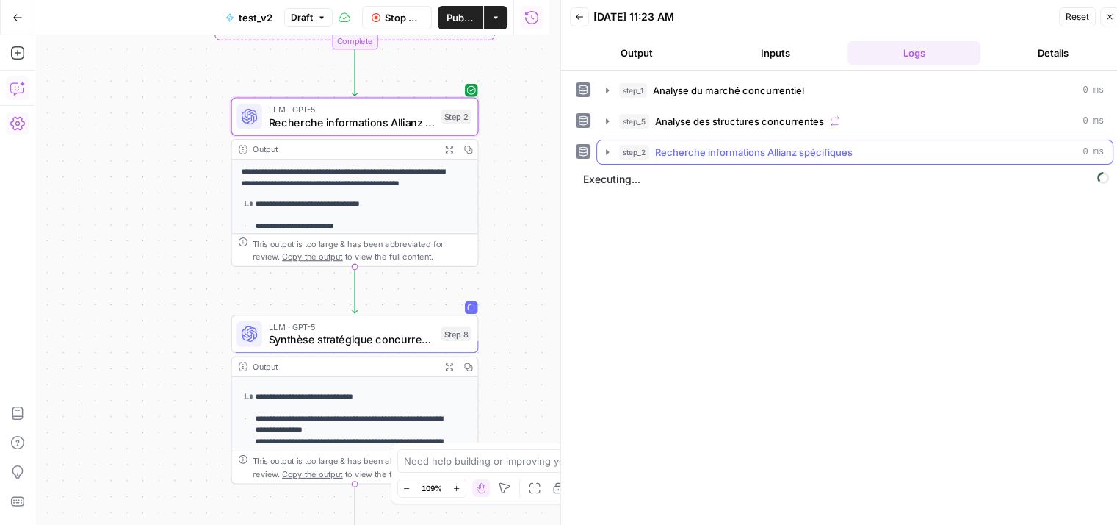
click at [609, 151] on icon "button" at bounding box center [608, 152] width 12 height 12
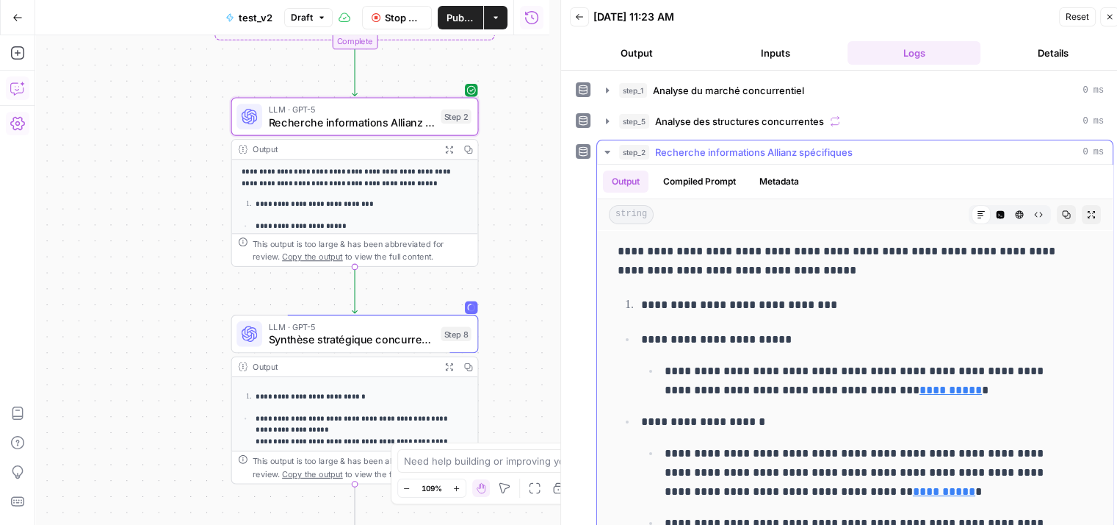
click at [605, 154] on icon "button" at bounding box center [608, 152] width 12 height 12
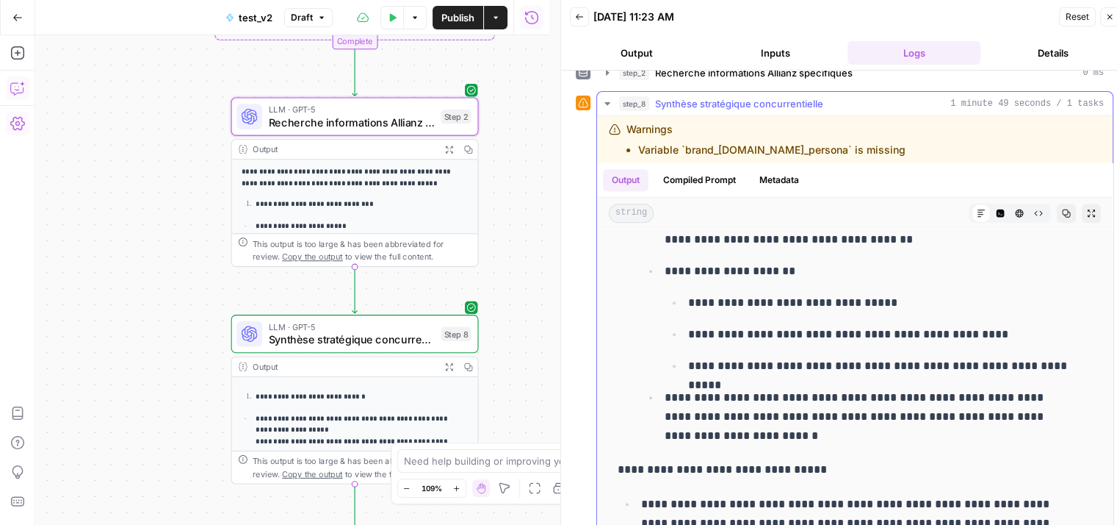
scroll to position [6749, 0]
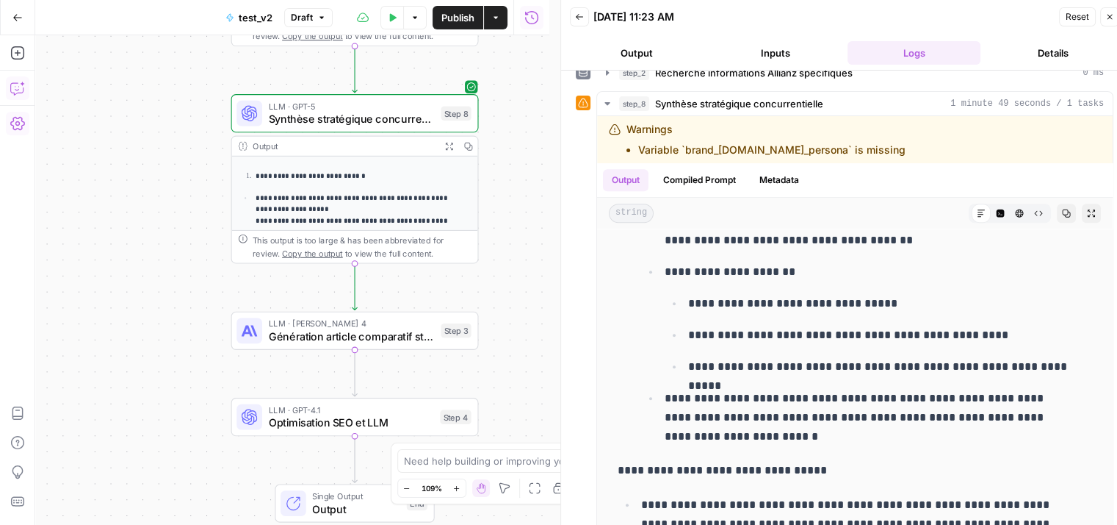
click at [295, 346] on div "LLM · [PERSON_NAME] 4 Génération article comparatif stratégique Step 3 Copy ste…" at bounding box center [355, 331] width 248 height 38
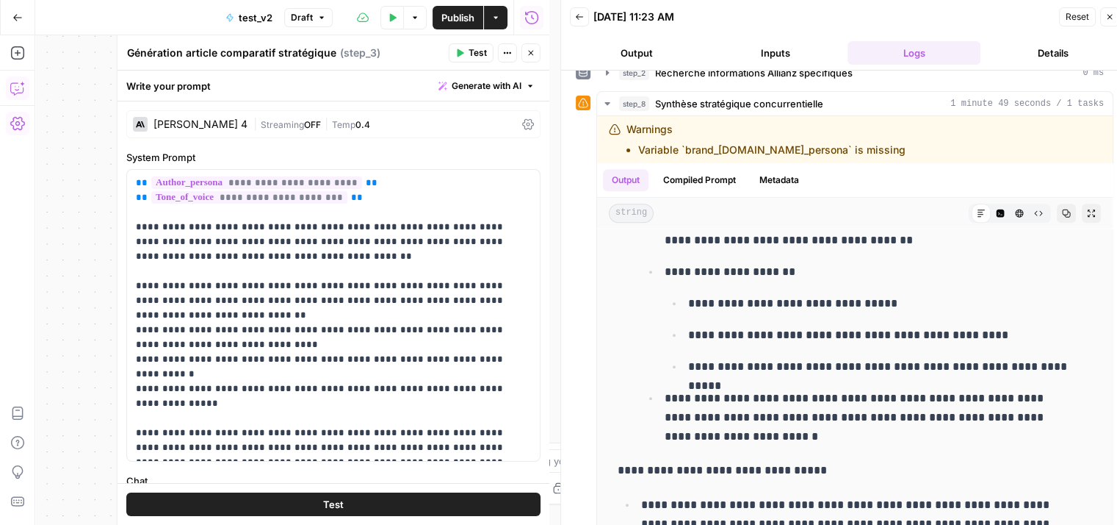
click at [467, 45] on button "Test" at bounding box center [471, 52] width 45 height 19
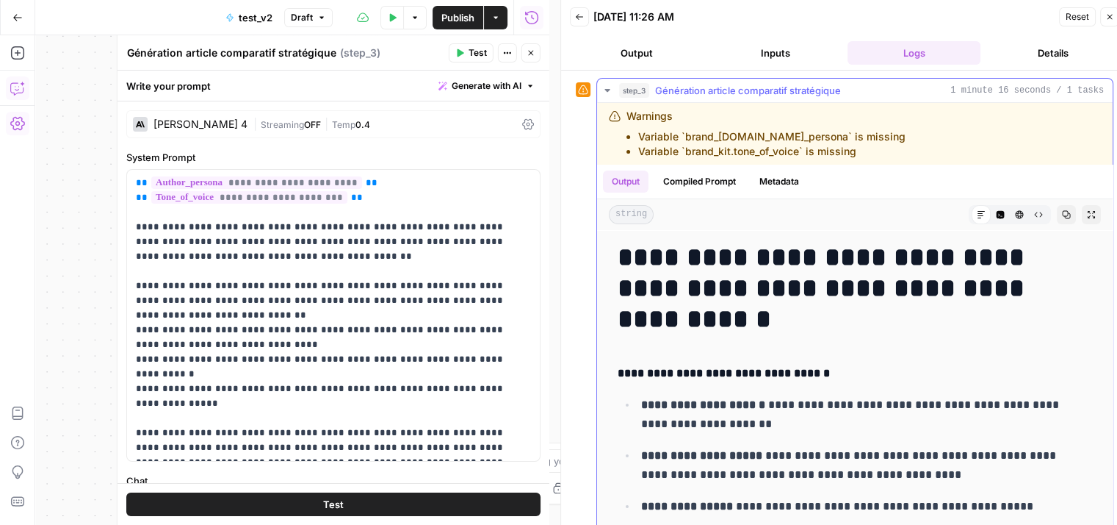
scroll to position [124, 0]
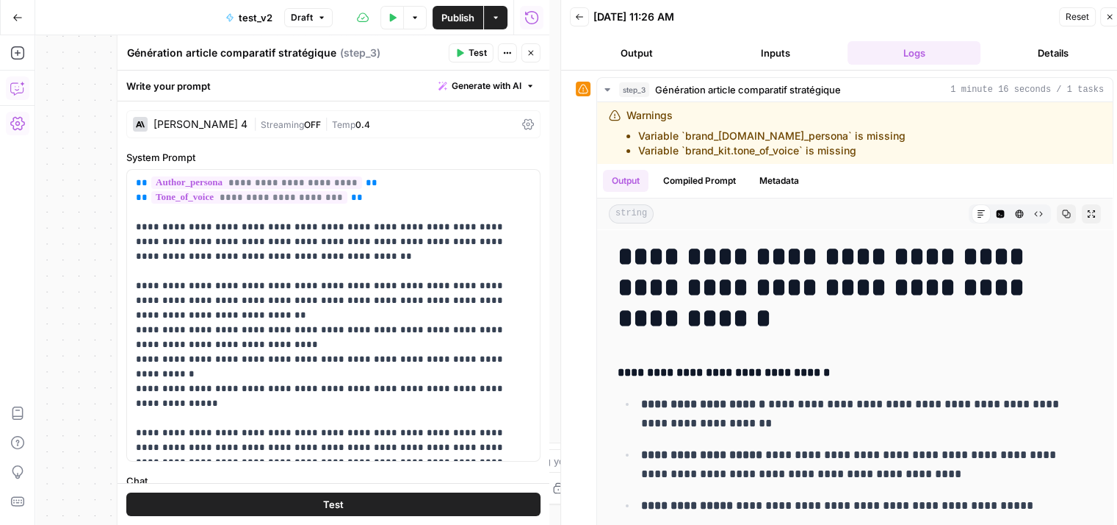
drag, startPoint x: 711, startPoint y: 319, endPoint x: 591, endPoint y: 260, distance: 134.1
click at [591, 260] on div "**********" at bounding box center [845, 304] width 538 height 455
copy h1 "**********"
click at [874, 324] on h1 "**********" at bounding box center [844, 287] width 453 height 93
click at [871, 363] on h4 "**********" at bounding box center [844, 372] width 453 height 19
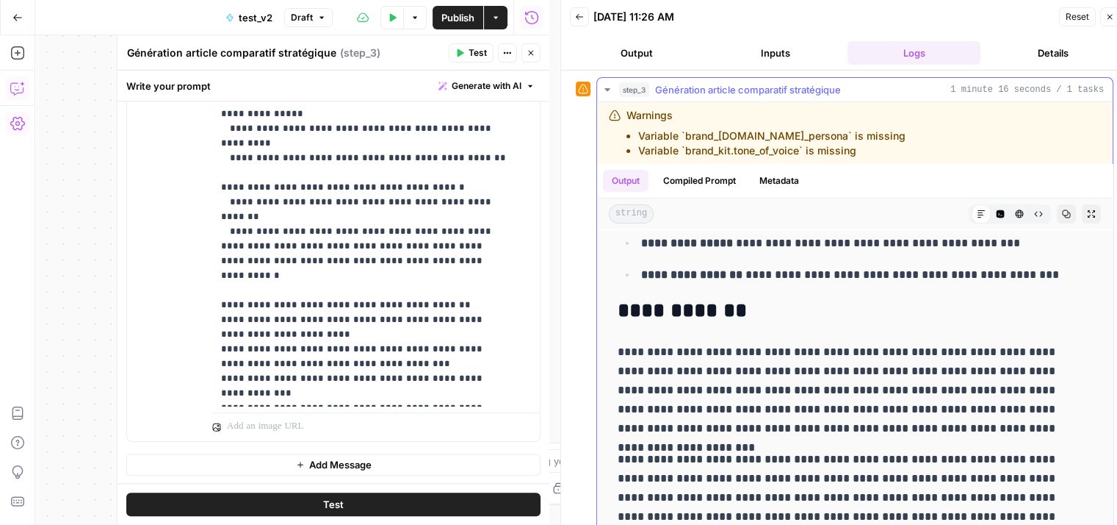
scroll to position [0, 0]
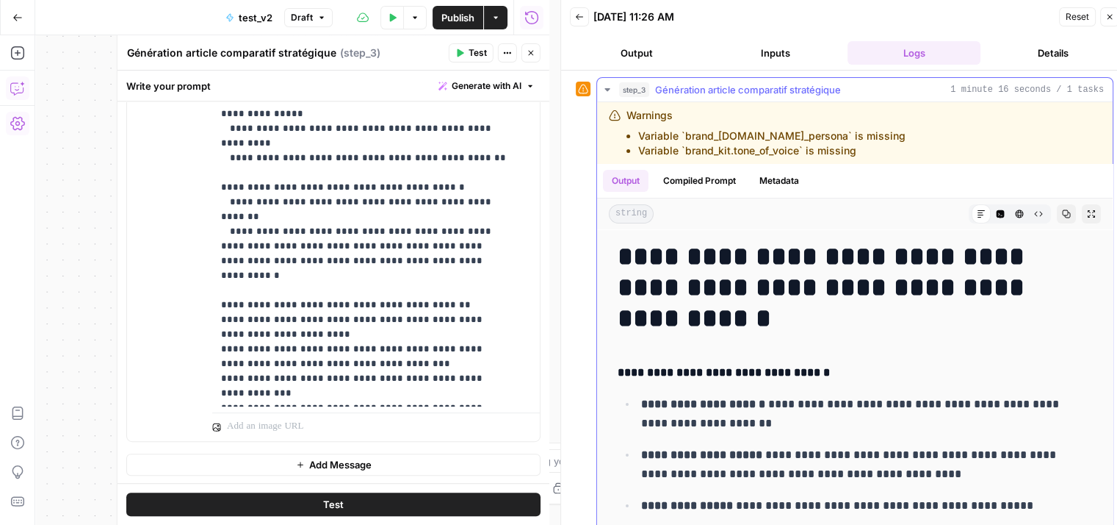
click at [1087, 212] on icon "button" at bounding box center [1091, 213] width 9 height 9
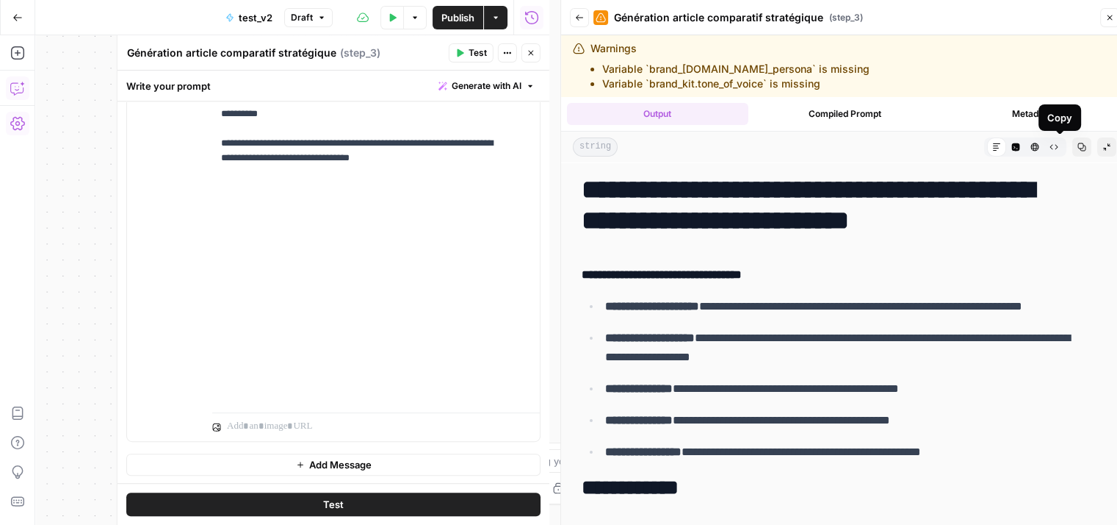
click at [1073, 148] on button "Copy" at bounding box center [1082, 146] width 19 height 19
click at [529, 54] on icon "button" at bounding box center [530, 53] width 5 height 5
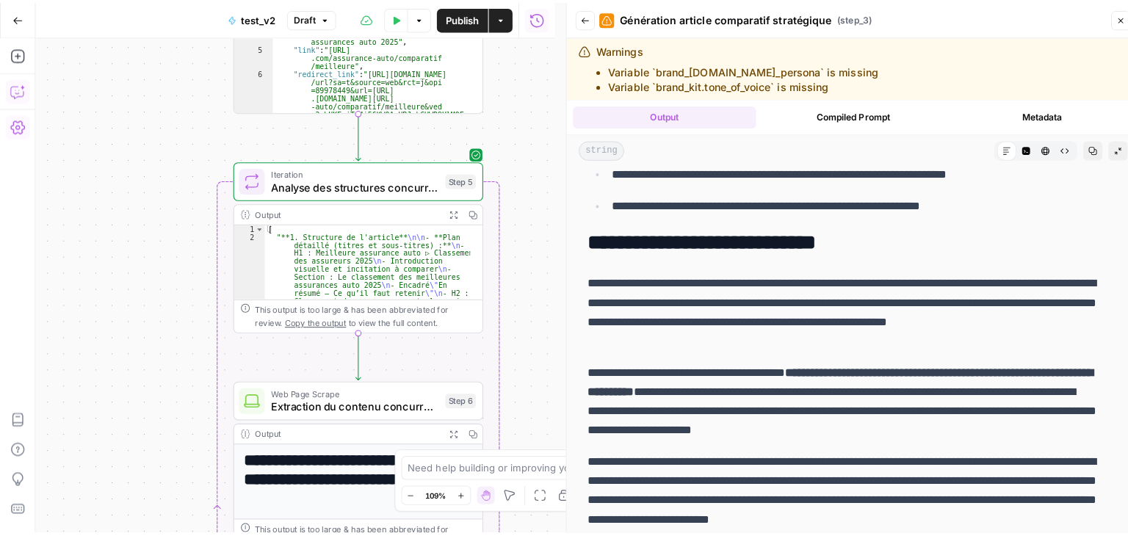
scroll to position [5443, 0]
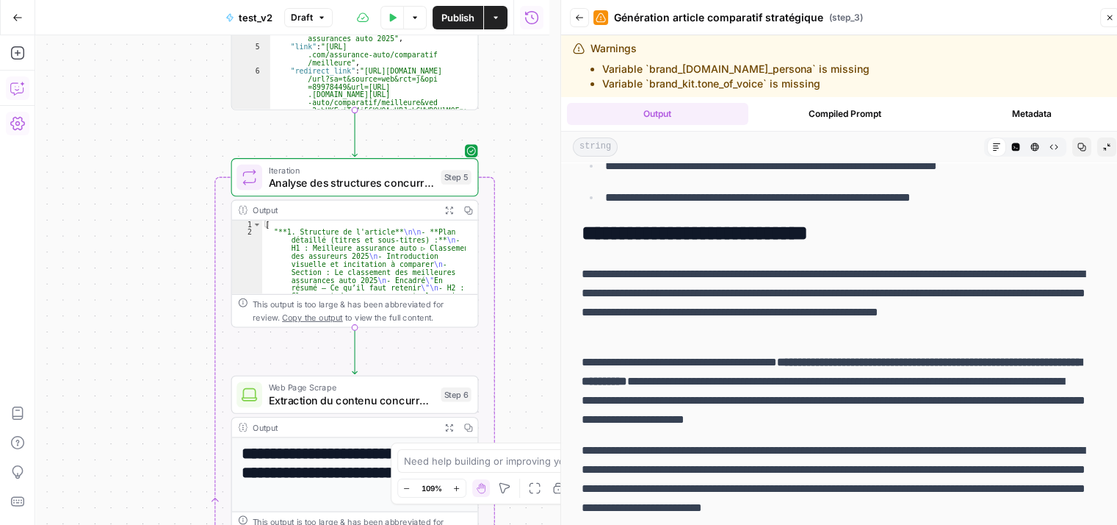
click at [1108, 18] on icon "button" at bounding box center [1110, 17] width 9 height 9
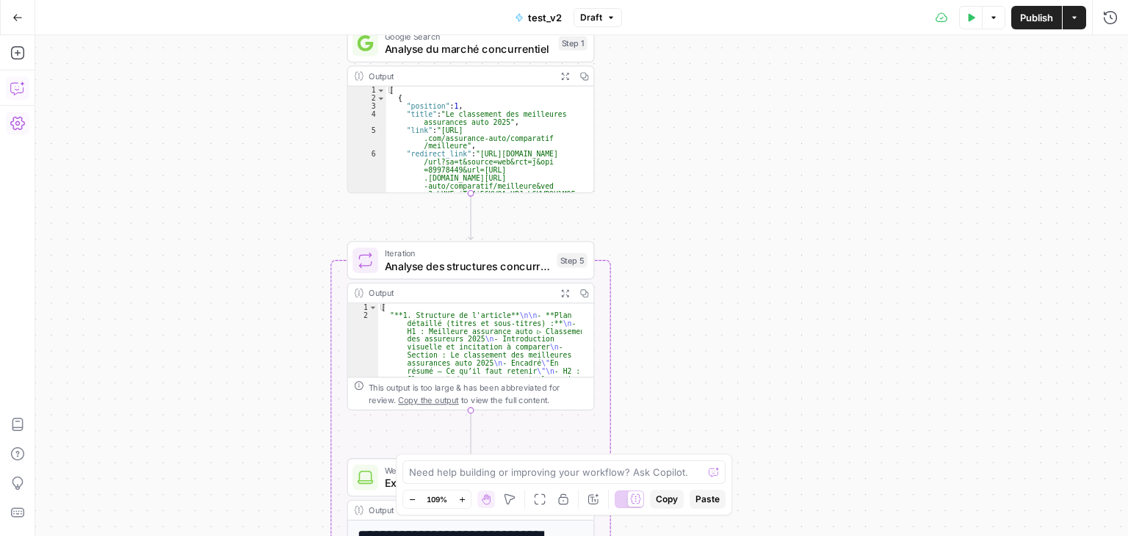
drag, startPoint x: 526, startPoint y: 159, endPoint x: 569, endPoint y: 101, distance: 72.0
click at [569, 101] on div "Workflow Input Settings Inputs Google Search Analyse du marché concurrentiel St…" at bounding box center [581, 285] width 1093 height 501
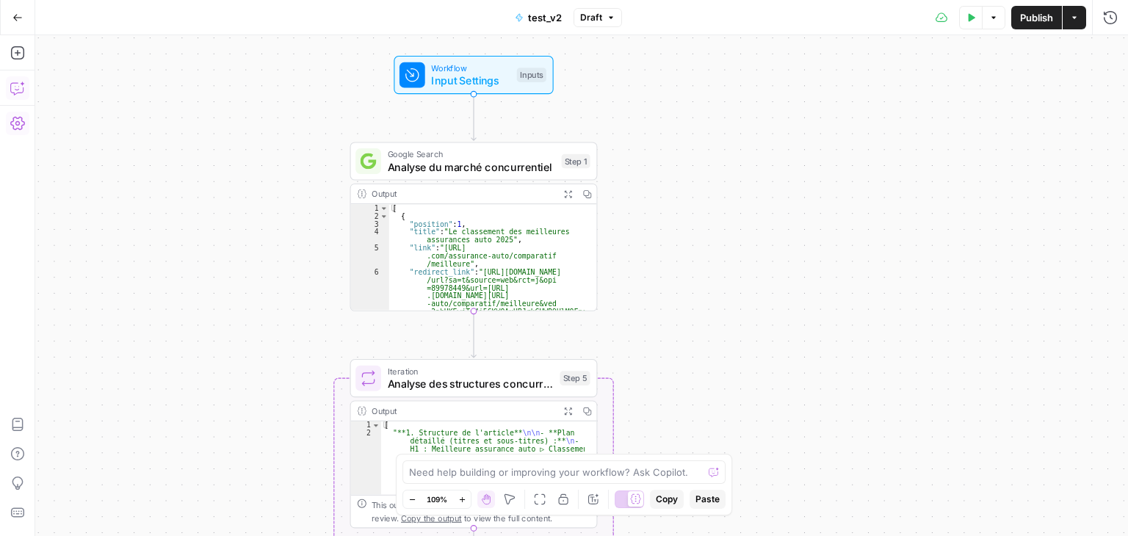
drag, startPoint x: 685, startPoint y: 122, endPoint x: 667, endPoint y: 325, distance: 204.3
click at [667, 325] on div "Workflow Input Settings Inputs Google Search Analyse du marché concurrentiel St…" at bounding box center [581, 285] width 1093 height 501
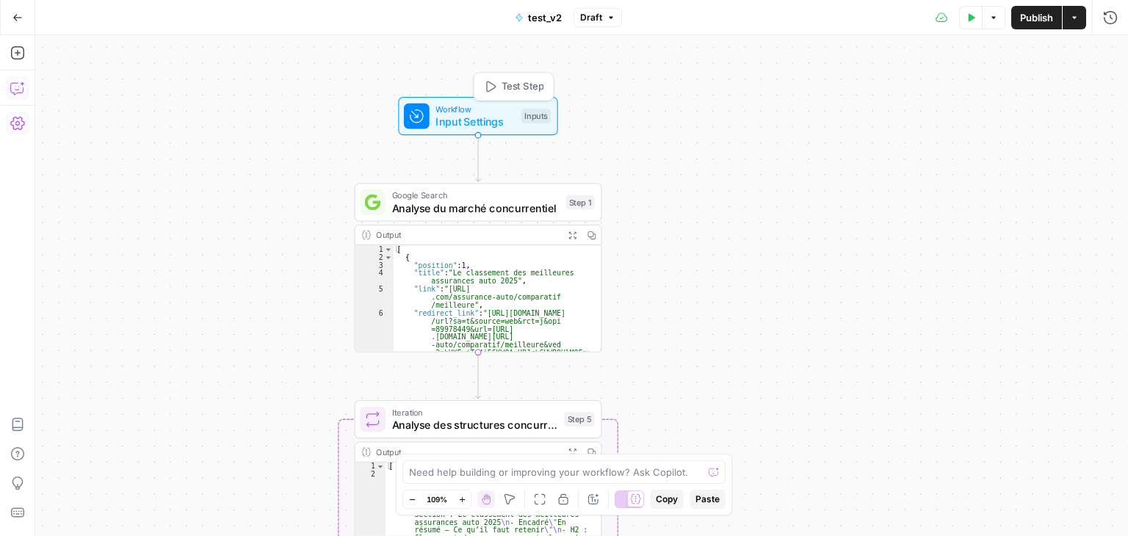
click at [444, 127] on span "Input Settings" at bounding box center [475, 122] width 79 height 16
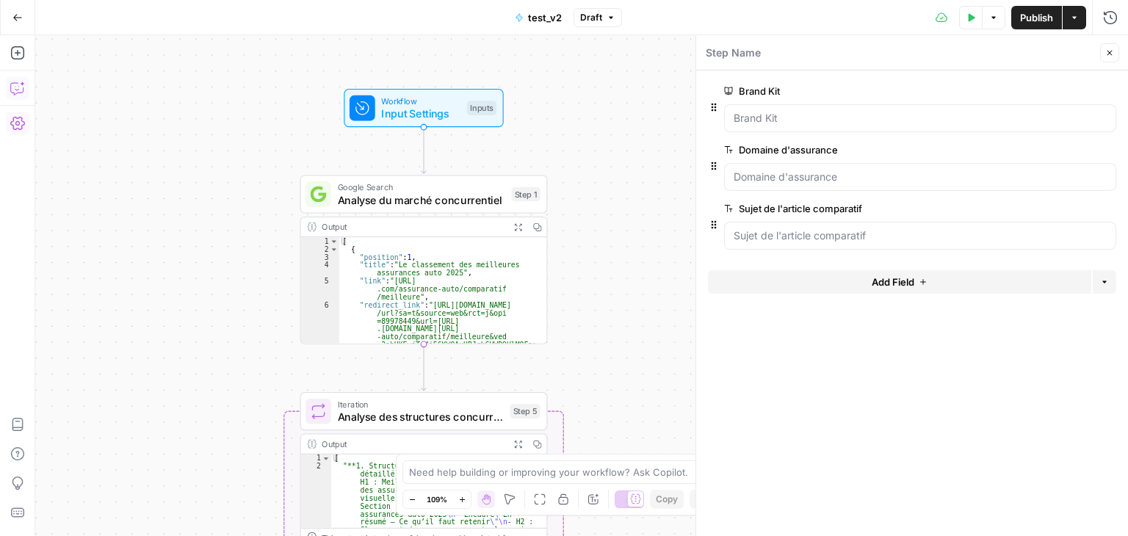
drag, startPoint x: 273, startPoint y: 221, endPoint x: 217, endPoint y: 212, distance: 56.5
click at [217, 212] on div "Workflow Input Settings Inputs Google Search Analyse du marché concurrentiel St…" at bounding box center [581, 285] width 1093 height 501
click at [976, 18] on button "Test Data" at bounding box center [971, 18] width 24 height 24
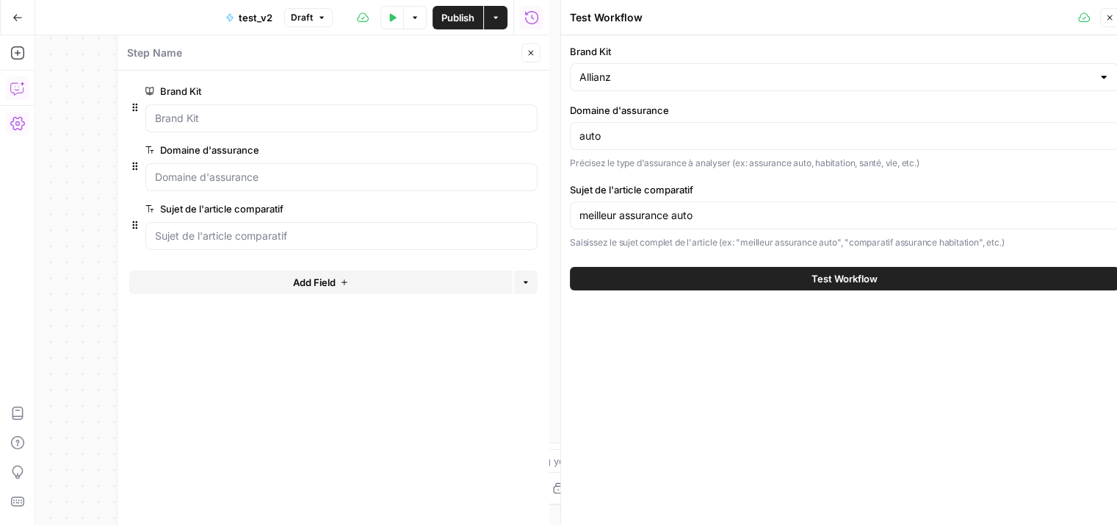
click at [1115, 18] on button "Close" at bounding box center [1110, 17] width 19 height 19
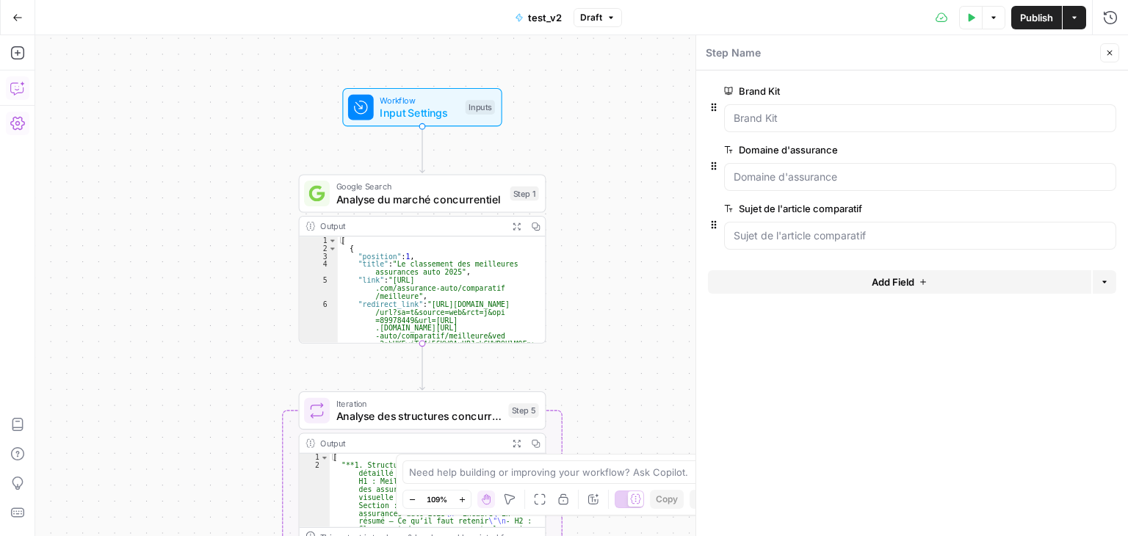
drag, startPoint x: 575, startPoint y: 186, endPoint x: 555, endPoint y: 156, distance: 36.1
click at [605, 180] on div "Workflow Input Settings Inputs Google Search Analyse du marché concurrentiel St…" at bounding box center [581, 285] width 1093 height 501
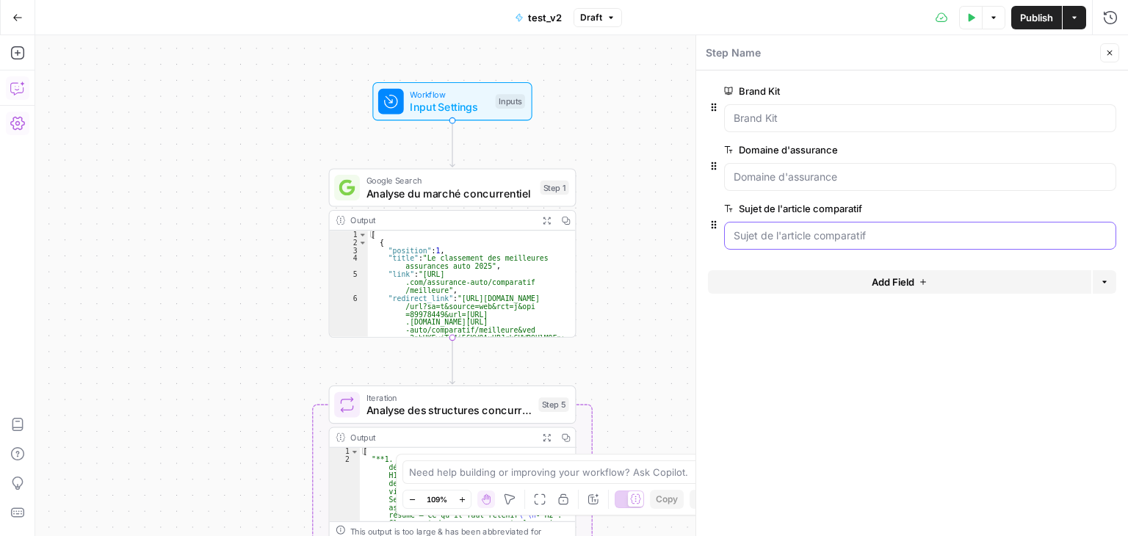
click at [818, 232] on comparatif "Sujet de l'article comparatif" at bounding box center [920, 235] width 373 height 15
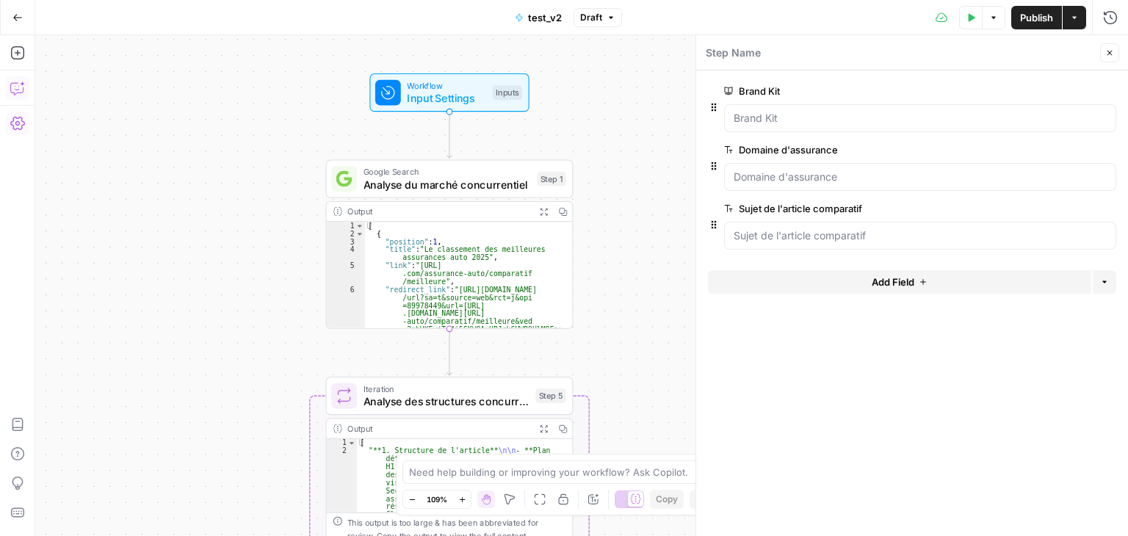
drag, startPoint x: 661, startPoint y: 183, endPoint x: 658, endPoint y: 174, distance: 9.3
click at [658, 174] on div "Workflow Input Settings Inputs Google Search Analyse du marché concurrentiel St…" at bounding box center [581, 285] width 1093 height 501
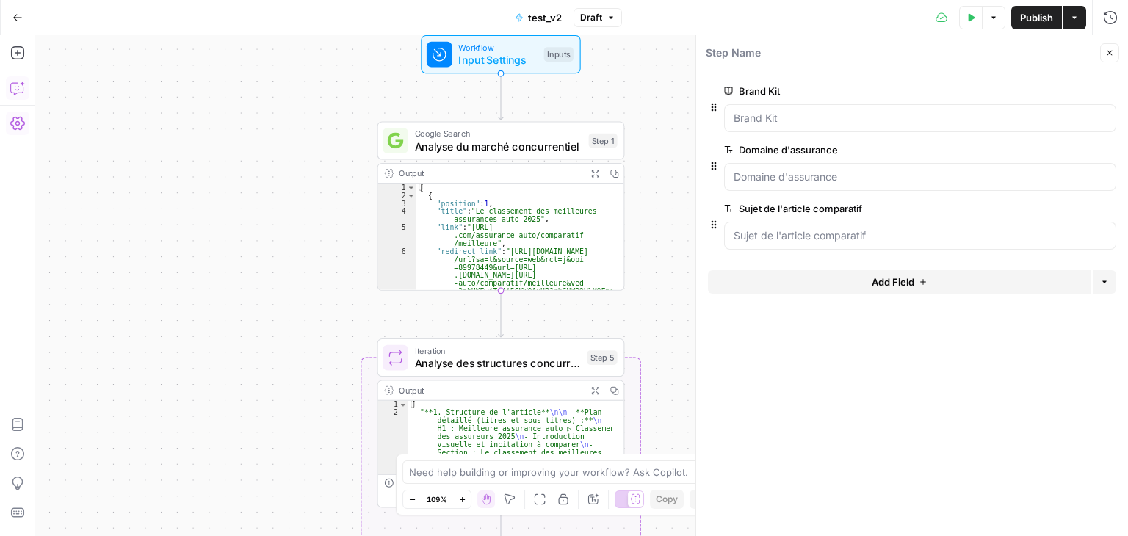
drag, startPoint x: 655, startPoint y: 300, endPoint x: 706, endPoint y: 262, distance: 64.1
click at [706, 262] on body "Haskn New Home Browse Insights Opportunities Your Data Recent Grids Primelis Co…" at bounding box center [564, 268] width 1128 height 536
click at [1111, 59] on button "Close" at bounding box center [1110, 52] width 19 height 19
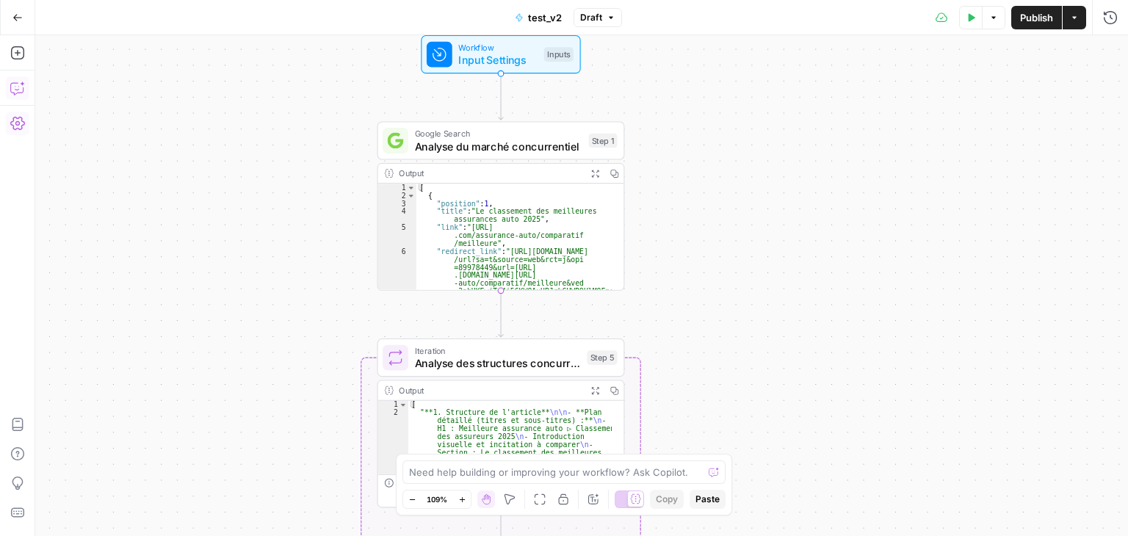
drag, startPoint x: 874, startPoint y: 205, endPoint x: 753, endPoint y: 152, distance: 131.6
click at [837, 215] on div "Workflow Input Settings Inputs Google Search Analyse du marché concurrentiel St…" at bounding box center [581, 285] width 1093 height 501
click at [877, 201] on div "Workflow Input Settings Inputs Google Search Analyse du marché concurrentiel St…" at bounding box center [581, 285] width 1093 height 501
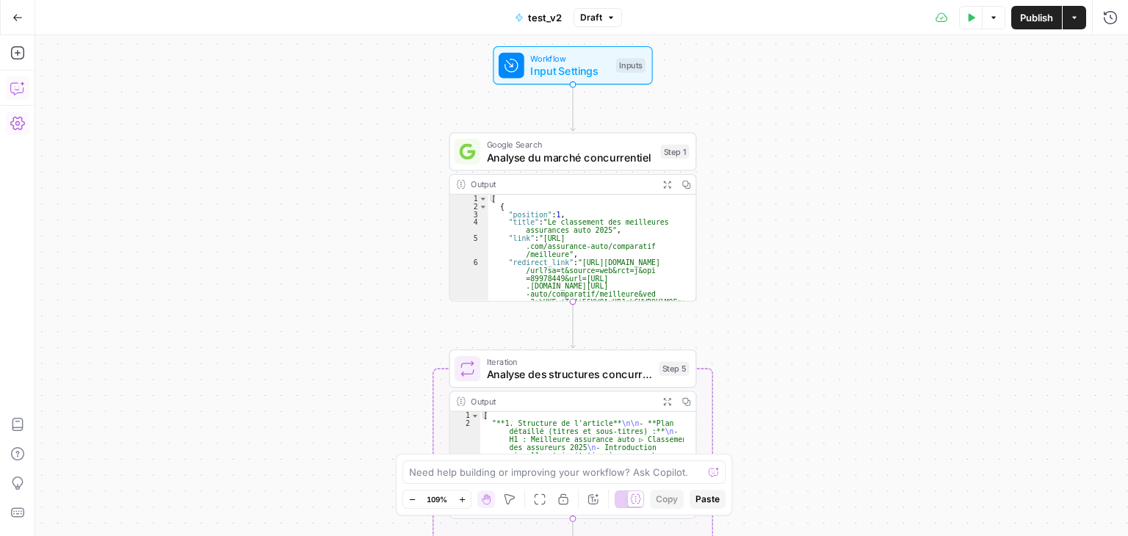
drag, startPoint x: 753, startPoint y: 152, endPoint x: 812, endPoint y: 184, distance: 67.1
click at [812, 184] on div "Workflow Input Settings Inputs Google Search Analyse du marché concurrentiel St…" at bounding box center [581, 285] width 1093 height 501
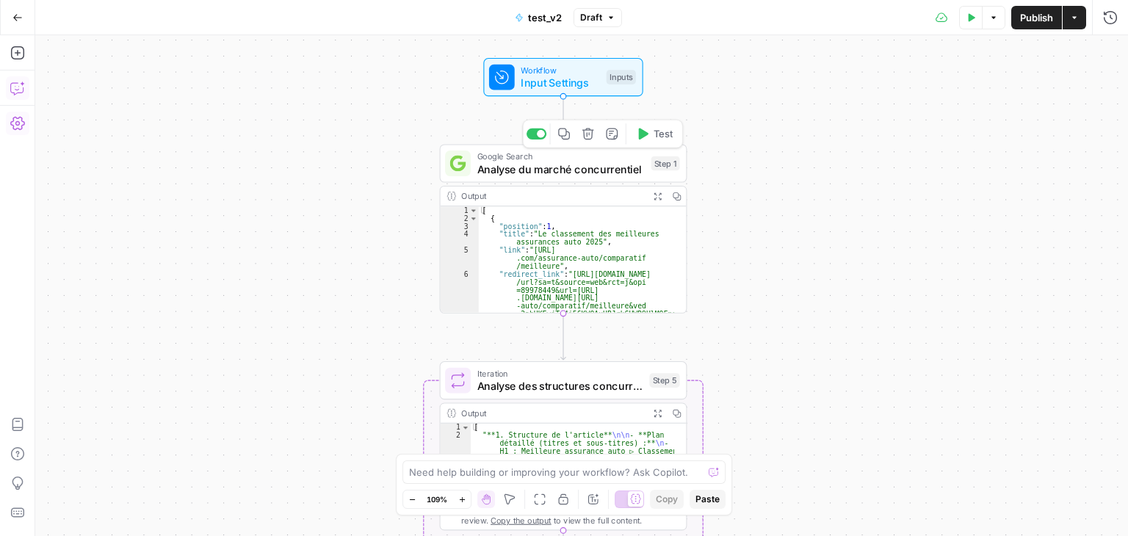
click at [496, 168] on span "Analyse du marché concurrentiel" at bounding box center [562, 169] width 168 height 16
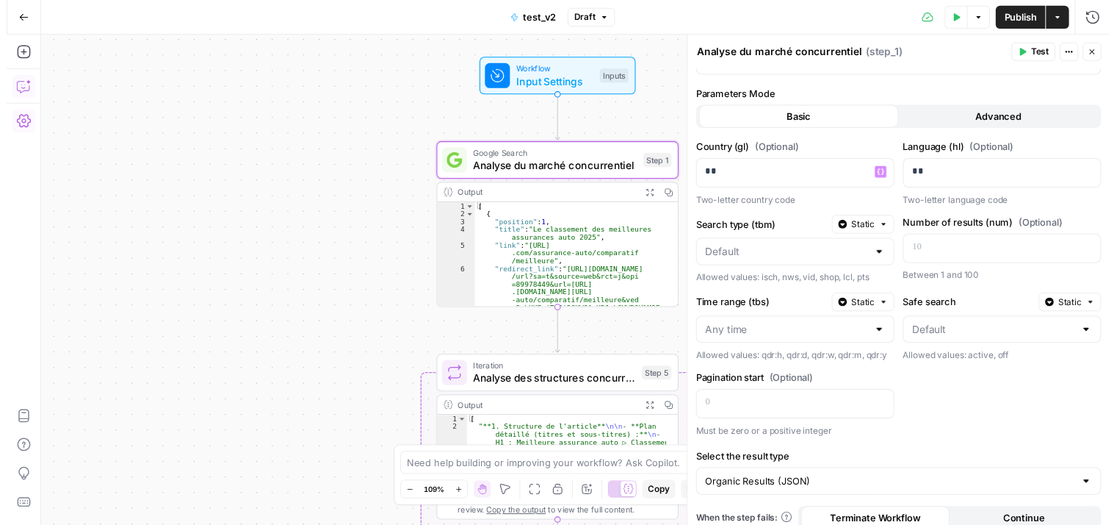
scroll to position [0, 0]
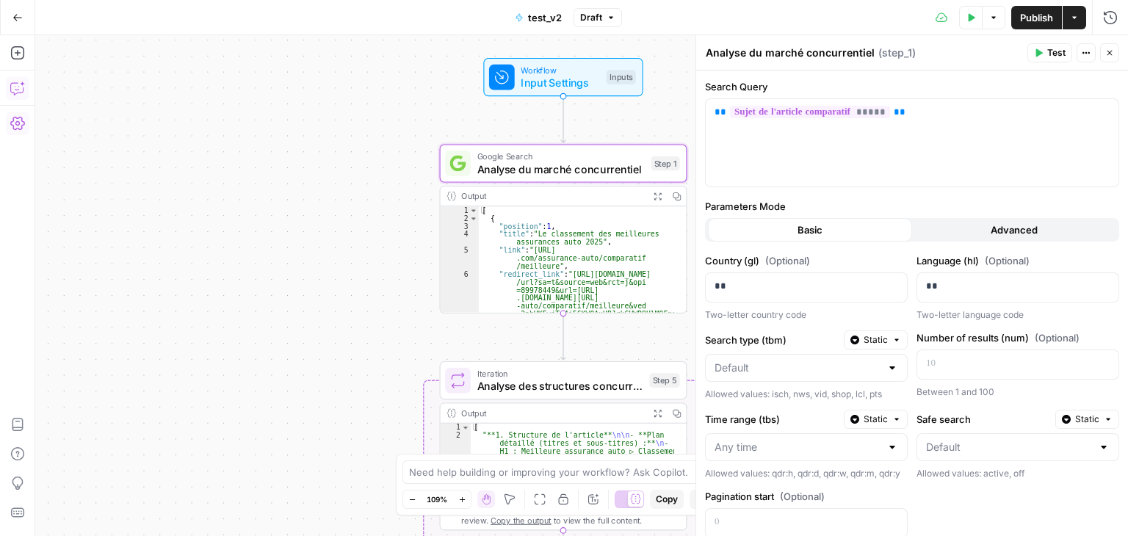
click at [1054, 49] on span "Test" at bounding box center [1057, 52] width 18 height 13
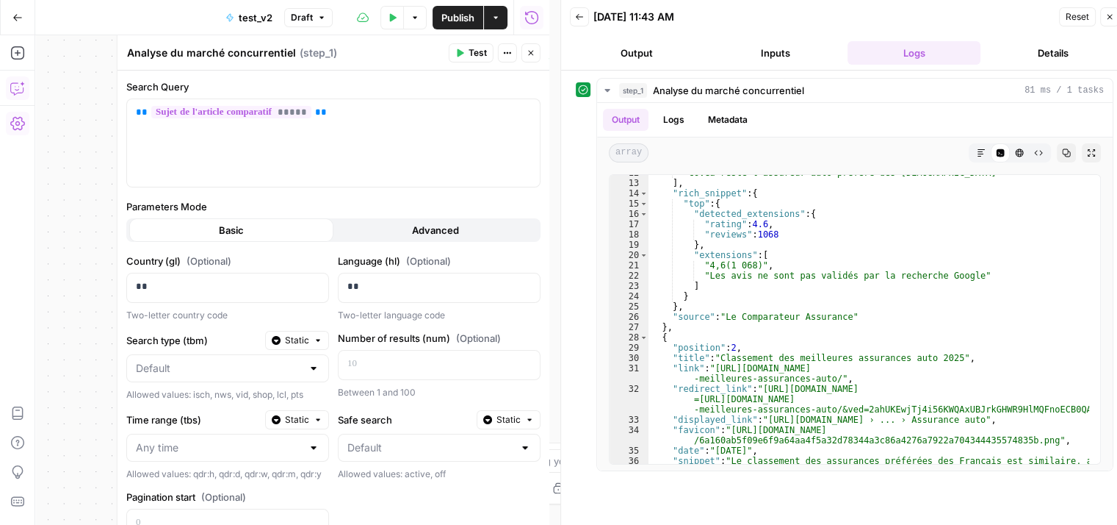
click at [1112, 17] on icon "button" at bounding box center [1110, 16] width 9 height 9
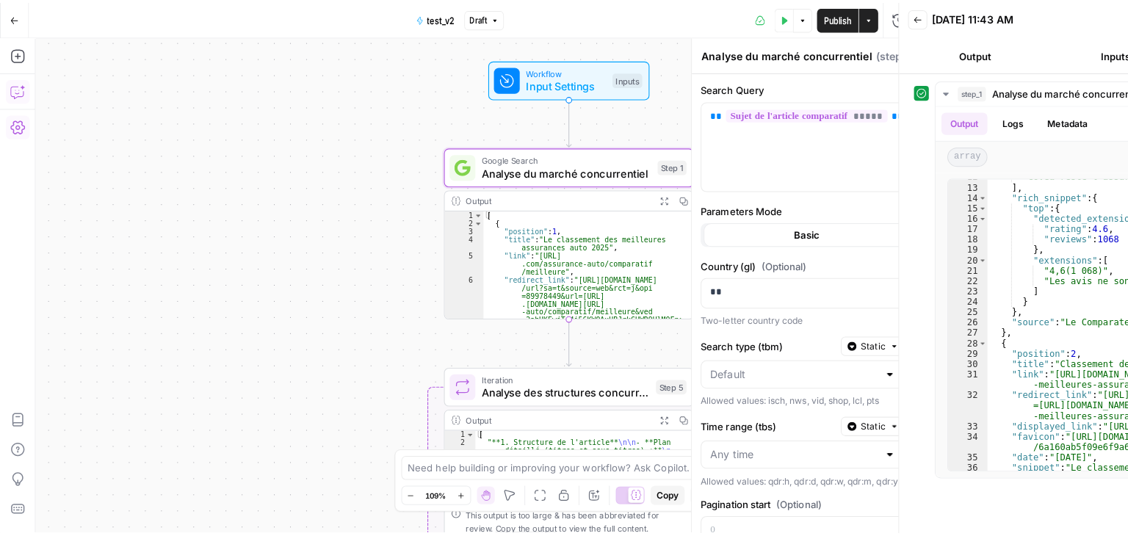
scroll to position [162, 0]
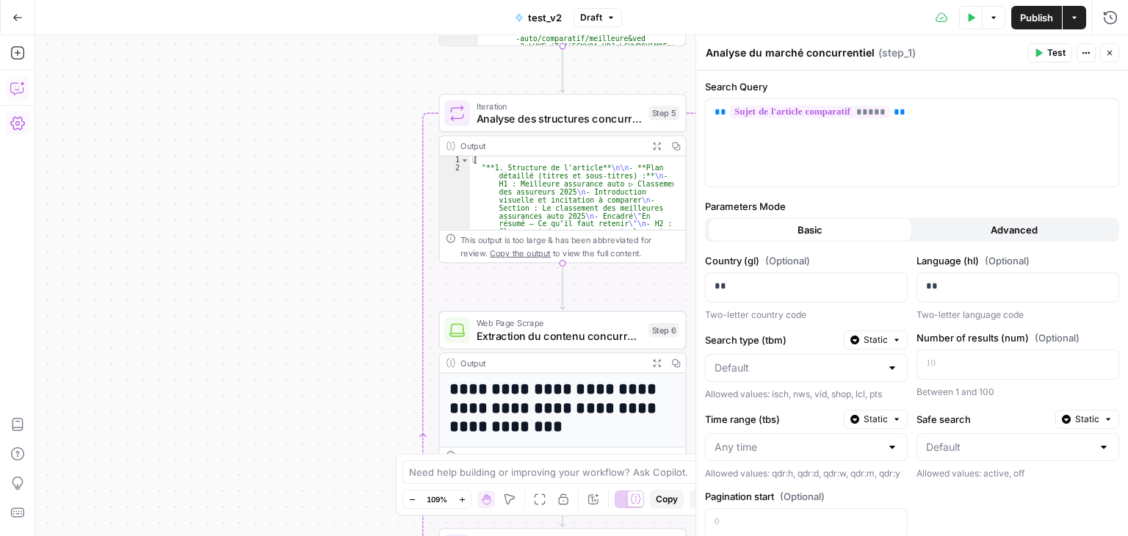
drag, startPoint x: 418, startPoint y: 233, endPoint x: 429, endPoint y: 264, distance: 32.8
click at [429, 264] on div "Workflow Input Settings Inputs Google Search Analyse du marché concurrentiel St…" at bounding box center [581, 285] width 1093 height 501
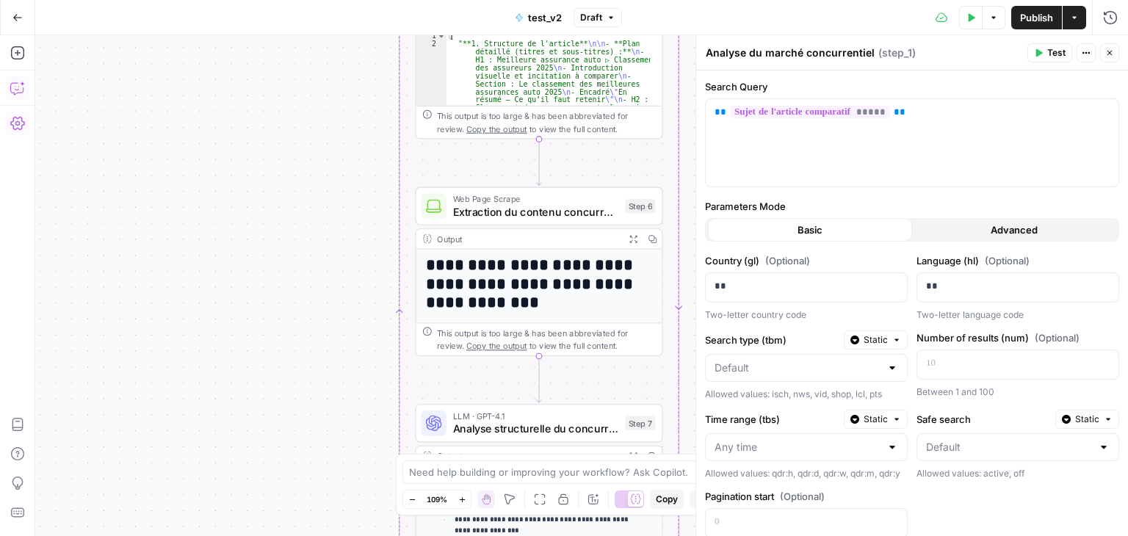
drag, startPoint x: 404, startPoint y: 301, endPoint x: 381, endPoint y: 173, distance: 129.8
click at [381, 173] on div "Workflow Input Settings Inputs Google Search Analyse du marché concurrentiel St…" at bounding box center [581, 285] width 1093 height 501
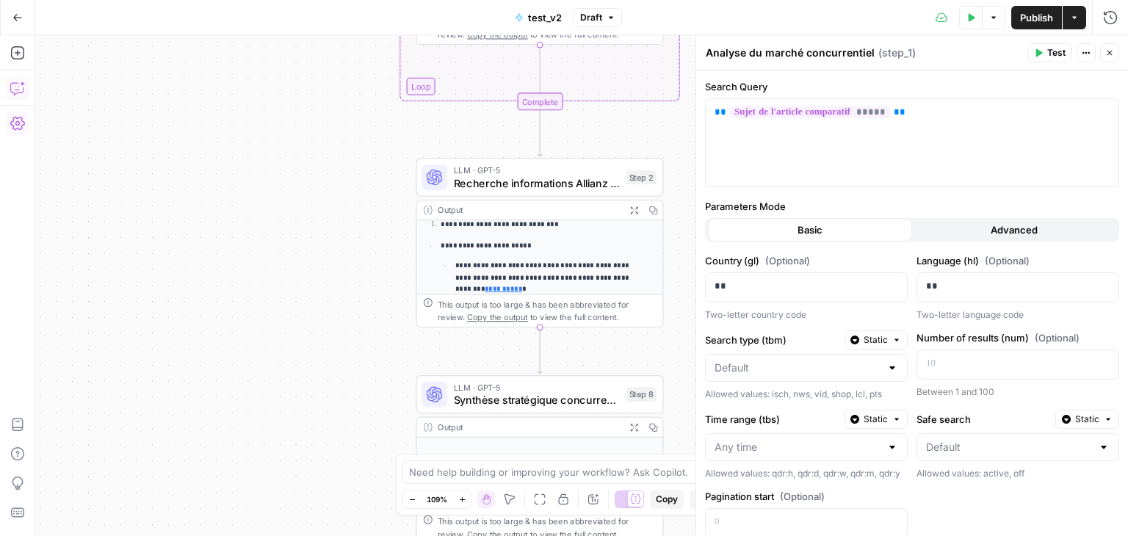
scroll to position [0, 0]
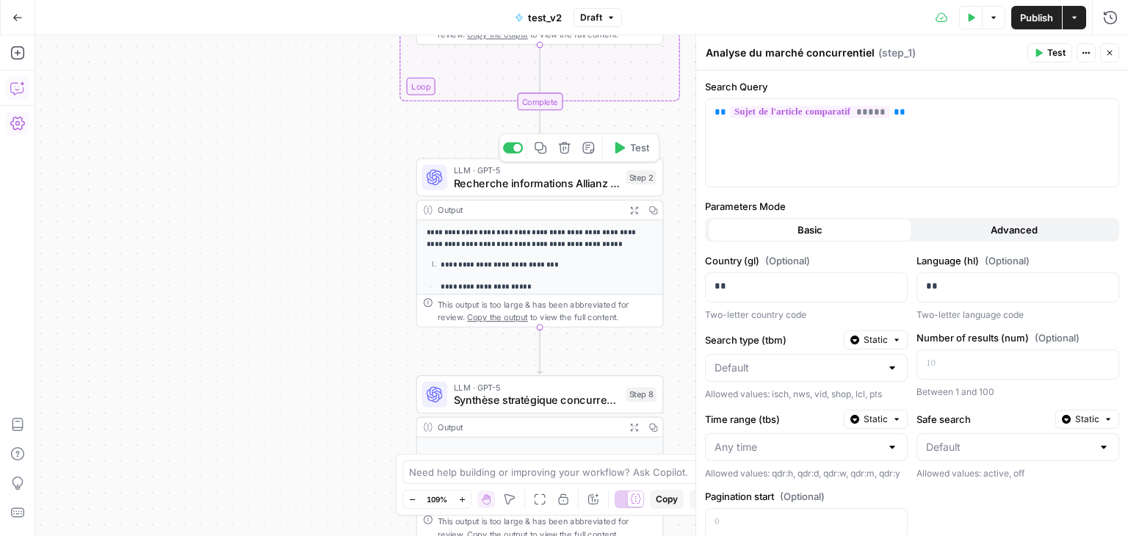
click at [487, 186] on span "Recherche informations Allianz spécifiques" at bounding box center [537, 183] width 166 height 16
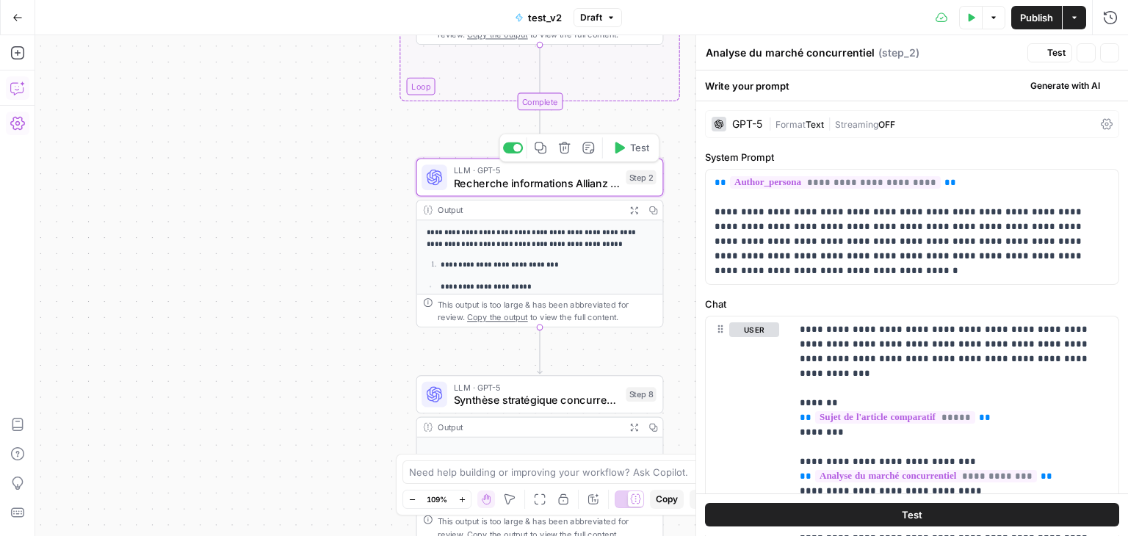
type textarea "Recherche informations Allianz spécifiques"
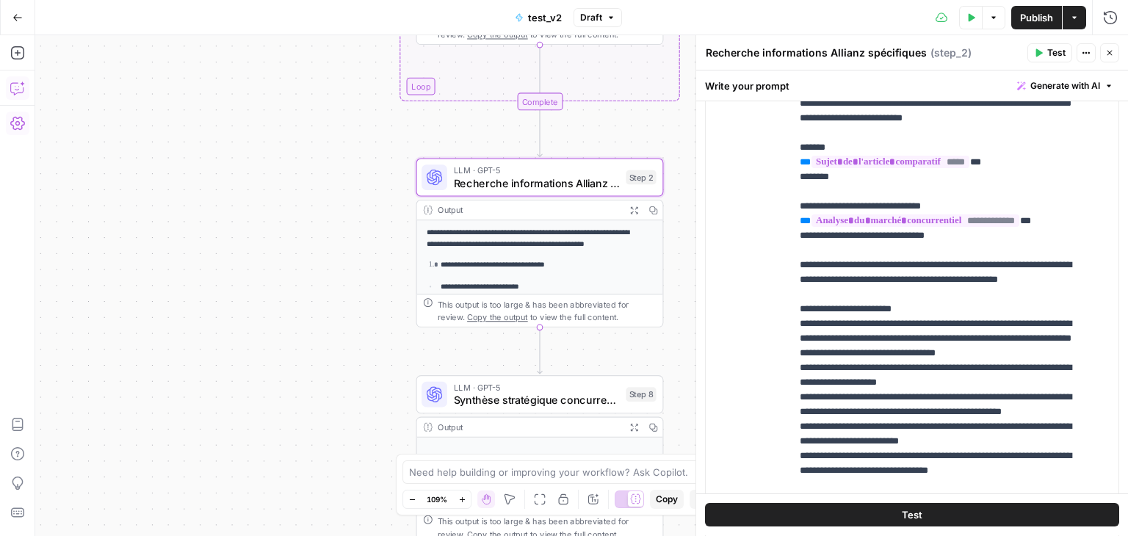
scroll to position [146, 0]
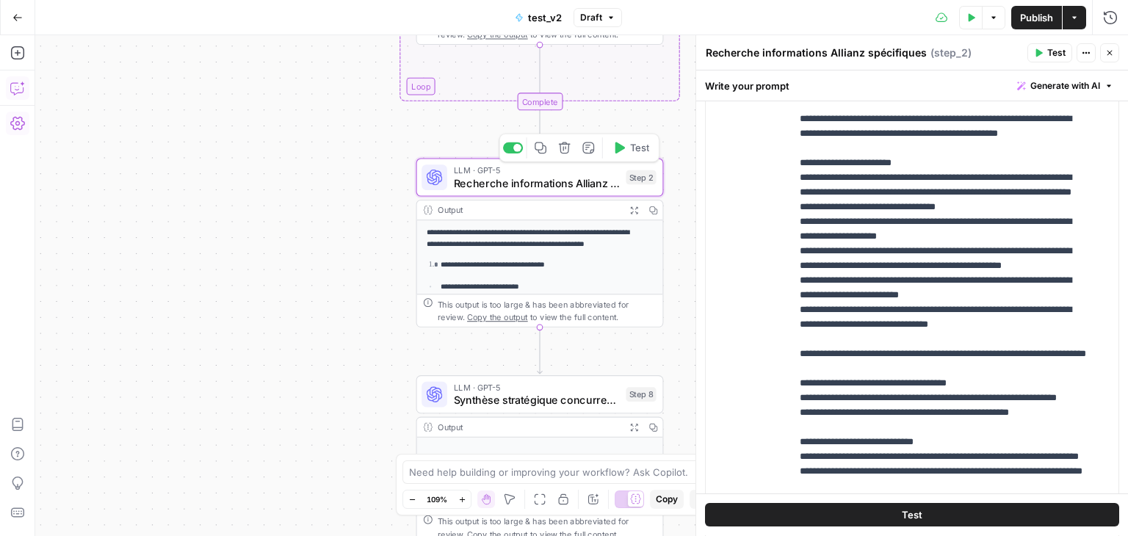
click at [450, 183] on div "LLM · GPT-5 Recherche informations Allianz spécifiques Step 2 Copy step Delete …" at bounding box center [539, 177] width 235 height 27
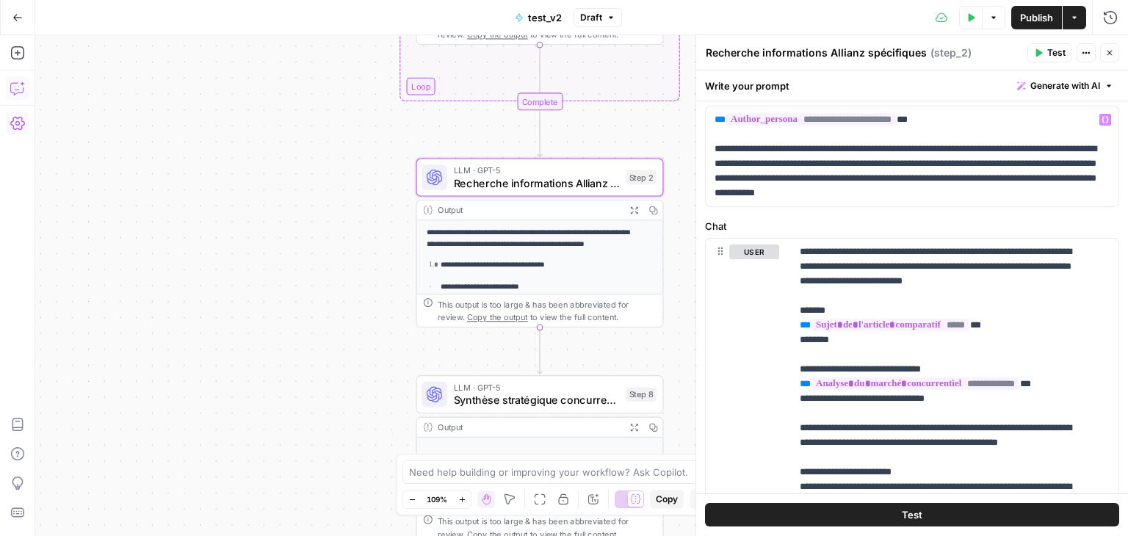
scroll to position [64, 0]
click at [487, 181] on span "Recherche informations Allianz spécifiques" at bounding box center [537, 183] width 166 height 16
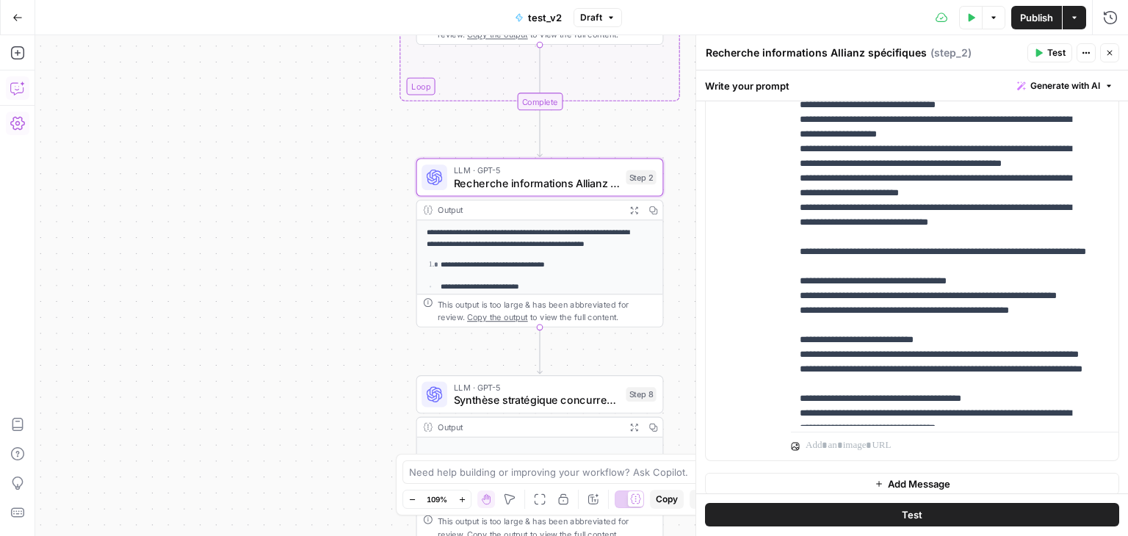
scroll to position [0, 0]
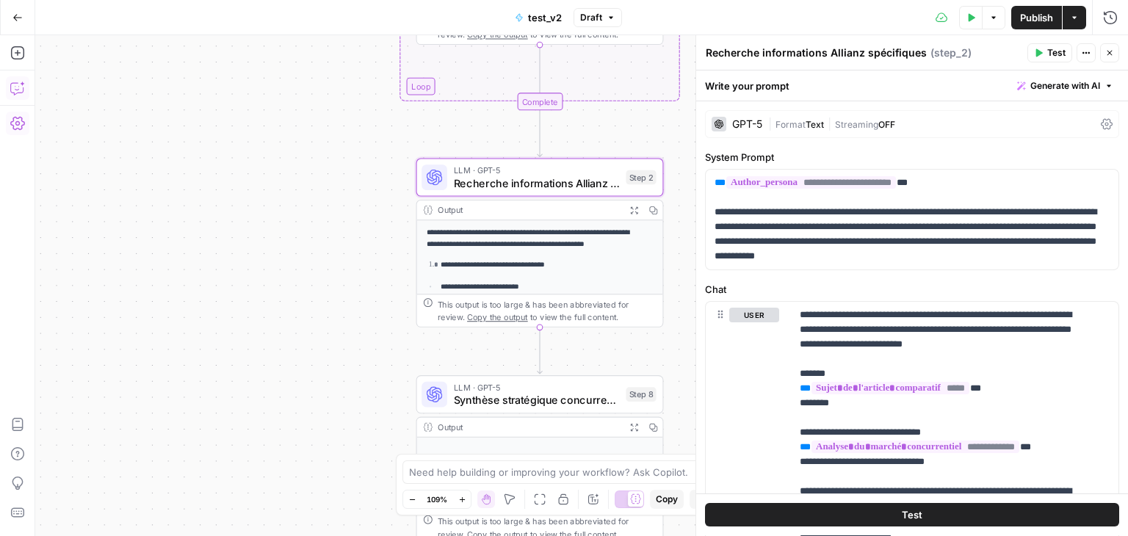
click at [1101, 126] on icon at bounding box center [1107, 124] width 12 height 11
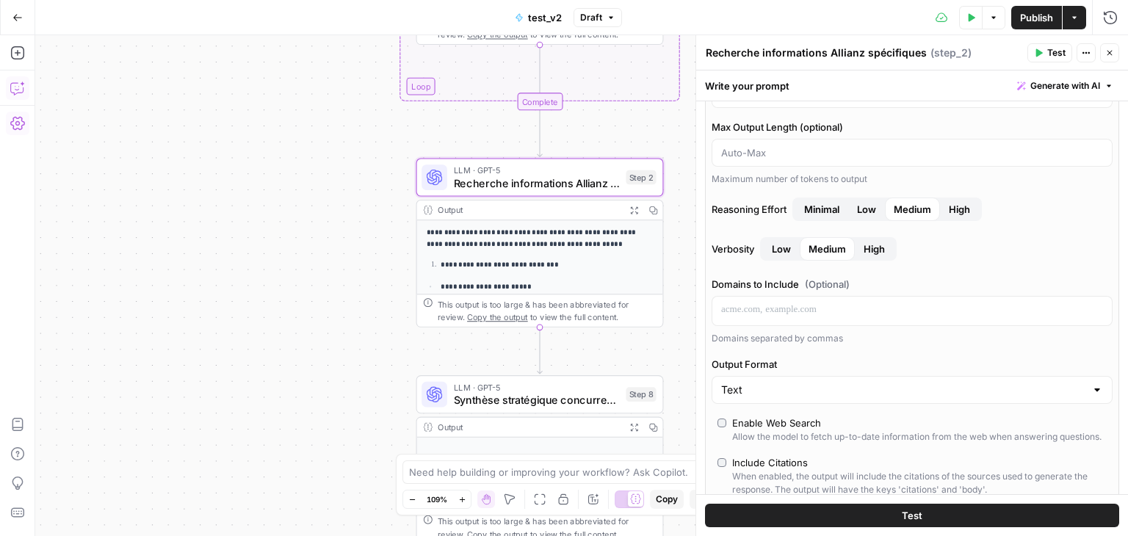
scroll to position [114, 0]
click at [852, 306] on p at bounding box center [912, 310] width 382 height 15
drag, startPoint x: 782, startPoint y: 320, endPoint x: 780, endPoint y: 339, distance: 18.4
click at [780, 339] on div "Domains to Include (Optional) ** “/” to reference Variables Menu Domains separa…" at bounding box center [912, 312] width 401 height 68
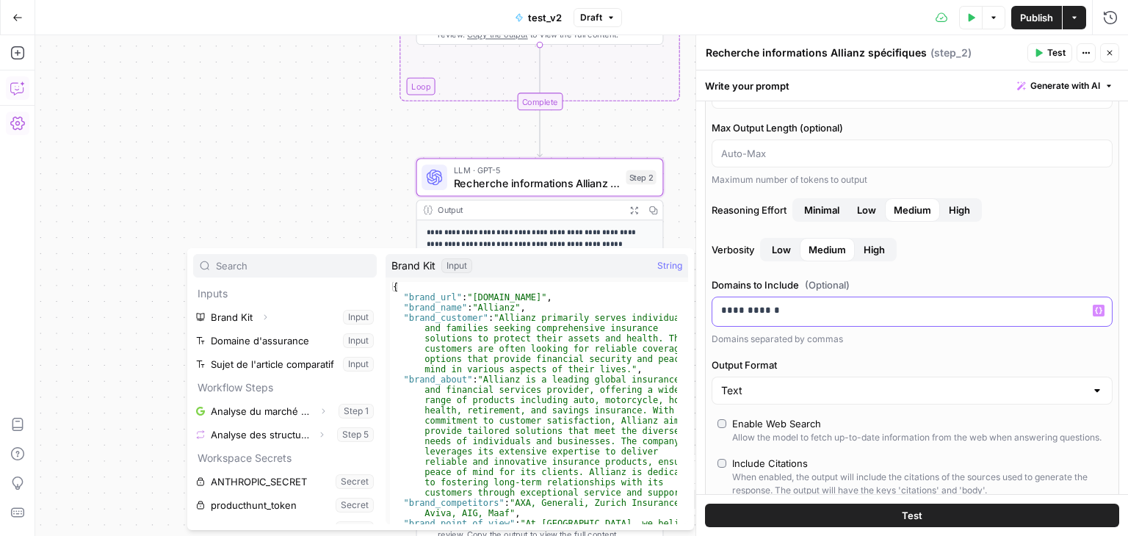
click at [752, 308] on p "**********" at bounding box center [907, 310] width 372 height 15
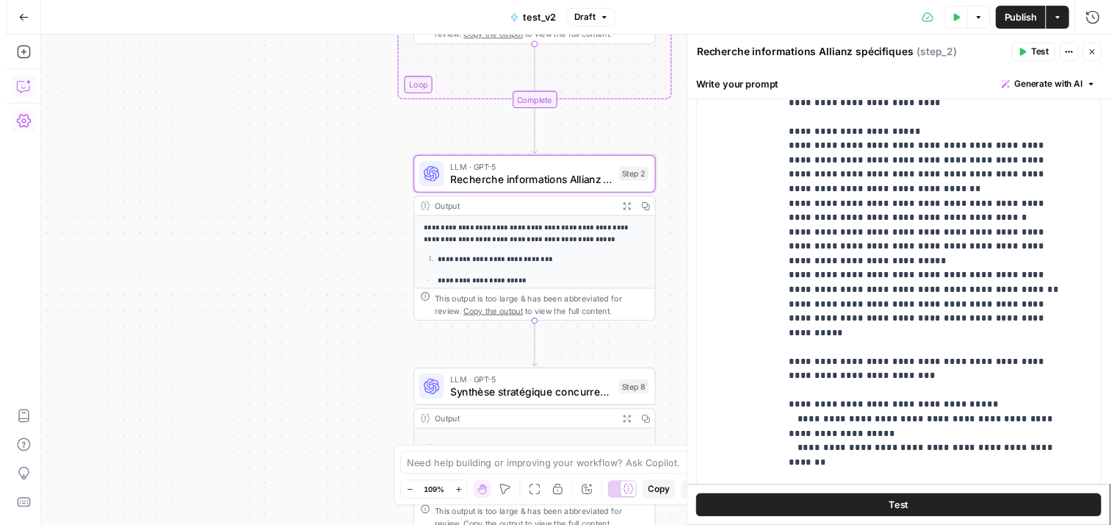
scroll to position [21, 0]
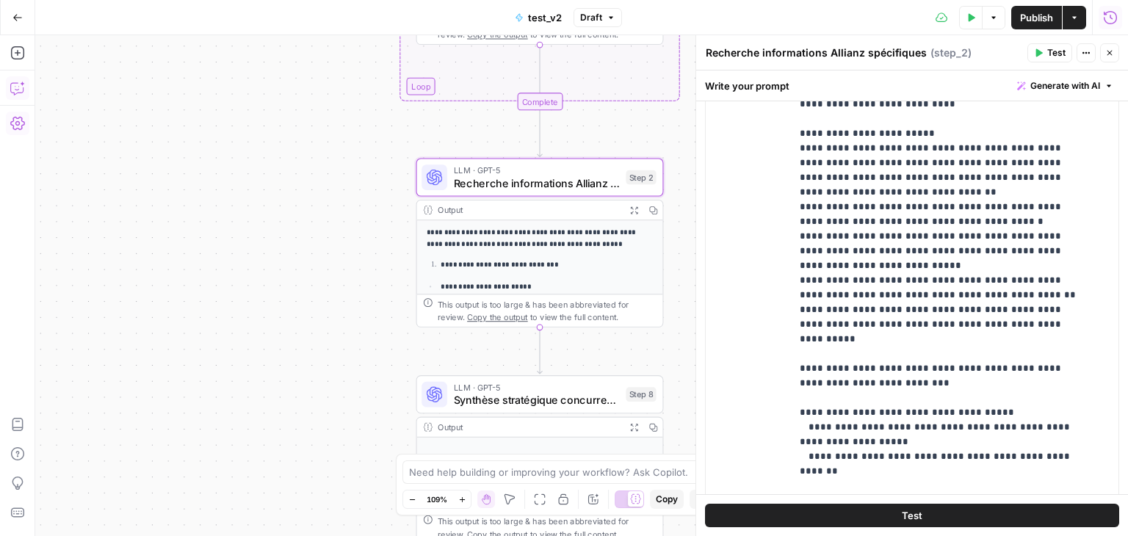
click at [1110, 14] on icon "button" at bounding box center [1110, 17] width 15 height 15
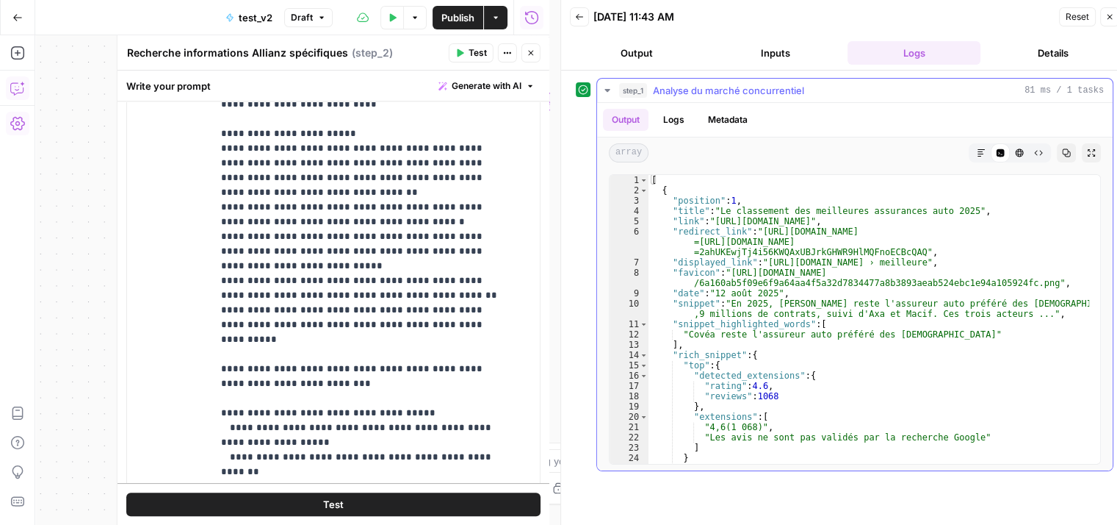
scroll to position [12, 0]
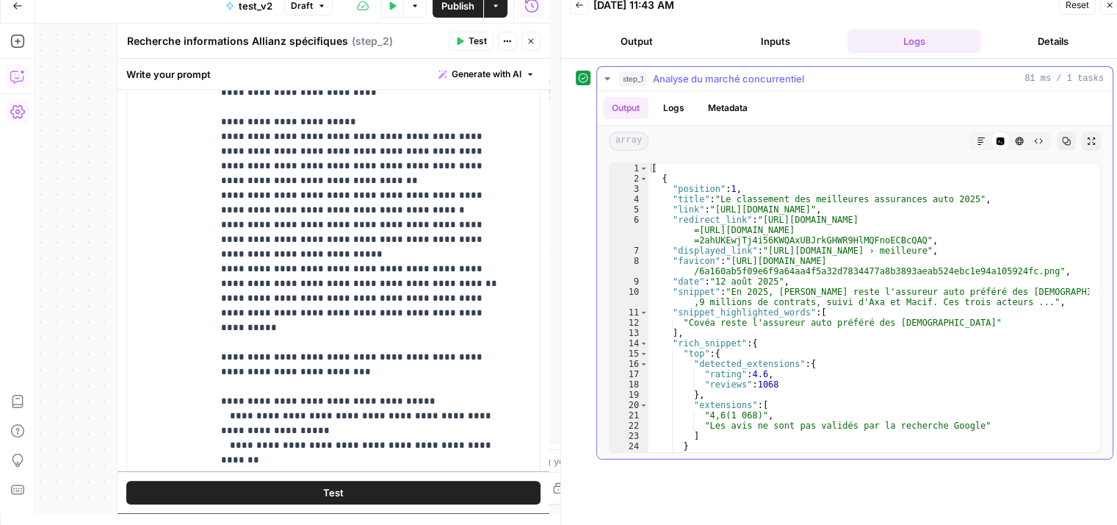
click at [577, 10] on button "Back" at bounding box center [579, 5] width 19 height 19
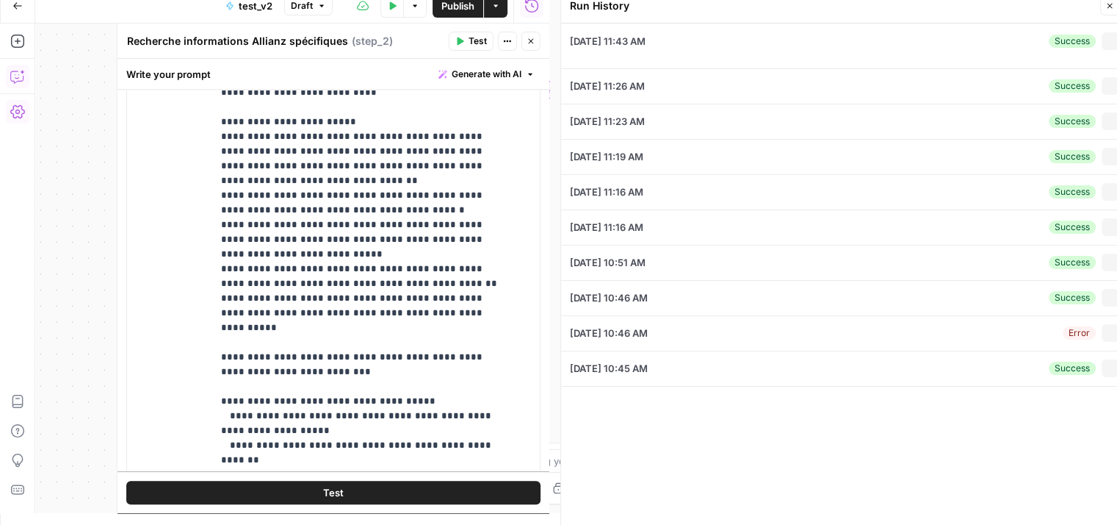
scroll to position [0, 0]
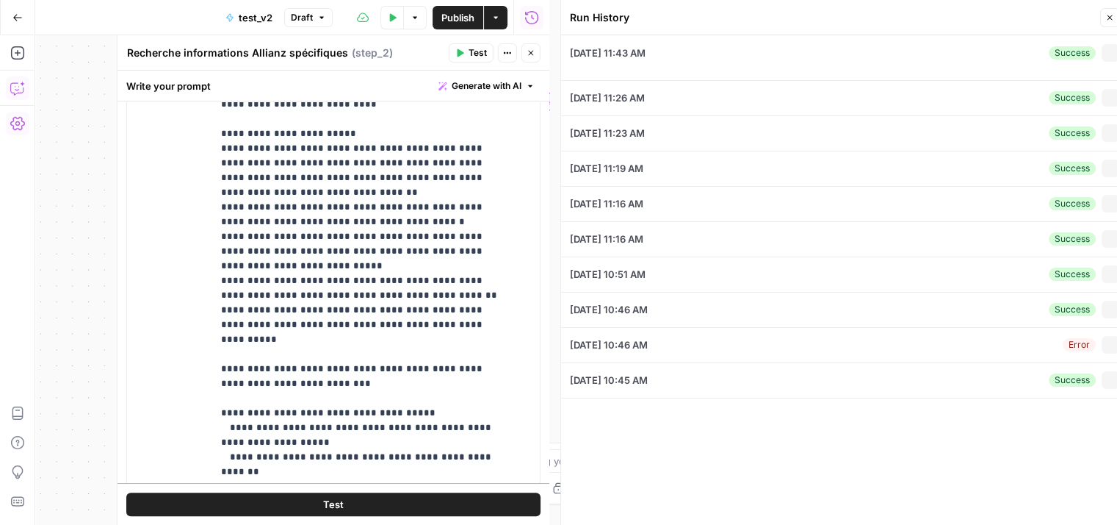
type input "Allianz"
type input "auto"
type input "meilleur assurance auto"
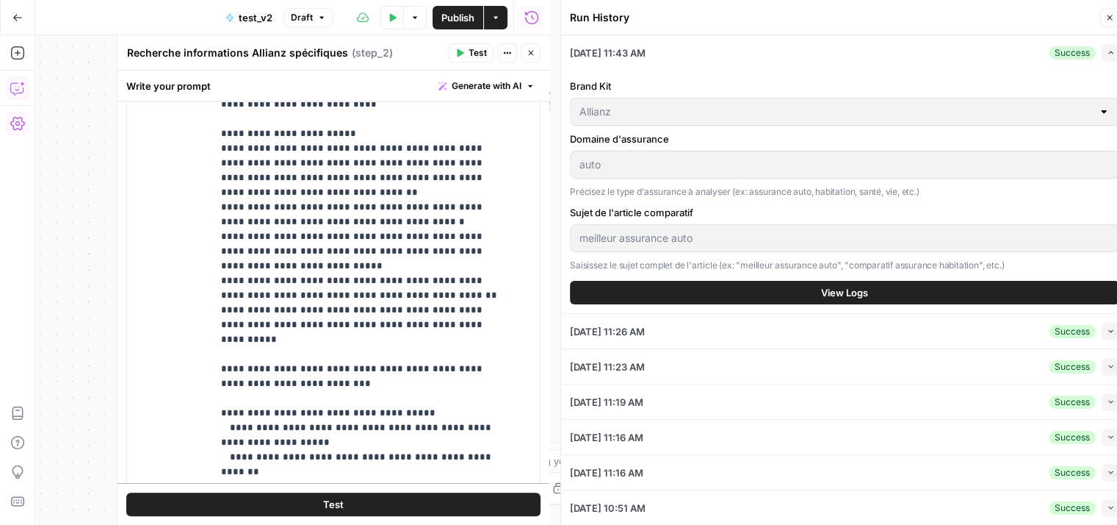
scroll to position [92, 0]
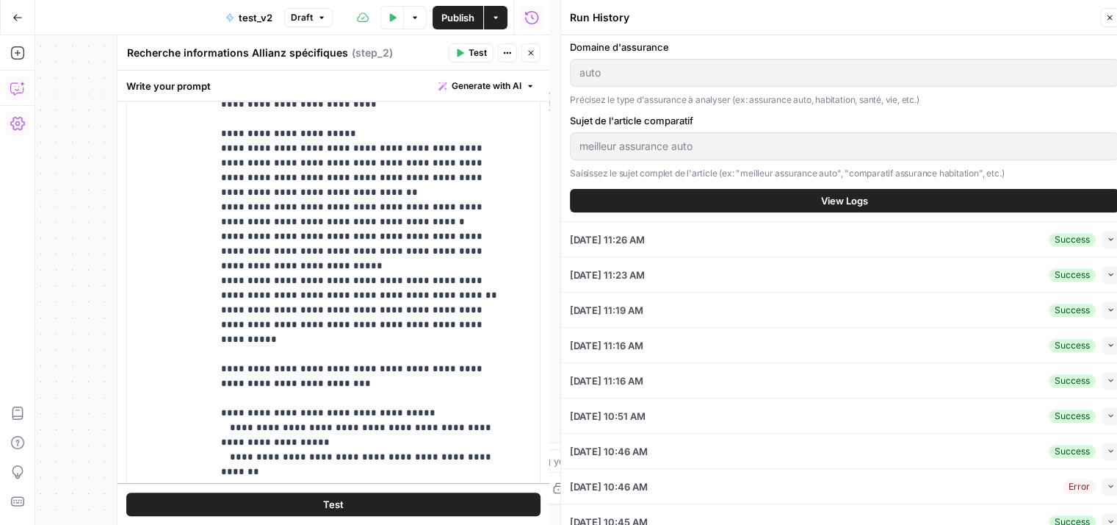
click at [1105, 239] on button "Collapse" at bounding box center [1111, 240] width 18 height 18
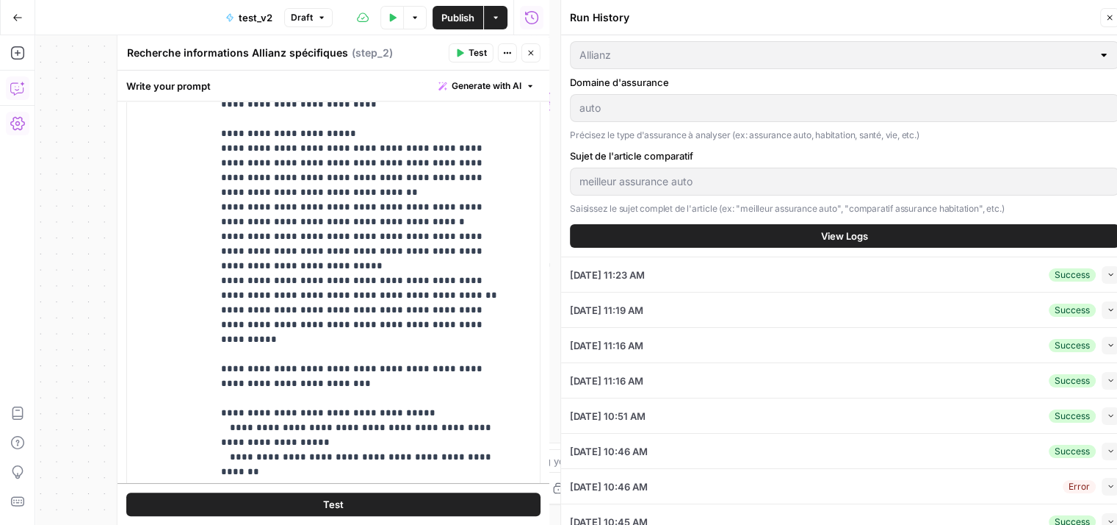
click at [827, 239] on span "View Logs" at bounding box center [844, 235] width 47 height 15
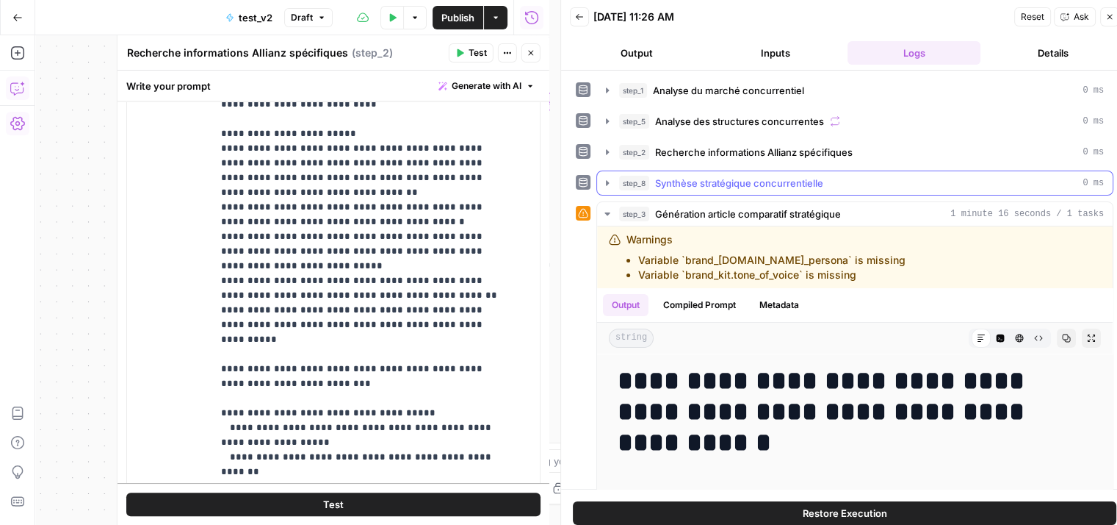
click at [606, 177] on icon "button" at bounding box center [608, 183] width 12 height 12
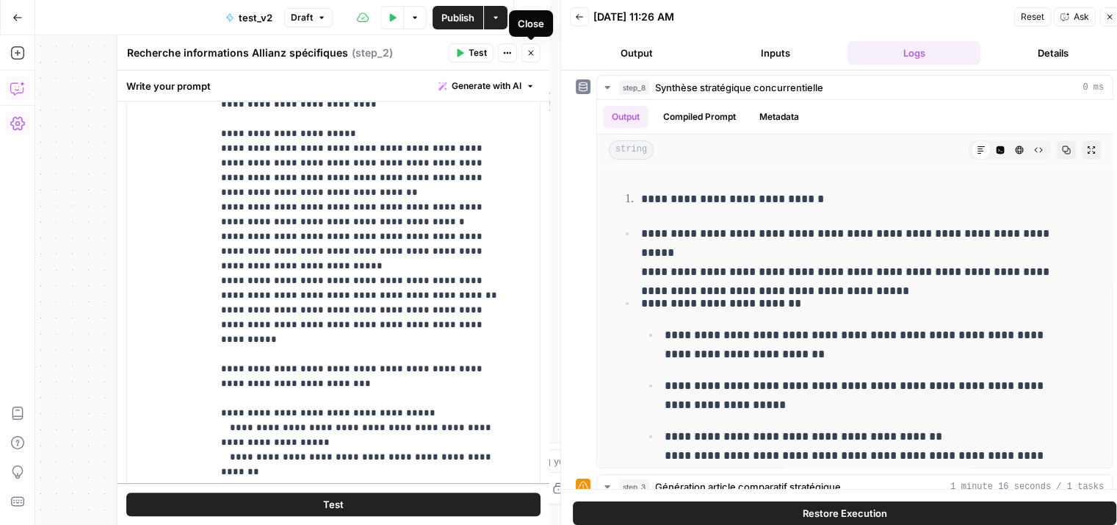
click at [533, 51] on icon "button" at bounding box center [530, 53] width 5 height 5
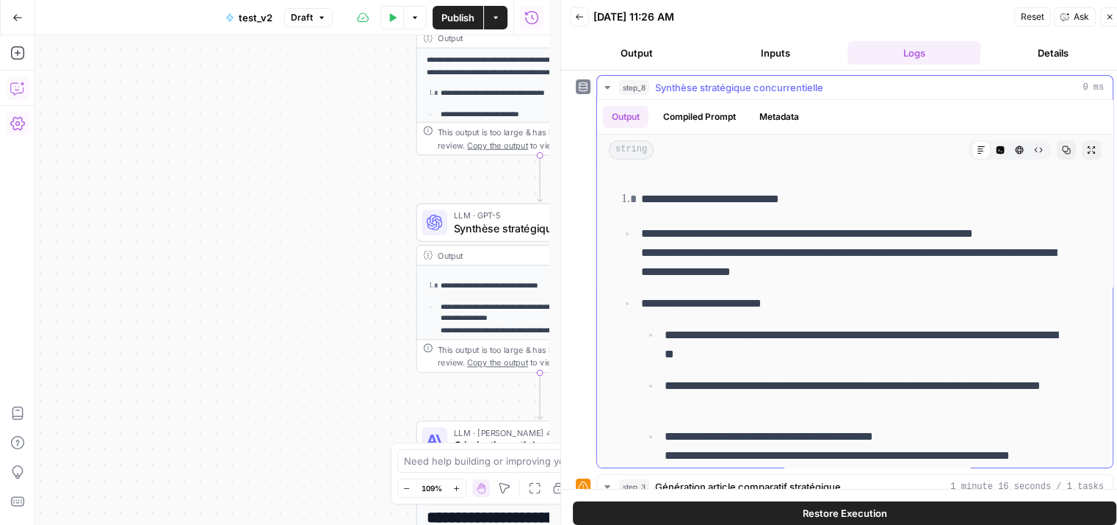
scroll to position [71, 0]
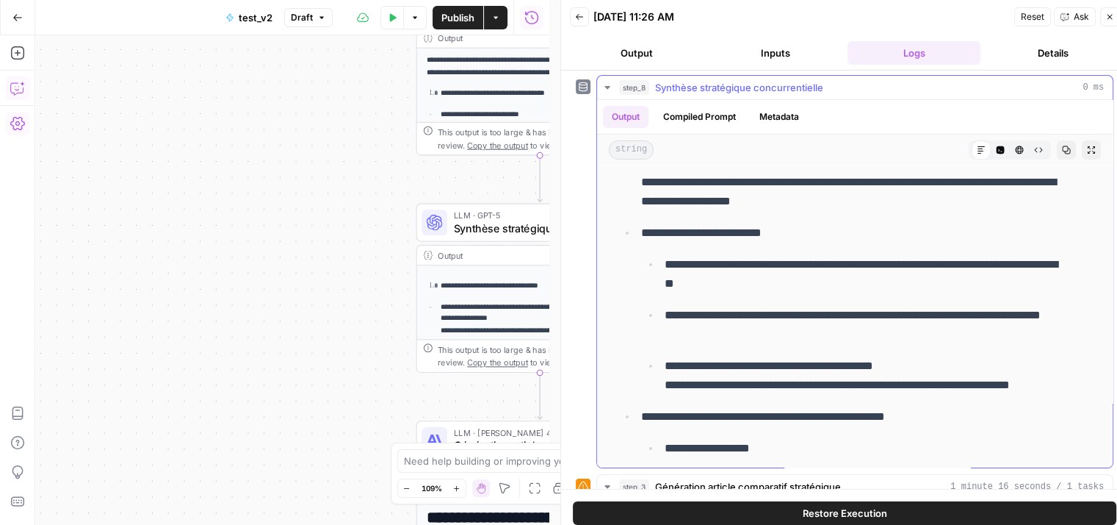
click at [602, 86] on icon "button" at bounding box center [608, 88] width 12 height 12
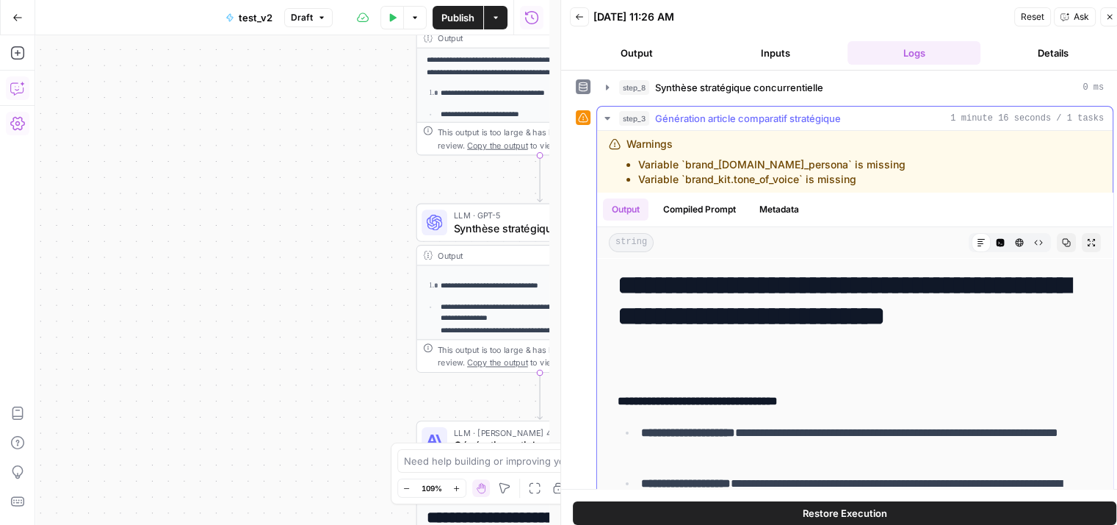
click at [605, 122] on button "step_3 Génération article comparatif stratégique 1 minute 16 seconds / 1 tasks" at bounding box center [855, 119] width 516 height 24
click at [372, 187] on div "Workflow Input Settings Inputs Google Search Analyse du marché concurrentiel St…" at bounding box center [292, 279] width 514 height 489
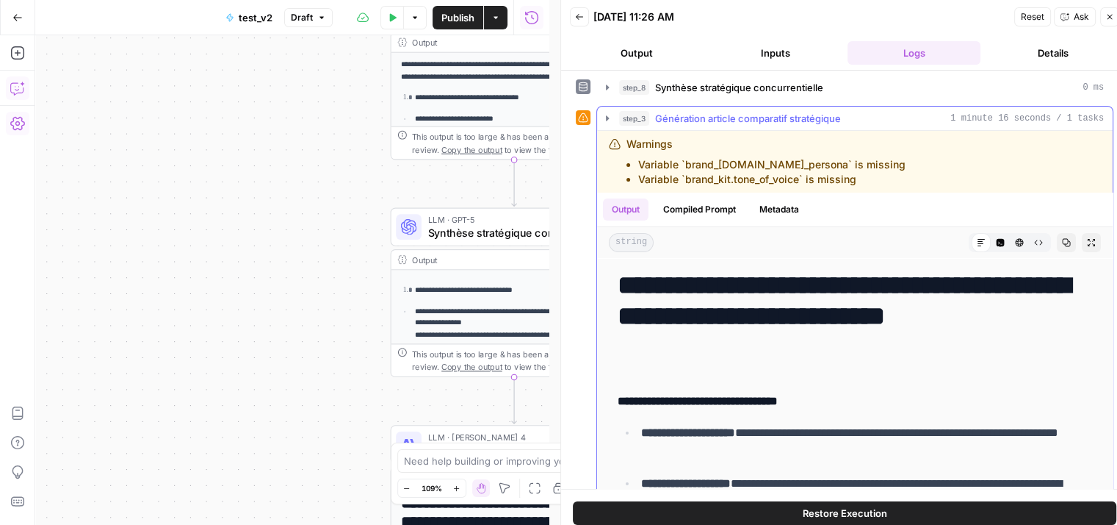
scroll to position [0, 0]
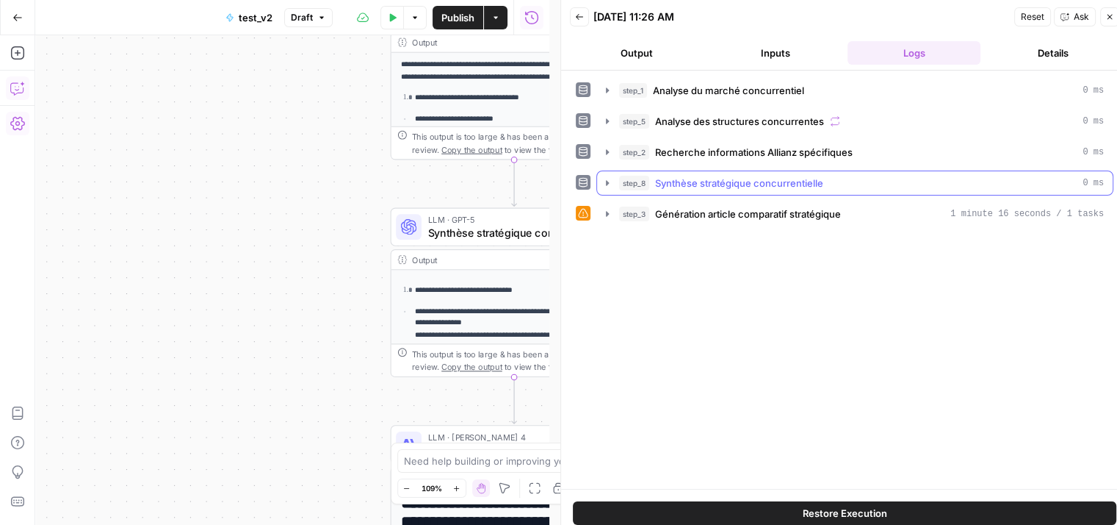
click at [602, 181] on icon "button" at bounding box center [608, 183] width 12 height 12
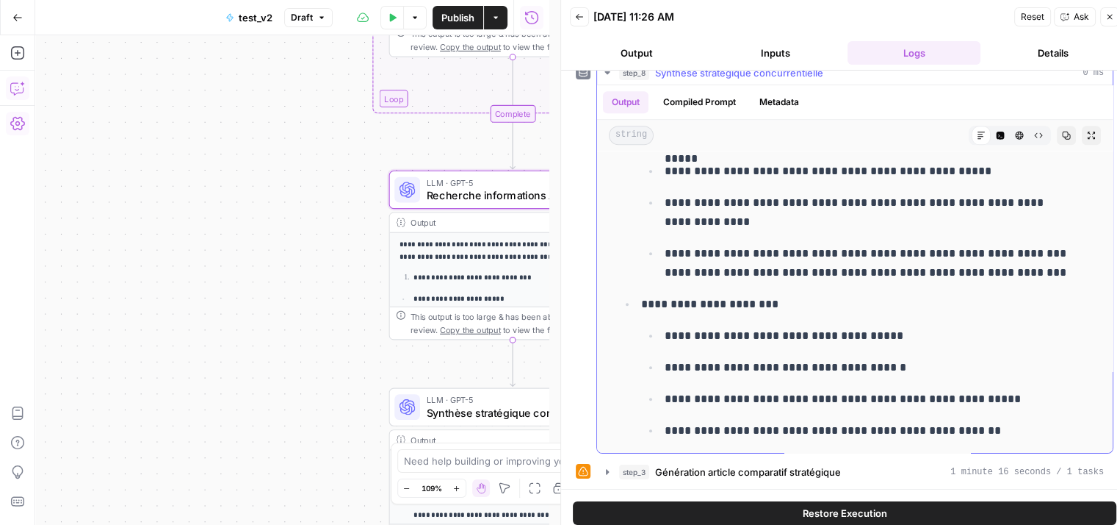
scroll to position [1571, 0]
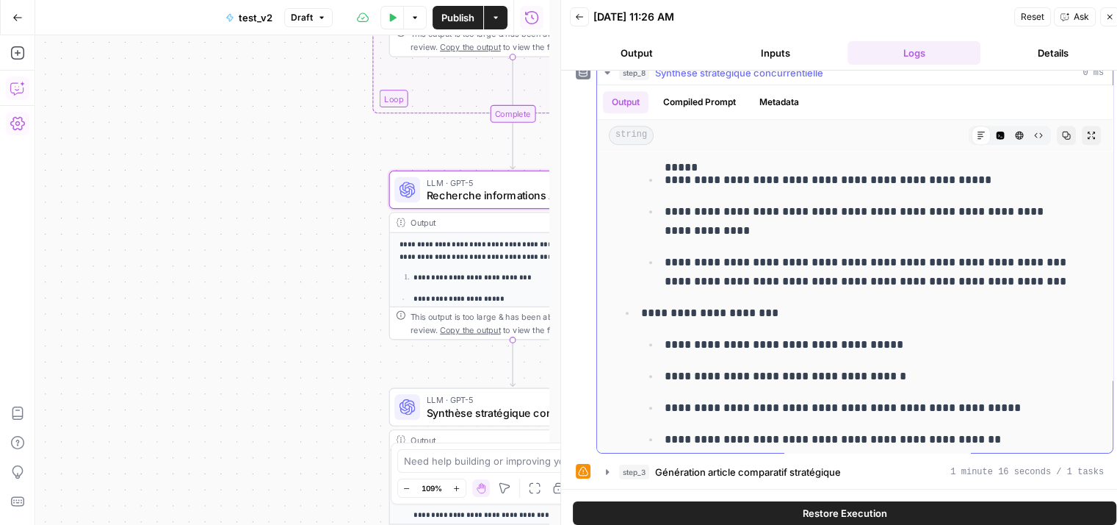
click at [609, 73] on icon "button" at bounding box center [608, 73] width 12 height 12
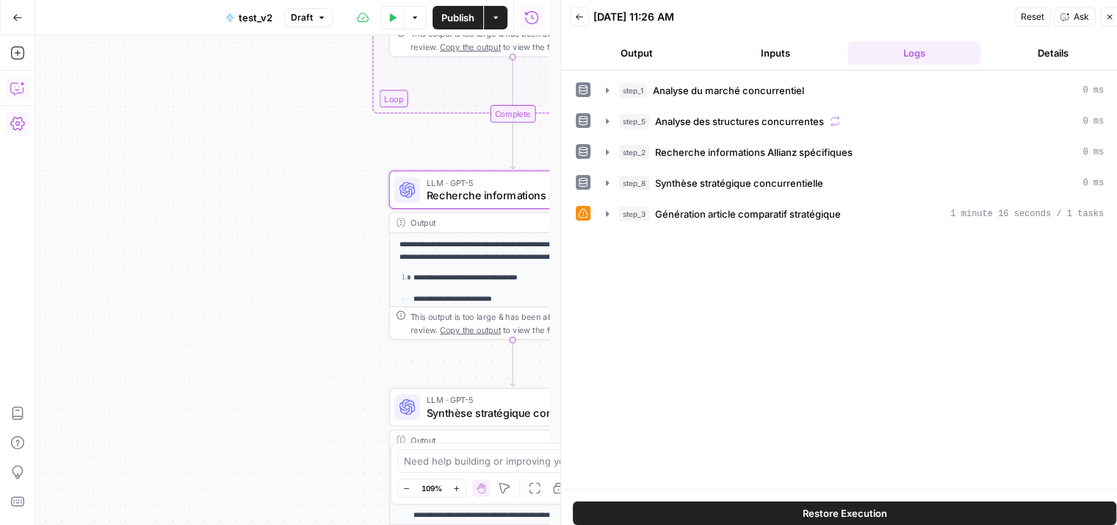
scroll to position [0, 0]
click at [608, 208] on icon "button" at bounding box center [608, 214] width 12 height 12
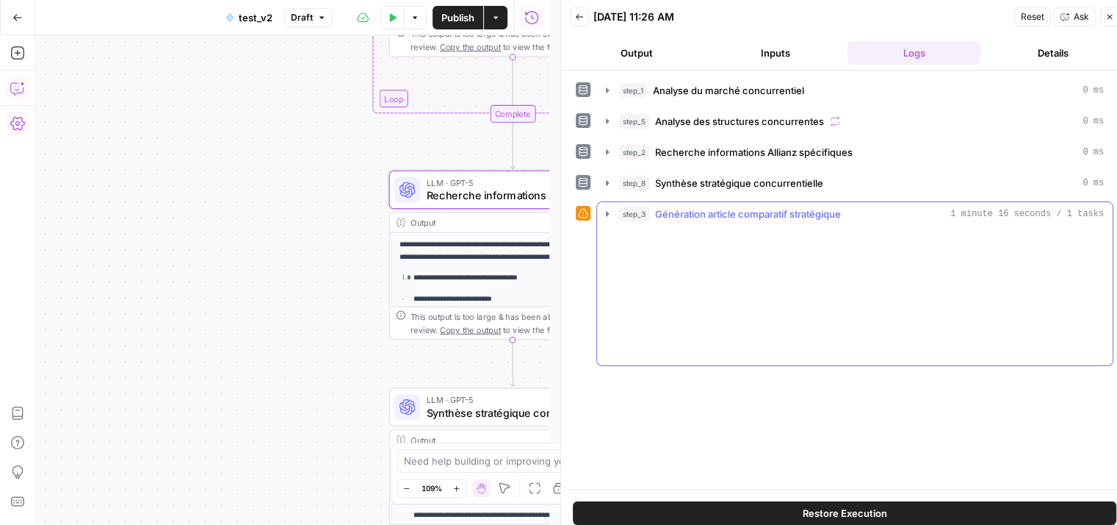
click at [604, 212] on icon "button" at bounding box center [608, 214] width 12 height 12
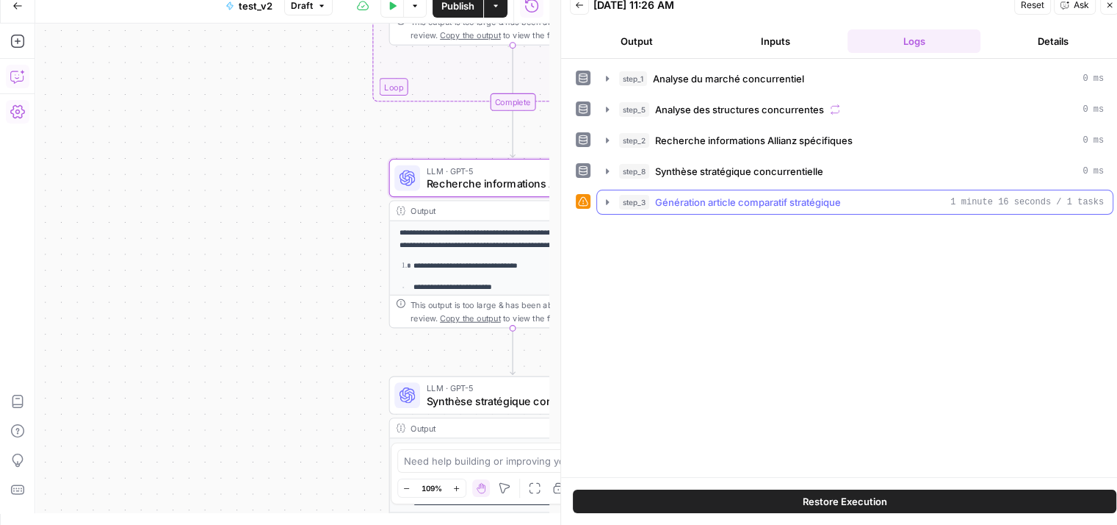
click at [608, 202] on icon "button" at bounding box center [608, 202] width 12 height 12
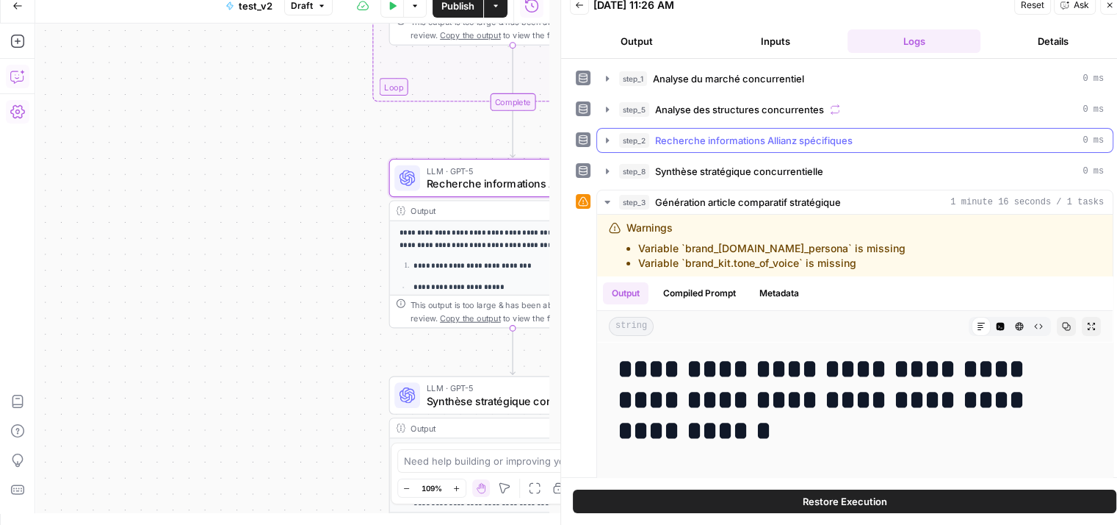
scroll to position [172, 0]
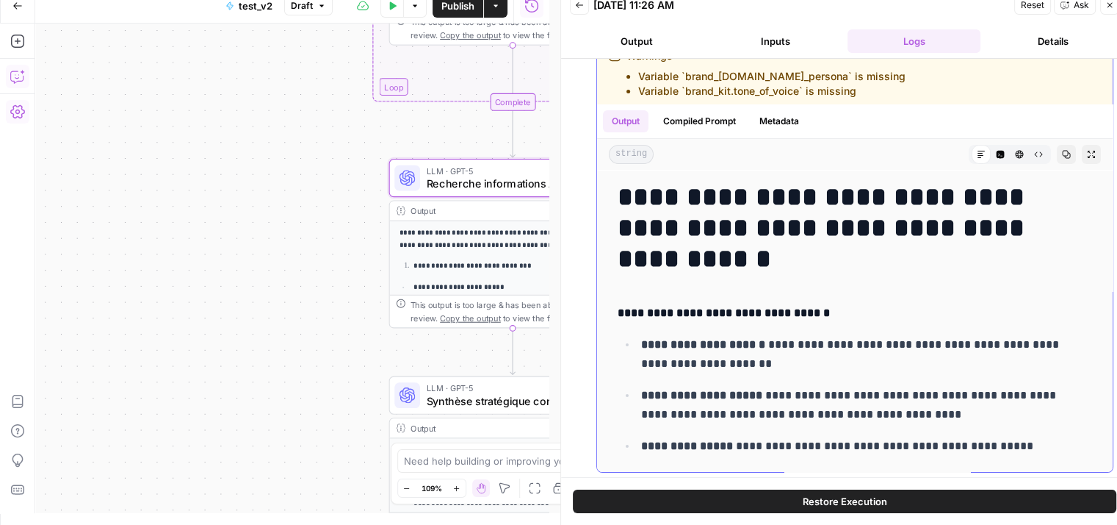
click at [1087, 153] on icon "button" at bounding box center [1091, 154] width 9 height 9
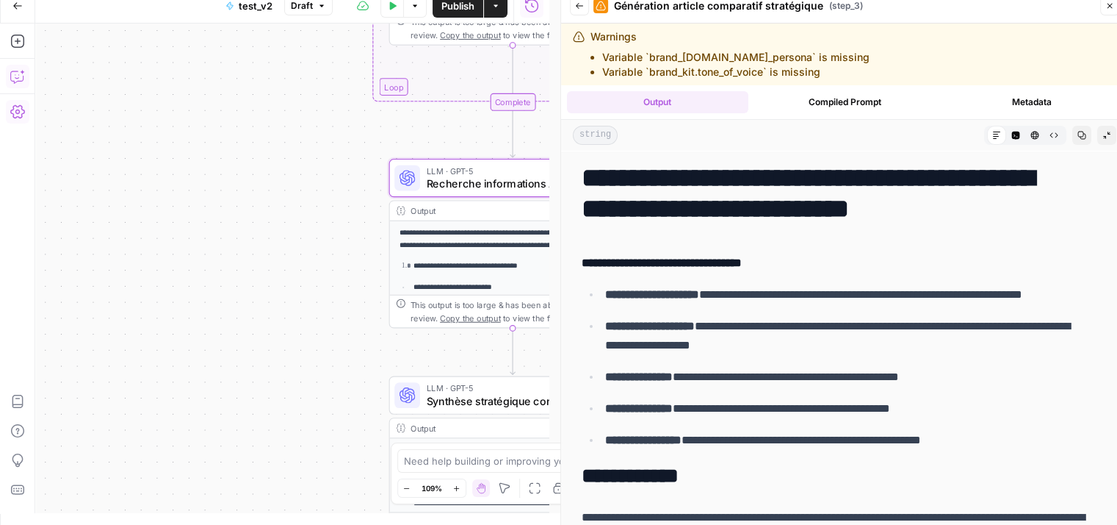
drag, startPoint x: 1043, startPoint y: 205, endPoint x: 1093, endPoint y: 206, distance: 50.0
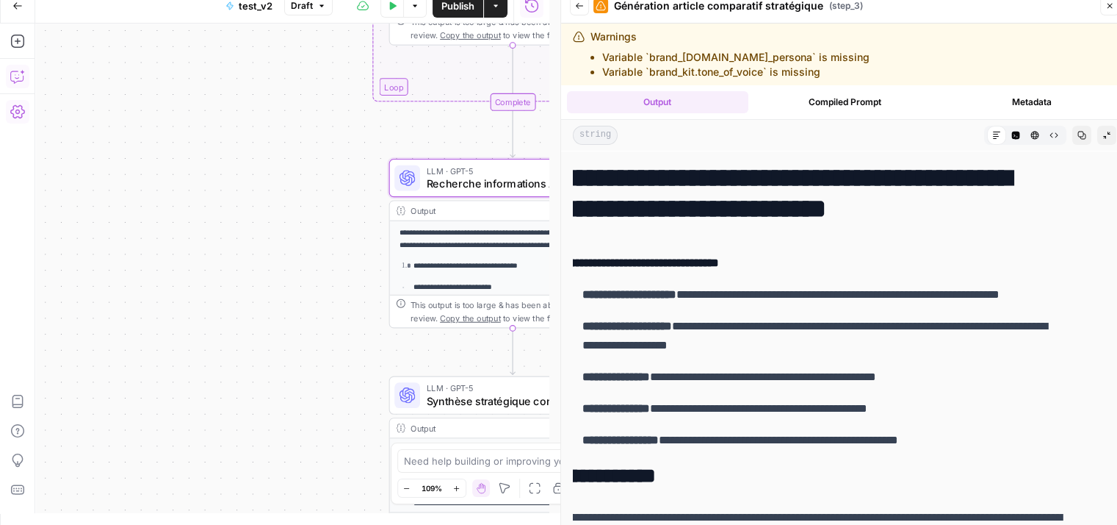
click at [780, 215] on h1 "**********" at bounding box center [811, 193] width 504 height 62
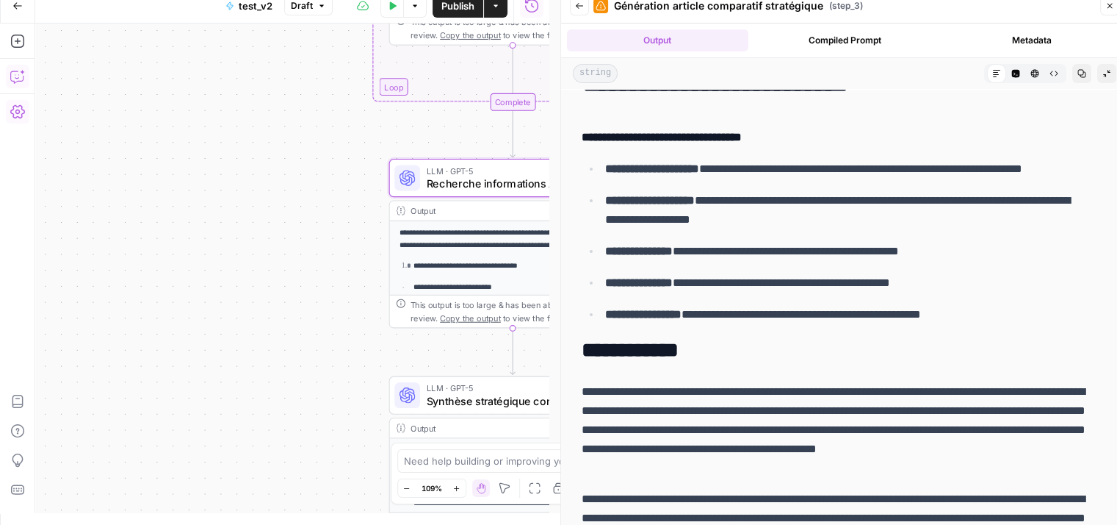
scroll to position [0, 0]
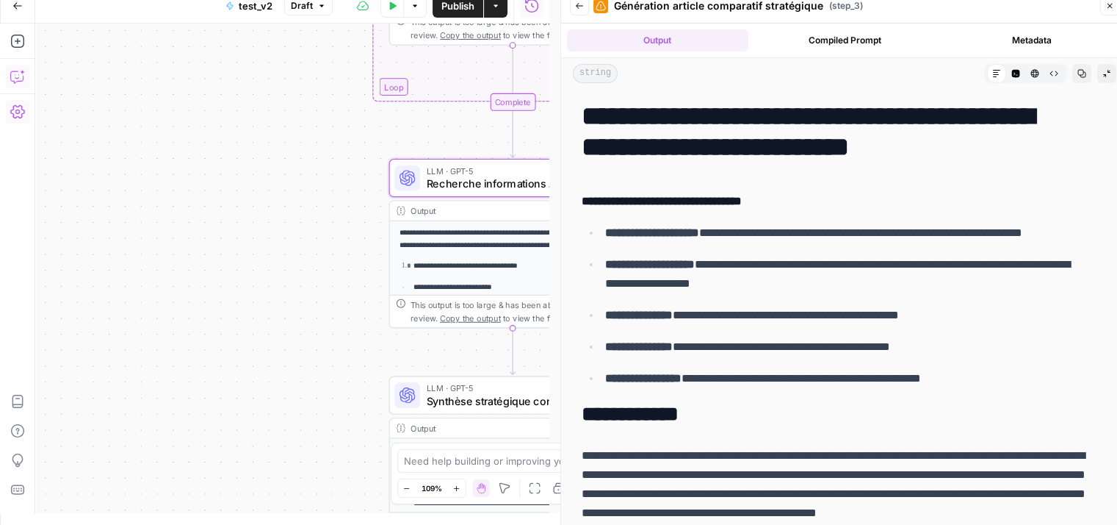
click at [255, 15] on button "test_v2" at bounding box center [249, 6] width 65 height 24
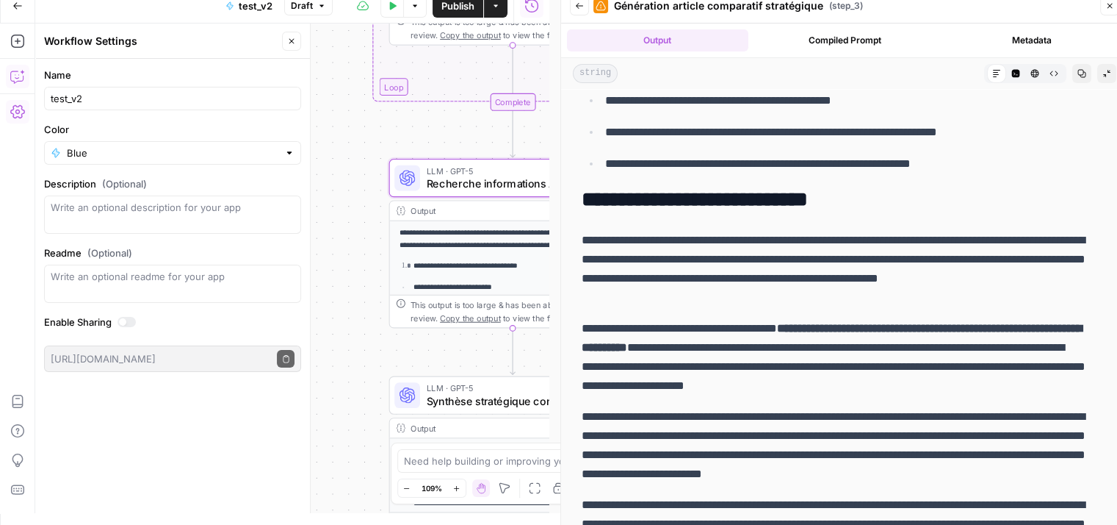
scroll to position [5443, 0]
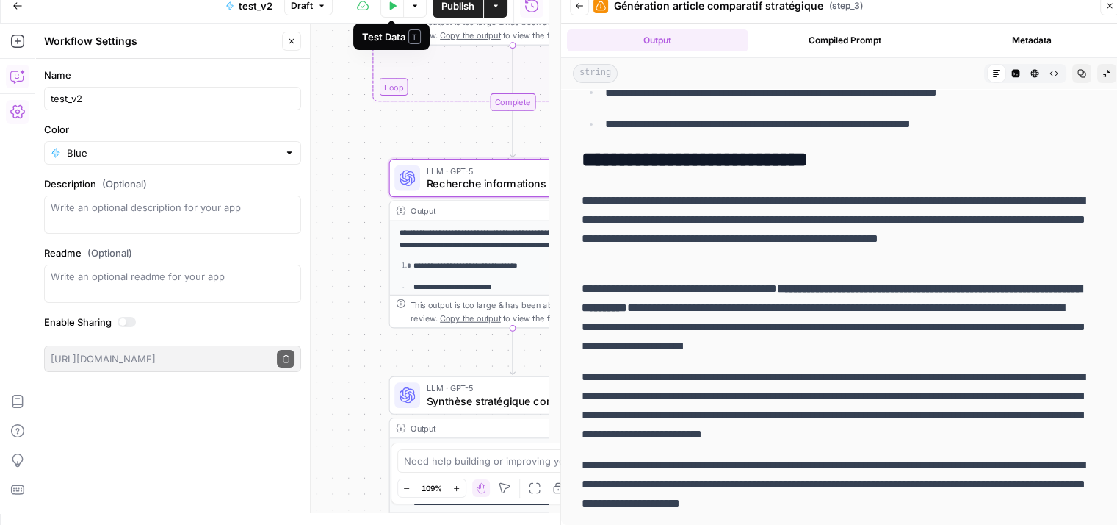
click at [395, 12] on button "Test Data" at bounding box center [393, 6] width 24 height 24
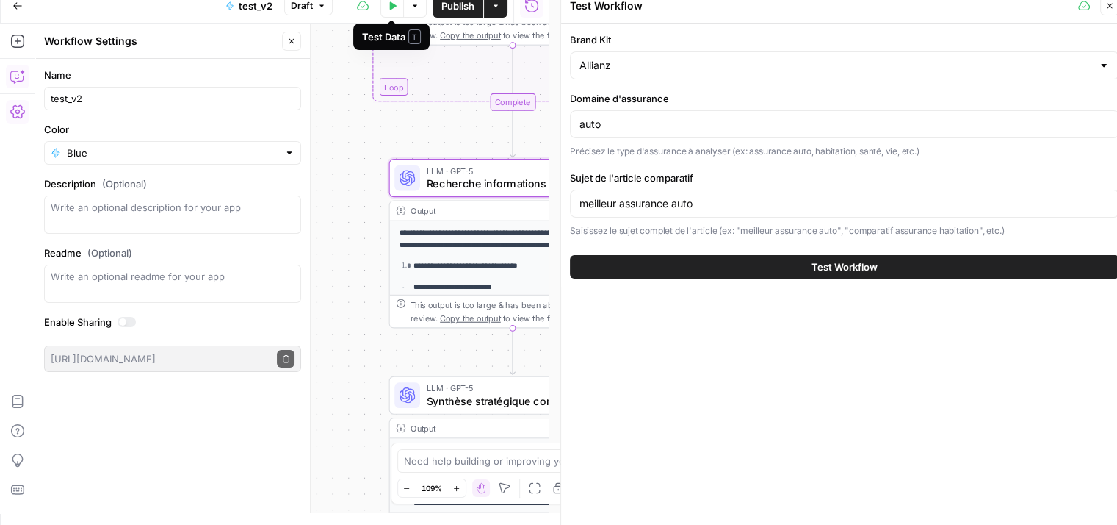
scroll to position [0, 0]
click at [715, 200] on input "meilleur assurance auto" at bounding box center [845, 203] width 530 height 15
click at [1113, 8] on icon "button" at bounding box center [1110, 5] width 9 height 9
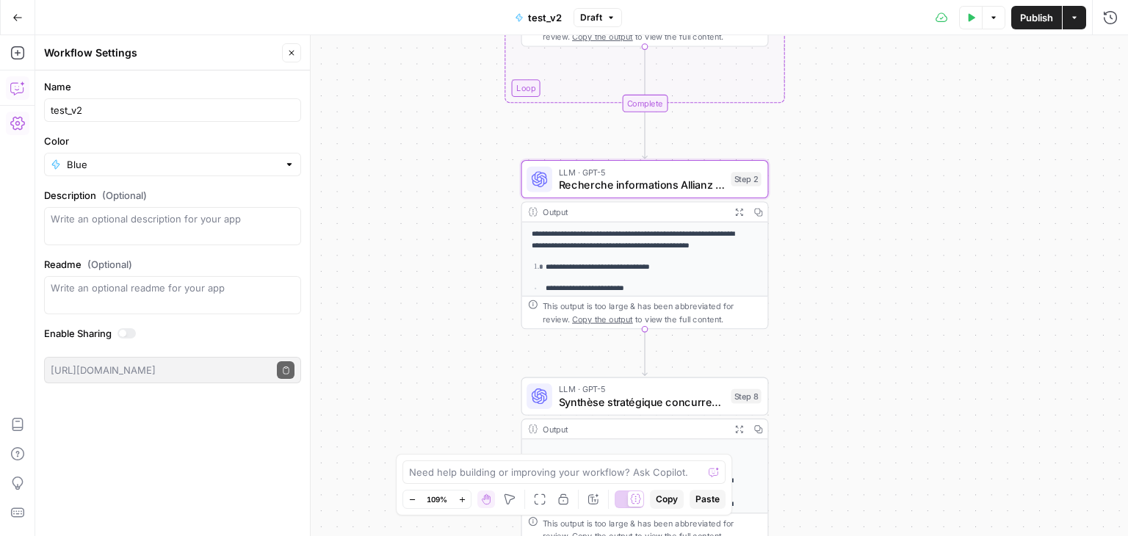
click at [890, 208] on div "Workflow Input Settings Inputs Google Search Analyse du marché concurrentiel St…" at bounding box center [581, 285] width 1093 height 501
click at [51, 110] on input "test_v2" at bounding box center [173, 110] width 244 height 15
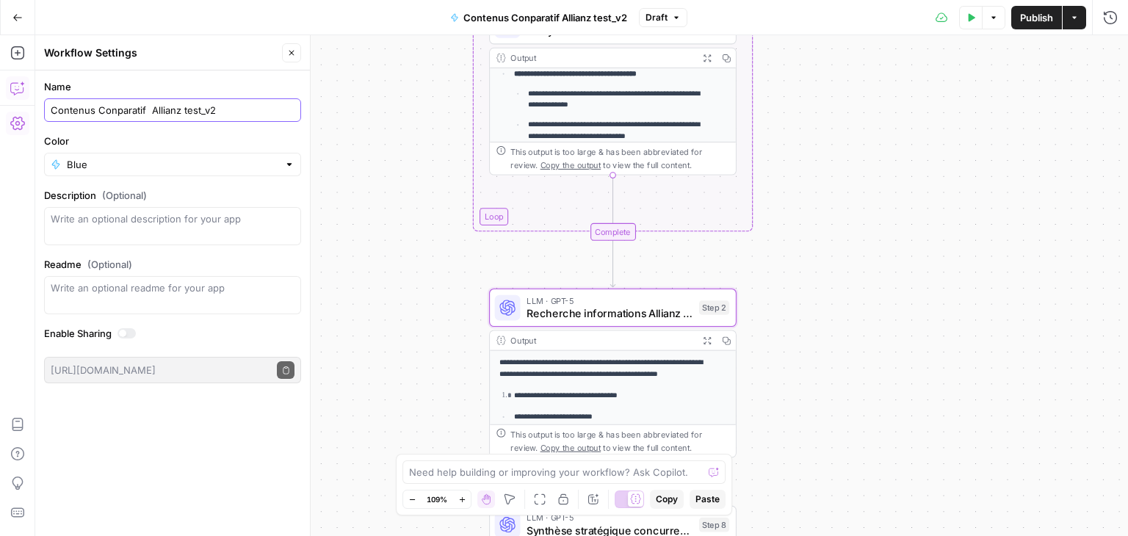
type input "Contenus Conparatif Allianz test_v2"
click at [1040, 13] on span "Publish" at bounding box center [1036, 17] width 33 height 15
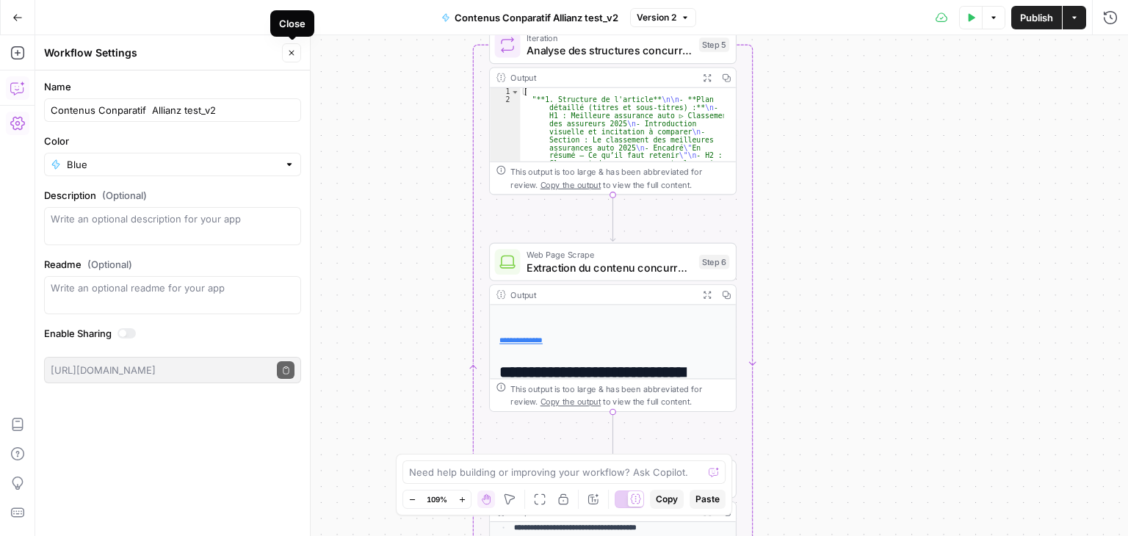
click at [290, 57] on button "Close" at bounding box center [291, 52] width 19 height 19
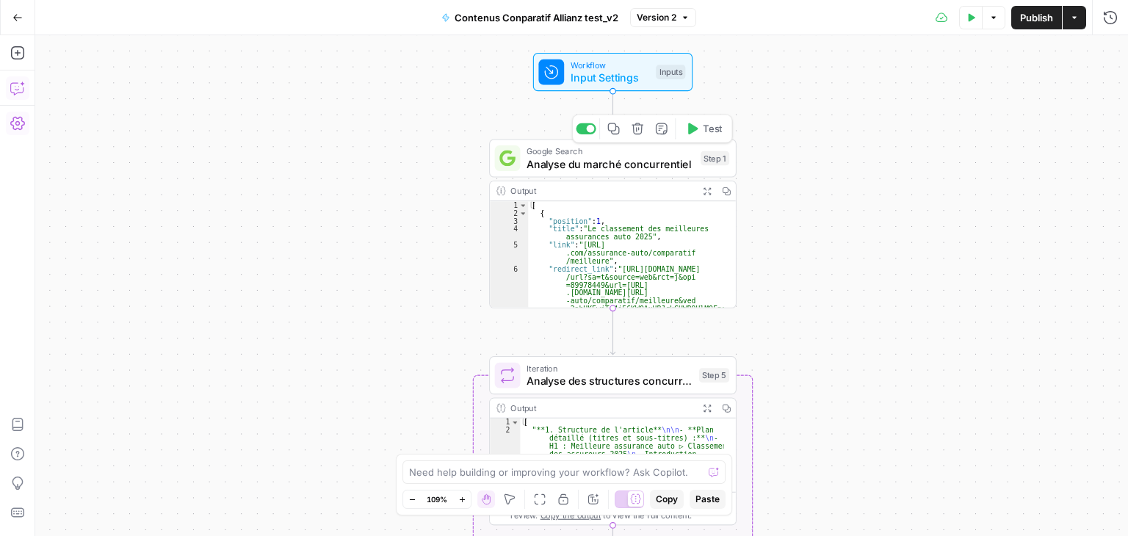
click at [558, 168] on span "Analyse du marché concurrentiel" at bounding box center [611, 164] width 168 height 16
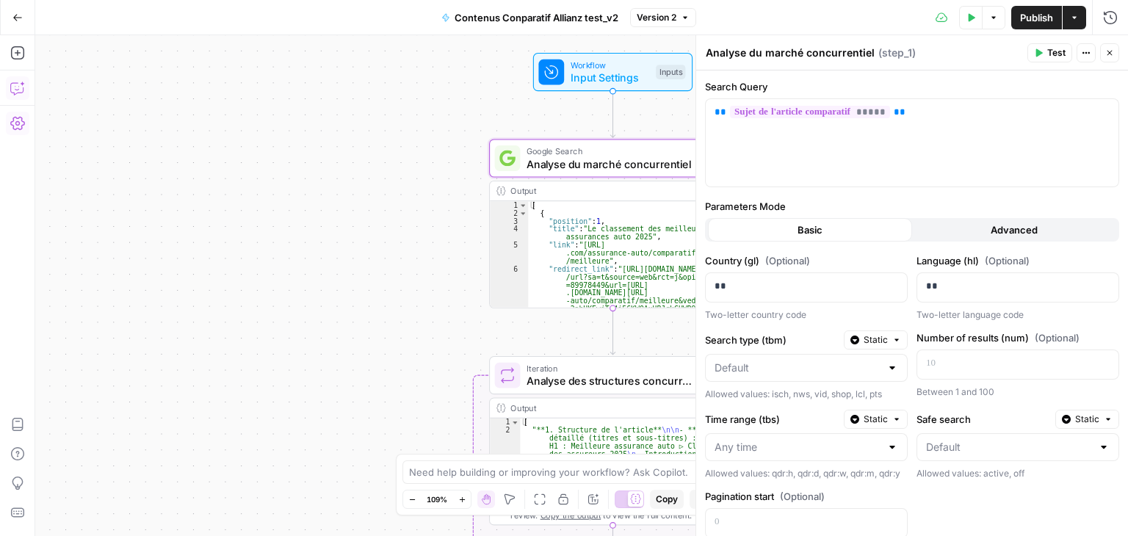
click at [1107, 54] on icon "button" at bounding box center [1110, 52] width 9 height 9
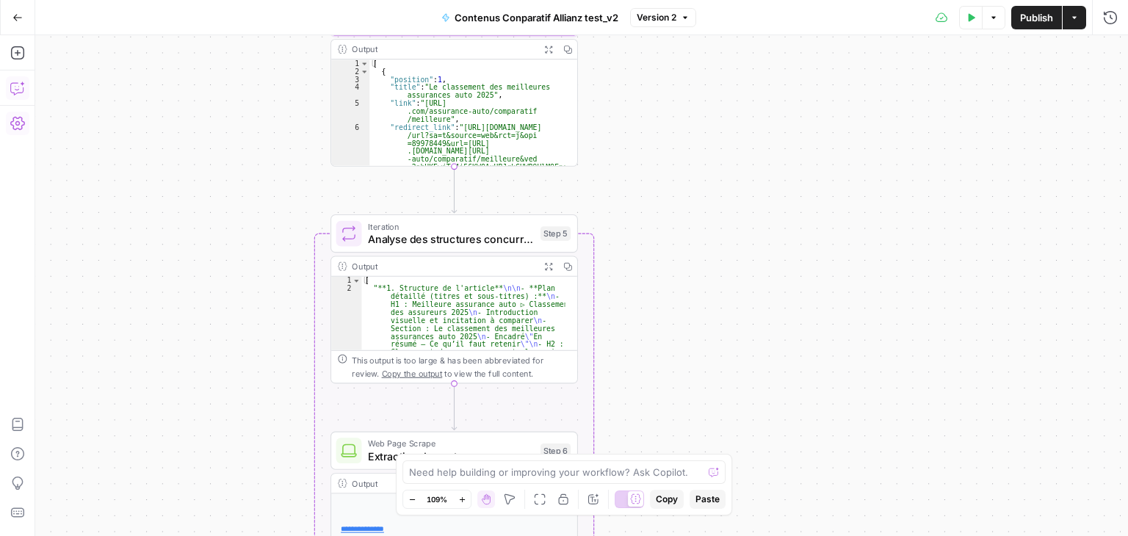
drag, startPoint x: 400, startPoint y: 190, endPoint x: 307, endPoint y: 89, distance: 137.3
click at [244, 43] on div "Workflow Input Settings Inputs Google Search Analyse du marché concurrentiel St…" at bounding box center [581, 285] width 1093 height 501
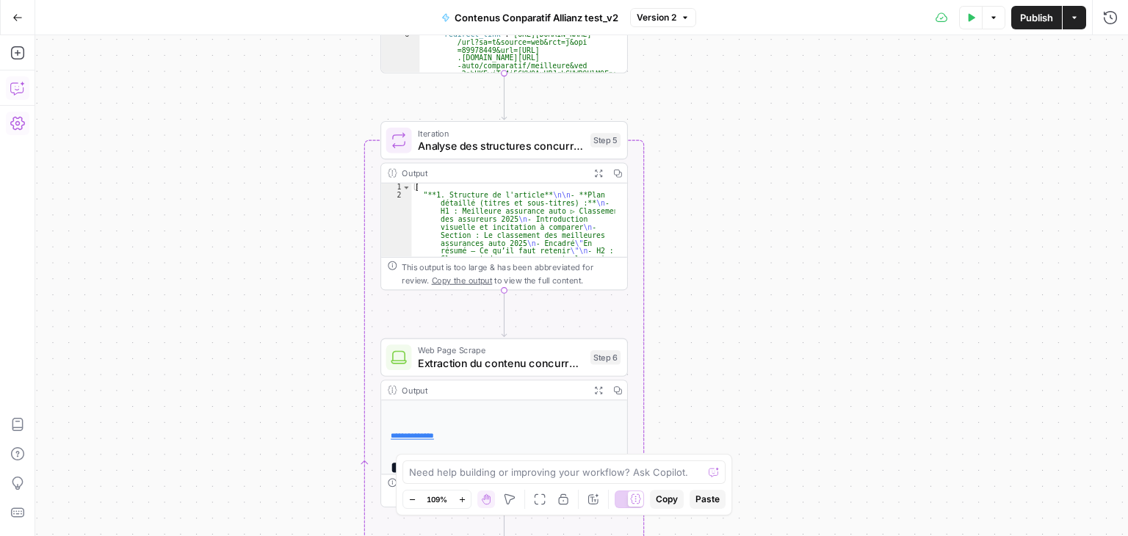
drag, startPoint x: 762, startPoint y: 201, endPoint x: 772, endPoint y: 122, distance: 79.3
click at [798, 120] on div "Workflow Input Settings Inputs Google Search Analyse du marché concurrentiel St…" at bounding box center [581, 285] width 1093 height 501
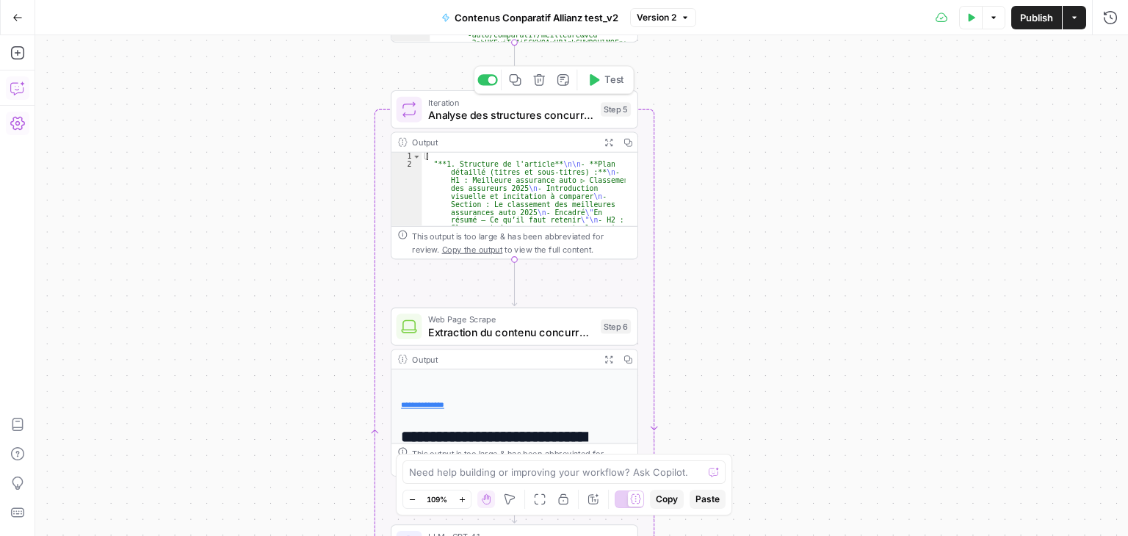
click at [528, 115] on span "Analyse des structures concurrentes" at bounding box center [511, 115] width 166 height 16
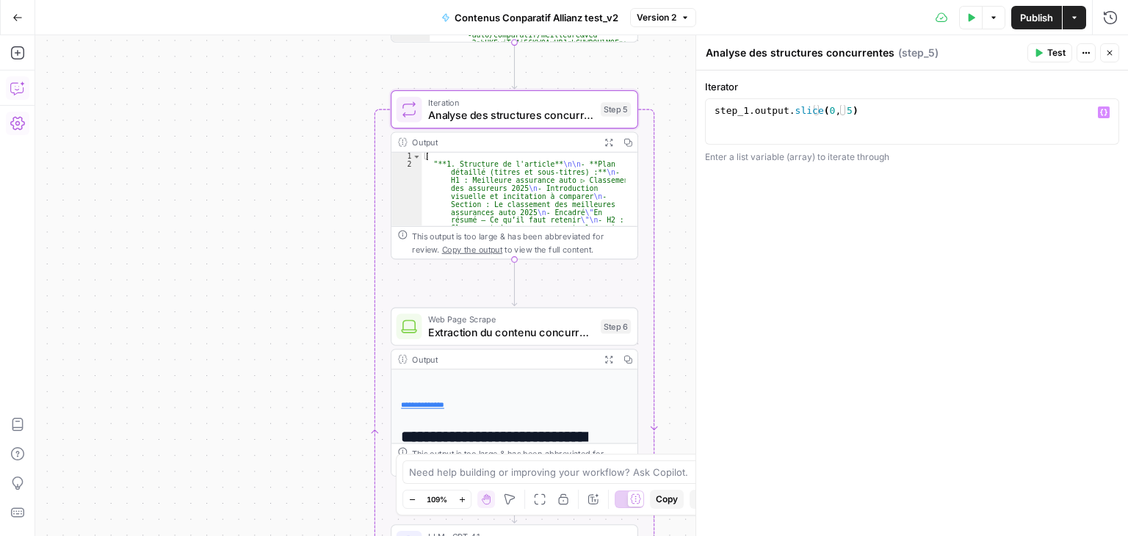
click at [796, 107] on div "step_1 . output . slice ( 0 , 5 )" at bounding box center [913, 132] width 402 height 55
type textarea "**********"
click at [801, 110] on div "step_1 . output . slice ( 0 , 5 )" at bounding box center [913, 132] width 402 height 55
click at [850, 109] on div "step_1 . output . slice ( 0 , 5 )" at bounding box center [913, 132] width 402 height 55
click at [855, 109] on div "step_1 . output . slice ( 0 , 5 )" at bounding box center [913, 132] width 402 height 55
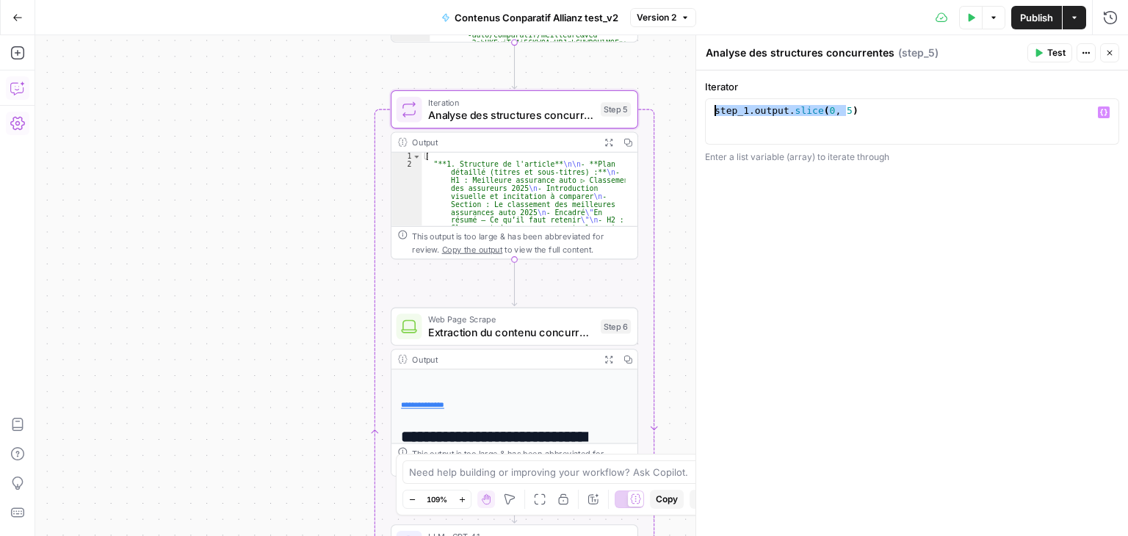
drag, startPoint x: 876, startPoint y: 109, endPoint x: 695, endPoint y: 109, distance: 180.7
click at [696, 109] on div "**********" at bounding box center [912, 285] width 433 height 501
click at [18, 90] on icon "button" at bounding box center [17, 88] width 15 height 15
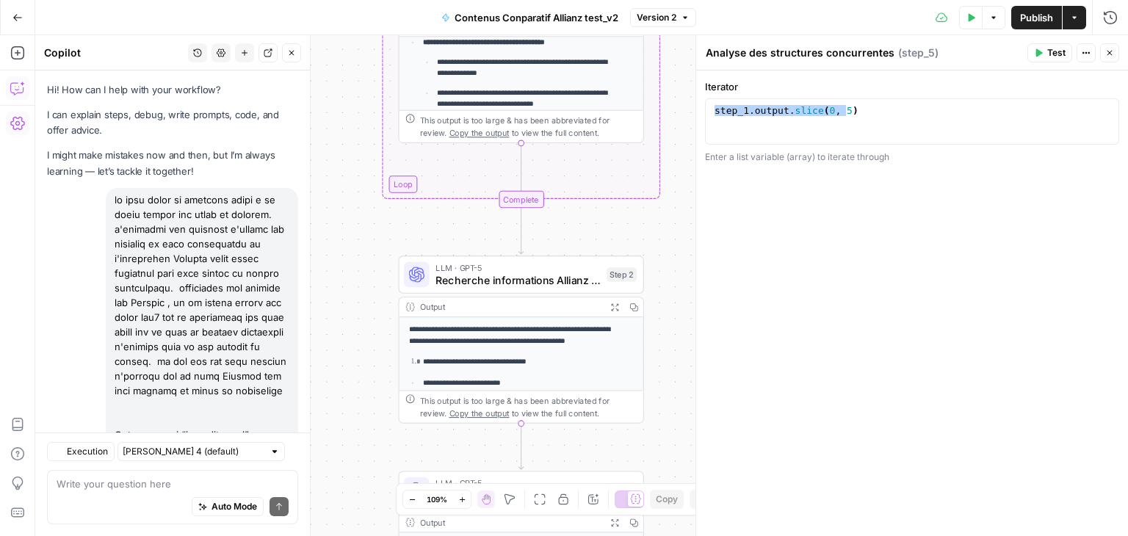
scroll to position [4205, 0]
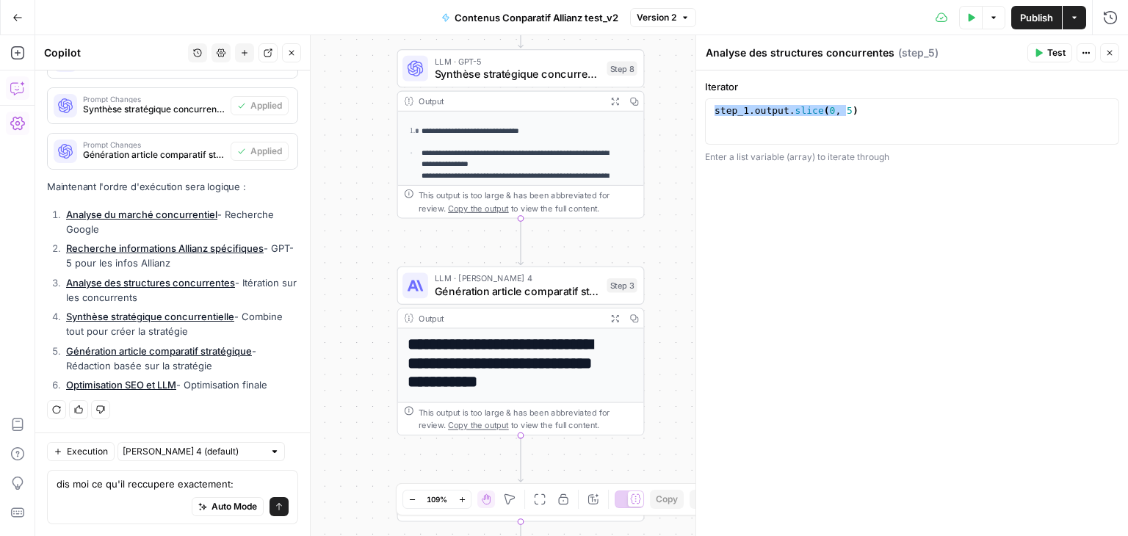
type textarea "dis moi ce qu'il reccupere exactement: step_1.output.slice(0, 5)"
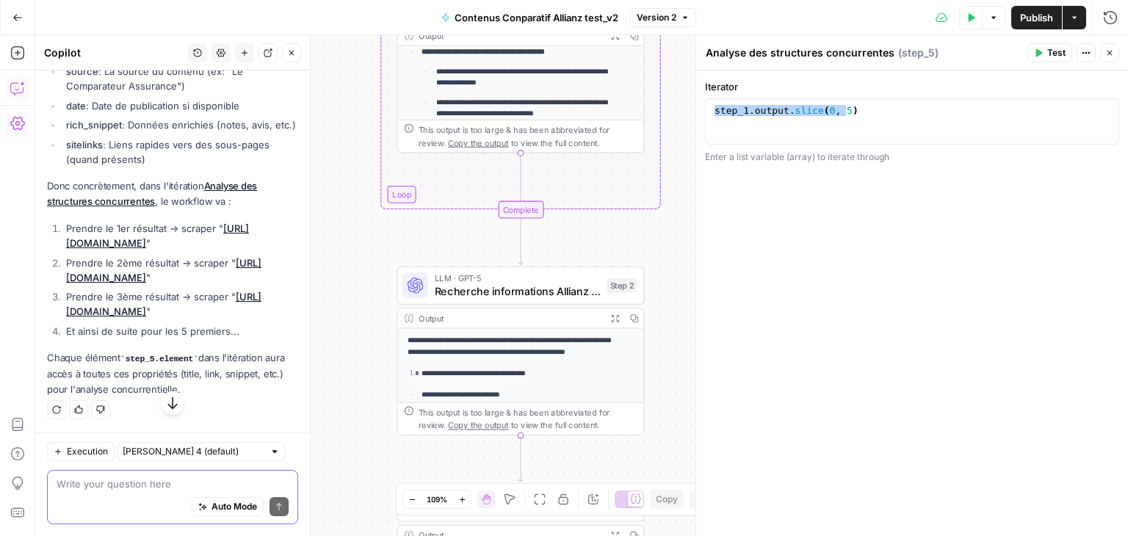
scroll to position [4851, 0]
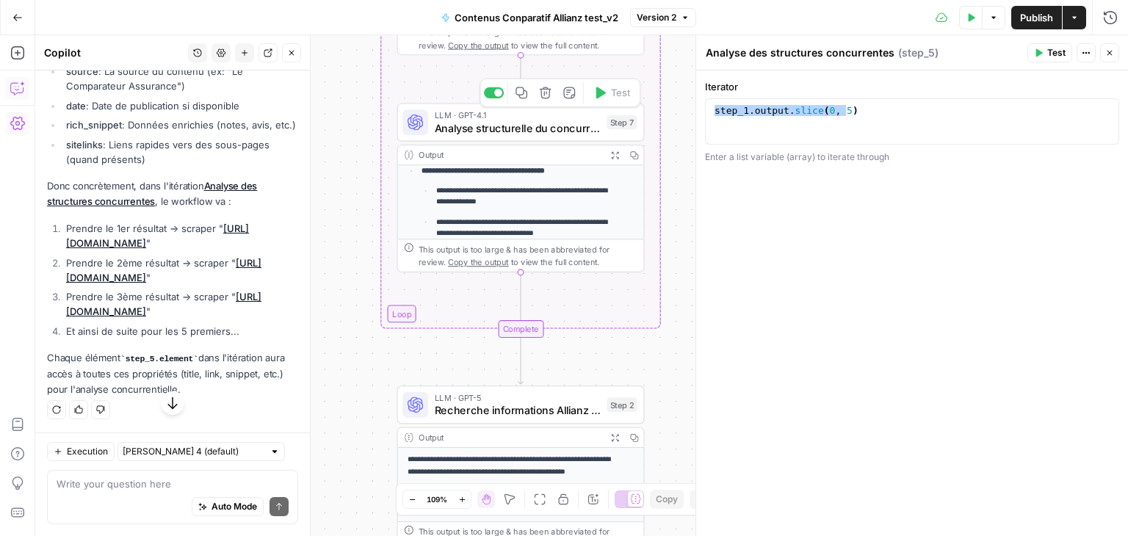
click at [490, 127] on span "Analyse structurelle du concurrent" at bounding box center [518, 128] width 166 height 16
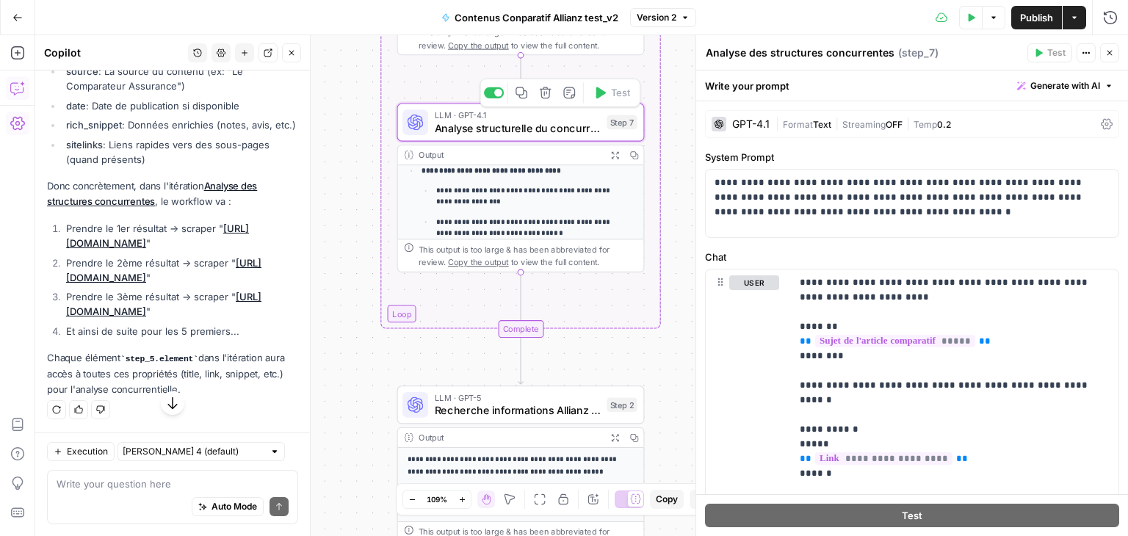
type textarea "Analyse structurelle du concurrent"
click at [1095, 136] on div "GPT-4.1 | Format Text | Streaming OFF | Temp 0.2" at bounding box center [912, 124] width 414 height 28
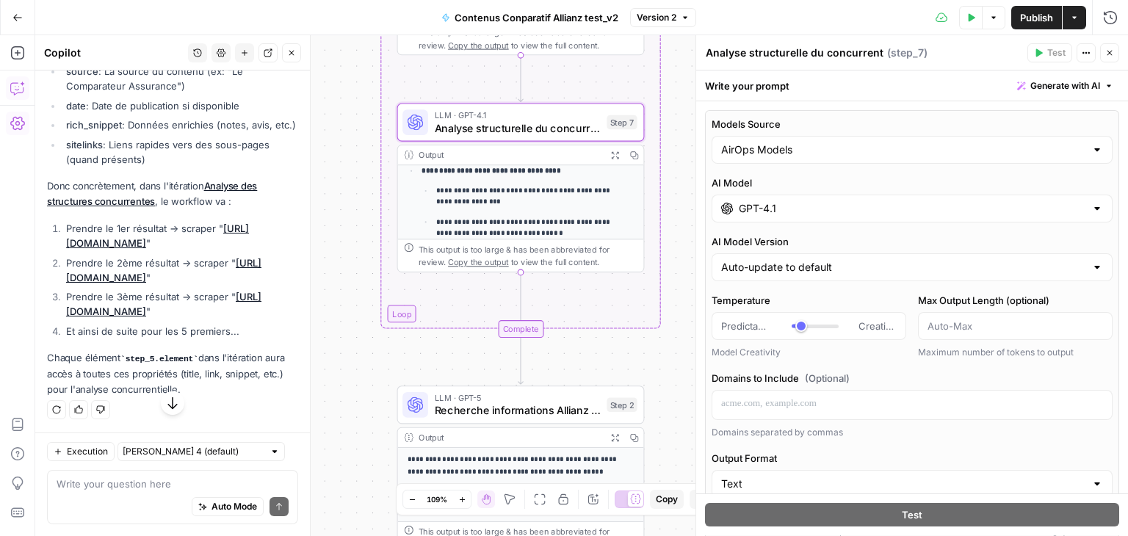
click at [1095, 127] on label "Models Source" at bounding box center [912, 124] width 401 height 15
click at [1086, 143] on input "AirOps Models" at bounding box center [903, 150] width 364 height 15
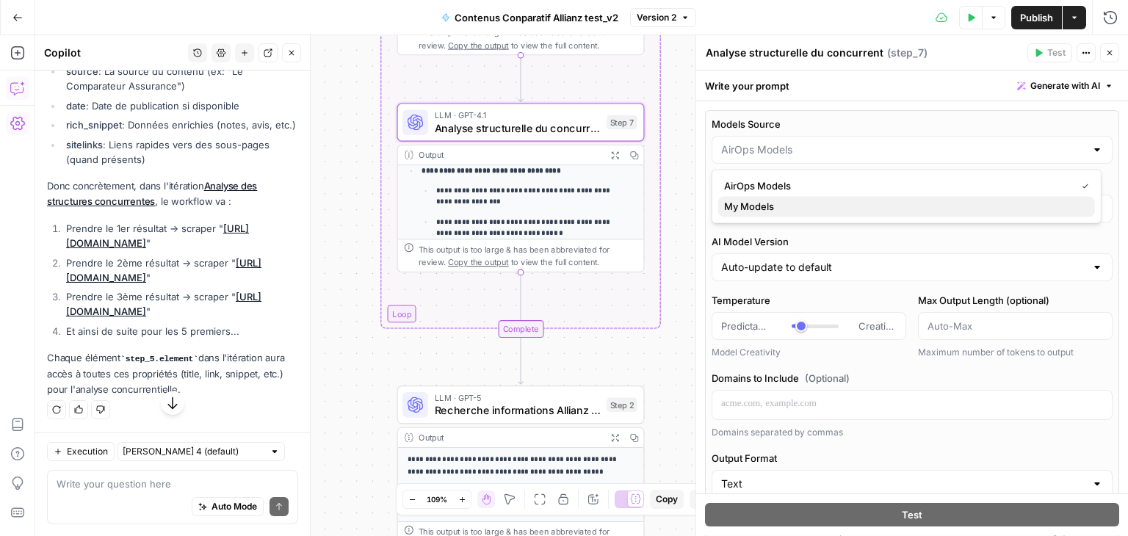
click at [813, 205] on span "My Models" at bounding box center [903, 206] width 359 height 15
type input "My Models"
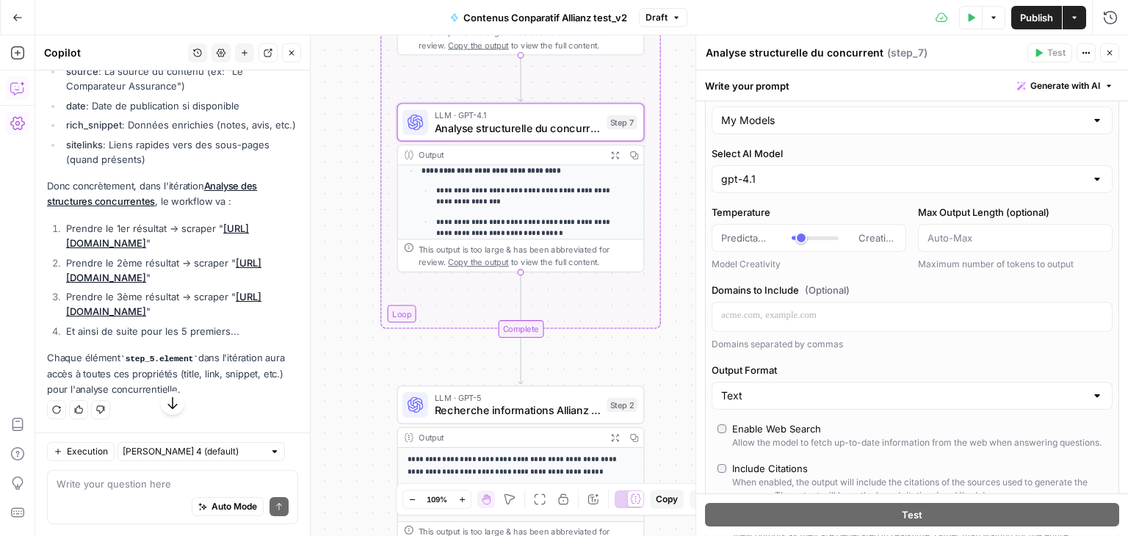
scroll to position [12, 0]
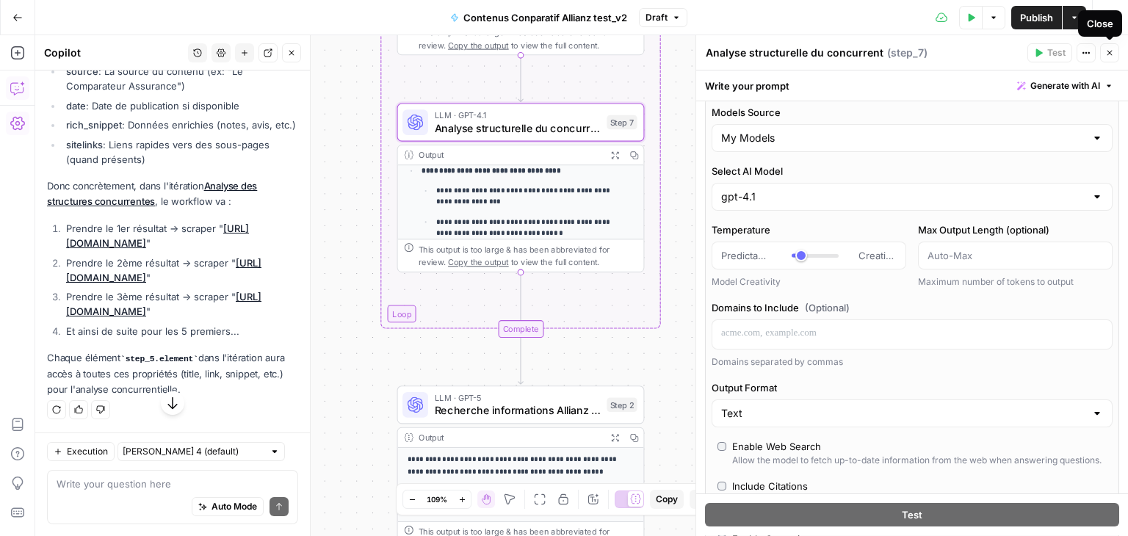
click at [1108, 57] on icon "button" at bounding box center [1110, 52] width 9 height 9
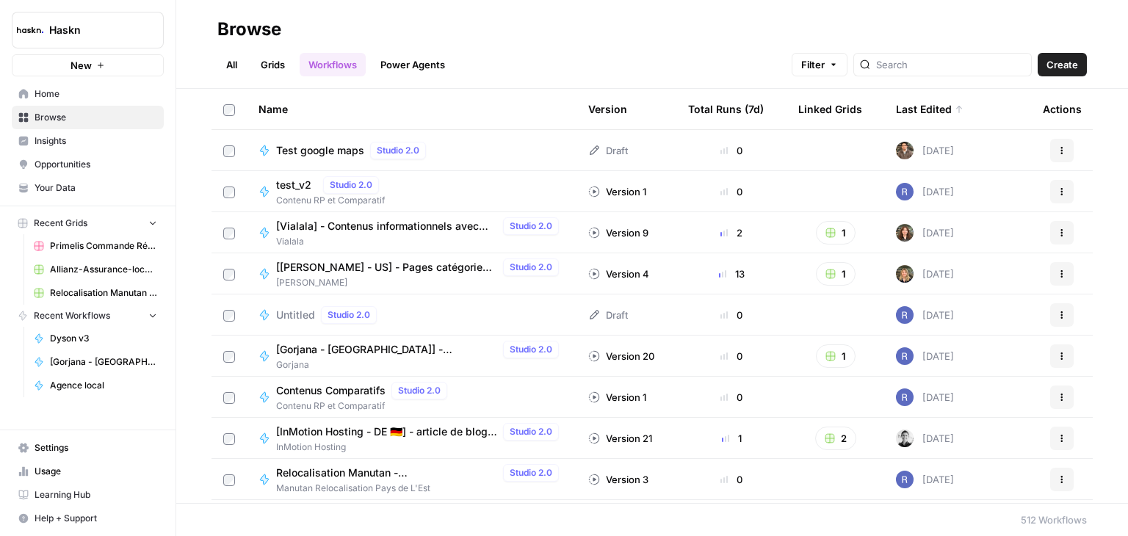
click at [317, 150] on span "Test google maps" at bounding box center [320, 150] width 88 height 15
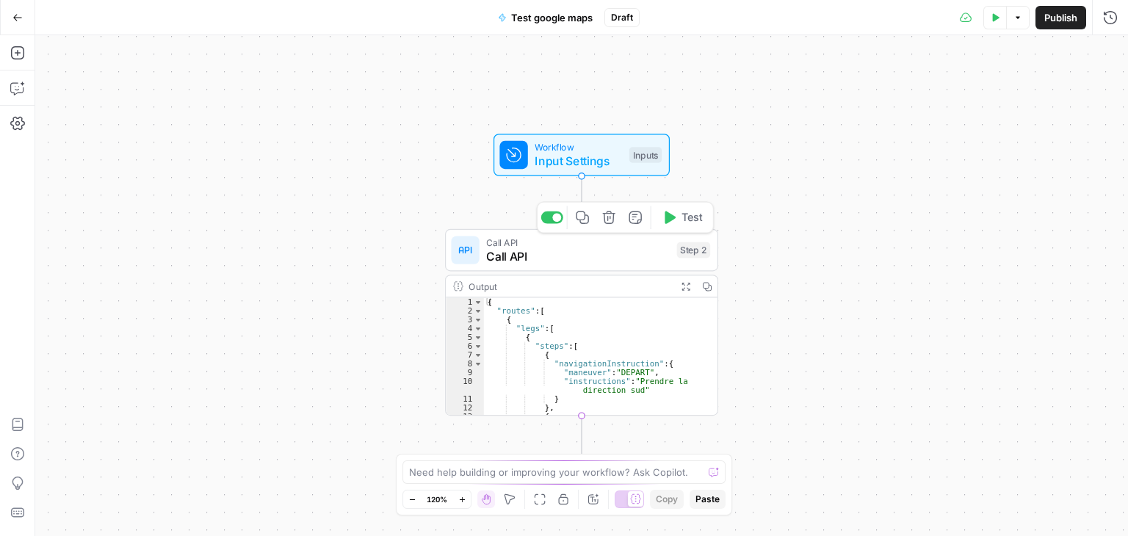
click at [547, 259] on span "Call API" at bounding box center [578, 257] width 184 height 18
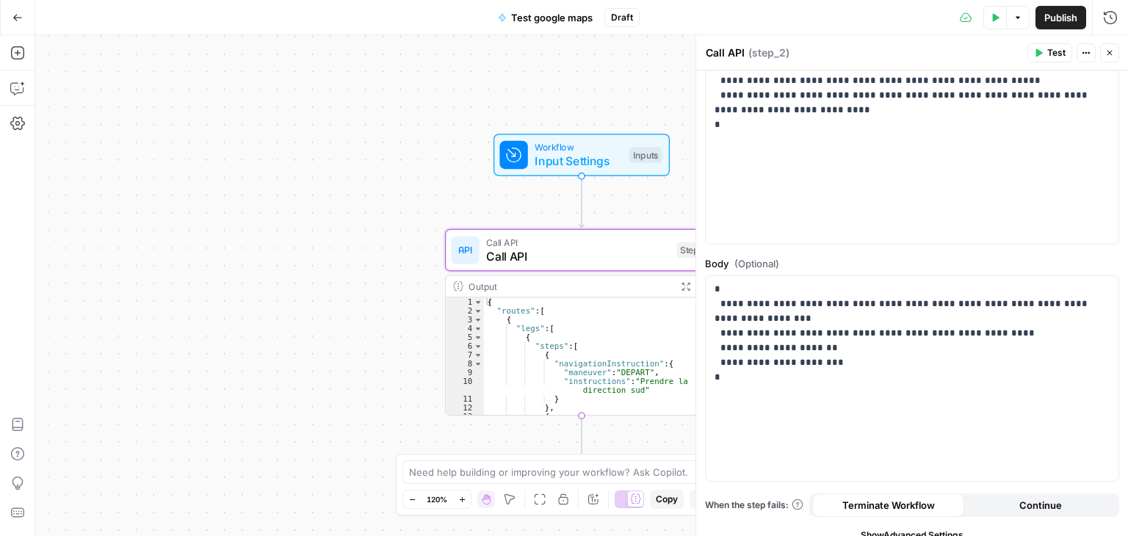
scroll to position [188, 0]
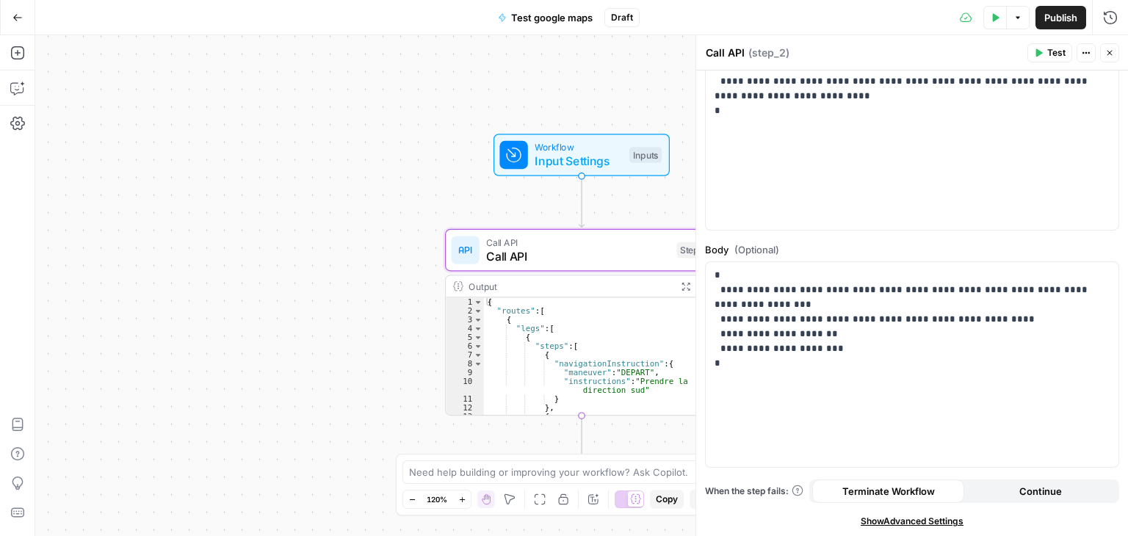
click at [1106, 51] on icon "button" at bounding box center [1110, 52] width 9 height 9
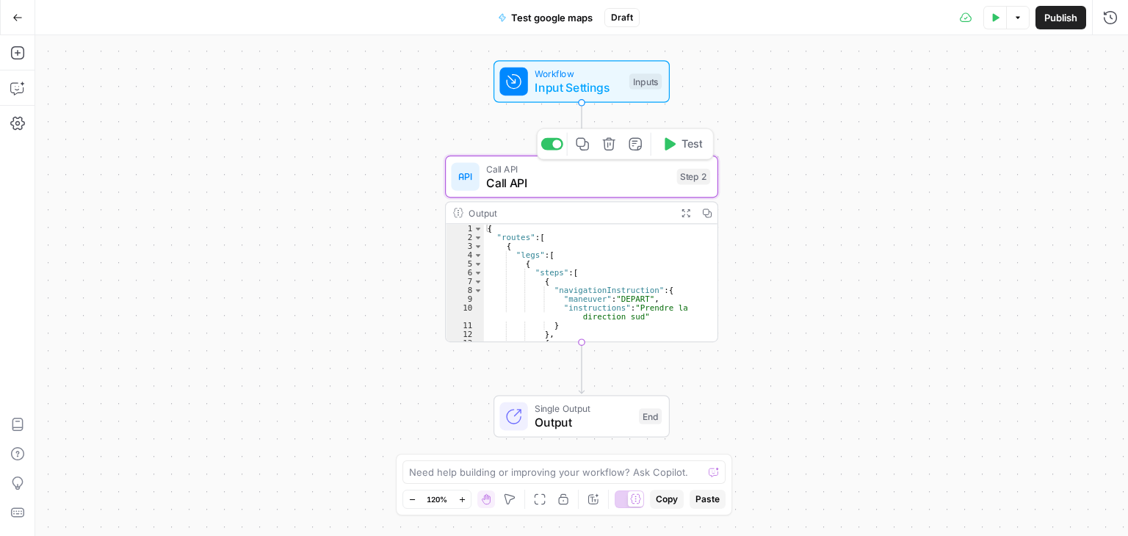
click at [496, 181] on span "Call API" at bounding box center [578, 183] width 184 height 18
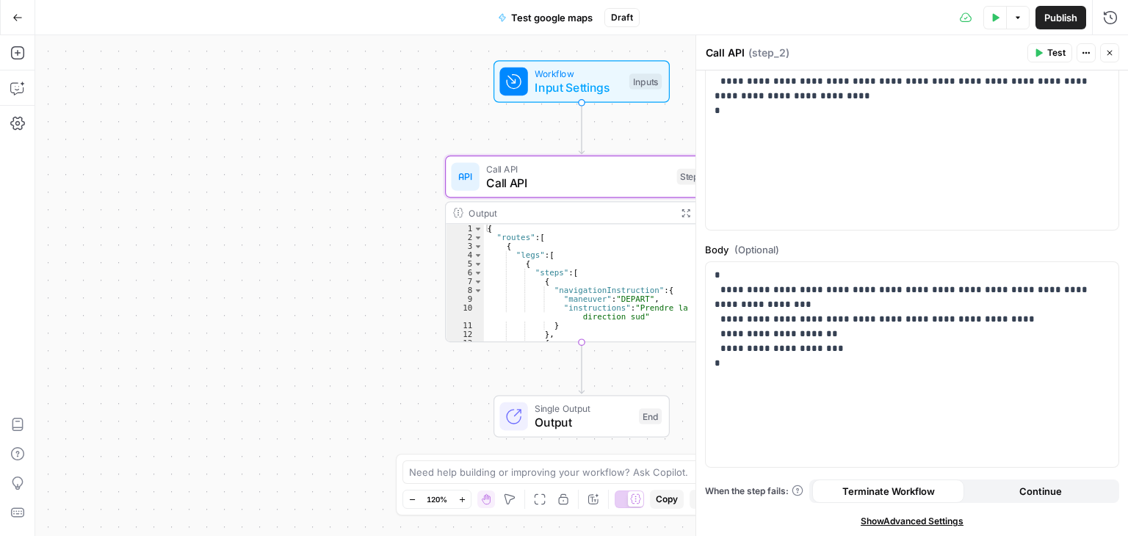
scroll to position [88, 0]
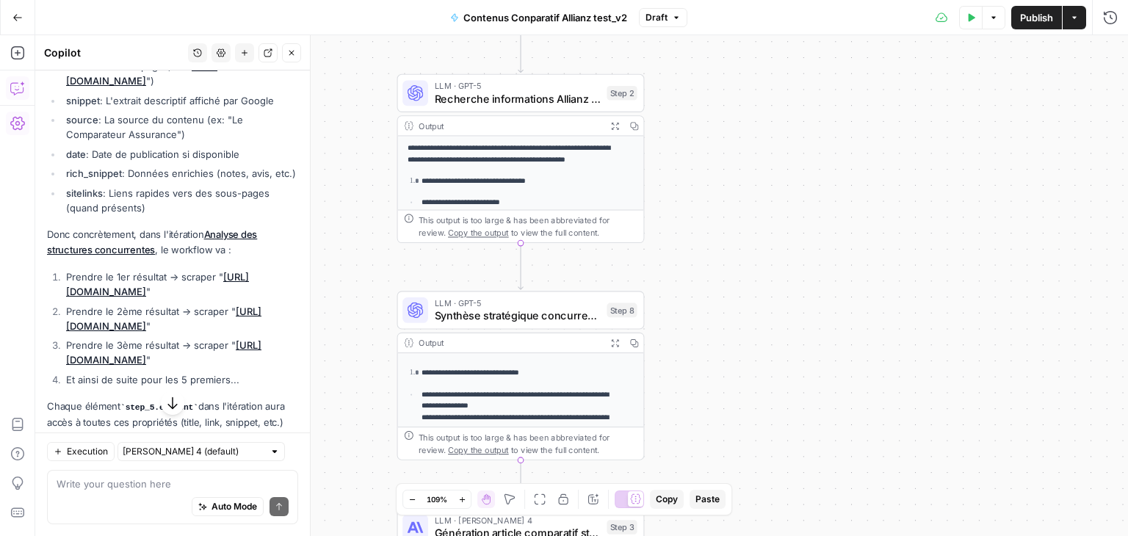
scroll to position [4713, 0]
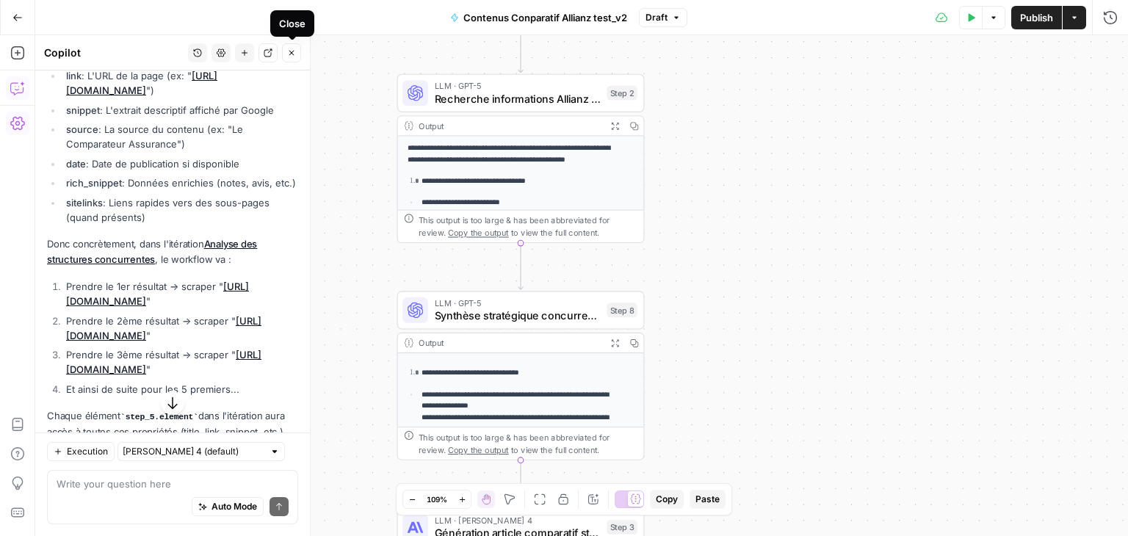
click at [287, 57] on button "Close" at bounding box center [291, 52] width 19 height 19
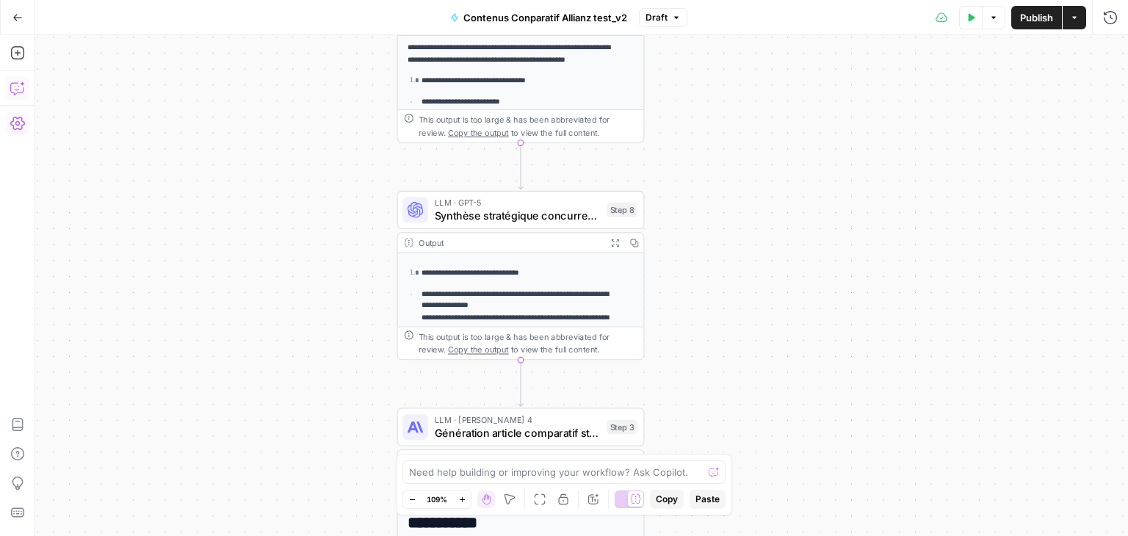
click at [465, 228] on div "LLM · GPT-5 Synthèse stratégique concurrentielle Step 8 Copy step Delete step A…" at bounding box center [521, 210] width 248 height 38
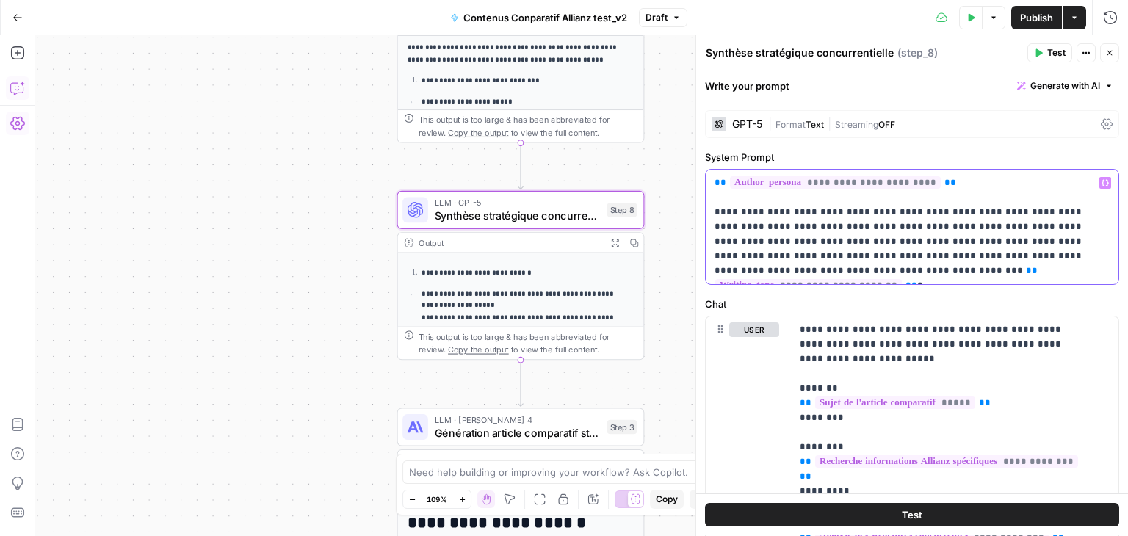
click at [952, 186] on p "**********" at bounding box center [907, 227] width 384 height 103
drag, startPoint x: 946, startPoint y: 186, endPoint x: 708, endPoint y: 184, distance: 238.0
click at [708, 184] on div "**********" at bounding box center [912, 227] width 413 height 115
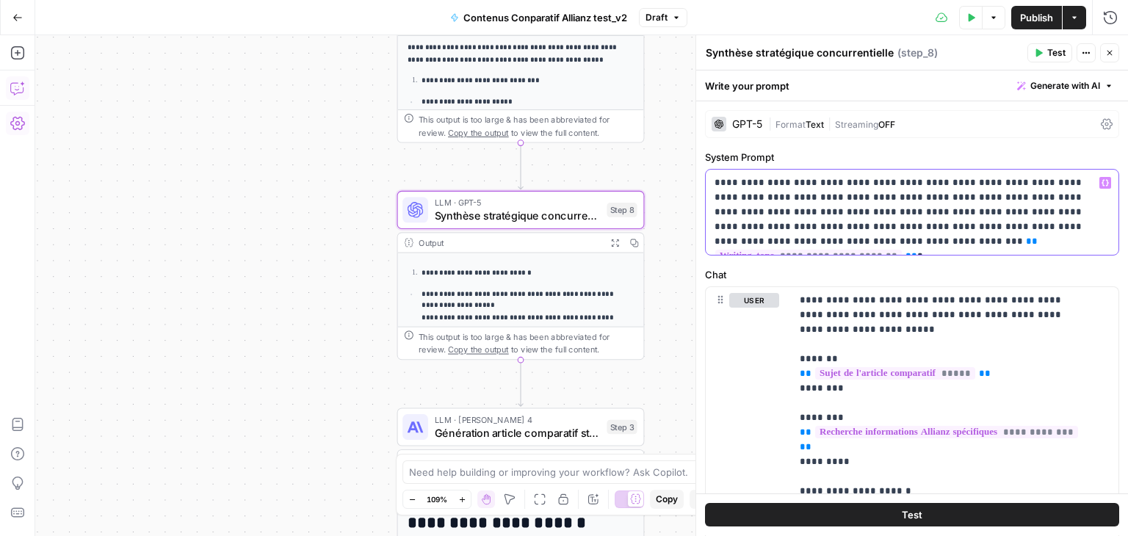
drag, startPoint x: 987, startPoint y: 248, endPoint x: 1041, endPoint y: 223, distance: 59.8
click at [1041, 223] on p "**********" at bounding box center [907, 212] width 384 height 73
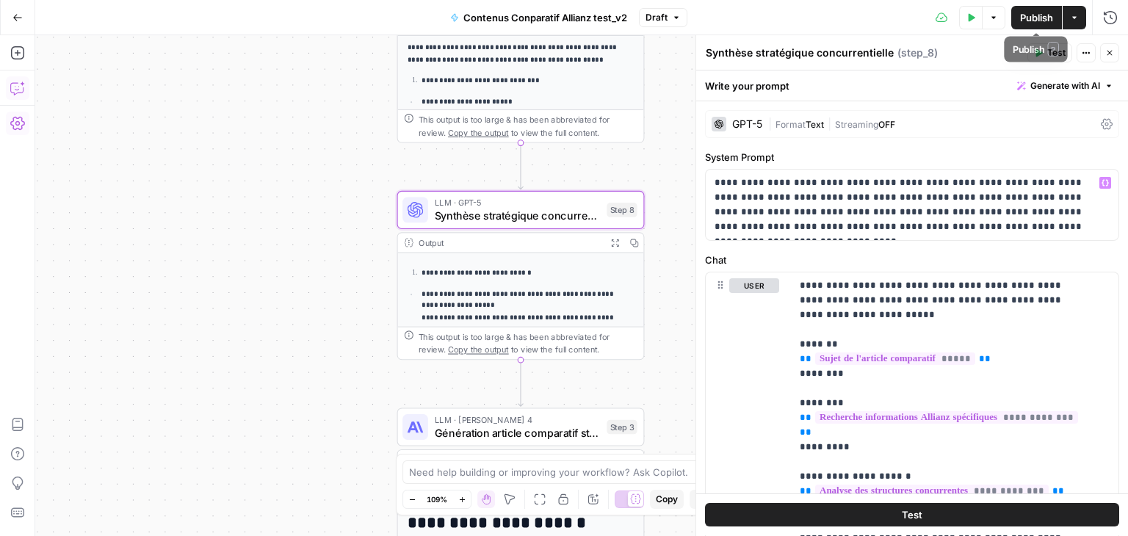
click at [1022, 23] on span "Publish" at bounding box center [1036, 17] width 33 height 15
